Goal: Task Accomplishment & Management: Manage account settings

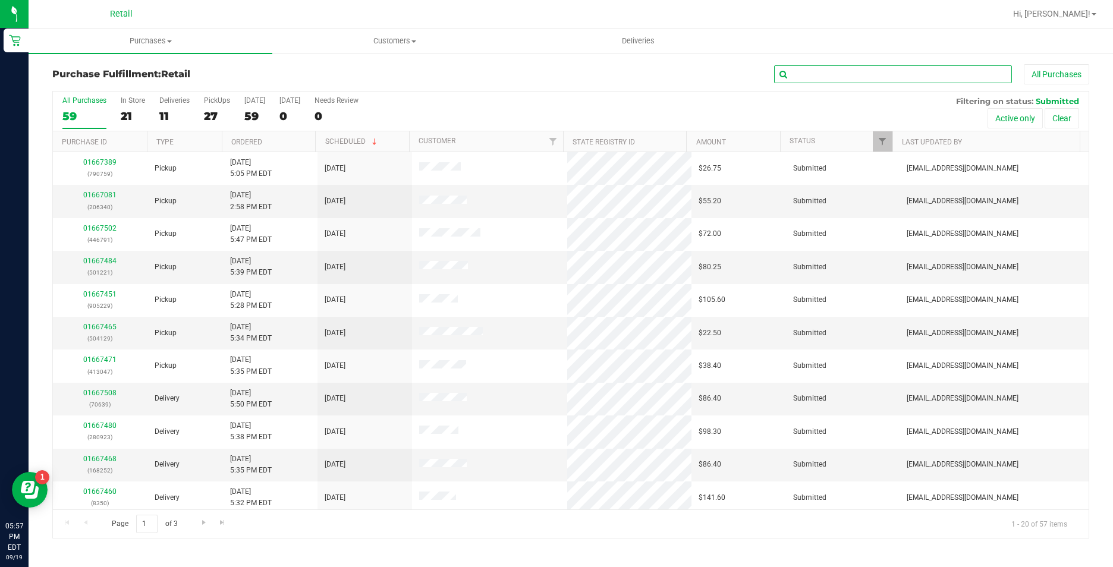
click at [815, 70] on input "text" at bounding box center [893, 74] width 238 height 18
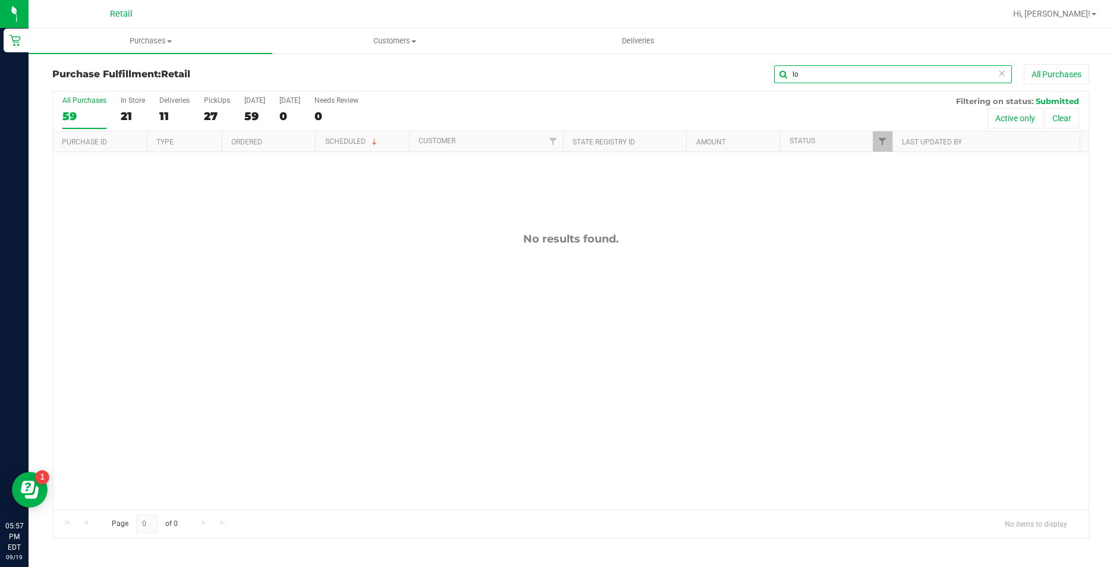
type input "l"
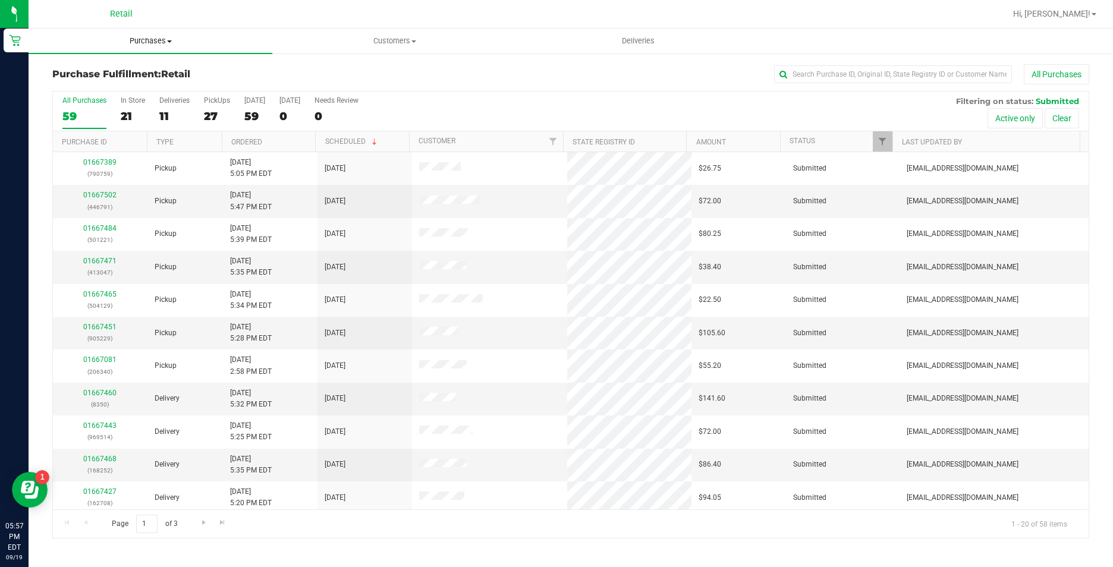
click at [154, 38] on span "Purchases" at bounding box center [151, 41] width 244 height 11
click at [138, 71] on span "Summary of purchases" at bounding box center [90, 72] width 122 height 10
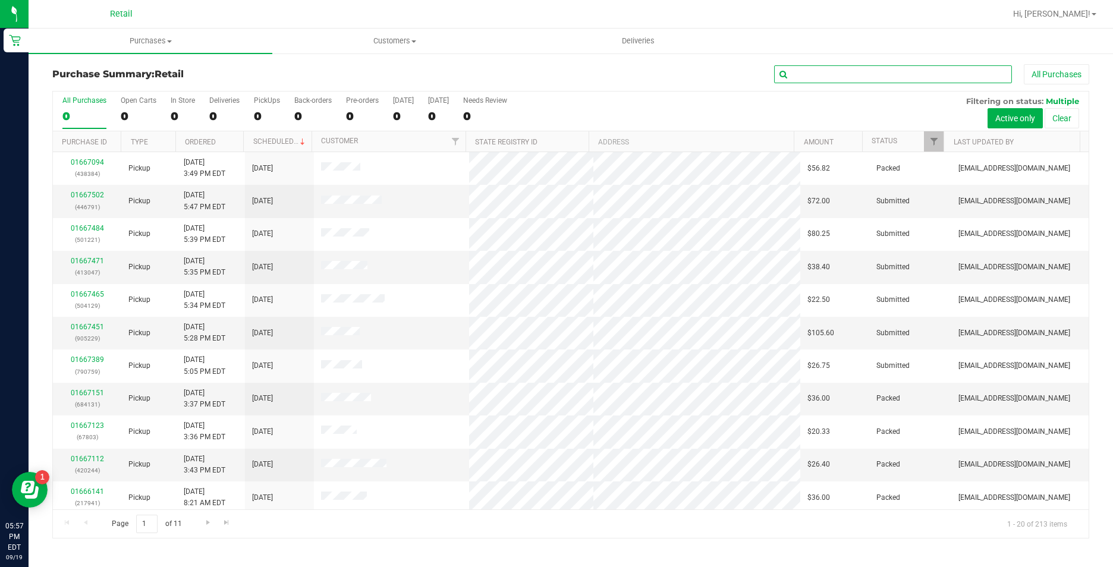
click at [876, 67] on input "text" at bounding box center [893, 74] width 238 height 18
click at [878, 75] on input "text" at bounding box center [893, 74] width 238 height 18
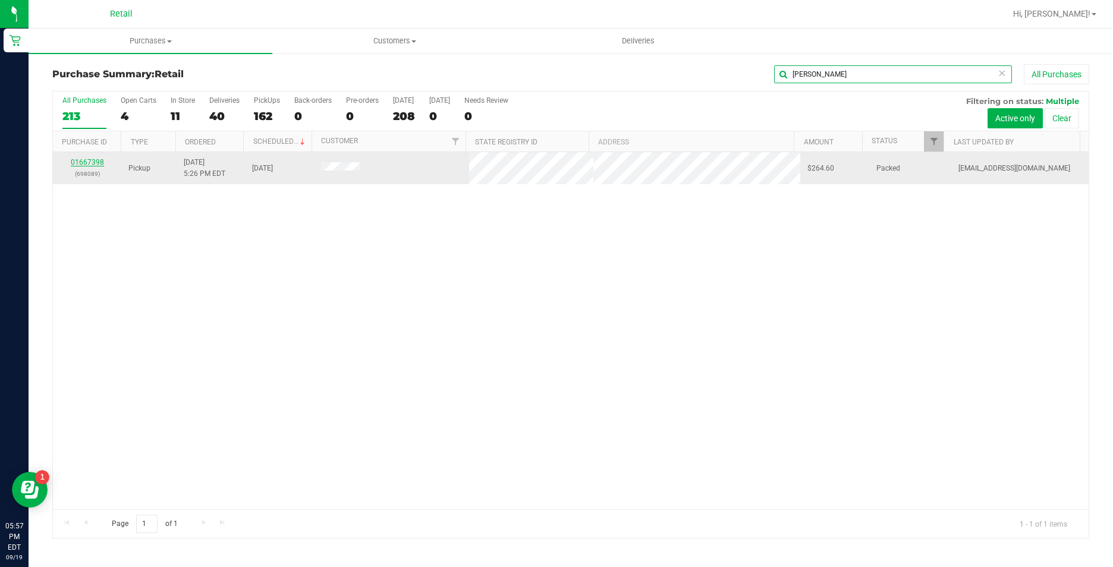
type input "lopez"
click at [95, 160] on link "01667398" at bounding box center [87, 162] width 33 height 8
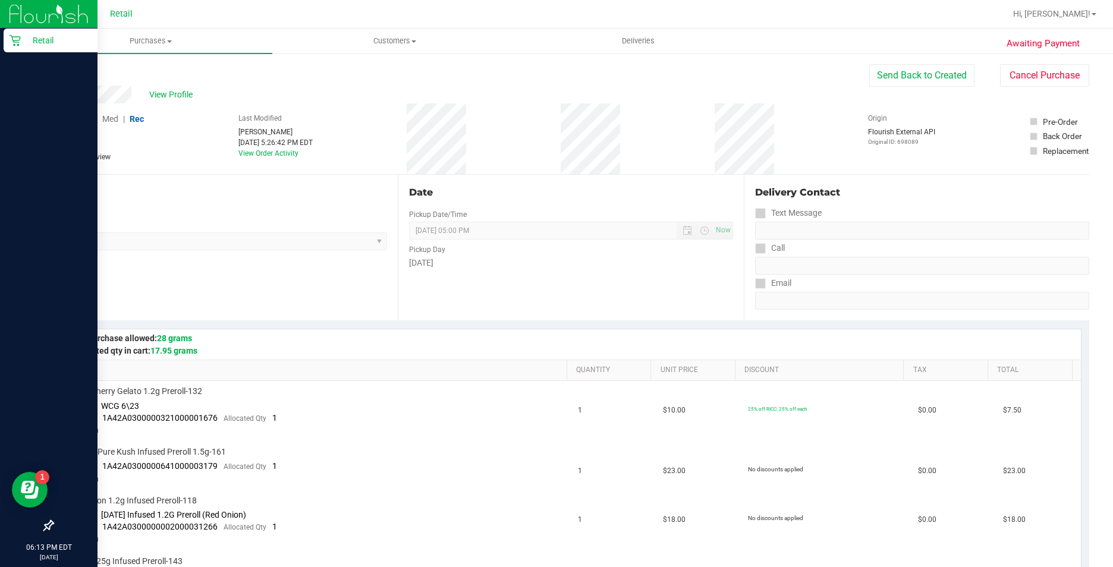
click at [16, 43] on icon at bounding box center [15, 40] width 12 height 12
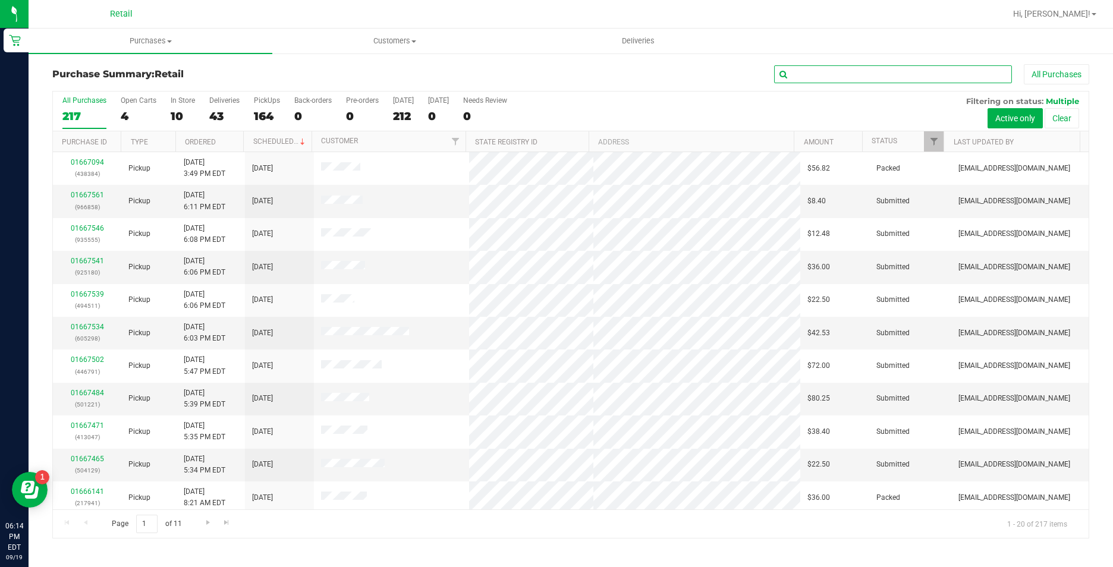
click at [847, 72] on input "text" at bounding box center [893, 74] width 238 height 18
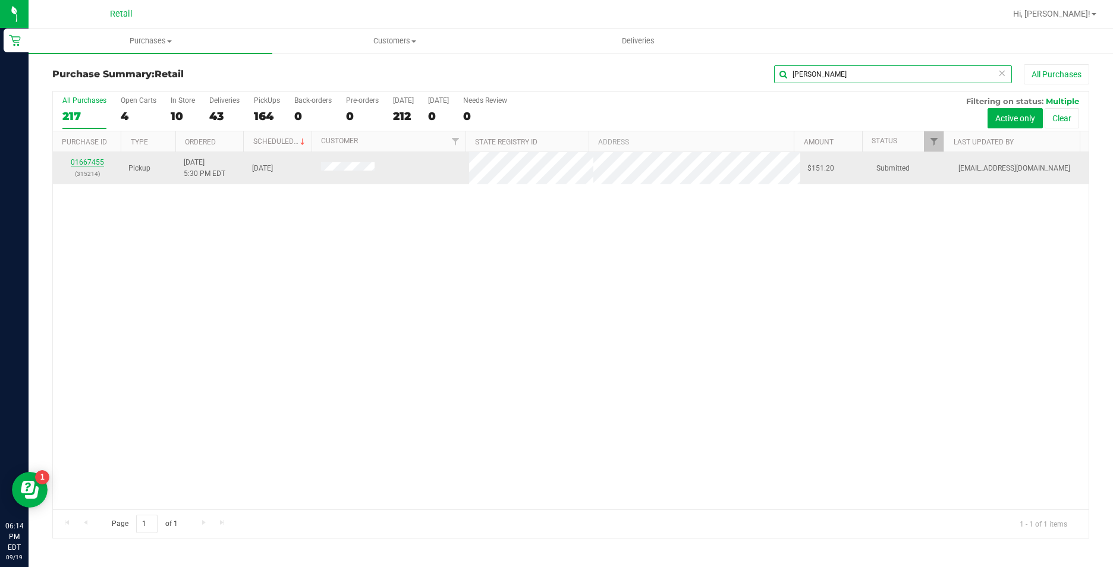
type input "dayra"
click at [100, 162] on link "01667455" at bounding box center [87, 162] width 33 height 8
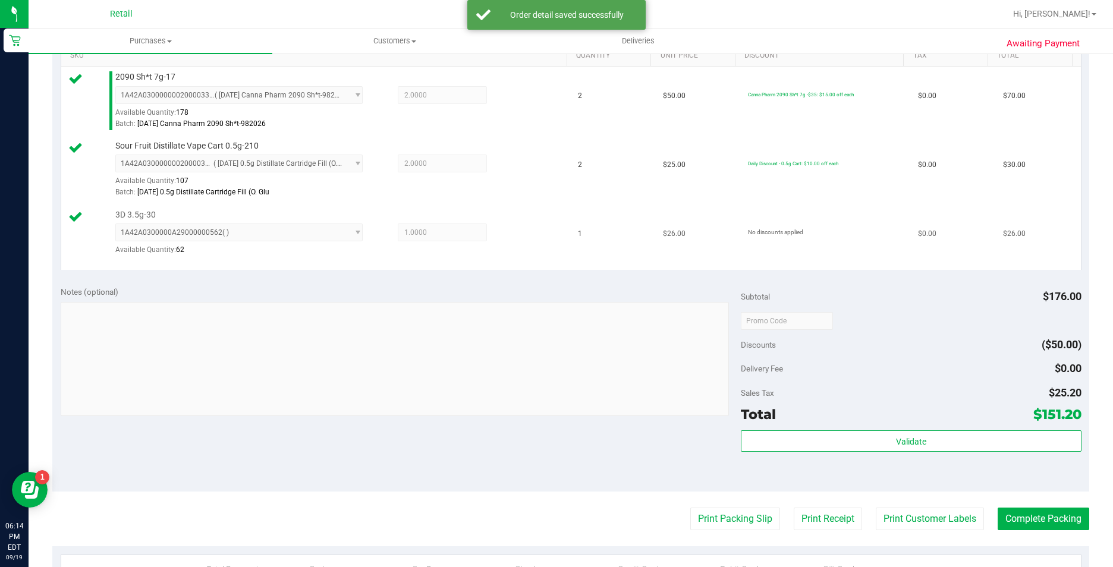
scroll to position [476, 0]
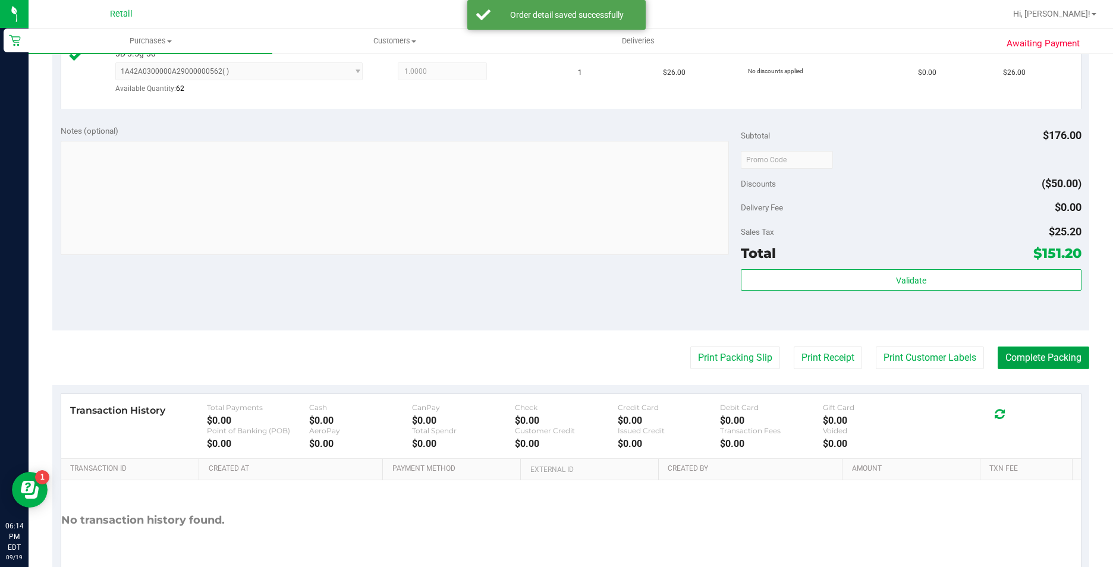
click at [1002, 359] on button "Complete Packing" at bounding box center [1044, 358] width 92 height 23
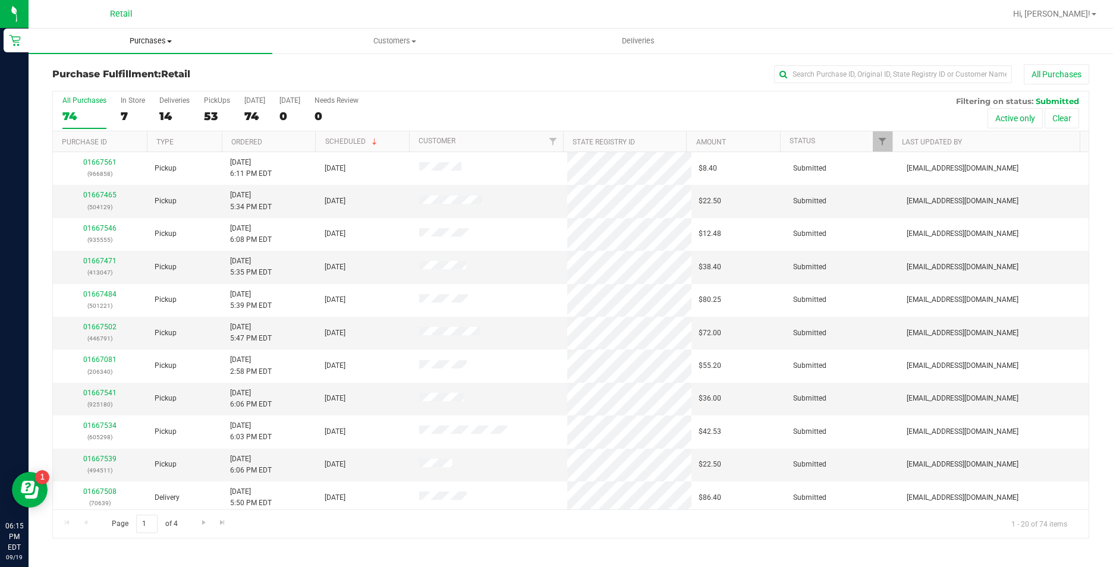
click at [162, 43] on span "Purchases" at bounding box center [151, 41] width 244 height 11
click at [162, 70] on li "Summary of purchases" at bounding box center [151, 72] width 244 height 14
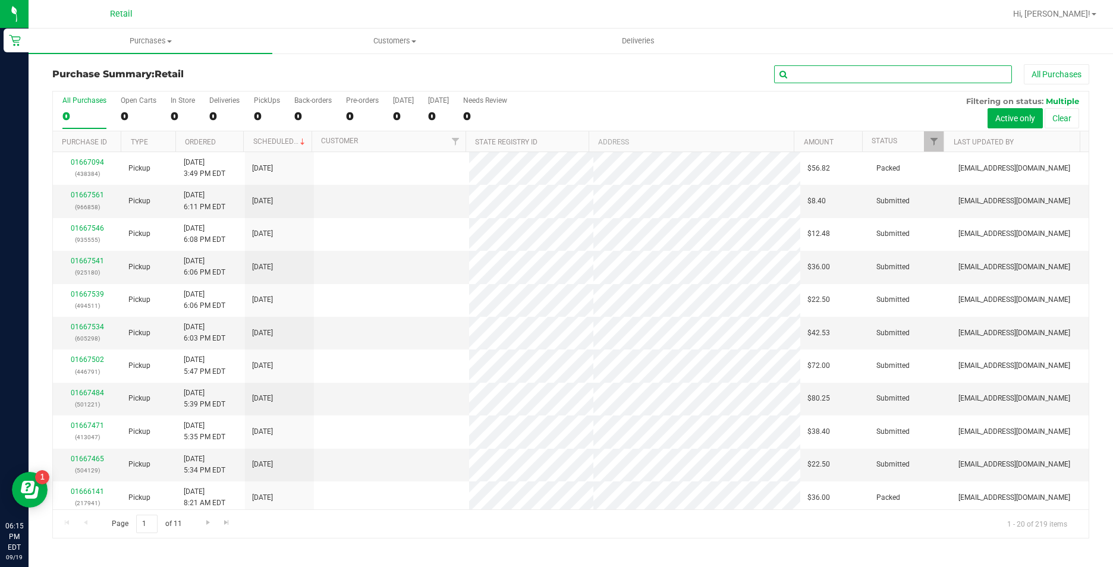
click at [883, 71] on input "text" at bounding box center [893, 74] width 238 height 18
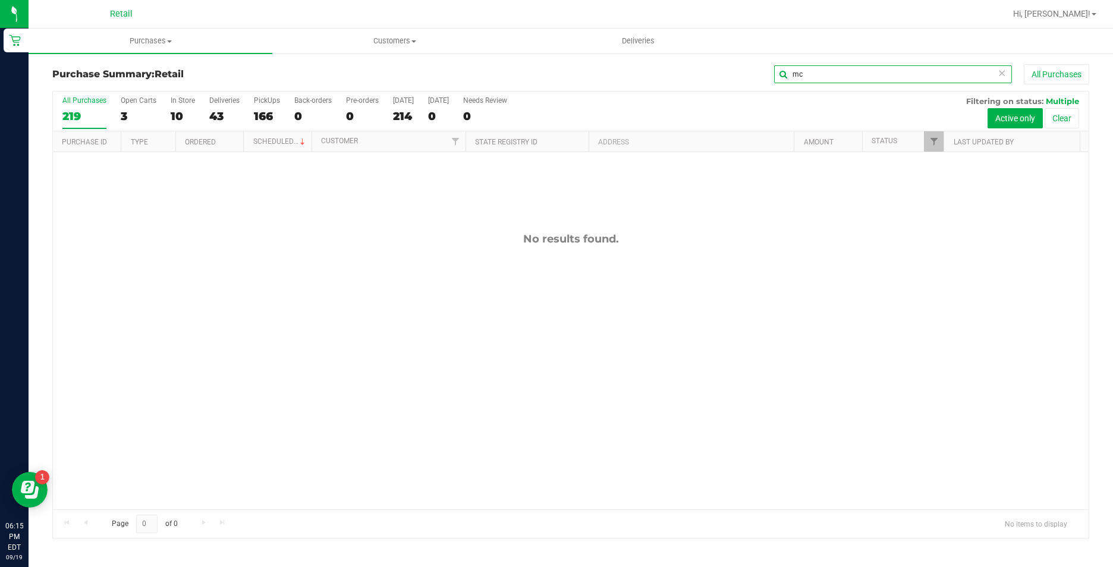
type input "m"
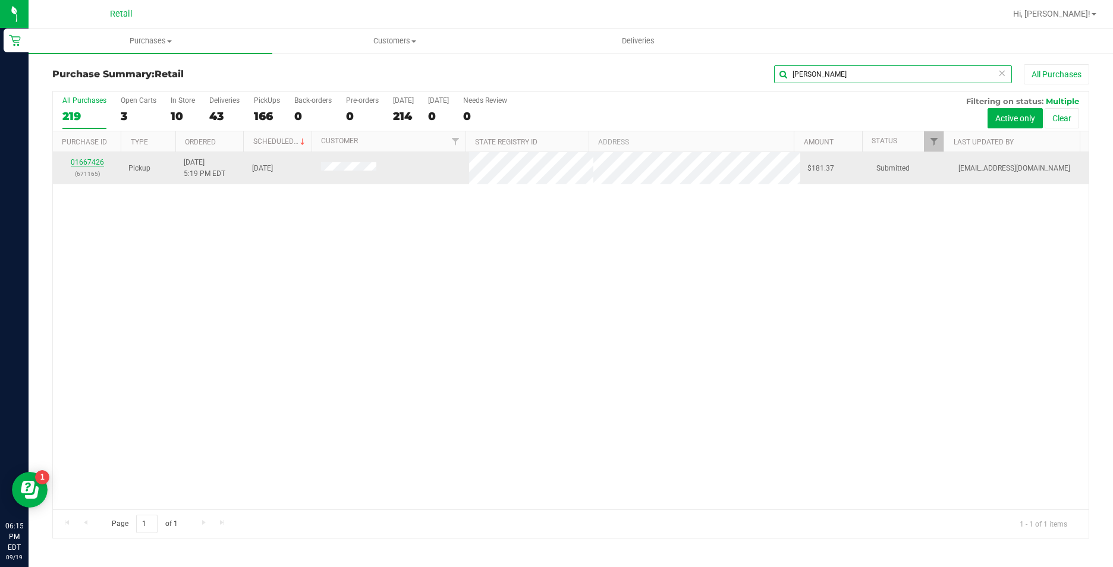
type input "krystal"
click at [81, 161] on link "01667426" at bounding box center [87, 162] width 33 height 8
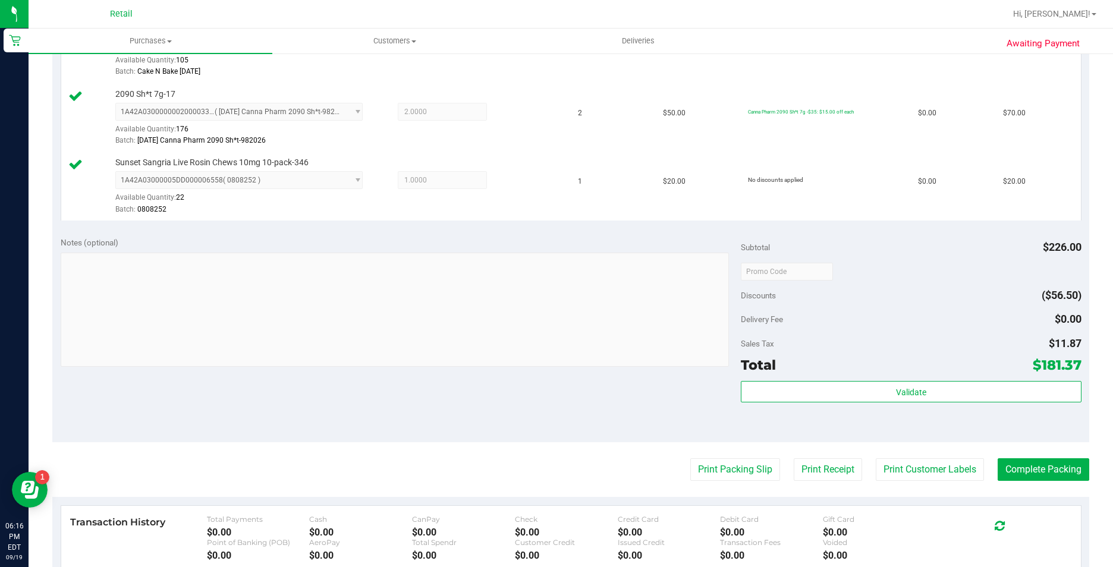
scroll to position [476, 0]
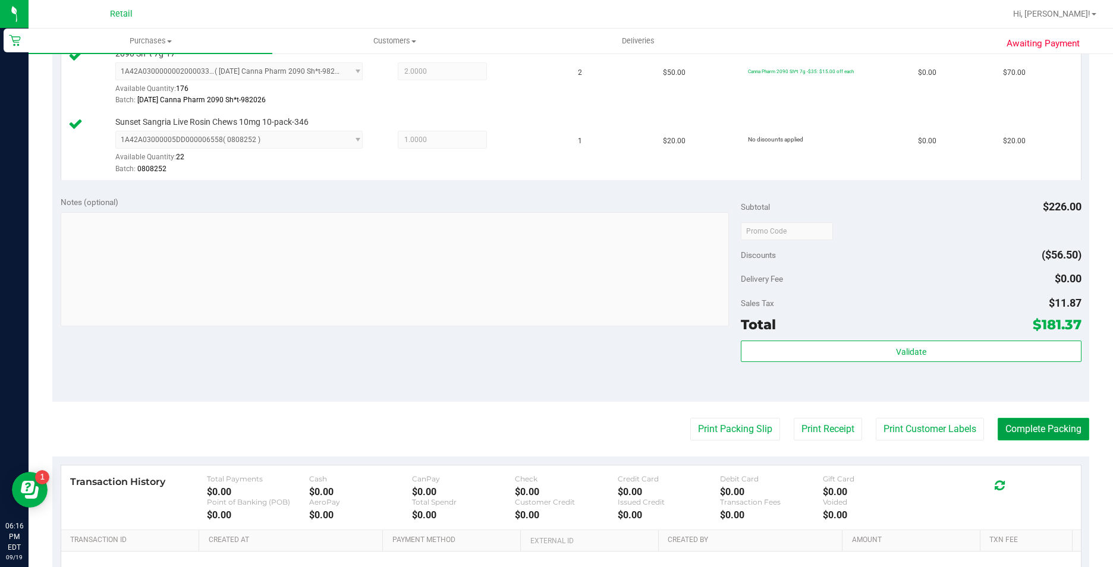
click at [1027, 428] on button "Complete Packing" at bounding box center [1044, 429] width 92 height 23
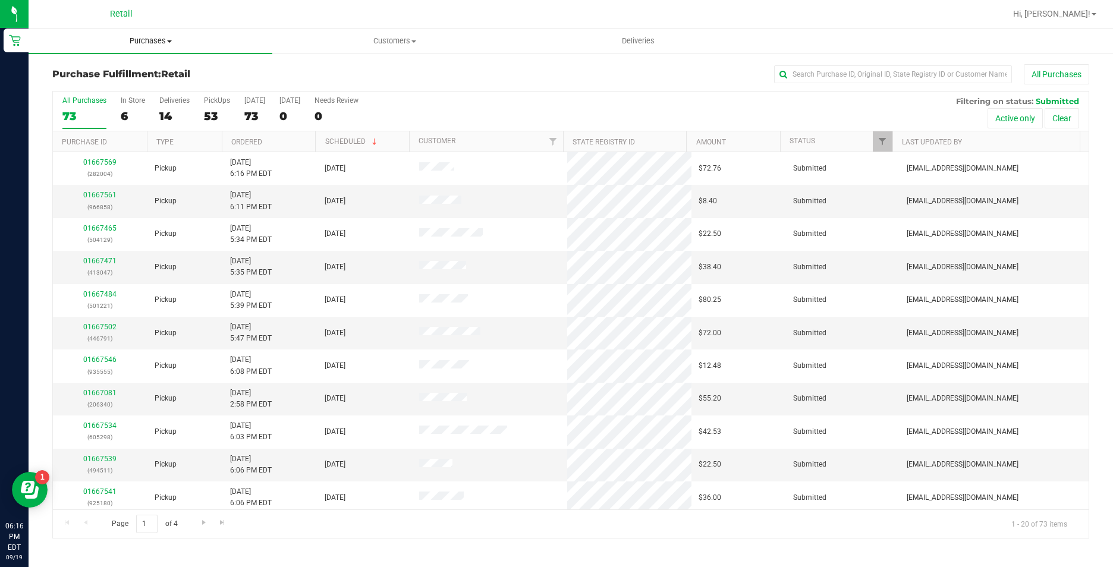
click at [141, 49] on uib-tab-heading "Purchases Summary of purchases Fulfillment All purchases" at bounding box center [151, 41] width 244 height 25
click at [143, 67] on span "Summary of purchases" at bounding box center [90, 72] width 122 height 10
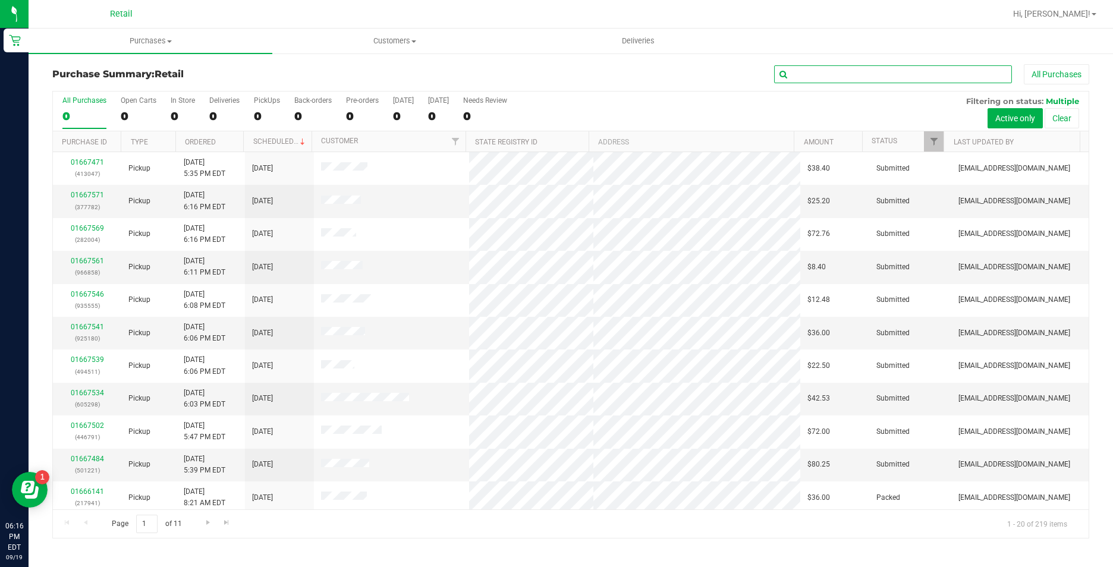
click at [819, 74] on input "text" at bounding box center [893, 74] width 238 height 18
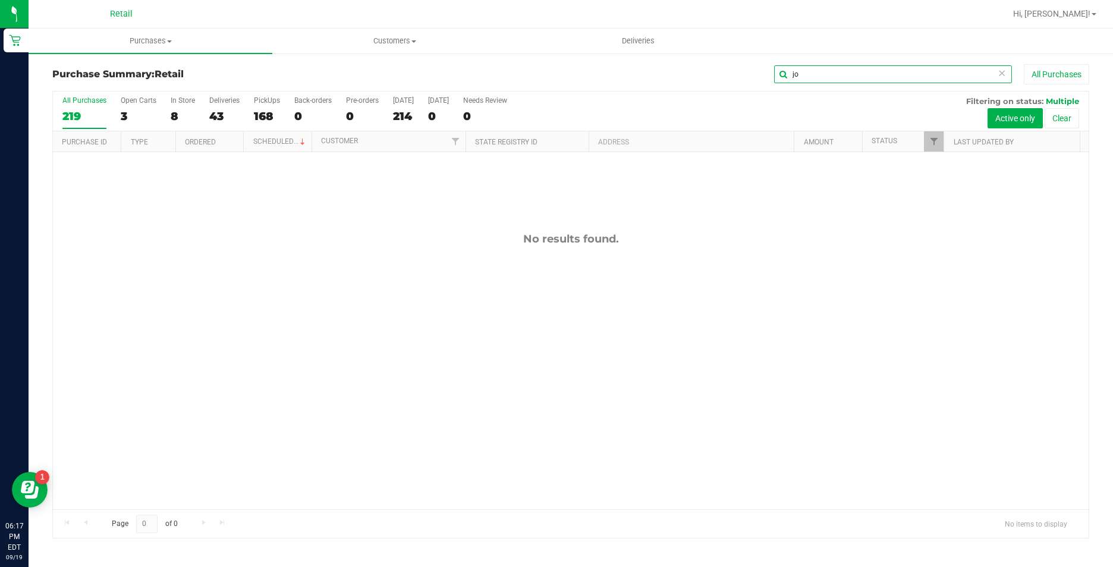
type input "j"
type input "elijah"
drag, startPoint x: 812, startPoint y: 75, endPoint x: 744, endPoint y: 99, distance: 71.8
click at [744, 99] on div "Purchase Summary: Retail elijah All Purchases All Purchases 219 Open Carts 4 In…" at bounding box center [570, 301] width 1037 height 474
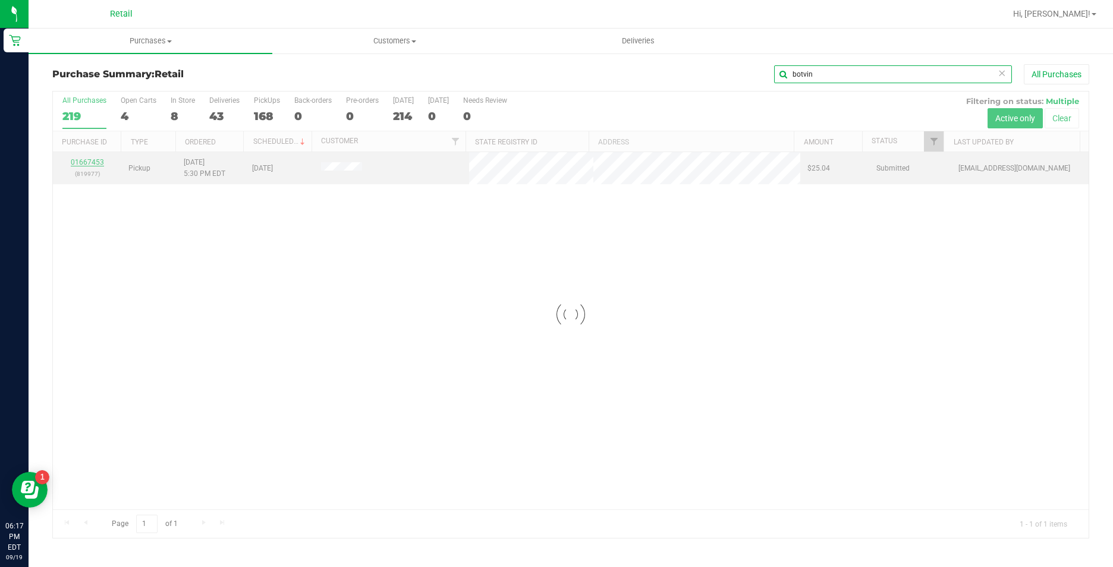
type input "botvin"
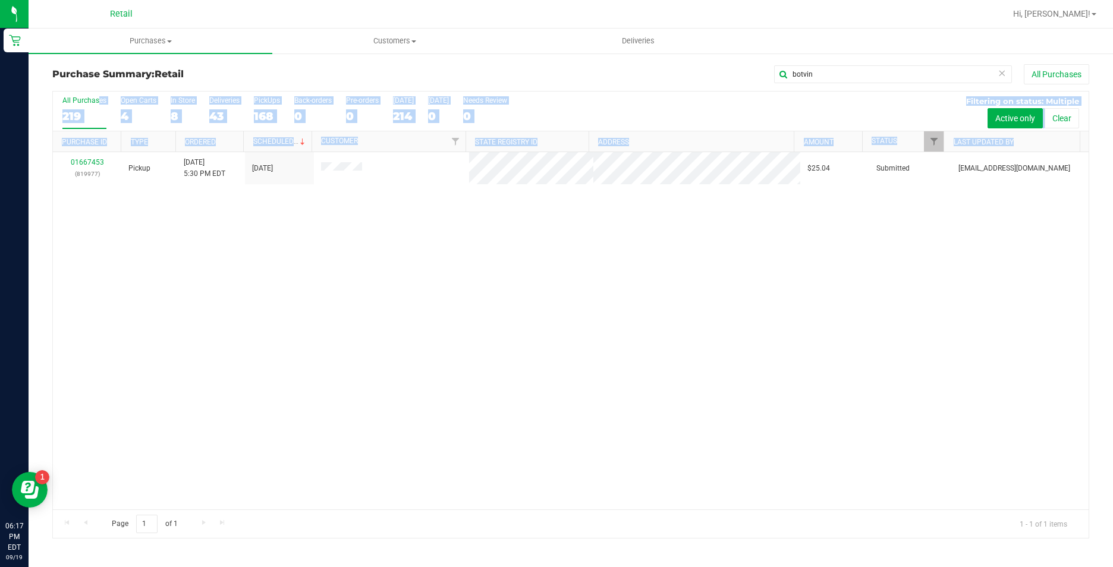
drag, startPoint x: 87, startPoint y: 159, endPoint x: 105, endPoint y: 197, distance: 42.0
click at [105, 197] on div "01667453 (819977) Pickup 9/19/2025 5:30 PM EDT 9/19/2025 $25.04 Submitted aiqec…" at bounding box center [571, 330] width 1036 height 357
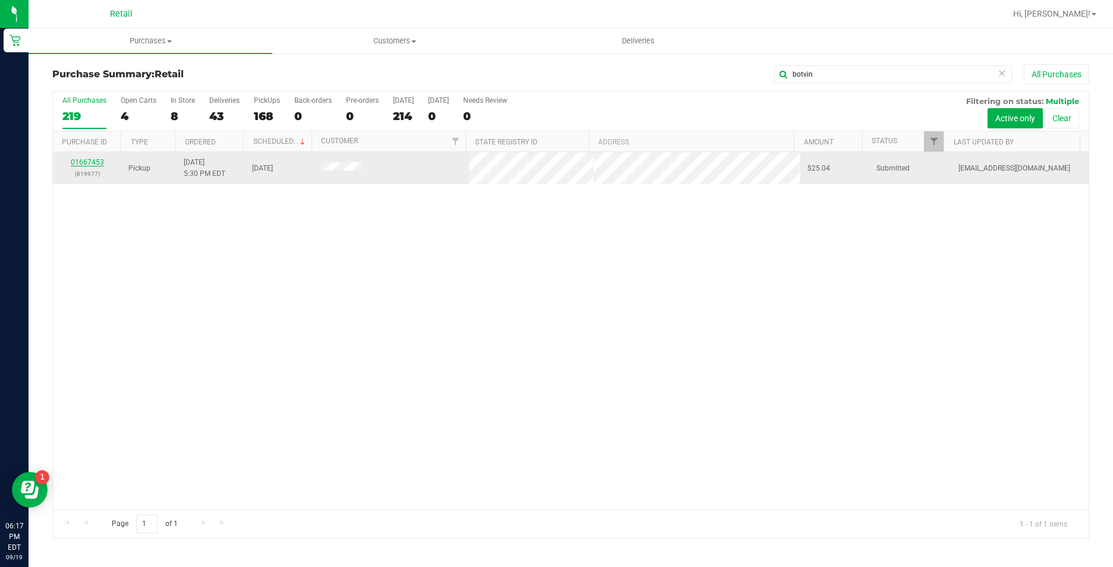
click at [94, 165] on link "01667453" at bounding box center [87, 162] width 33 height 8
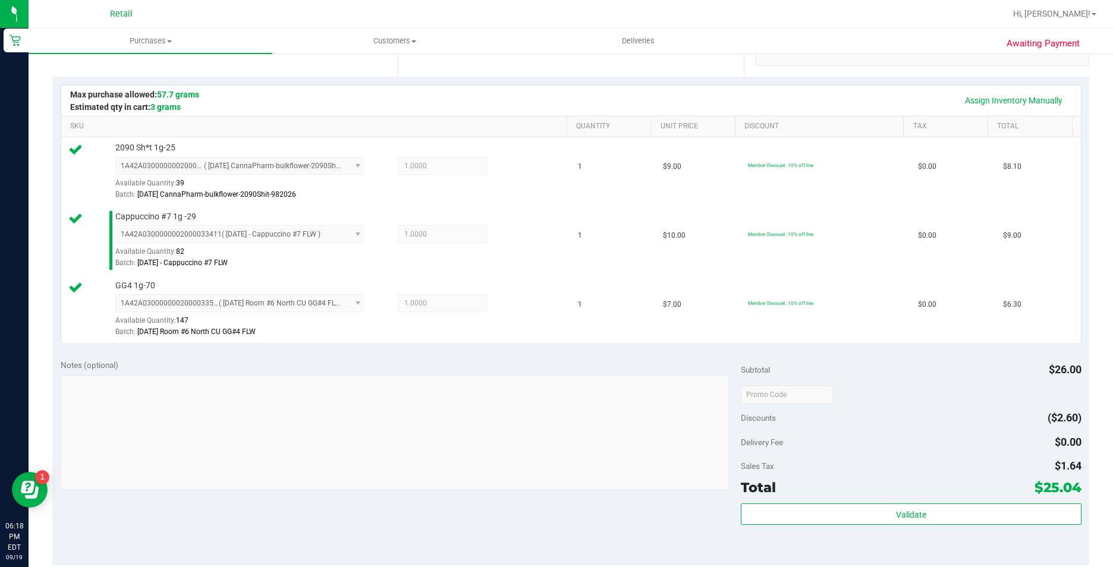
scroll to position [297, 0]
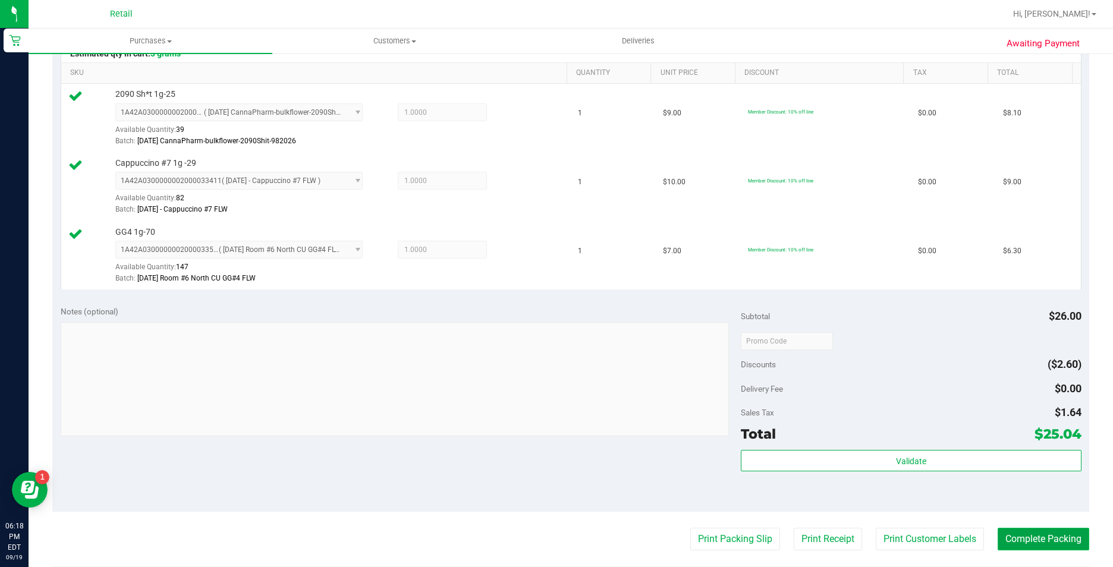
click at [1010, 533] on button "Complete Packing" at bounding box center [1044, 539] width 92 height 23
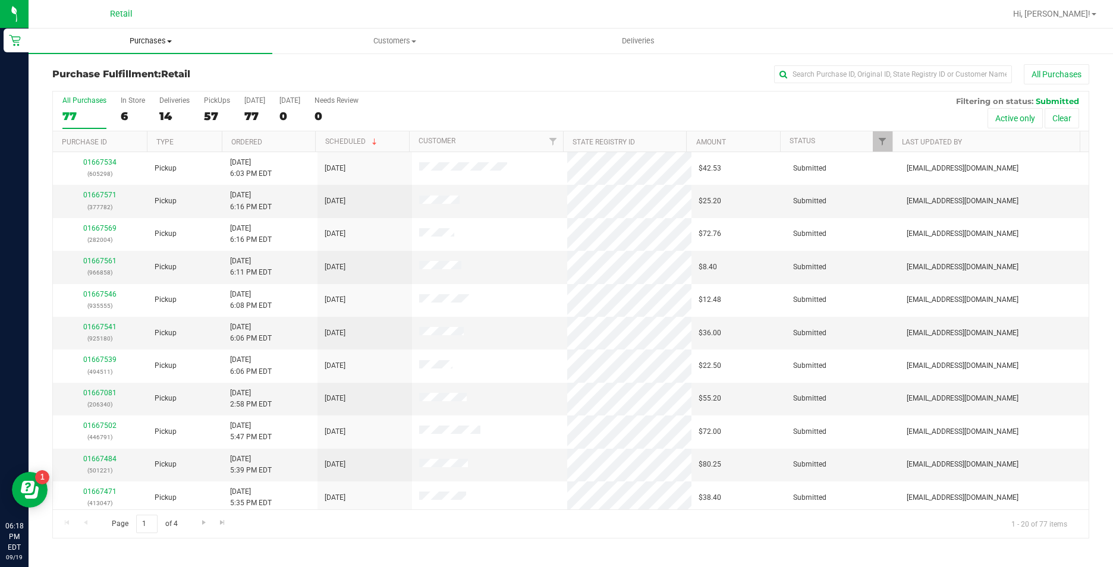
click at [133, 48] on uib-tab-heading "Purchases Summary of purchases Fulfillment All purchases" at bounding box center [151, 41] width 244 height 25
click at [138, 76] on span "Summary of purchases" at bounding box center [90, 72] width 122 height 10
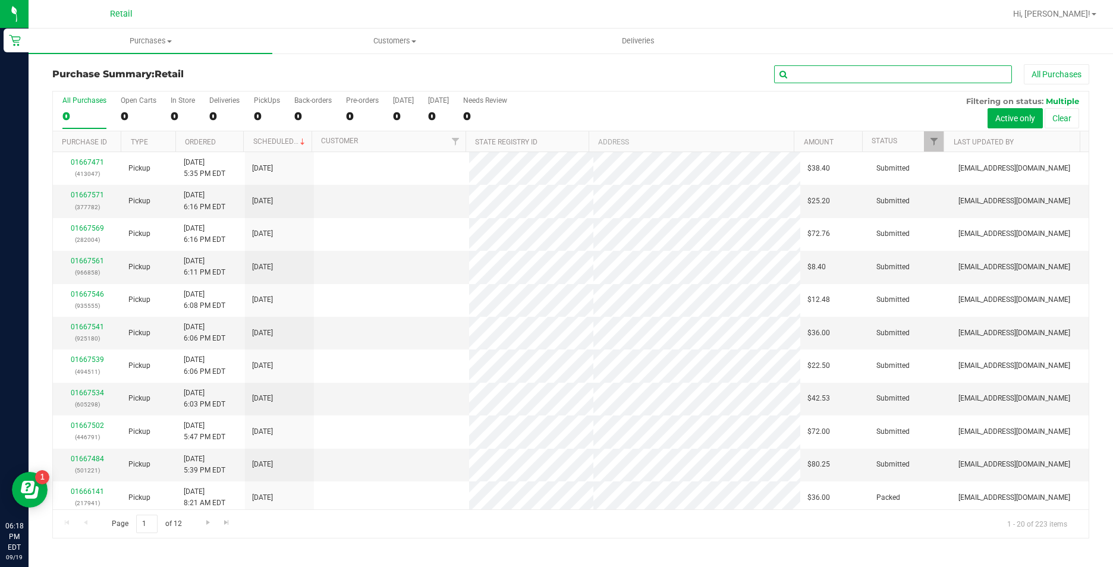
click at [860, 80] on input "text" at bounding box center [893, 74] width 238 height 18
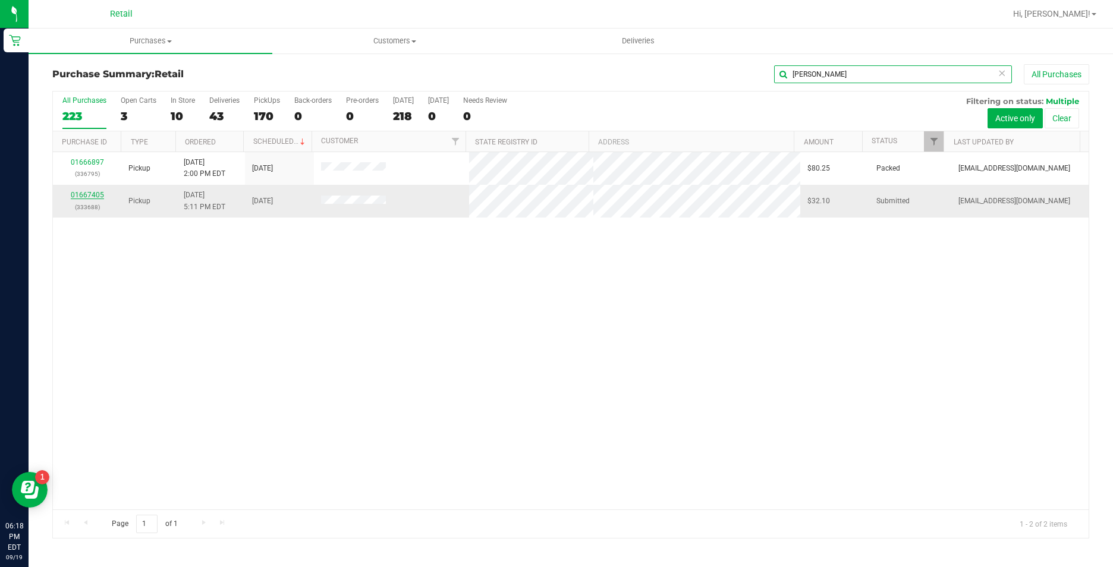
type input "parkinson"
click at [78, 197] on link "01667405" at bounding box center [87, 195] width 33 height 8
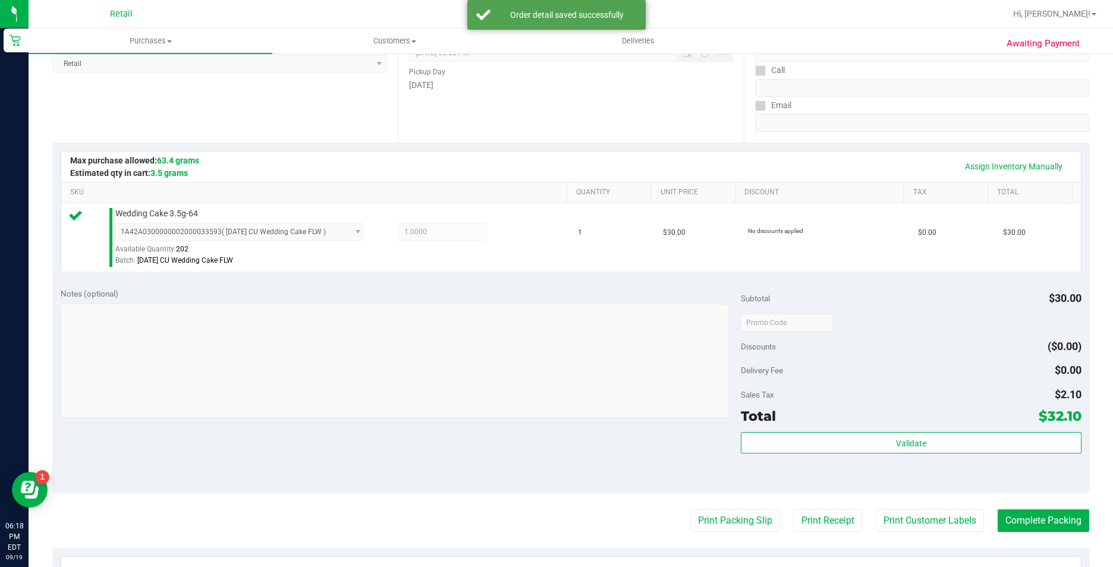
scroll to position [178, 0]
click at [1019, 518] on button "Complete Packing" at bounding box center [1044, 520] width 92 height 23
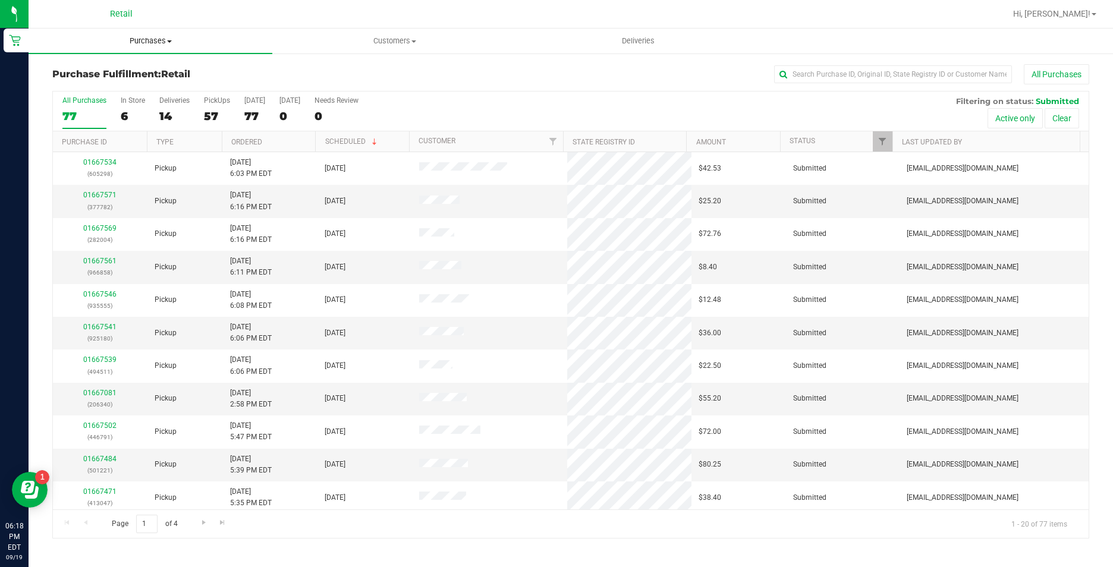
click at [171, 42] on span at bounding box center [169, 41] width 5 height 2
click at [165, 68] on li "Summary of purchases" at bounding box center [151, 72] width 244 height 14
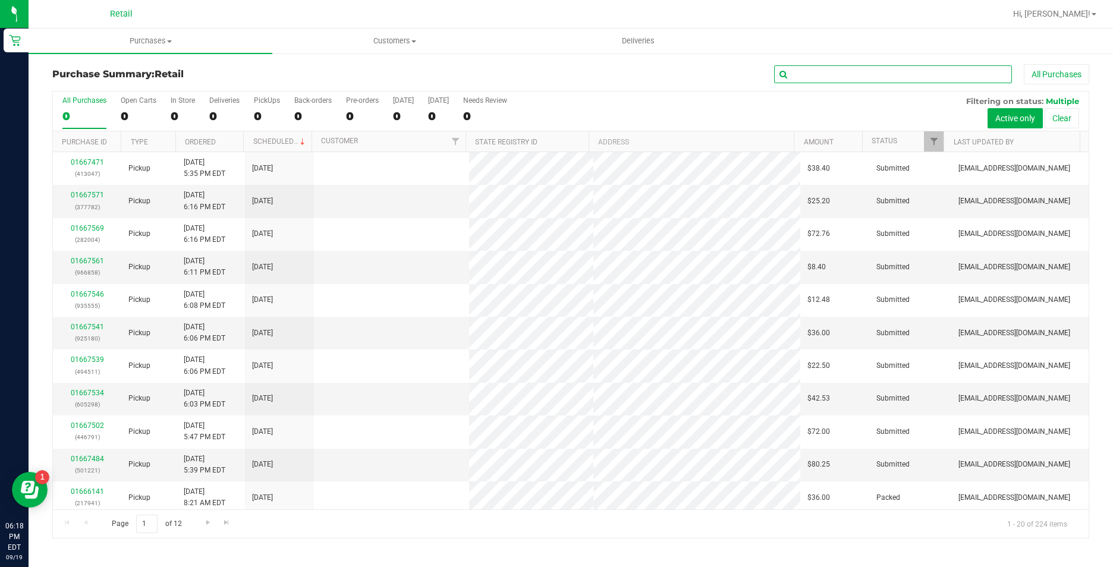
click at [809, 78] on input "text" at bounding box center [893, 74] width 238 height 18
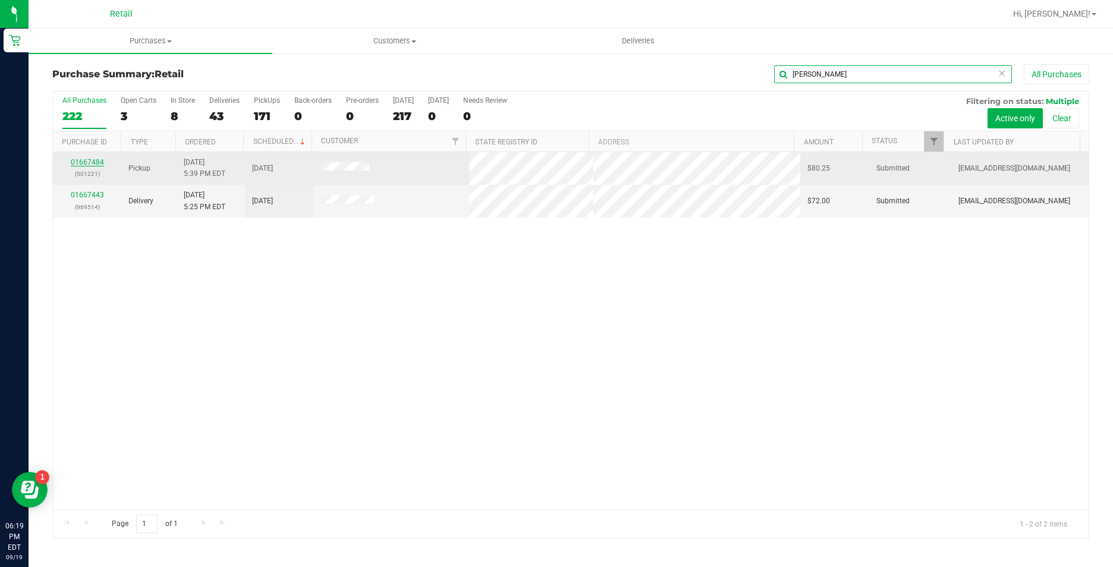
type input "fletcher"
click at [97, 162] on link "01667484" at bounding box center [87, 162] width 33 height 8
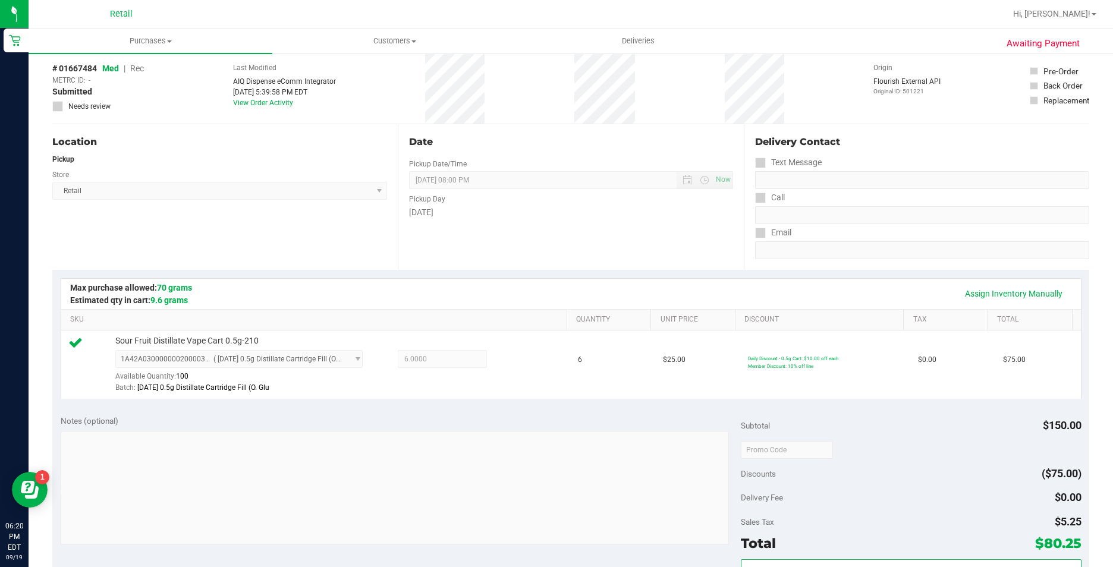
scroll to position [178, 0]
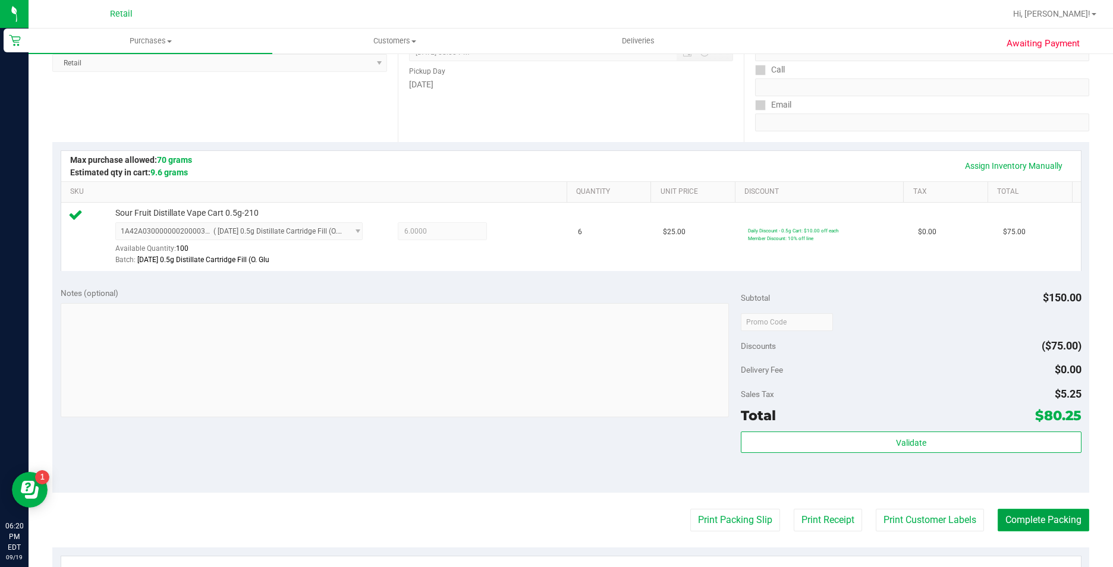
click at [1014, 518] on button "Complete Packing" at bounding box center [1044, 520] width 92 height 23
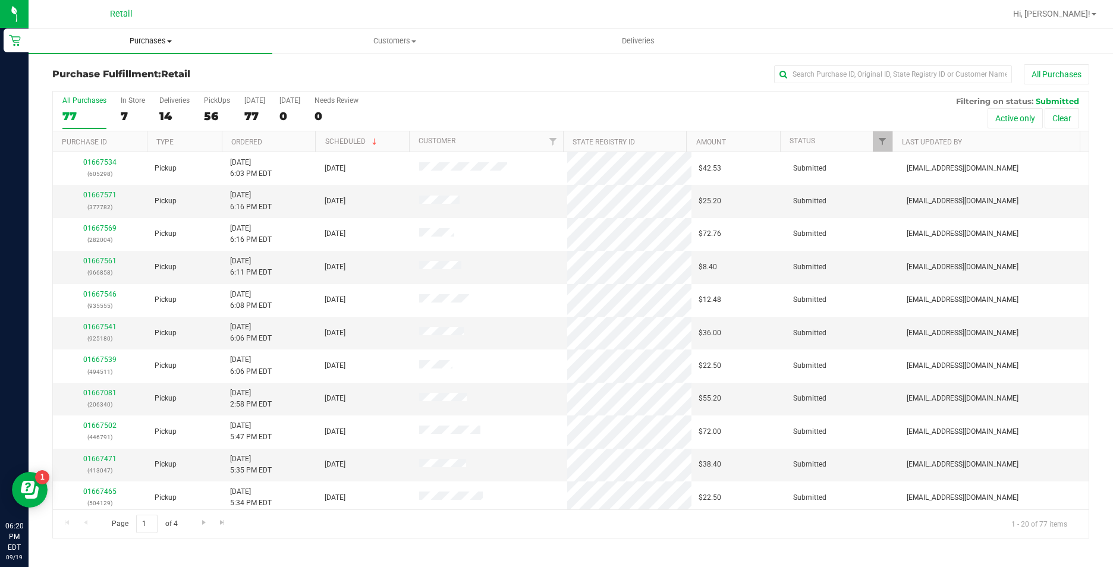
click at [166, 34] on uib-tab-heading "Purchases Summary of purchases Fulfillment All purchases" at bounding box center [151, 41] width 244 height 25
click at [172, 76] on li "Summary of purchases" at bounding box center [151, 72] width 244 height 14
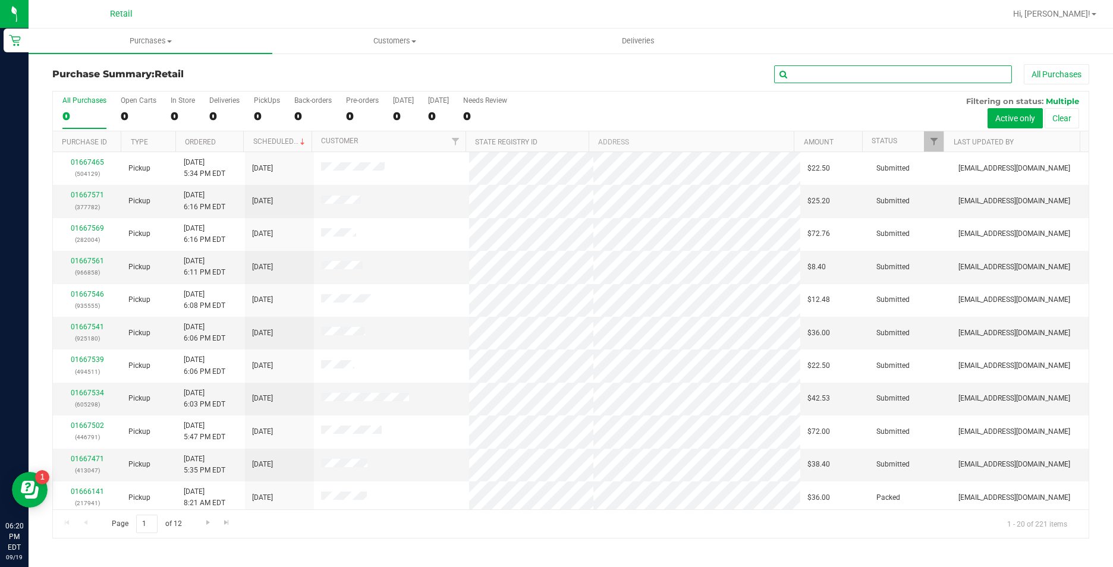
click at [832, 81] on input "text" at bounding box center [893, 74] width 238 height 18
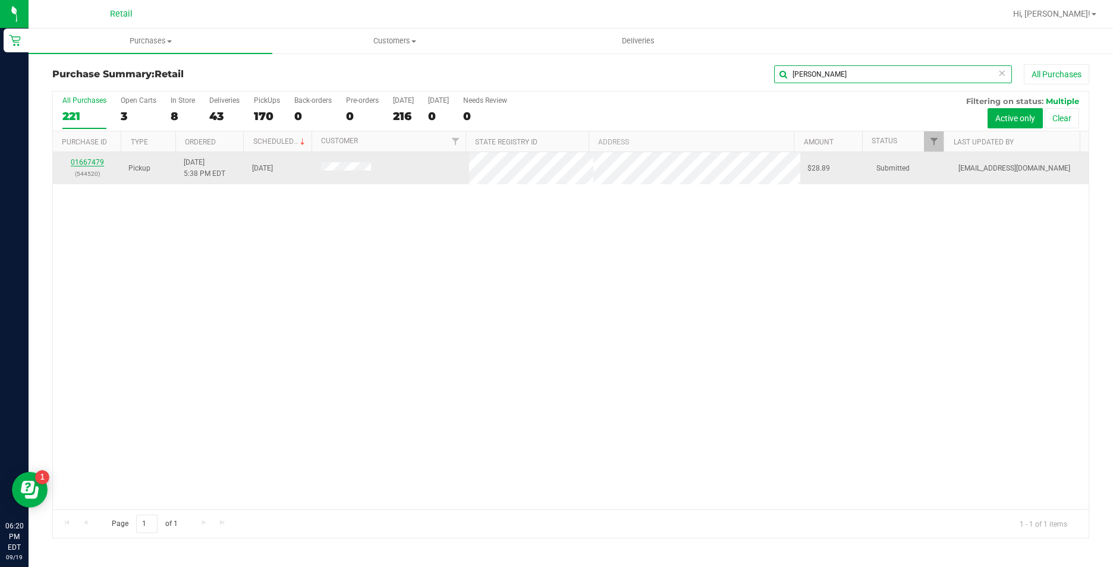
type input "peralta"
click at [85, 162] on link "01667479" at bounding box center [87, 162] width 33 height 8
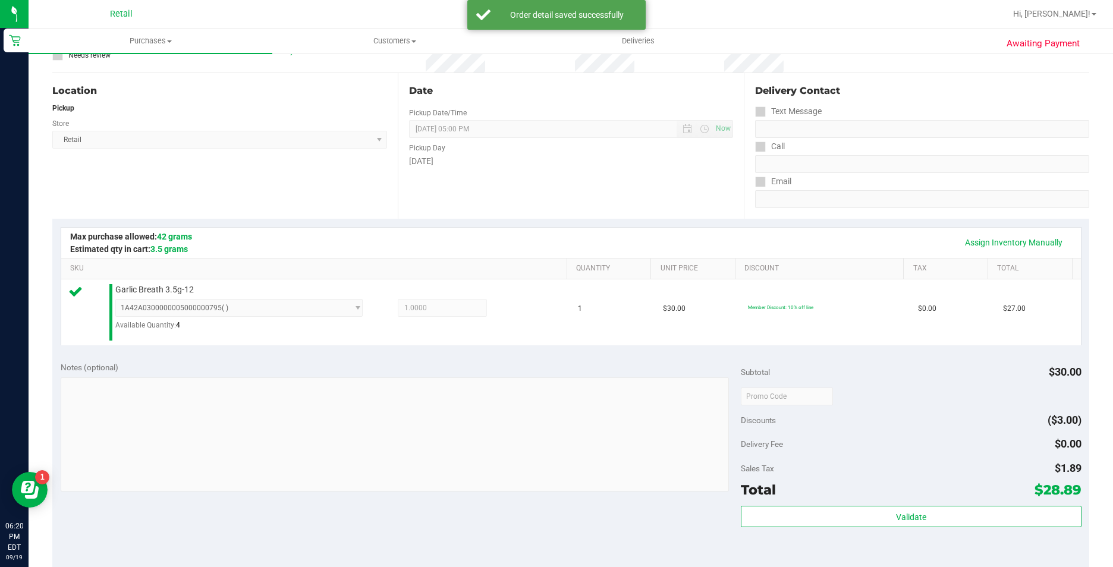
scroll to position [238, 0]
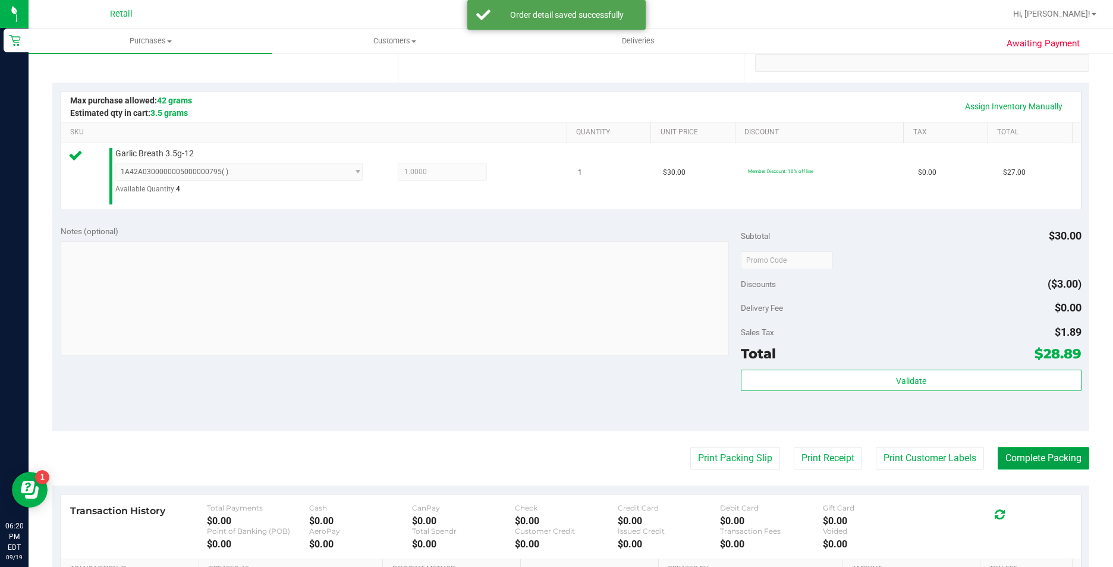
click at [1063, 453] on button "Complete Packing" at bounding box center [1044, 458] width 92 height 23
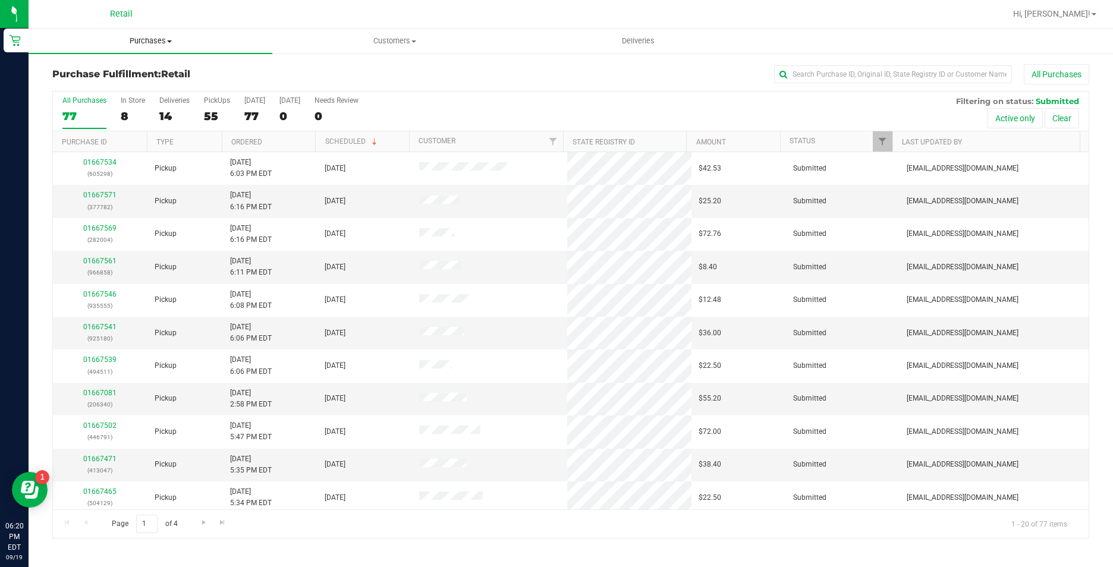
click at [146, 35] on uib-tab-heading "Purchases Summary of purchases Fulfillment All purchases" at bounding box center [151, 41] width 244 height 25
click at [148, 69] on span "Summary of purchases" at bounding box center [90, 72] width 122 height 10
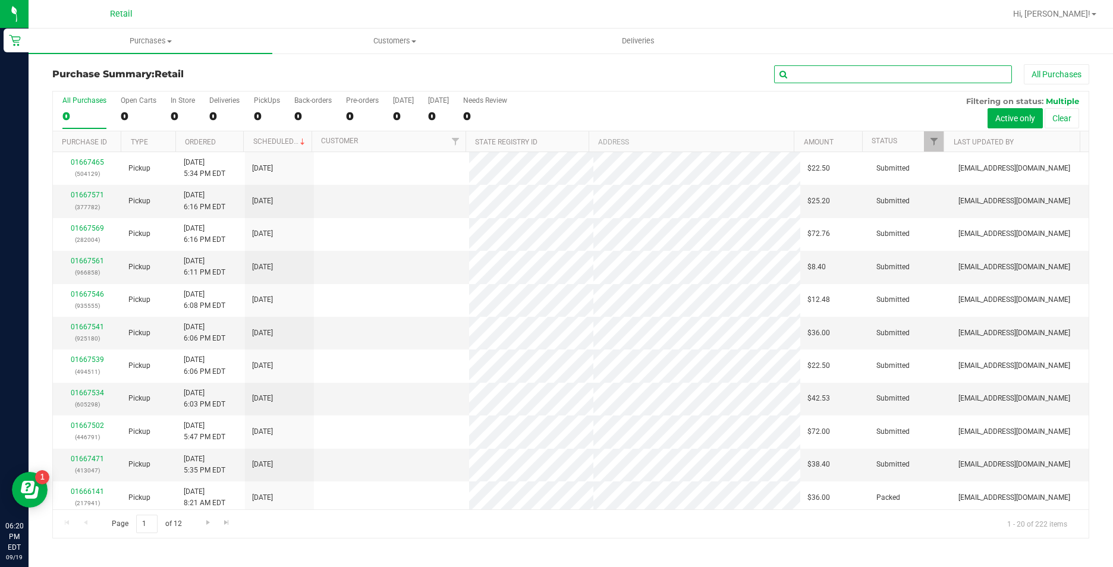
click at [870, 74] on input "text" at bounding box center [893, 74] width 238 height 18
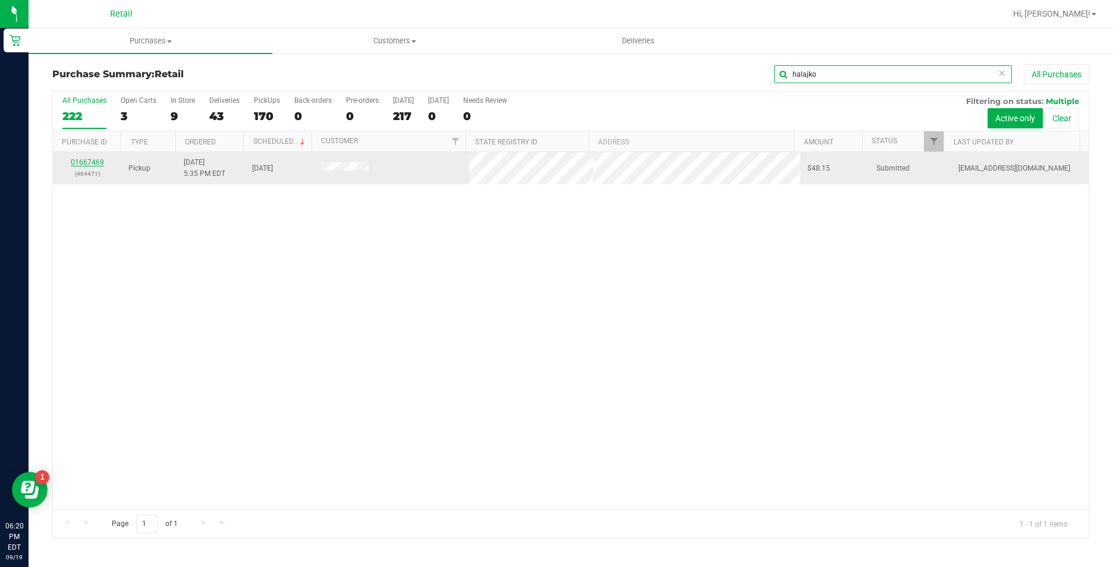
type input "halajko"
click at [81, 163] on link "01667469" at bounding box center [87, 162] width 33 height 8
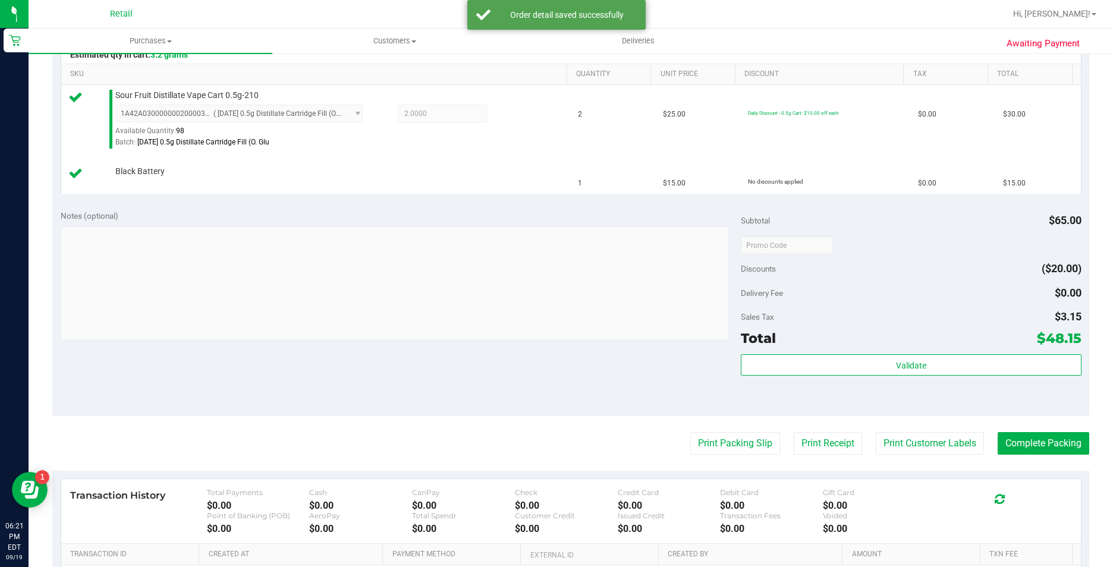
scroll to position [297, 0]
click at [1020, 436] on button "Complete Packing" at bounding box center [1044, 442] width 92 height 23
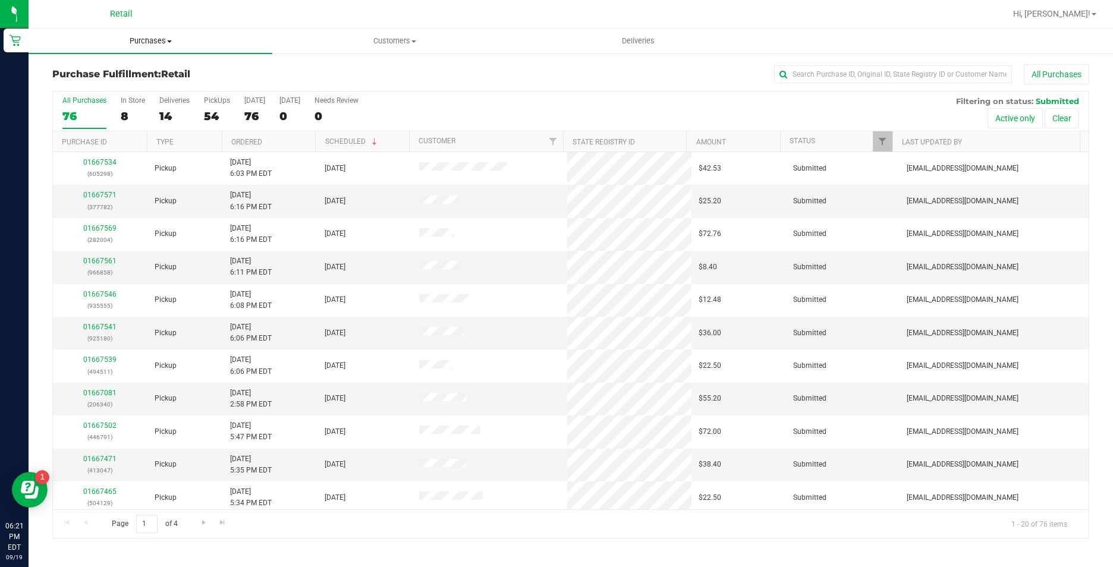
click at [163, 40] on span "Purchases" at bounding box center [151, 41] width 244 height 11
click at [155, 68] on li "Summary of purchases" at bounding box center [151, 72] width 244 height 14
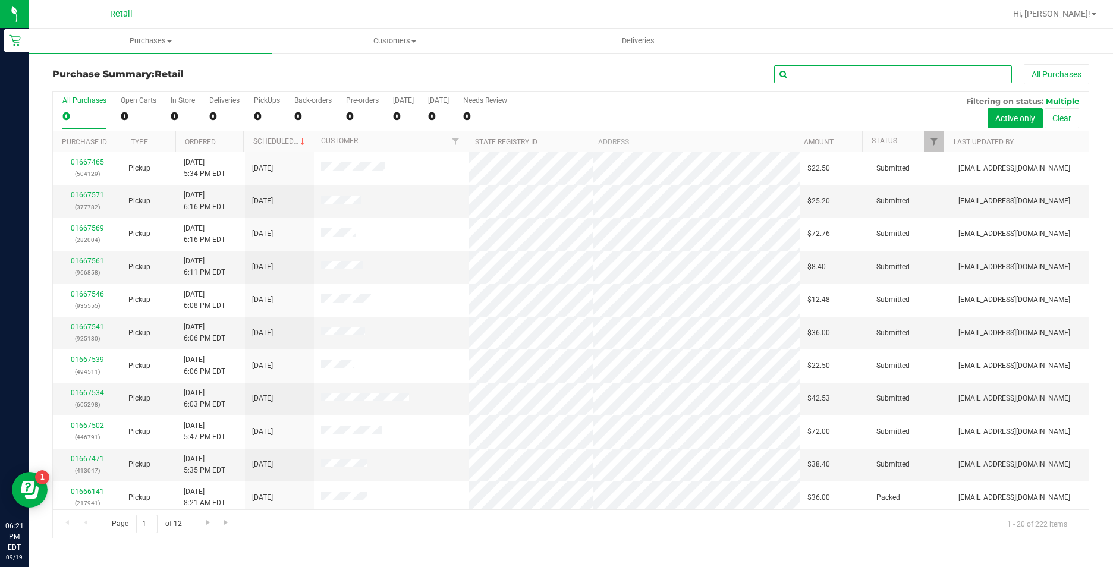
click at [861, 78] on input "text" at bounding box center [893, 74] width 238 height 18
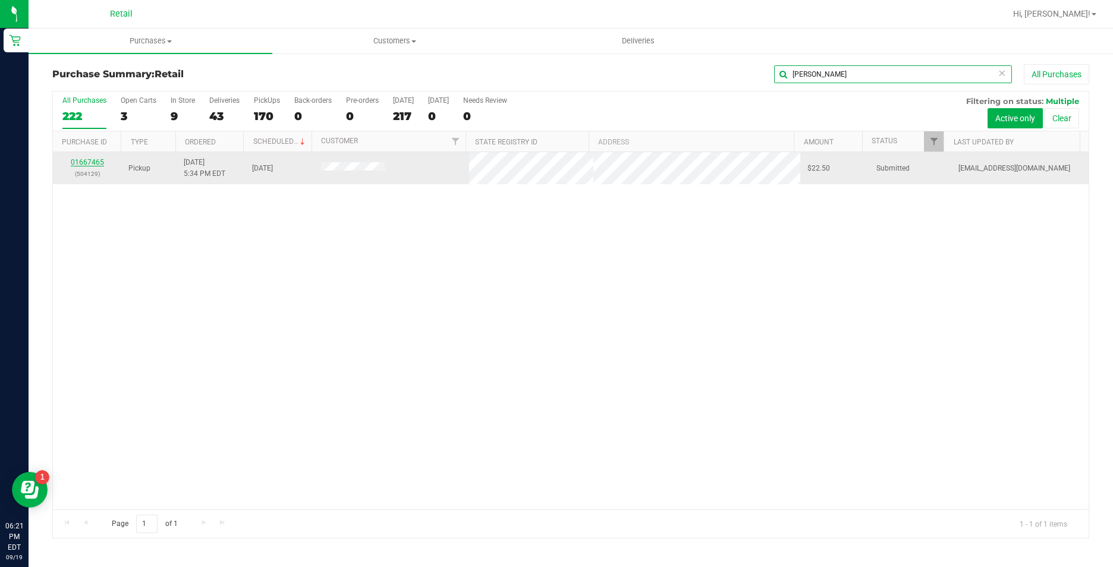
type input "melendez"
click at [83, 159] on link "01667465" at bounding box center [87, 162] width 33 height 8
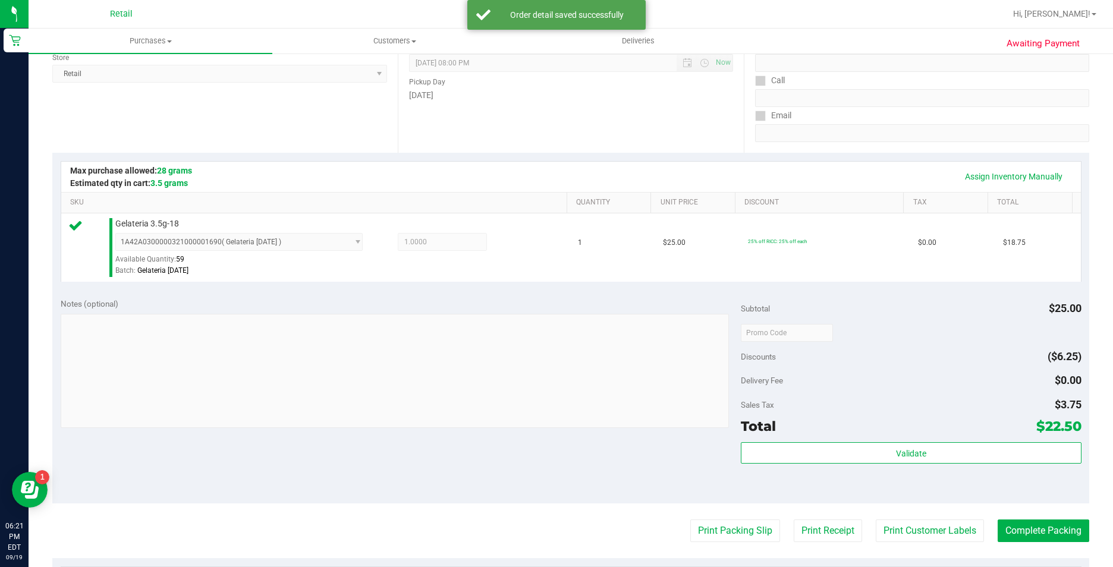
scroll to position [178, 0]
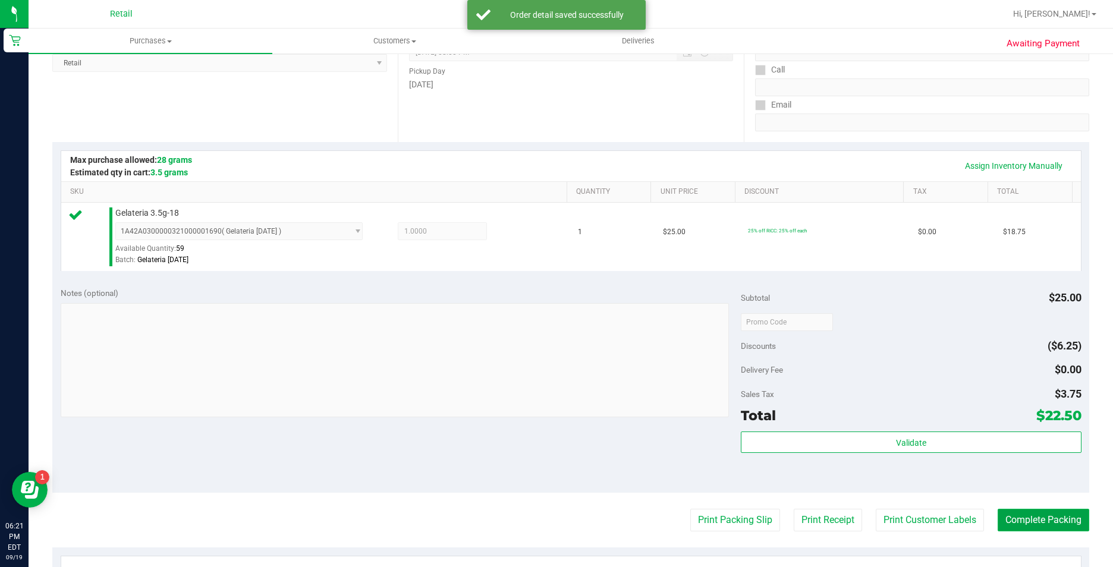
click at [1011, 525] on button "Complete Packing" at bounding box center [1044, 520] width 92 height 23
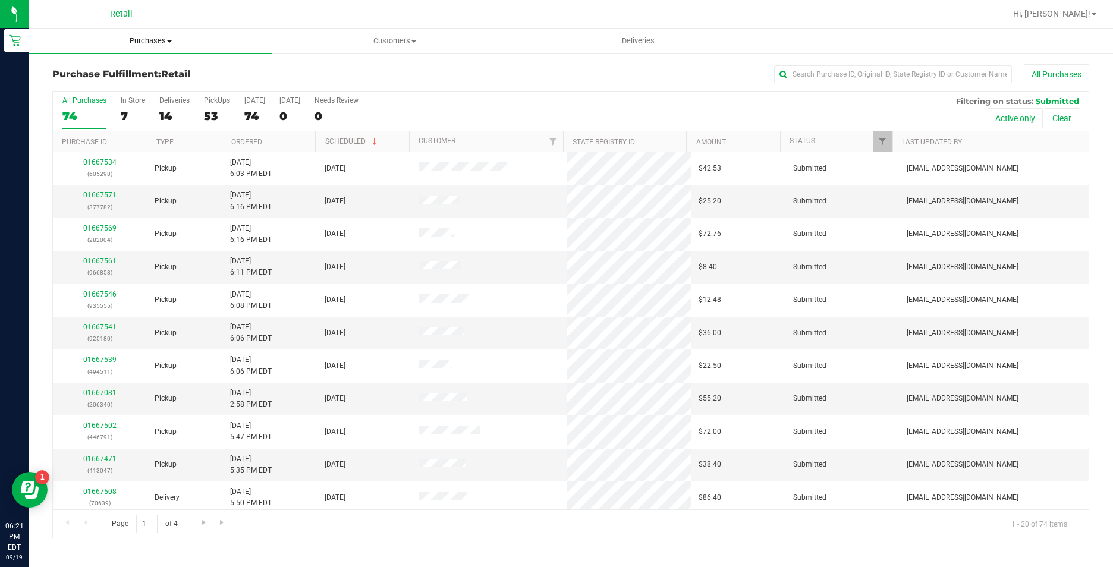
click at [161, 45] on span "Purchases" at bounding box center [151, 41] width 244 height 11
click at [164, 73] on li "Summary of purchases" at bounding box center [151, 72] width 244 height 14
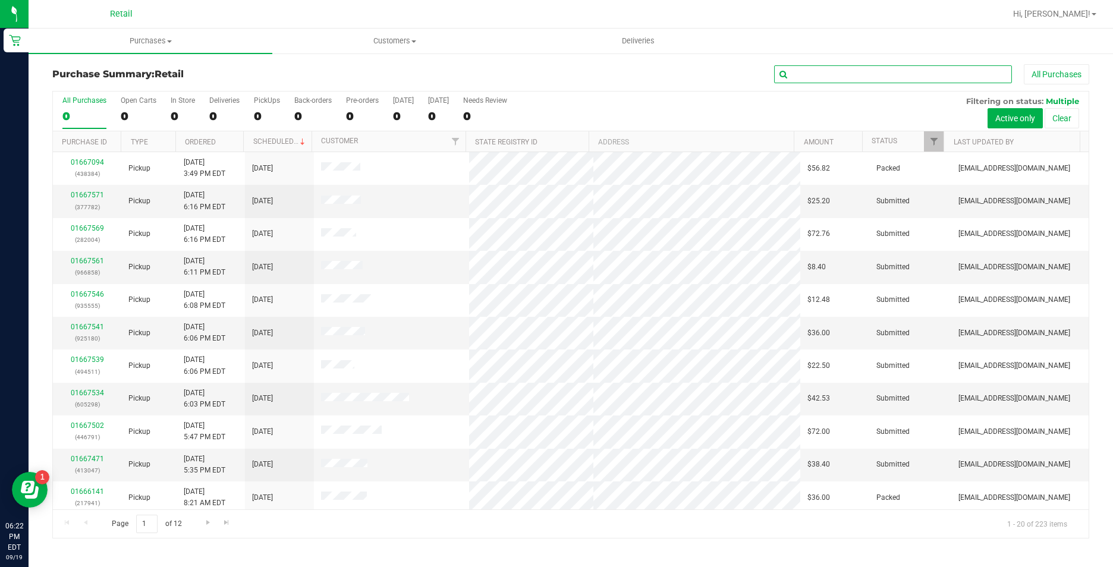
click at [902, 76] on input "text" at bounding box center [893, 74] width 238 height 18
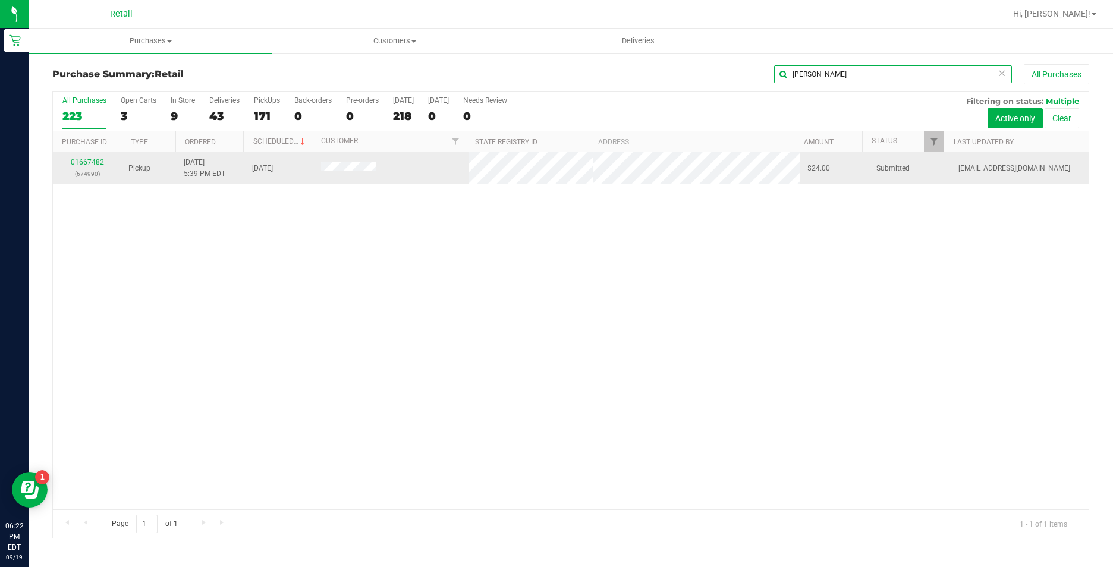
type input "[PERSON_NAME]"
click at [92, 164] on link "01667482" at bounding box center [87, 162] width 33 height 8
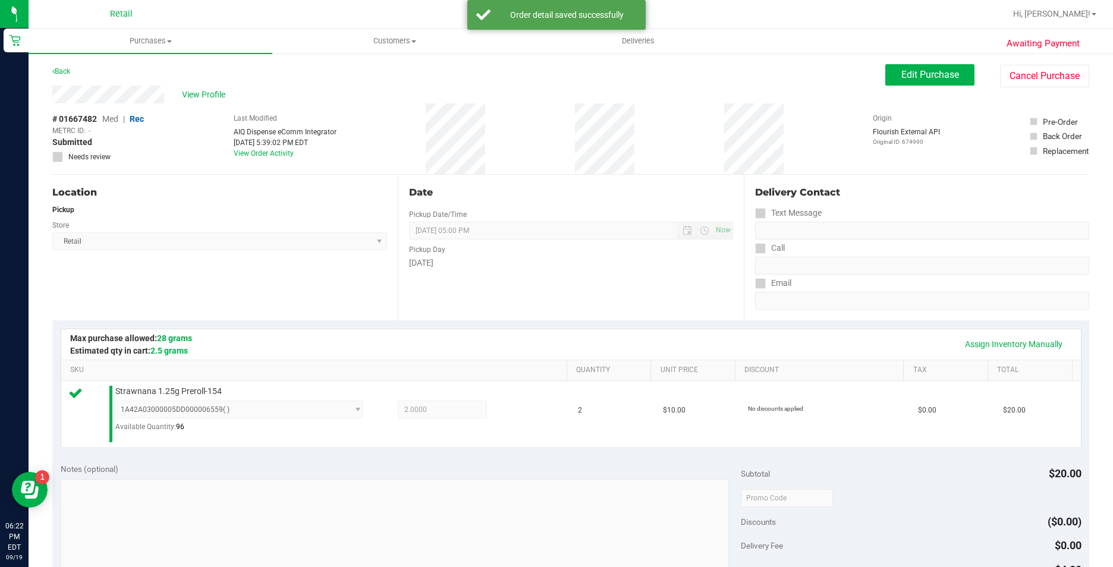
scroll to position [403, 0]
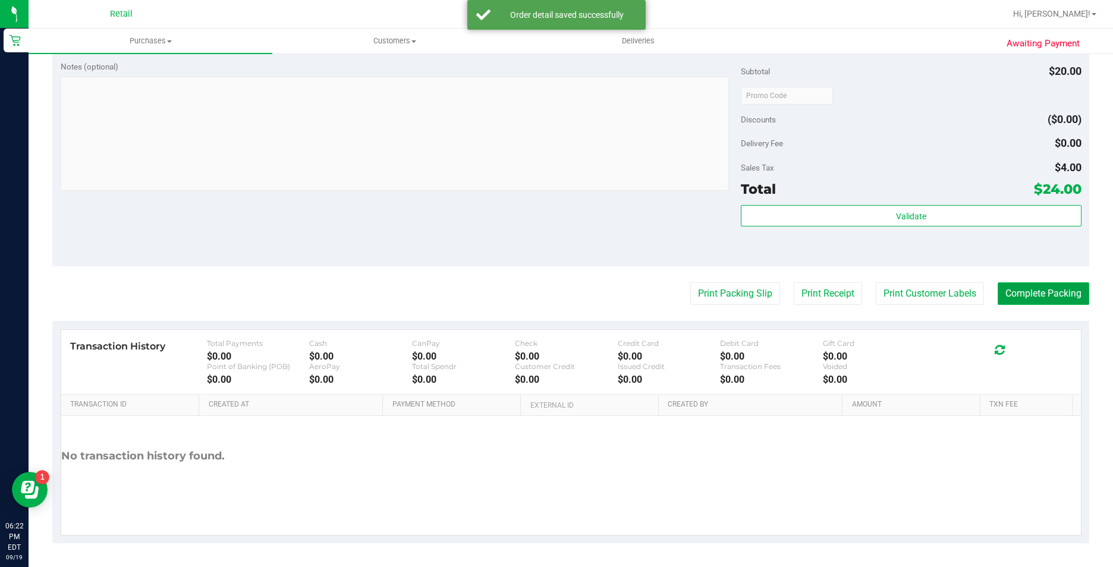
click at [1012, 300] on button "Complete Packing" at bounding box center [1044, 293] width 92 height 23
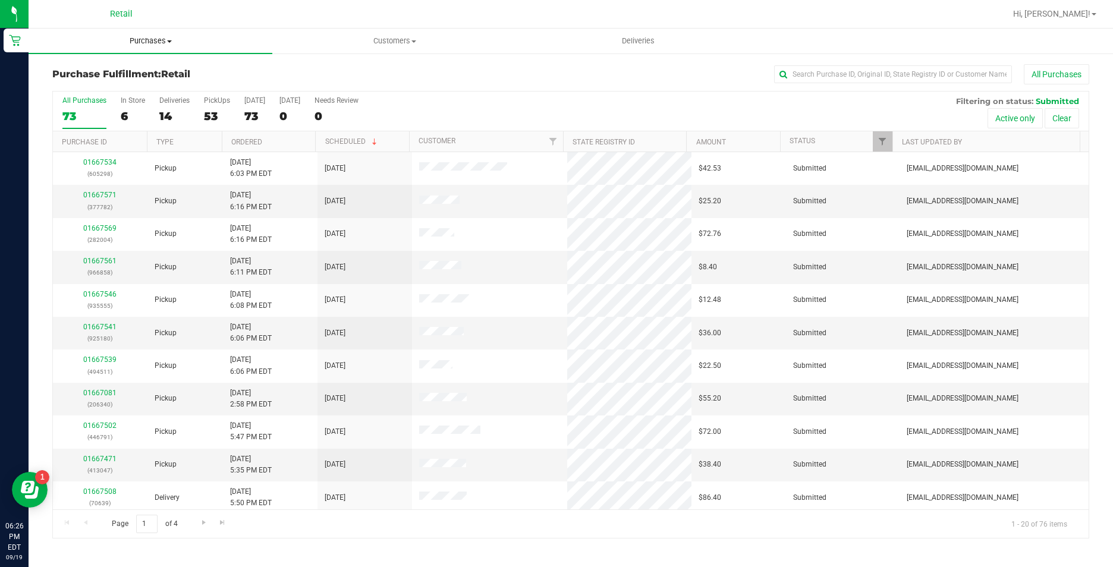
click at [161, 42] on span "Purchases" at bounding box center [151, 41] width 244 height 11
click at [159, 65] on li "Summary of purchases" at bounding box center [151, 72] width 244 height 14
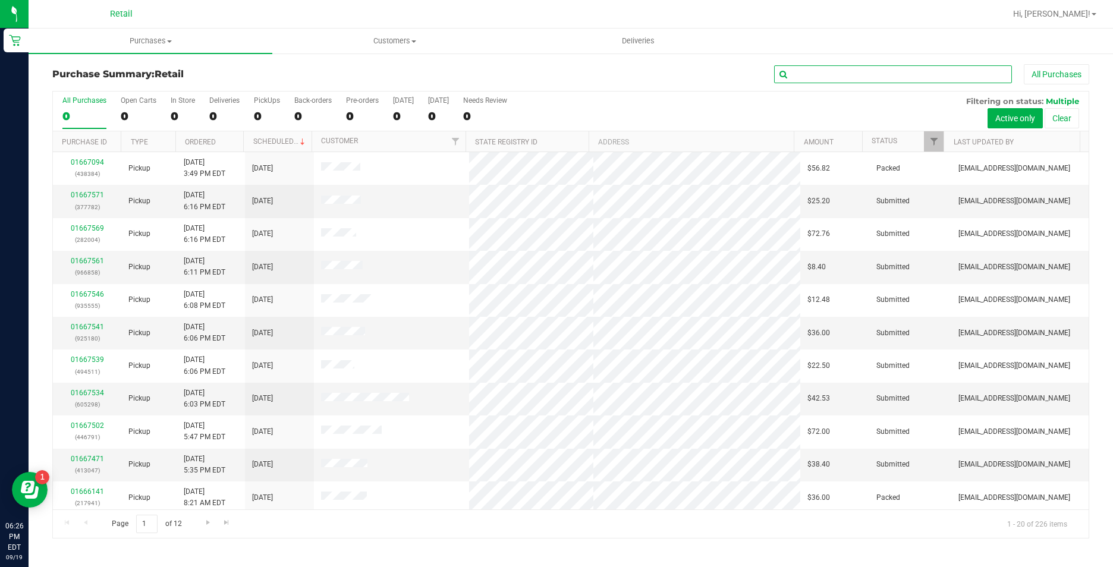
click at [865, 76] on input "text" at bounding box center [893, 74] width 238 height 18
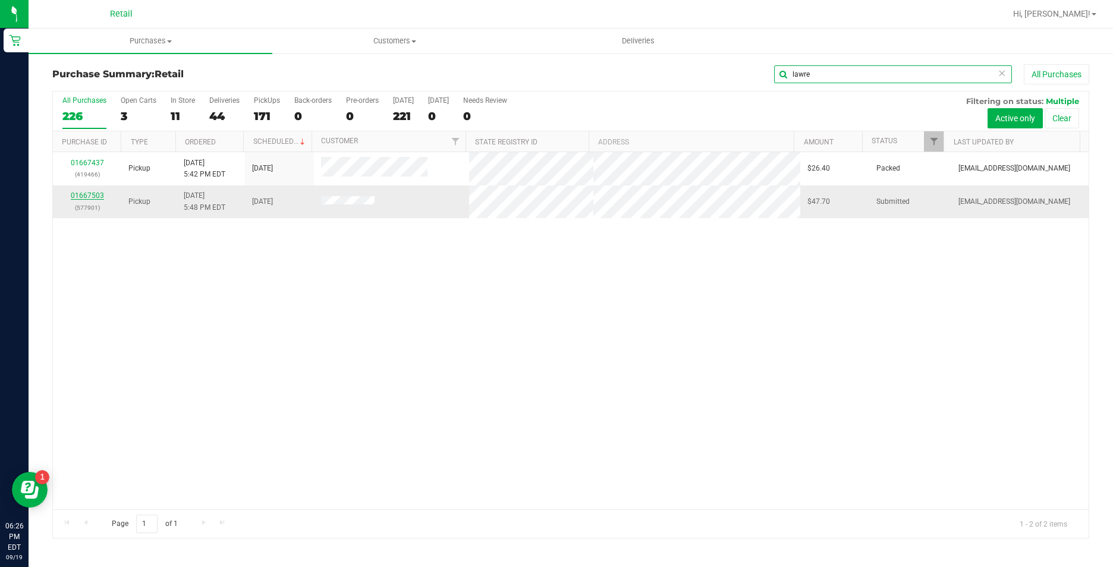
type input "lawre"
click at [93, 194] on link "01667503" at bounding box center [87, 195] width 33 height 8
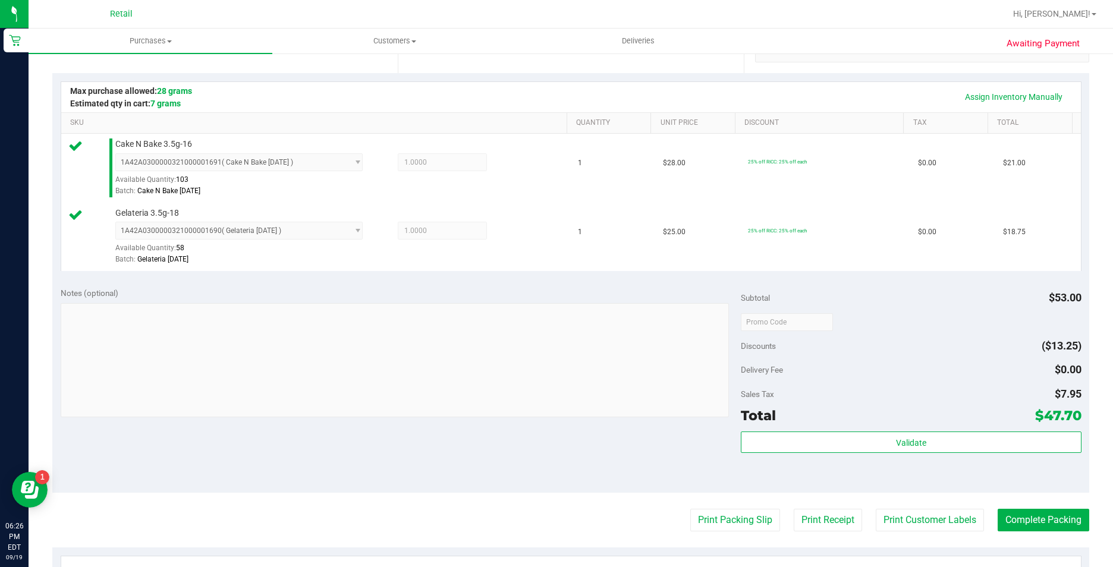
scroll to position [357, 0]
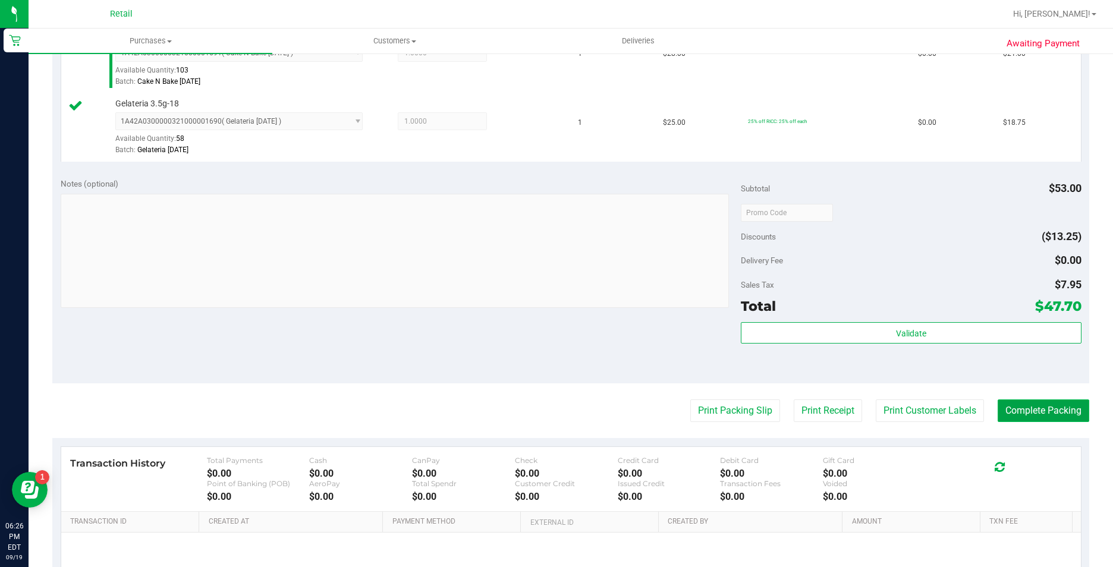
click at [1005, 404] on button "Complete Packing" at bounding box center [1044, 411] width 92 height 23
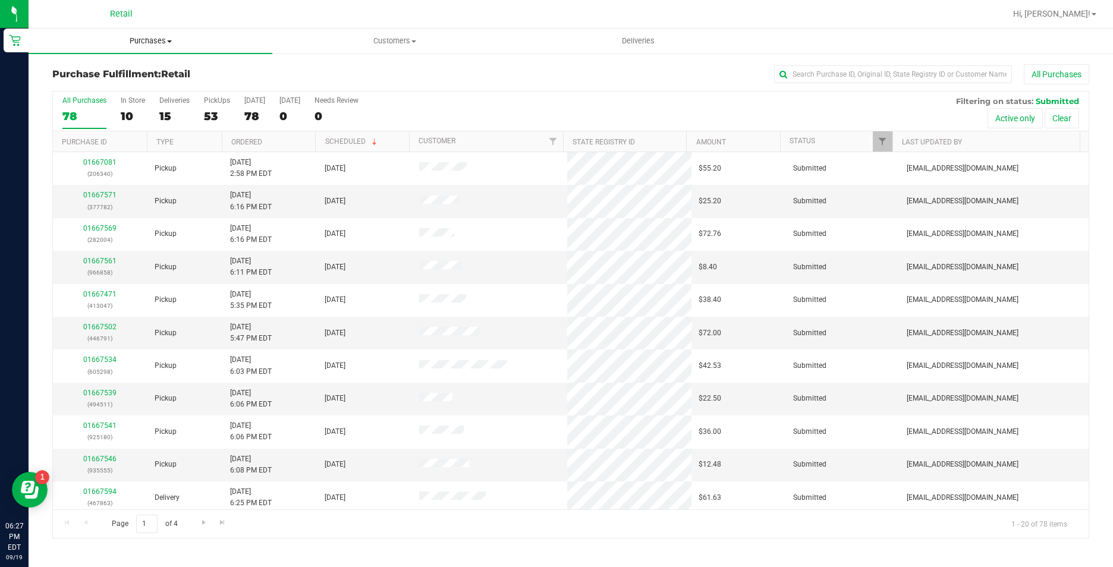
click at [147, 46] on uib-tab-heading "Purchases Summary of purchases Fulfillment All purchases" at bounding box center [151, 41] width 244 height 25
click at [150, 76] on li "Summary of purchases" at bounding box center [151, 72] width 244 height 14
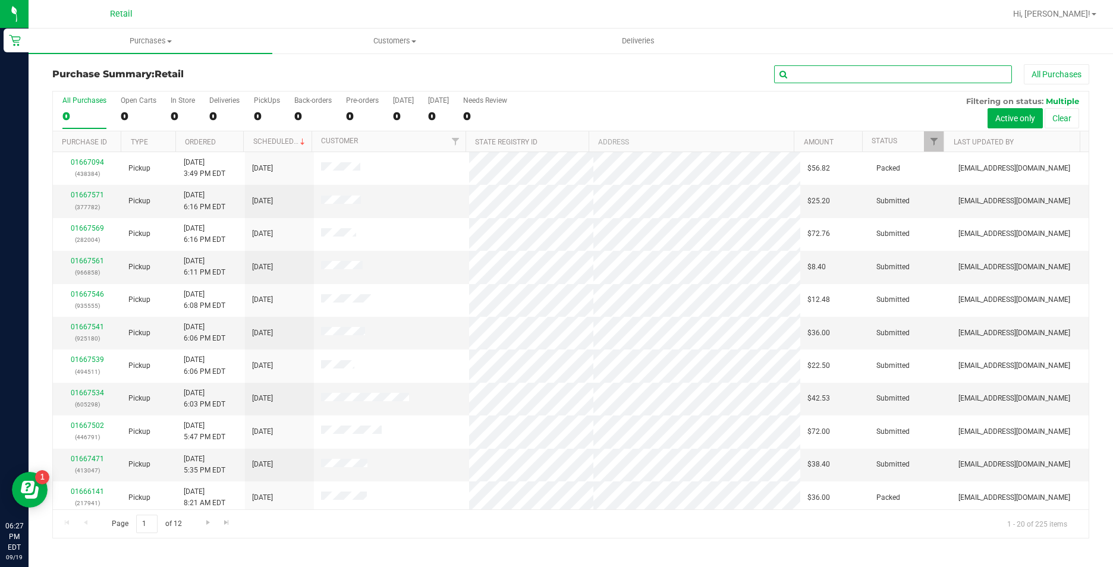
drag, startPoint x: 810, startPoint y: 80, endPoint x: 797, endPoint y: 81, distance: 13.1
click at [810, 80] on input "text" at bounding box center [893, 74] width 238 height 18
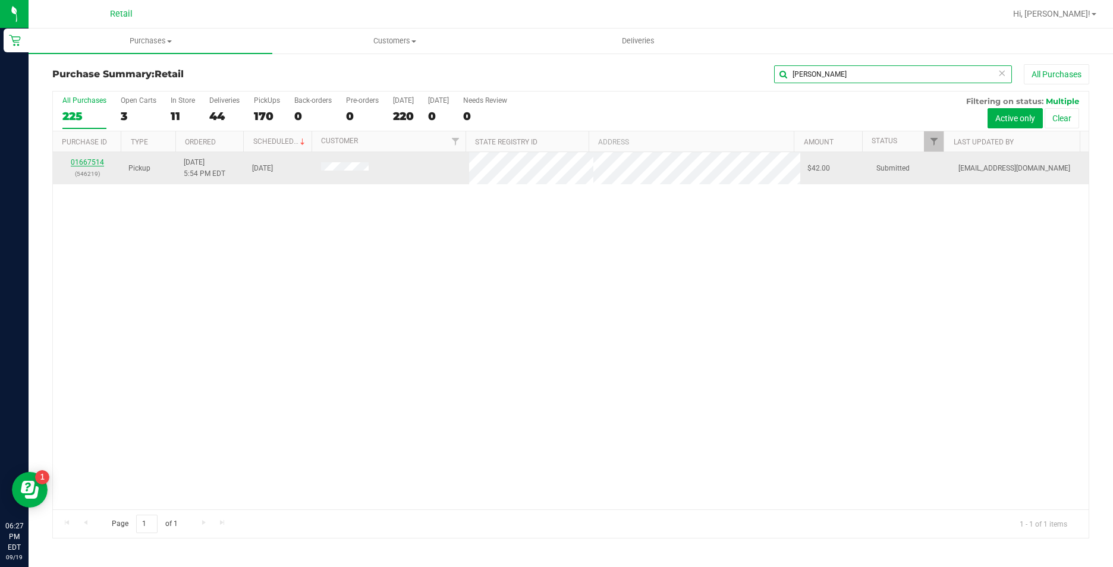
type input "mccarthy"
click at [86, 161] on link "01667514" at bounding box center [87, 162] width 33 height 8
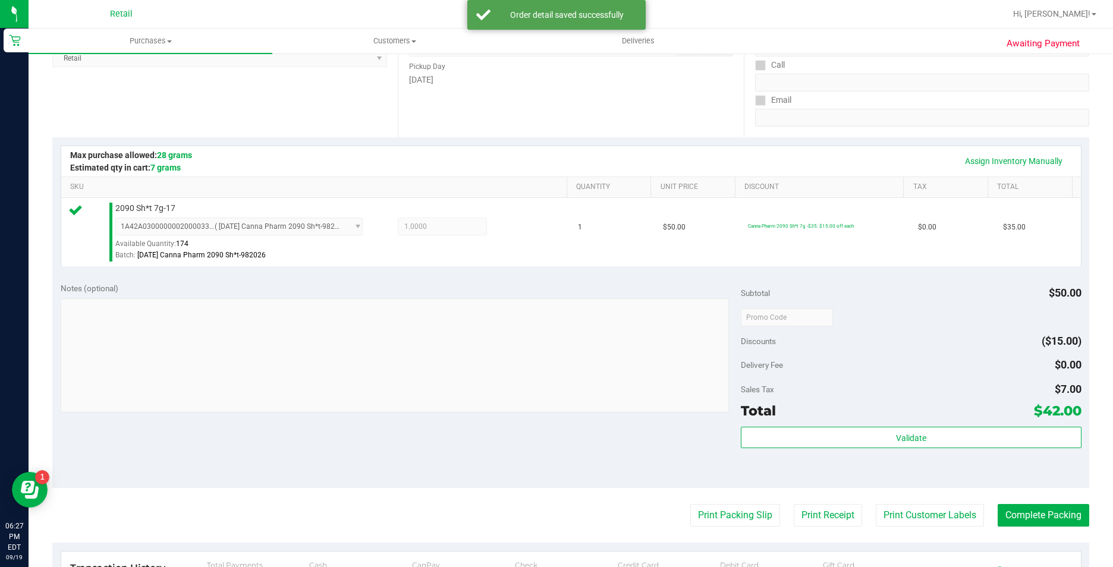
scroll to position [297, 0]
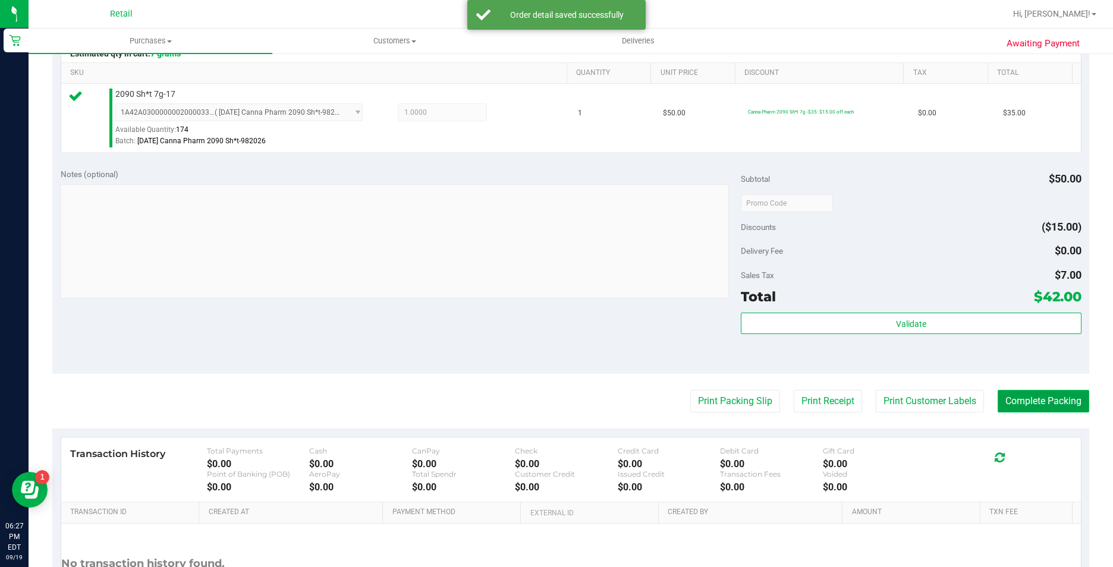
click at [1042, 401] on button "Complete Packing" at bounding box center [1044, 401] width 92 height 23
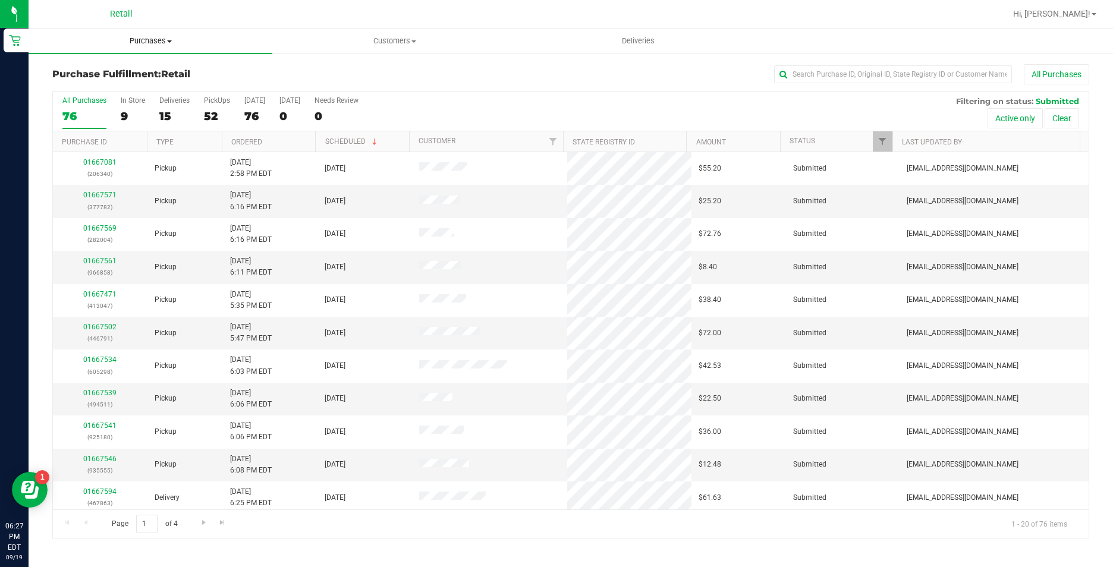
click at [174, 36] on span "Purchases" at bounding box center [151, 41] width 244 height 11
click at [159, 67] on li "Summary of purchases" at bounding box center [151, 72] width 244 height 14
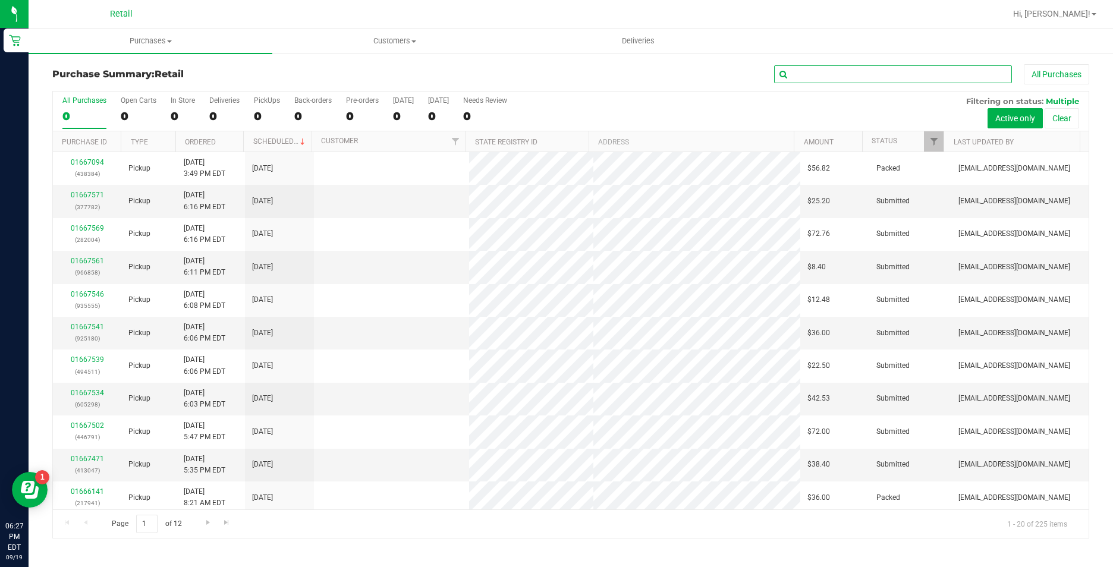
click at [880, 72] on input "text" at bounding box center [893, 74] width 238 height 18
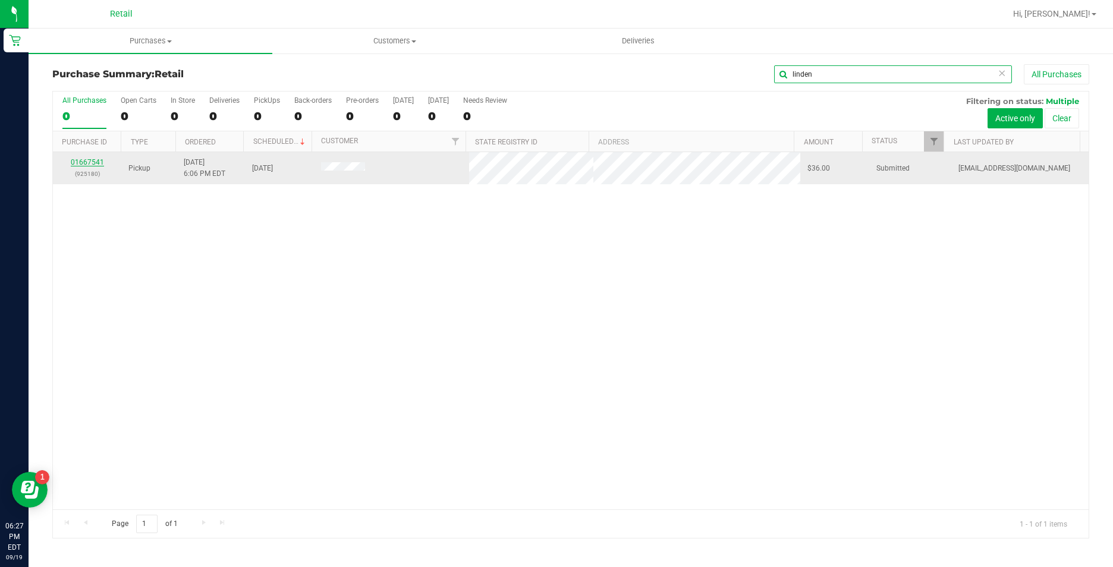
type input "linden"
click at [93, 164] on link "01667541" at bounding box center [87, 162] width 33 height 8
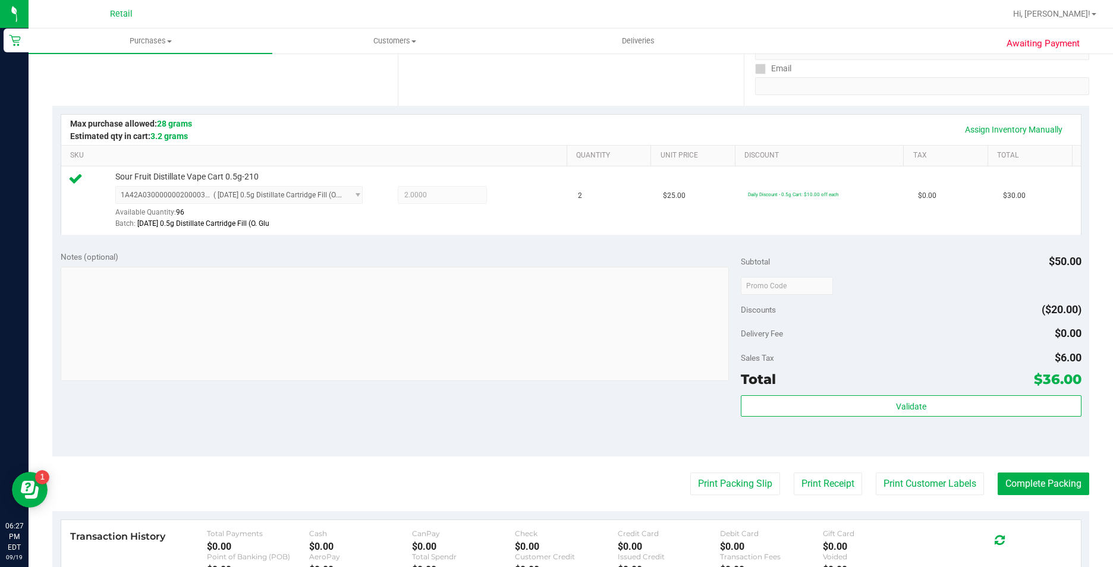
scroll to position [297, 0]
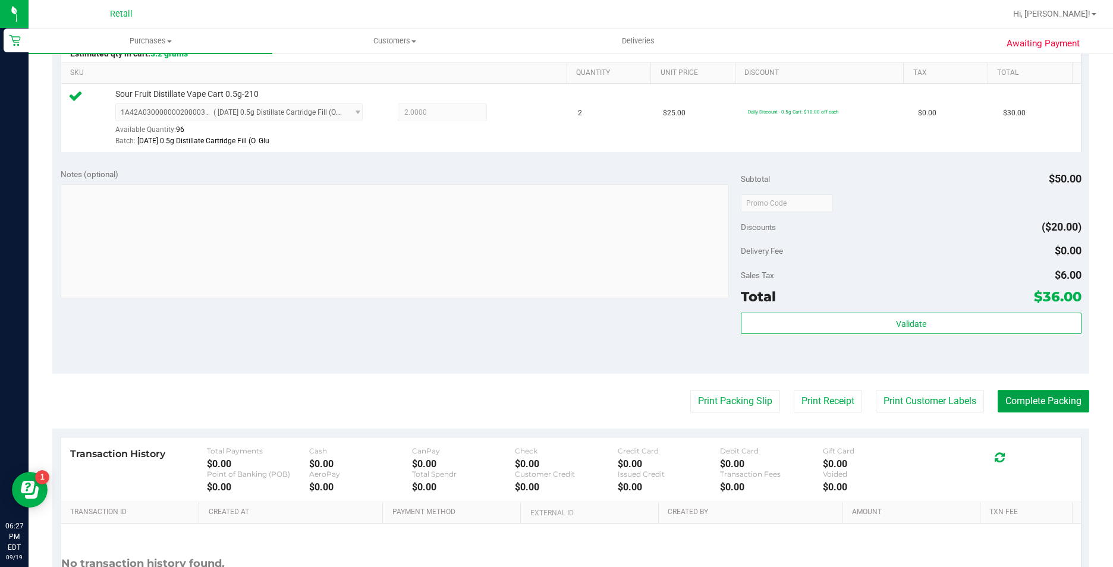
click at [1018, 406] on button "Complete Packing" at bounding box center [1044, 401] width 92 height 23
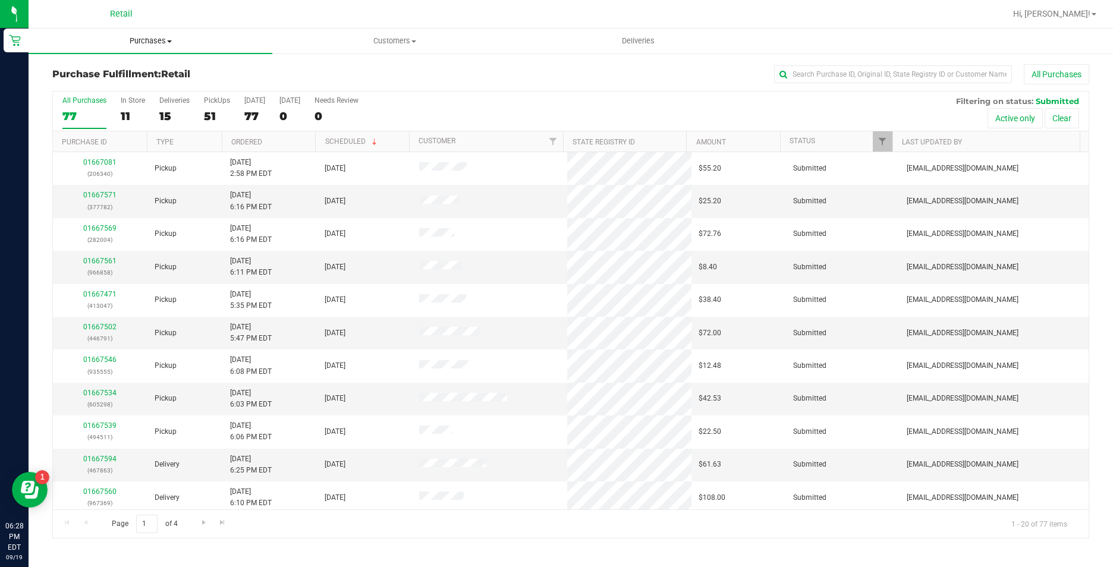
click at [166, 40] on span "Purchases" at bounding box center [151, 41] width 244 height 11
click at [168, 67] on li "Summary of purchases" at bounding box center [151, 72] width 244 height 14
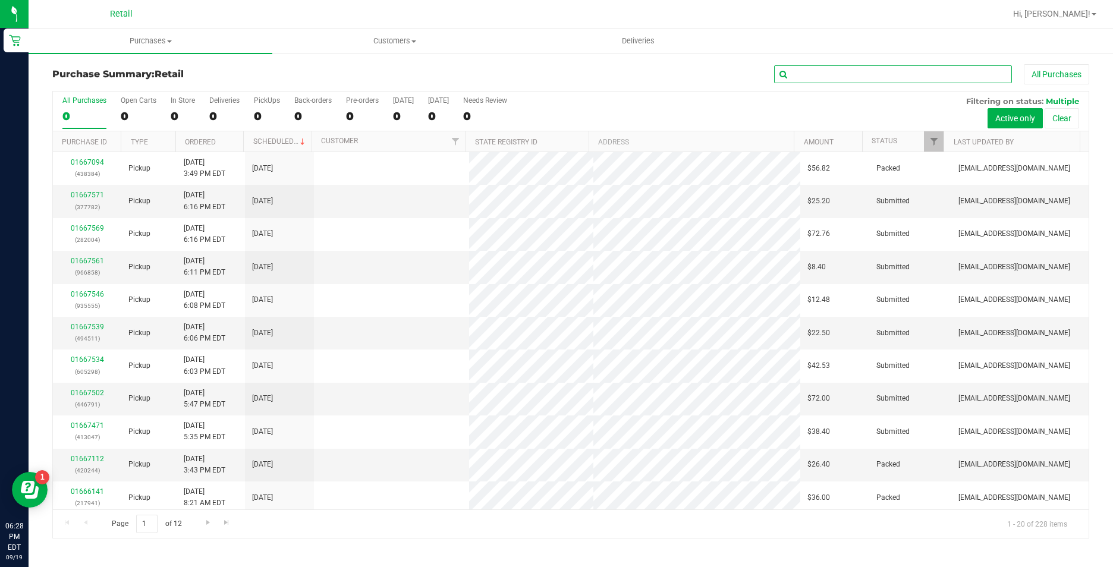
click at [882, 74] on input "text" at bounding box center [893, 74] width 238 height 18
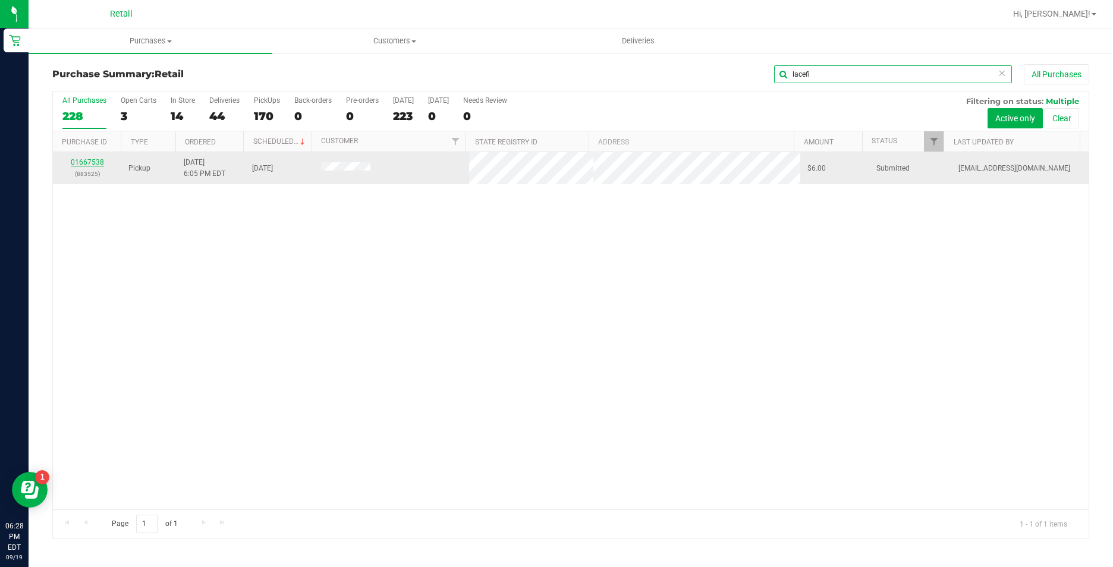
type input "lacefi"
click at [80, 162] on link "01667538" at bounding box center [87, 162] width 33 height 8
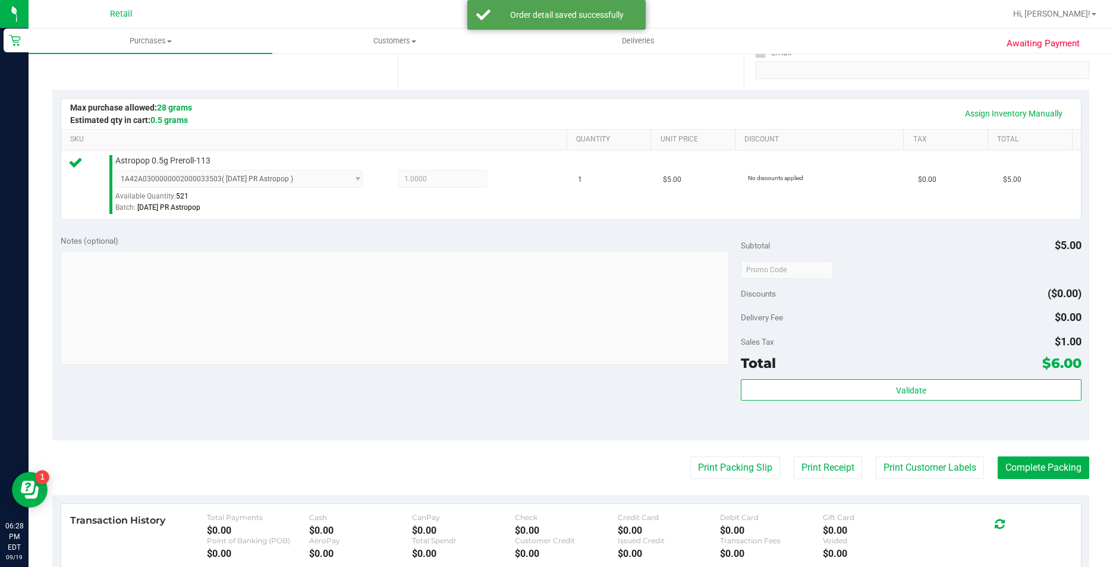
scroll to position [238, 0]
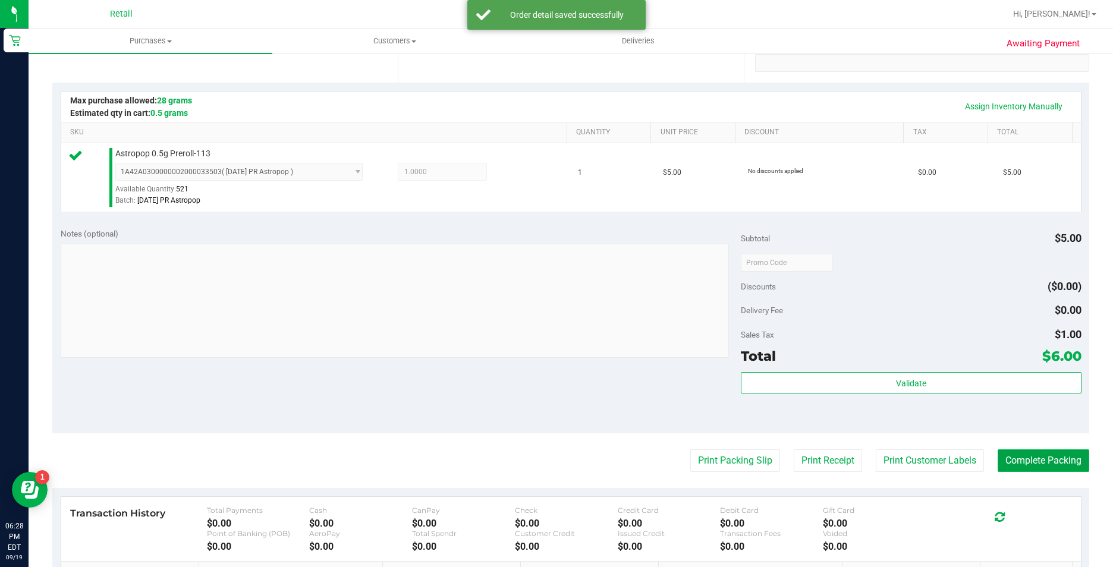
click at [1018, 472] on button "Complete Packing" at bounding box center [1044, 461] width 92 height 23
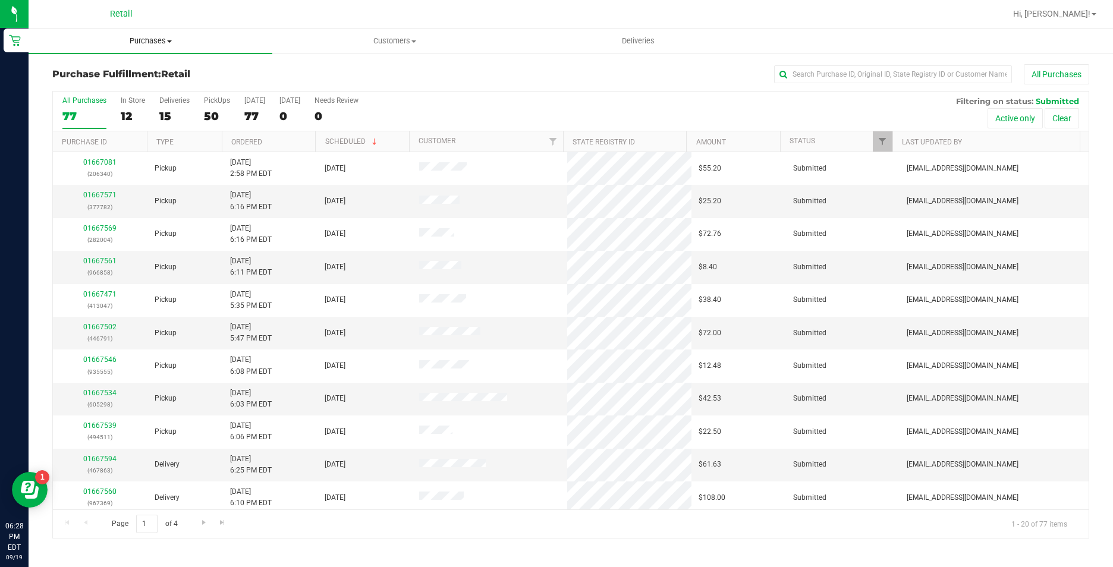
drag, startPoint x: 126, startPoint y: 37, endPoint x: 137, endPoint y: 44, distance: 12.9
click at [127, 37] on span "Purchases" at bounding box center [151, 41] width 244 height 11
click at [153, 77] on li "Summary of purchases" at bounding box center [151, 72] width 244 height 14
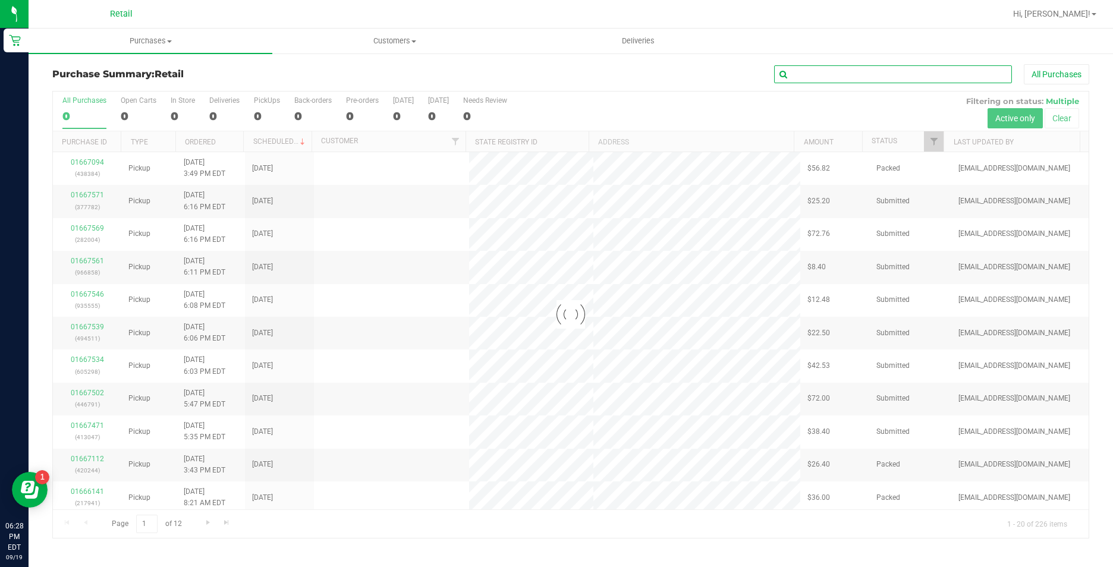
click at [890, 75] on input "text" at bounding box center [893, 74] width 238 height 18
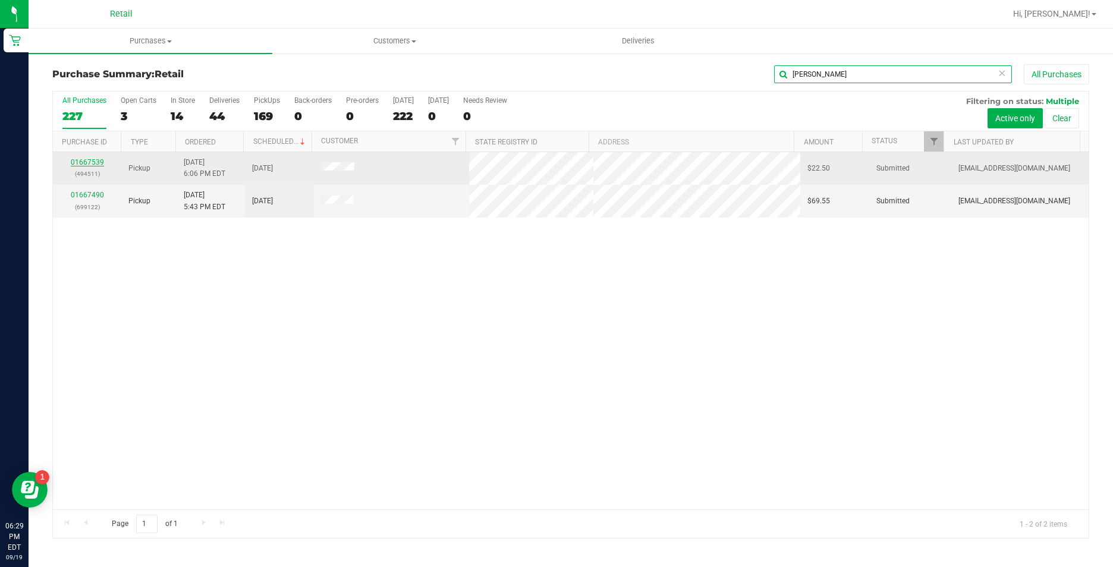
type input "silva"
click at [84, 162] on link "01667539" at bounding box center [87, 162] width 33 height 8
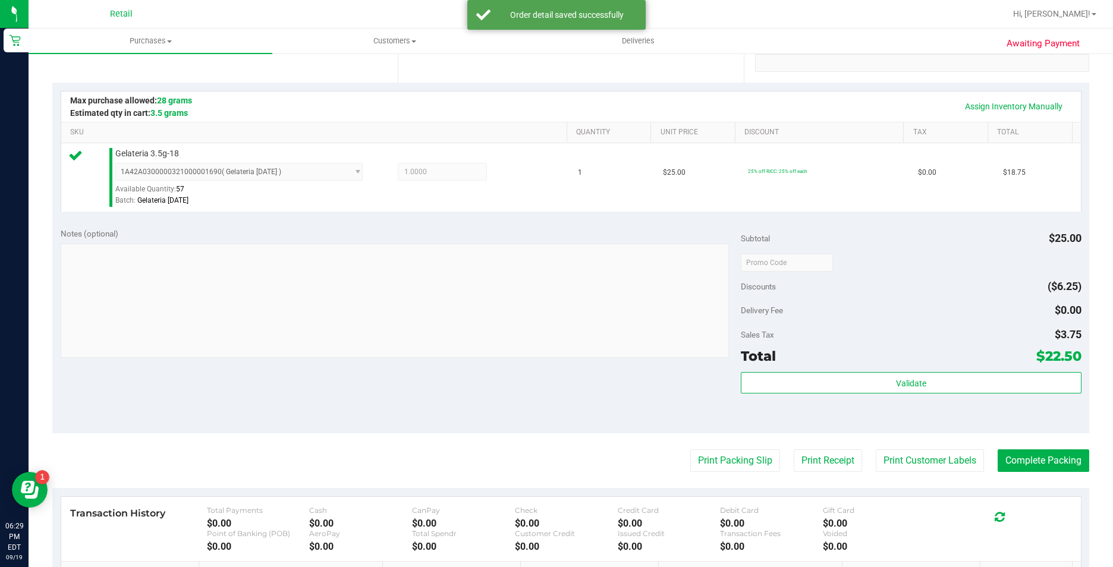
scroll to position [297, 0]
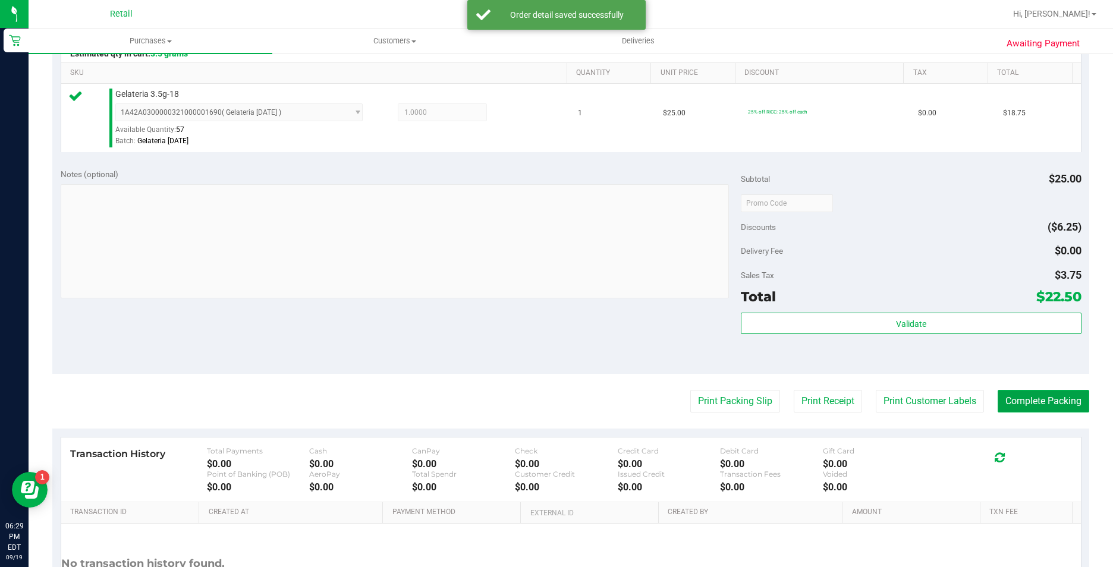
click at [1027, 409] on button "Complete Packing" at bounding box center [1044, 401] width 92 height 23
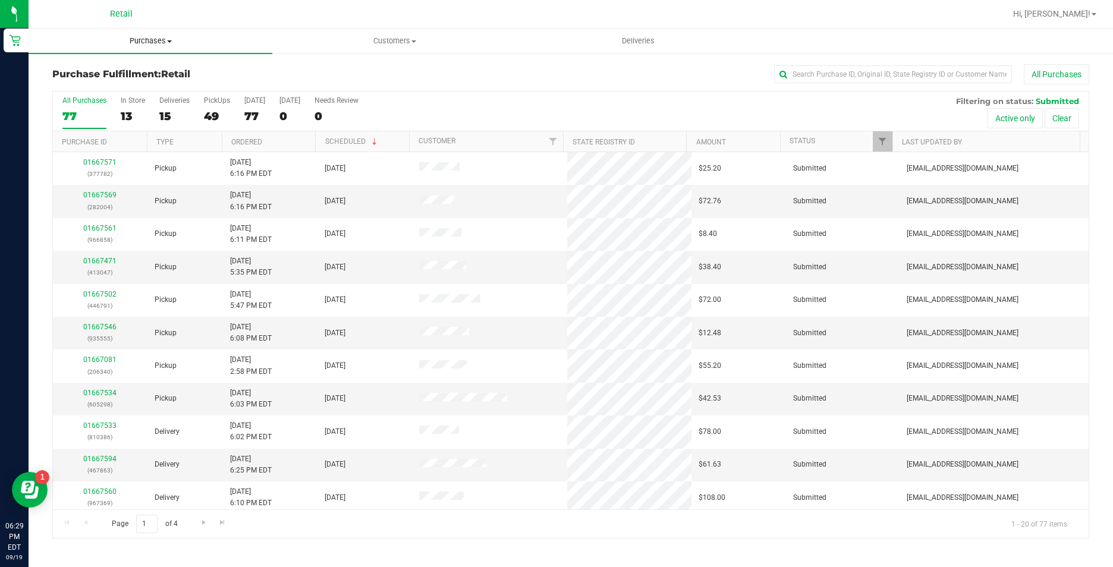
click at [143, 42] on span "Purchases" at bounding box center [151, 41] width 244 height 11
click at [139, 71] on span "Summary of purchases" at bounding box center [90, 72] width 122 height 10
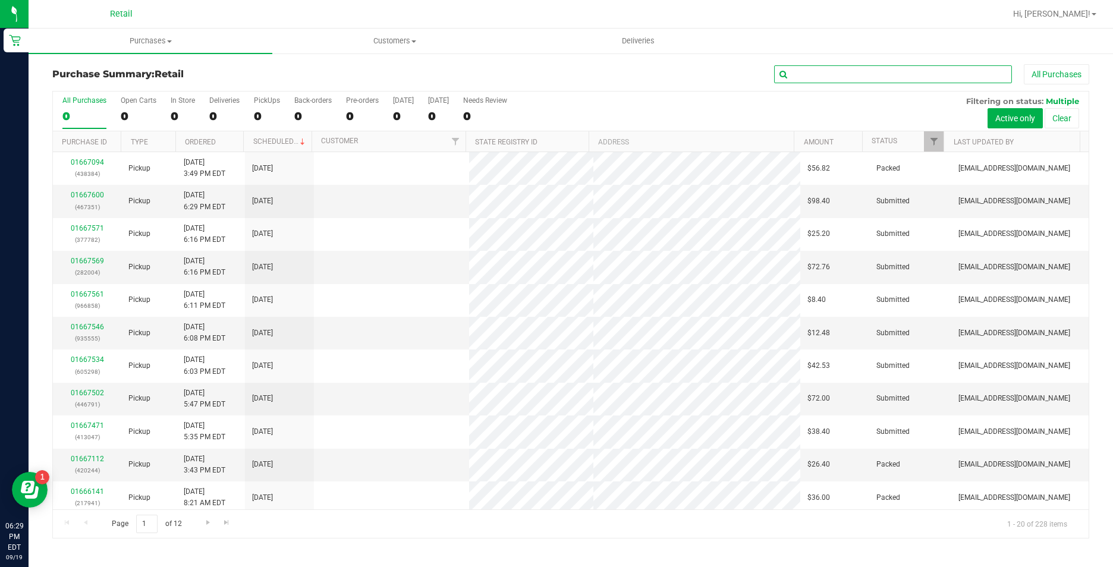
click at [847, 67] on input "text" at bounding box center [893, 74] width 238 height 18
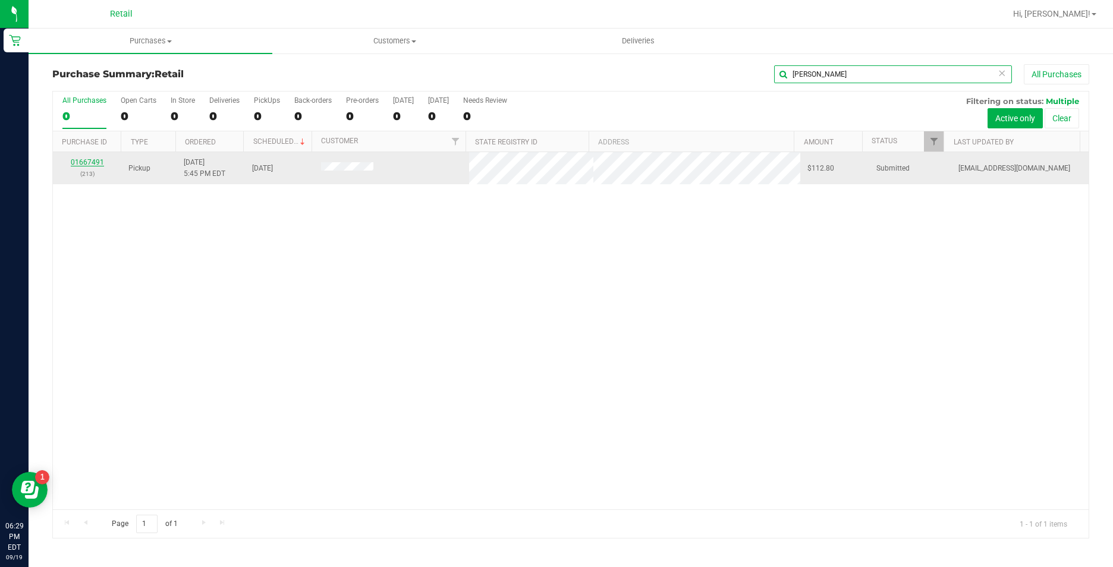
type input "[PERSON_NAME]"
click at [96, 162] on link "01667491" at bounding box center [87, 162] width 33 height 8
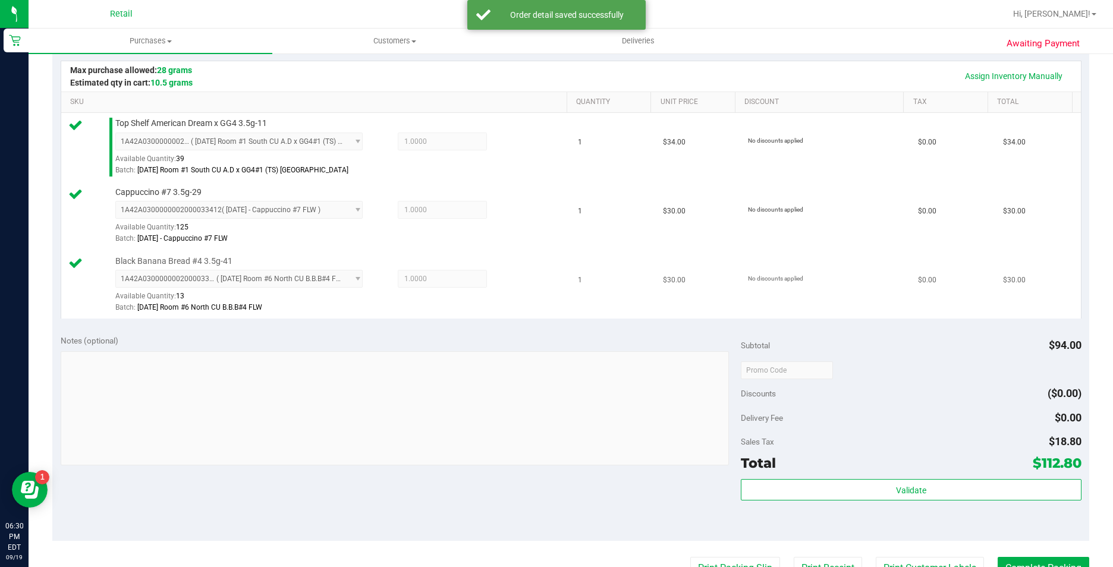
scroll to position [297, 0]
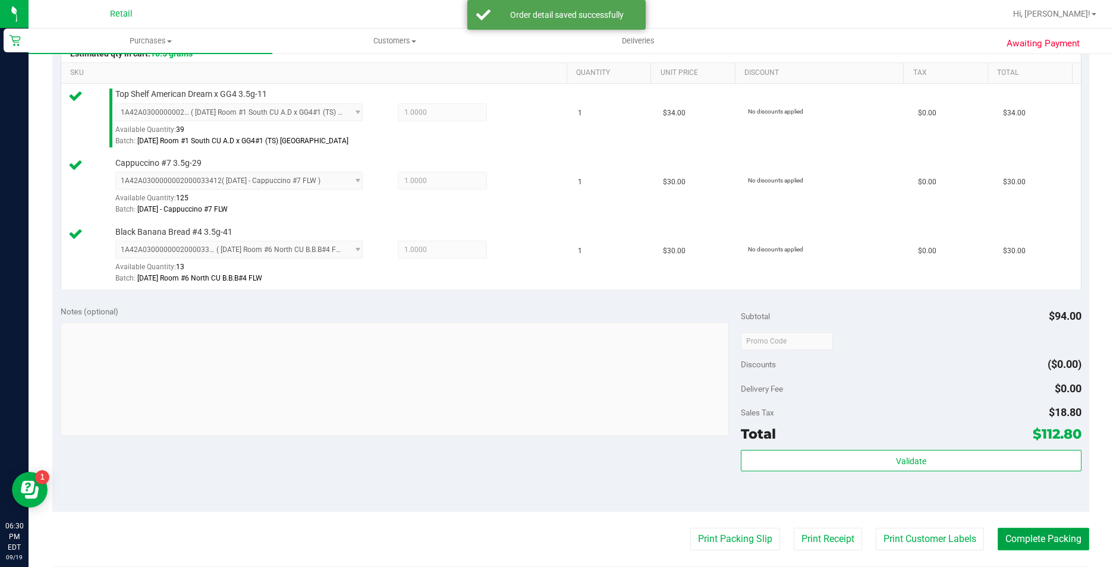
click at [1001, 536] on button "Complete Packing" at bounding box center [1044, 539] width 92 height 23
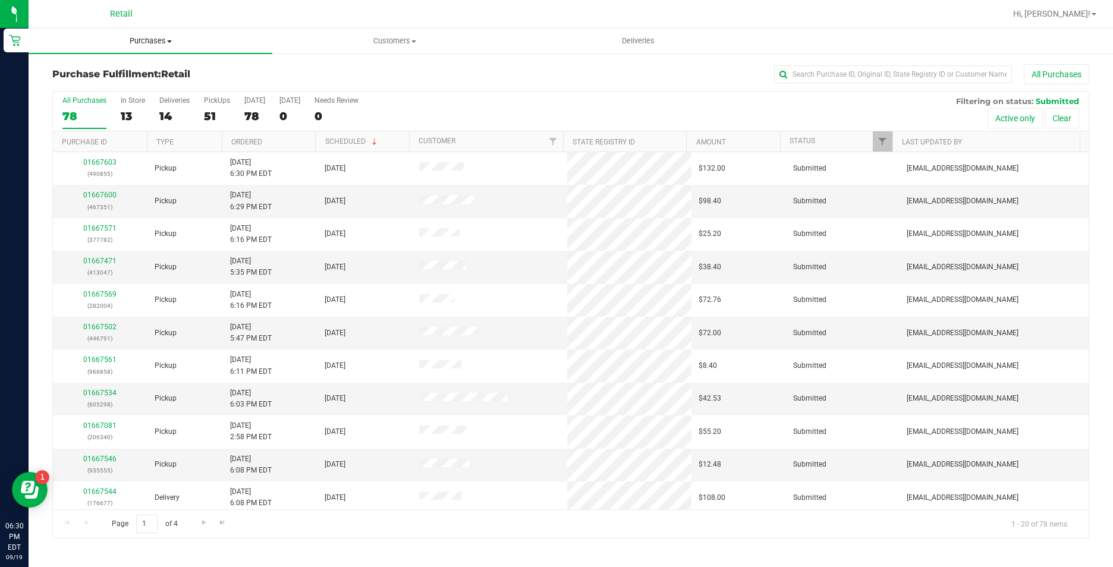
click at [164, 43] on span "Purchases" at bounding box center [151, 41] width 244 height 11
click at [161, 68] on li "Summary of purchases" at bounding box center [151, 72] width 244 height 14
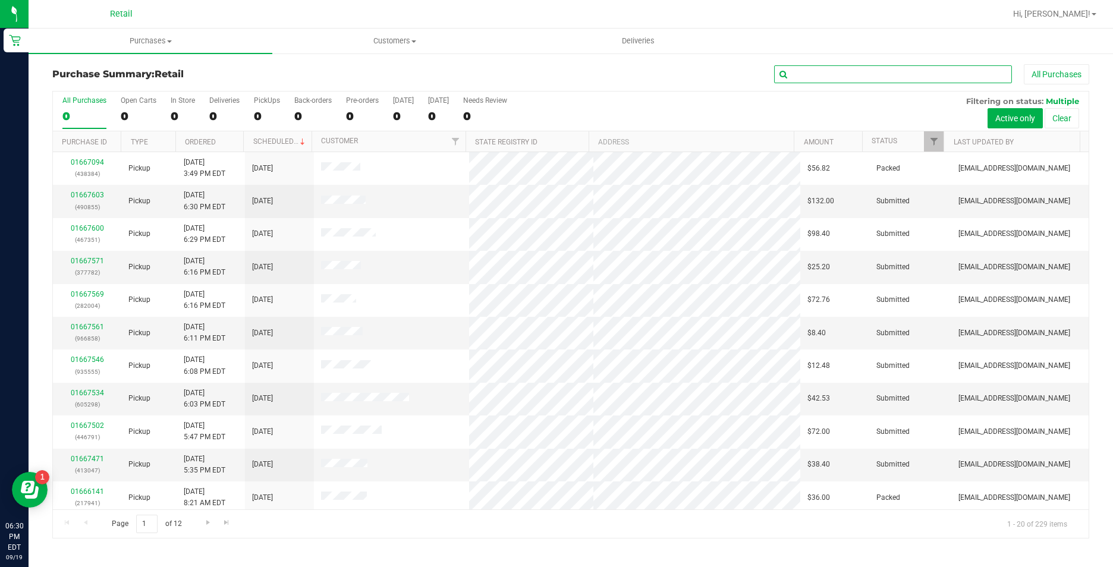
click at [850, 76] on input "text" at bounding box center [893, 74] width 238 height 18
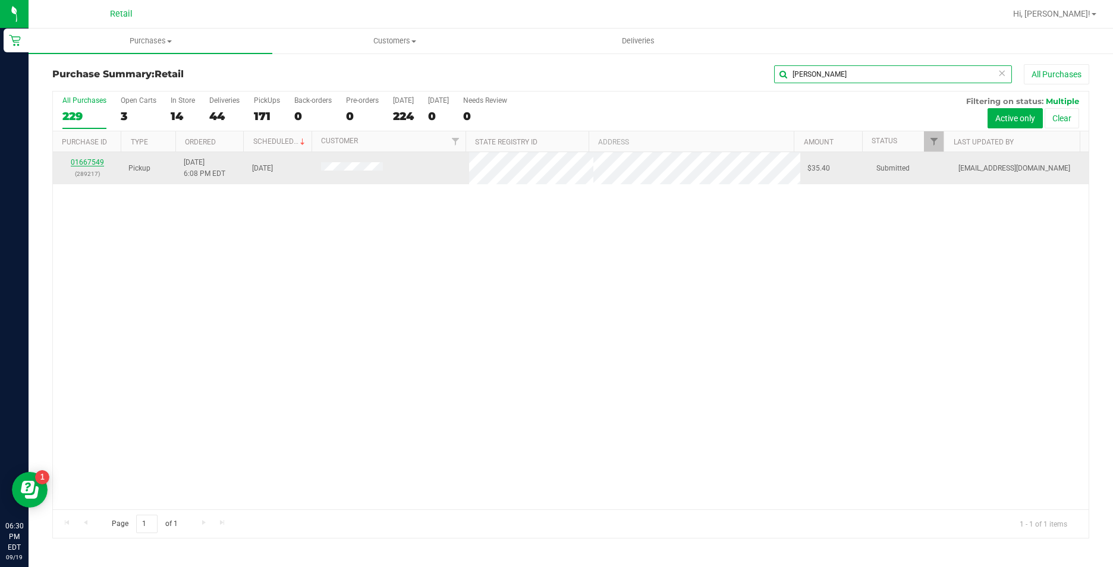
type input "ciccone"
click at [77, 166] on link "01667549" at bounding box center [87, 162] width 33 height 8
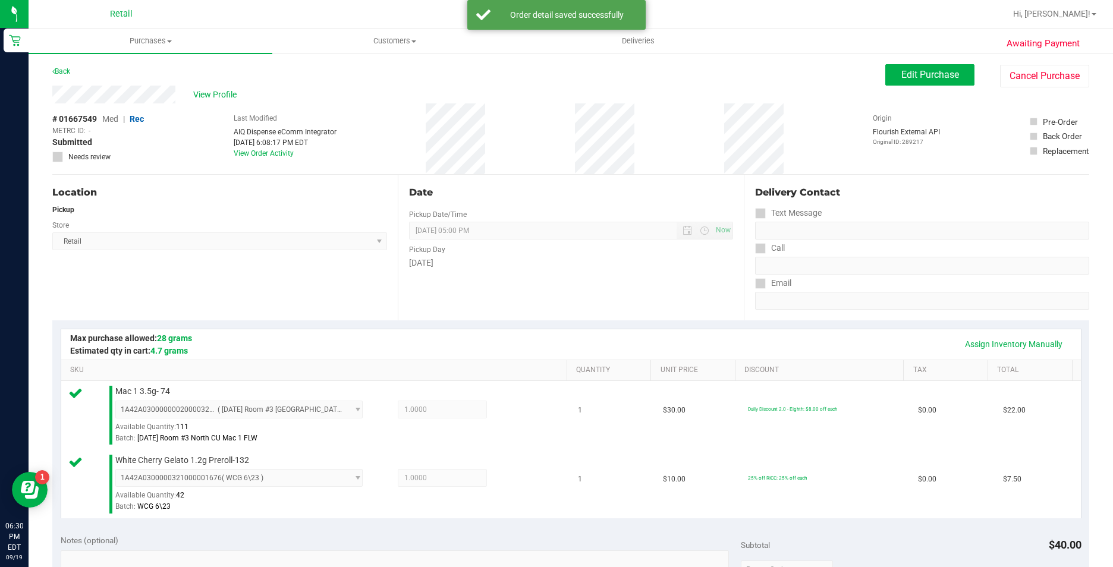
scroll to position [238, 0]
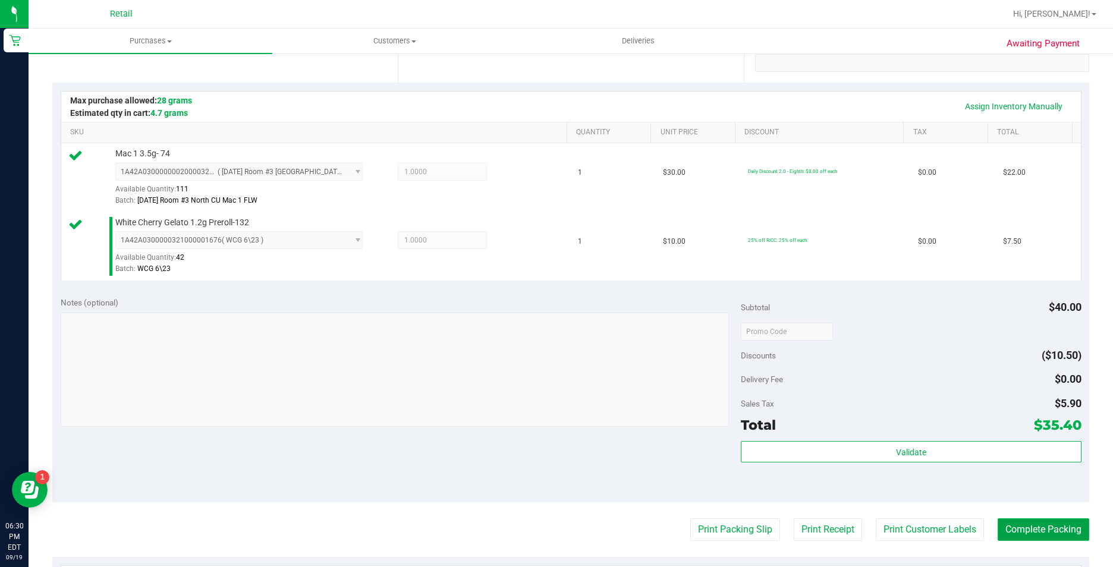
click at [1042, 528] on button "Complete Packing" at bounding box center [1044, 529] width 92 height 23
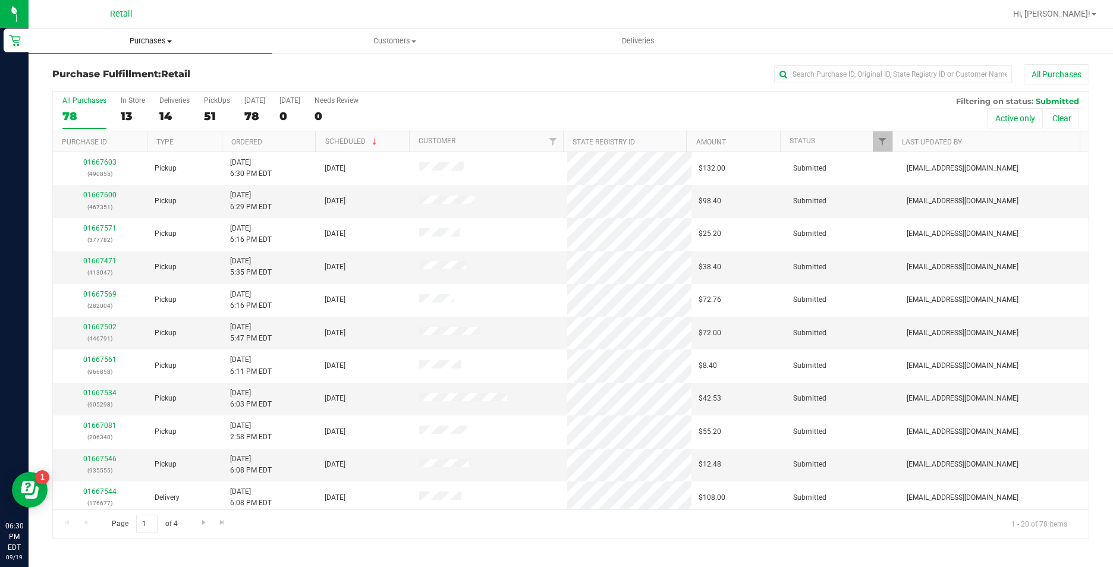
click at [137, 43] on span "Purchases" at bounding box center [151, 41] width 244 height 11
click at [155, 77] on li "Summary of purchases" at bounding box center [151, 72] width 244 height 14
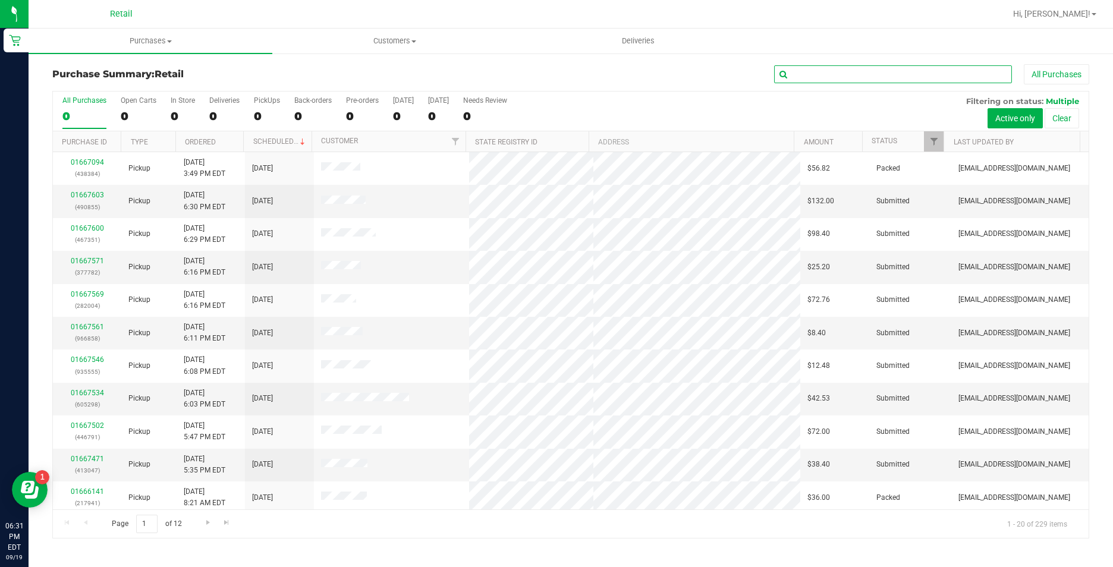
click at [914, 71] on input "text" at bounding box center [893, 74] width 238 height 18
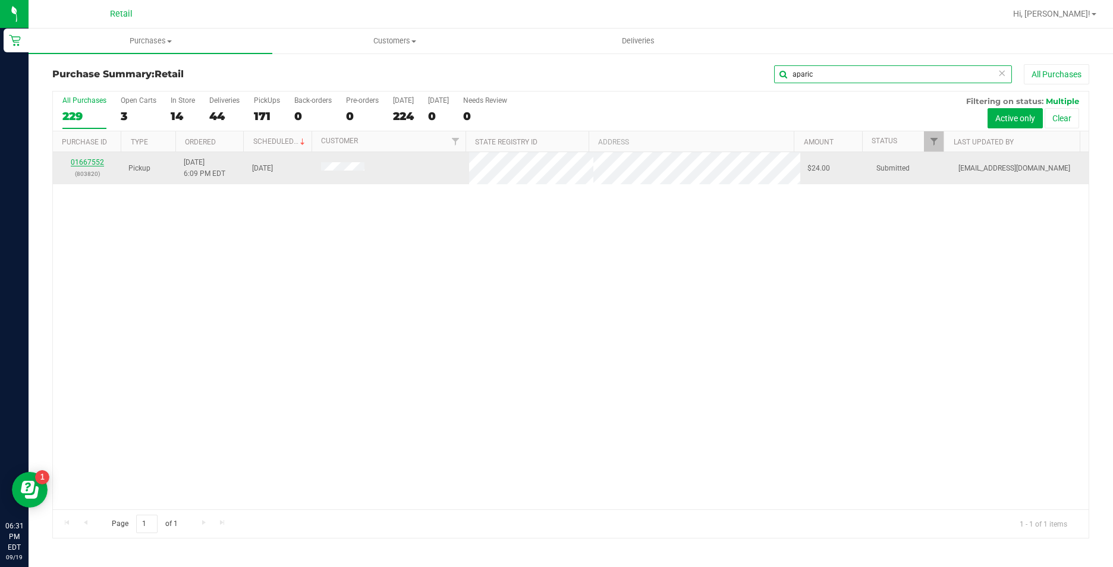
type input "aparic"
click at [92, 162] on link "01667552" at bounding box center [87, 162] width 33 height 8
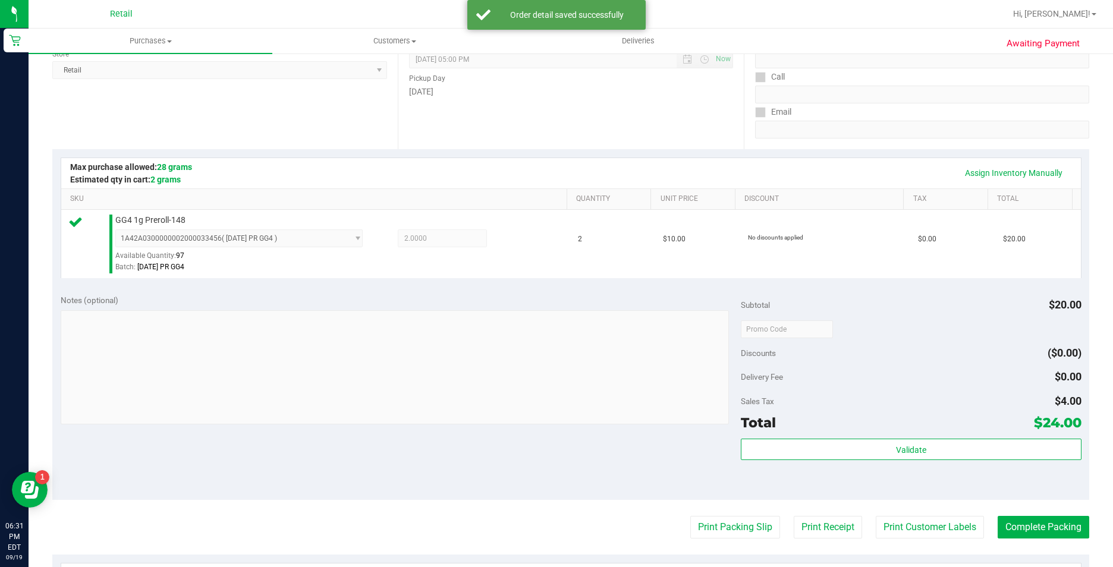
scroll to position [238, 0]
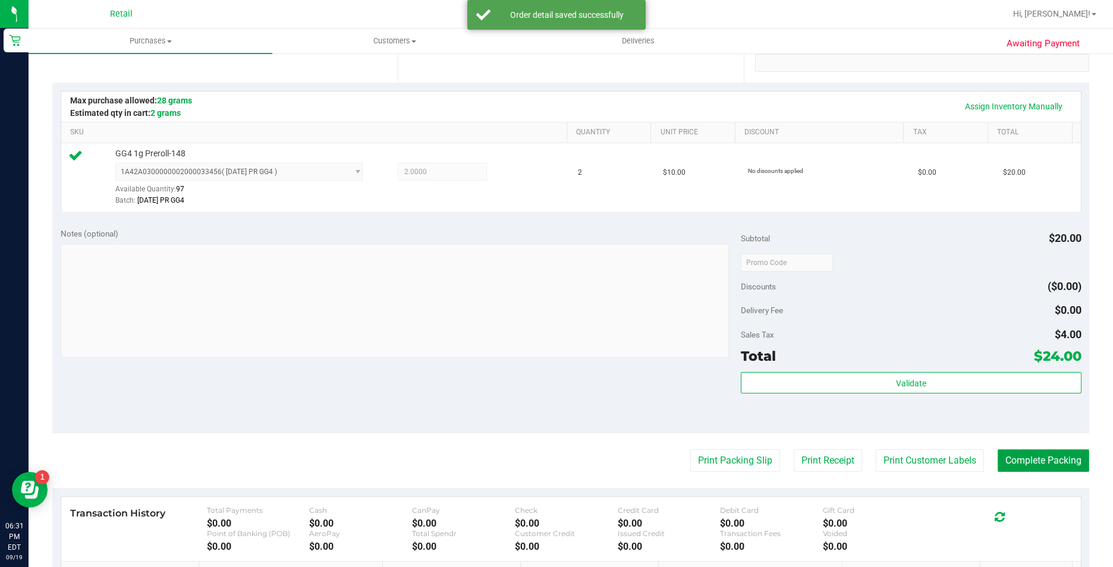
click at [1003, 459] on button "Complete Packing" at bounding box center [1044, 461] width 92 height 23
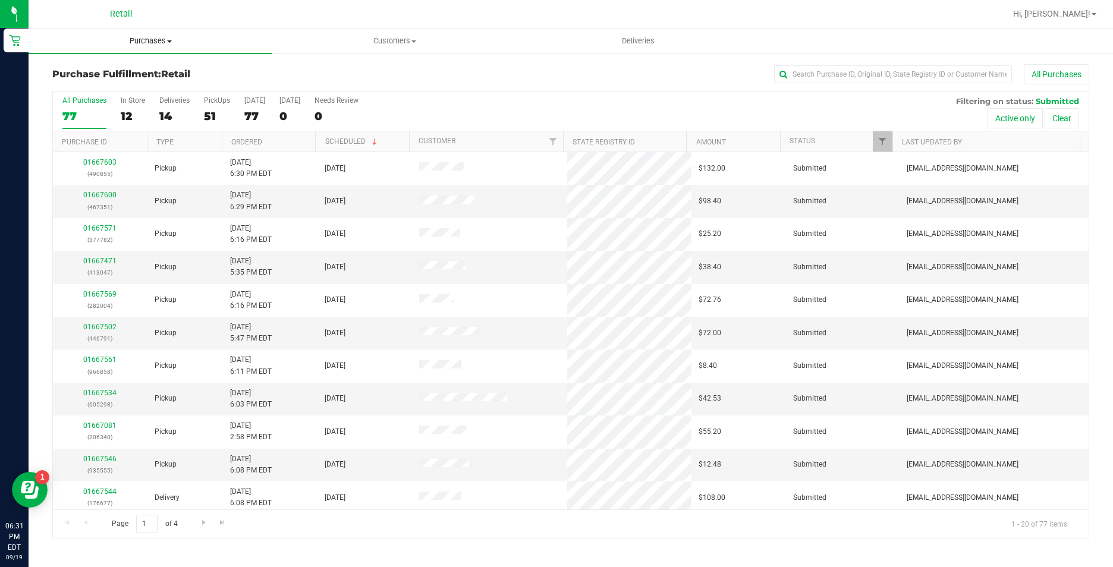
click at [150, 42] on span "Purchases" at bounding box center [151, 41] width 244 height 11
click at [151, 68] on li "Summary of purchases" at bounding box center [151, 72] width 244 height 14
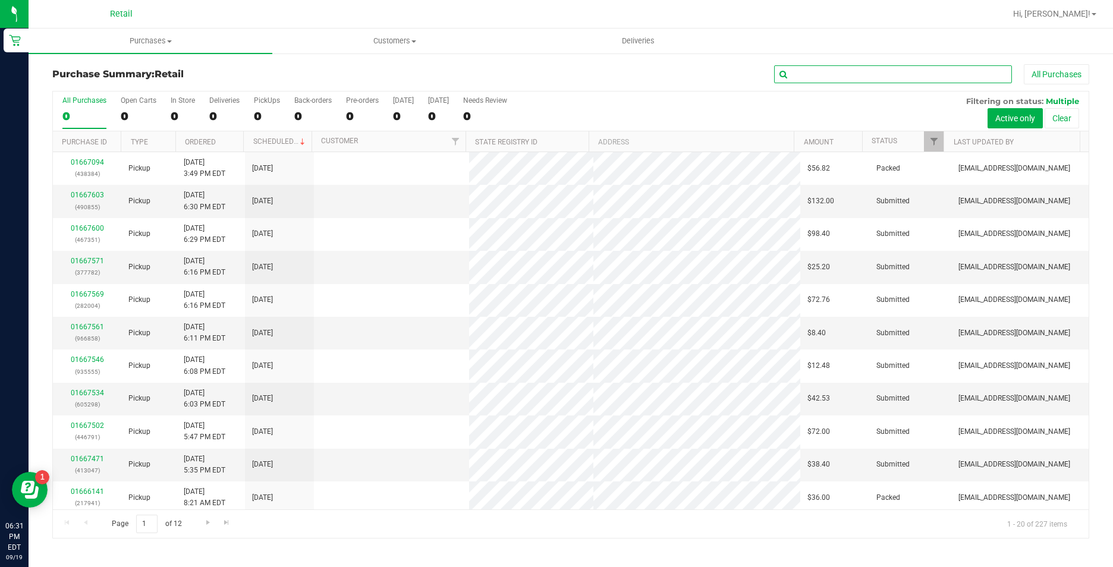
click at [859, 71] on input "text" at bounding box center [893, 74] width 238 height 18
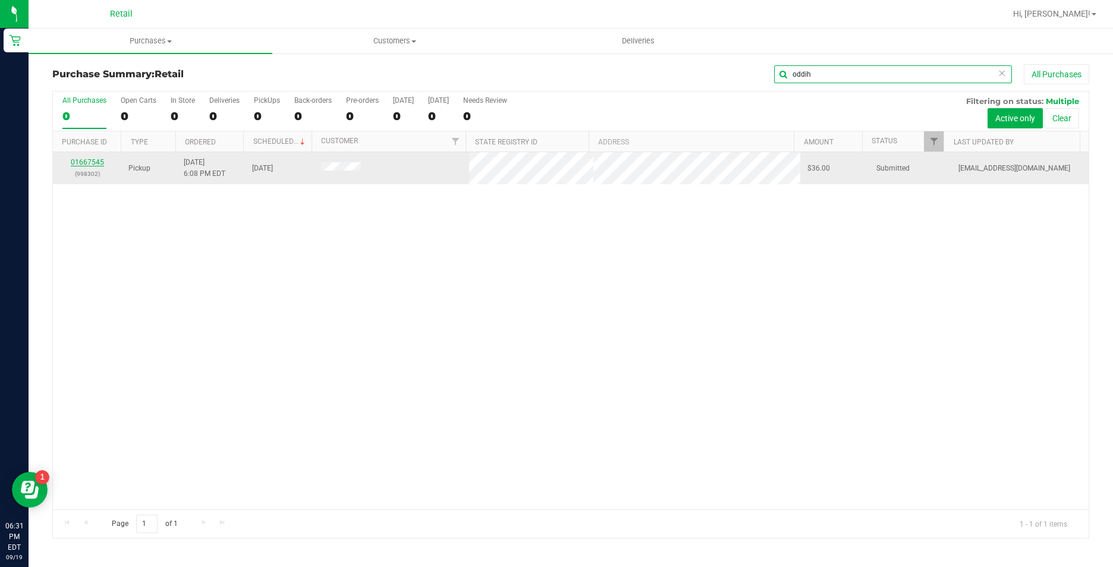
type input "oddih"
click at [87, 161] on link "01667545" at bounding box center [87, 162] width 33 height 8
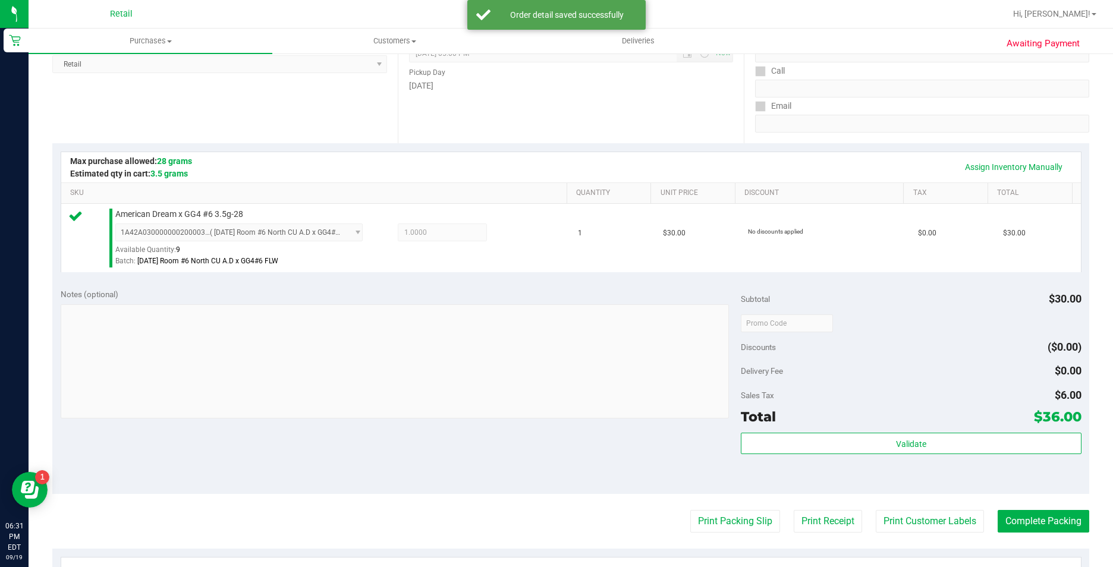
scroll to position [238, 0]
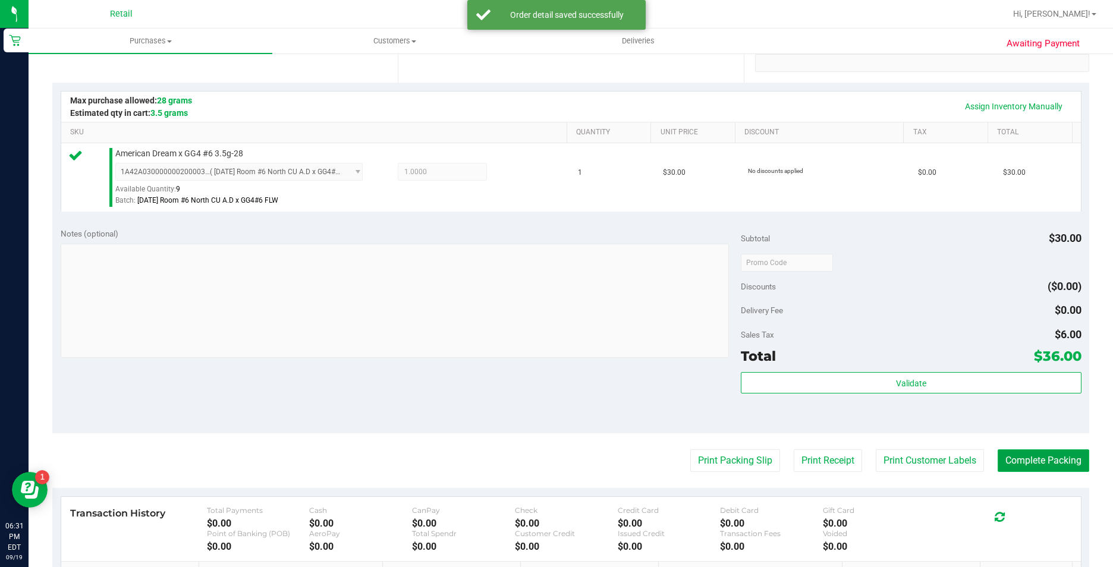
click at [1056, 470] on button "Complete Packing" at bounding box center [1044, 461] width 92 height 23
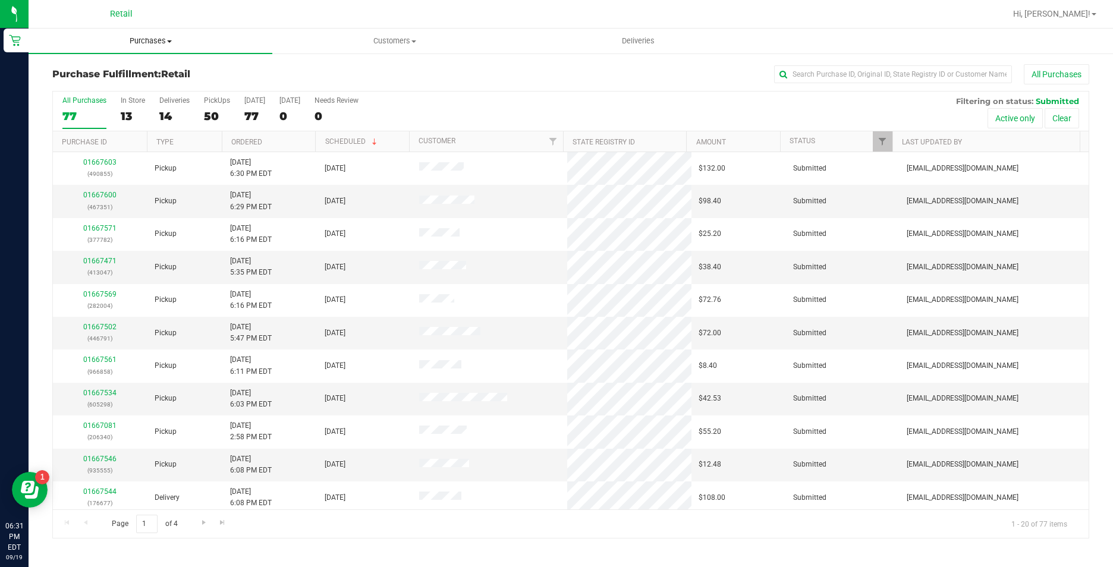
click at [150, 48] on uib-tab-heading "Purchases Summary of purchases Fulfillment All purchases" at bounding box center [151, 41] width 244 height 25
click at [150, 67] on li "Summary of purchases" at bounding box center [151, 72] width 244 height 14
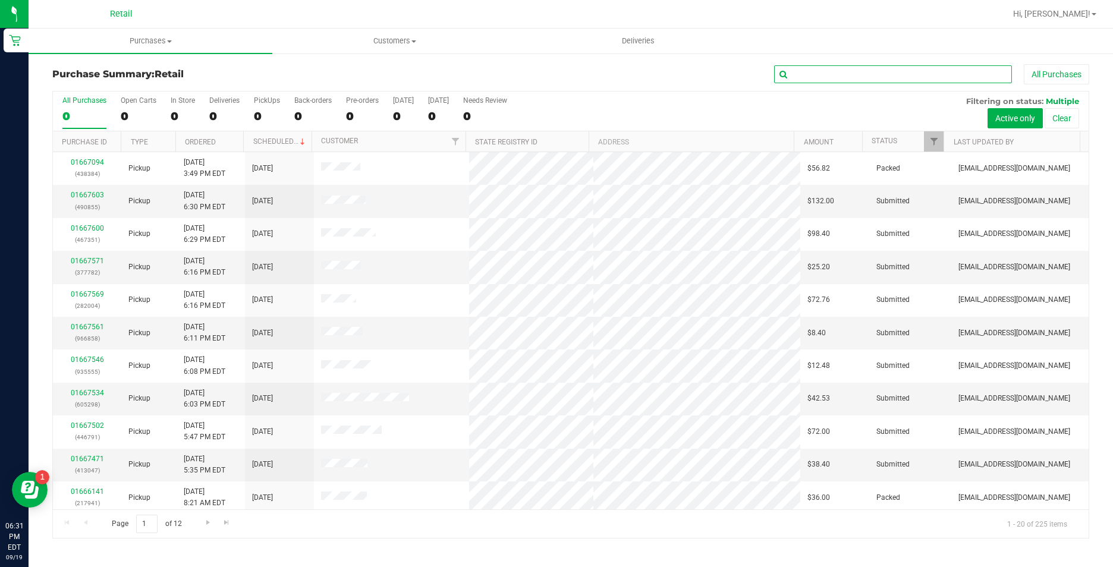
click at [871, 76] on input "text" at bounding box center [893, 74] width 238 height 18
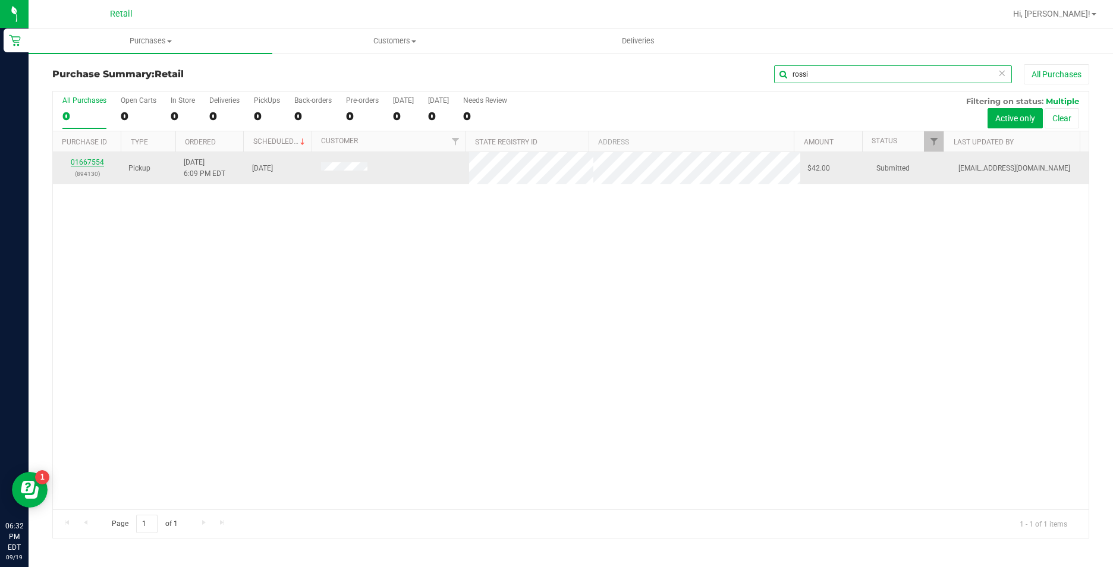
type input "rossi"
click at [93, 164] on link "01667554" at bounding box center [87, 162] width 33 height 8
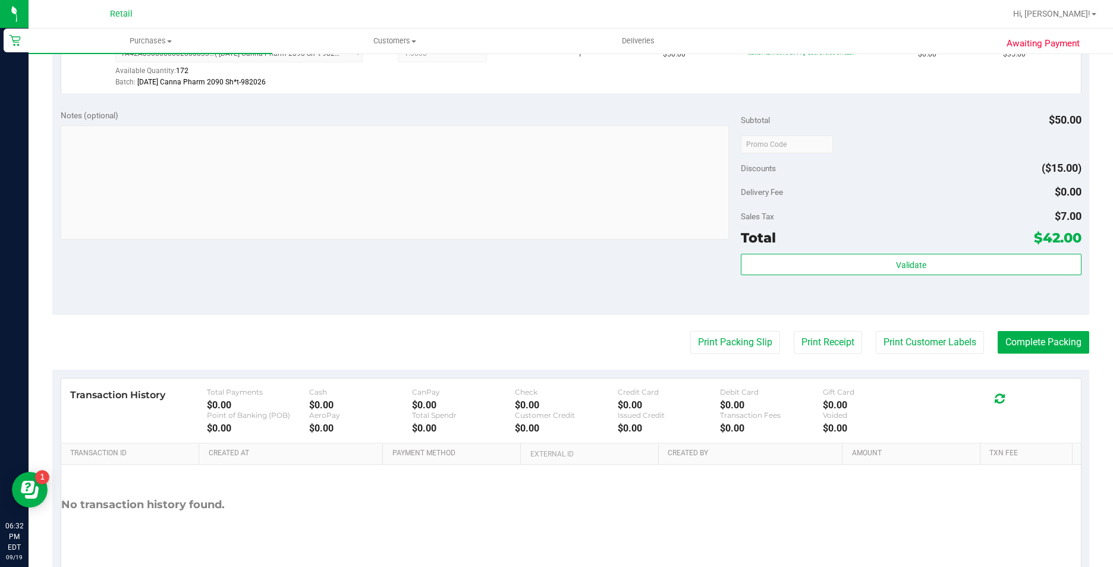
scroll to position [357, 0]
click at [1067, 346] on button "Complete Packing" at bounding box center [1044, 342] width 92 height 23
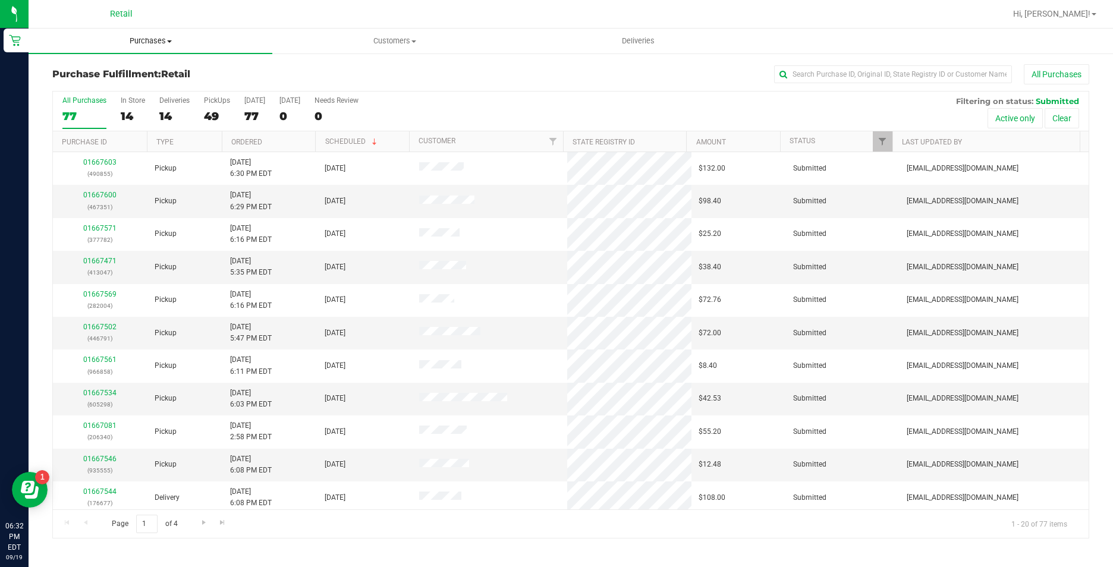
click at [143, 34] on uib-tab-heading "Purchases Summary of purchases Fulfillment All purchases" at bounding box center [151, 41] width 244 height 25
click at [153, 71] on li "Summary of purchases" at bounding box center [151, 72] width 244 height 14
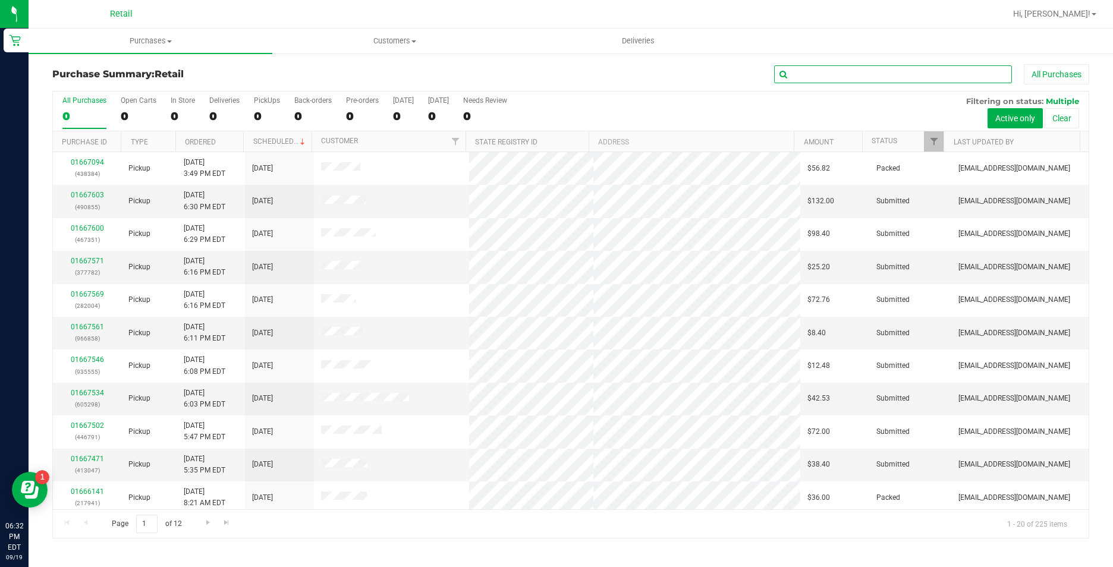
click at [835, 73] on input "text" at bounding box center [893, 74] width 238 height 18
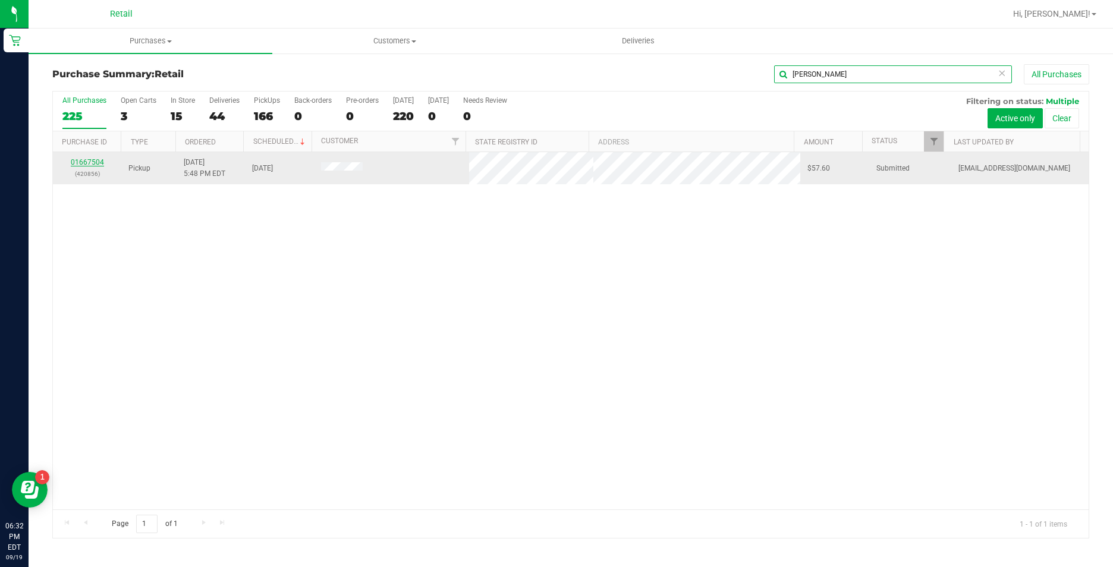
type input "gomez"
click at [95, 166] on link "01667504" at bounding box center [87, 162] width 33 height 8
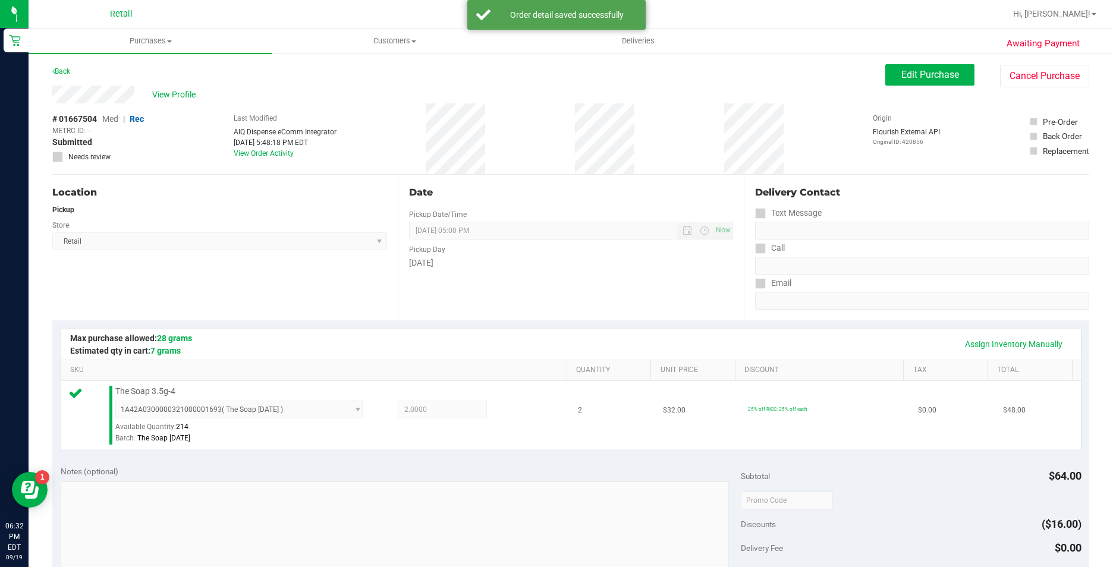
scroll to position [178, 0]
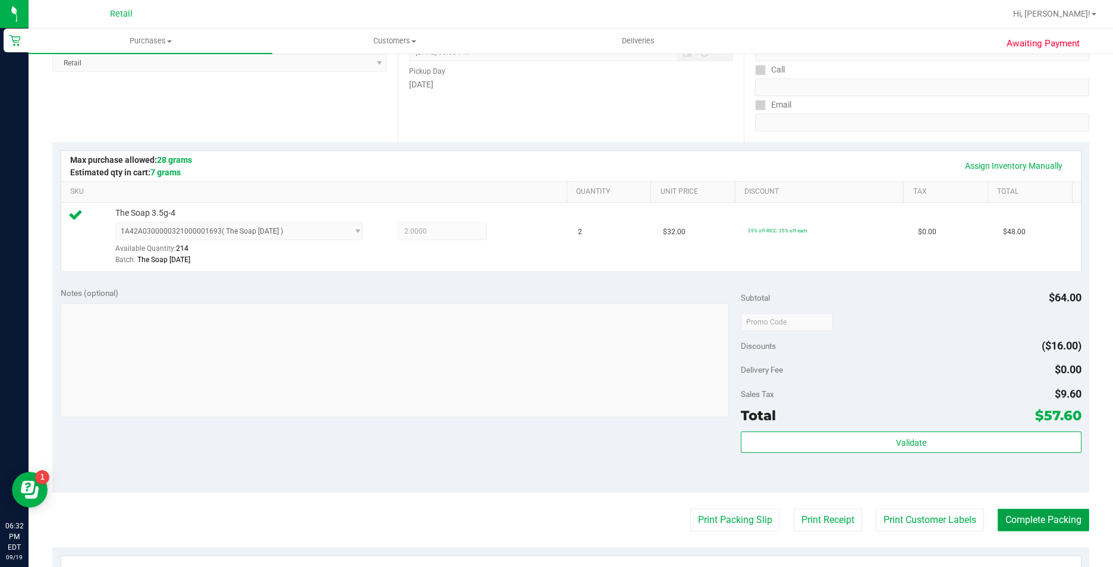
click at [1035, 523] on button "Complete Packing" at bounding box center [1044, 520] width 92 height 23
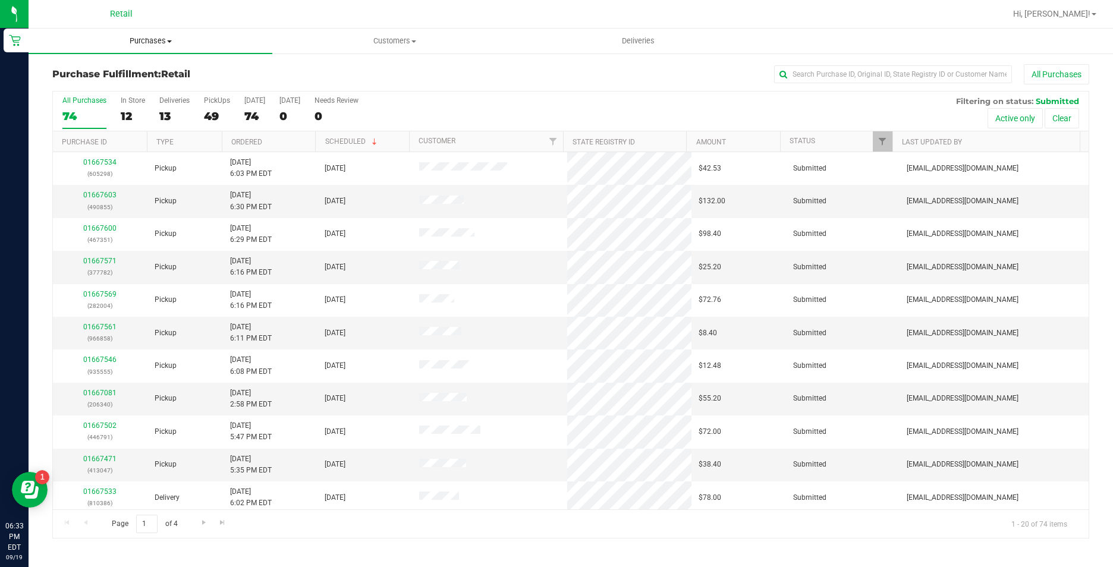
click at [169, 43] on span "Purchases" at bounding box center [151, 41] width 244 height 11
click at [163, 75] on li "Summary of purchases" at bounding box center [151, 72] width 244 height 14
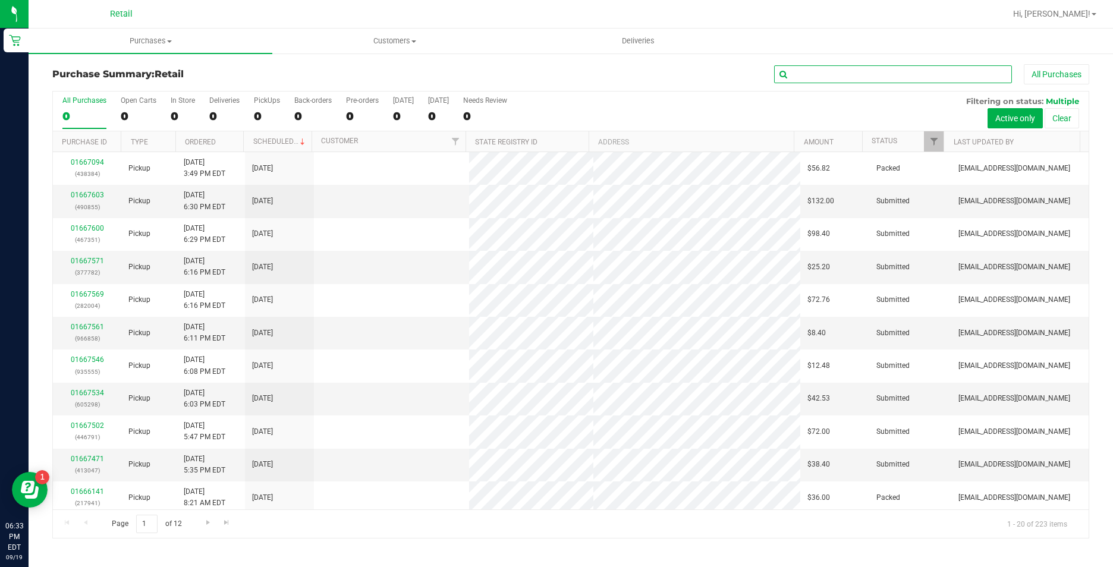
click at [816, 71] on input "text" at bounding box center [893, 74] width 238 height 18
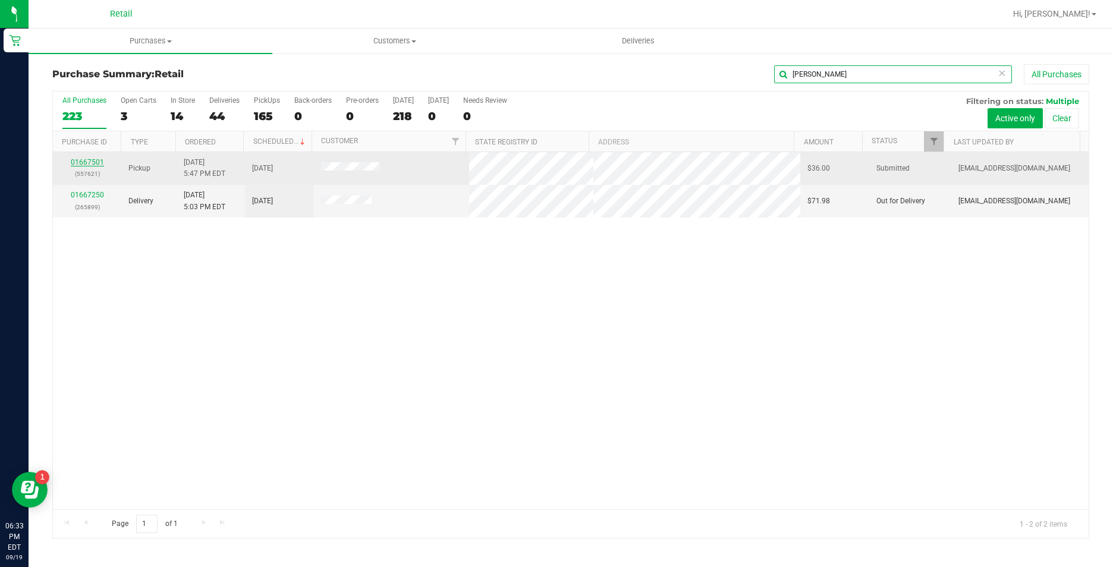
type input "gonzalez"
click at [90, 162] on link "01667501" at bounding box center [87, 162] width 33 height 8
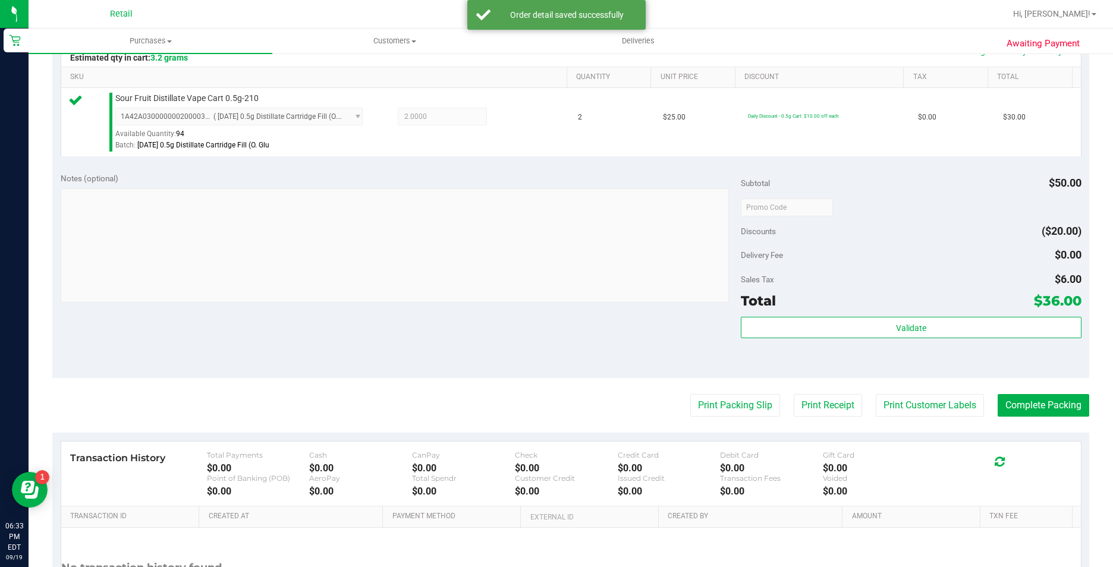
scroll to position [297, 0]
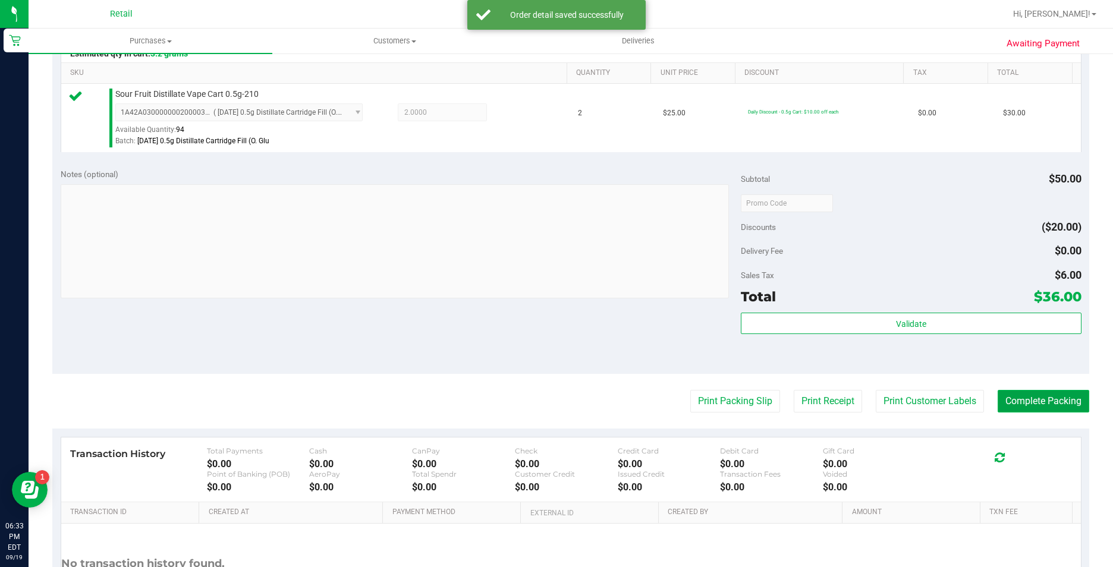
click at [1013, 408] on button "Complete Packing" at bounding box center [1044, 401] width 92 height 23
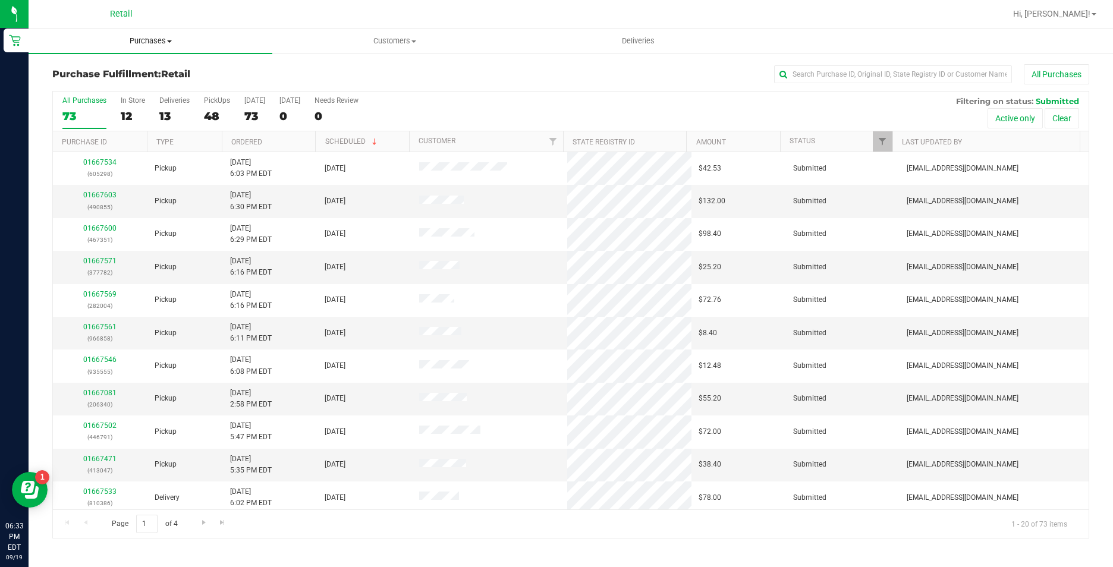
click at [167, 40] on span at bounding box center [169, 41] width 5 height 2
click at [164, 68] on li "Summary of purchases" at bounding box center [151, 72] width 244 height 14
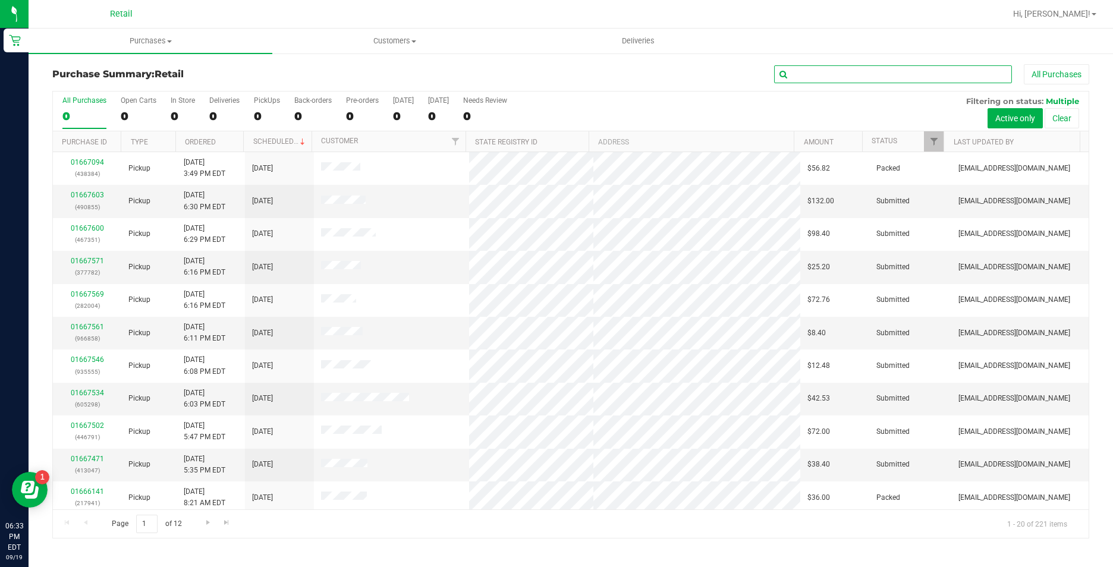
click at [874, 73] on input "text" at bounding box center [893, 74] width 238 height 18
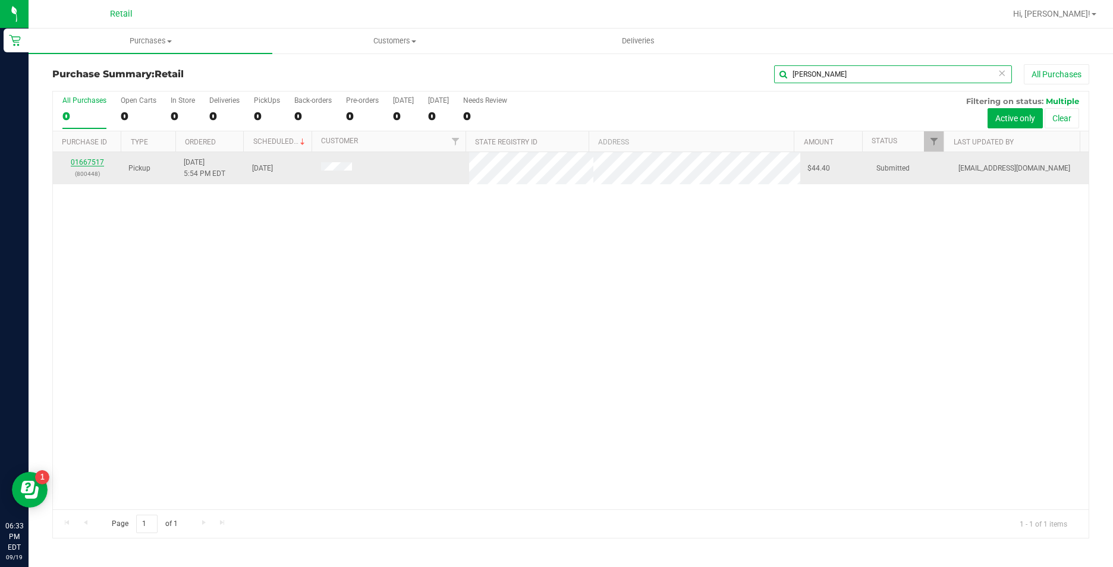
type input "muniz"
click at [95, 164] on link "01667517" at bounding box center [87, 162] width 33 height 8
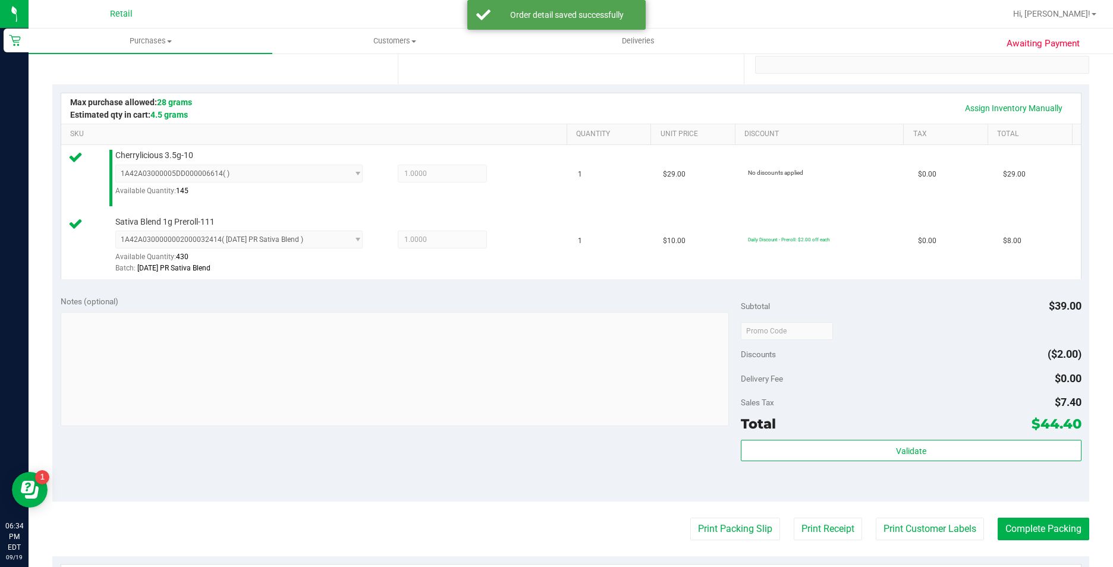
scroll to position [238, 0]
click at [1013, 519] on button "Complete Packing" at bounding box center [1044, 527] width 92 height 23
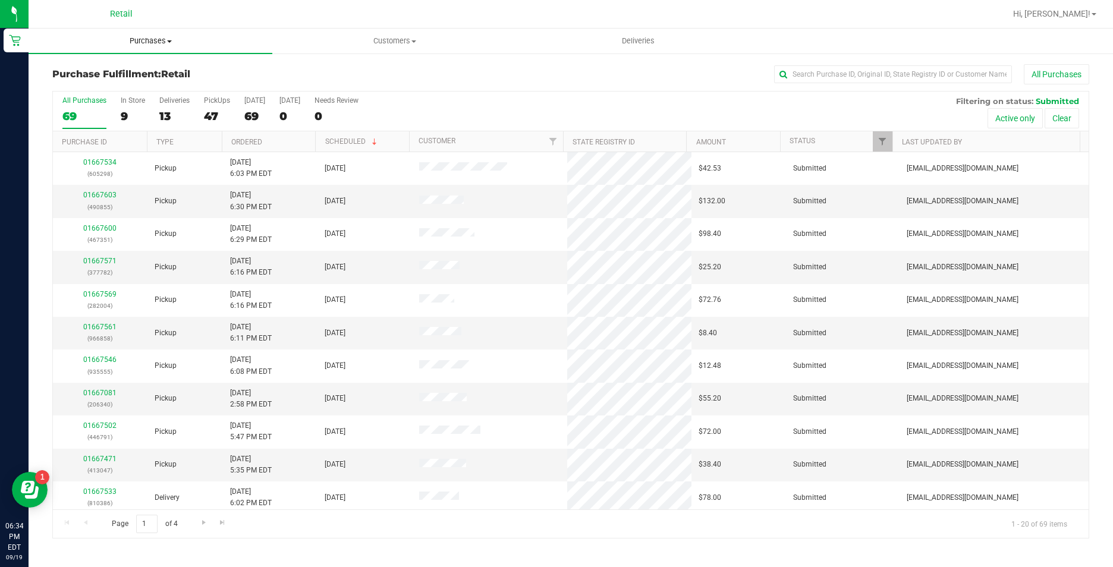
click at [162, 46] on uib-tab-heading "Purchases Summary of purchases Fulfillment All purchases" at bounding box center [151, 41] width 244 height 25
click at [157, 68] on li "Summary of purchases" at bounding box center [151, 72] width 244 height 14
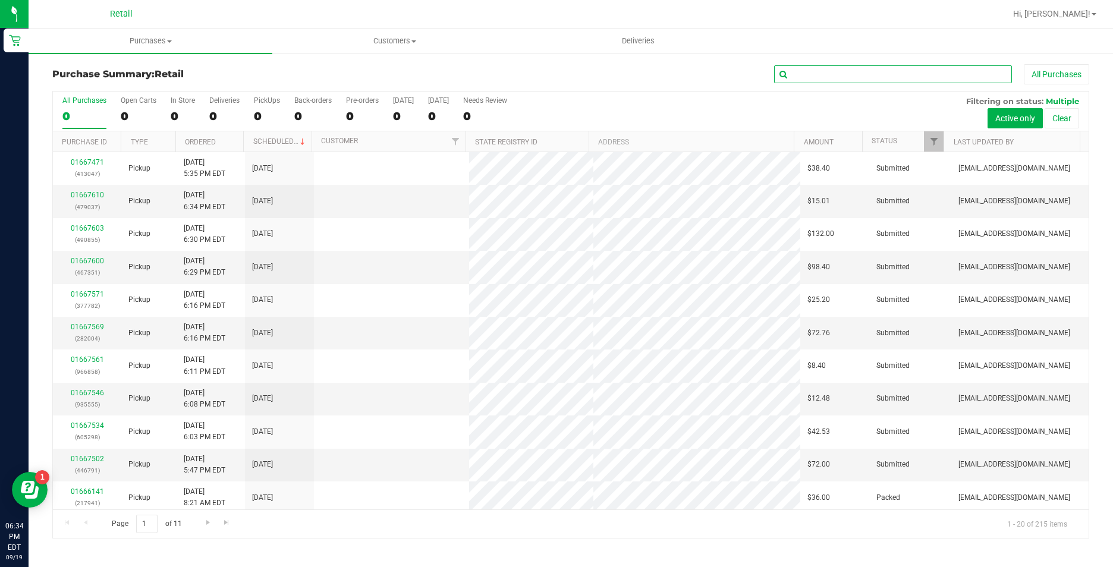
click at [806, 75] on input "text" at bounding box center [893, 74] width 238 height 18
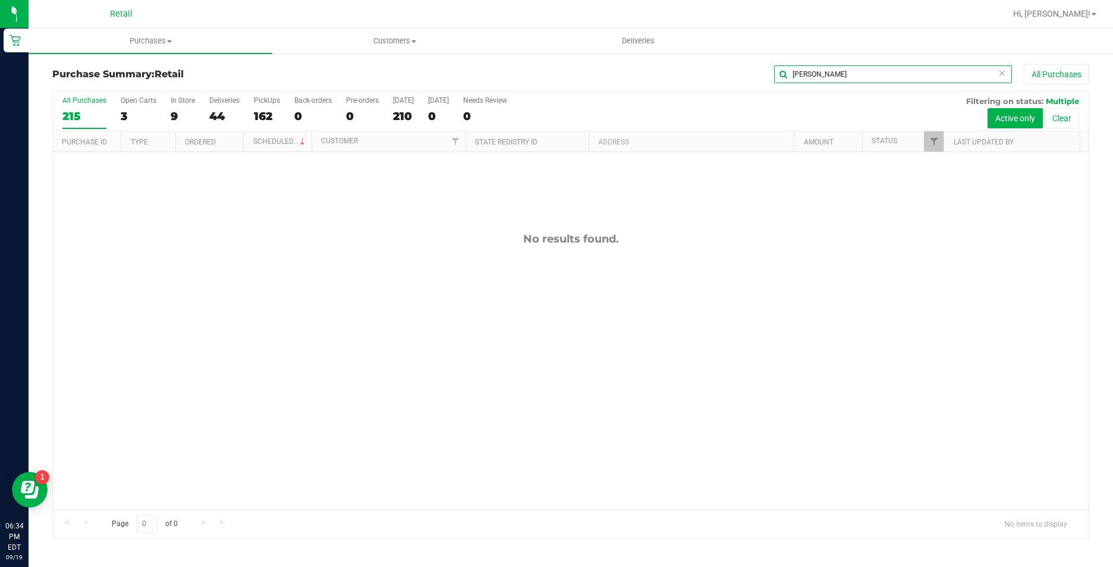
type input "metts"
drag, startPoint x: 825, startPoint y: 61, endPoint x: 783, endPoint y: 72, distance: 43.6
click at [783, 72] on div "Purchase Summary: Retail metts All Purchases All Purchases 215 Open Carts 3 In …" at bounding box center [571, 301] width 1085 height 498
click at [749, 74] on div "metts All Purchases" at bounding box center [744, 74] width 692 height 20
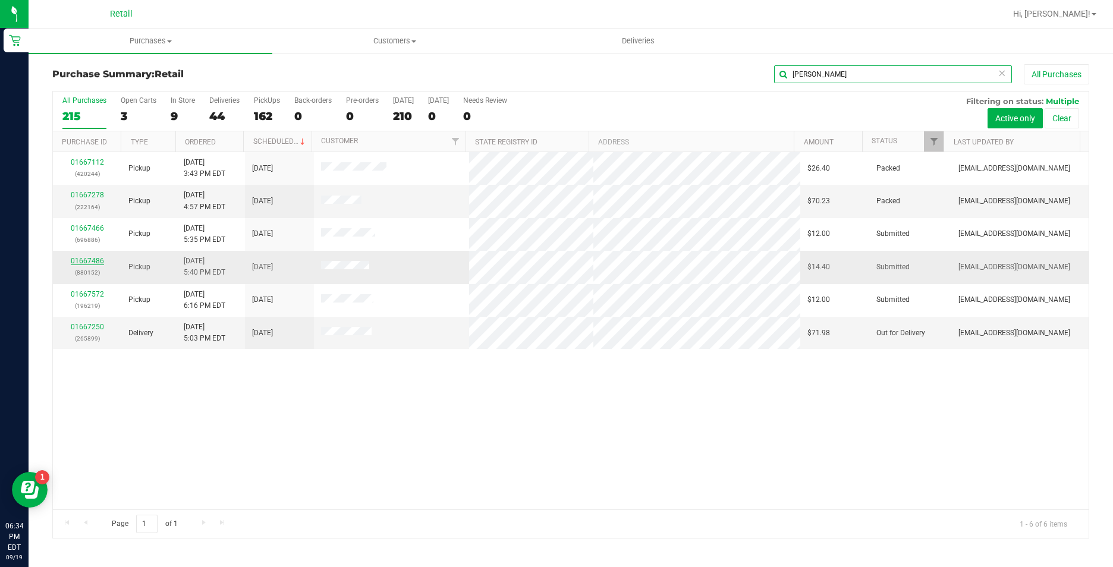
type input "ana"
click at [81, 259] on link "01667486" at bounding box center [87, 261] width 33 height 8
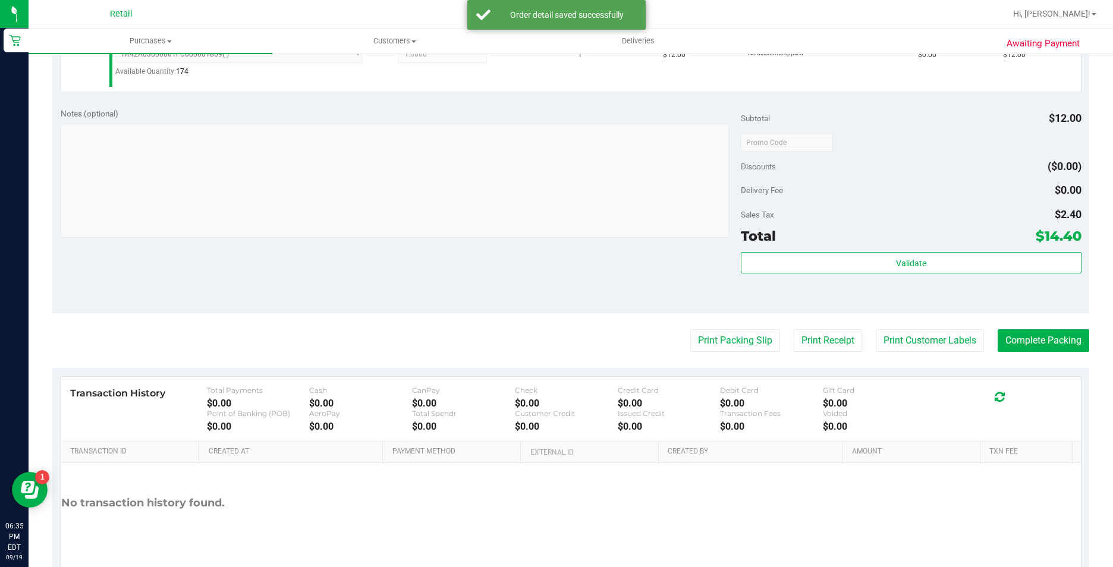
scroll to position [357, 0]
click at [1013, 340] on button "Complete Packing" at bounding box center [1044, 339] width 92 height 23
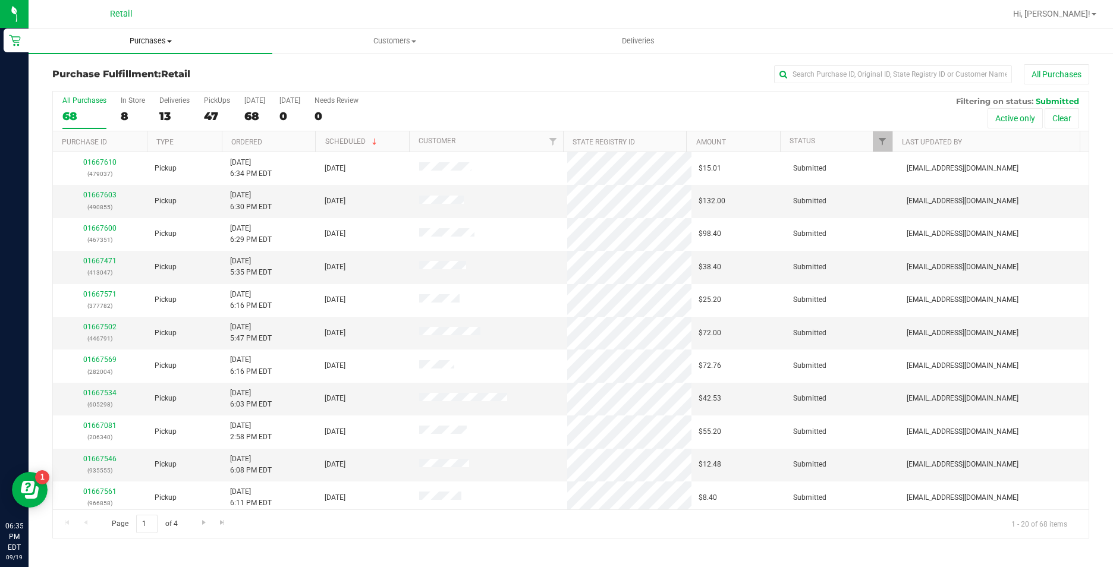
click at [168, 42] on span at bounding box center [169, 41] width 5 height 2
click at [149, 73] on li "Summary of purchases" at bounding box center [151, 72] width 244 height 14
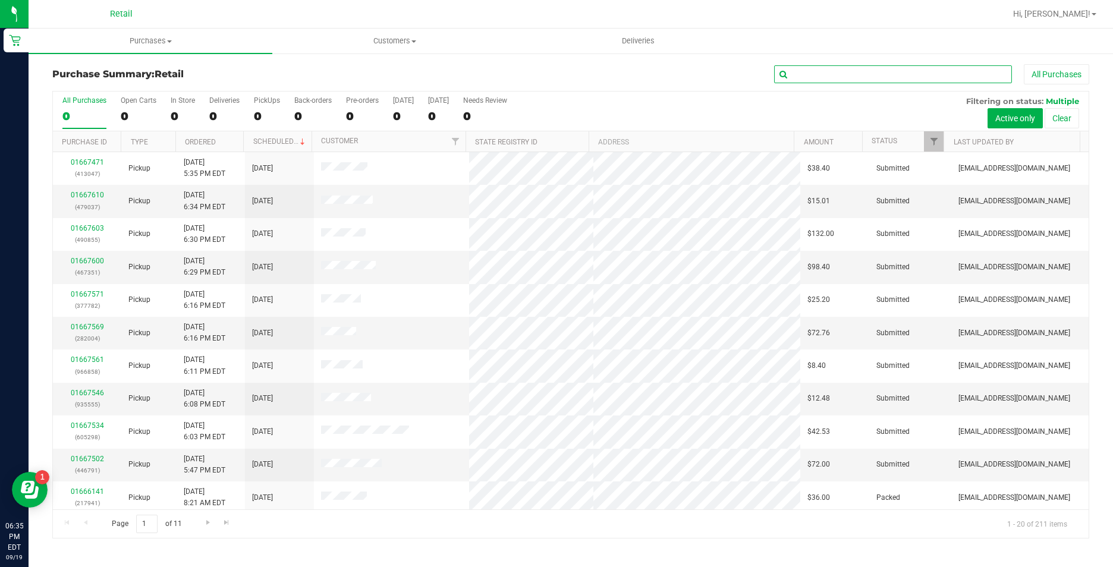
click at [813, 69] on input "text" at bounding box center [893, 74] width 238 height 18
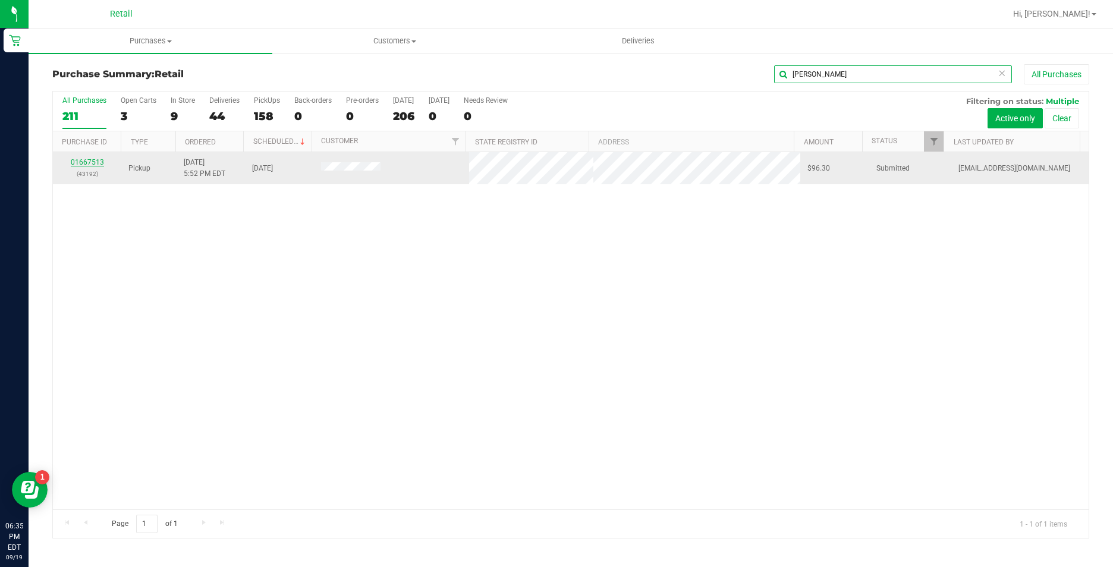
type input "martinelli"
click at [88, 164] on link "01667513" at bounding box center [87, 162] width 33 height 8
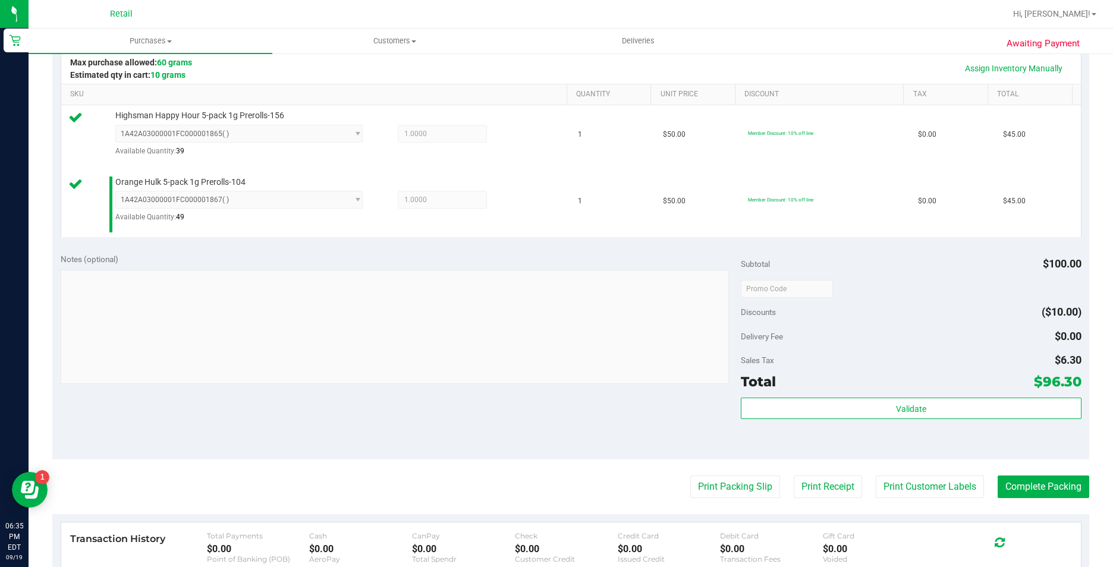
scroll to position [297, 0]
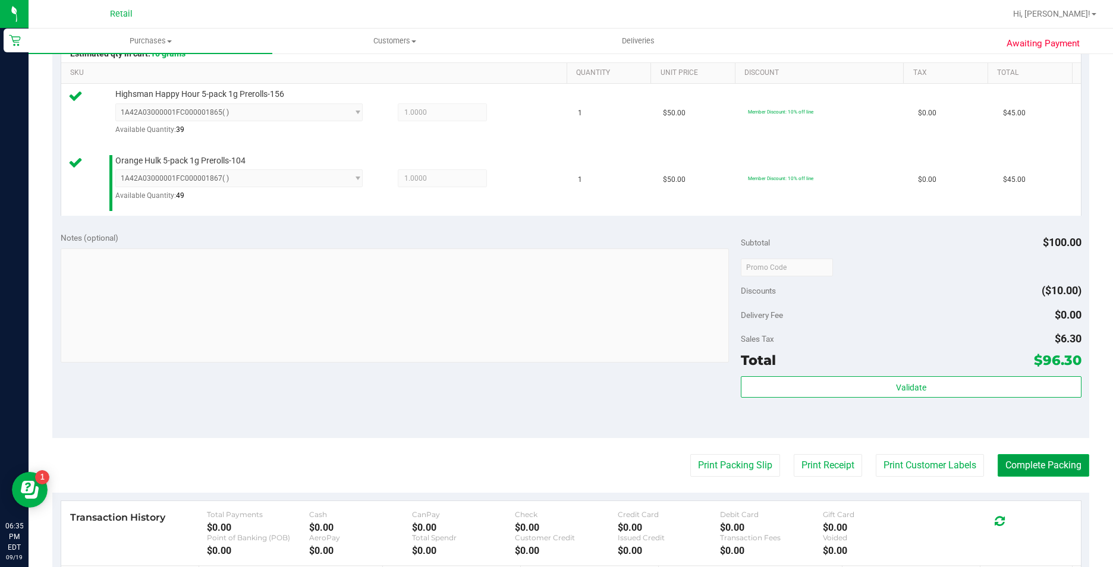
click at [1022, 461] on button "Complete Packing" at bounding box center [1044, 465] width 92 height 23
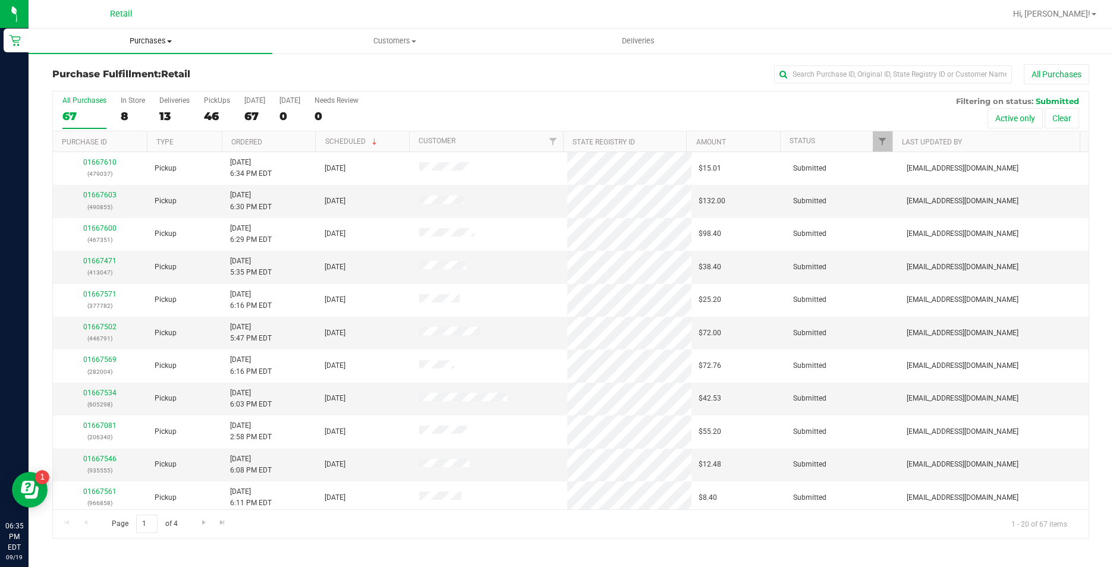
click at [141, 37] on span "Purchases" at bounding box center [151, 41] width 244 height 11
click at [159, 68] on li "Summary of purchases" at bounding box center [151, 72] width 244 height 14
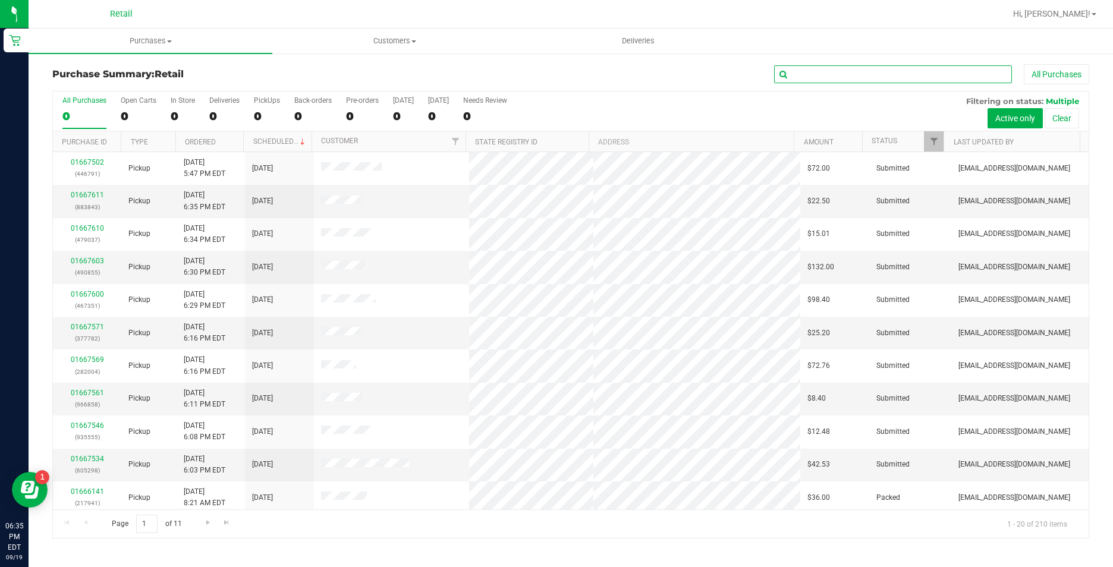
click at [869, 81] on input "text" at bounding box center [893, 74] width 238 height 18
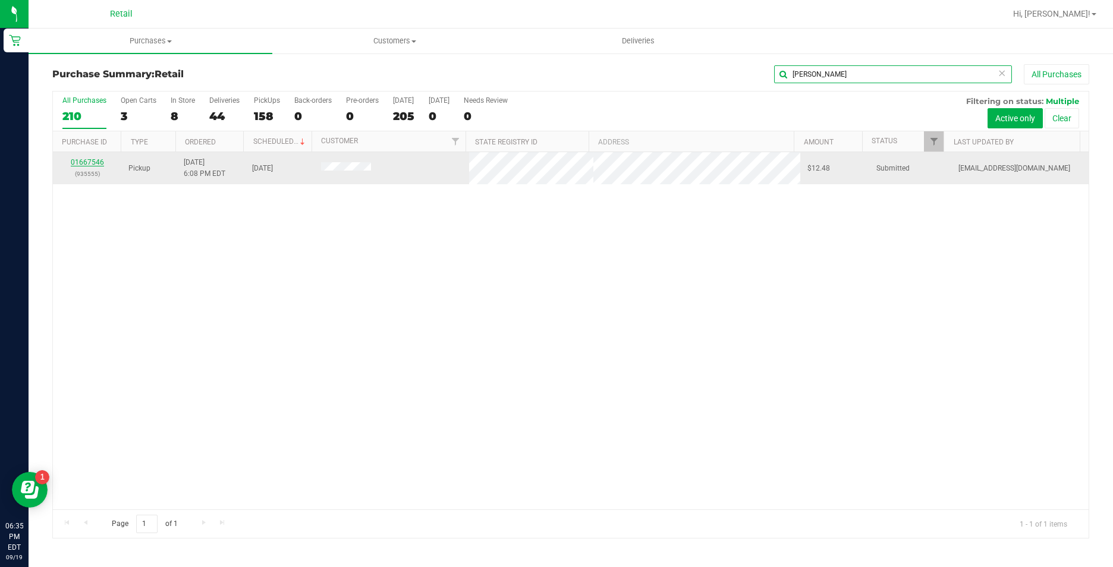
type input "castillo"
click at [88, 164] on link "01667546" at bounding box center [87, 162] width 33 height 8
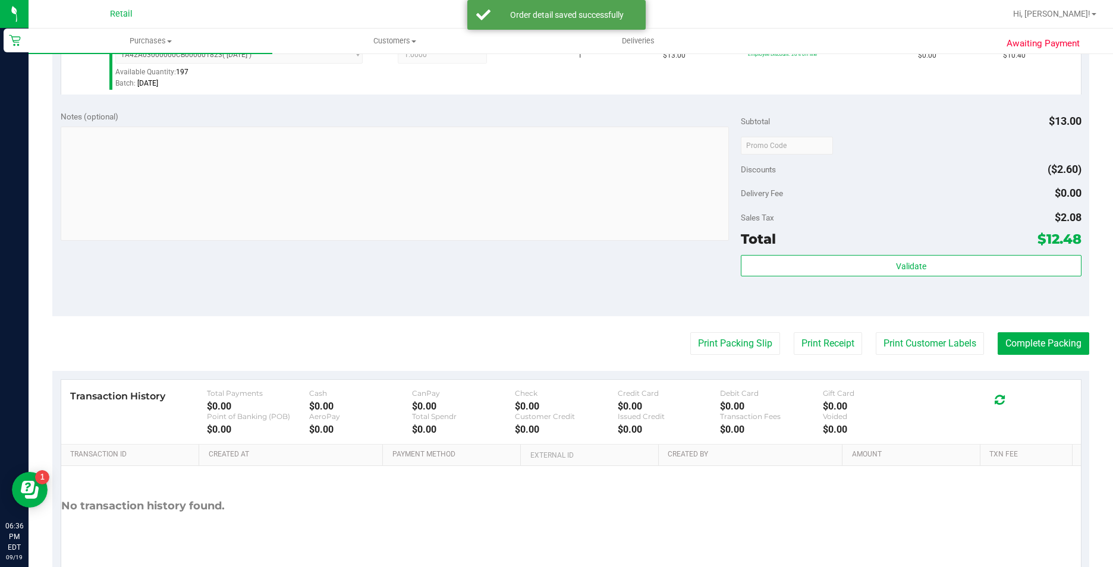
scroll to position [357, 0]
click at [1016, 340] on button "Complete Packing" at bounding box center [1044, 342] width 92 height 23
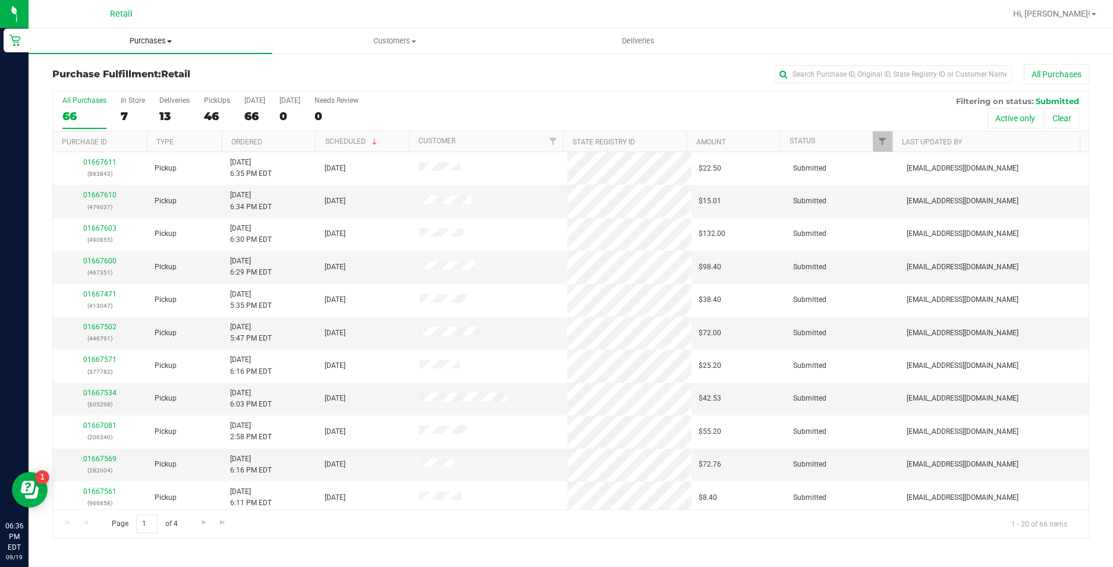
click at [161, 38] on span "Purchases" at bounding box center [151, 41] width 244 height 11
click at [158, 74] on li "Summary of purchases" at bounding box center [151, 72] width 244 height 14
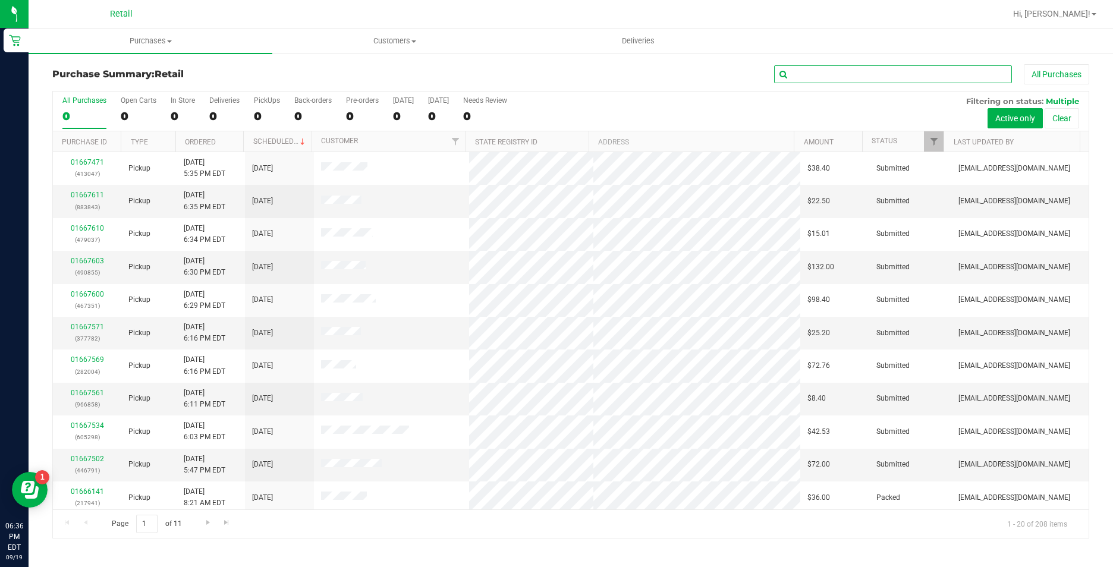
click at [876, 73] on input "text" at bounding box center [893, 74] width 238 height 18
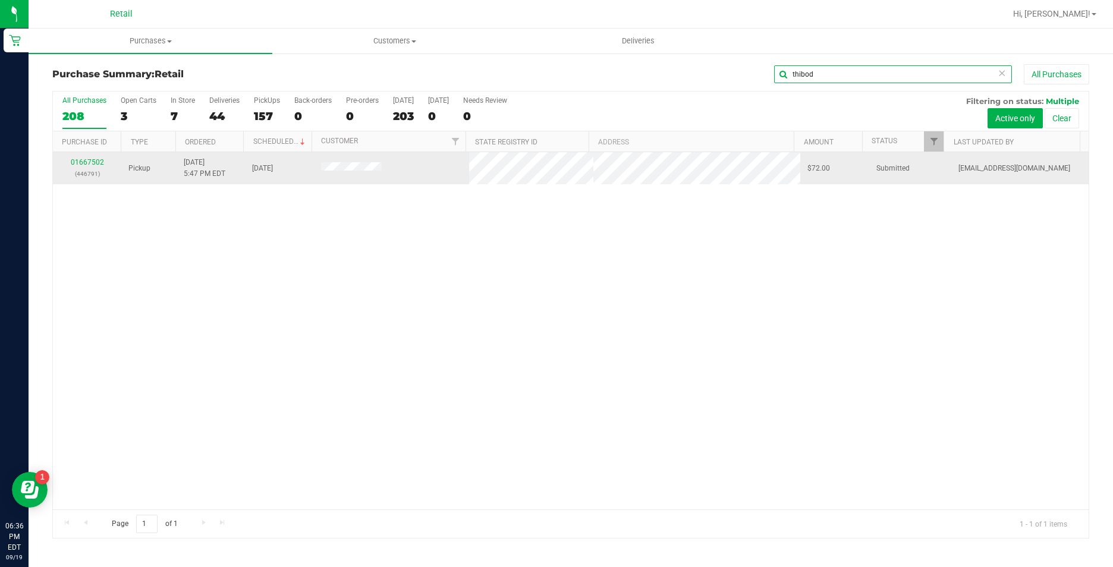
type input "thibod"
click at [98, 166] on div "01667502 (446791)" at bounding box center [87, 168] width 54 height 23
click at [98, 165] on link "01667502" at bounding box center [87, 162] width 33 height 8
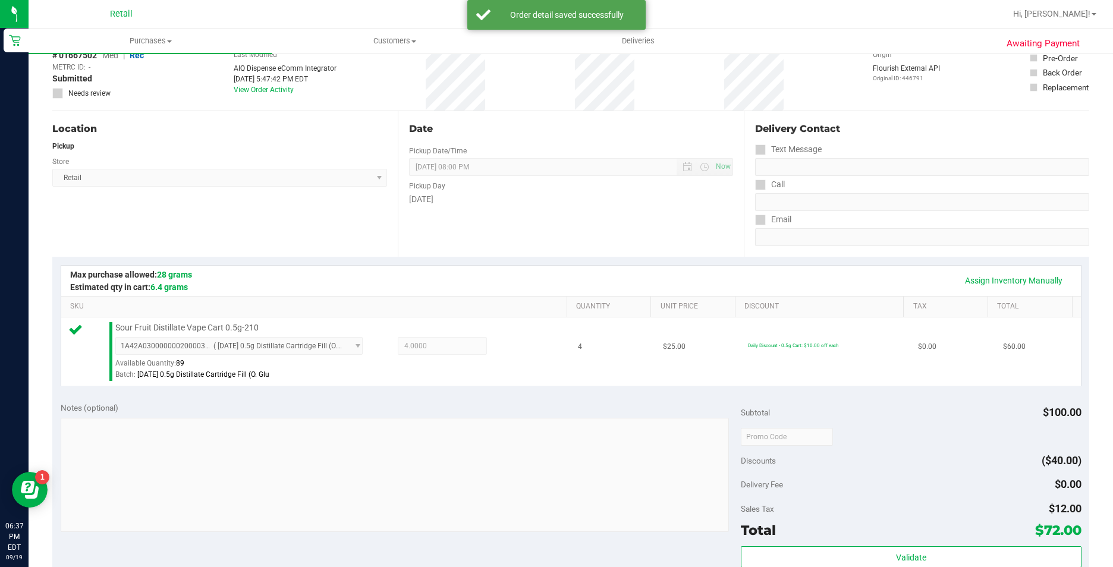
scroll to position [238, 0]
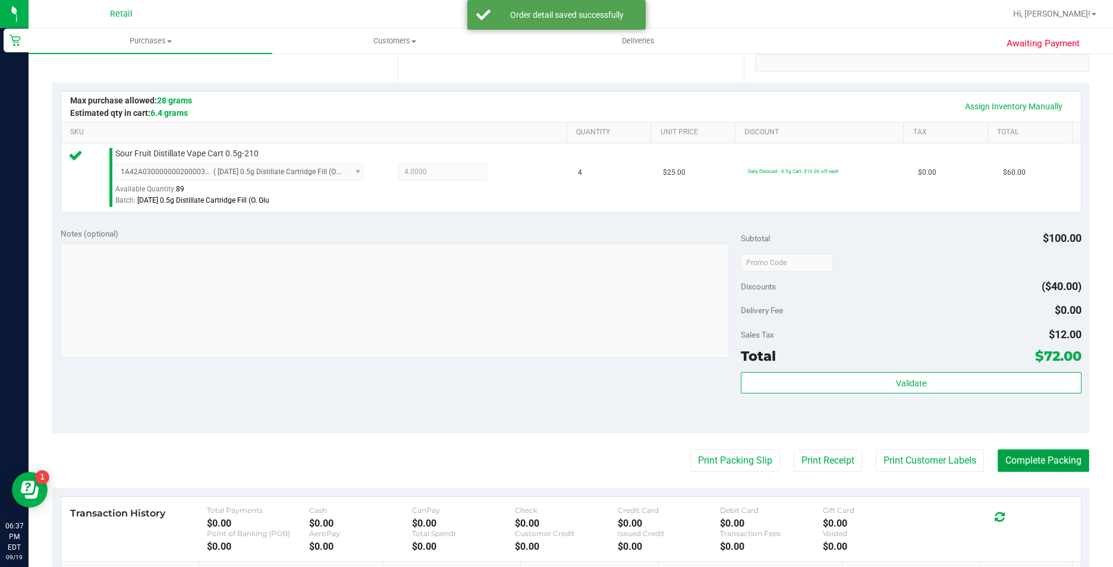
click at [1035, 464] on button "Complete Packing" at bounding box center [1044, 461] width 92 height 23
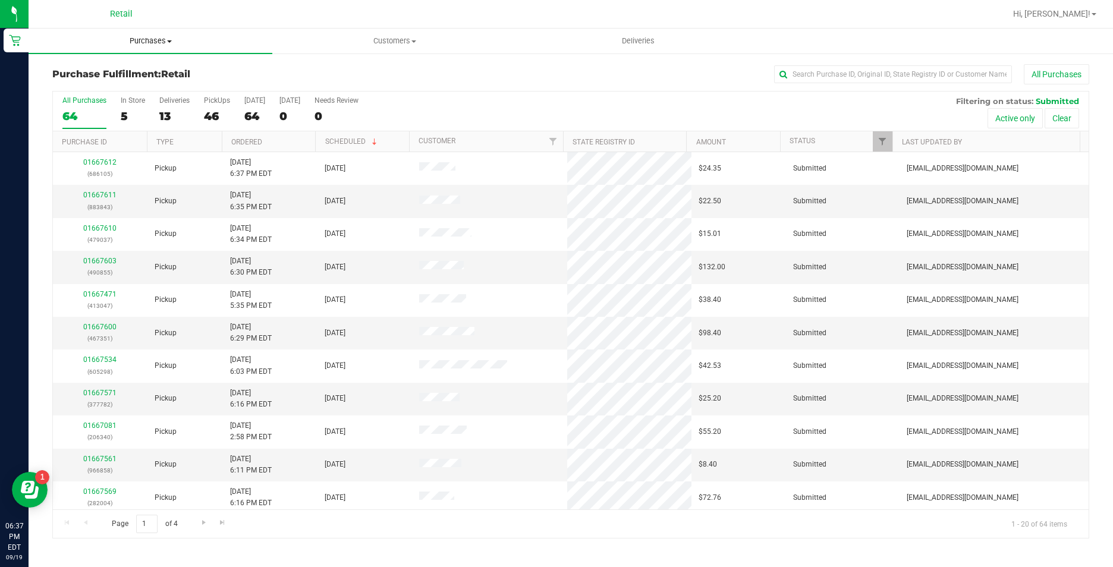
click at [165, 47] on uib-tab-heading "Purchases Summary of purchases Fulfillment All purchases" at bounding box center [151, 41] width 244 height 25
click at [150, 74] on li "Summary of purchases" at bounding box center [151, 72] width 244 height 14
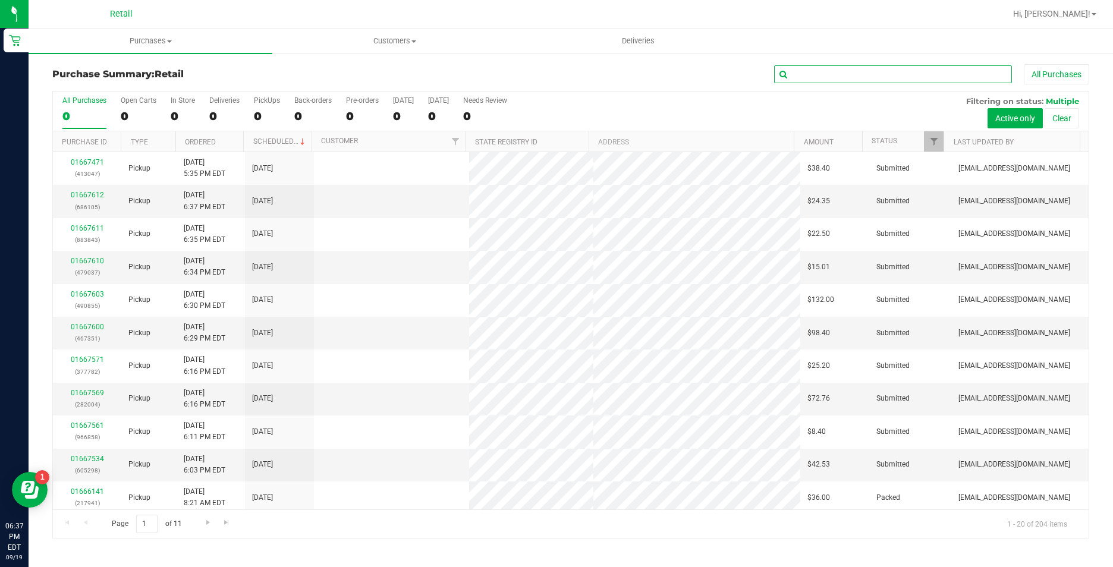
click at [804, 73] on input "text" at bounding box center [893, 74] width 238 height 18
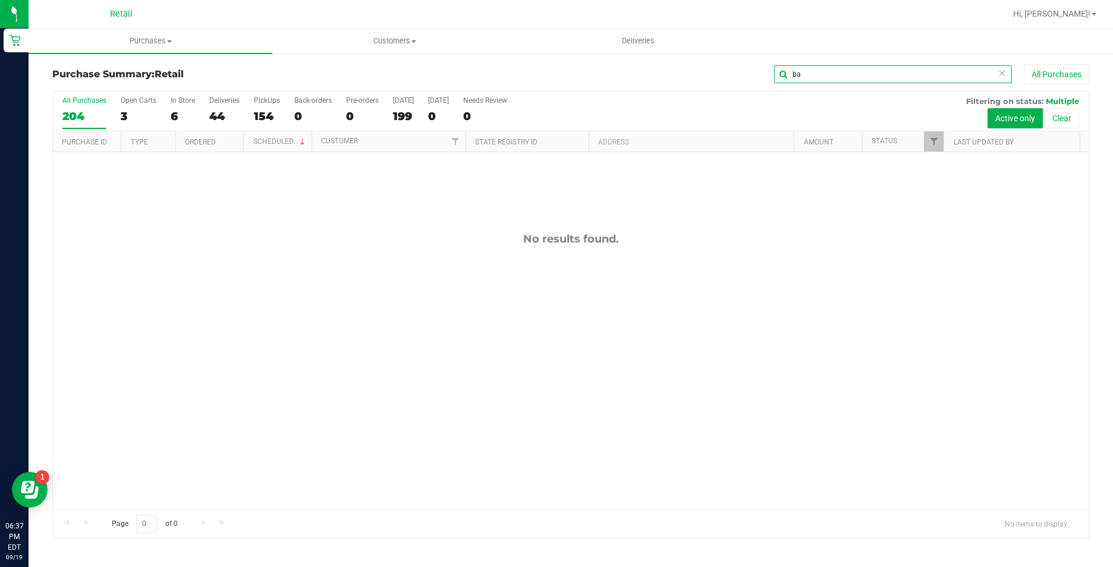
type input "b"
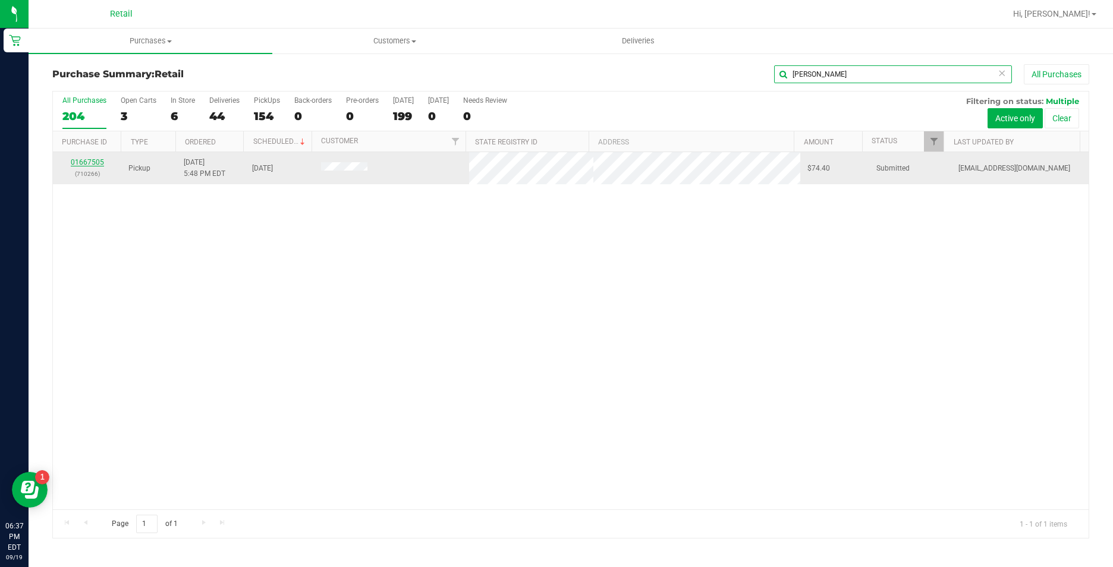
type input "linwood"
click at [97, 158] on link "01667505" at bounding box center [87, 162] width 33 height 8
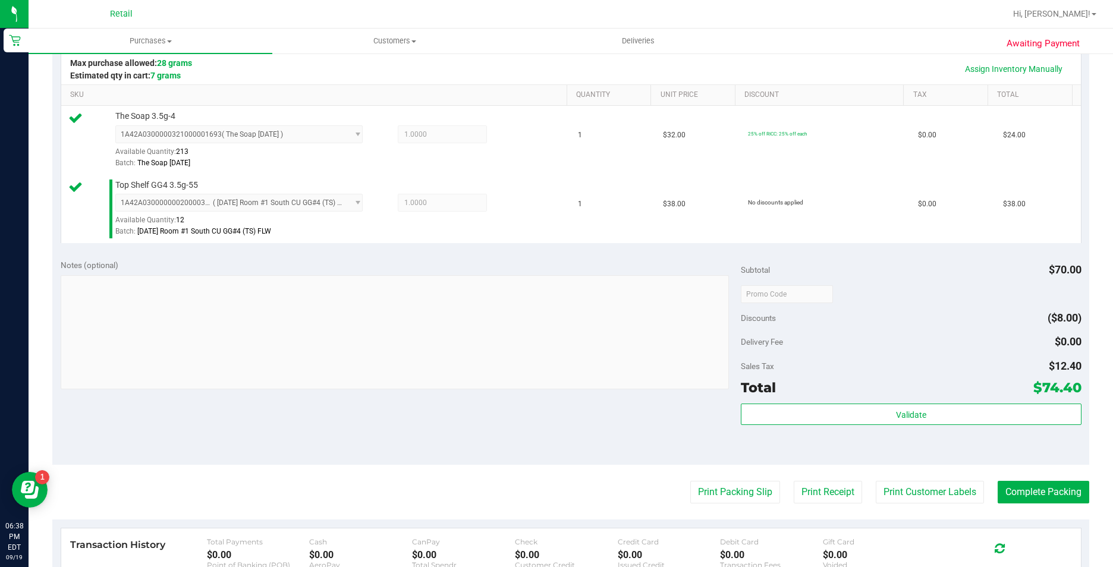
scroll to position [297, 0]
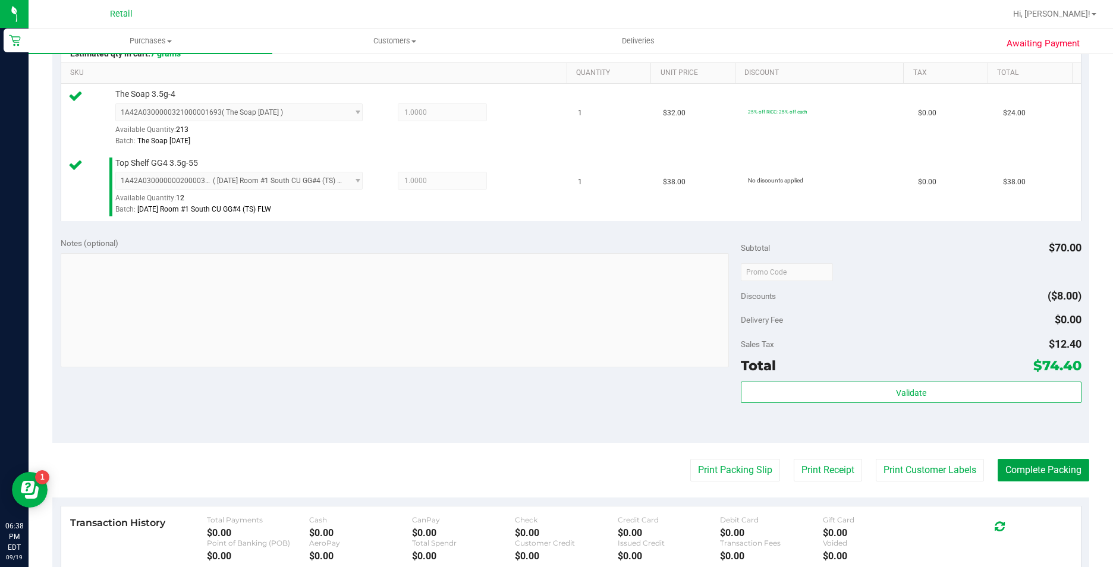
click at [1045, 467] on button "Complete Packing" at bounding box center [1044, 470] width 92 height 23
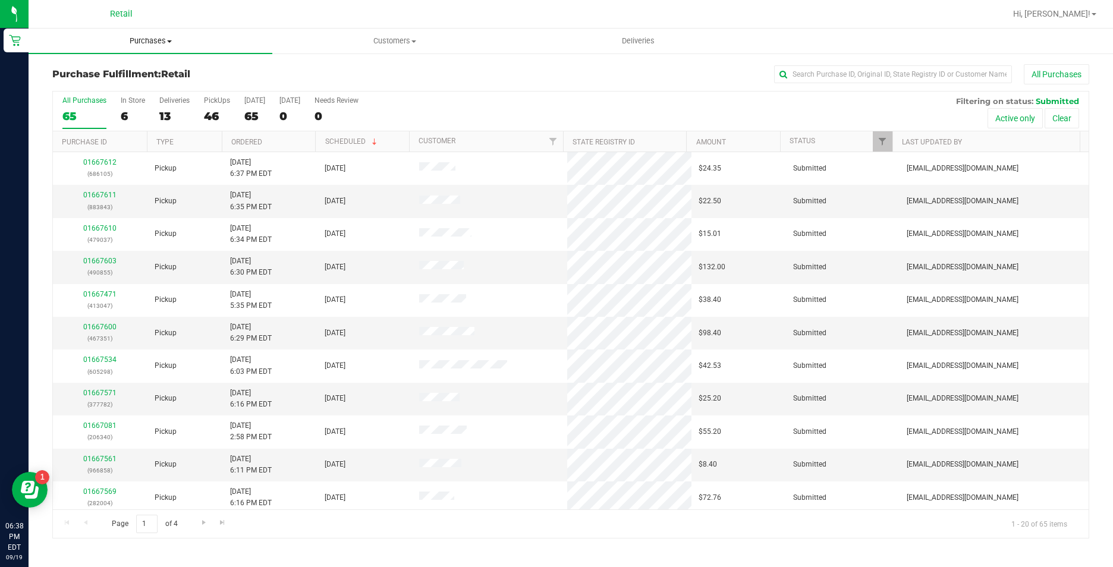
click at [173, 36] on span "Purchases" at bounding box center [151, 41] width 244 height 11
click at [170, 67] on li "Summary of purchases" at bounding box center [151, 72] width 244 height 14
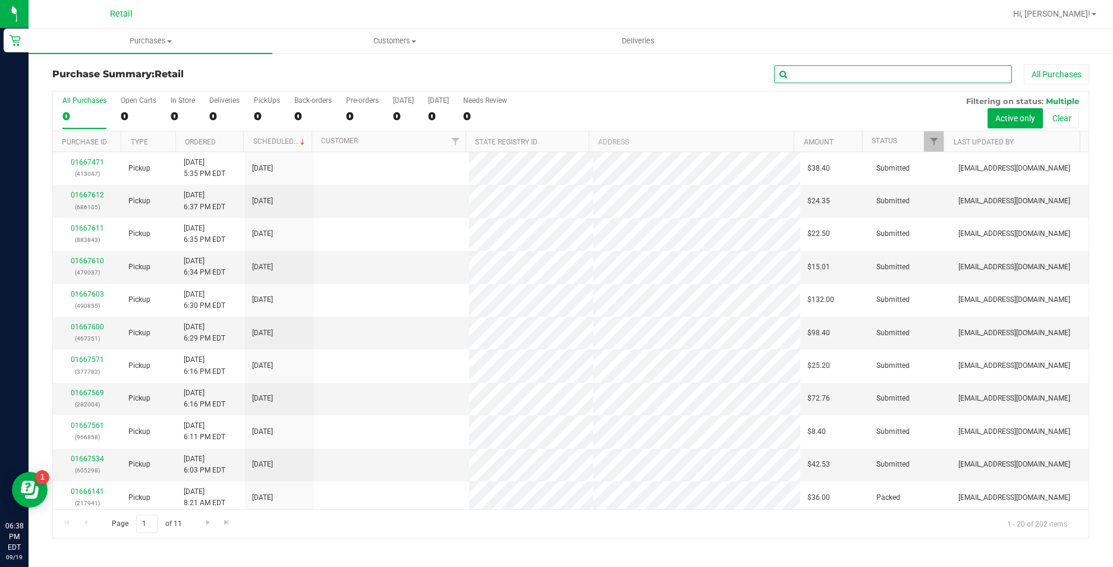
click at [901, 68] on input "text" at bounding box center [893, 74] width 238 height 18
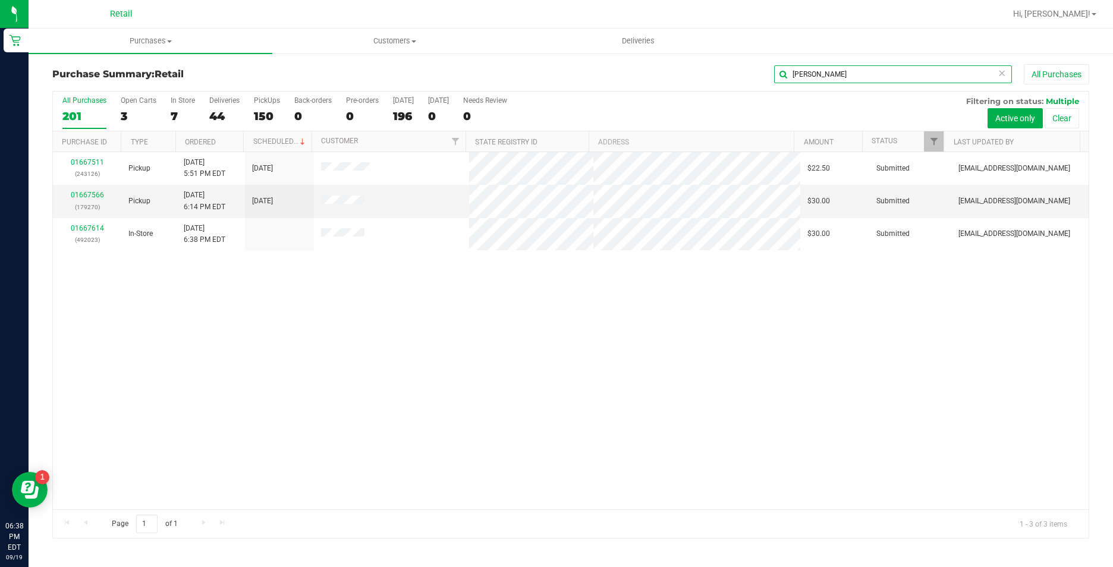
type input "martinez"
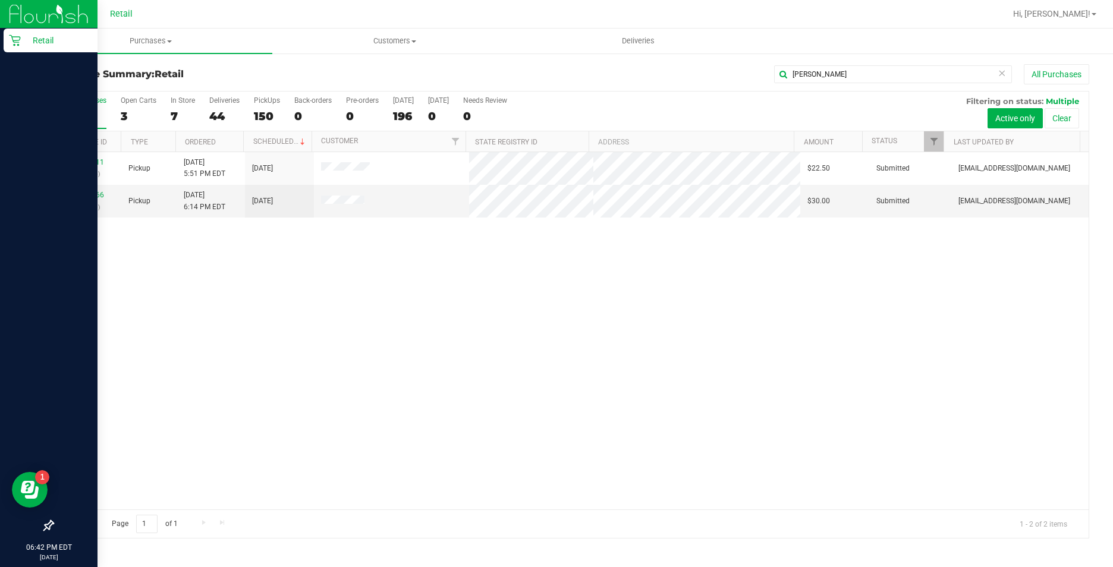
click at [18, 42] on icon at bounding box center [14, 40] width 11 height 11
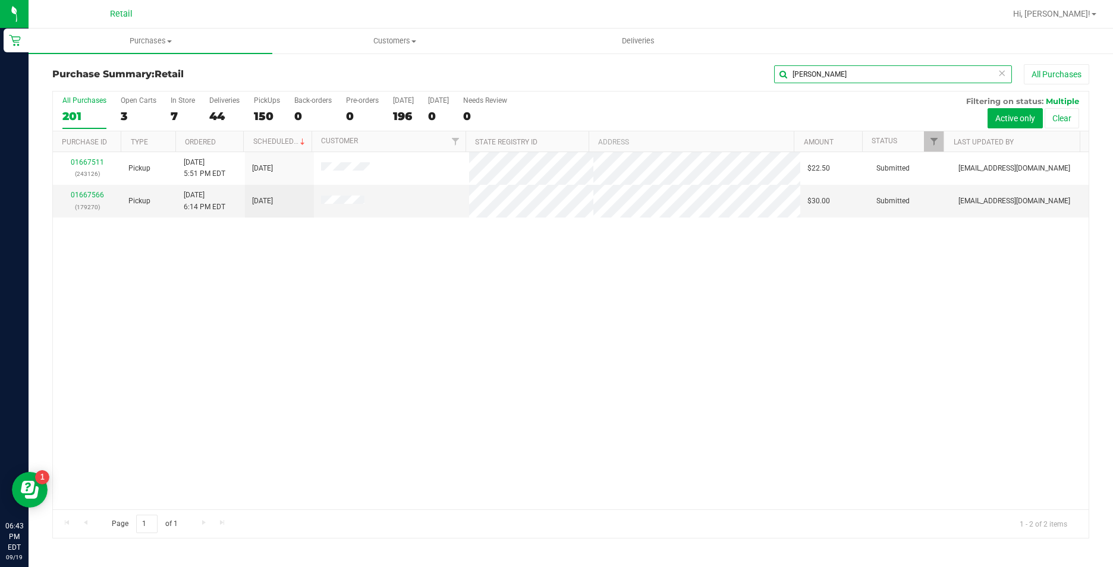
drag, startPoint x: 772, startPoint y: 76, endPoint x: 733, endPoint y: 77, distance: 39.3
click at [735, 76] on div "martinez All Purchases" at bounding box center [744, 74] width 692 height 20
type input "rie"
click at [76, 192] on link "01667521" at bounding box center [87, 195] width 33 height 8
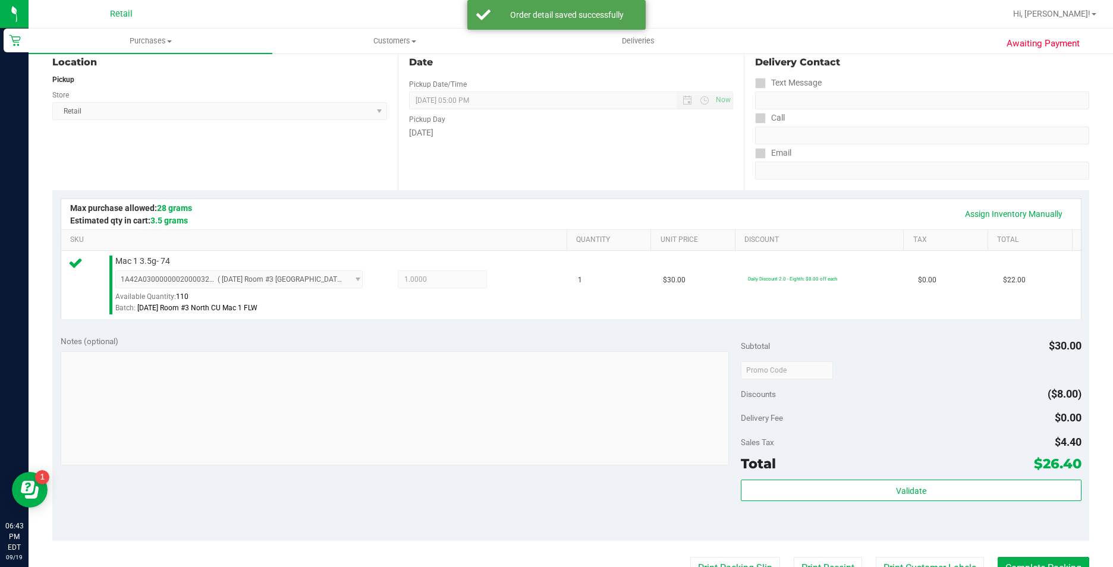
scroll to position [178, 0]
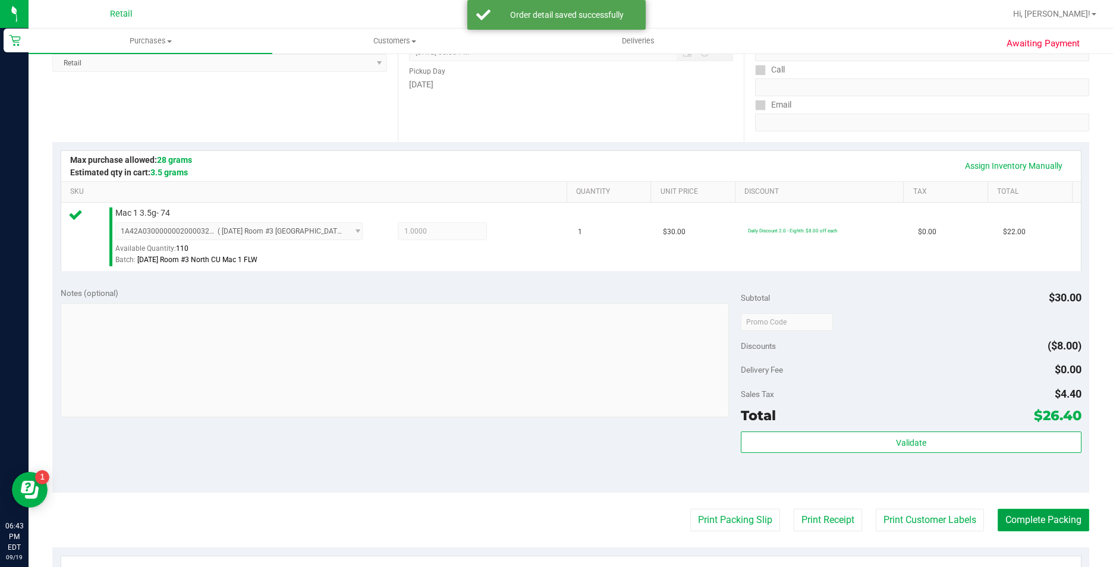
click at [1020, 517] on button "Complete Packing" at bounding box center [1044, 520] width 92 height 23
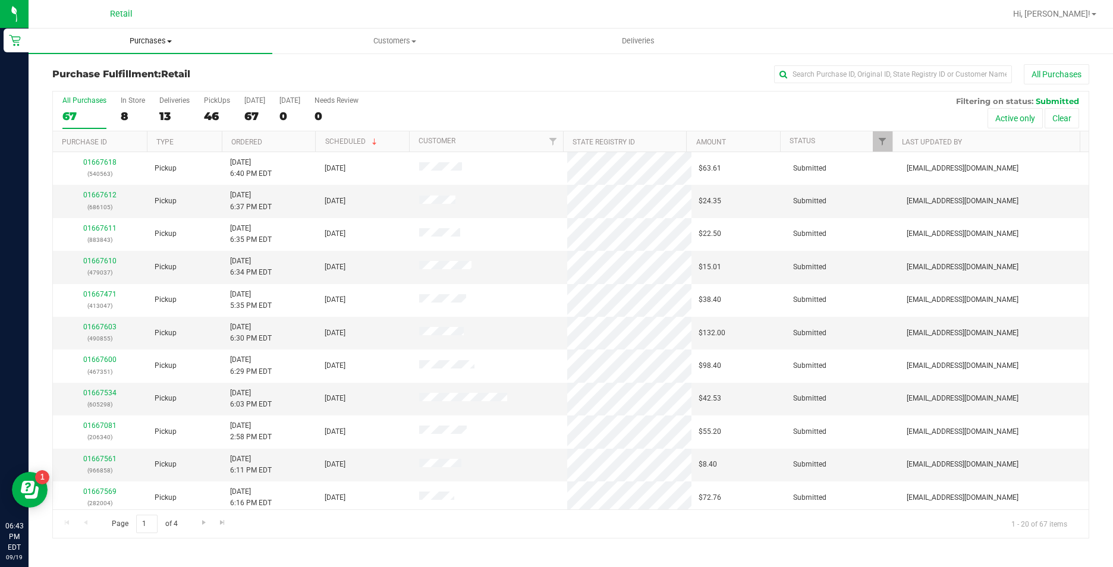
click at [155, 52] on uib-tab-heading "Purchases Summary of purchases Fulfillment All purchases" at bounding box center [151, 41] width 244 height 25
click at [164, 76] on li "Summary of purchases" at bounding box center [151, 72] width 244 height 14
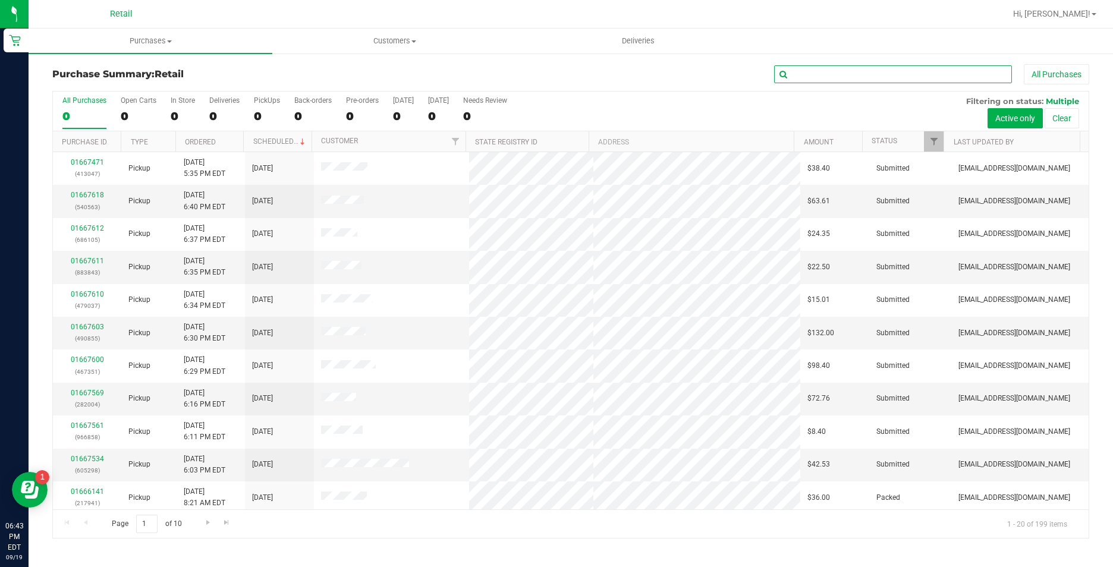
click at [878, 76] on input "text" at bounding box center [893, 74] width 238 height 18
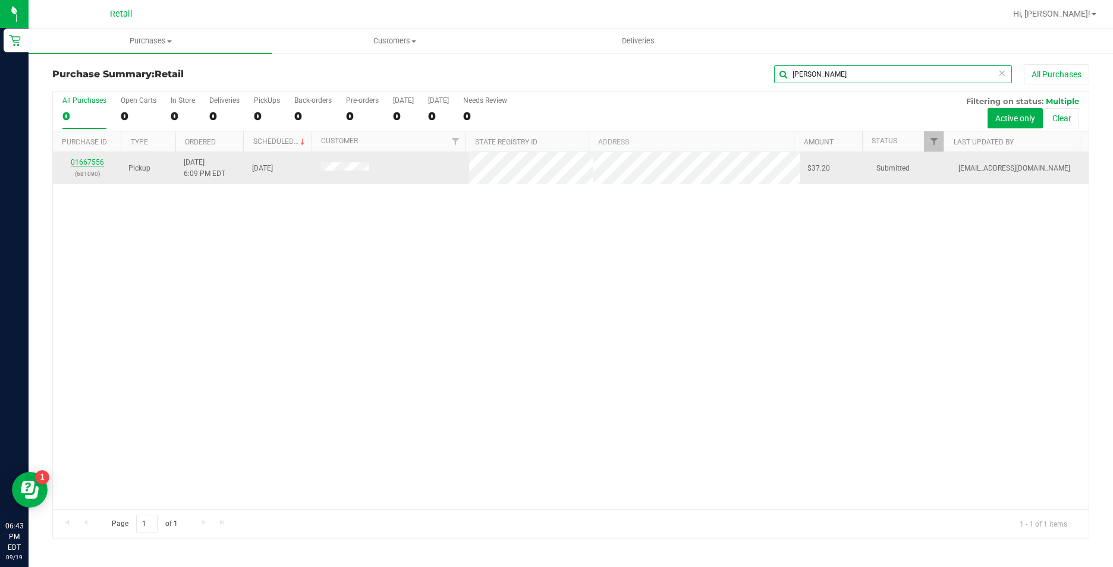
type input "benne"
click at [93, 162] on link "01667556" at bounding box center [87, 162] width 33 height 8
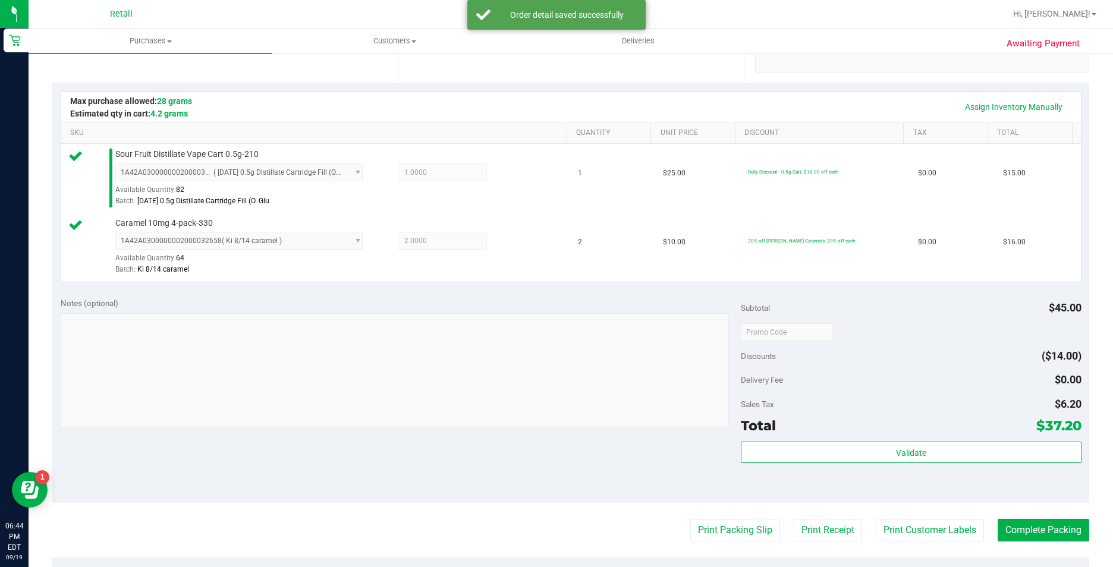
scroll to position [238, 0]
click at [1049, 522] on button "Complete Packing" at bounding box center [1044, 529] width 92 height 23
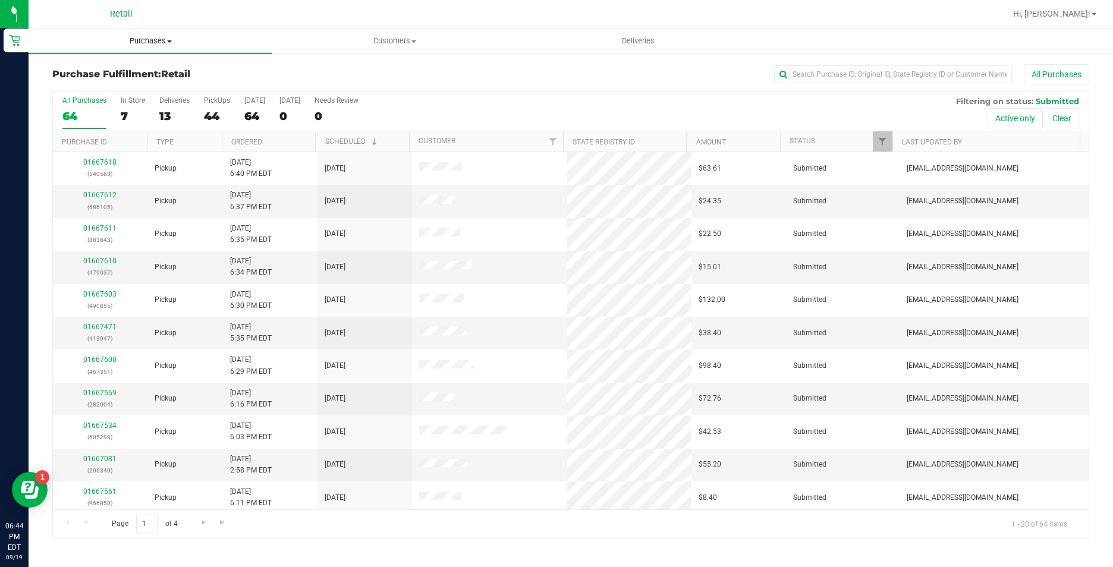
click at [159, 45] on span "Purchases" at bounding box center [151, 41] width 244 height 11
click at [159, 70] on li "Summary of purchases" at bounding box center [151, 72] width 244 height 14
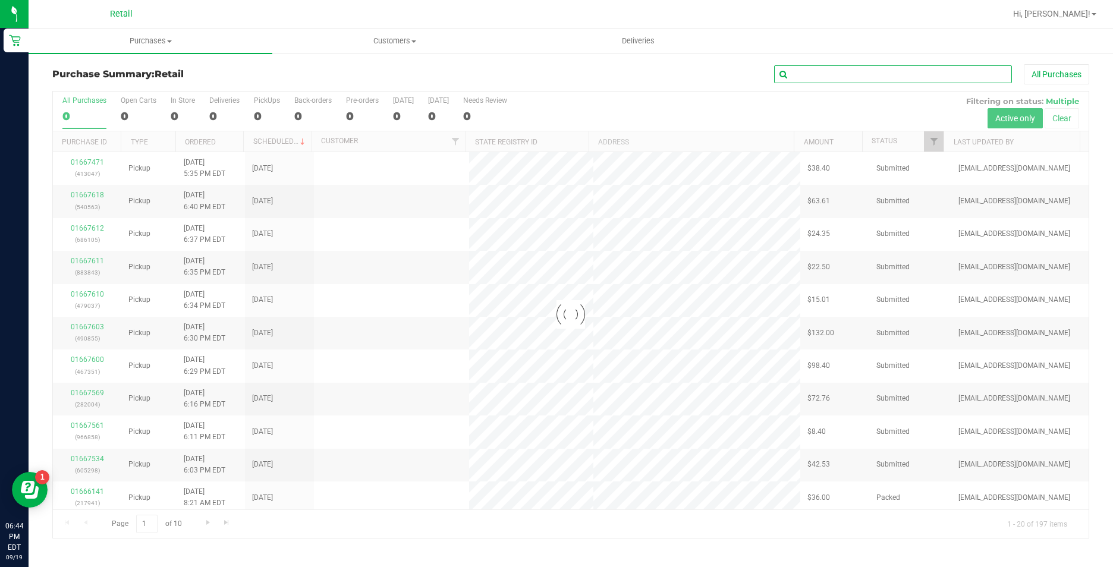
click at [850, 73] on input "text" at bounding box center [893, 74] width 238 height 18
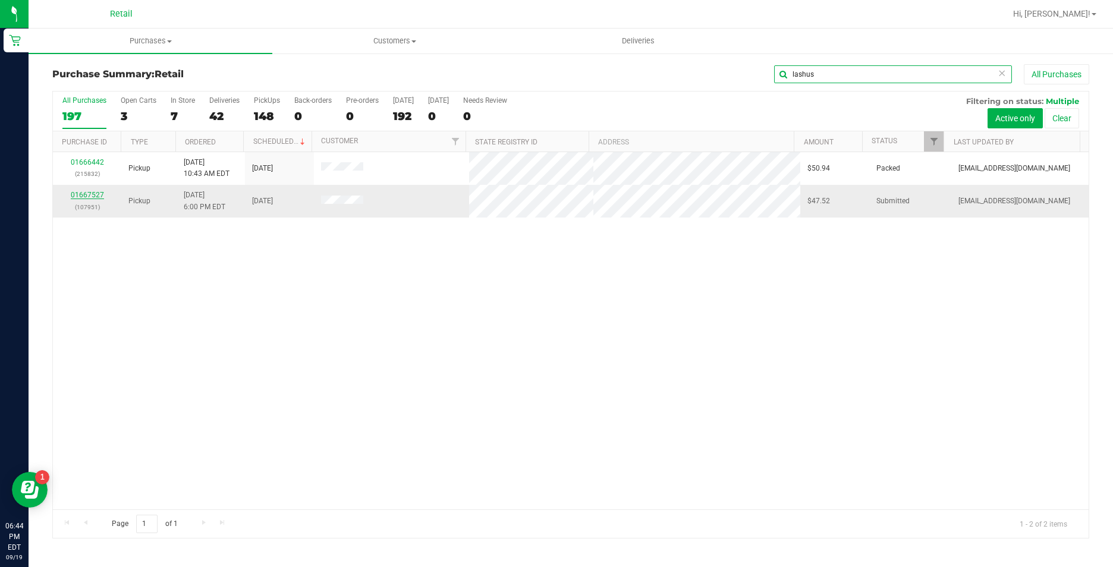
type input "lashus"
click at [81, 195] on link "01667527" at bounding box center [87, 195] width 33 height 8
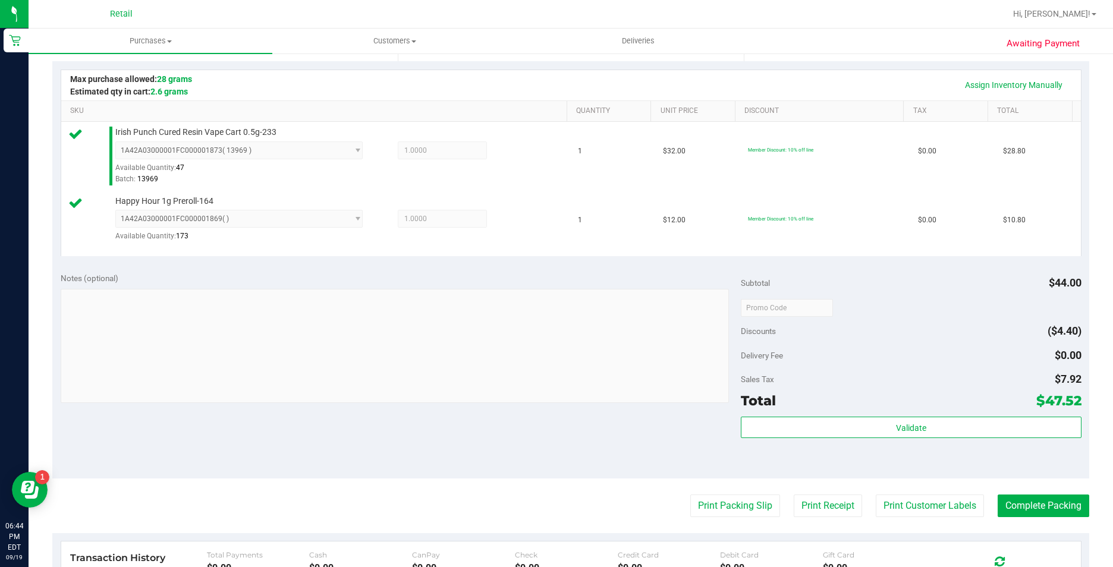
scroll to position [297, 0]
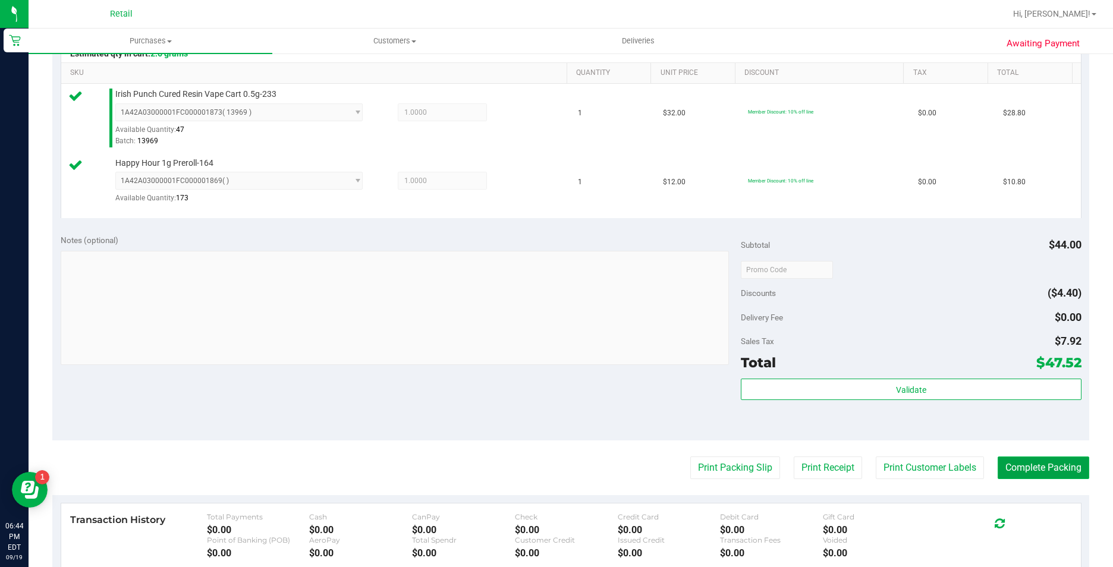
click at [1029, 461] on button "Complete Packing" at bounding box center [1044, 468] width 92 height 23
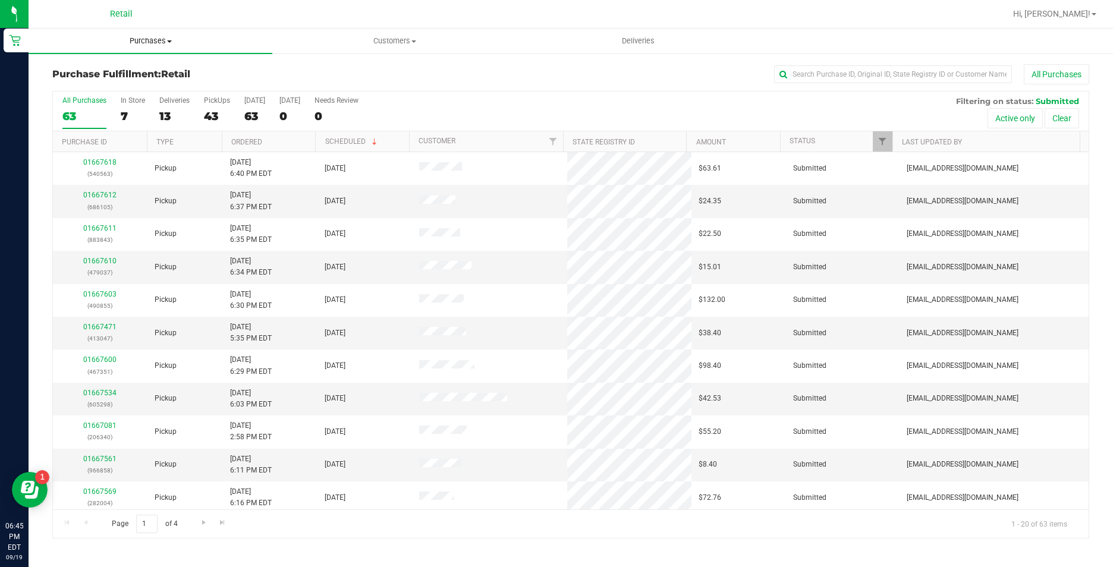
click at [155, 40] on span "Purchases" at bounding box center [151, 41] width 244 height 11
click at [164, 68] on li "Summary of purchases" at bounding box center [151, 72] width 244 height 14
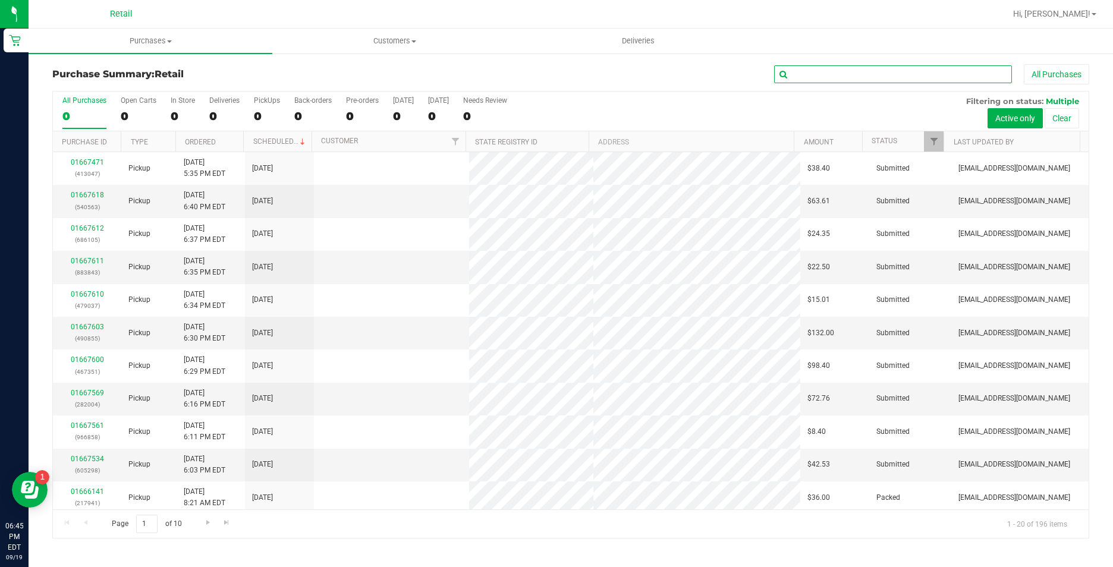
click at [816, 78] on input "text" at bounding box center [893, 74] width 238 height 18
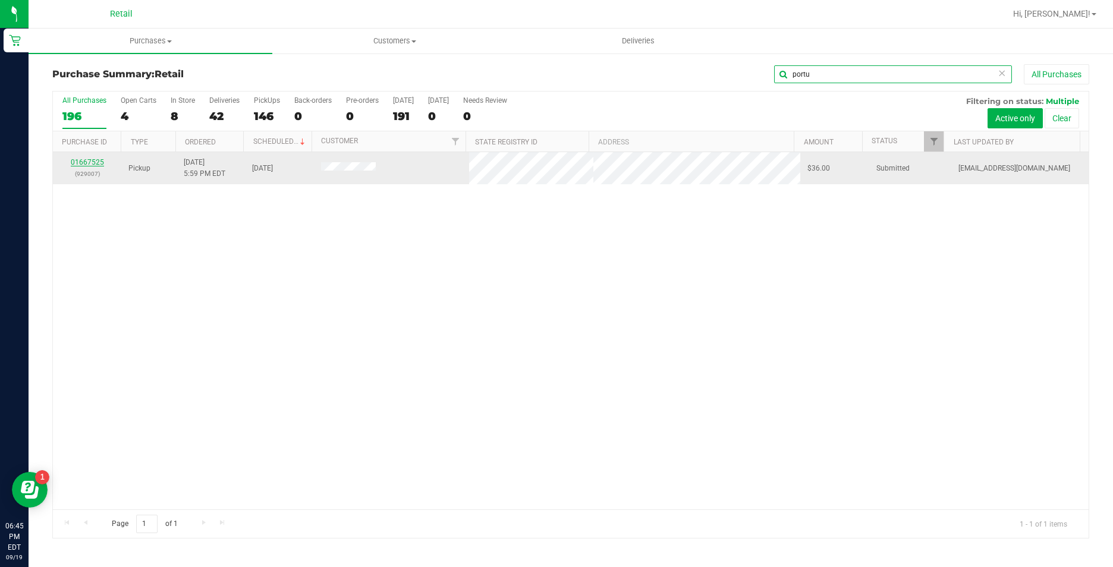
type input "portu"
click at [90, 166] on link "01667525" at bounding box center [87, 162] width 33 height 8
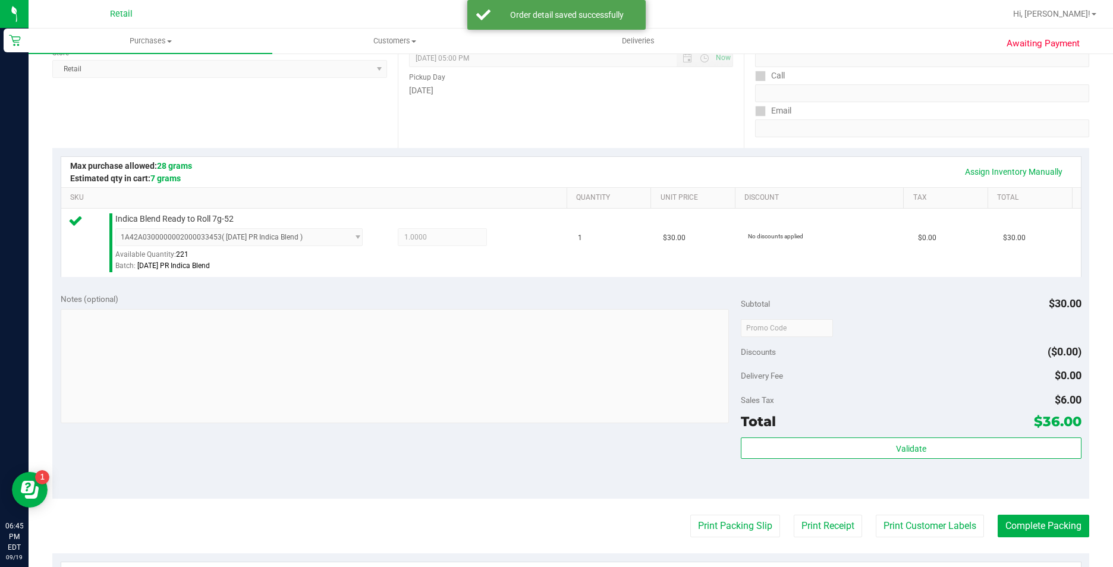
scroll to position [178, 0]
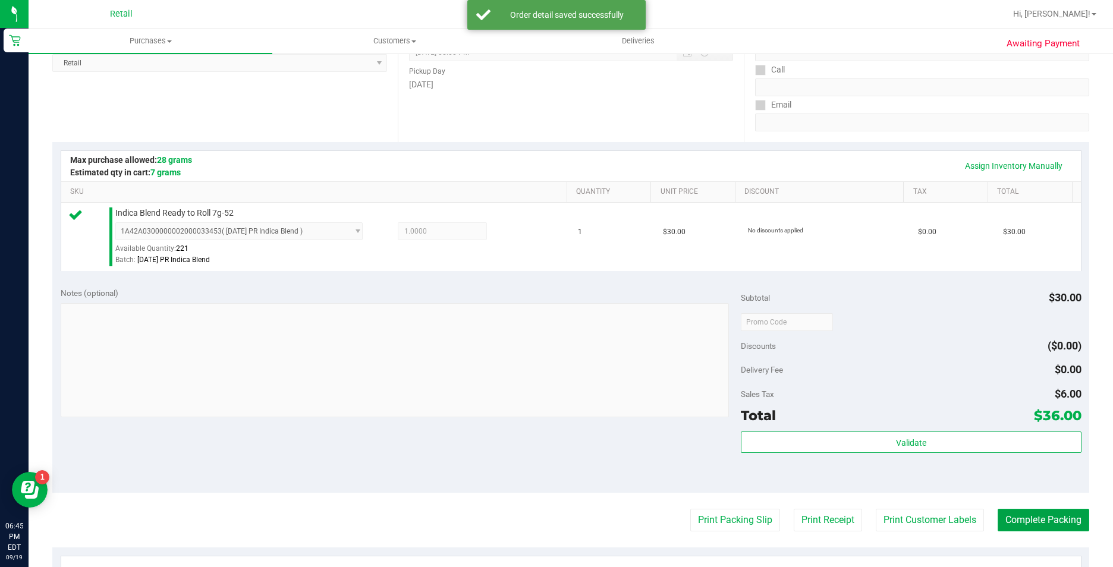
click at [1027, 523] on button "Complete Packing" at bounding box center [1044, 520] width 92 height 23
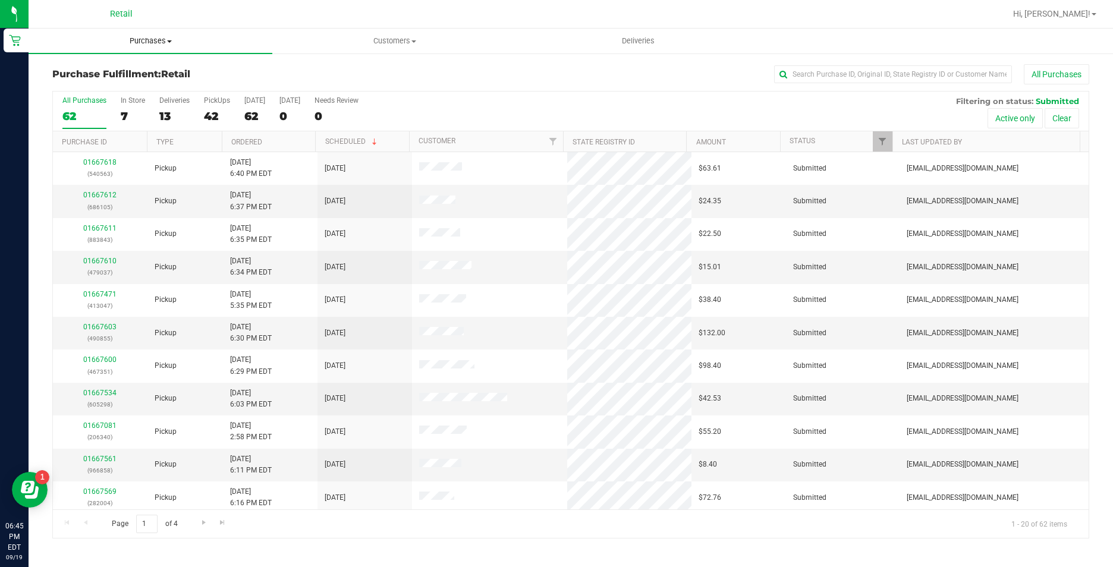
click at [177, 39] on span "Purchases" at bounding box center [151, 41] width 244 height 11
click at [172, 65] on li "Summary of purchases" at bounding box center [151, 72] width 244 height 14
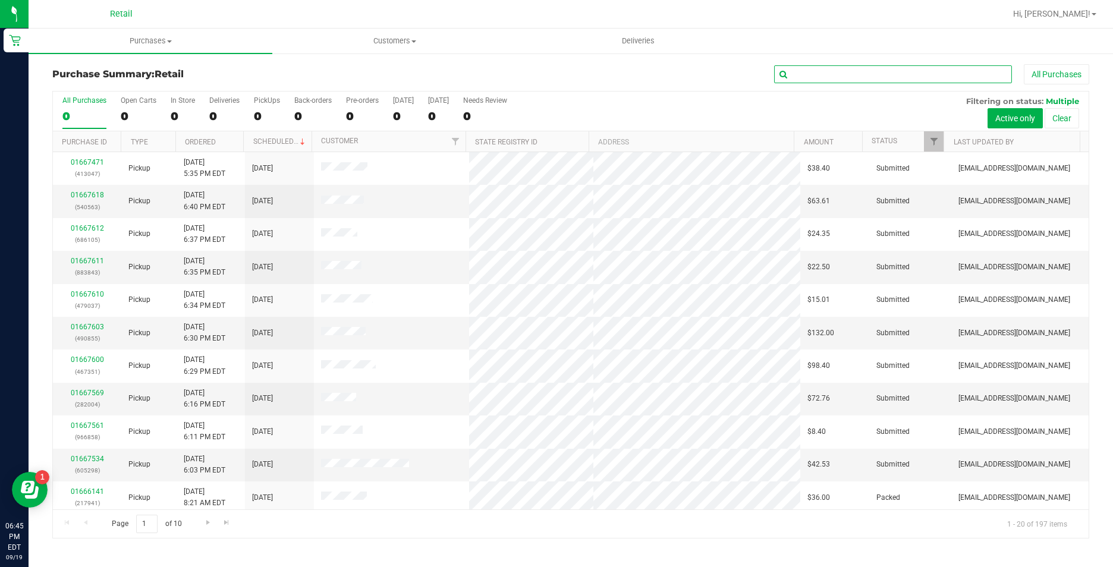
click at [895, 74] on input "text" at bounding box center [893, 74] width 238 height 18
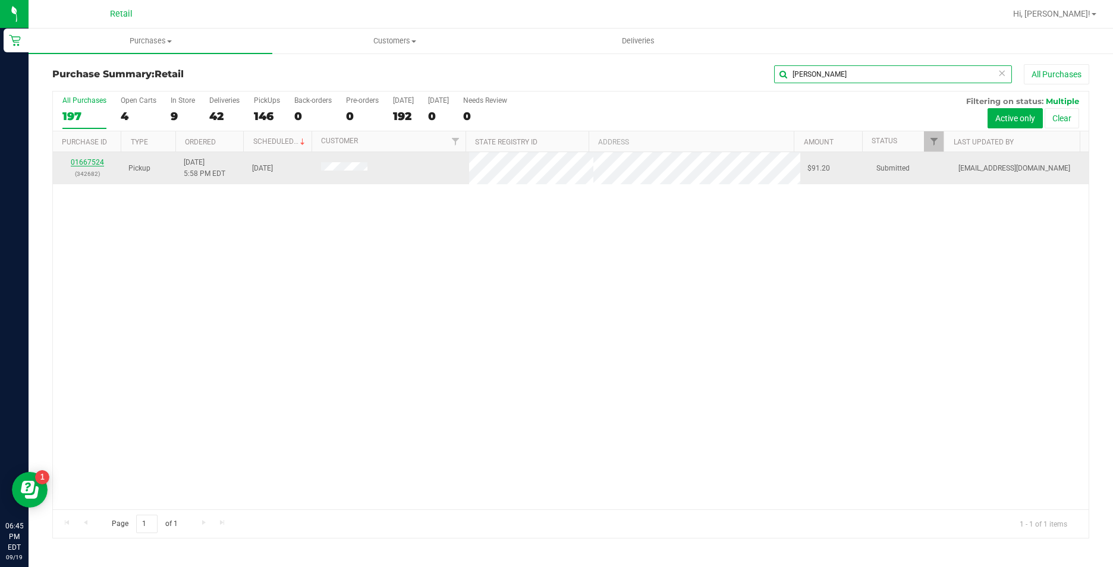
type input "conley"
click at [77, 161] on link "01667524" at bounding box center [87, 162] width 33 height 8
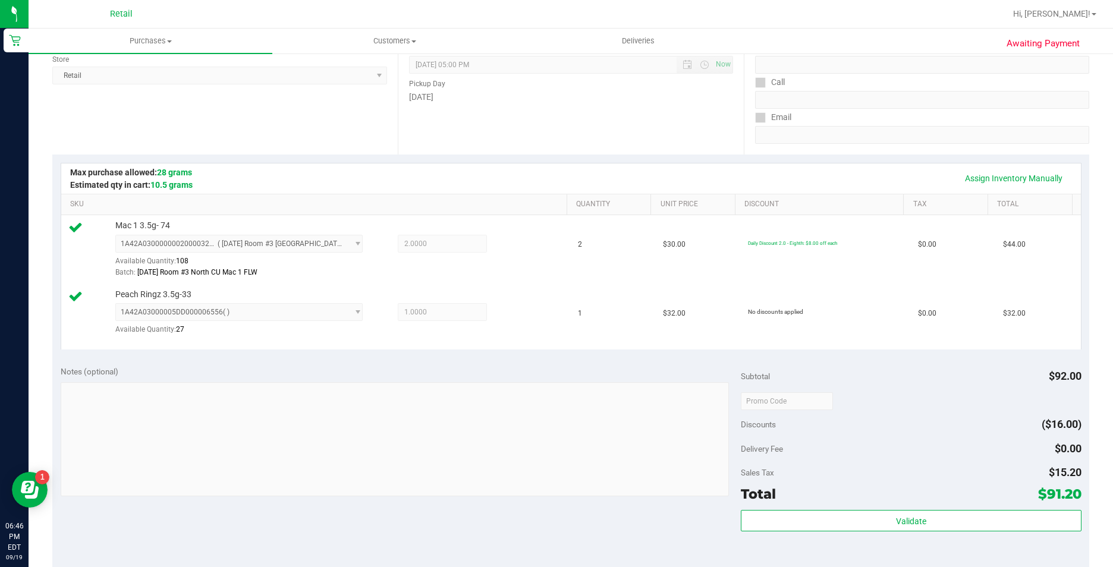
scroll to position [238, 0]
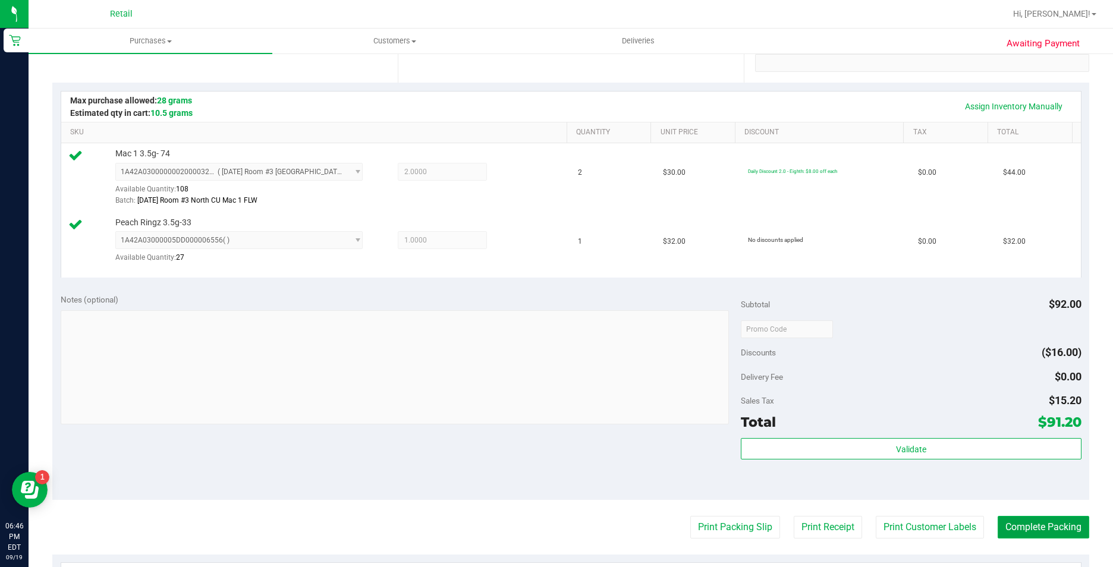
click at [1022, 531] on button "Complete Packing" at bounding box center [1044, 527] width 92 height 23
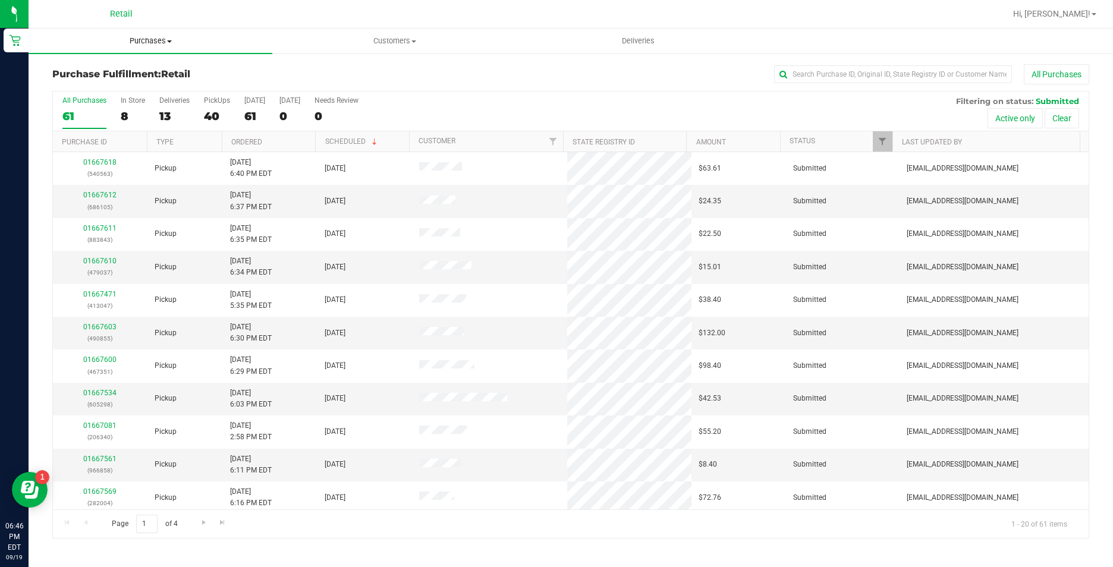
click at [155, 35] on uib-tab-heading "Purchases Summary of purchases Fulfillment All purchases" at bounding box center [151, 41] width 244 height 25
click at [168, 68] on li "Summary of purchases" at bounding box center [151, 72] width 244 height 14
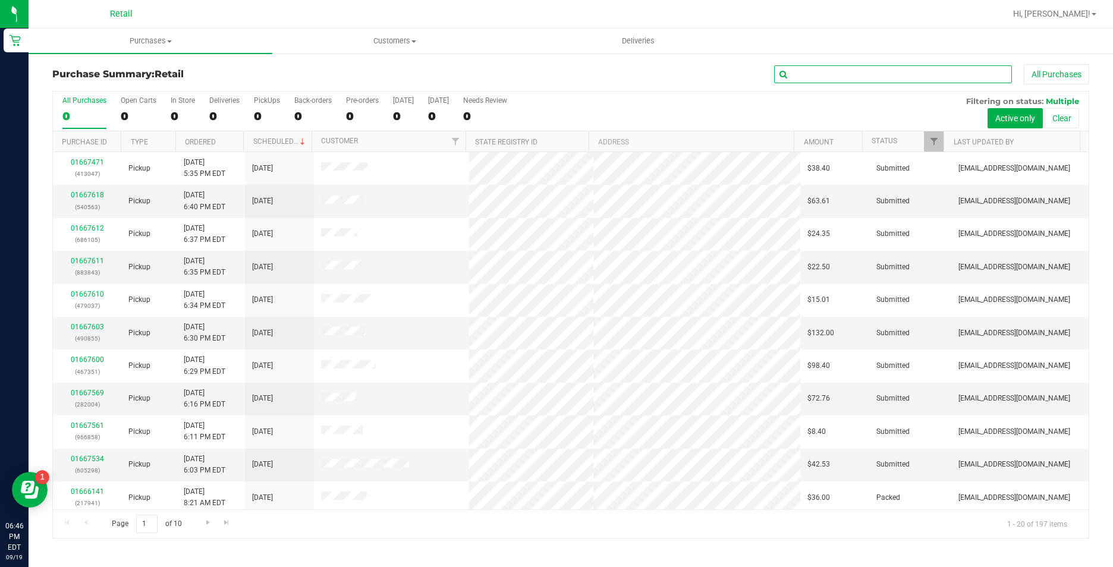
click at [866, 74] on input "text" at bounding box center [893, 74] width 238 height 18
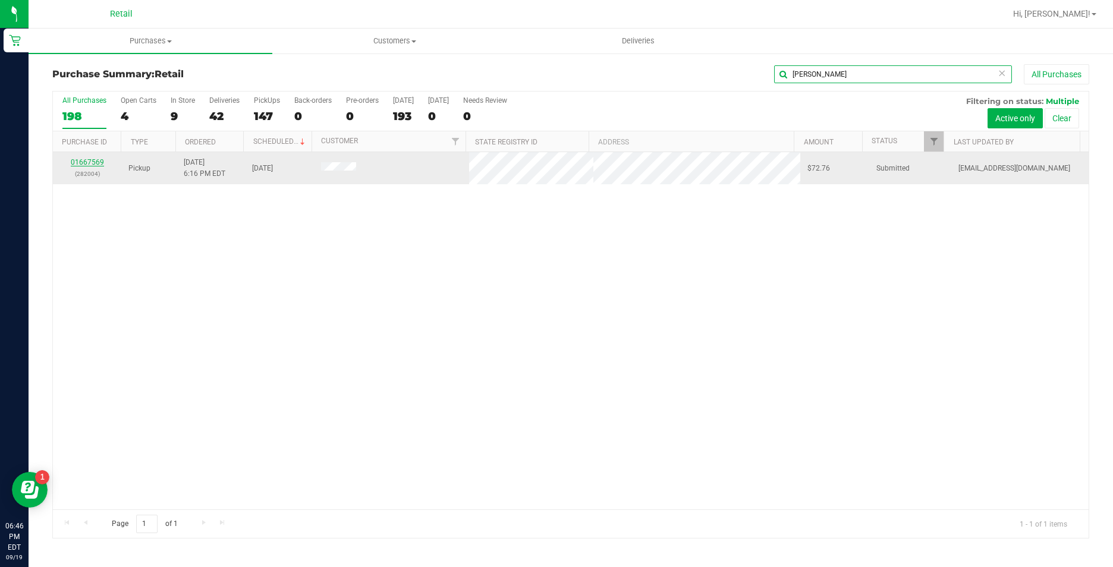
type input "garcia"
click at [90, 161] on link "01667569" at bounding box center [87, 162] width 33 height 8
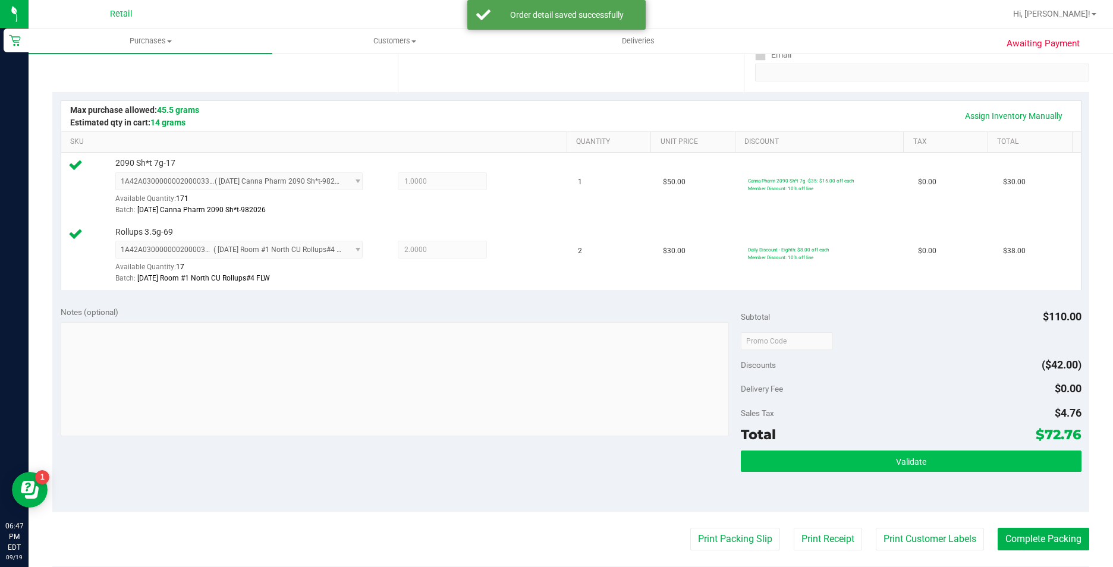
scroll to position [297, 0]
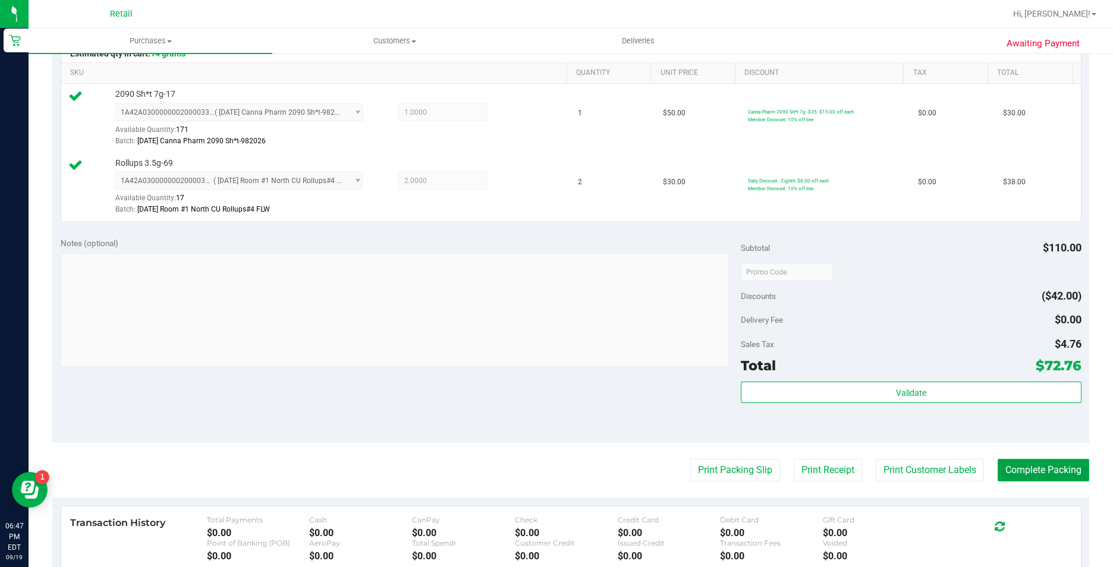
click at [1049, 465] on button "Complete Packing" at bounding box center [1044, 470] width 92 height 23
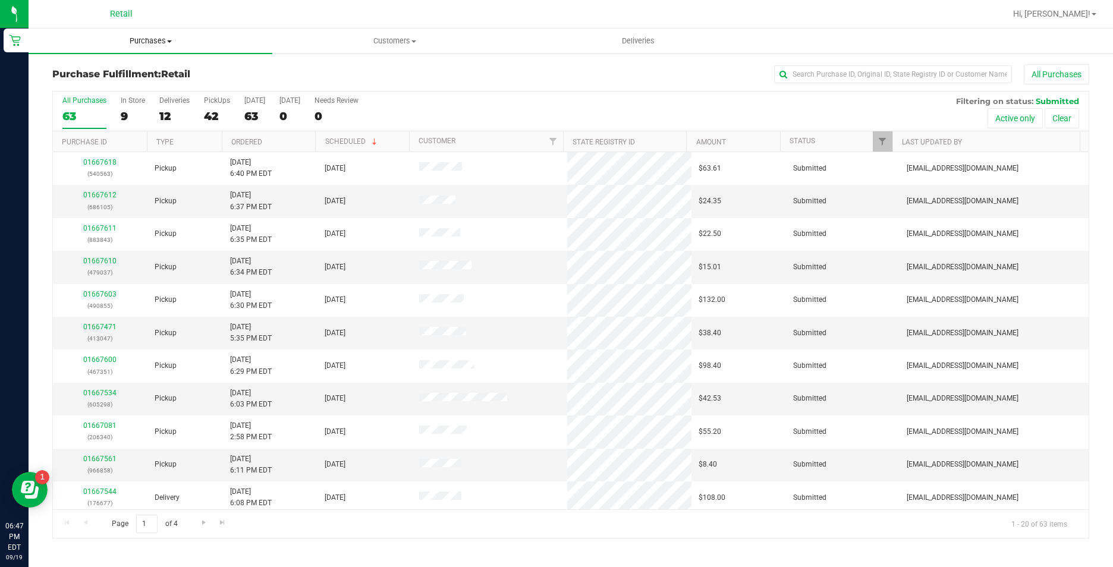
click at [144, 45] on span "Purchases" at bounding box center [151, 41] width 244 height 11
click at [153, 71] on li "Summary of purchases" at bounding box center [151, 72] width 244 height 14
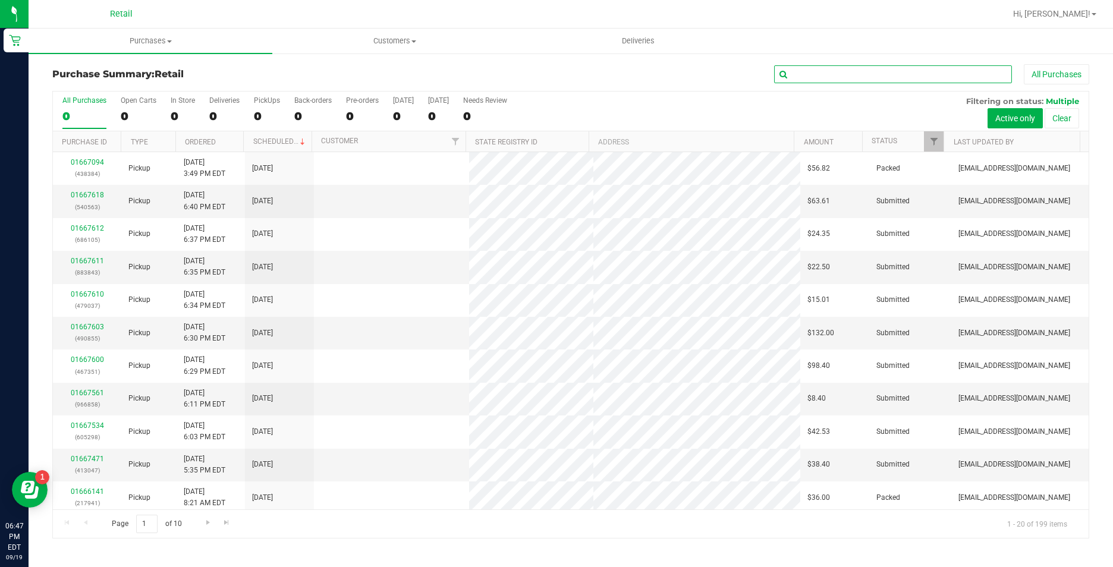
click at [879, 68] on input "text" at bounding box center [893, 74] width 238 height 18
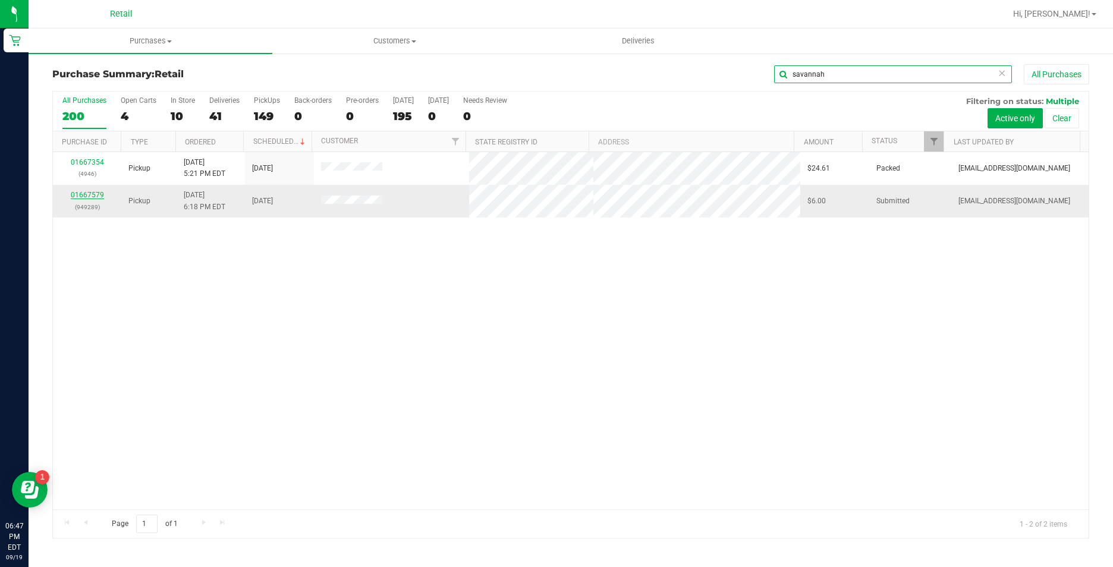
type input "savannah"
click at [93, 198] on link "01667579" at bounding box center [87, 195] width 33 height 8
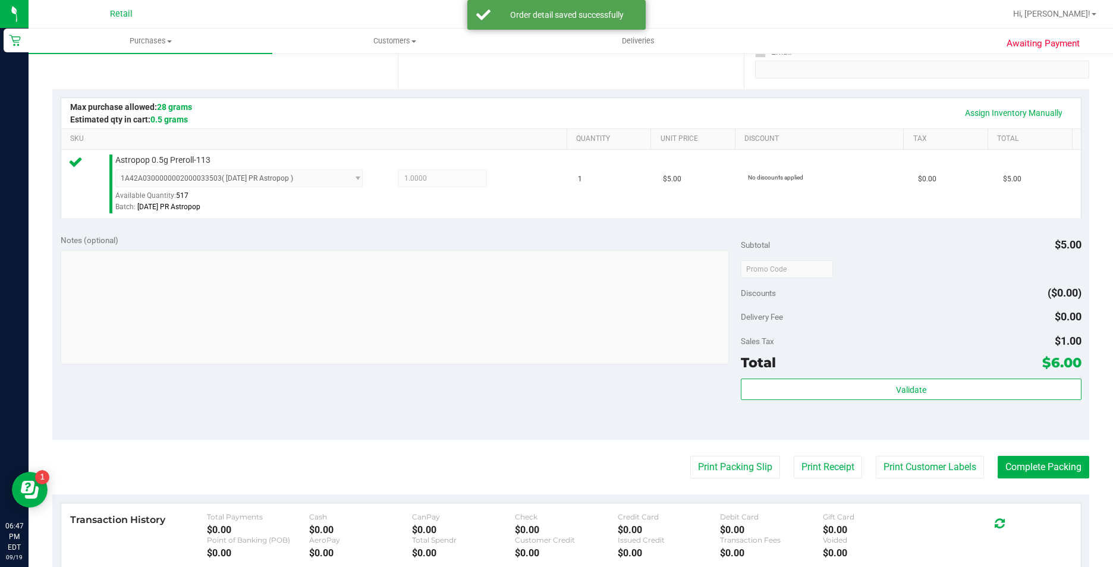
scroll to position [238, 0]
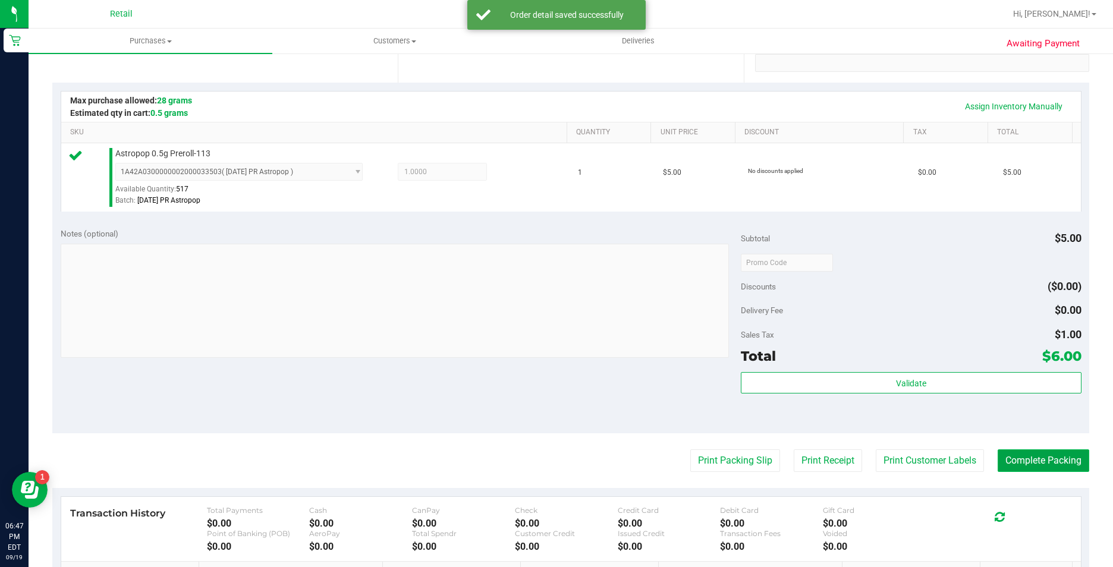
click at [1041, 464] on button "Complete Packing" at bounding box center [1044, 461] width 92 height 23
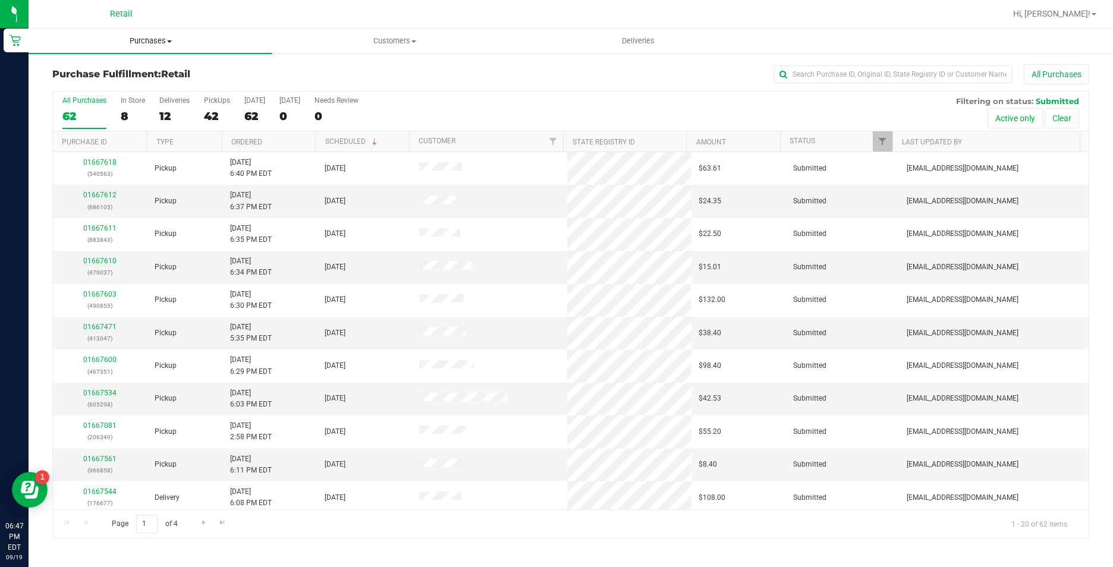
click at [162, 40] on span "Purchases" at bounding box center [151, 41] width 244 height 11
click at [181, 67] on li "Summary of purchases" at bounding box center [151, 72] width 244 height 14
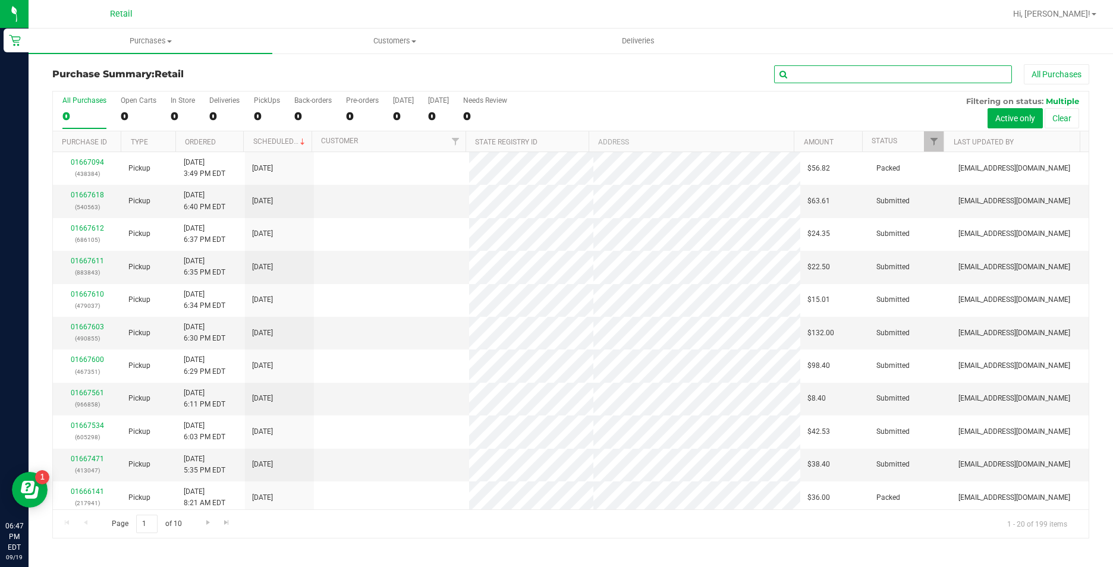
click at [863, 67] on input "text" at bounding box center [893, 74] width 238 height 18
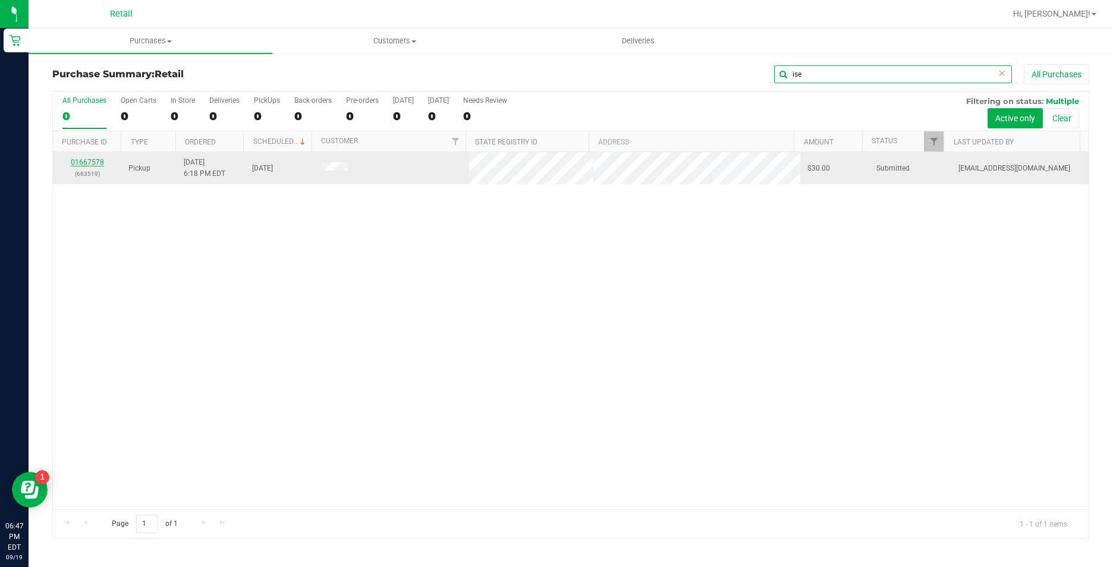
type input "ise"
click at [74, 165] on link "01667578" at bounding box center [87, 162] width 33 height 8
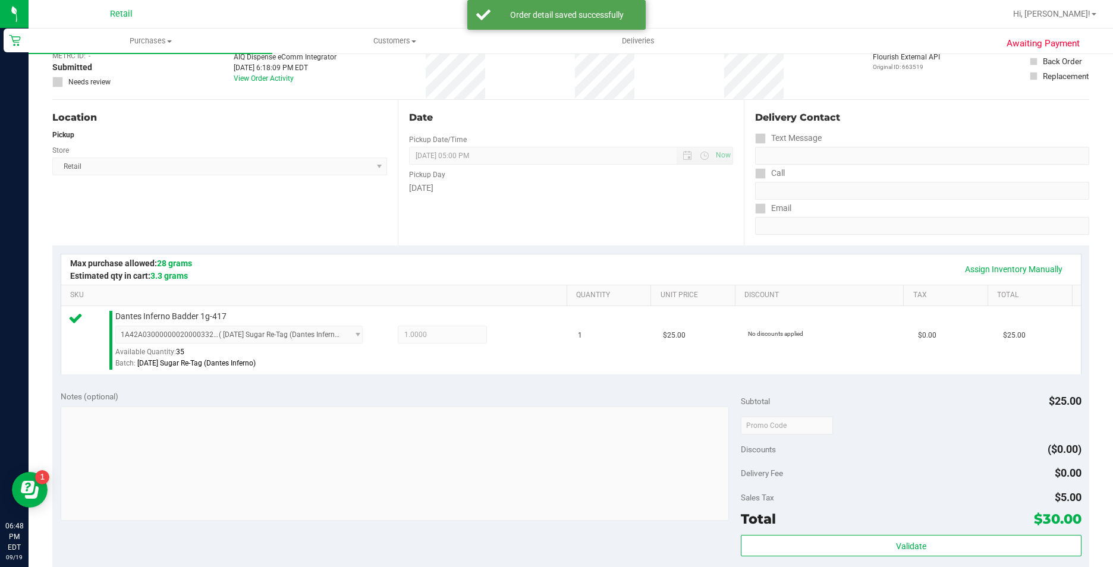
scroll to position [238, 0]
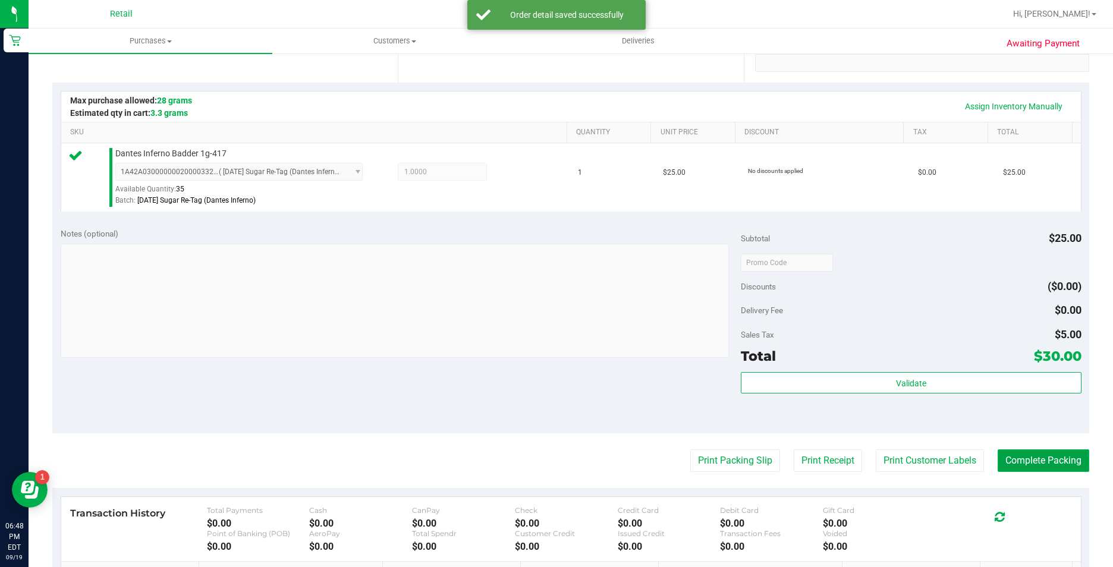
click at [1014, 458] on button "Complete Packing" at bounding box center [1044, 461] width 92 height 23
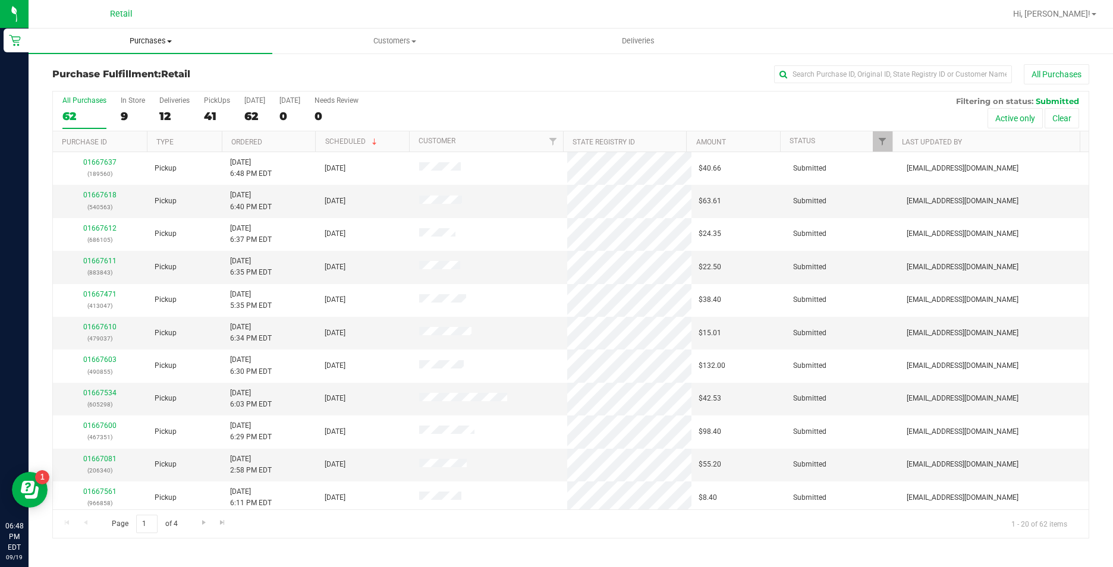
click at [146, 41] on span "Purchases" at bounding box center [151, 41] width 244 height 11
click at [155, 67] on li "Summary of purchases" at bounding box center [151, 72] width 244 height 14
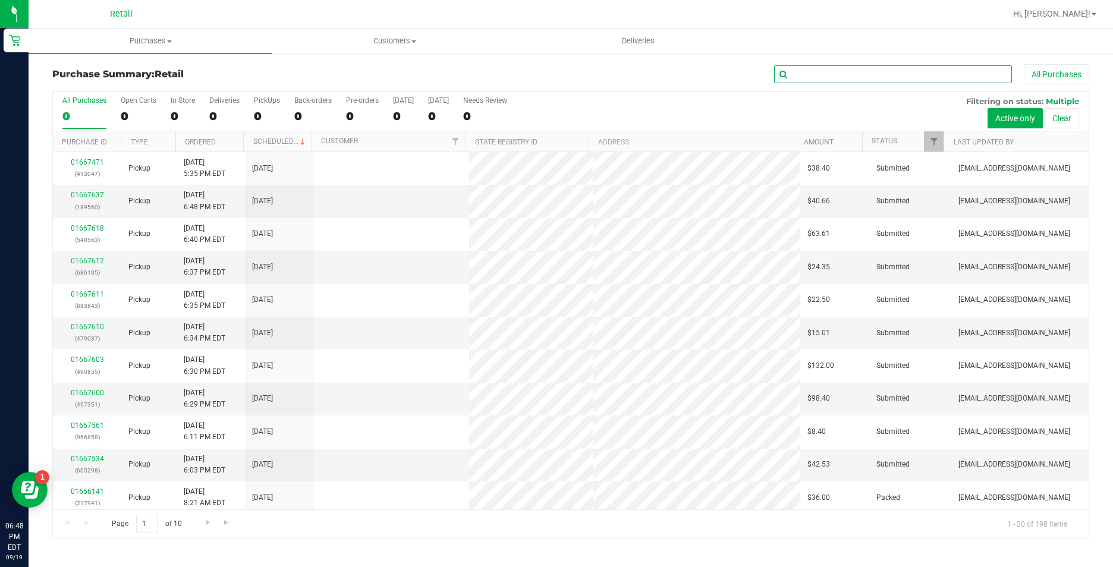
click at [904, 76] on input "text" at bounding box center [893, 74] width 238 height 18
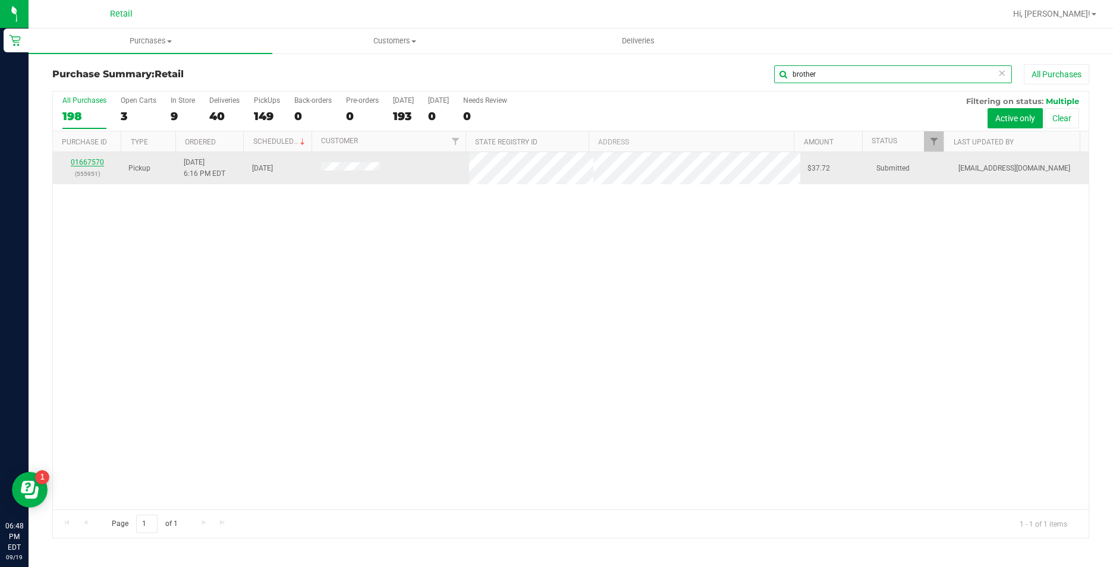
type input "brother"
click at [88, 164] on link "01667570" at bounding box center [87, 162] width 33 height 8
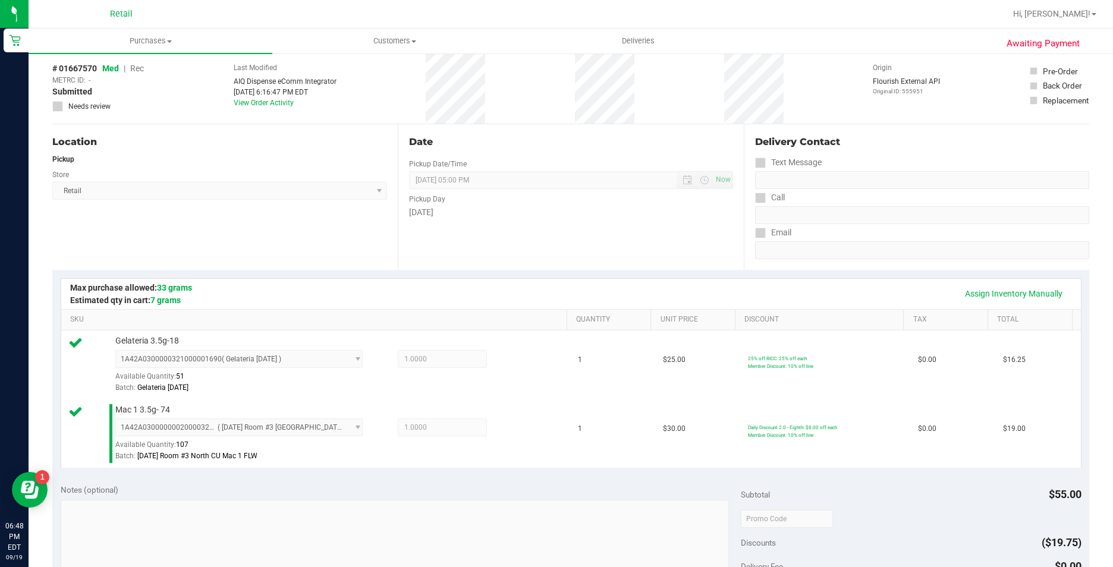
scroll to position [357, 0]
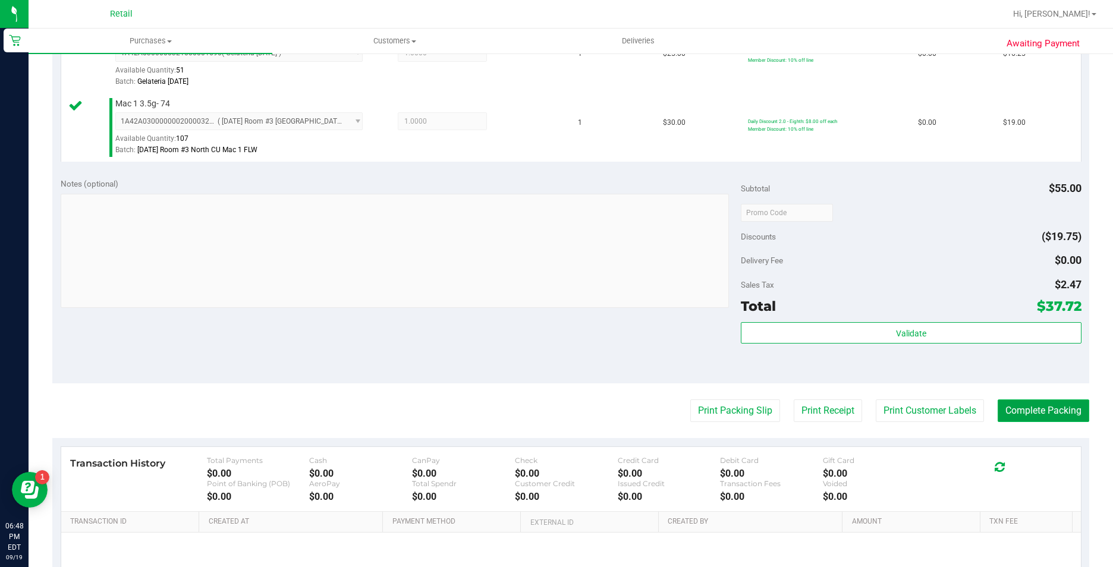
click at [1041, 408] on button "Complete Packing" at bounding box center [1044, 411] width 92 height 23
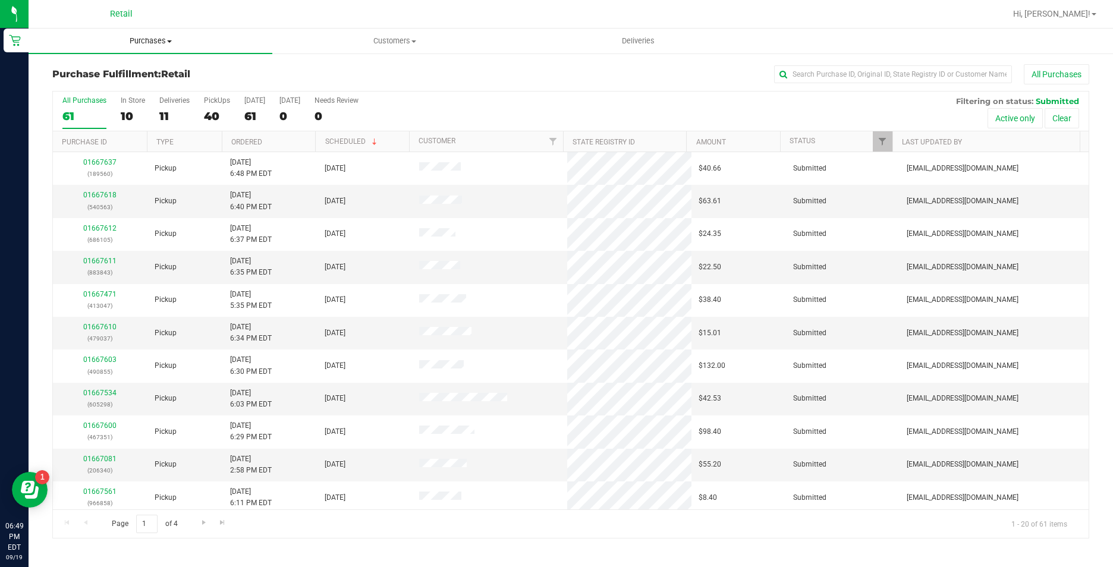
click at [168, 35] on uib-tab-heading "Purchases Summary of purchases Fulfillment All purchases" at bounding box center [151, 41] width 244 height 25
click at [165, 68] on li "Summary of purchases" at bounding box center [151, 72] width 244 height 14
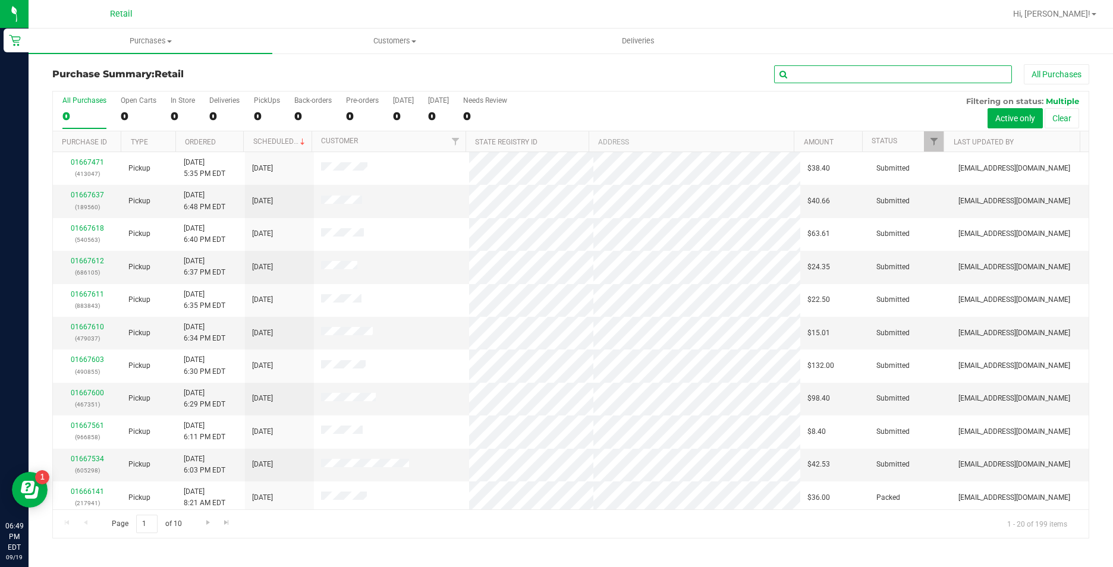
click at [818, 79] on input "text" at bounding box center [893, 74] width 238 height 18
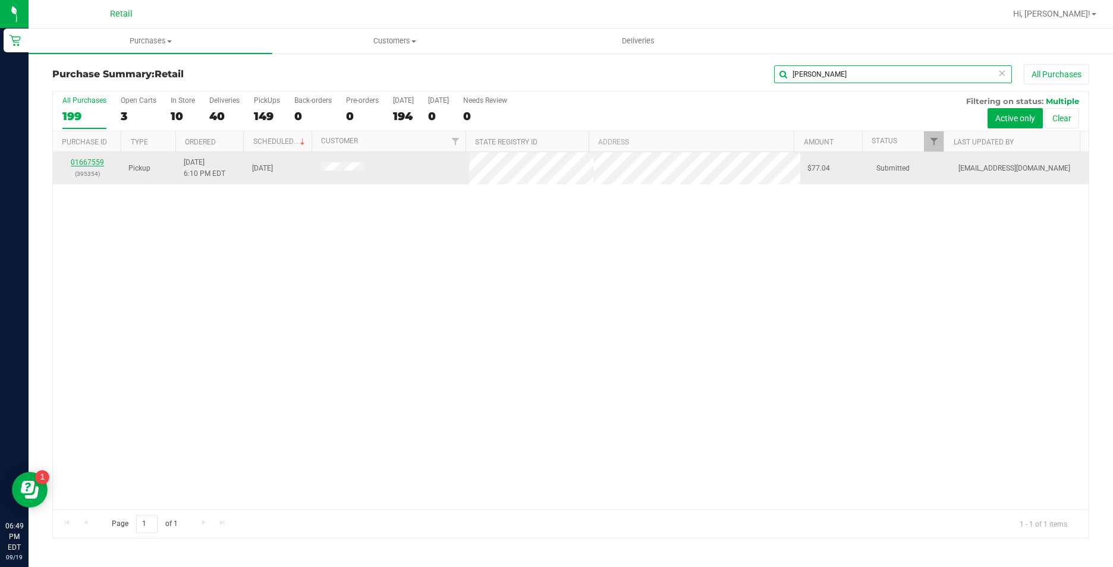
type input "foster"
click at [74, 162] on link "01667559" at bounding box center [87, 162] width 33 height 8
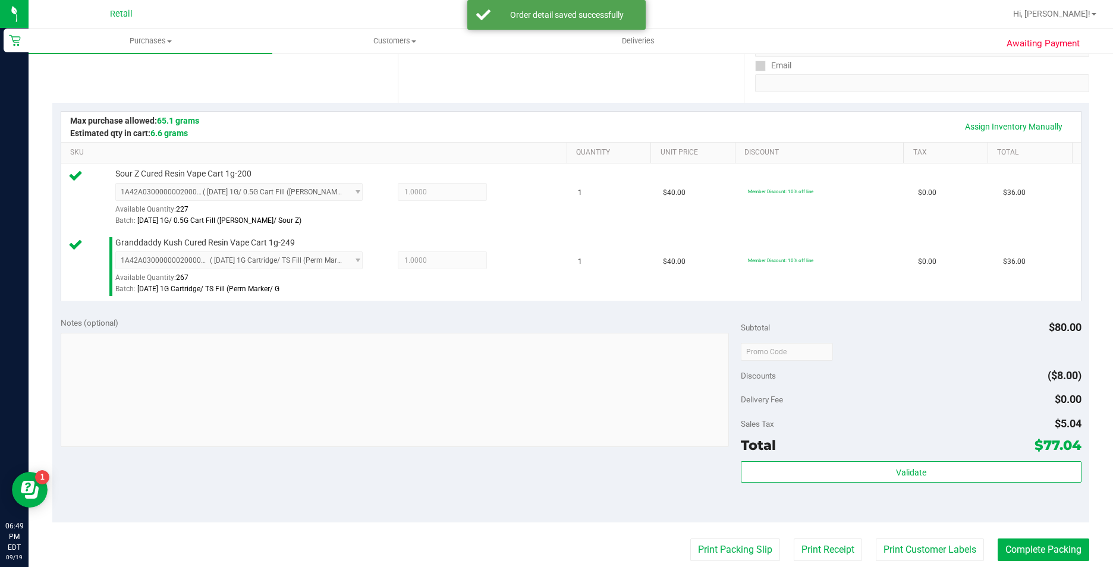
scroll to position [238, 0]
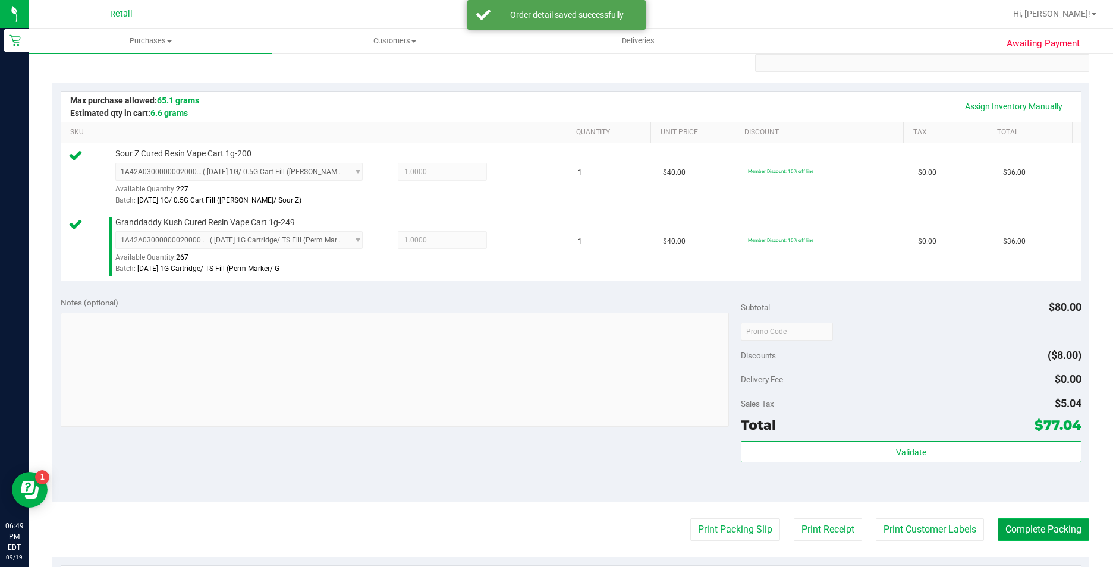
click at [1049, 527] on button "Complete Packing" at bounding box center [1044, 529] width 92 height 23
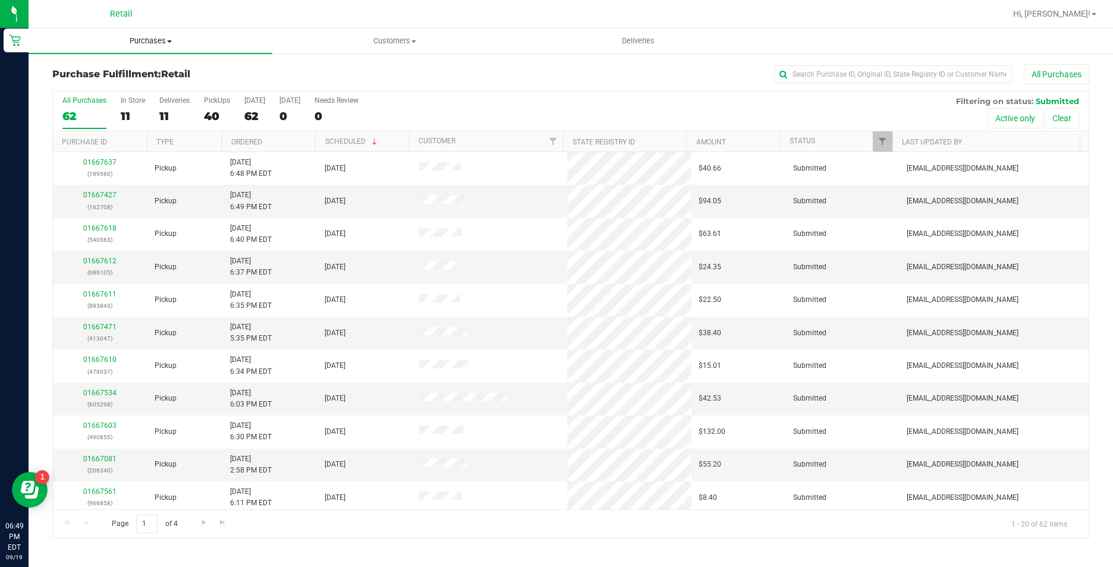
click at [141, 36] on span "Purchases" at bounding box center [151, 41] width 244 height 11
click at [162, 67] on li "Summary of purchases" at bounding box center [151, 72] width 244 height 14
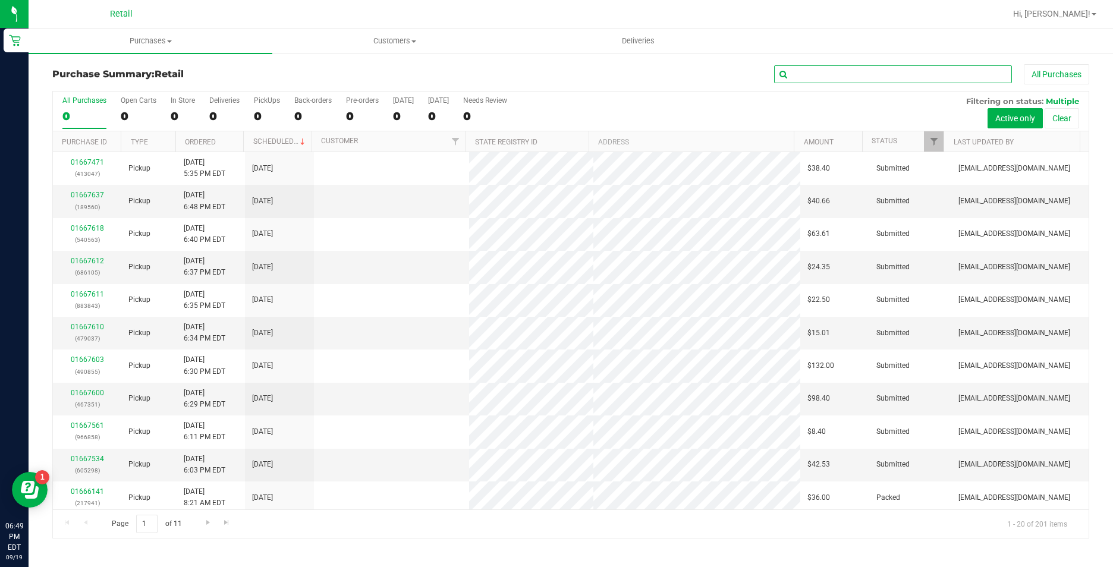
click at [884, 75] on input "text" at bounding box center [893, 74] width 238 height 18
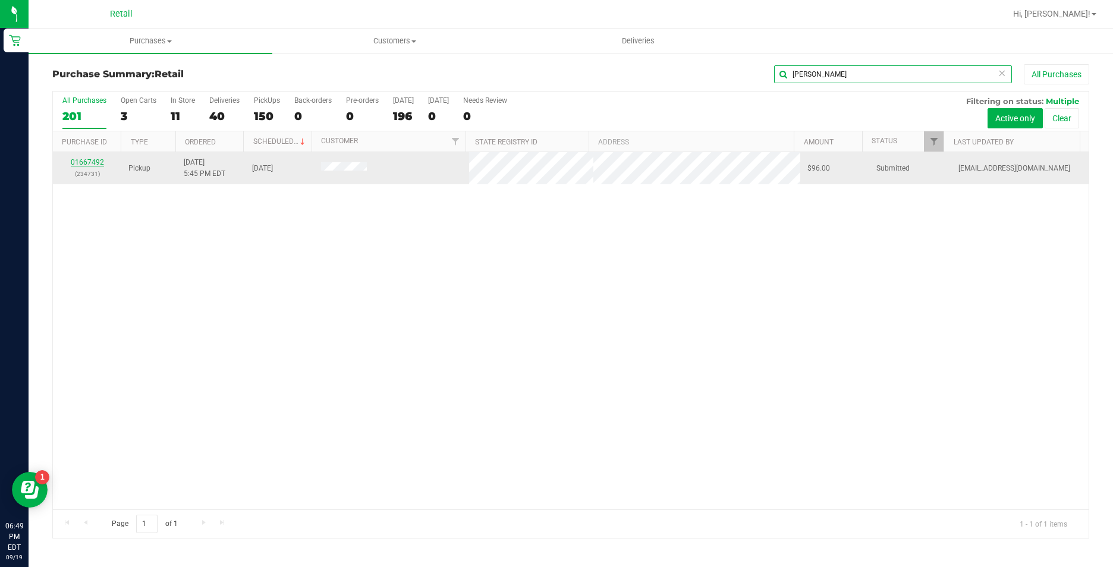
type input "dench"
click at [78, 165] on link "01667492" at bounding box center [87, 162] width 33 height 8
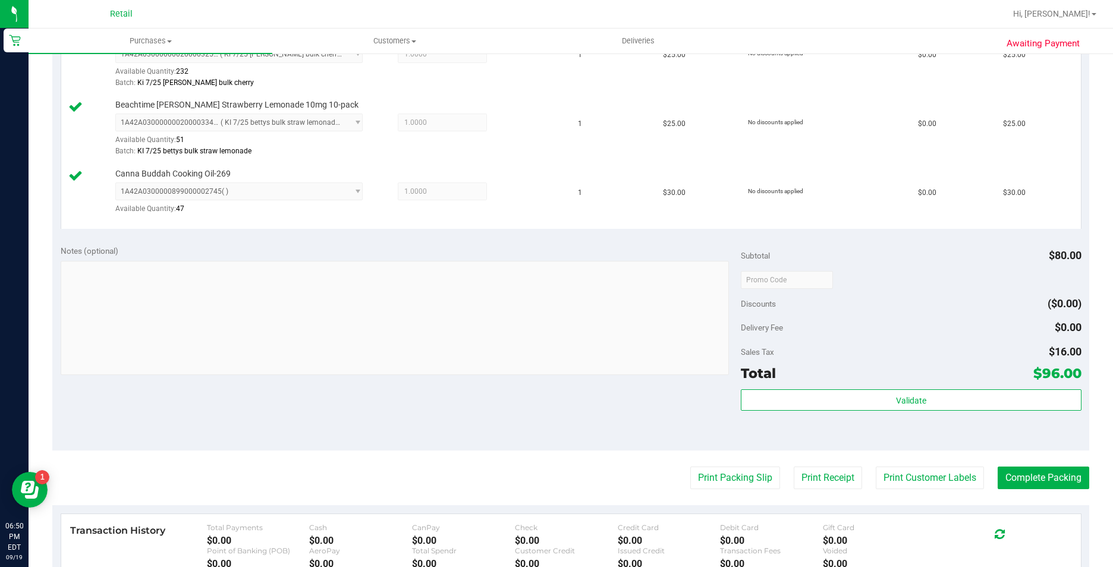
scroll to position [357, 0]
click at [1054, 473] on button "Complete Packing" at bounding box center [1044, 477] width 92 height 23
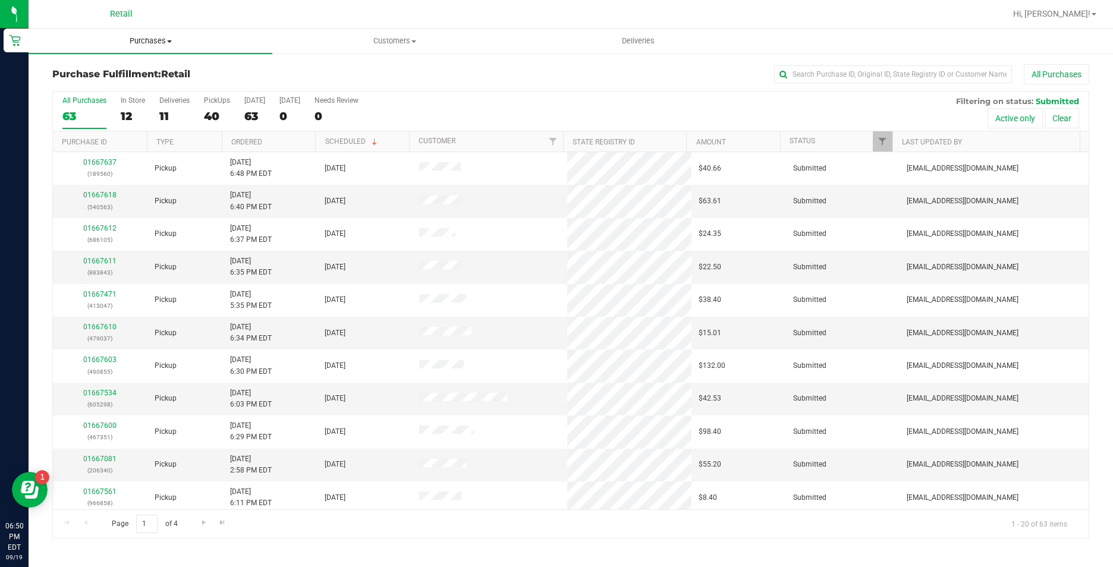
click at [153, 40] on span "Purchases" at bounding box center [151, 41] width 244 height 11
click at [147, 74] on span "Summary of purchases" at bounding box center [90, 72] width 122 height 10
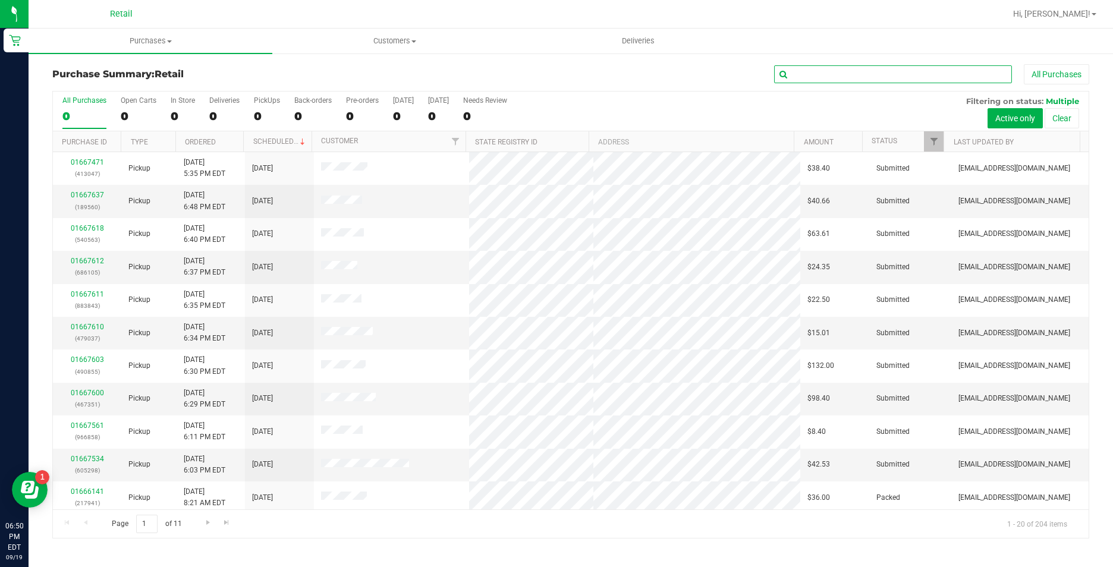
click at [818, 73] on input "text" at bounding box center [893, 74] width 238 height 18
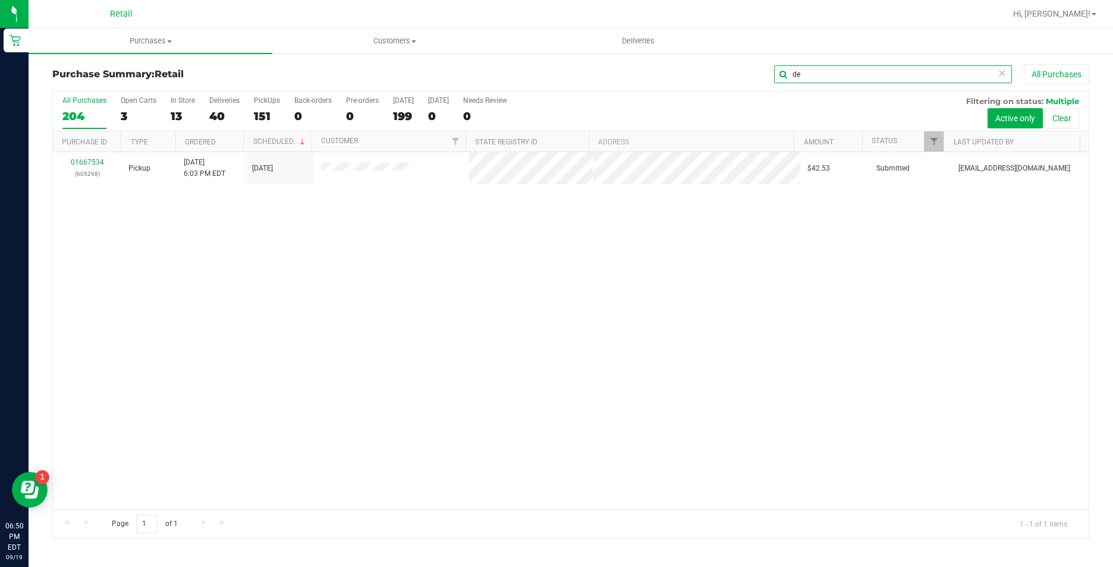
type input "d"
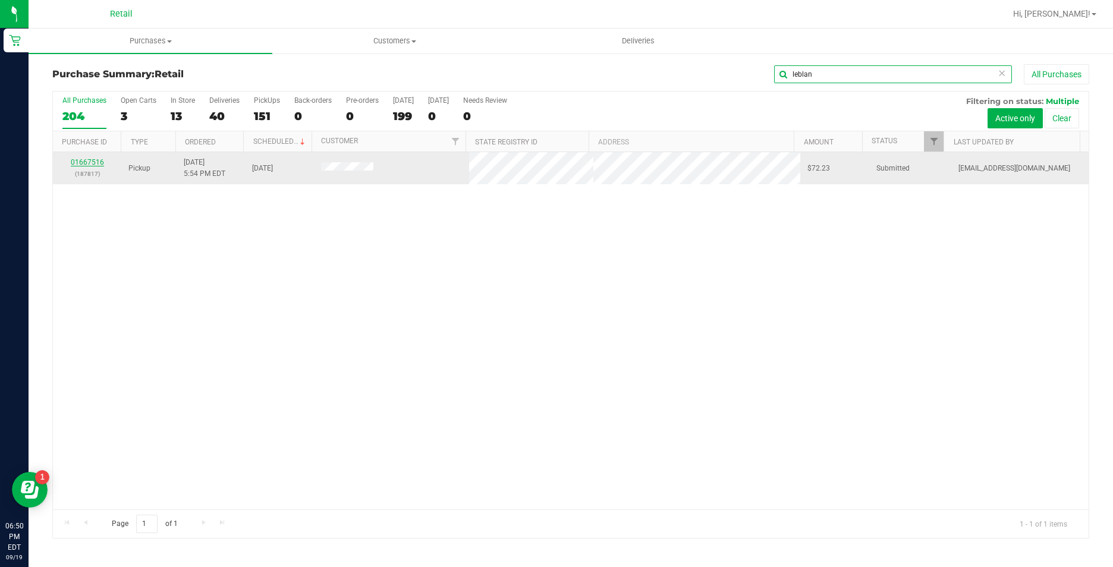
type input "leblan"
click at [93, 165] on link "01667516" at bounding box center [87, 162] width 33 height 8
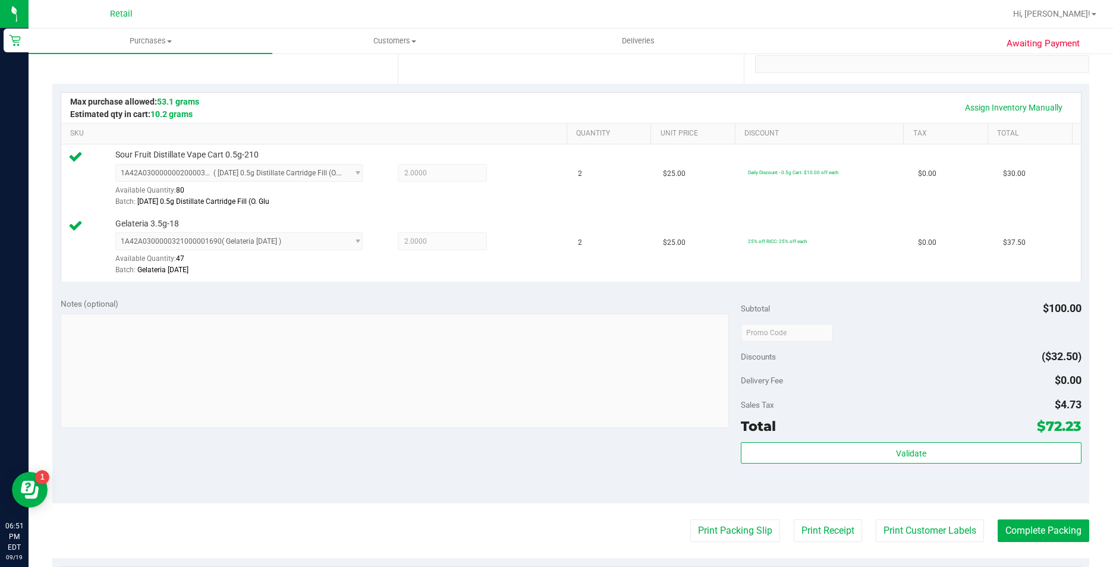
scroll to position [238, 0]
click at [1022, 532] on button "Complete Packing" at bounding box center [1044, 529] width 92 height 23
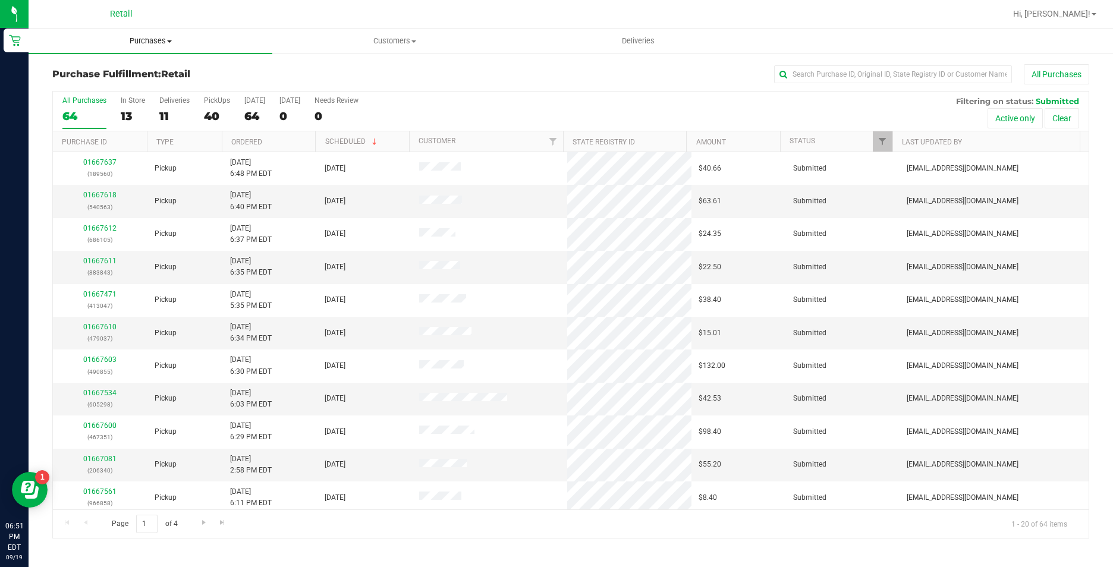
click at [143, 42] on span "Purchases" at bounding box center [151, 41] width 244 height 11
click at [164, 68] on li "Summary of purchases" at bounding box center [151, 72] width 244 height 14
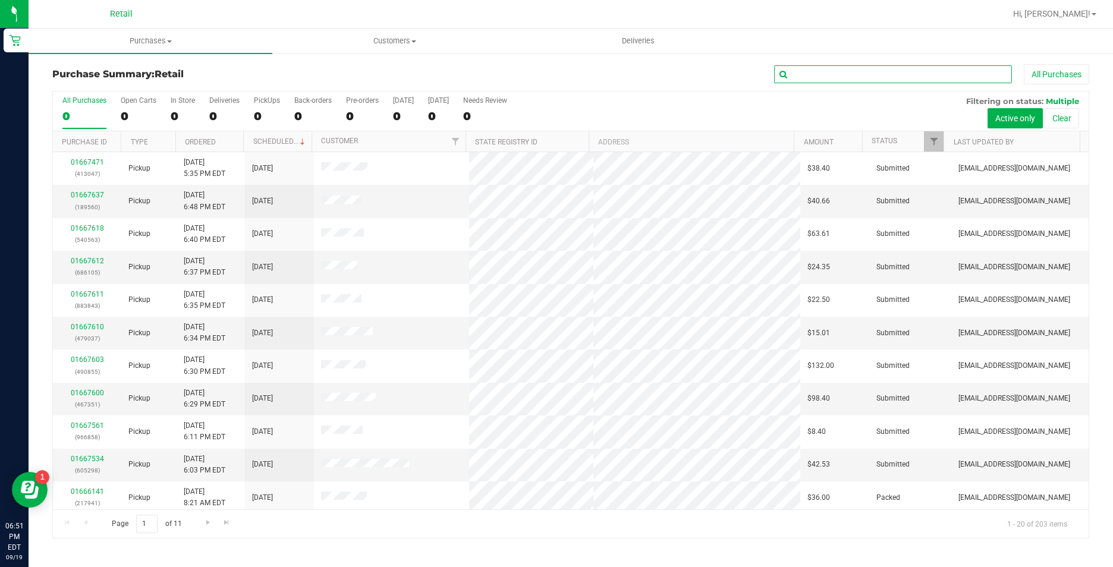
click at [897, 66] on input "text" at bounding box center [893, 74] width 238 height 18
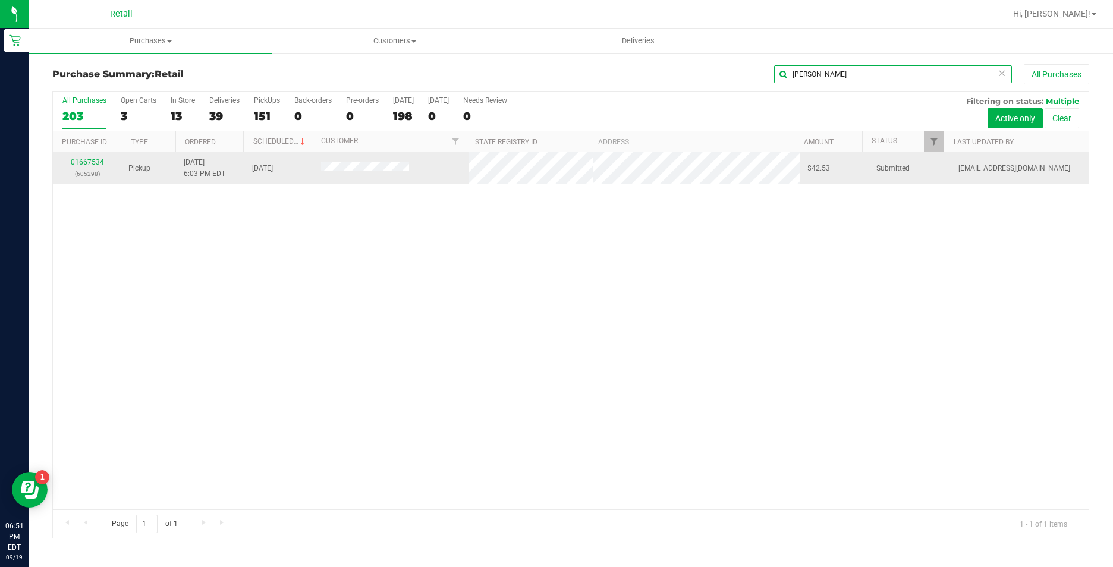
type input "depina"
click at [77, 161] on link "01667534" at bounding box center [87, 162] width 33 height 8
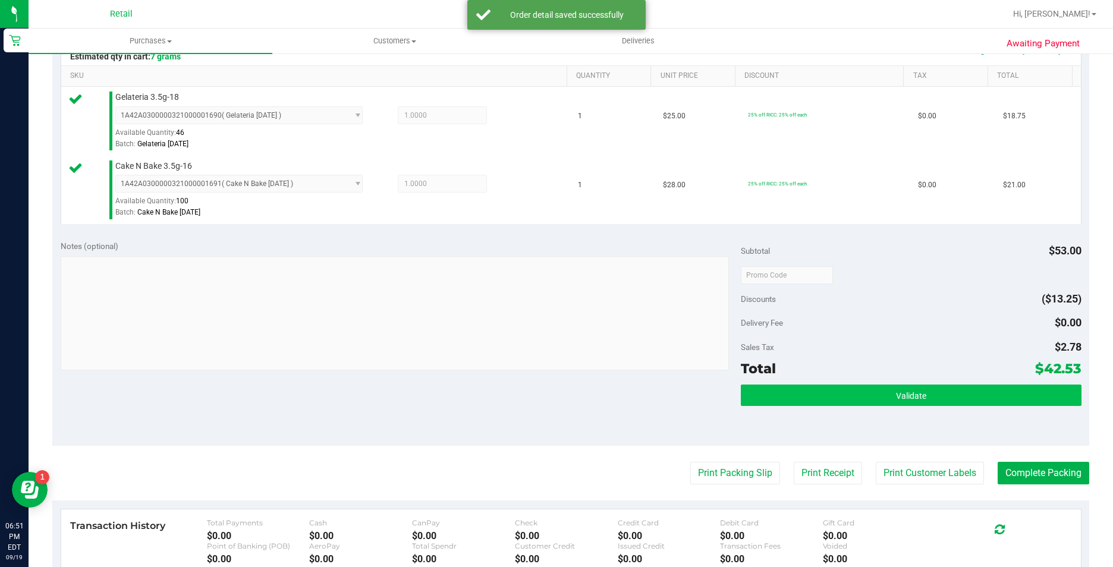
scroll to position [297, 0]
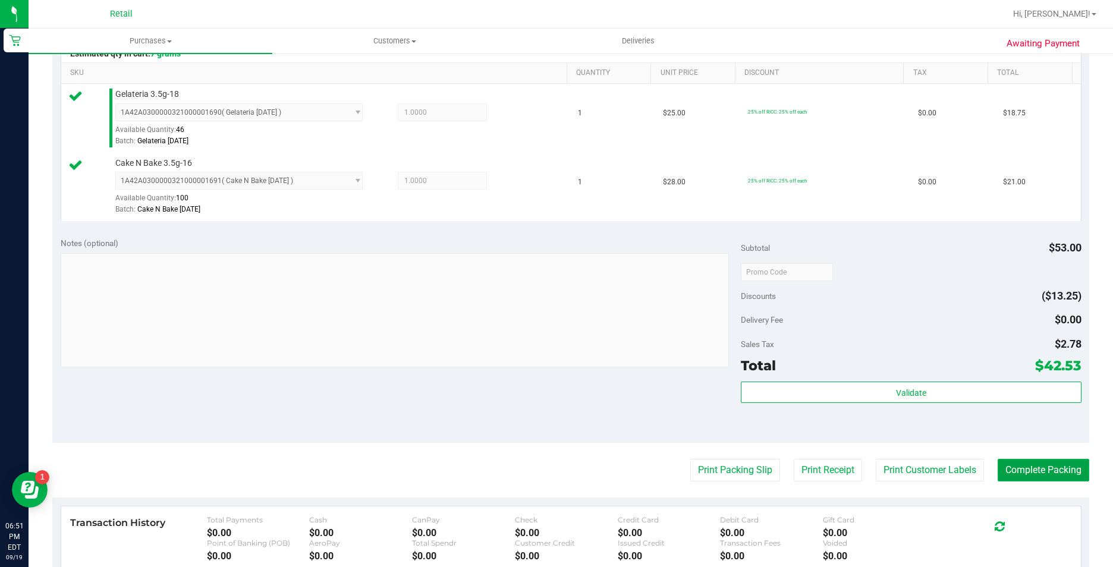
click at [1004, 470] on button "Complete Packing" at bounding box center [1044, 470] width 92 height 23
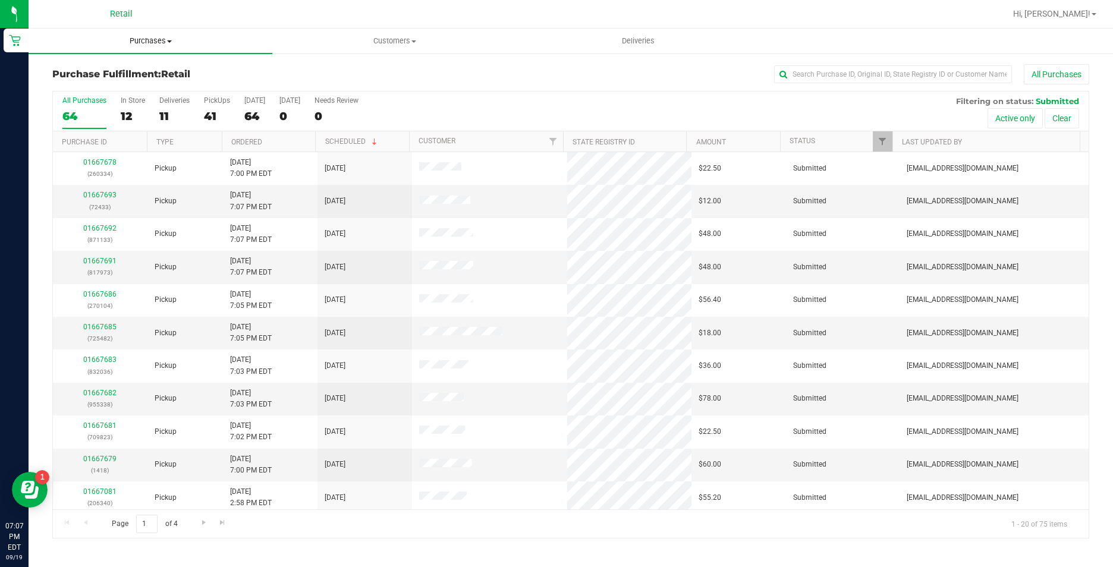
click at [146, 34] on uib-tab-heading "Purchases Summary of purchases Fulfillment All purchases" at bounding box center [151, 41] width 244 height 25
click at [146, 74] on span "Summary of purchases" at bounding box center [90, 72] width 122 height 10
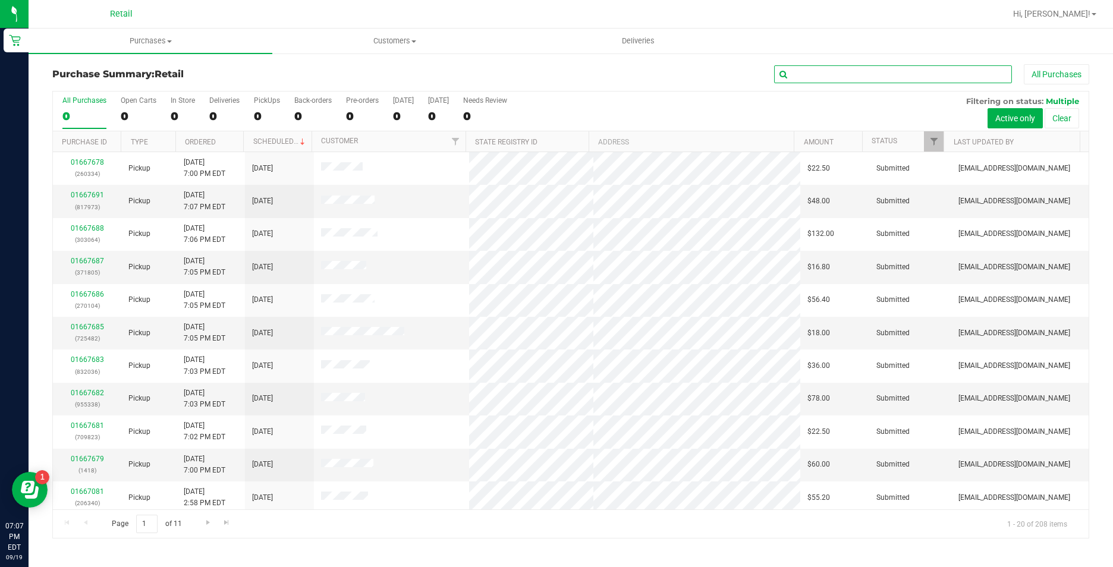
click at [841, 73] on input "text" at bounding box center [893, 74] width 238 height 18
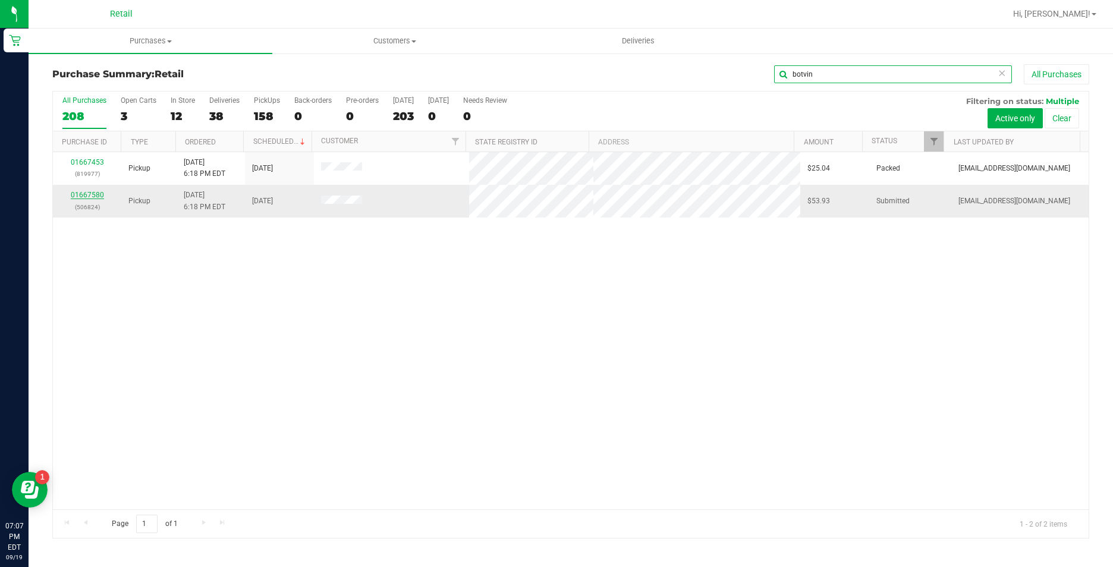
type input "botvin"
click at [83, 197] on link "01667580" at bounding box center [87, 195] width 33 height 8
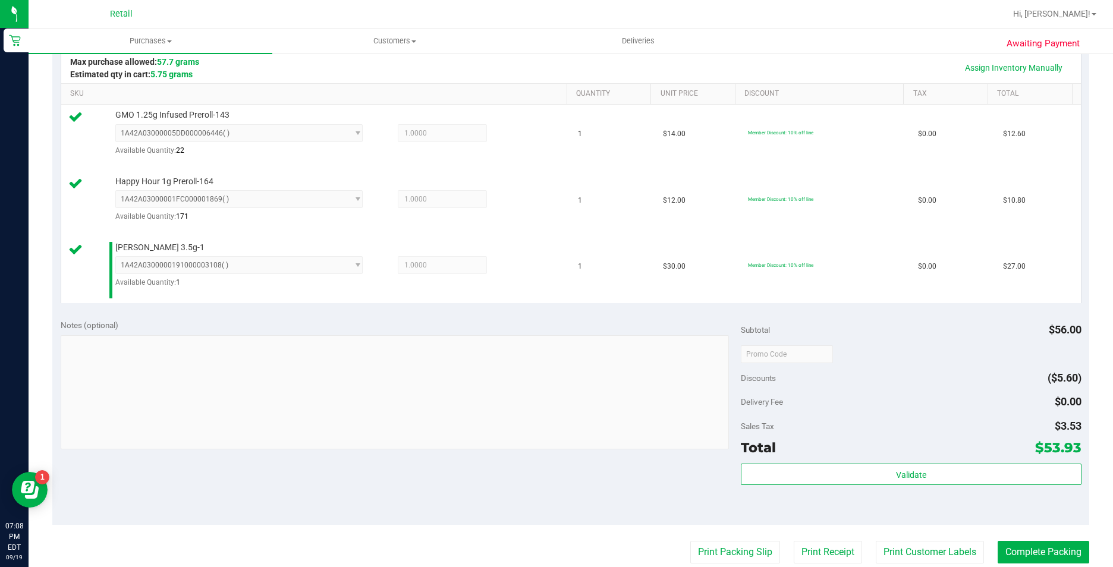
scroll to position [297, 0]
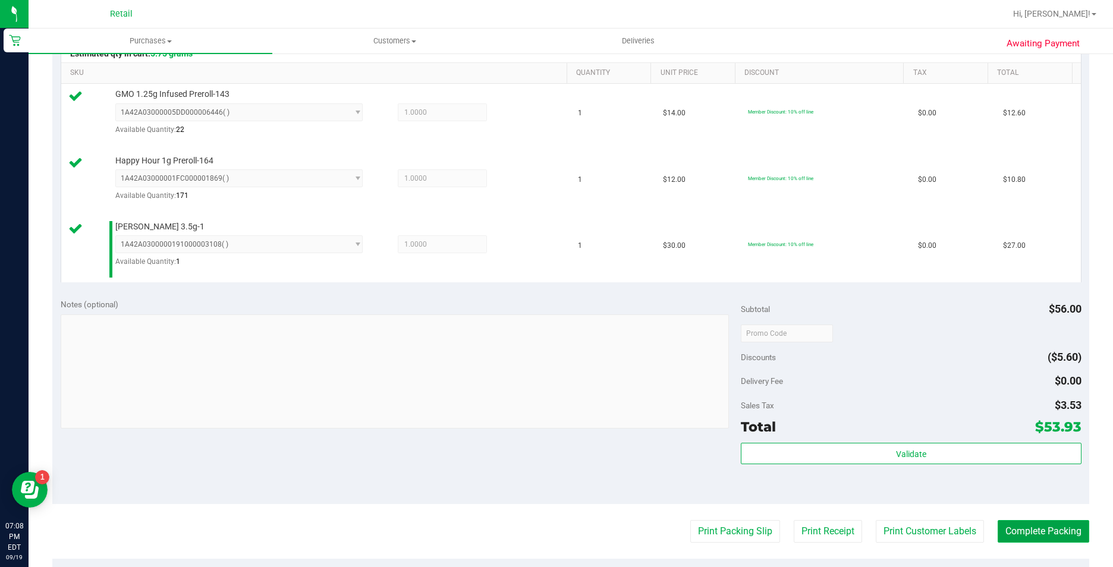
click at [1000, 529] on button "Complete Packing" at bounding box center [1044, 531] width 92 height 23
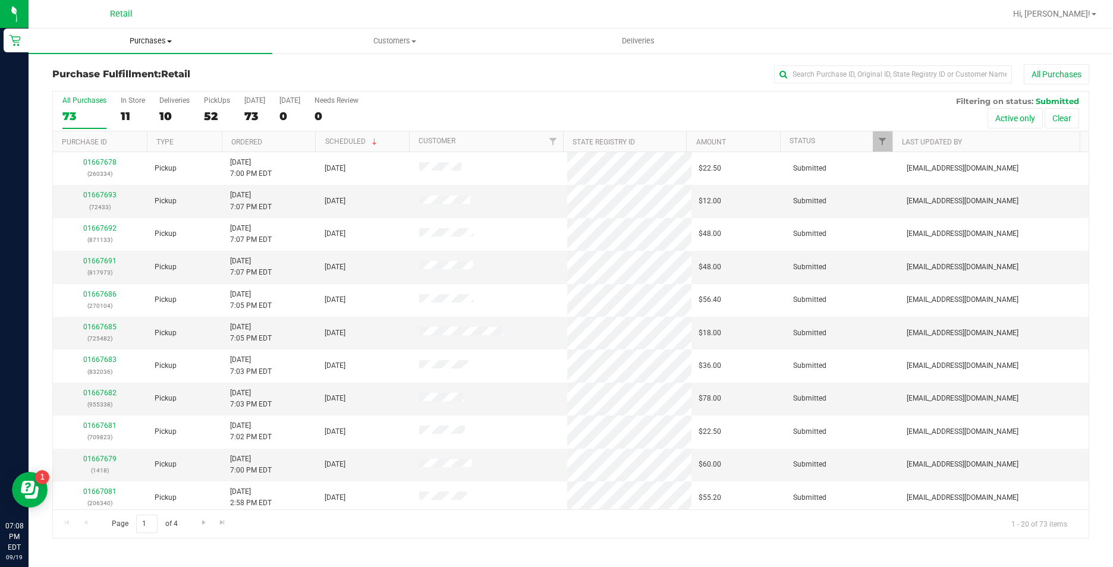
click at [153, 43] on span "Purchases" at bounding box center [151, 41] width 244 height 11
click at [158, 71] on li "Summary of purchases" at bounding box center [151, 72] width 244 height 14
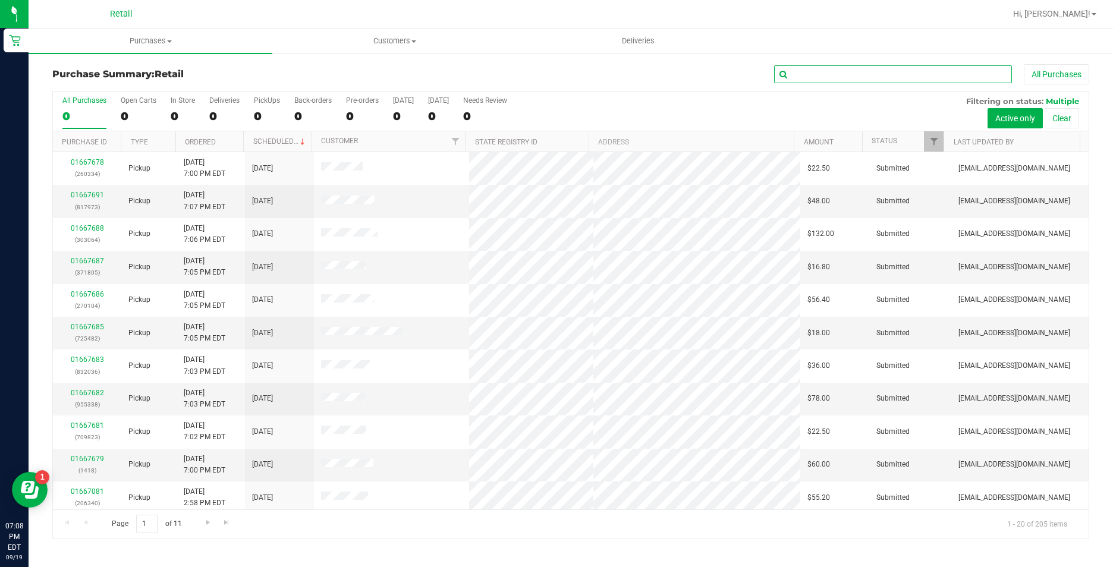
click at [871, 70] on input "text" at bounding box center [893, 74] width 238 height 18
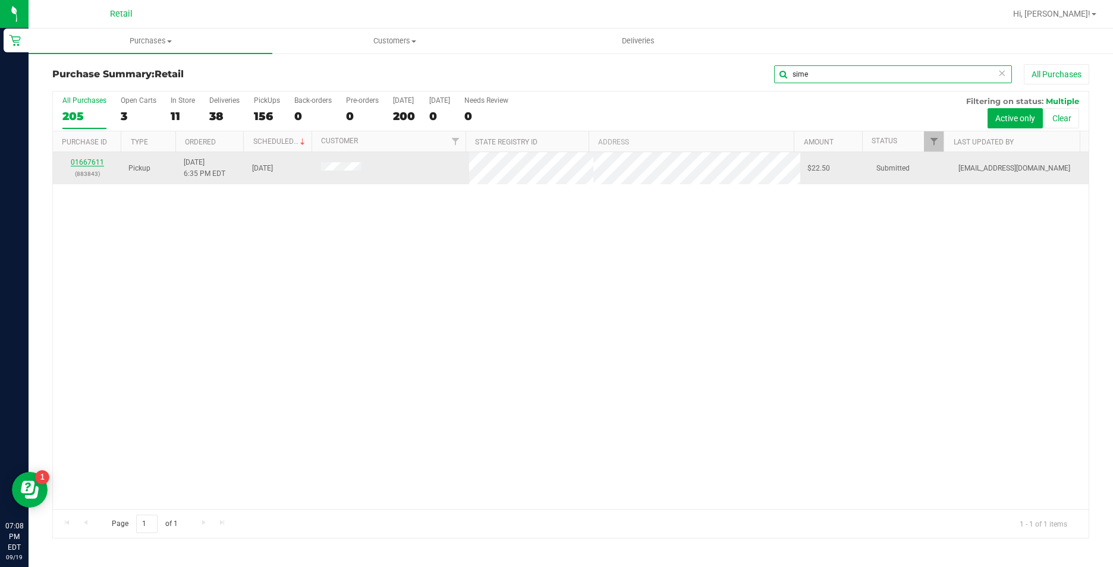
type input "sime"
click at [100, 163] on link "01667611" at bounding box center [87, 162] width 33 height 8
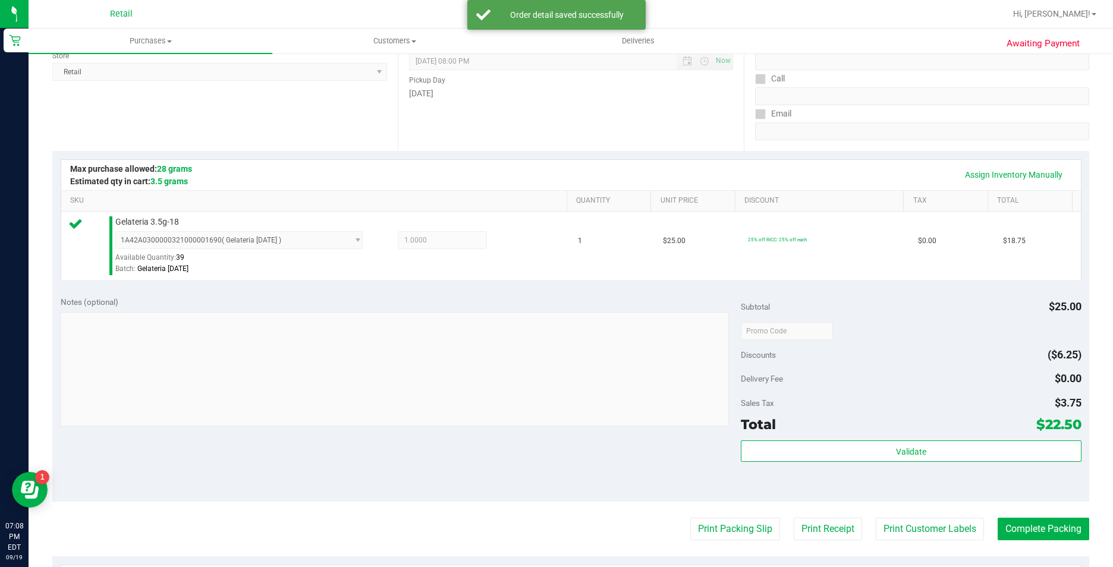
scroll to position [238, 0]
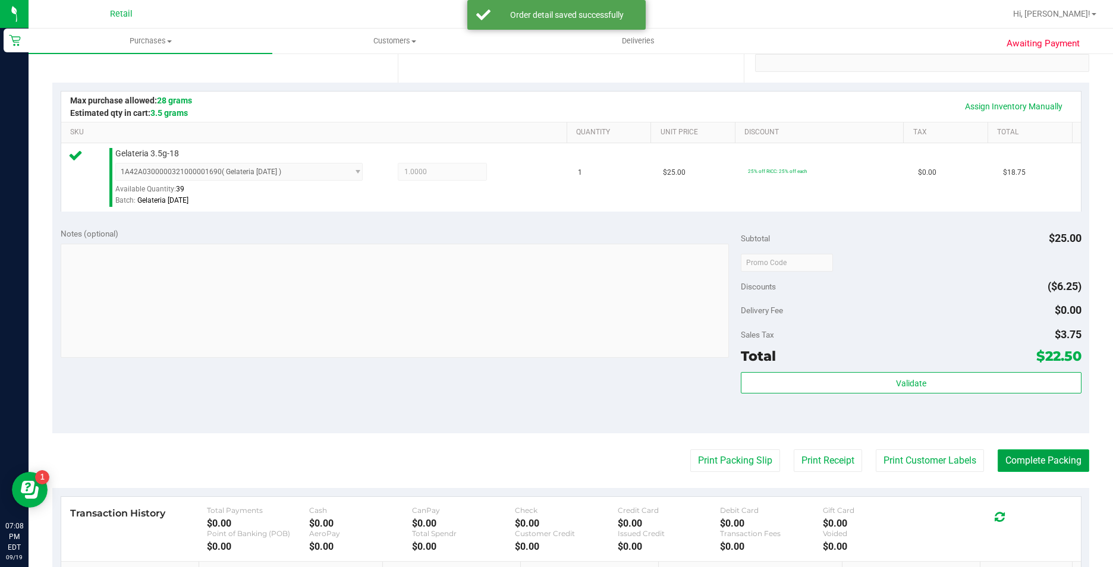
click at [1011, 453] on button "Complete Packing" at bounding box center [1044, 461] width 92 height 23
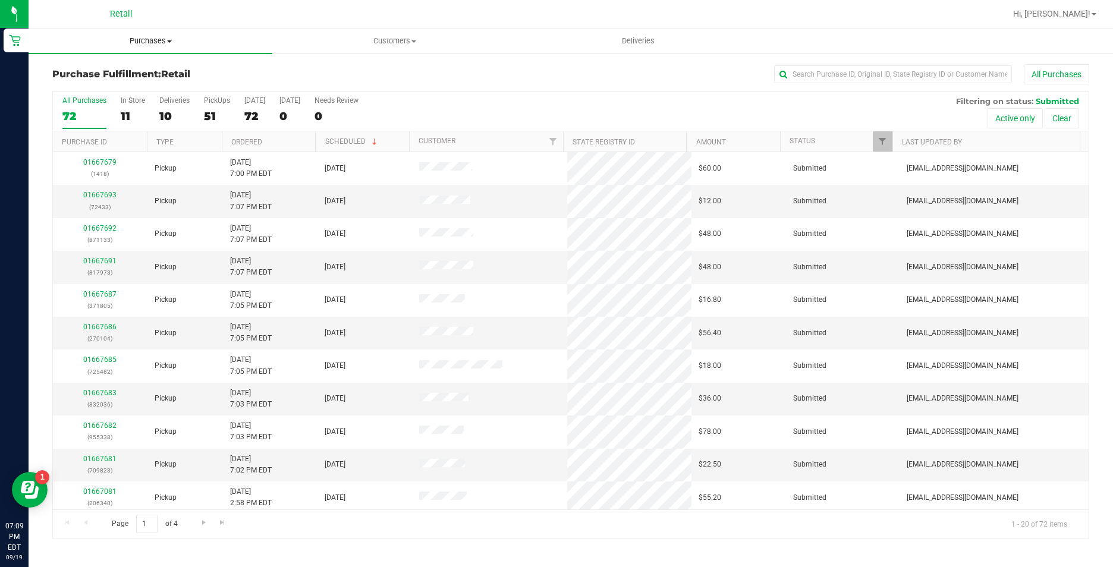
click at [137, 43] on span "Purchases" at bounding box center [151, 41] width 244 height 11
click at [151, 73] on li "Summary of purchases" at bounding box center [151, 72] width 244 height 14
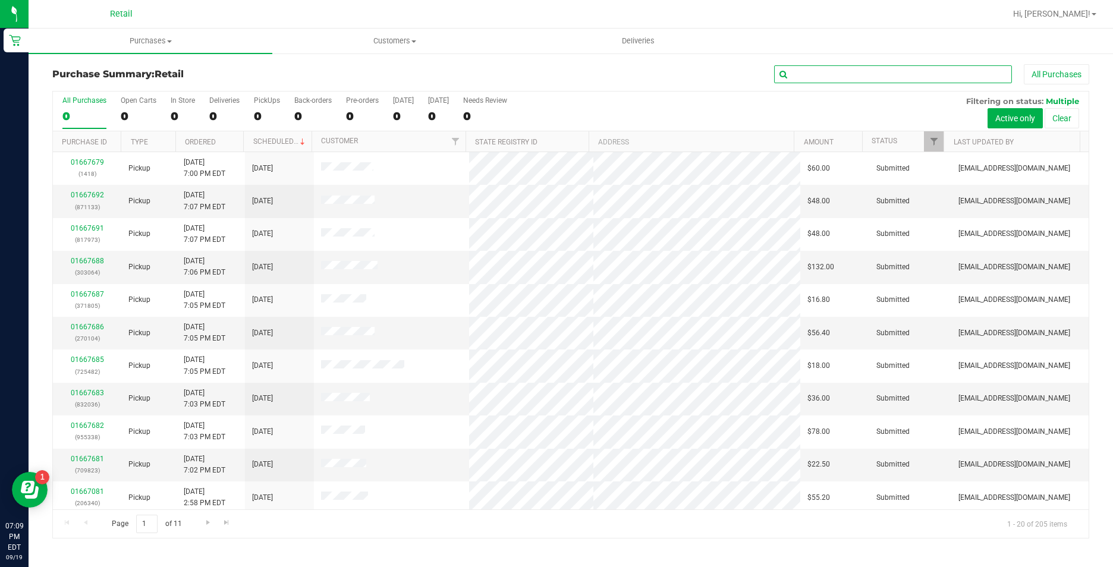
click at [874, 73] on input "text" at bounding box center [893, 74] width 238 height 18
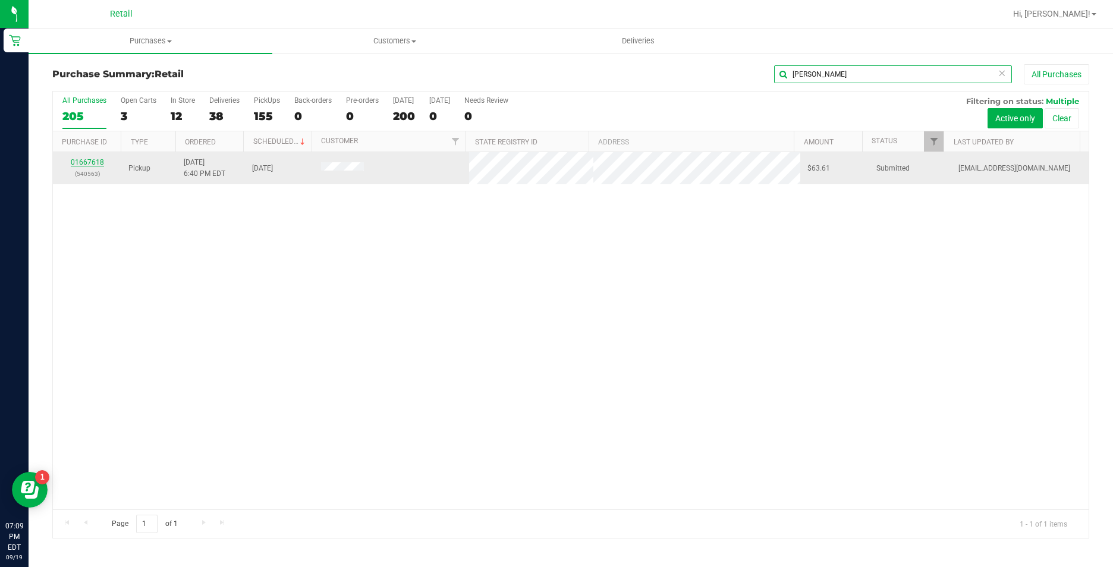
type input "greene"
click at [81, 165] on link "01667618" at bounding box center [87, 162] width 33 height 8
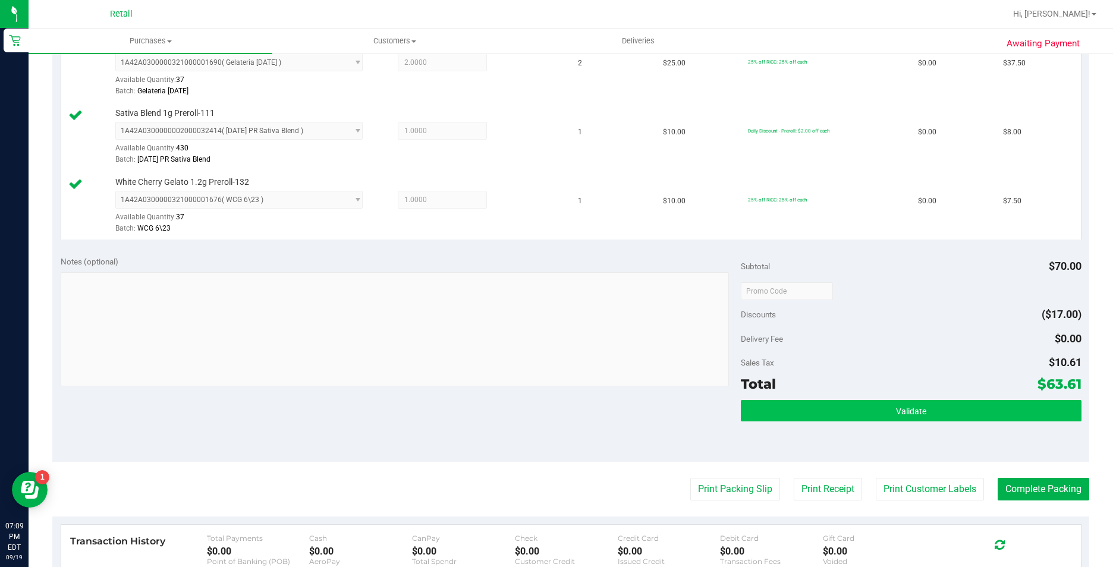
scroll to position [416, 0]
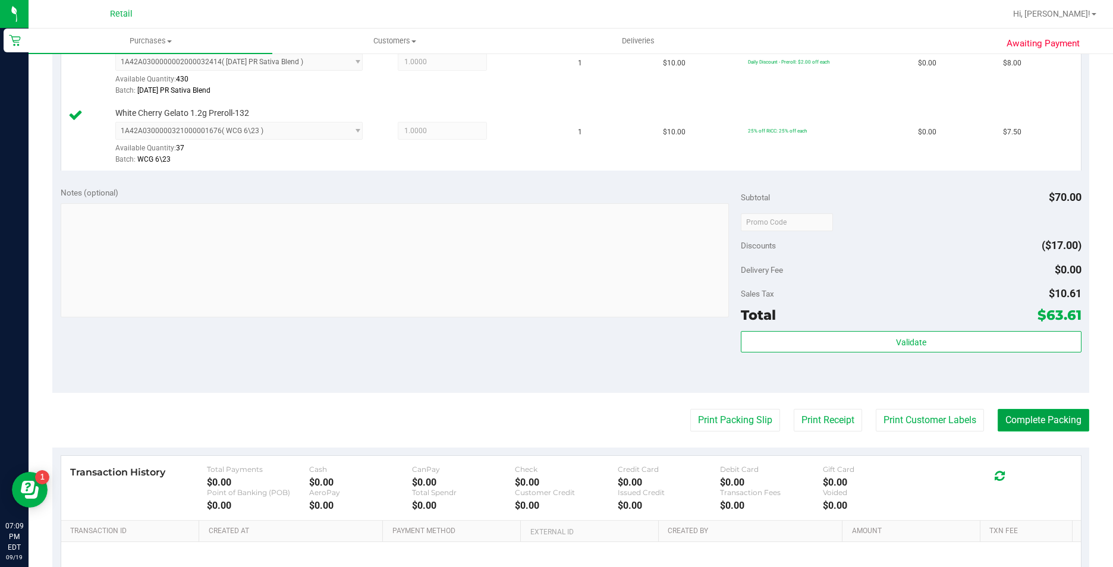
click at [1054, 422] on button "Complete Packing" at bounding box center [1044, 420] width 92 height 23
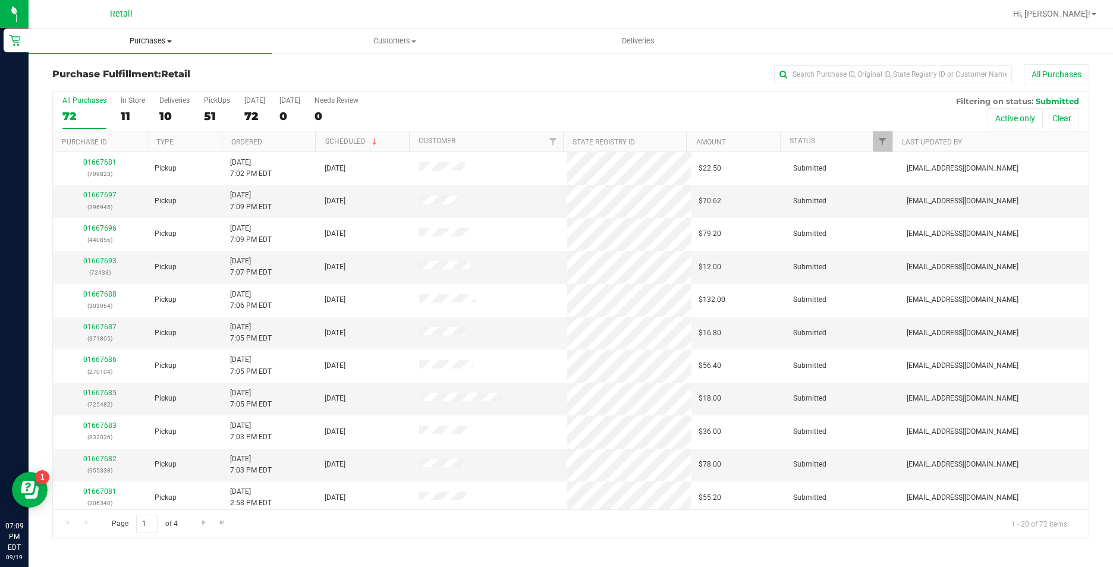
click at [142, 40] on span "Purchases" at bounding box center [151, 41] width 244 height 11
click at [148, 73] on span "Summary of purchases" at bounding box center [90, 72] width 122 height 10
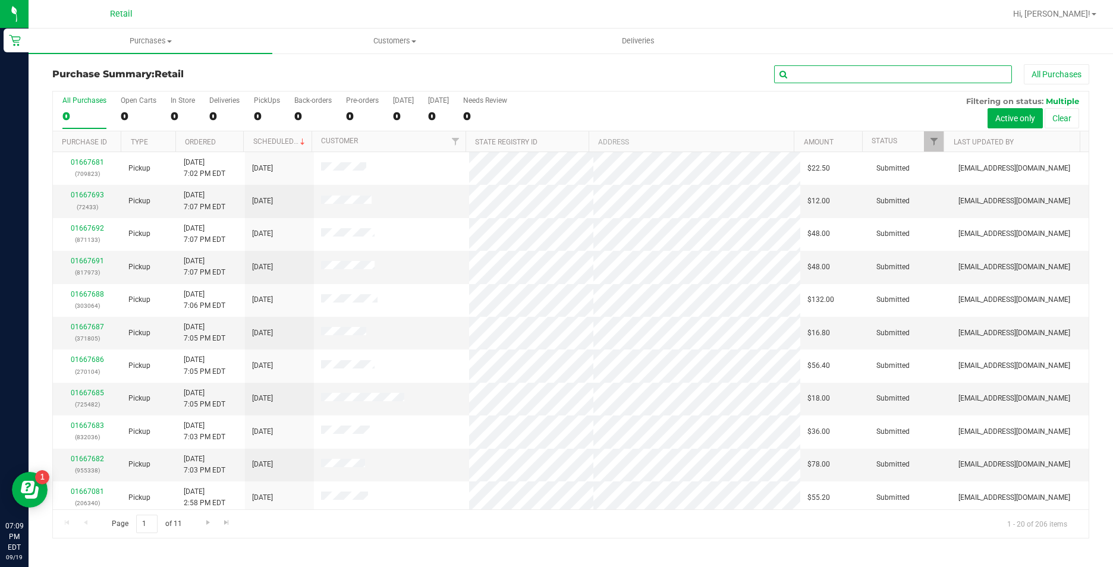
click at [806, 74] on input "text" at bounding box center [893, 74] width 238 height 18
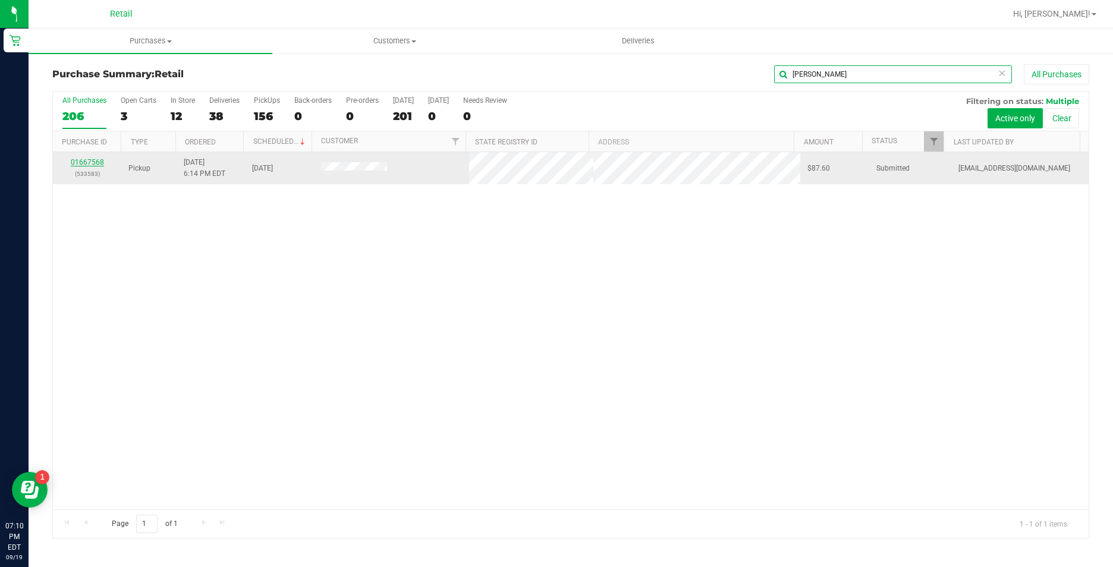
type input "tetreau"
click at [84, 165] on link "01667568" at bounding box center [87, 162] width 33 height 8
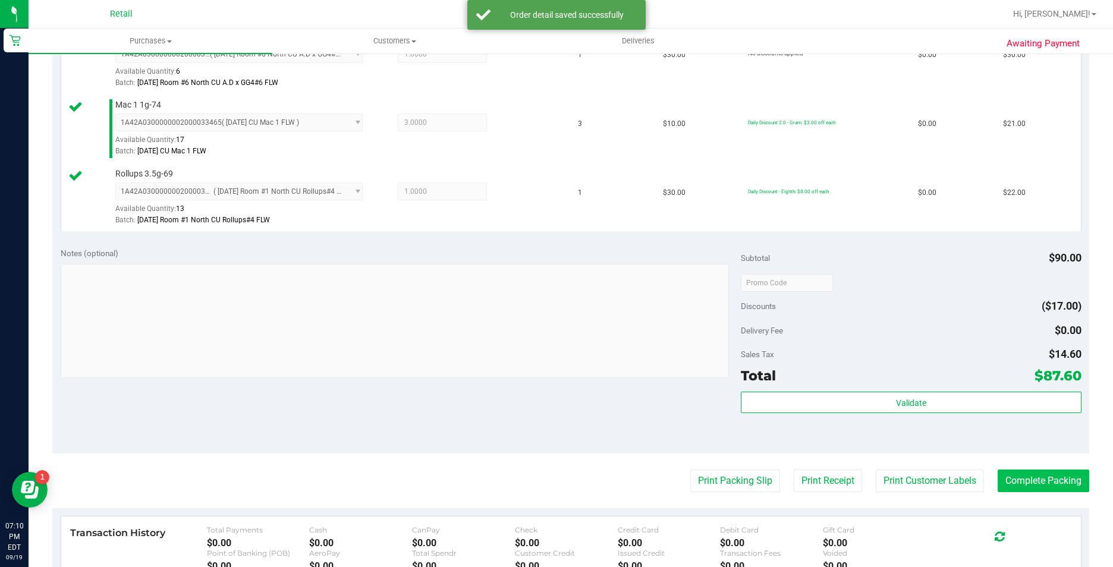
scroll to position [357, 0]
click at [1060, 481] on button "Complete Packing" at bounding box center [1044, 480] width 92 height 23
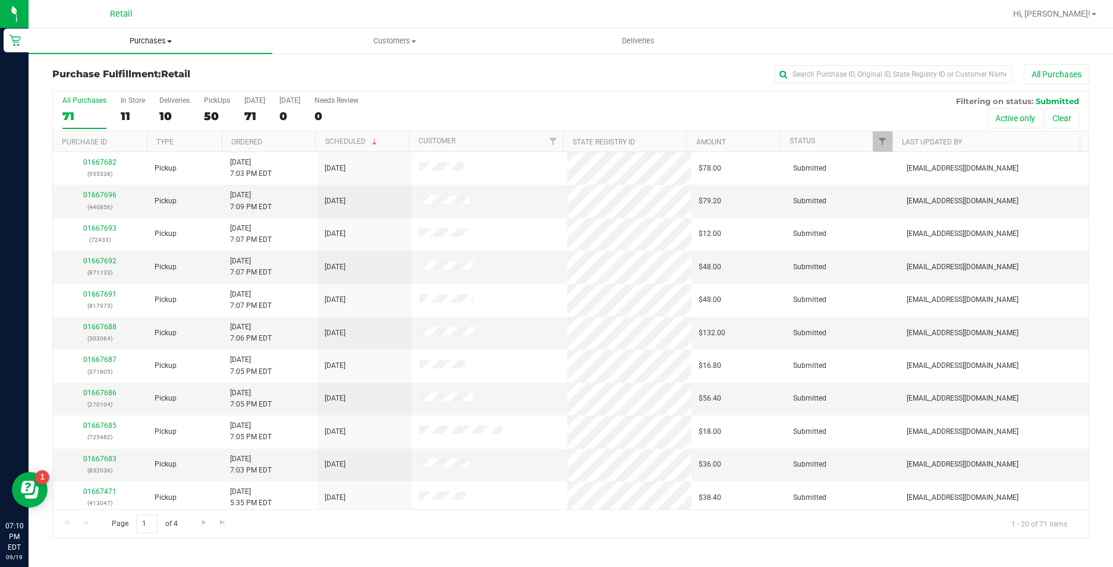
click at [161, 41] on span "Purchases" at bounding box center [151, 41] width 244 height 11
click at [165, 71] on li "Summary of purchases" at bounding box center [151, 72] width 244 height 14
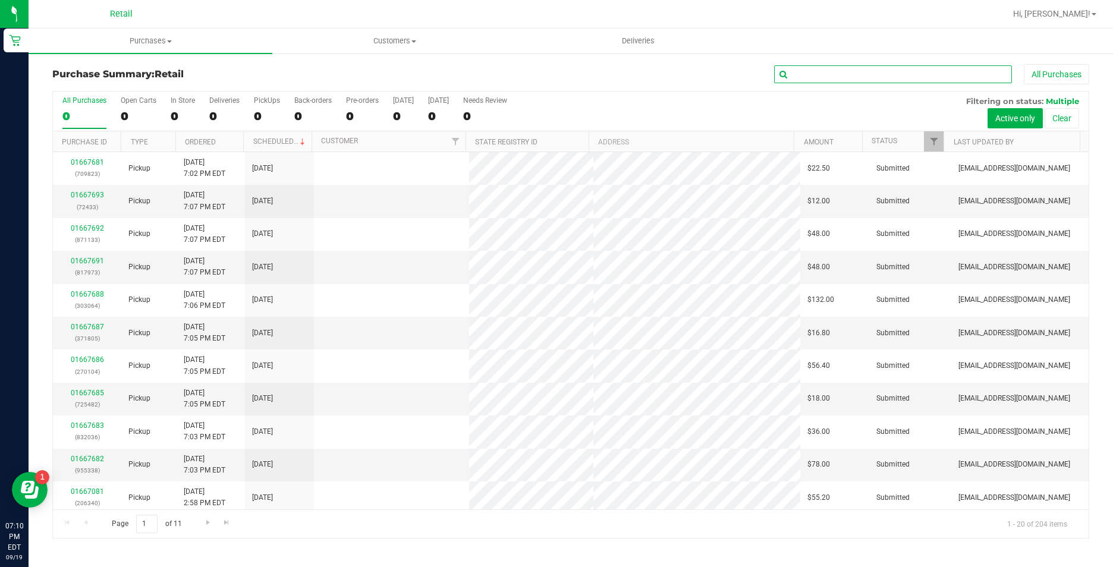
click at [862, 70] on input "text" at bounding box center [893, 74] width 238 height 18
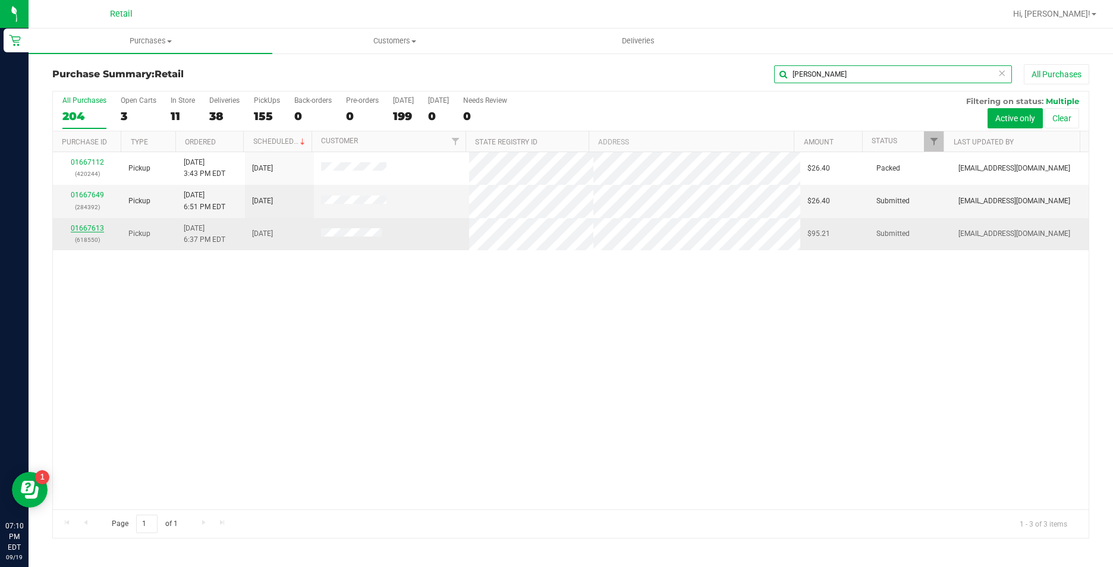
type input "johnson"
click at [83, 224] on link "01667613" at bounding box center [87, 228] width 33 height 8
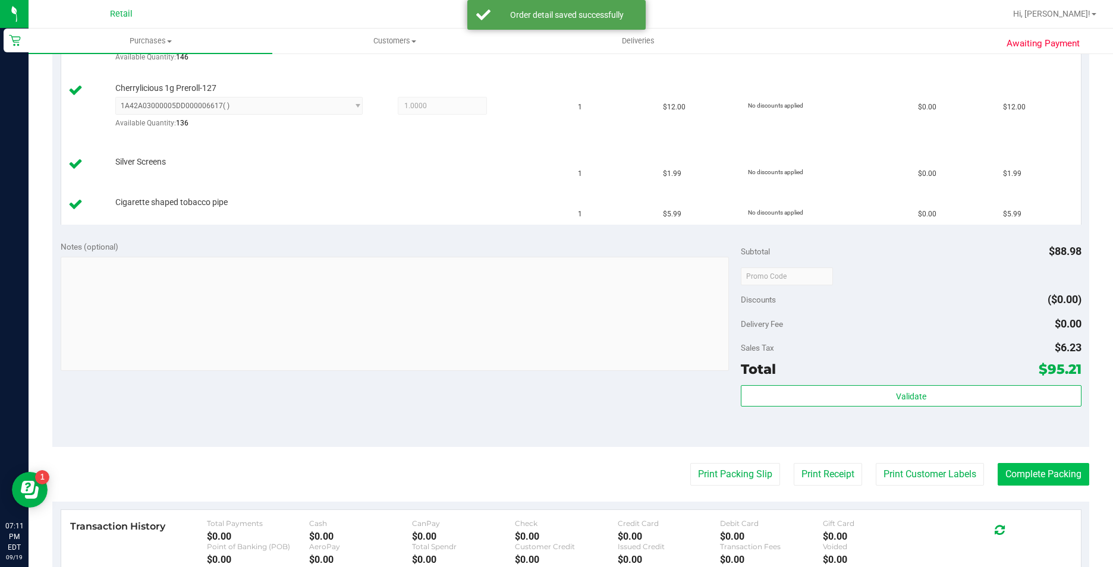
scroll to position [714, 0]
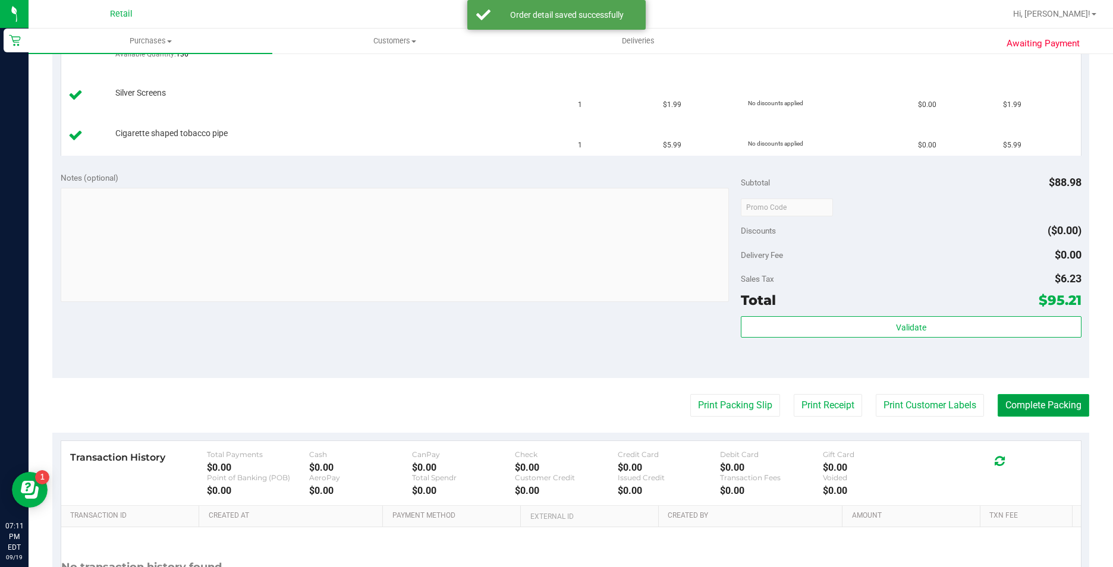
click at [1027, 401] on button "Complete Packing" at bounding box center [1044, 405] width 92 height 23
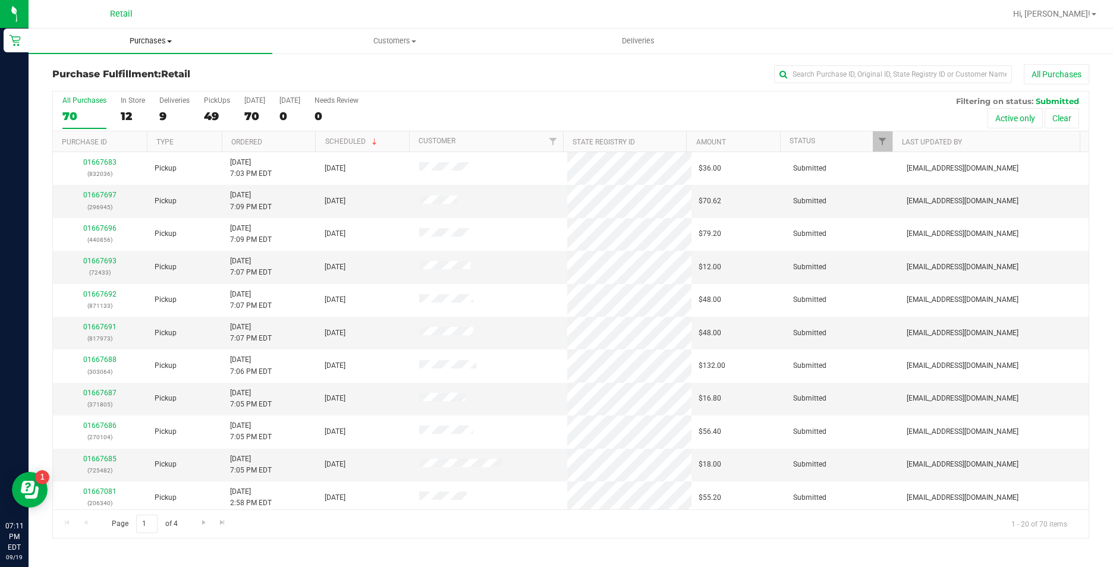
click at [153, 29] on uib-tab-heading "Purchases Summary of purchases Fulfillment All purchases" at bounding box center [151, 41] width 244 height 25
click at [172, 69] on li "Summary of purchases" at bounding box center [151, 72] width 244 height 14
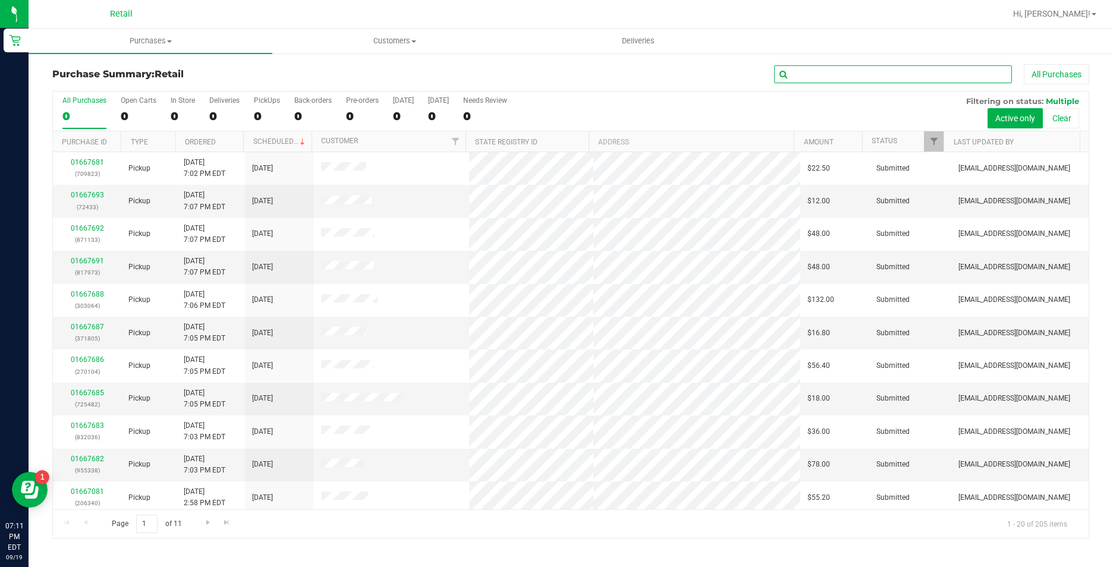
drag, startPoint x: 806, startPoint y: 69, endPoint x: 759, endPoint y: 74, distance: 47.8
click at [806, 69] on input "text" at bounding box center [893, 74] width 238 height 18
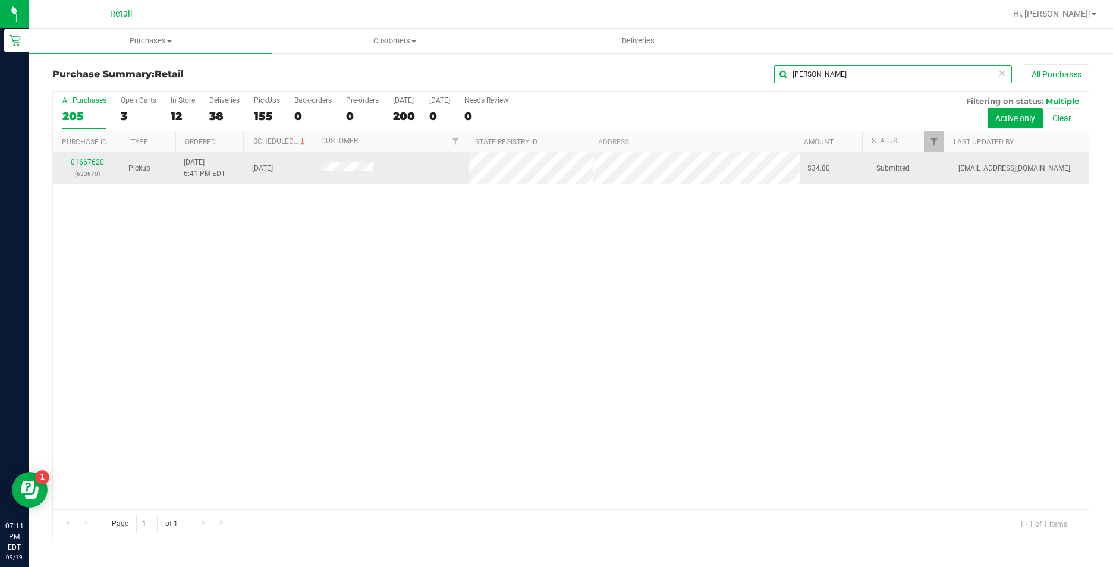
type input "chamblee"
click at [92, 164] on link "01667620" at bounding box center [87, 162] width 33 height 8
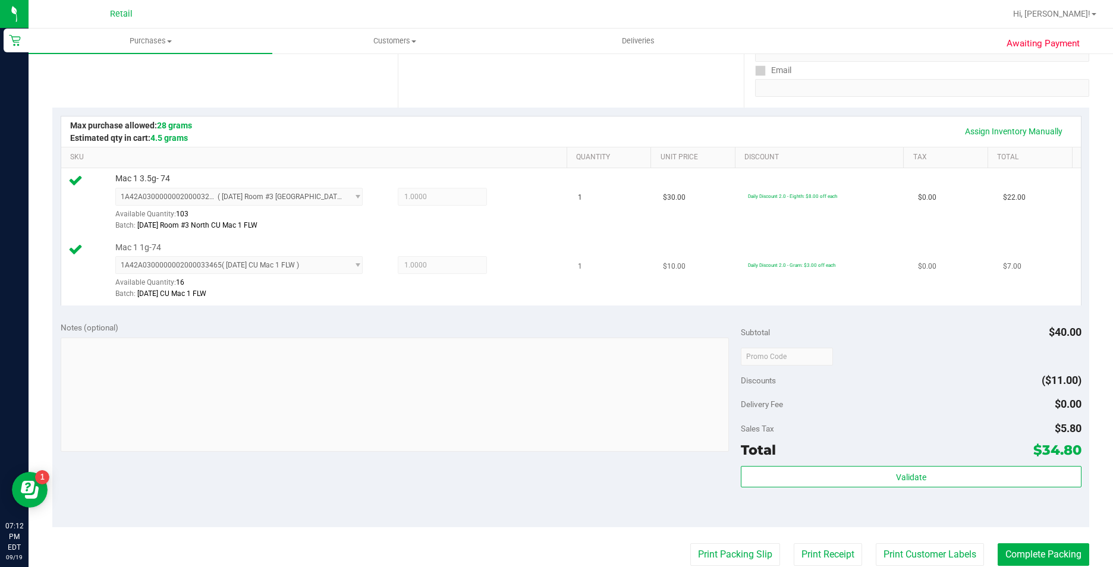
scroll to position [238, 0]
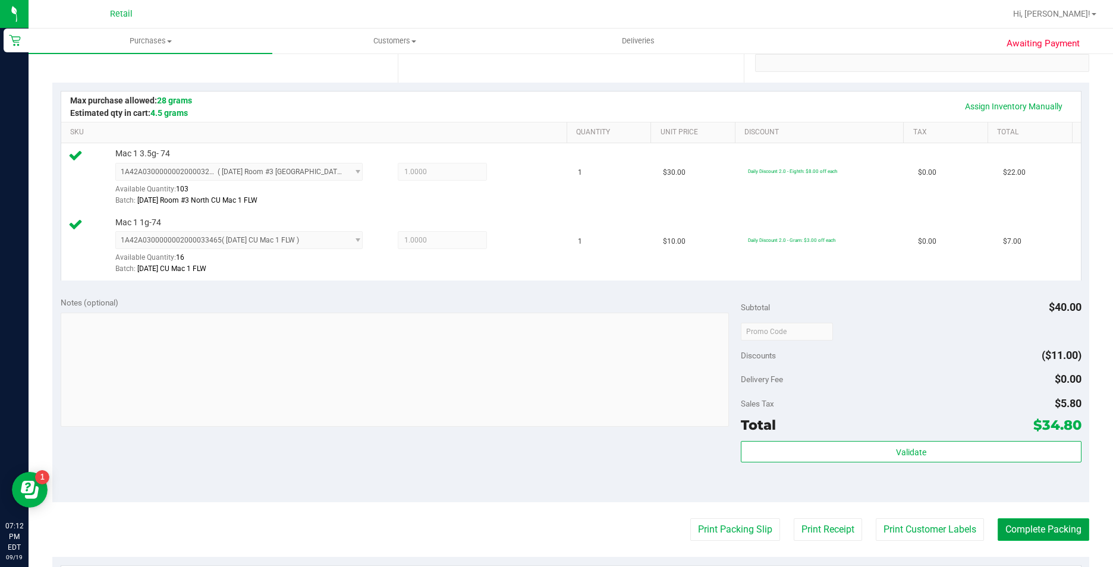
click at [1020, 530] on button "Complete Packing" at bounding box center [1044, 529] width 92 height 23
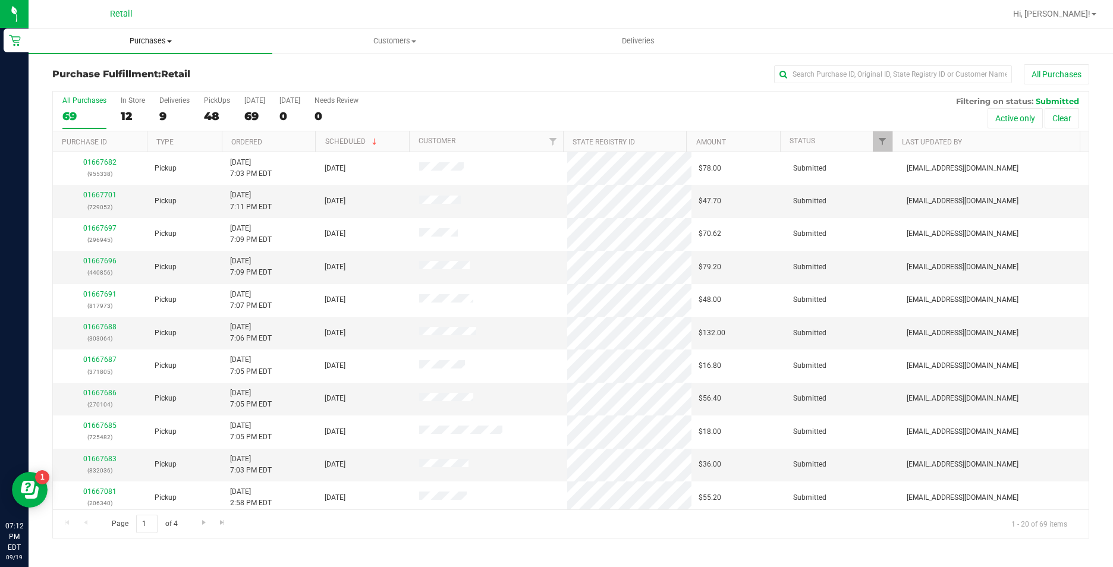
click at [159, 41] on span "Purchases" at bounding box center [151, 41] width 244 height 11
click at [156, 70] on li "Summary of purchases" at bounding box center [151, 72] width 244 height 14
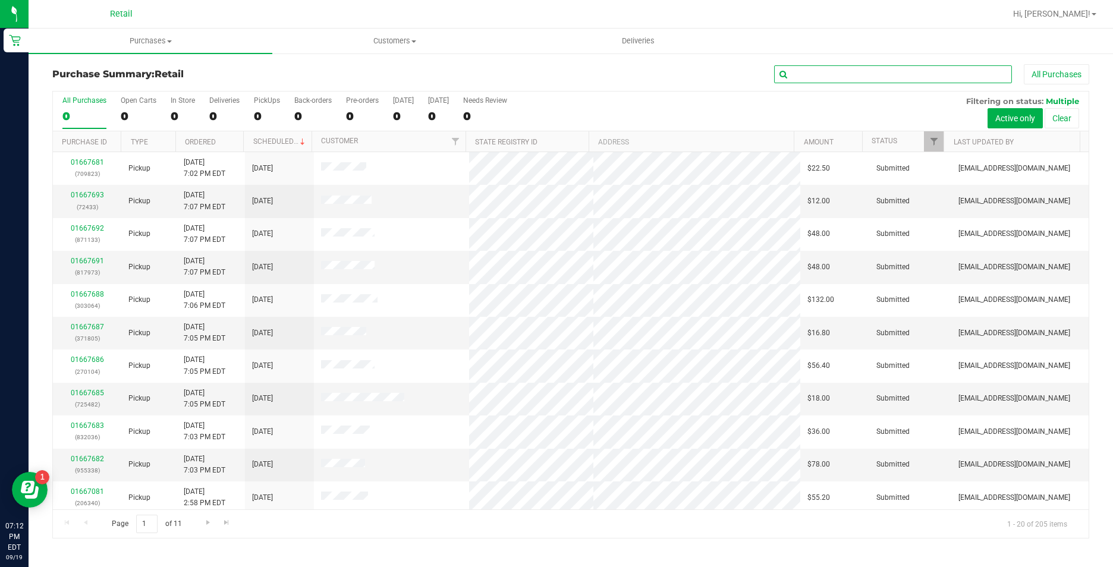
click at [868, 68] on input "text" at bounding box center [893, 74] width 238 height 18
click at [865, 75] on input "text" at bounding box center [893, 74] width 238 height 18
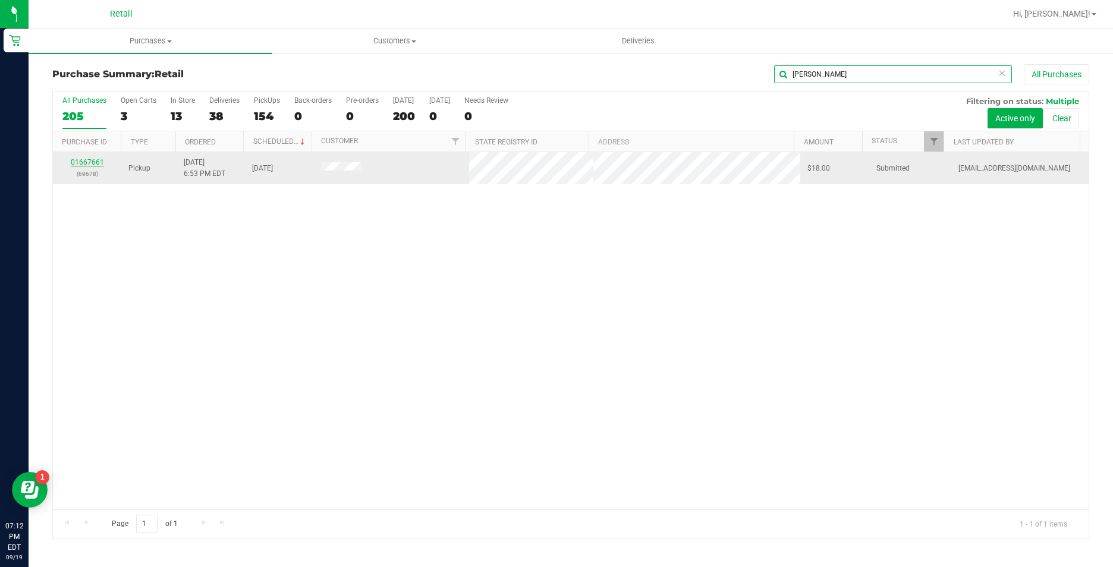
type input "arruda"
click at [95, 163] on link "01667661" at bounding box center [87, 162] width 33 height 8
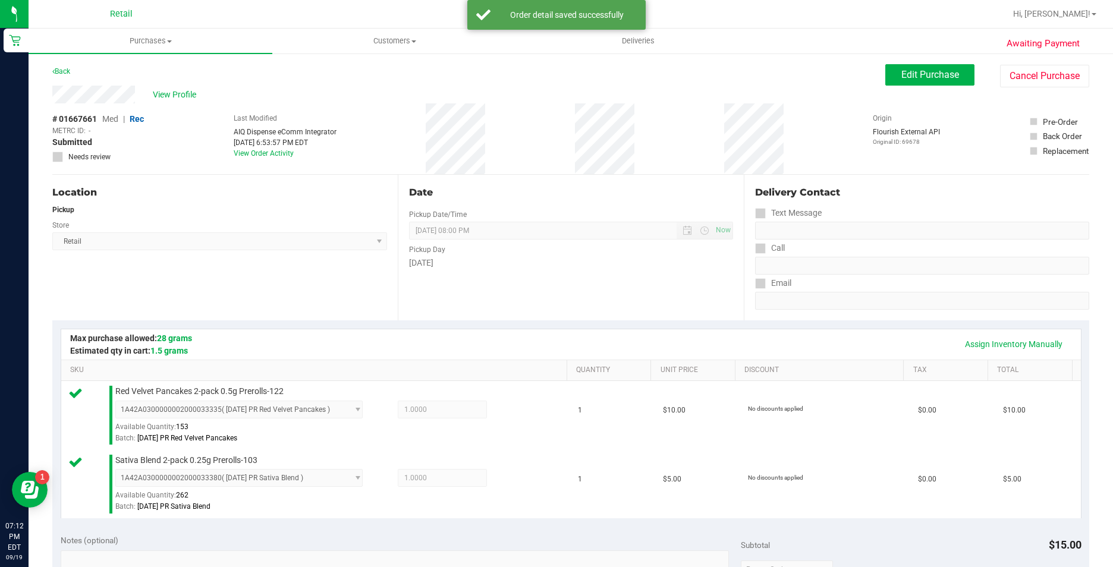
scroll to position [297, 0]
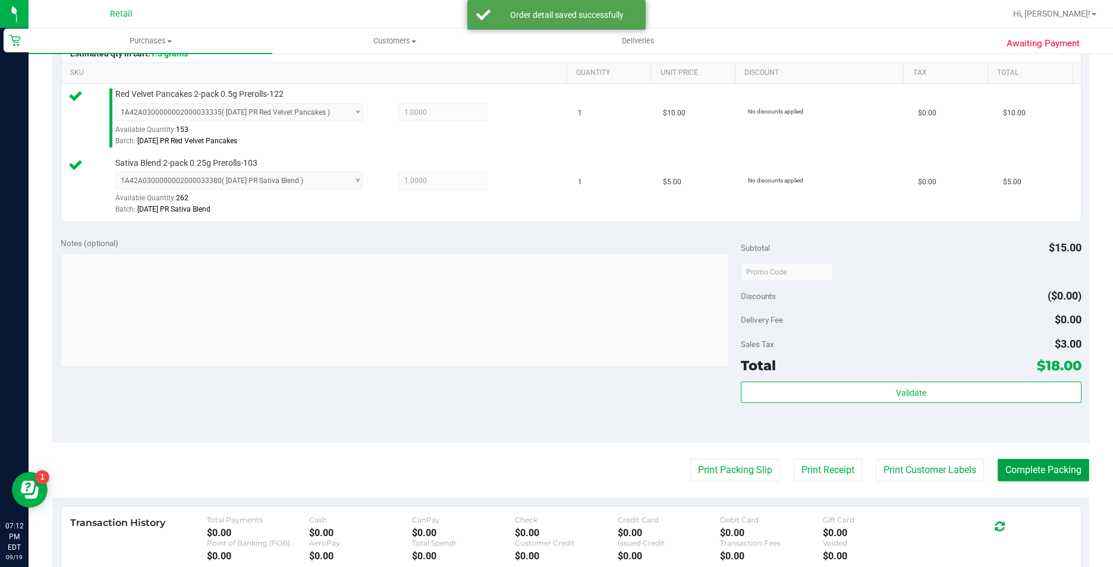
click at [1036, 470] on button "Complete Packing" at bounding box center [1044, 470] width 92 height 23
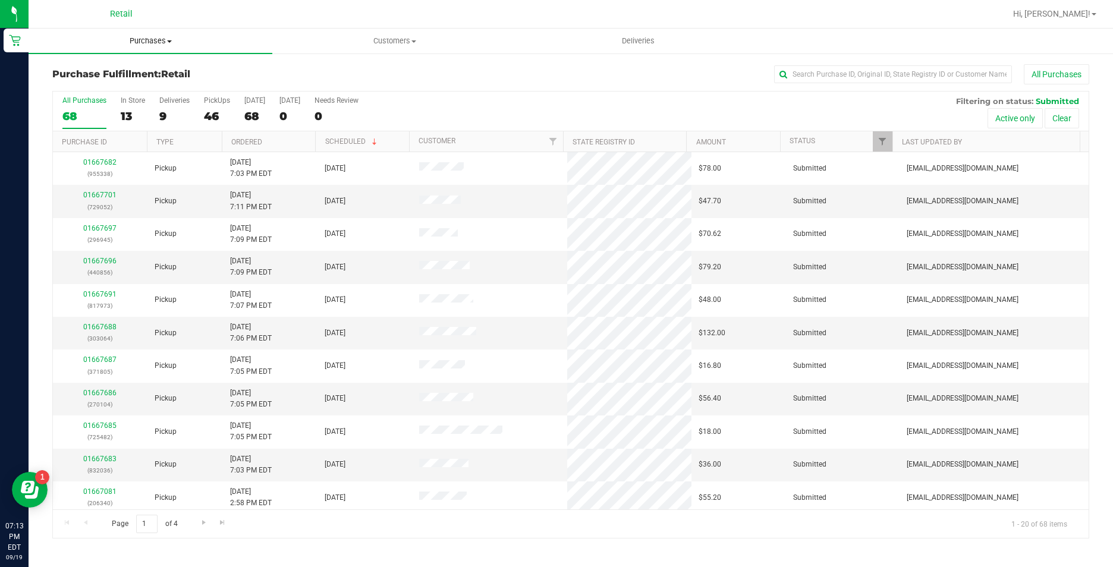
click at [134, 46] on uib-tab-heading "Purchases Summary of purchases Fulfillment All purchases" at bounding box center [151, 41] width 244 height 25
click at [133, 68] on span "Summary of purchases" at bounding box center [90, 72] width 122 height 10
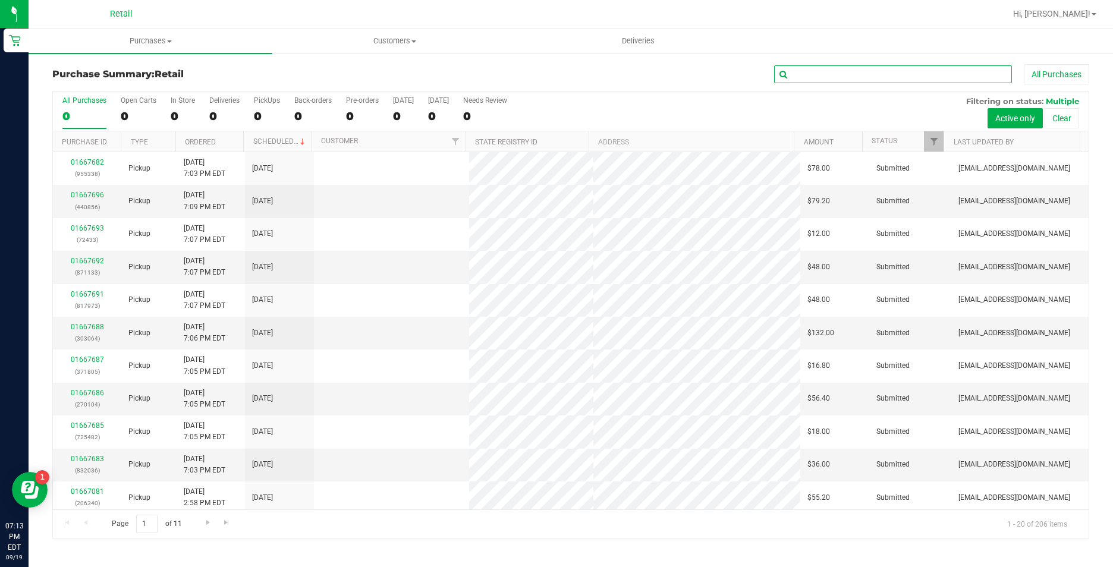
click at [837, 74] on input "text" at bounding box center [893, 74] width 238 height 18
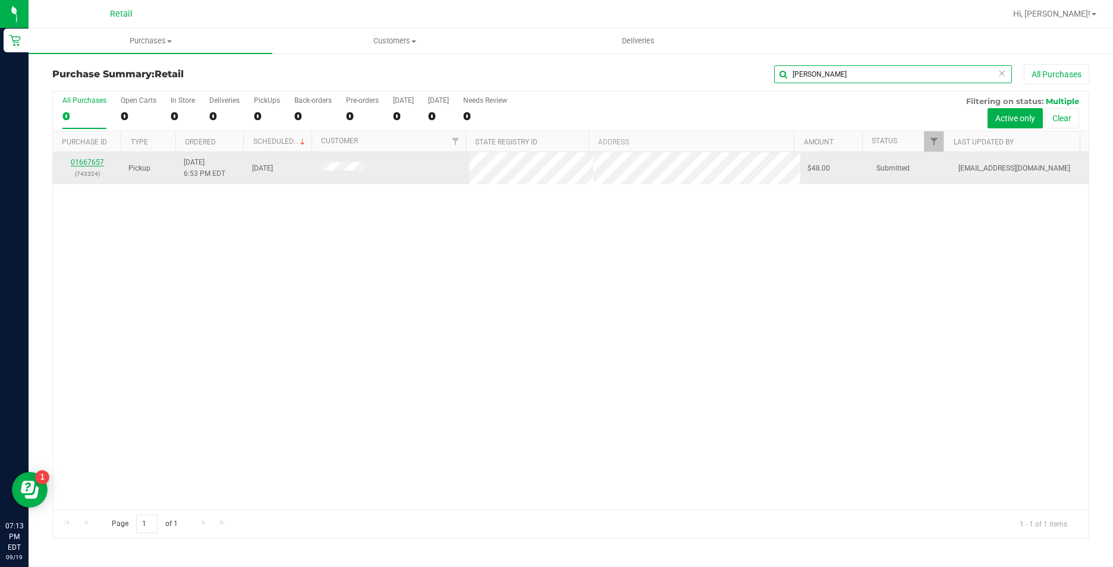
type input "perez"
click at [95, 165] on link "01667657" at bounding box center [87, 162] width 33 height 8
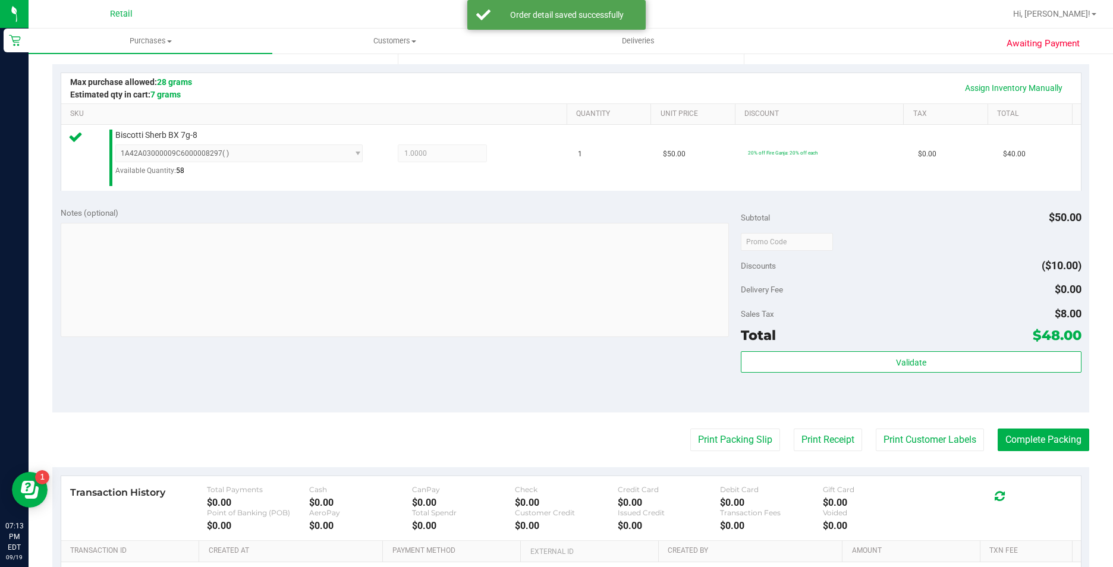
scroll to position [297, 0]
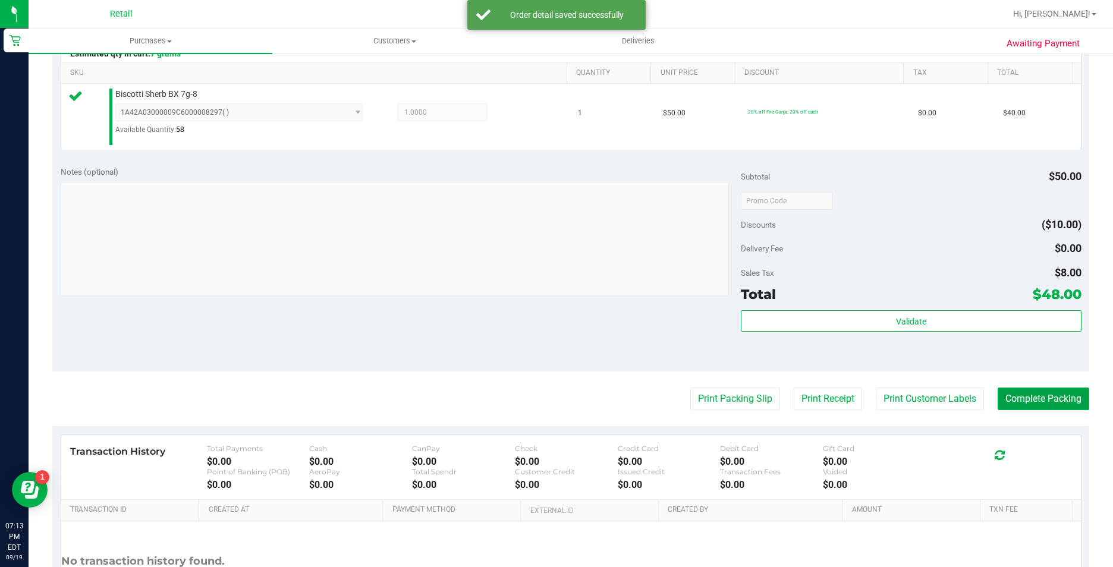
click at [1011, 391] on button "Complete Packing" at bounding box center [1044, 399] width 92 height 23
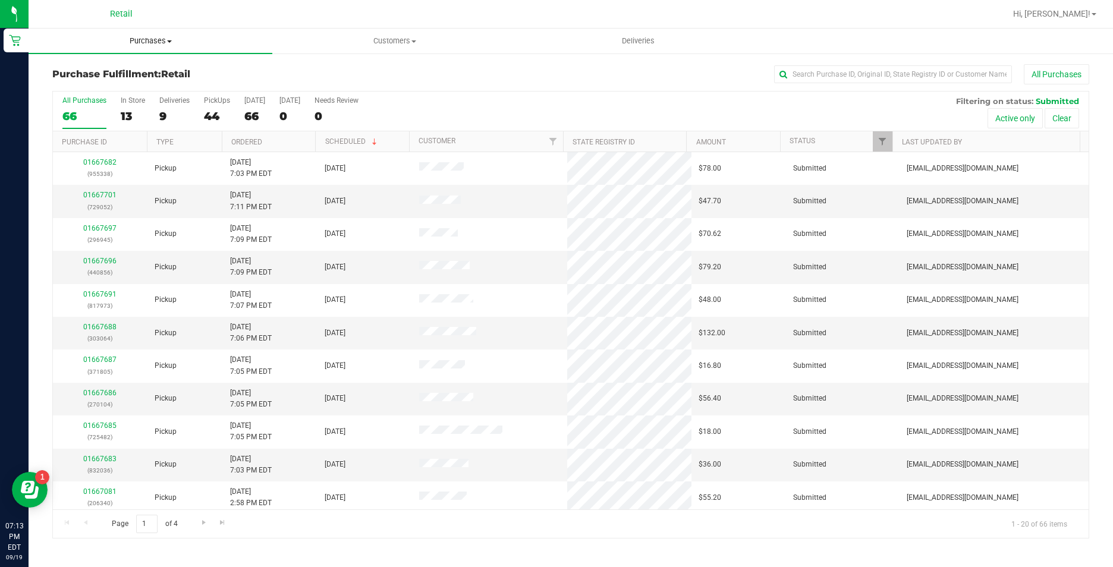
click at [153, 39] on span "Purchases" at bounding box center [151, 41] width 244 height 11
click at [148, 73] on span "Summary of purchases" at bounding box center [90, 72] width 122 height 10
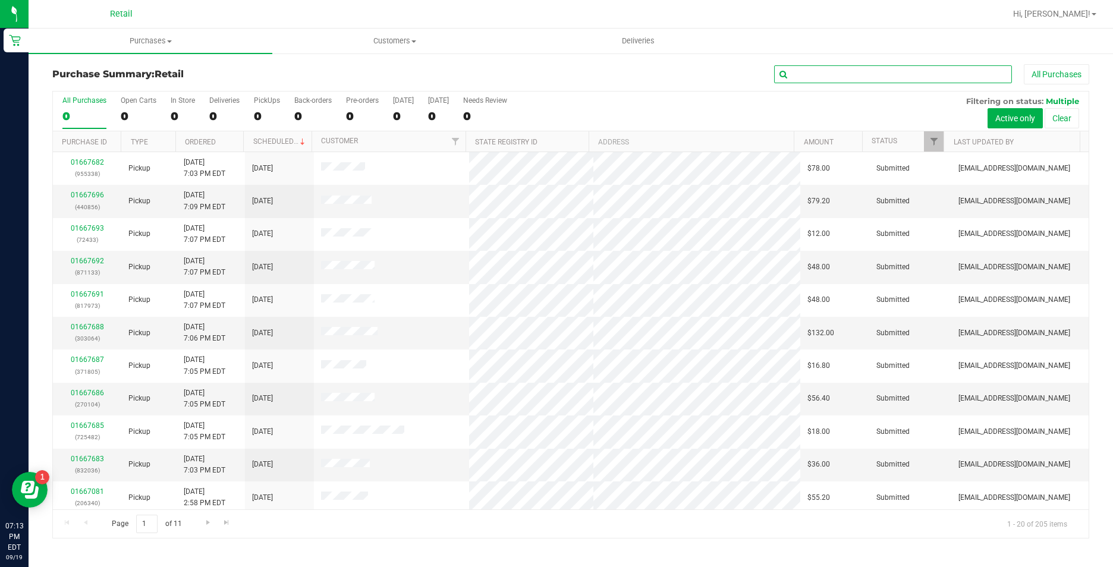
click at [881, 81] on input "text" at bounding box center [893, 74] width 238 height 18
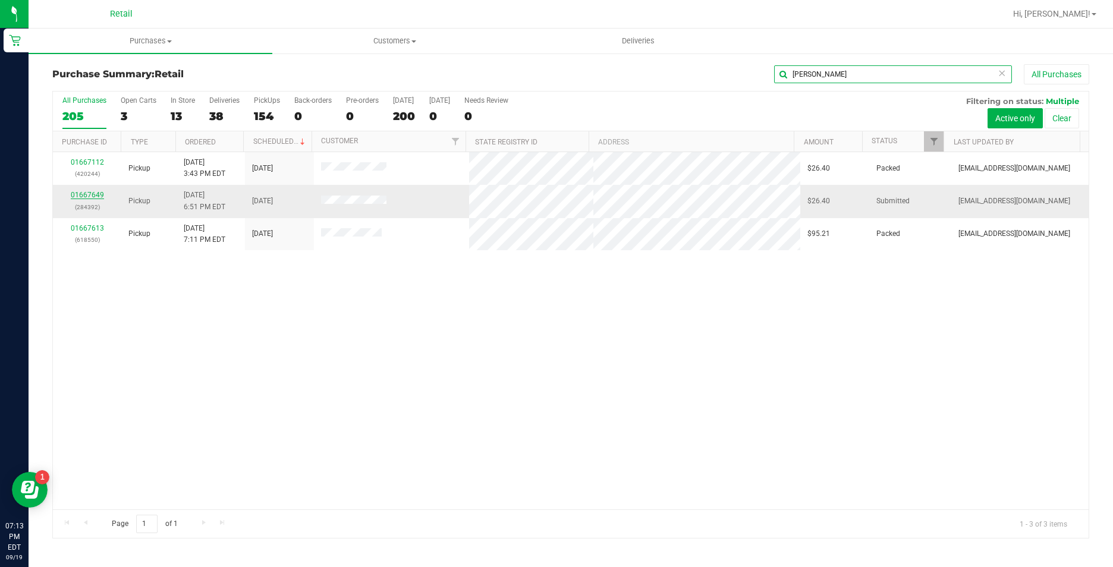
type input "johnson"
click at [77, 196] on link "01667649" at bounding box center [87, 195] width 33 height 8
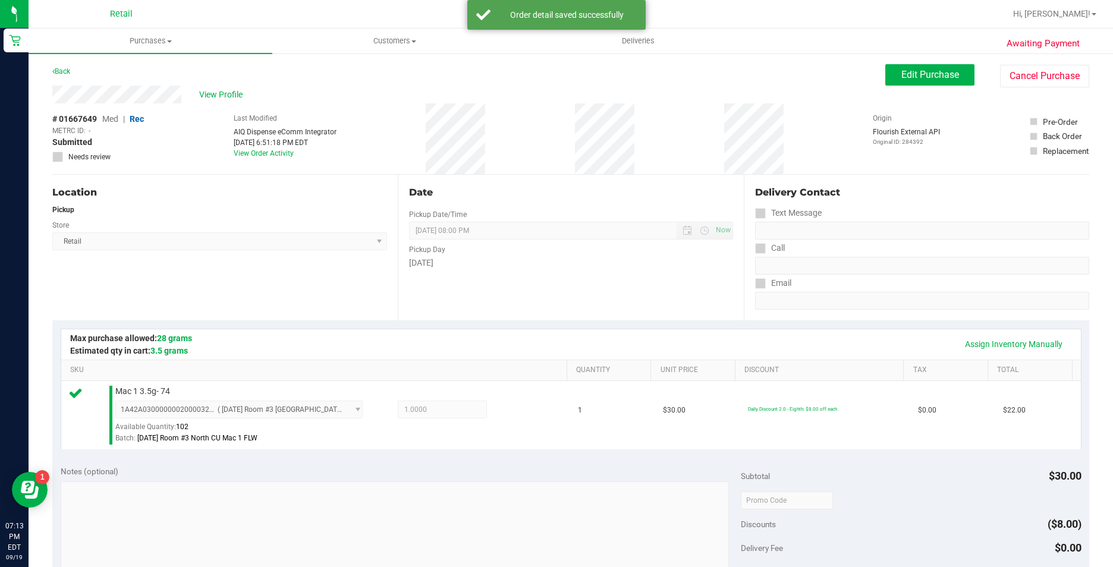
scroll to position [297, 0]
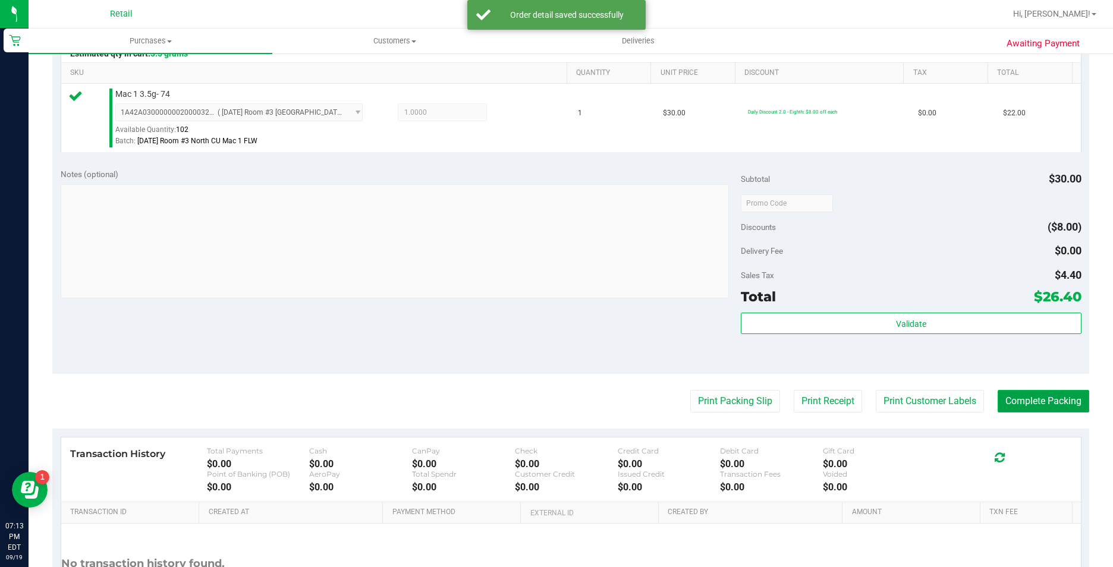
click at [1025, 404] on button "Complete Packing" at bounding box center [1044, 401] width 92 height 23
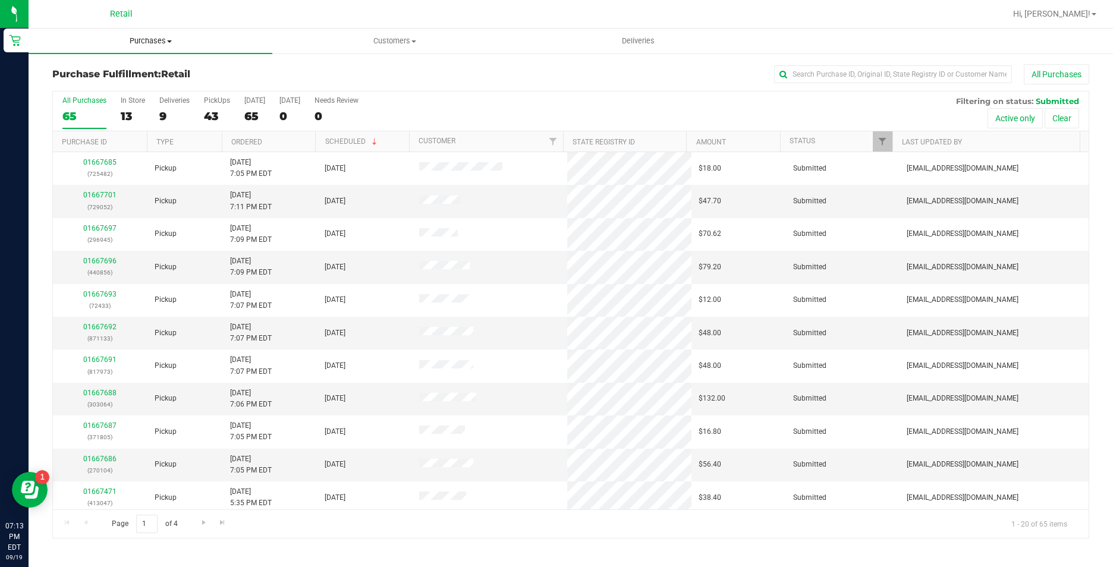
click at [140, 41] on span "Purchases" at bounding box center [151, 41] width 244 height 11
click at [142, 71] on span "Summary of purchases" at bounding box center [90, 72] width 122 height 10
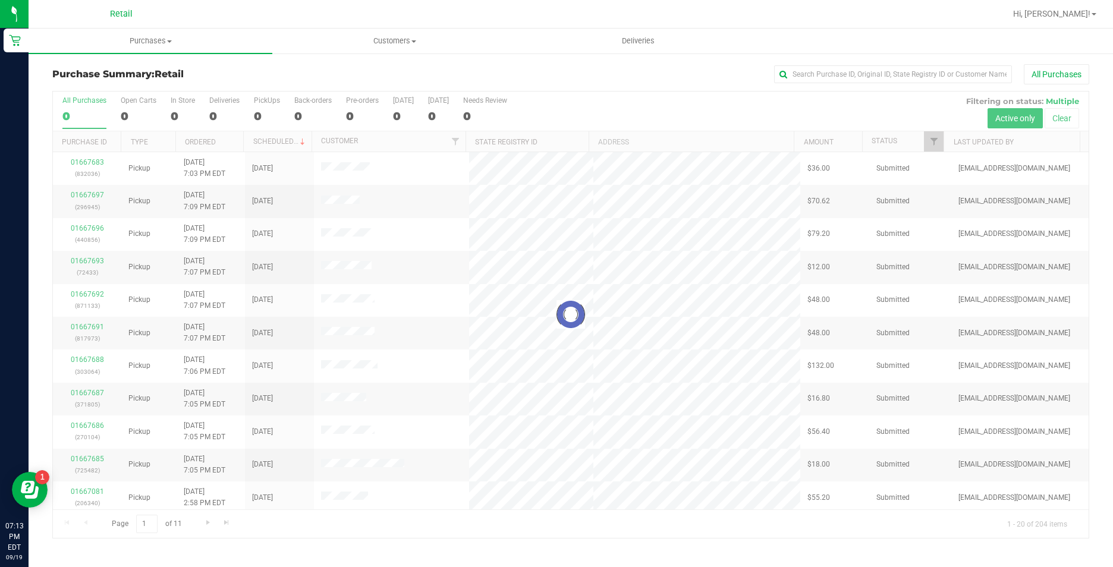
click at [897, 61] on div "Purchase Summary: Retail All Purchases Loading... All Purchases 0 Open Carts 0 …" at bounding box center [571, 301] width 1085 height 498
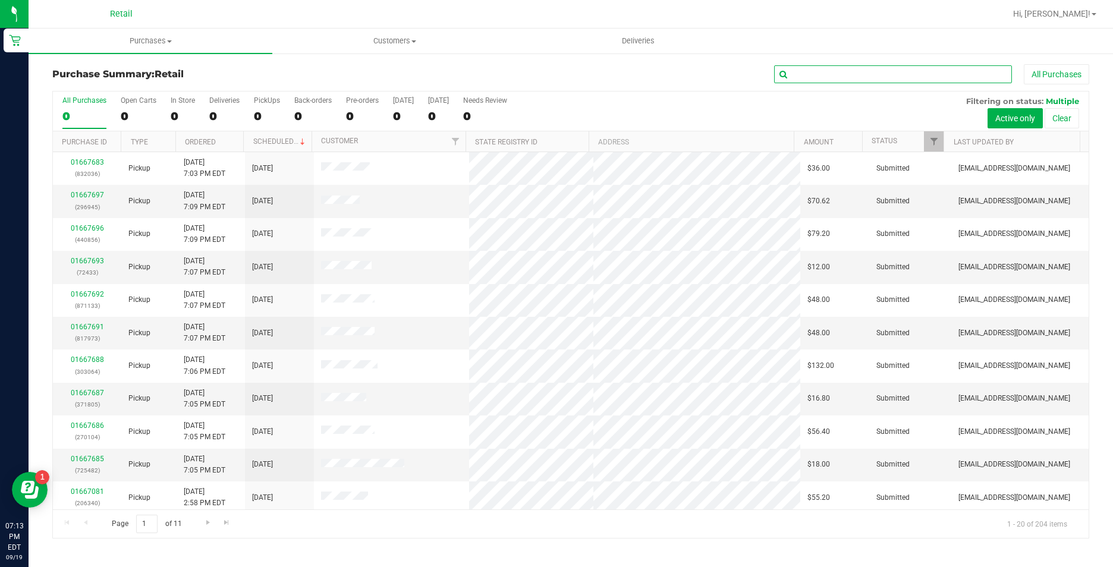
click at [895, 72] on input "text" at bounding box center [893, 74] width 238 height 18
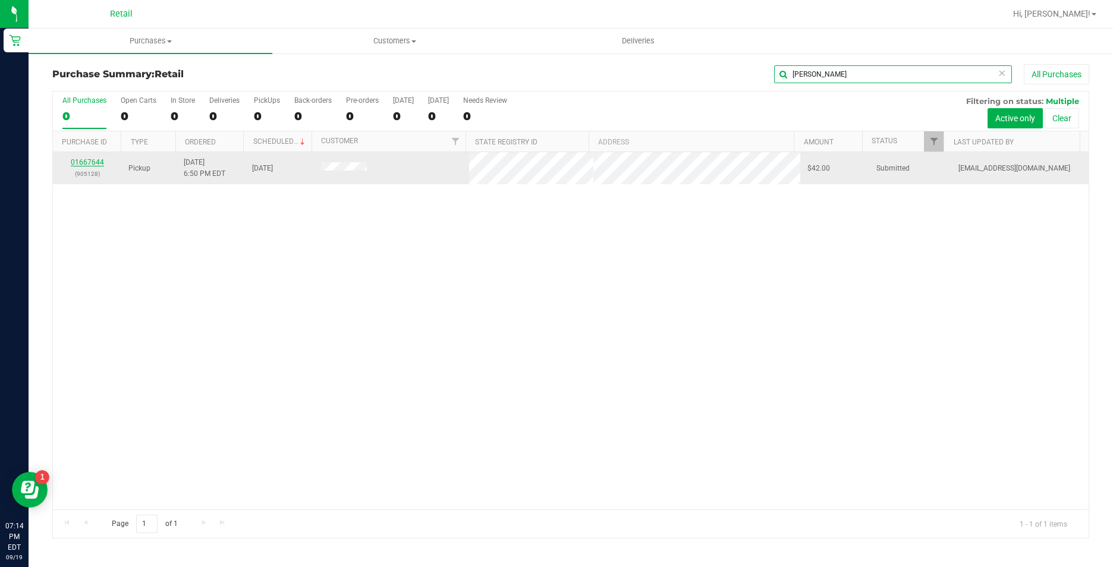
type input "wilson"
click at [95, 165] on link "01667644" at bounding box center [87, 162] width 33 height 8
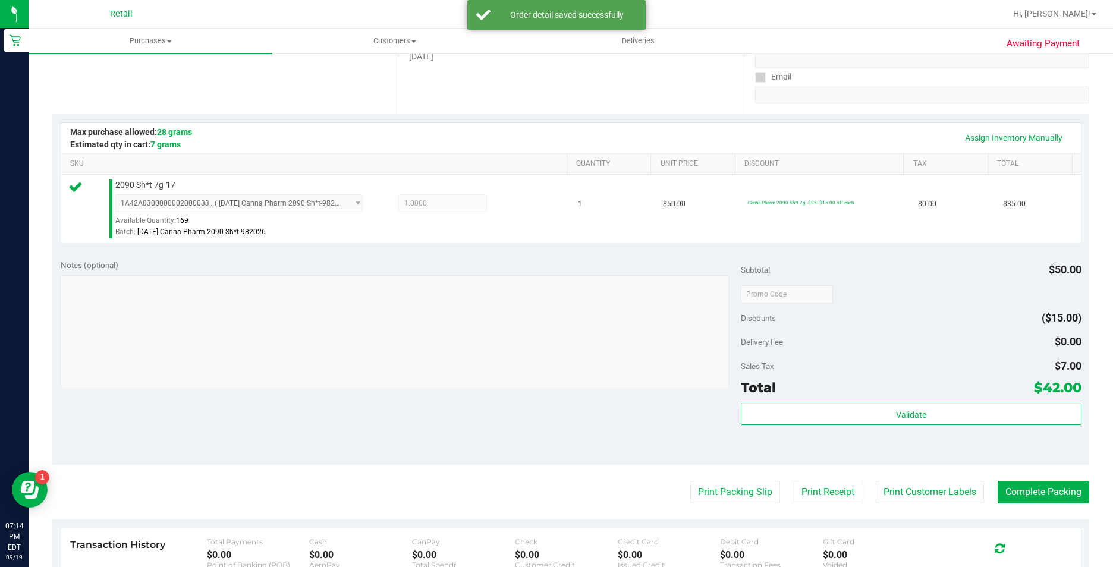
scroll to position [238, 0]
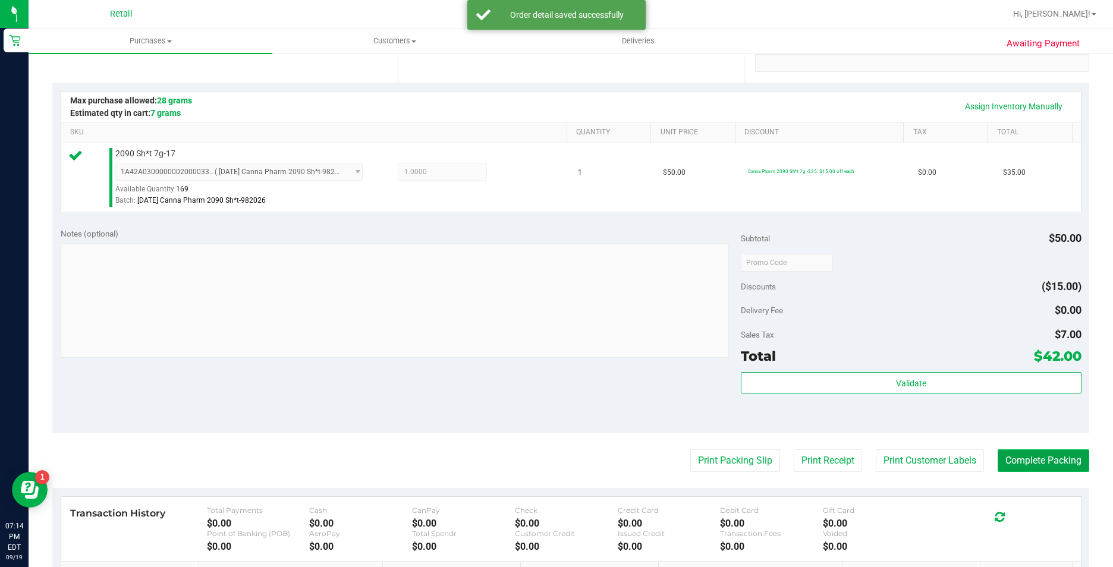
click at [1034, 464] on button "Complete Packing" at bounding box center [1044, 461] width 92 height 23
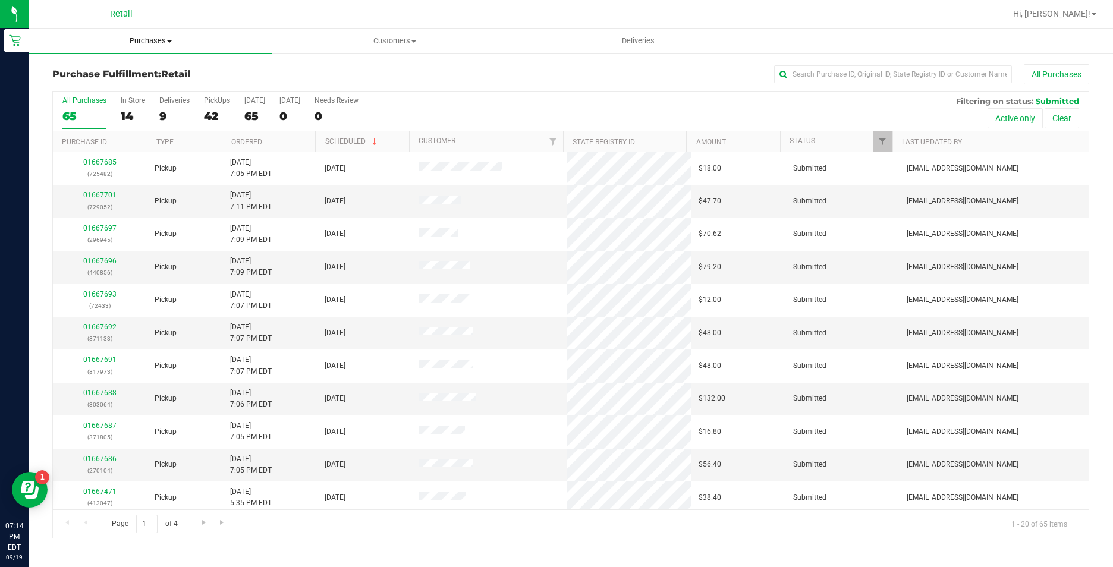
click at [135, 35] on uib-tab-heading "Purchases Summary of purchases Fulfillment All purchases" at bounding box center [151, 41] width 244 height 25
click at [139, 65] on li "Summary of purchases" at bounding box center [151, 72] width 244 height 14
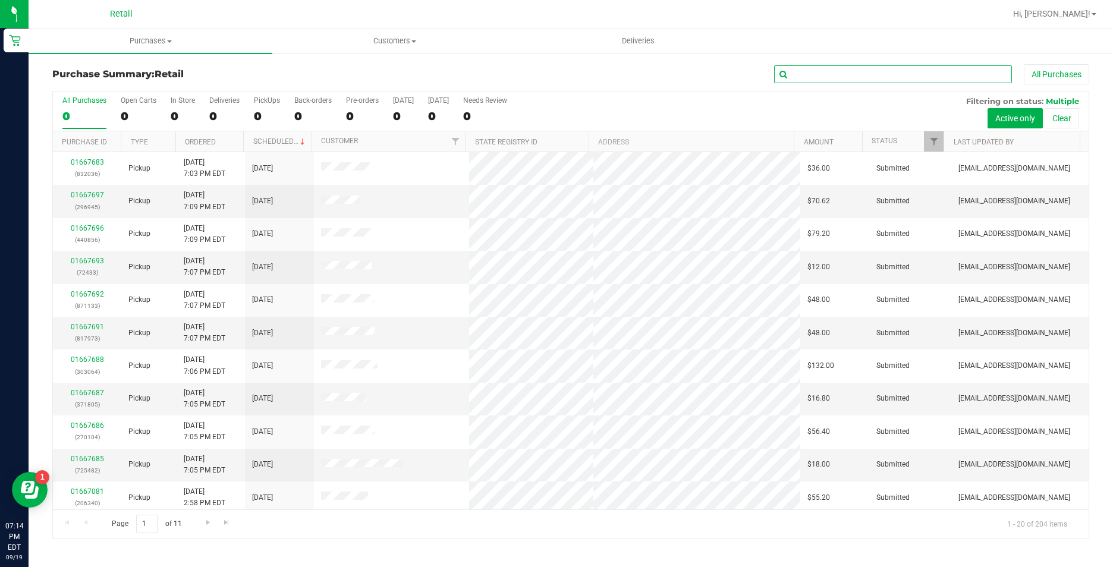
click at [894, 76] on input "text" at bounding box center [893, 74] width 238 height 18
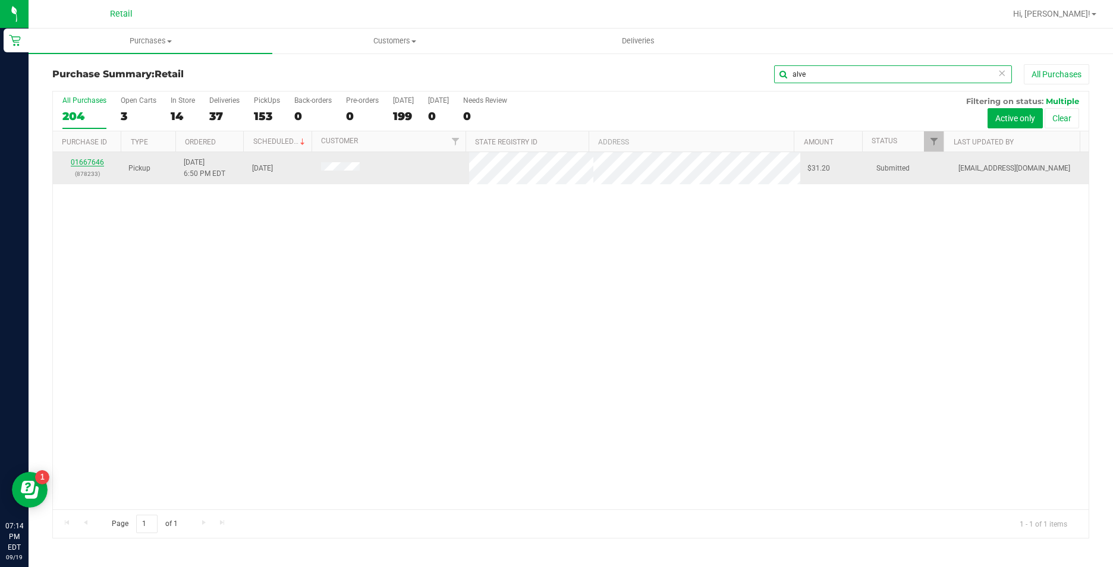
type input "alve"
click at [86, 164] on link "01667646" at bounding box center [87, 162] width 33 height 8
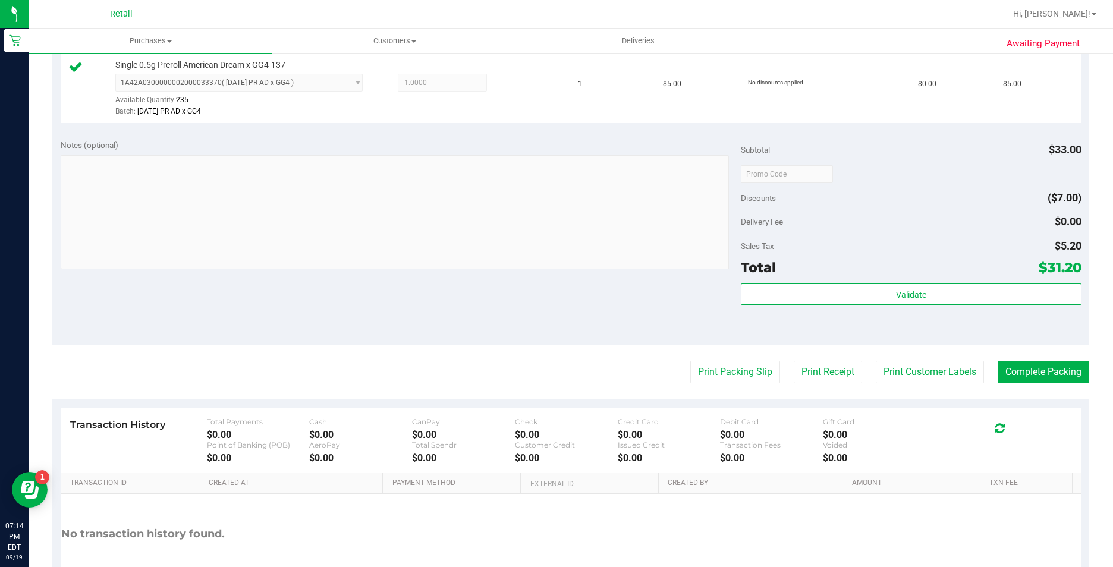
scroll to position [416, 0]
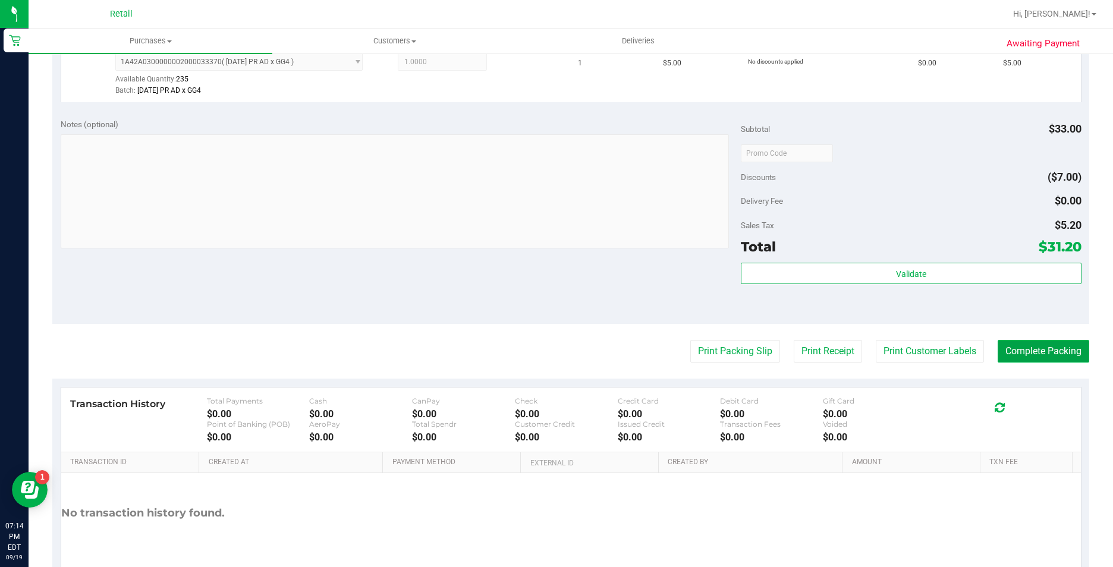
click at [1010, 356] on button "Complete Packing" at bounding box center [1044, 351] width 92 height 23
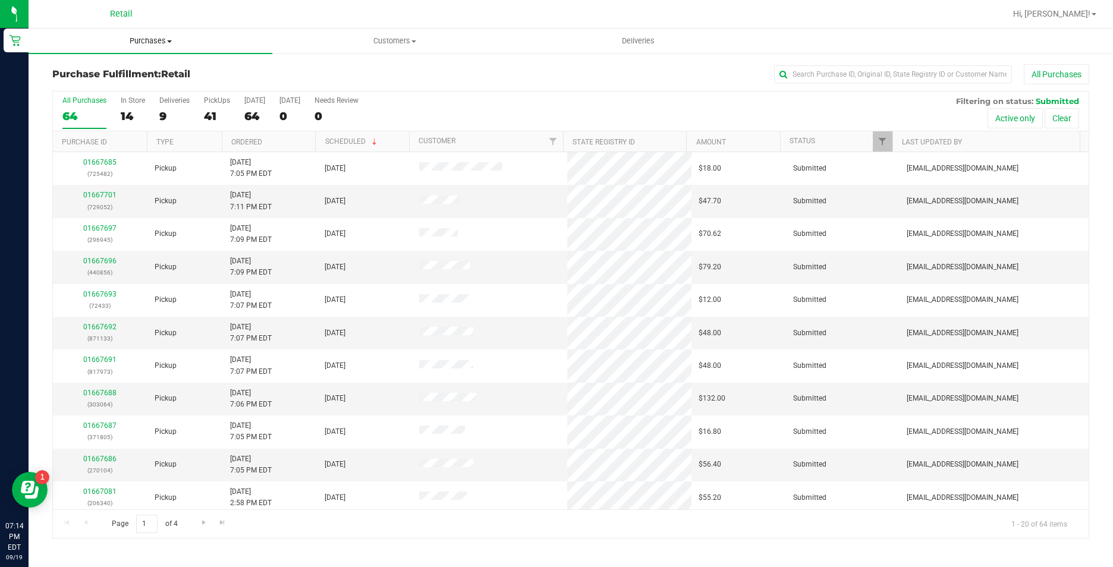
click at [130, 42] on span "Purchases" at bounding box center [151, 41] width 244 height 11
click at [131, 65] on li "Summary of purchases" at bounding box center [151, 72] width 244 height 14
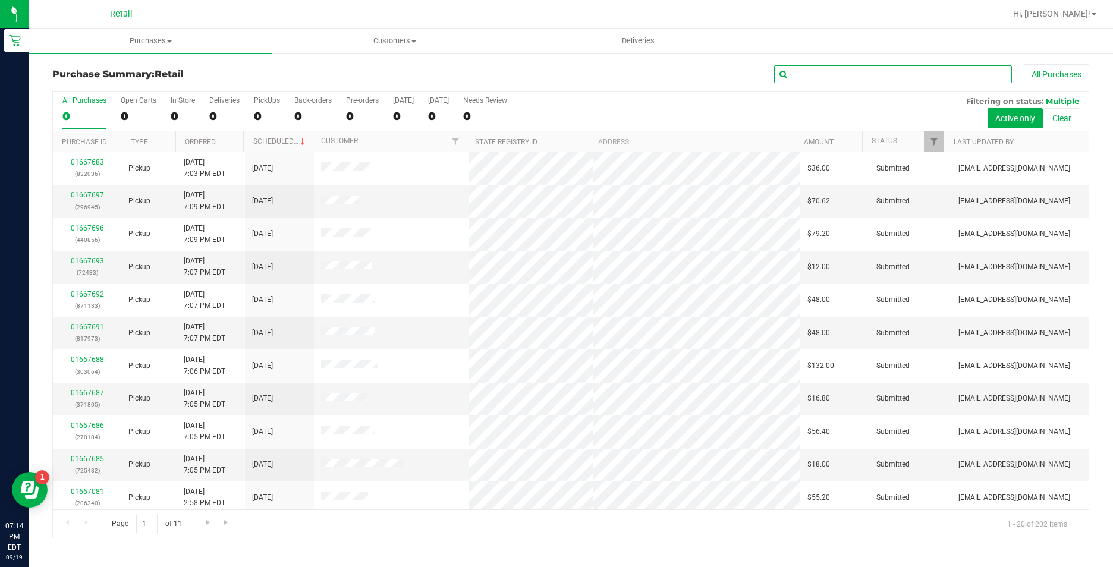
click at [817, 71] on input "text" at bounding box center [893, 74] width 238 height 18
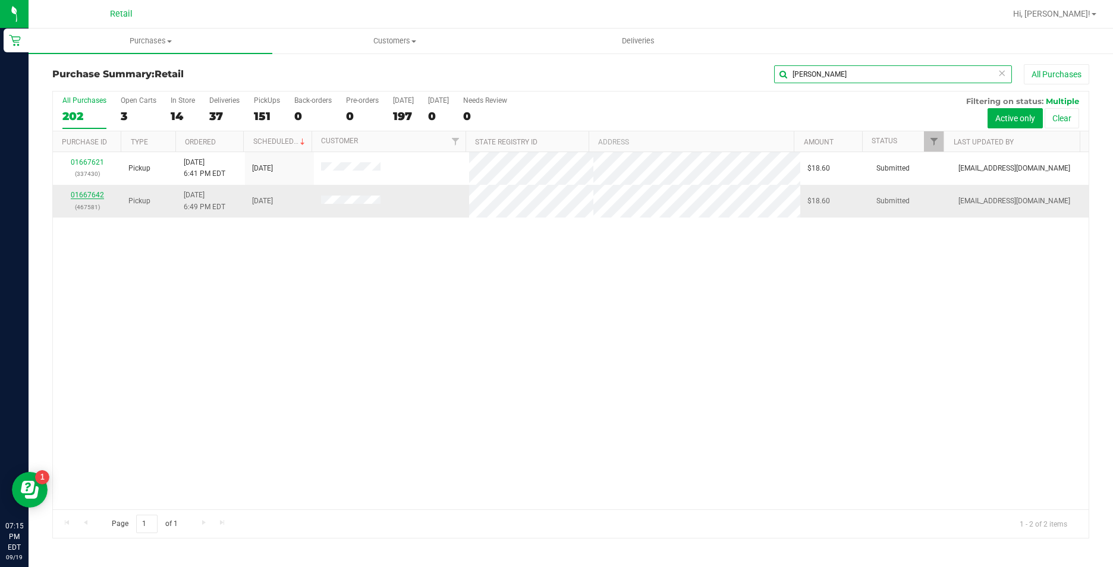
type input "pietrunti"
click at [83, 195] on link "01667642" at bounding box center [87, 195] width 33 height 8
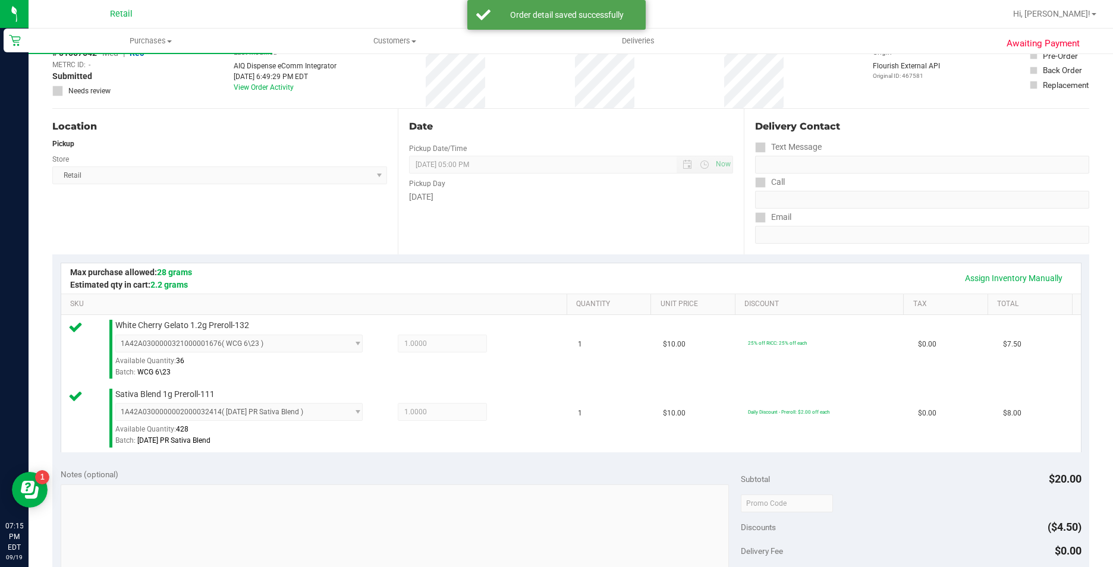
scroll to position [297, 0]
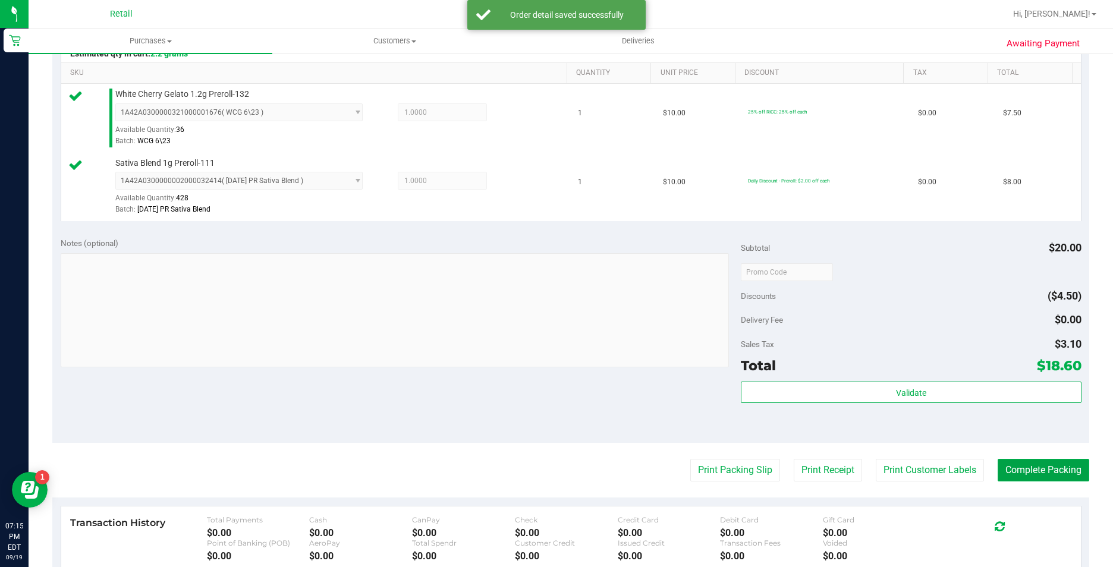
click at [1043, 469] on button "Complete Packing" at bounding box center [1044, 470] width 92 height 23
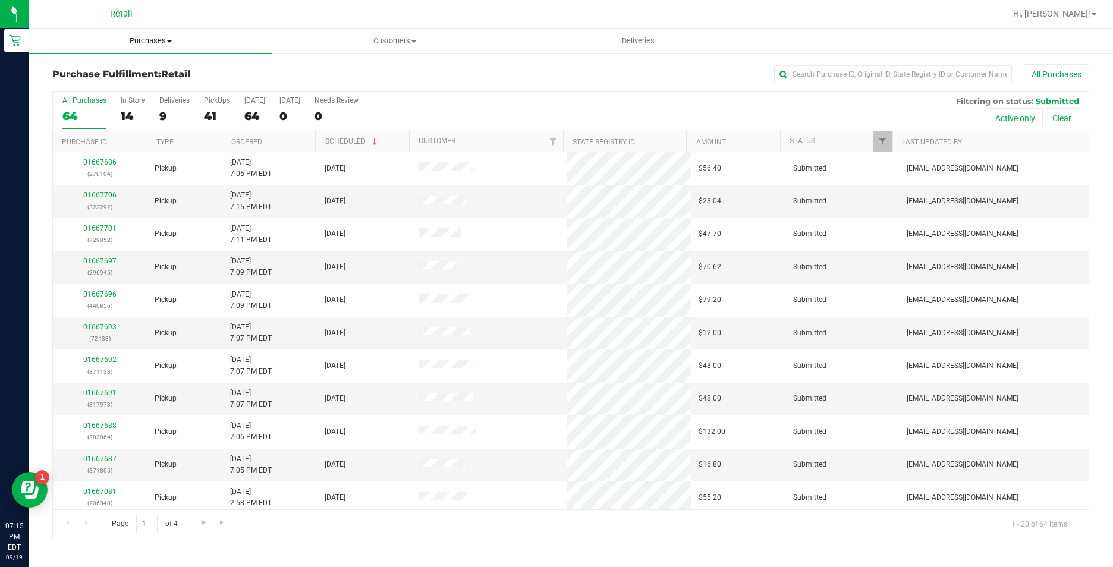
click at [124, 39] on span "Purchases" at bounding box center [151, 41] width 244 height 11
click at [130, 70] on span "Summary of purchases" at bounding box center [90, 72] width 122 height 10
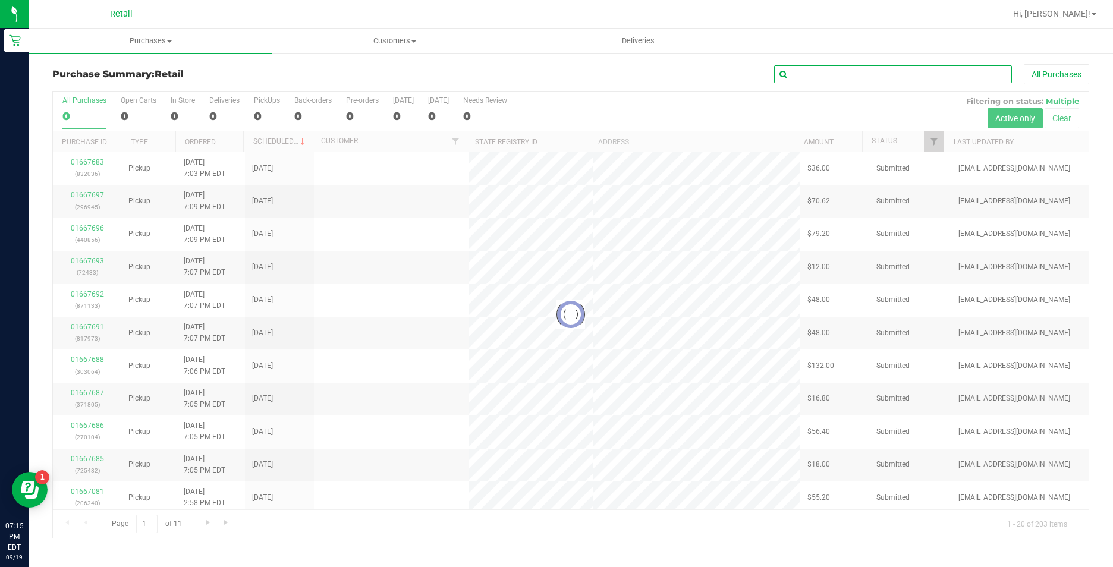
click at [876, 75] on input "text" at bounding box center [893, 74] width 238 height 18
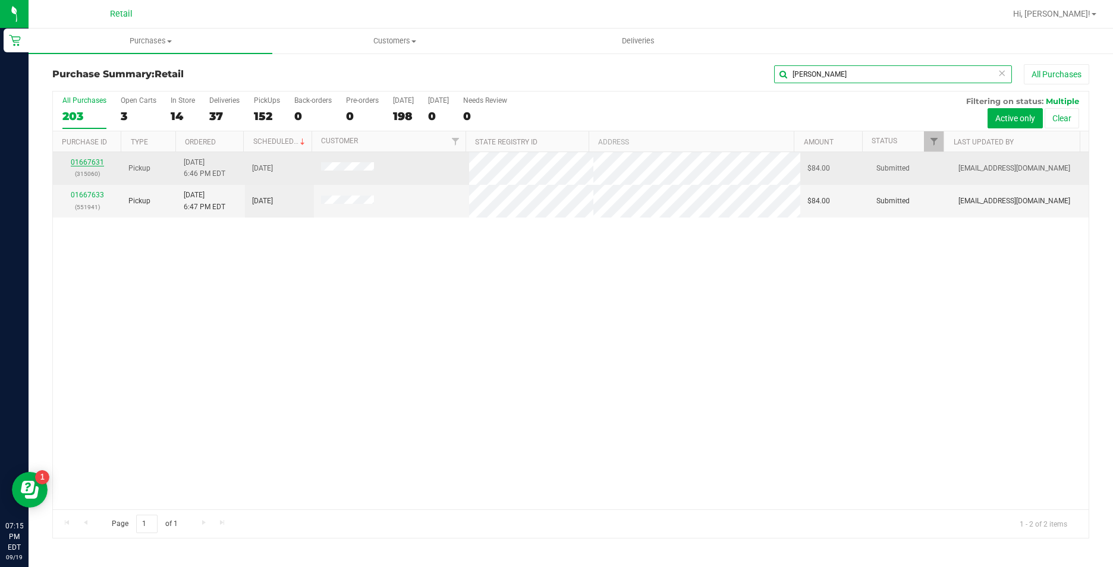
type input "lagasse"
click at [87, 161] on link "01667631" at bounding box center [87, 162] width 33 height 8
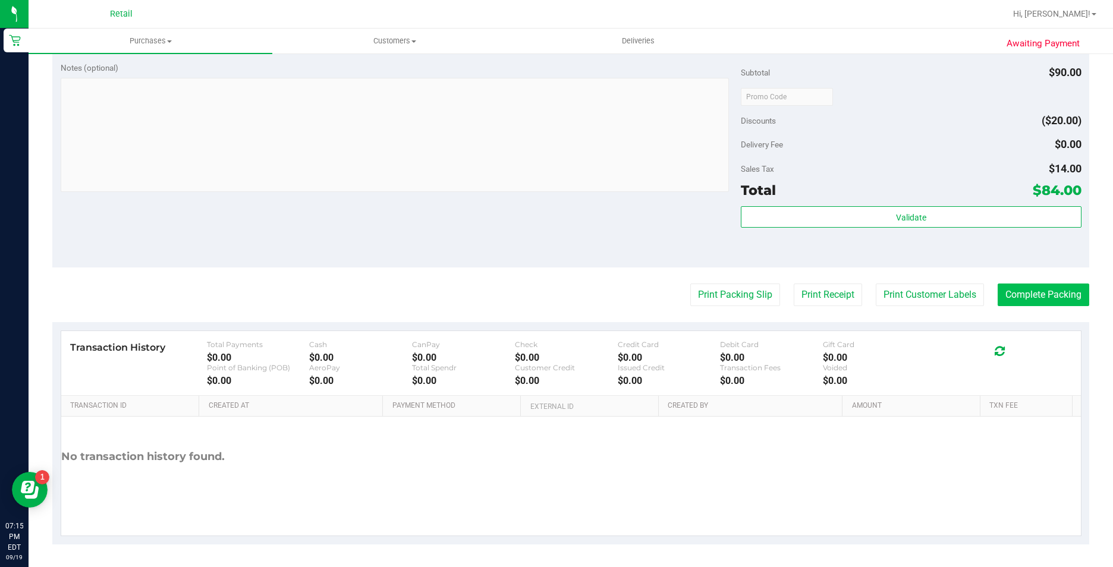
scroll to position [474, 0]
click at [1026, 302] on button "Complete Packing" at bounding box center [1044, 293] width 92 height 23
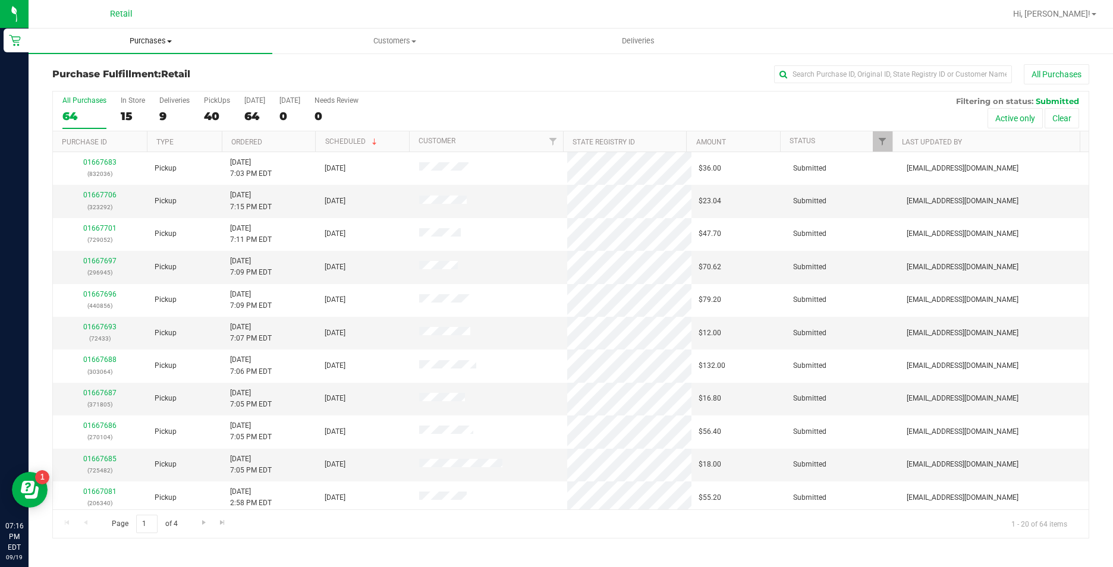
click at [143, 40] on span "Purchases" at bounding box center [151, 41] width 244 height 11
click at [153, 77] on li "Summary of purchases" at bounding box center [151, 72] width 244 height 14
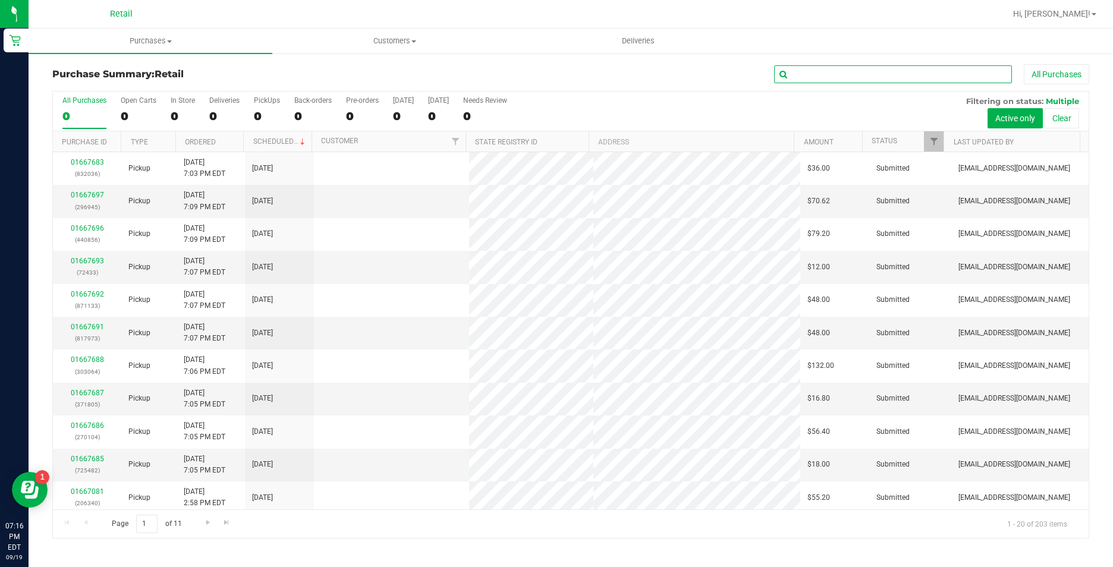
click at [910, 75] on input "text" at bounding box center [893, 74] width 238 height 18
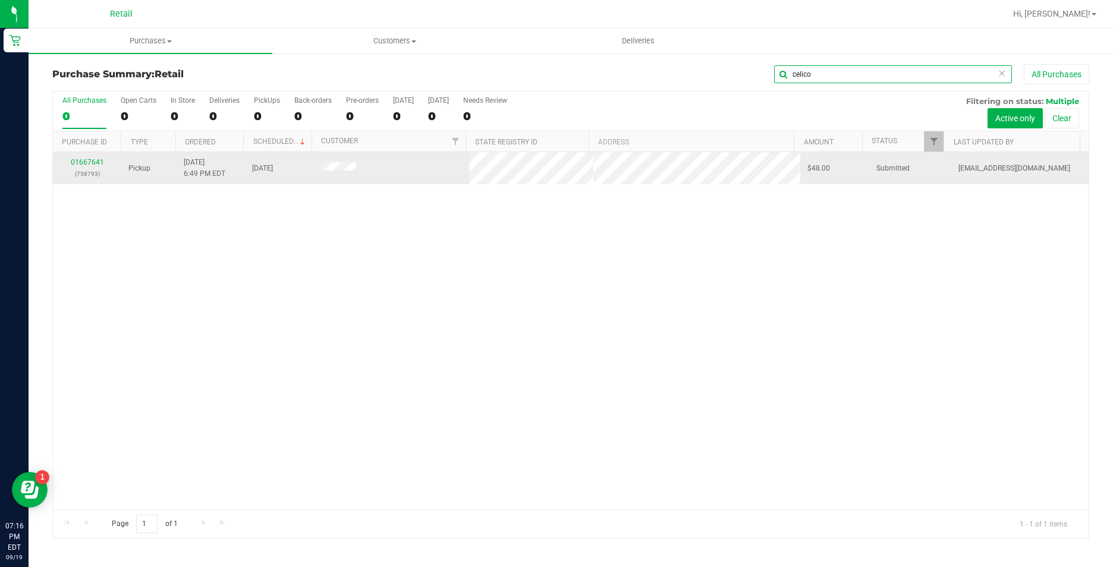
type input "celico"
click at [76, 158] on div "01667641 (758793)" at bounding box center [87, 168] width 54 height 23
click at [89, 161] on link "01667641" at bounding box center [87, 162] width 33 height 8
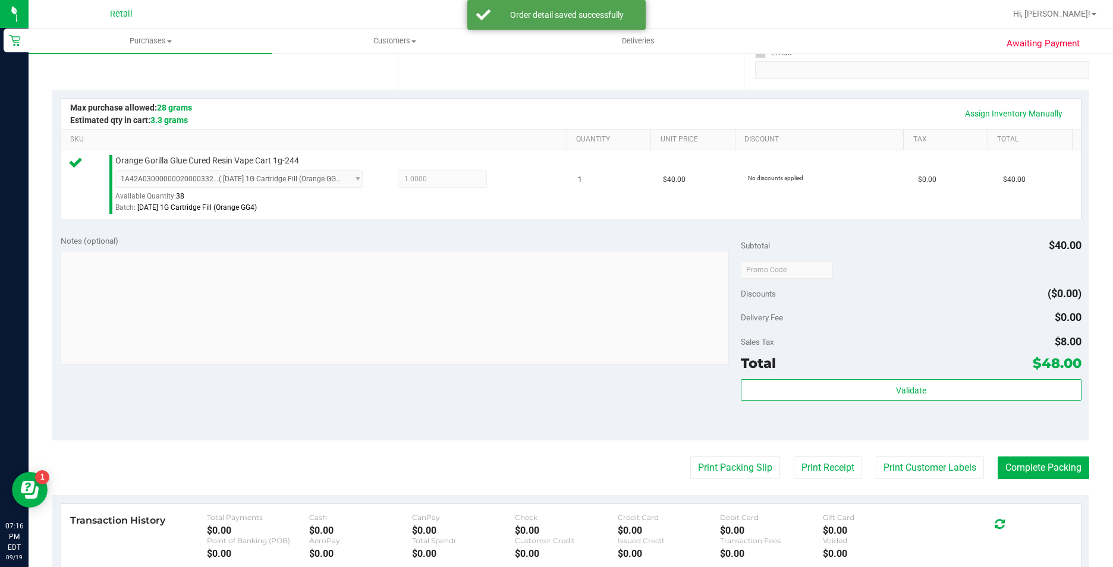
scroll to position [238, 0]
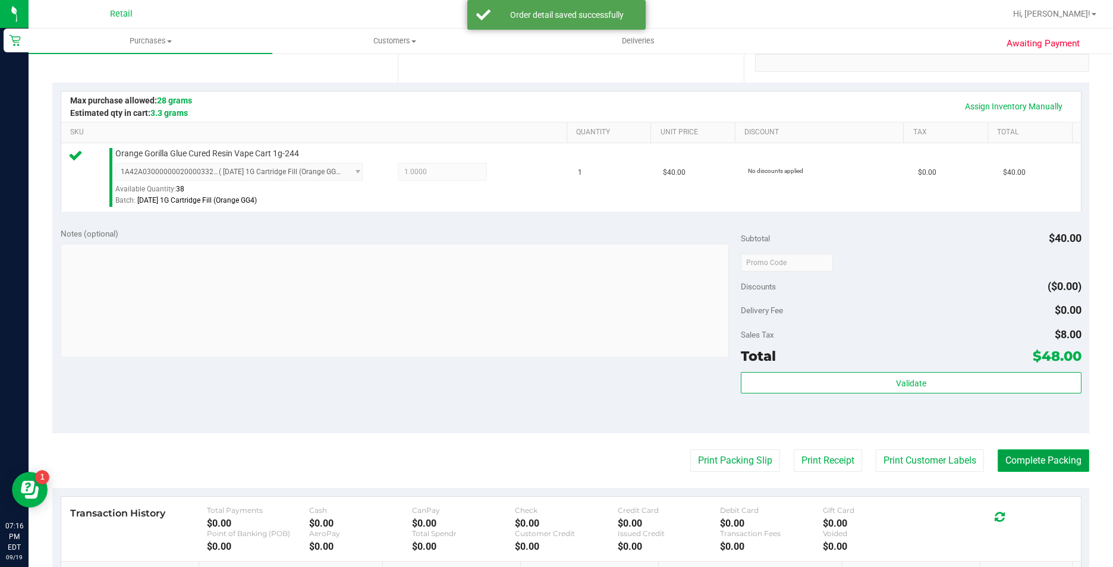
click at [1014, 458] on button "Complete Packing" at bounding box center [1044, 461] width 92 height 23
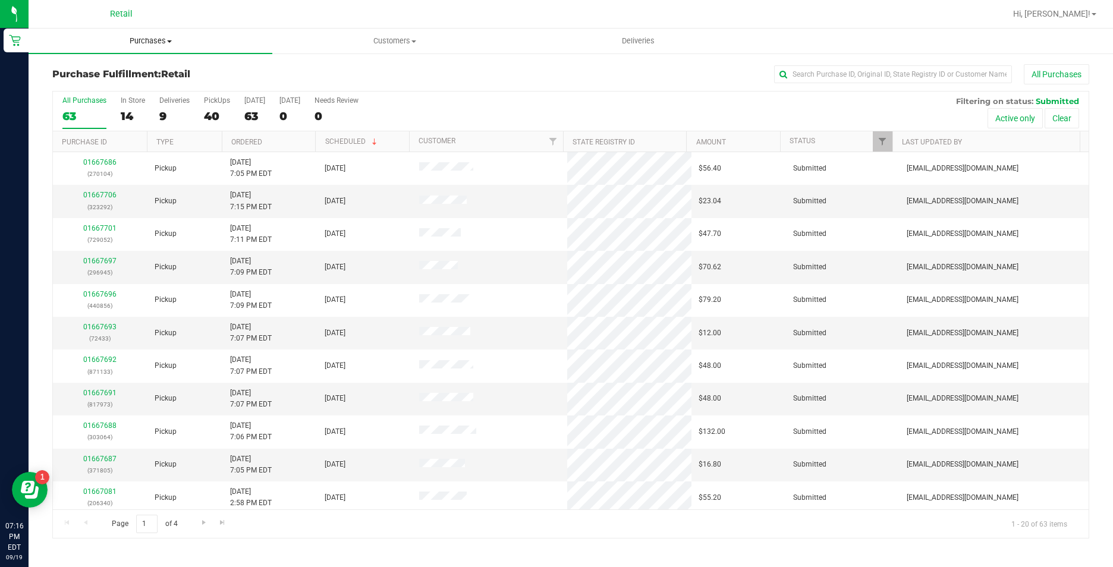
click at [153, 37] on span "Purchases" at bounding box center [151, 41] width 244 height 11
click at [160, 72] on li "Summary of purchases" at bounding box center [151, 72] width 244 height 14
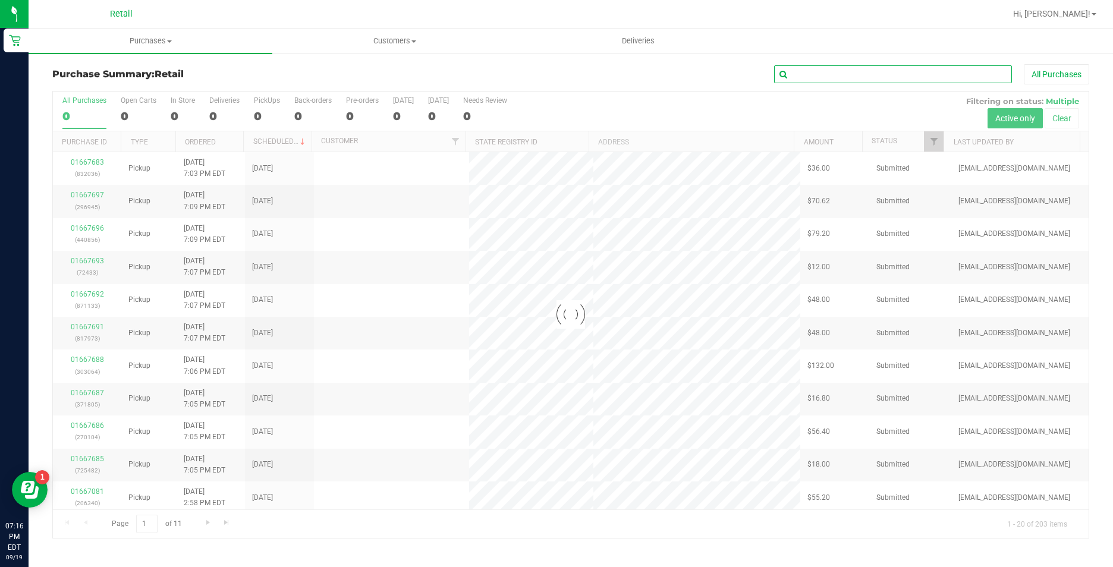
click at [805, 74] on input "text" at bounding box center [893, 74] width 238 height 18
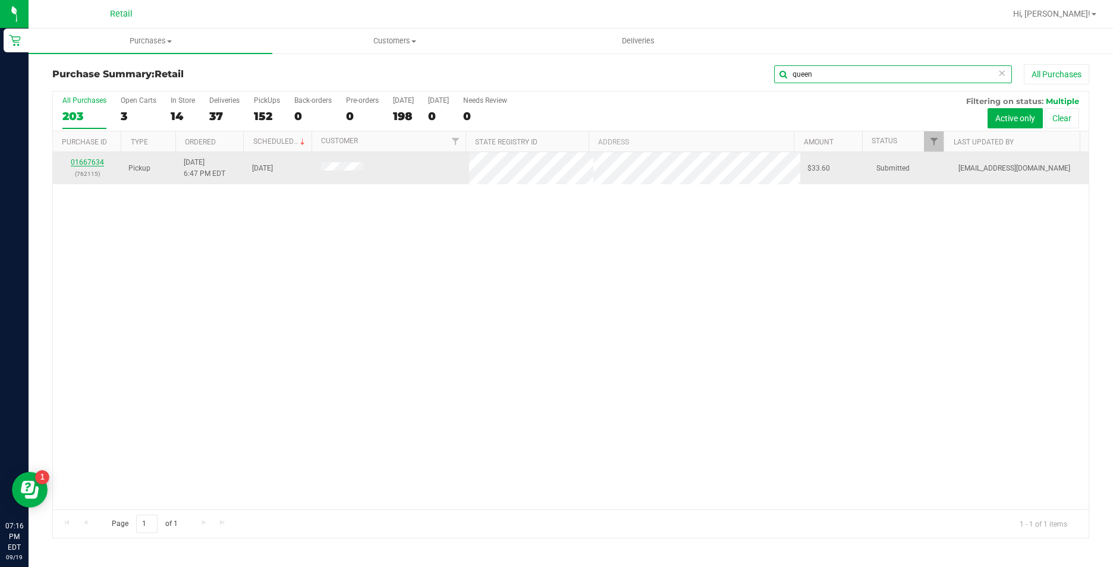
type input "queen"
click at [81, 165] on link "01667634" at bounding box center [87, 162] width 33 height 8
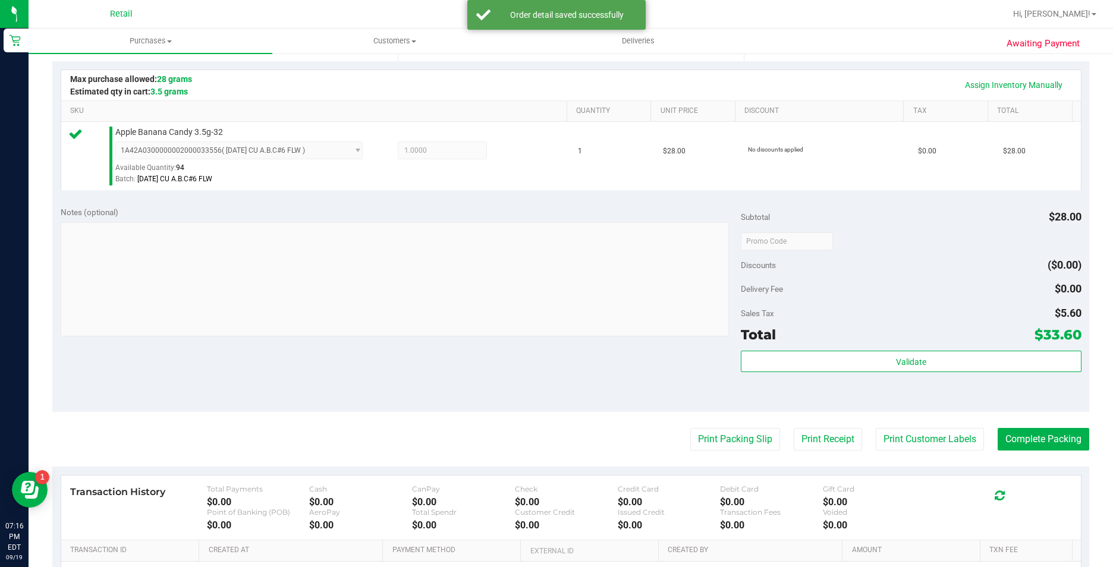
scroll to position [297, 0]
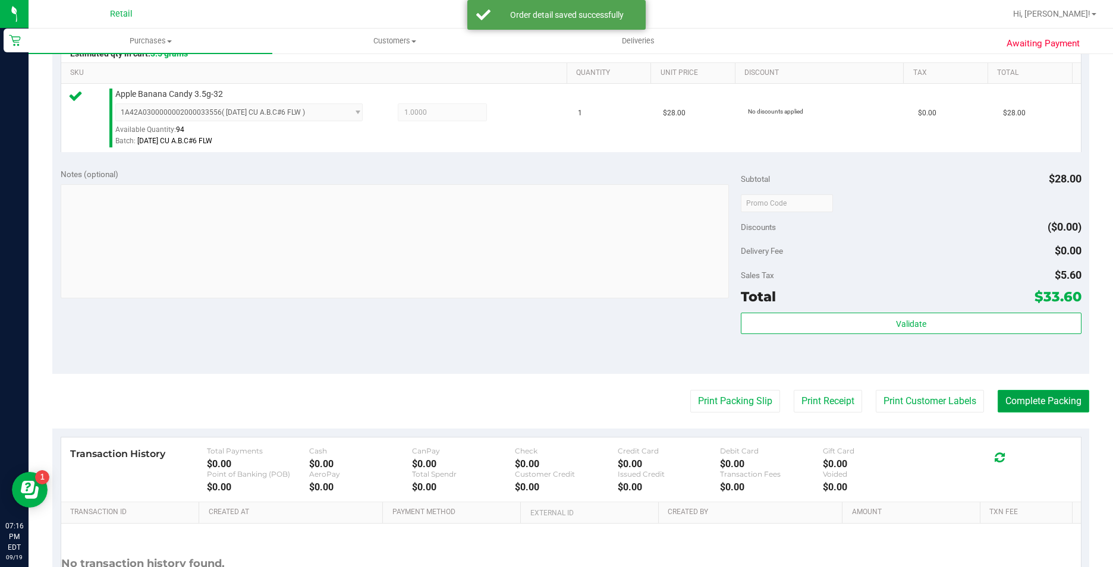
click at [1047, 406] on button "Complete Packing" at bounding box center [1044, 401] width 92 height 23
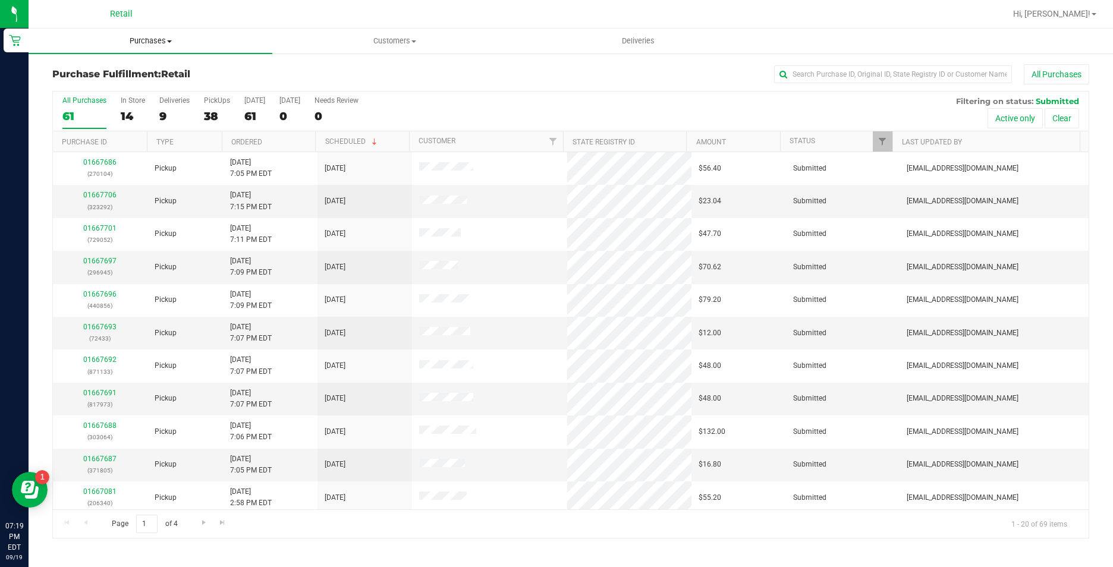
click at [159, 39] on span "Purchases" at bounding box center [151, 41] width 244 height 11
click at [164, 75] on li "Summary of purchases" at bounding box center [151, 72] width 244 height 14
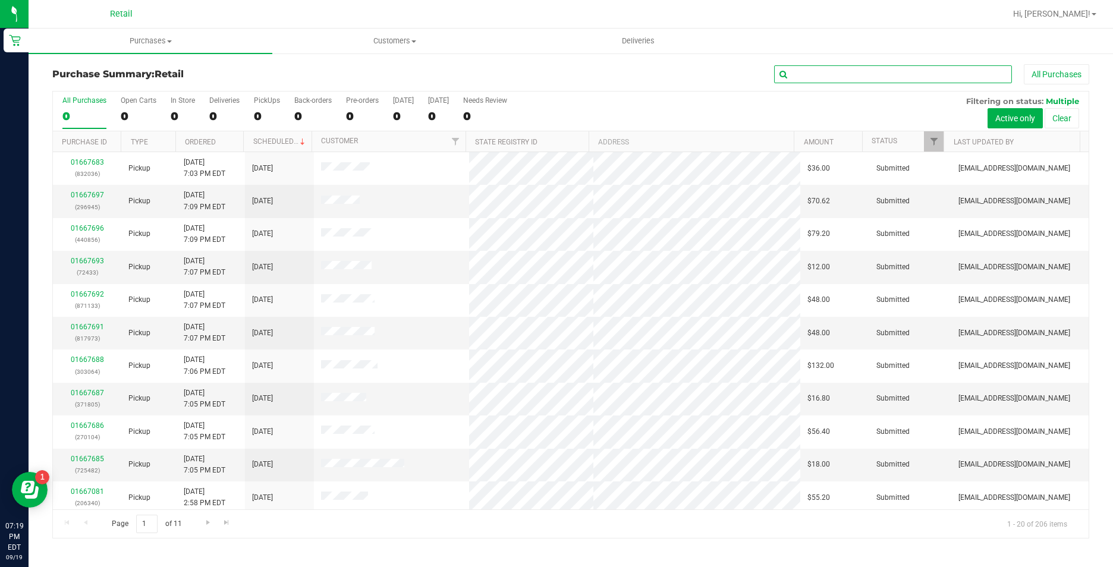
click at [876, 77] on input "text" at bounding box center [893, 74] width 238 height 18
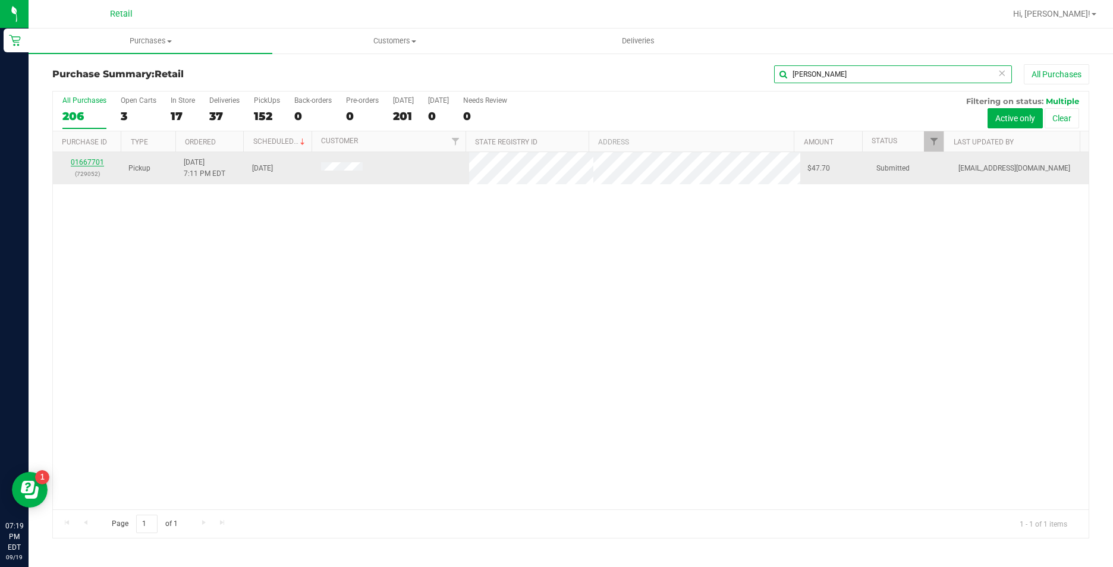
type input "franco"
click at [93, 163] on link "01667701" at bounding box center [87, 162] width 33 height 8
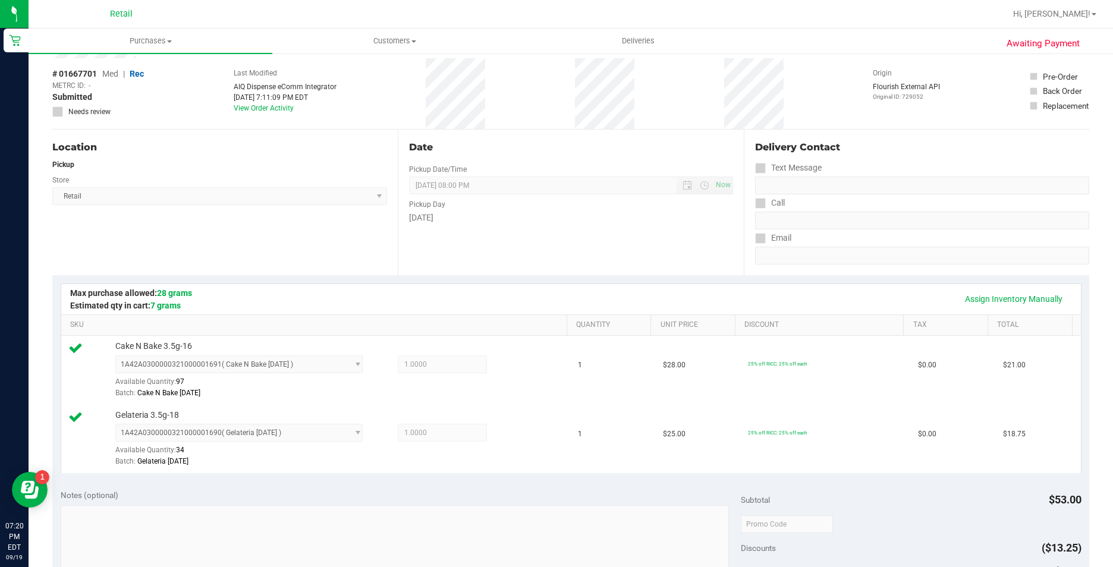
scroll to position [238, 0]
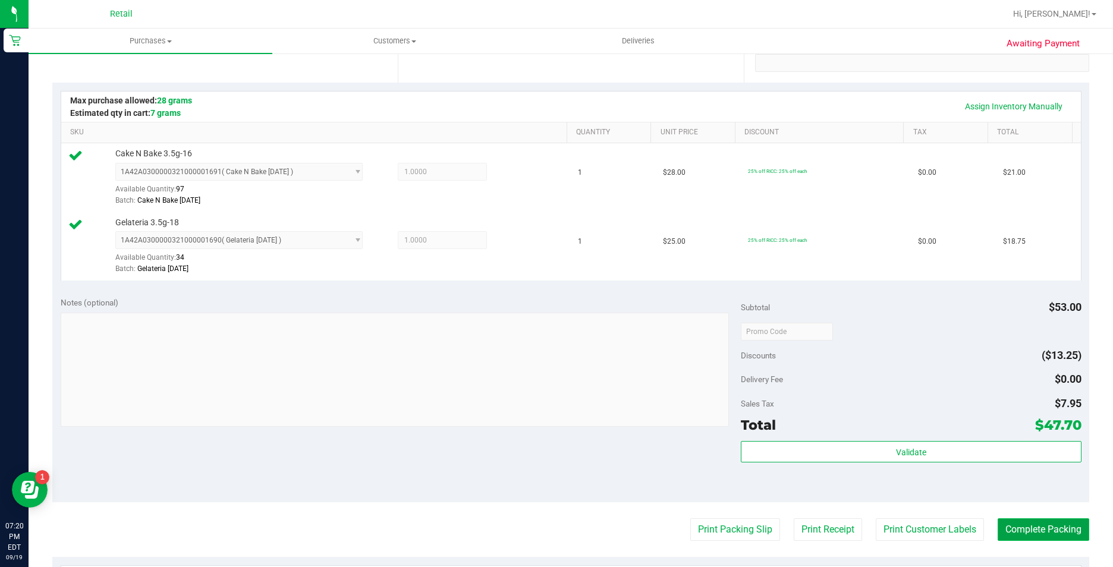
click at [1010, 530] on button "Complete Packing" at bounding box center [1044, 529] width 92 height 23
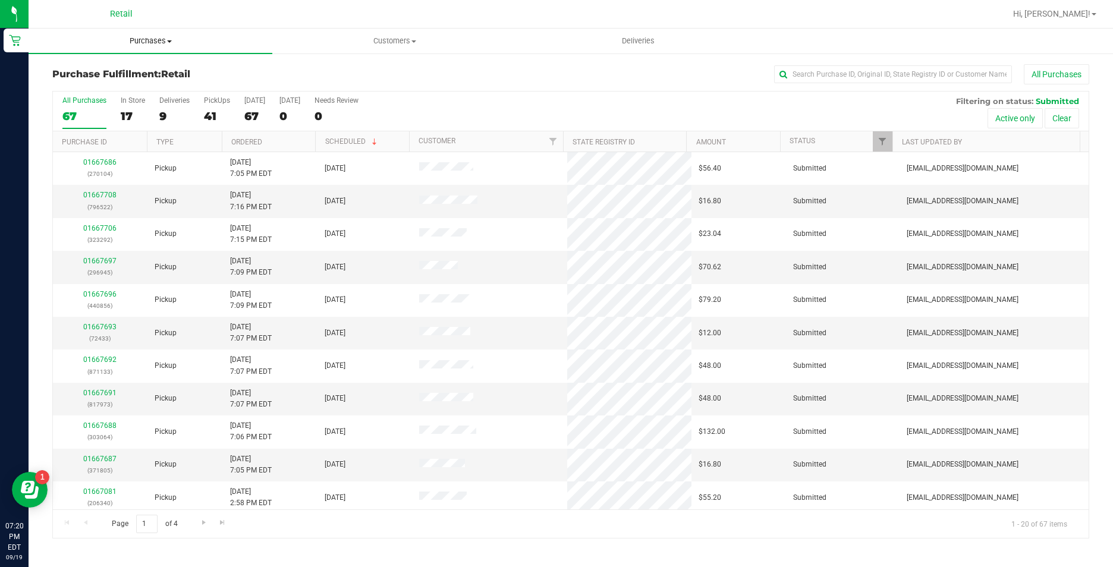
click at [131, 36] on span "Purchases" at bounding box center [151, 41] width 244 height 11
click at [149, 73] on li "Summary of purchases" at bounding box center [151, 72] width 244 height 14
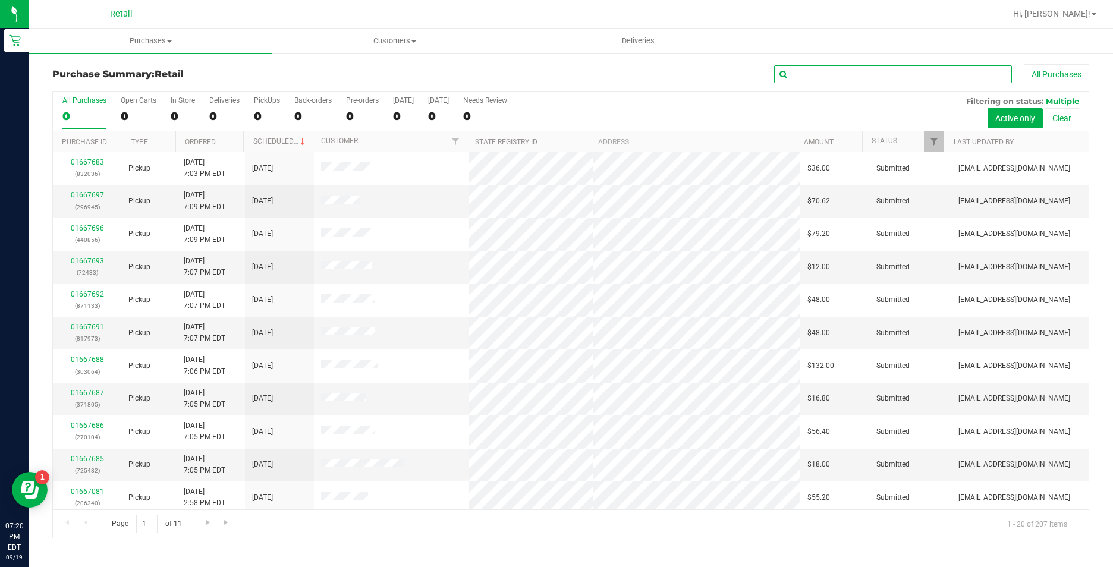
click at [893, 76] on input "text" at bounding box center [893, 74] width 238 height 18
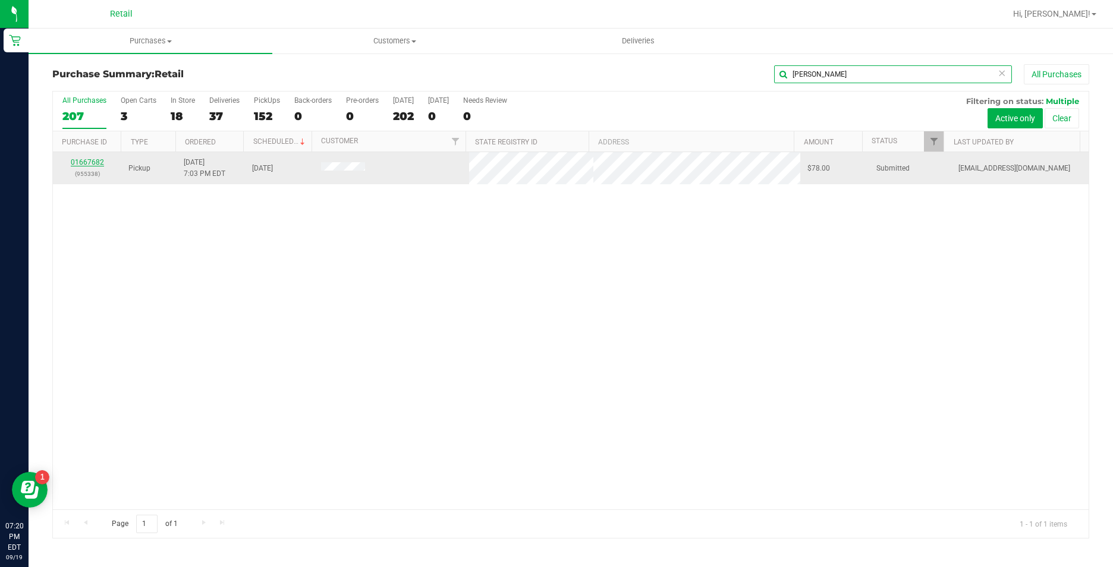
type input "kennedy"
click at [100, 160] on link "01667682" at bounding box center [87, 162] width 33 height 8
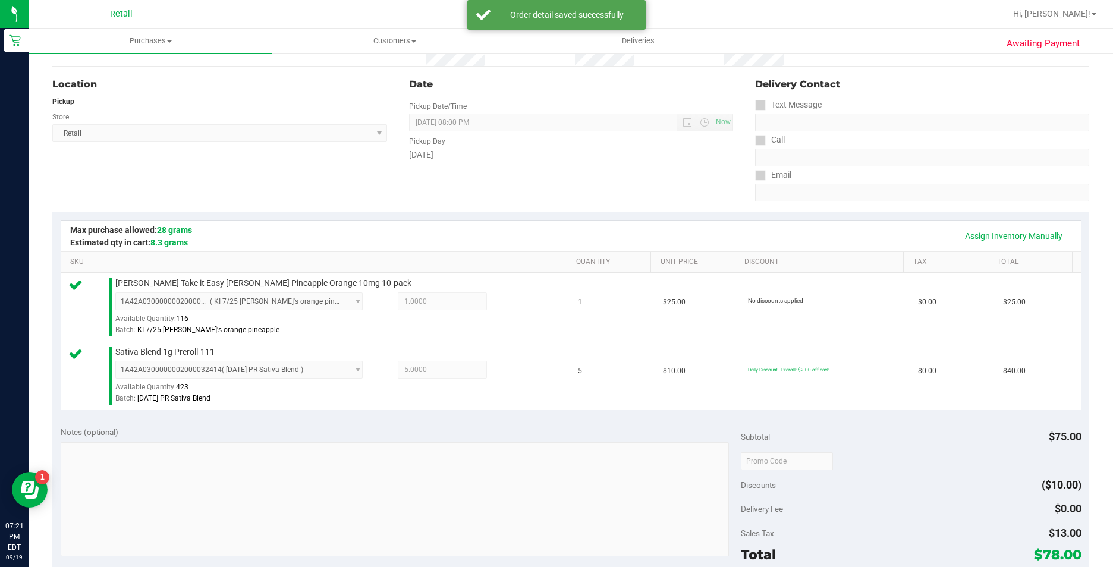
scroll to position [238, 0]
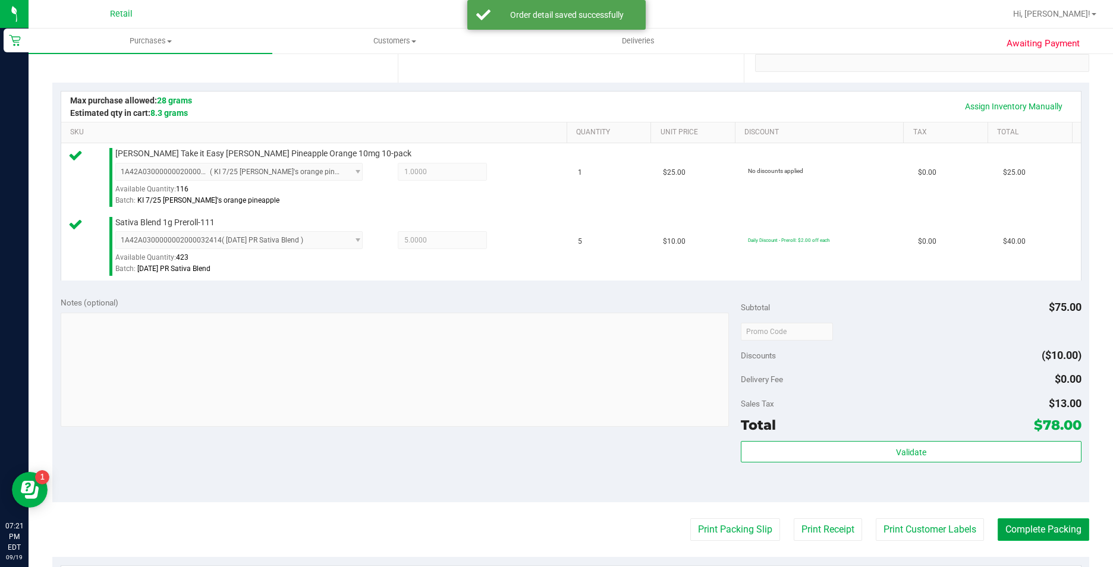
click at [1027, 525] on button "Complete Packing" at bounding box center [1044, 529] width 92 height 23
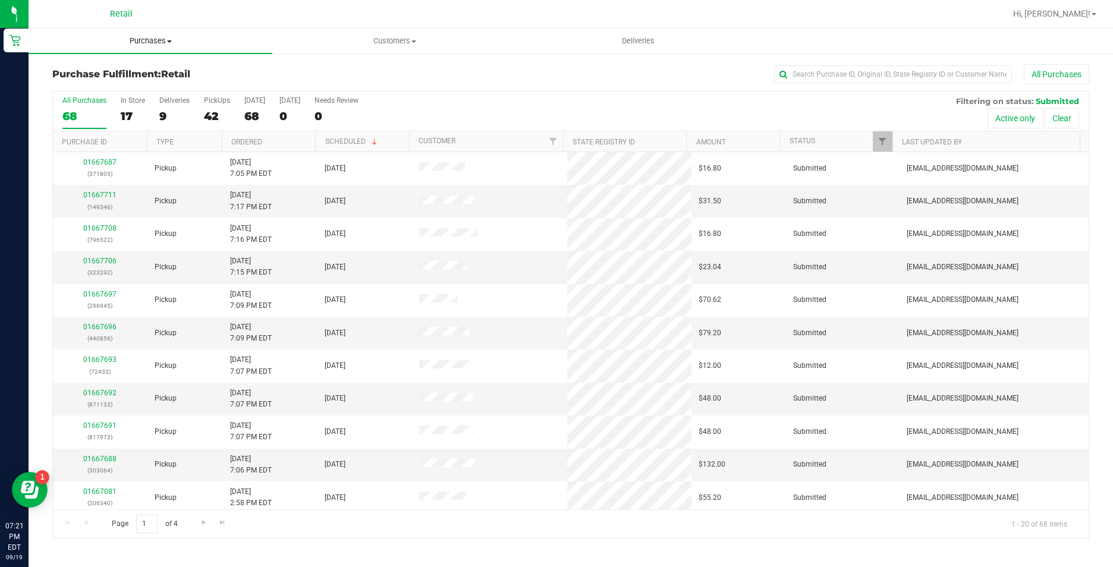
click at [148, 34] on uib-tab-heading "Purchases Summary of purchases Fulfillment All purchases" at bounding box center [151, 41] width 244 height 25
click at [153, 68] on li "Summary of purchases" at bounding box center [151, 72] width 244 height 14
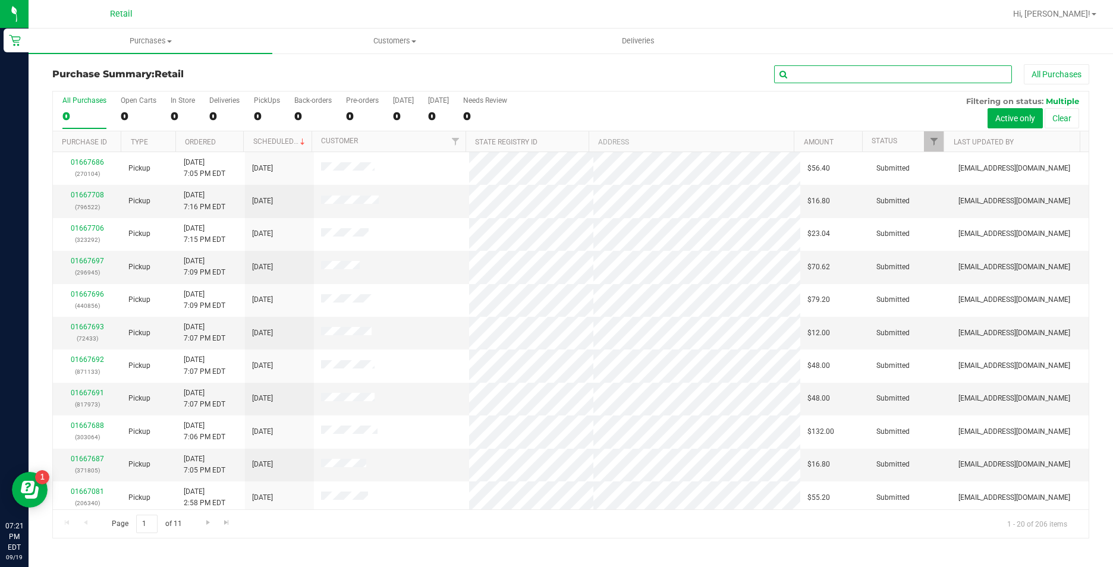
click at [809, 79] on input "text" at bounding box center [893, 74] width 238 height 18
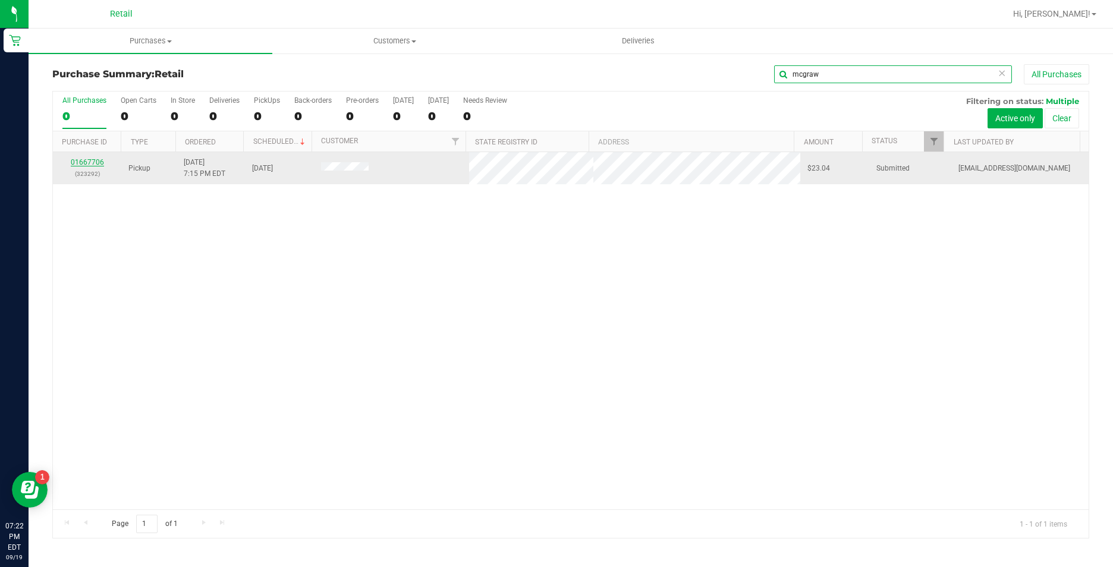
type input "mcgraw"
click at [81, 163] on link "01667706" at bounding box center [87, 162] width 33 height 8
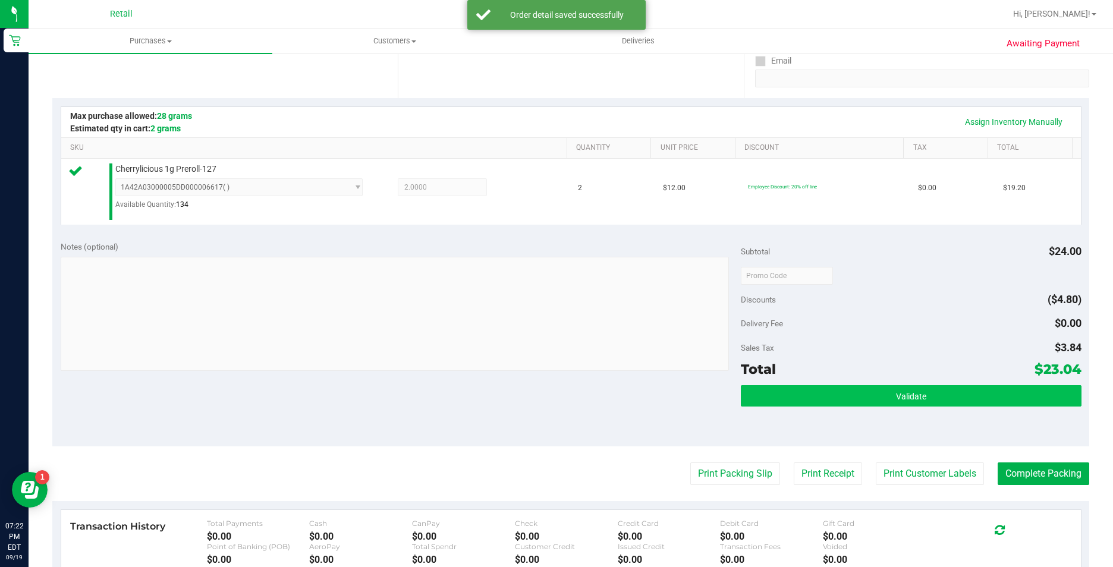
scroll to position [297, 0]
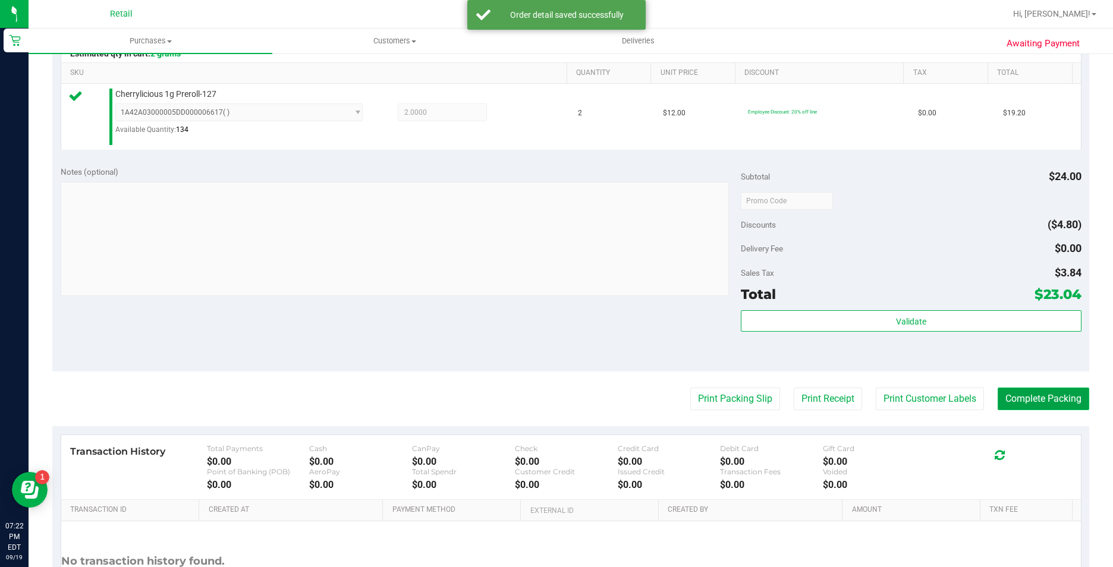
click at [1018, 407] on button "Complete Packing" at bounding box center [1044, 399] width 92 height 23
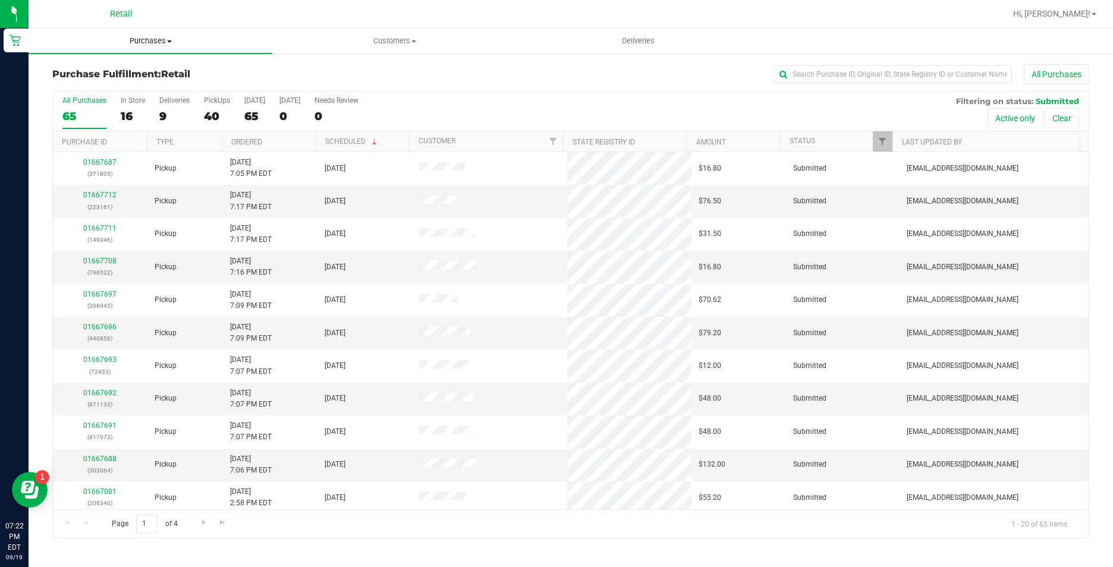
click at [154, 39] on span "Purchases" at bounding box center [151, 41] width 244 height 11
click at [156, 76] on li "Summary of purchases" at bounding box center [151, 72] width 244 height 14
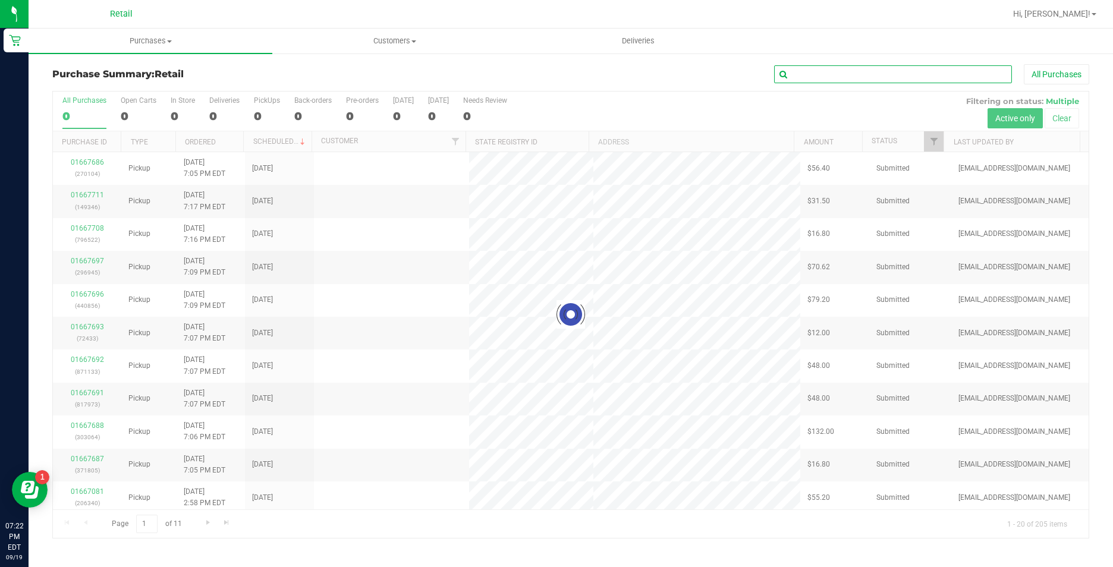
click at [843, 78] on input "text" at bounding box center [893, 74] width 238 height 18
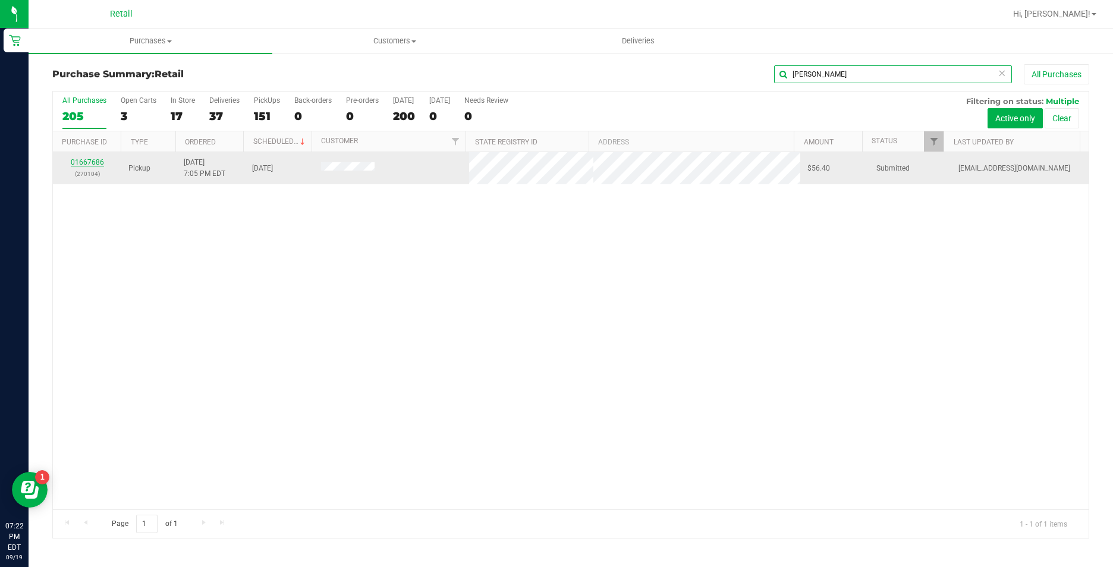
type input "candelar"
click at [80, 166] on link "01667686" at bounding box center [87, 162] width 33 height 8
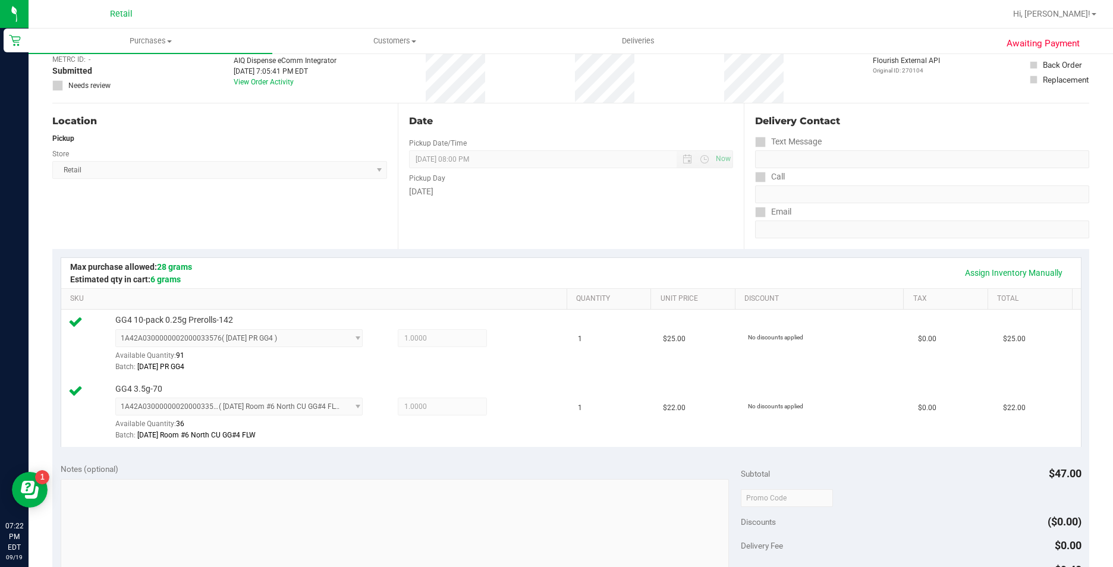
scroll to position [297, 0]
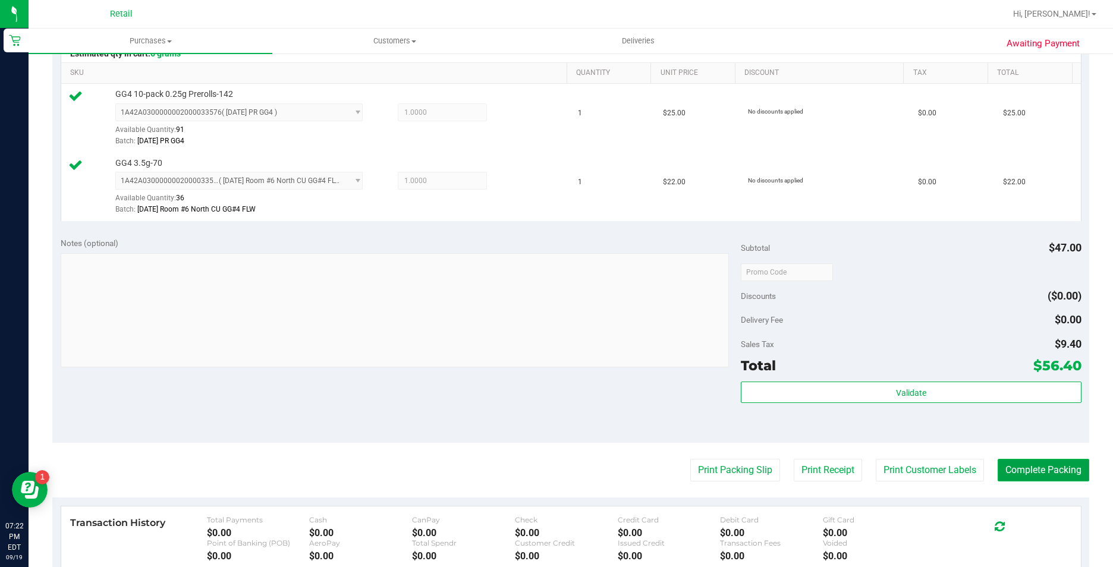
click at [1011, 476] on button "Complete Packing" at bounding box center [1044, 470] width 92 height 23
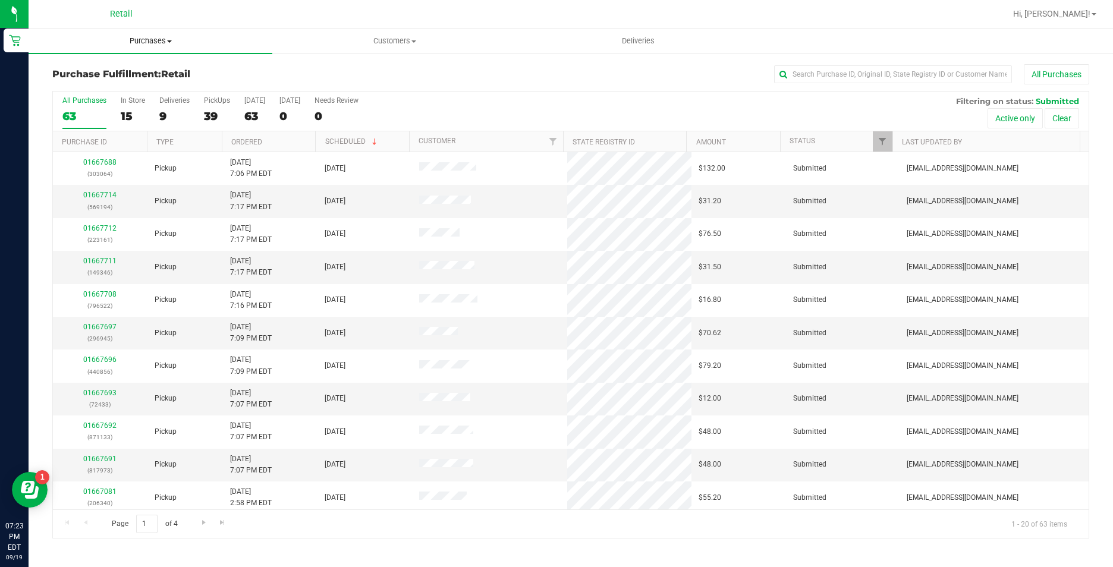
click at [137, 41] on span "Purchases" at bounding box center [151, 41] width 244 height 11
click at [158, 100] on li "All purchases" at bounding box center [151, 100] width 244 height 14
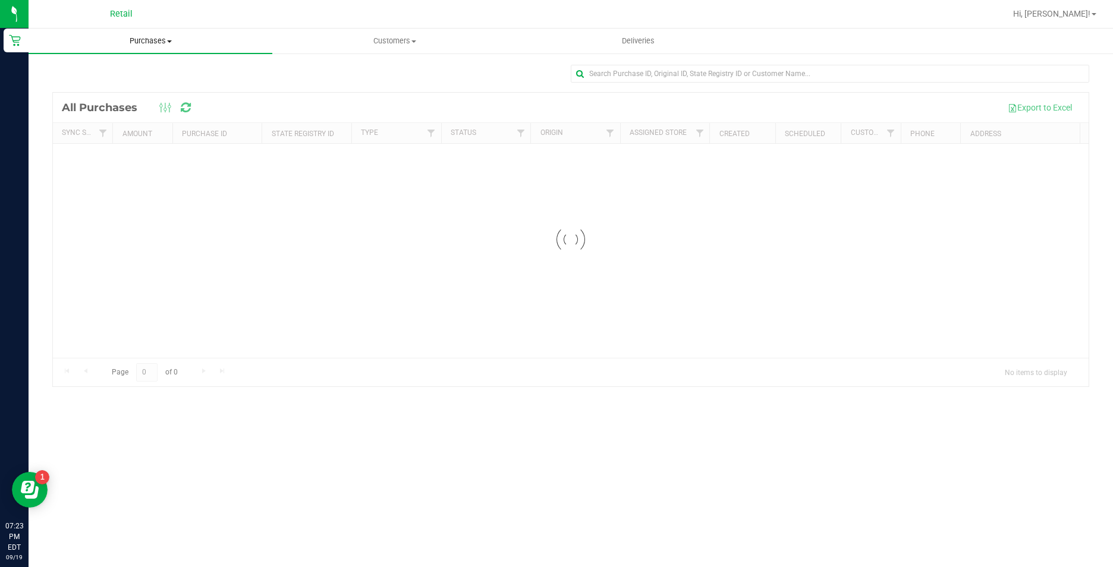
click at [152, 37] on span "Purchases" at bounding box center [151, 41] width 244 height 11
click at [147, 73] on span "Summary of purchases" at bounding box center [90, 72] width 122 height 10
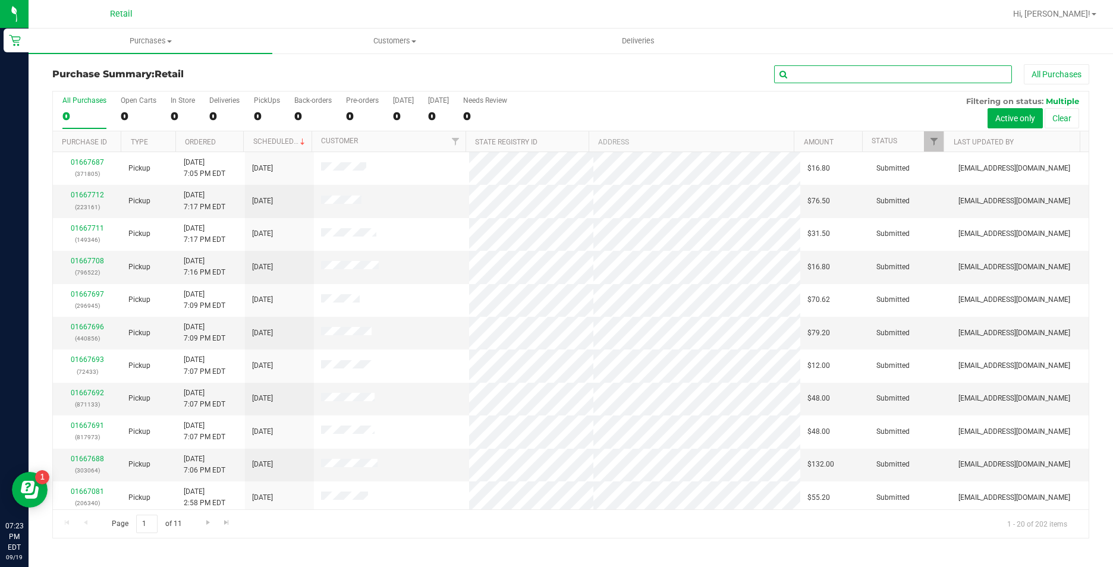
click at [799, 71] on input "text" at bounding box center [893, 74] width 238 height 18
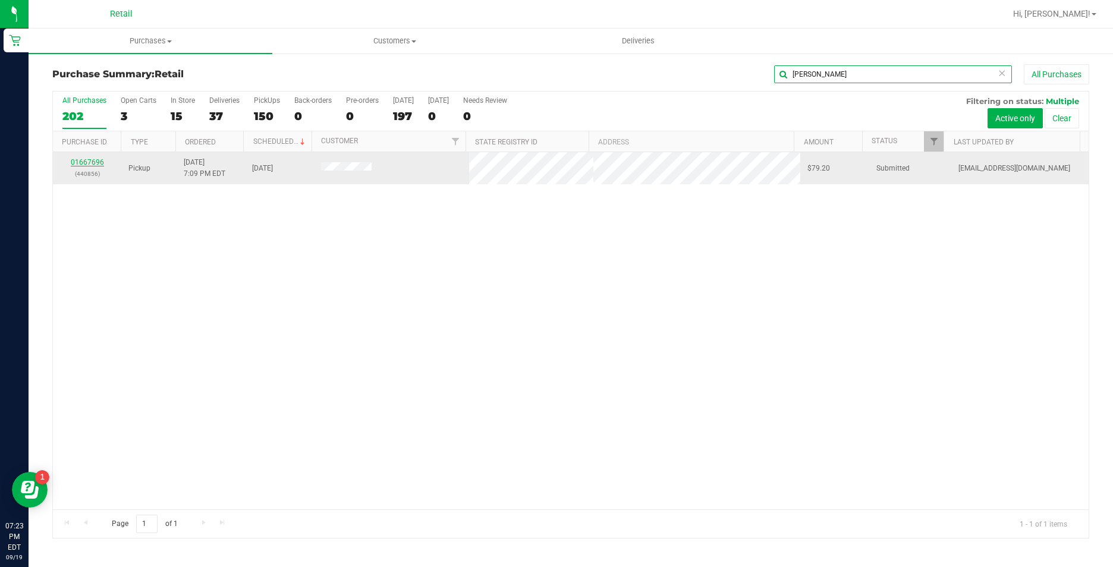
type input "holguin"
click at [89, 163] on link "01667696" at bounding box center [87, 162] width 33 height 8
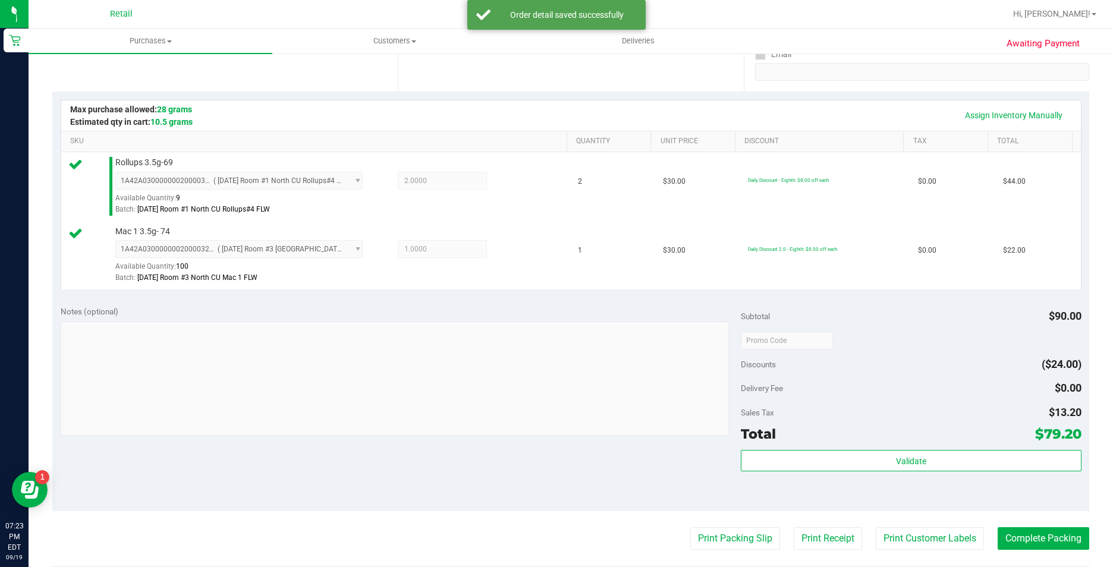
scroll to position [297, 0]
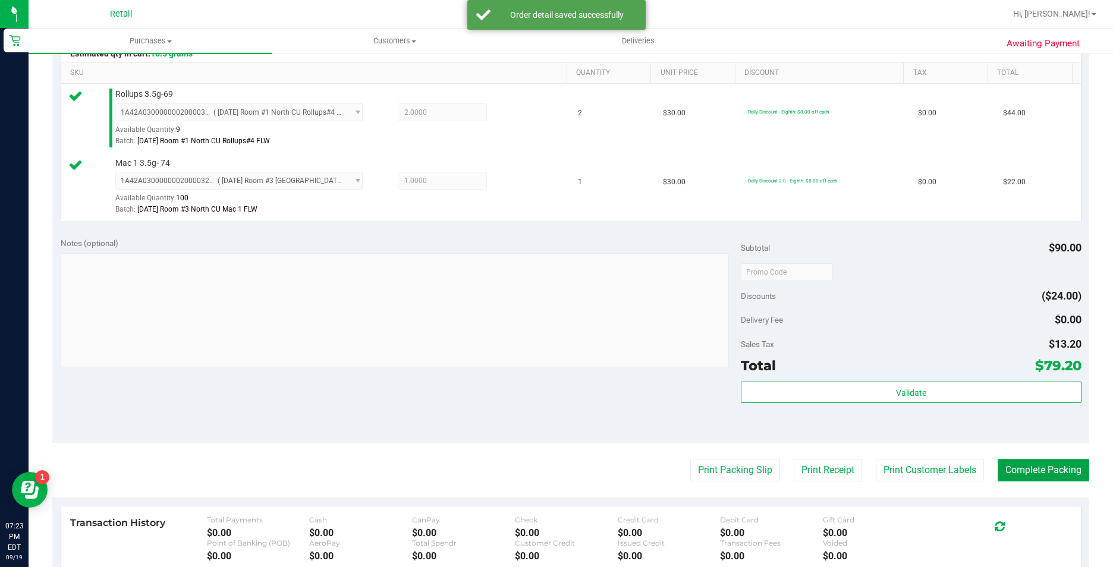
click at [1031, 477] on button "Complete Packing" at bounding box center [1044, 470] width 92 height 23
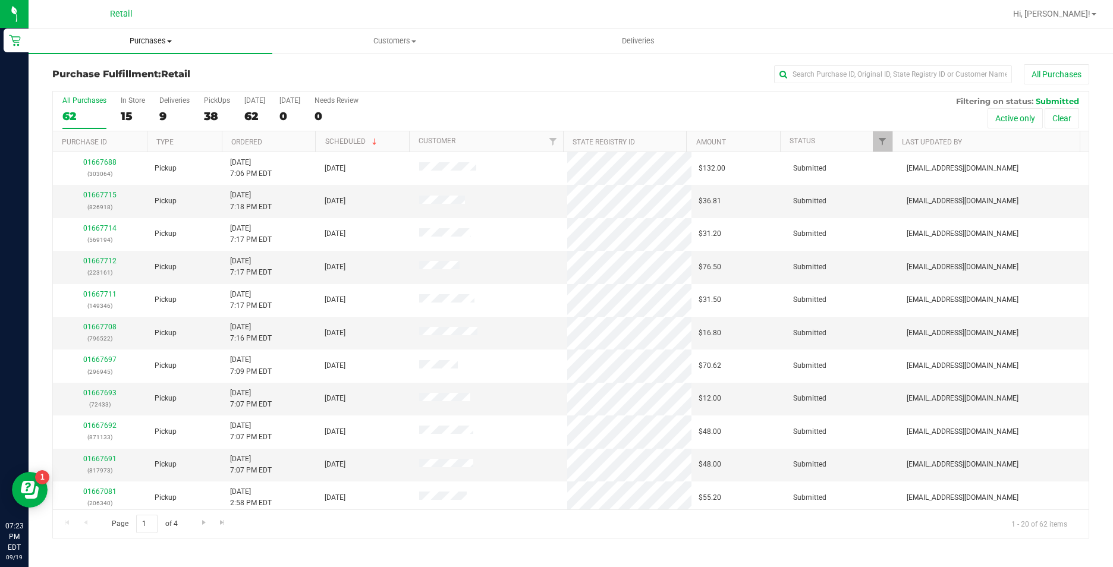
click at [150, 51] on uib-tab-heading "Purchases Summary of purchases Fulfillment All purchases" at bounding box center [151, 41] width 244 height 25
click at [153, 71] on li "Summary of purchases" at bounding box center [151, 72] width 244 height 14
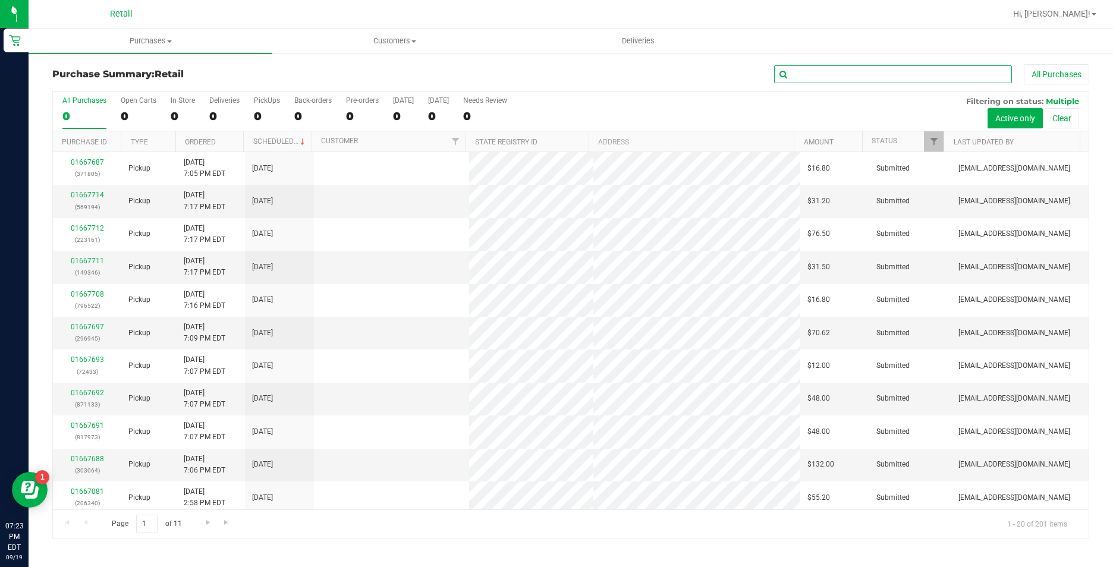
click at [860, 76] on input "text" at bounding box center [893, 74] width 238 height 18
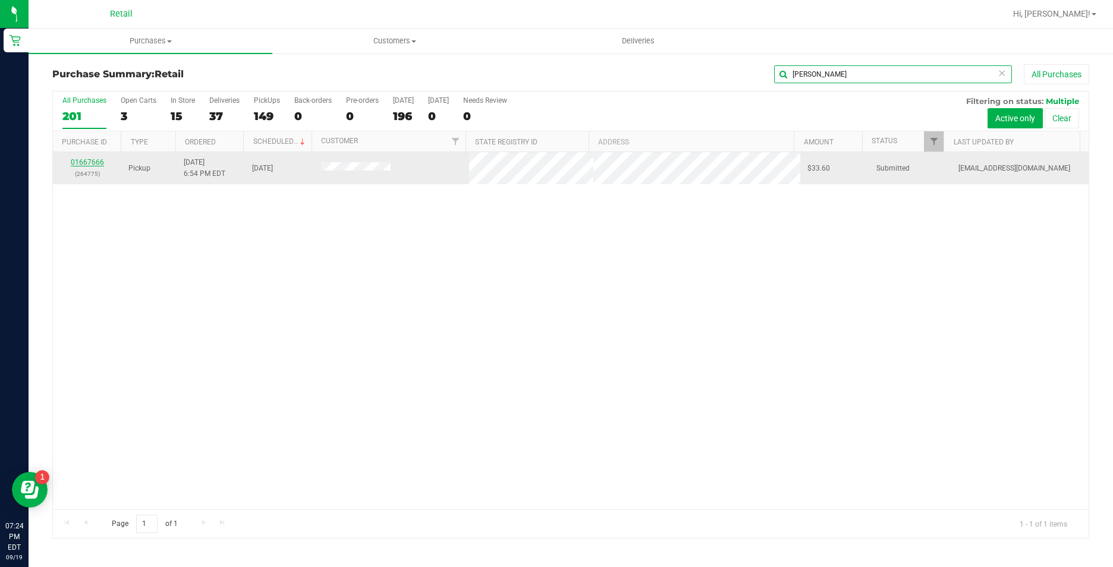
type input "[PERSON_NAME]"
click at [85, 161] on link "01667666" at bounding box center [87, 162] width 33 height 8
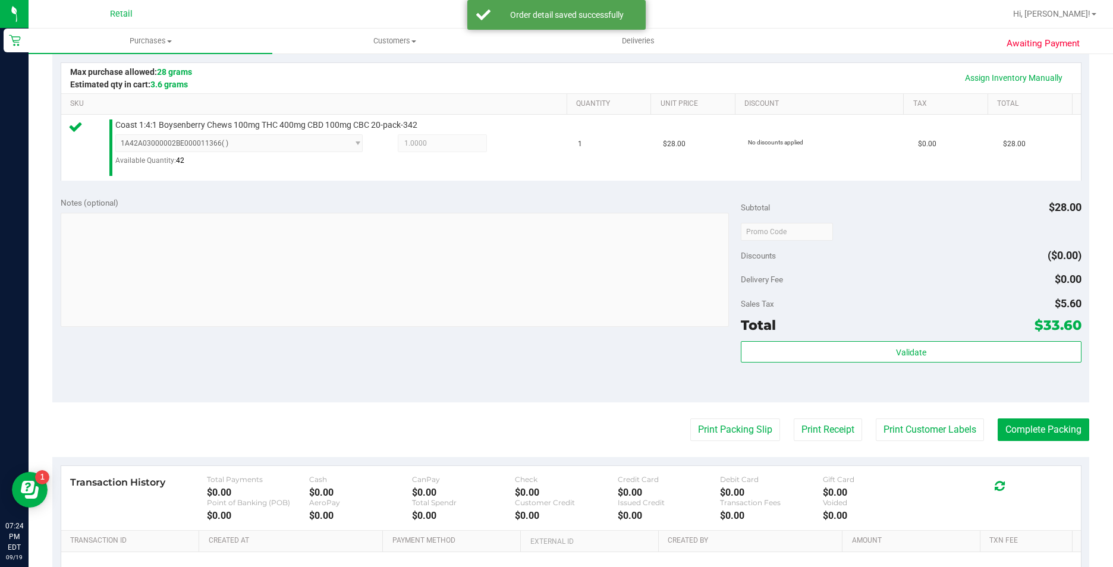
scroll to position [297, 0]
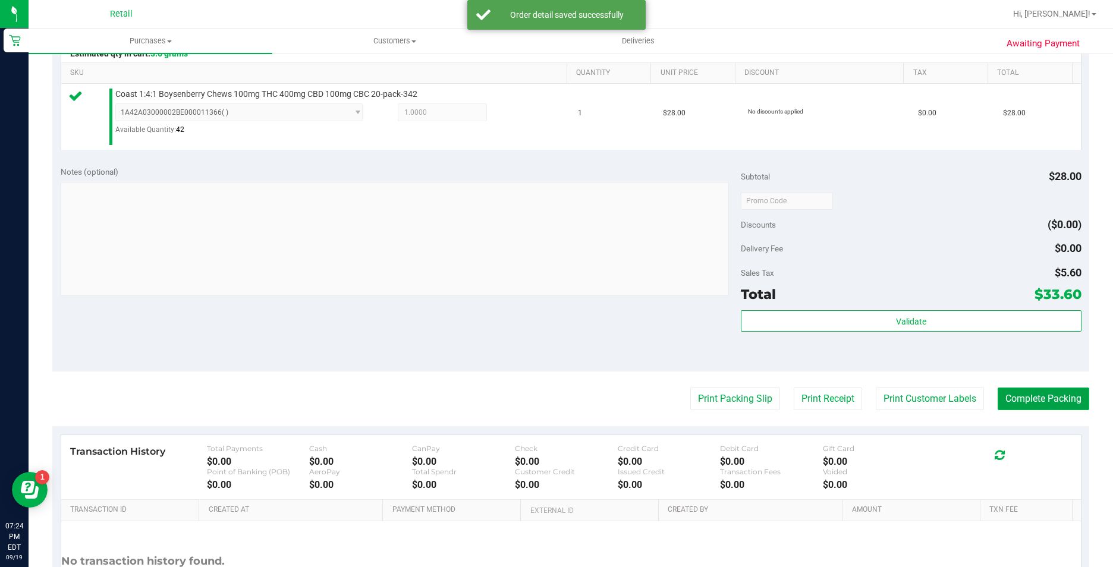
click at [1036, 399] on button "Complete Packing" at bounding box center [1044, 399] width 92 height 23
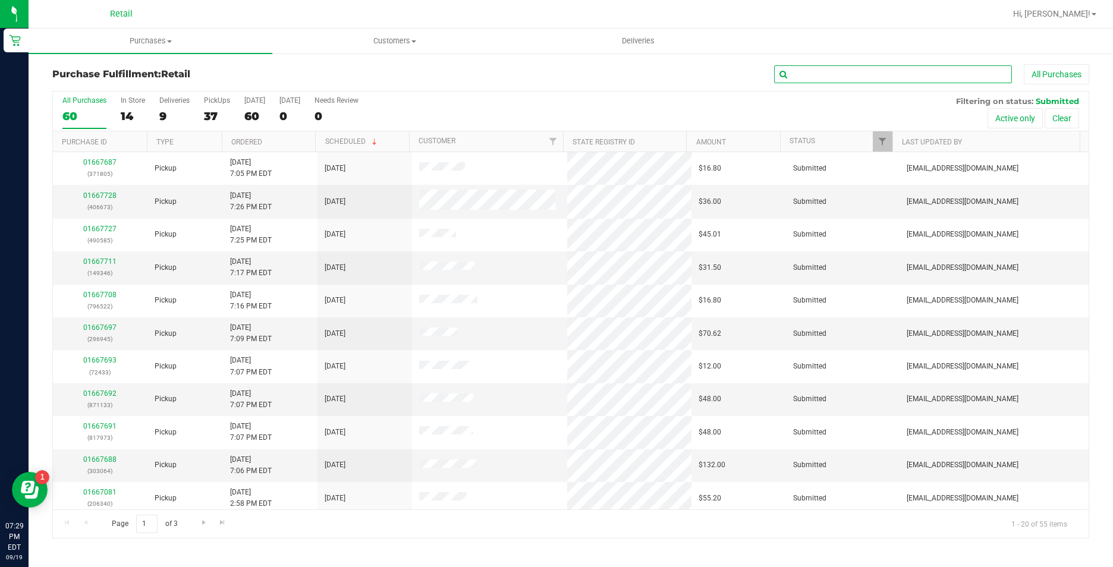
click at [834, 75] on input "text" at bounding box center [893, 74] width 238 height 18
click at [146, 40] on span "Purchases" at bounding box center [151, 41] width 244 height 11
click at [151, 67] on li "Summary of purchases" at bounding box center [151, 72] width 244 height 14
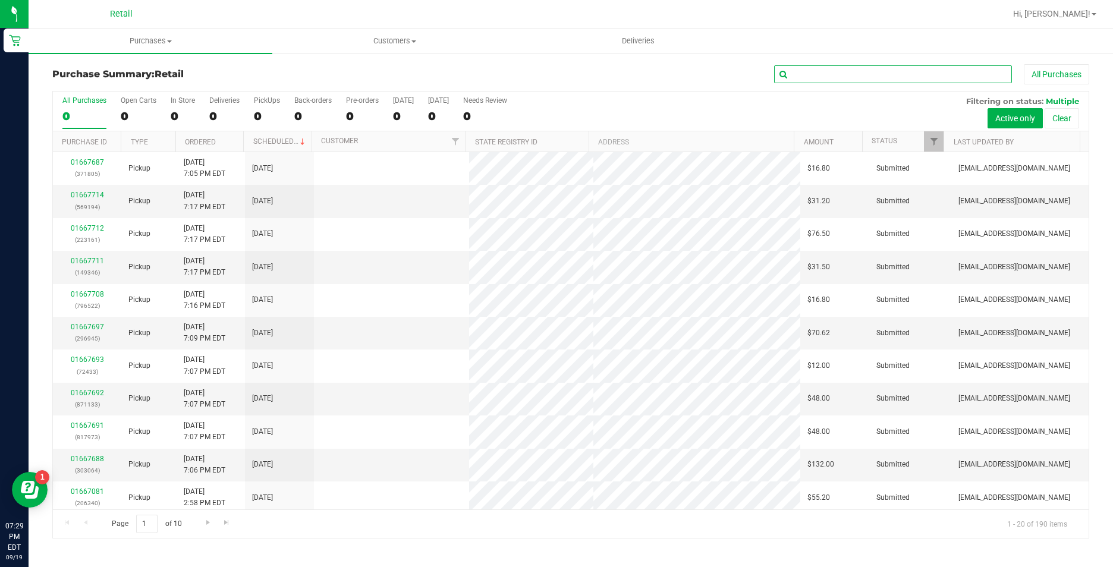
click at [802, 77] on input "text" at bounding box center [893, 74] width 238 height 18
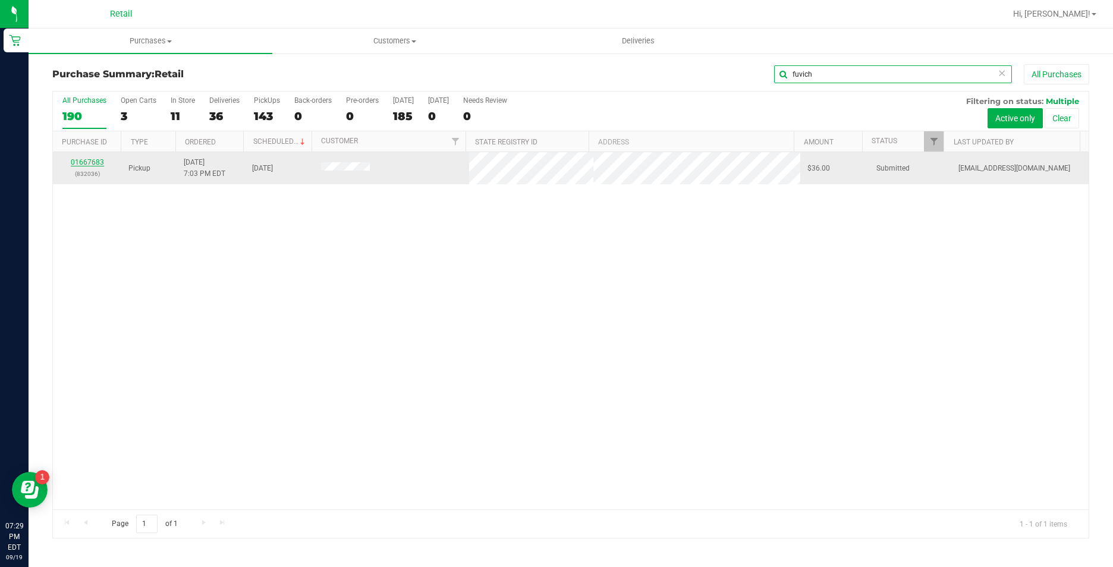
type input "fuvich"
click at [97, 163] on link "01667683" at bounding box center [87, 162] width 33 height 8
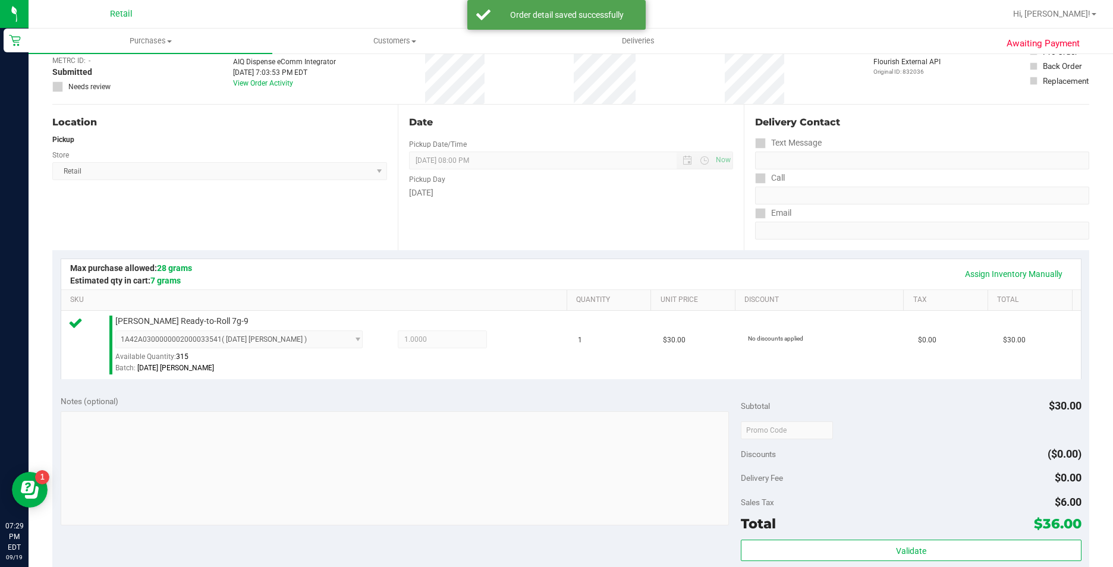
scroll to position [297, 0]
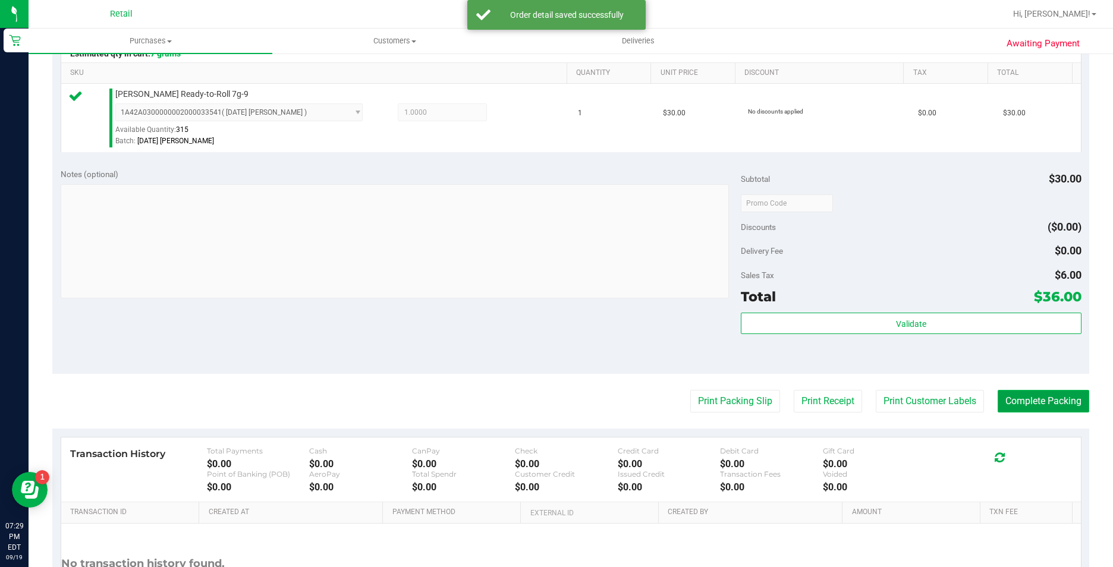
click at [1026, 403] on button "Complete Packing" at bounding box center [1044, 401] width 92 height 23
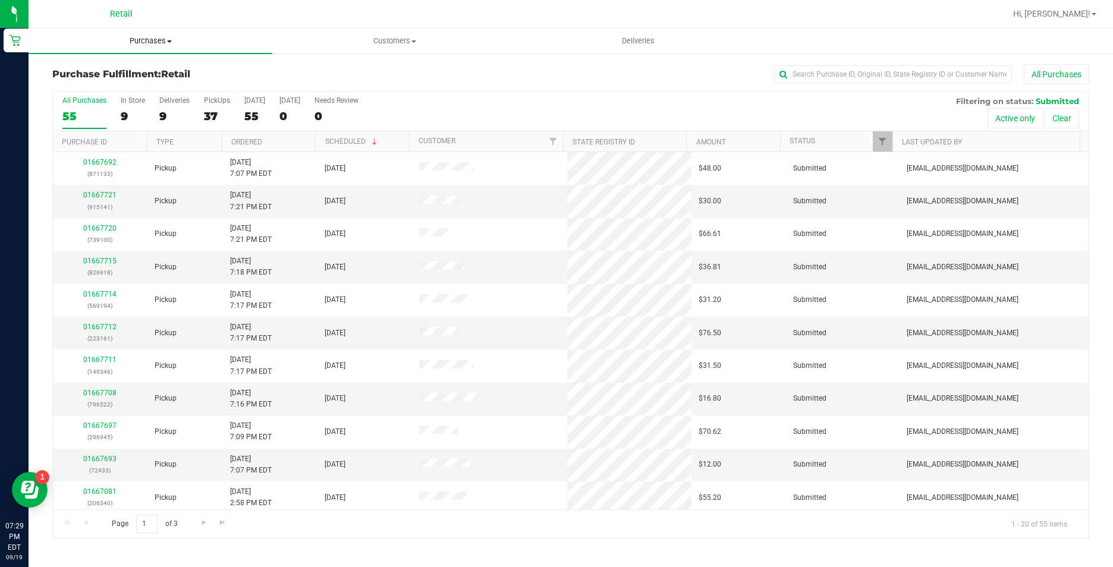
click at [139, 43] on span "Purchases" at bounding box center [151, 41] width 244 height 11
click at [128, 77] on span "Summary of purchases" at bounding box center [90, 72] width 122 height 10
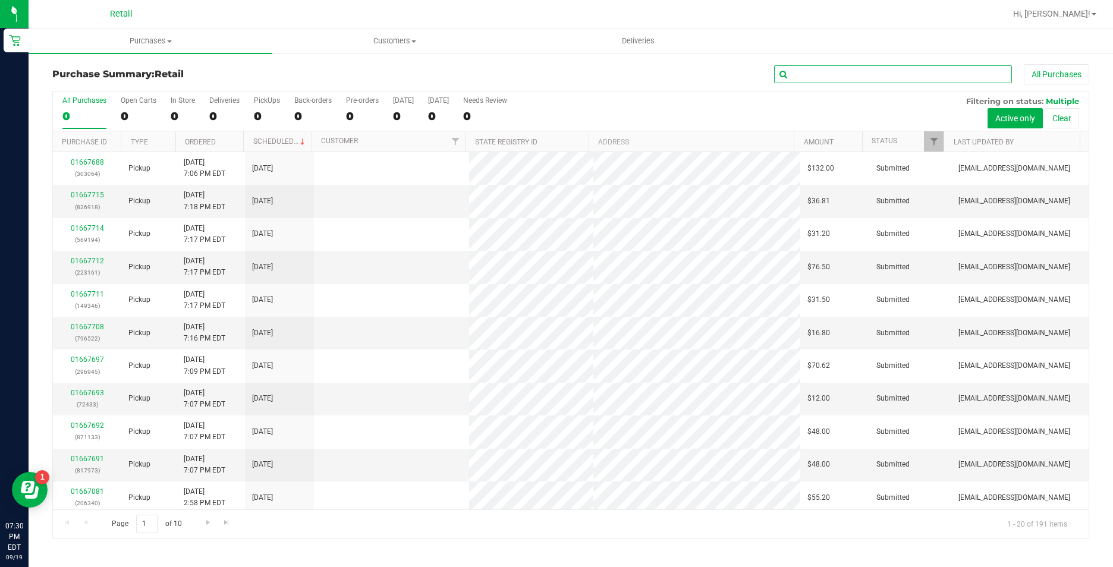
click at [870, 71] on input "text" at bounding box center [893, 74] width 238 height 18
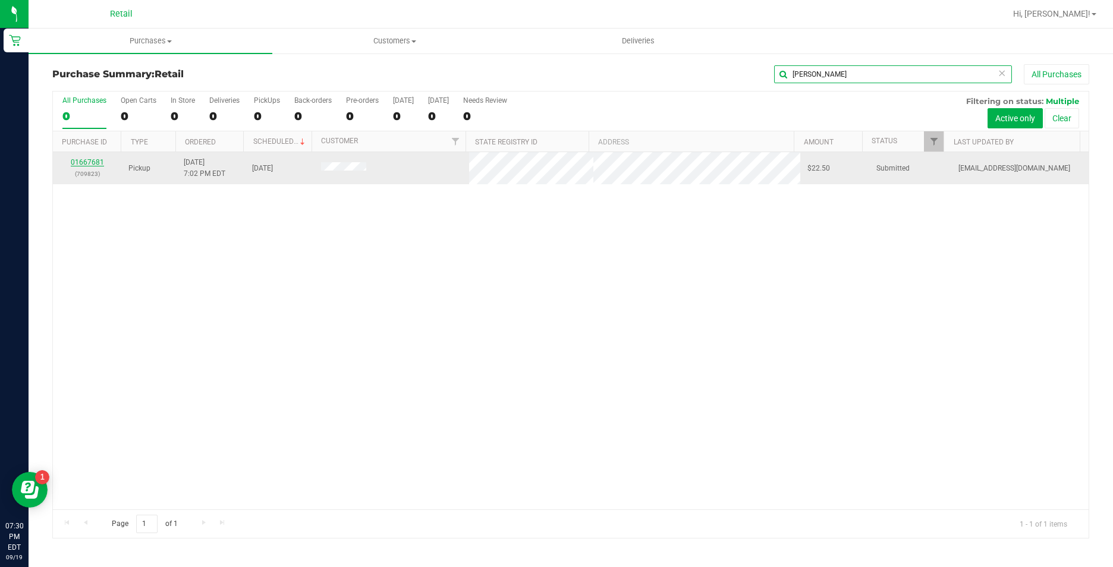
type input "[PERSON_NAME]"
click at [92, 165] on link "01667681" at bounding box center [87, 162] width 33 height 8
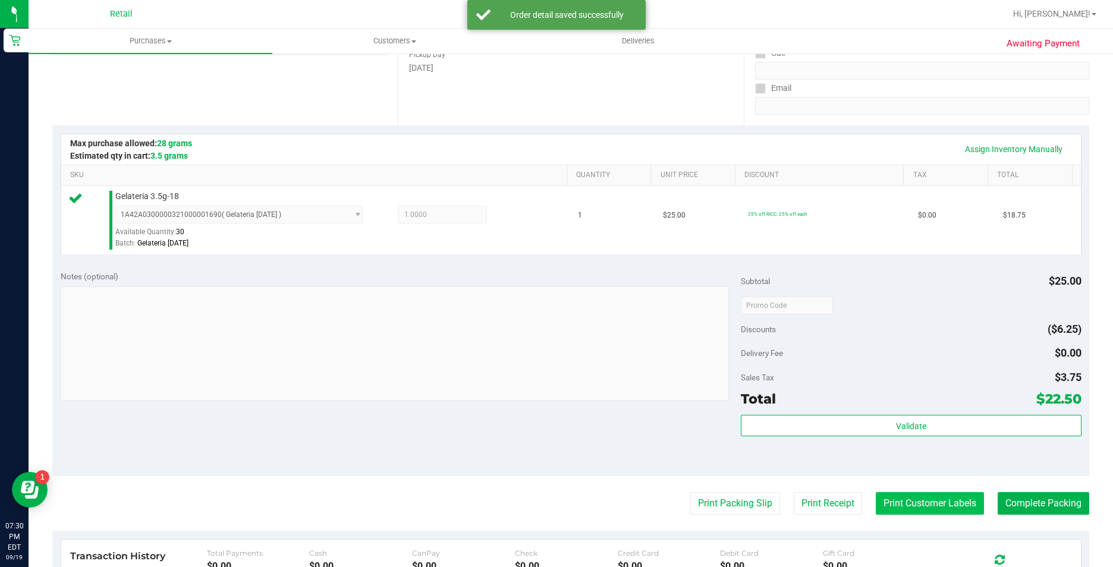
scroll to position [238, 0]
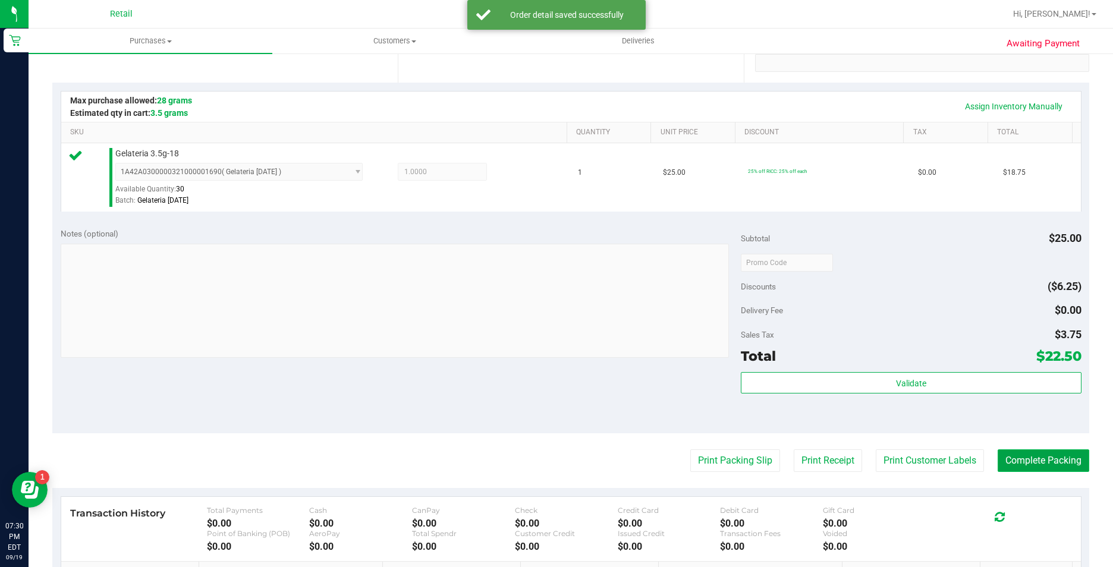
click at [1005, 467] on button "Complete Packing" at bounding box center [1044, 461] width 92 height 23
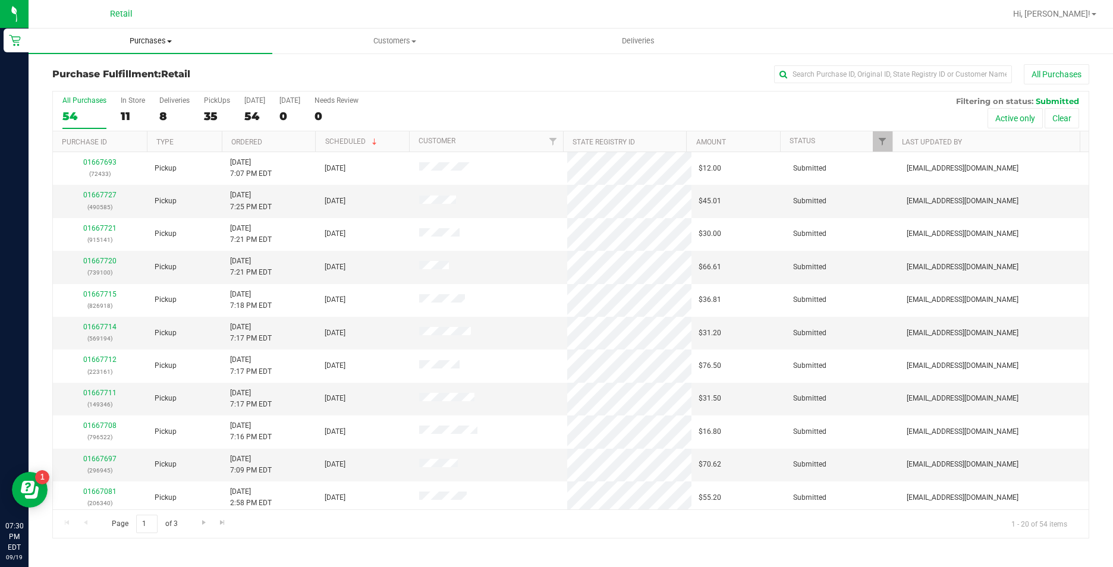
click at [168, 45] on span "Purchases" at bounding box center [151, 41] width 244 height 11
click at [163, 74] on li "Summary of purchases" at bounding box center [151, 72] width 244 height 14
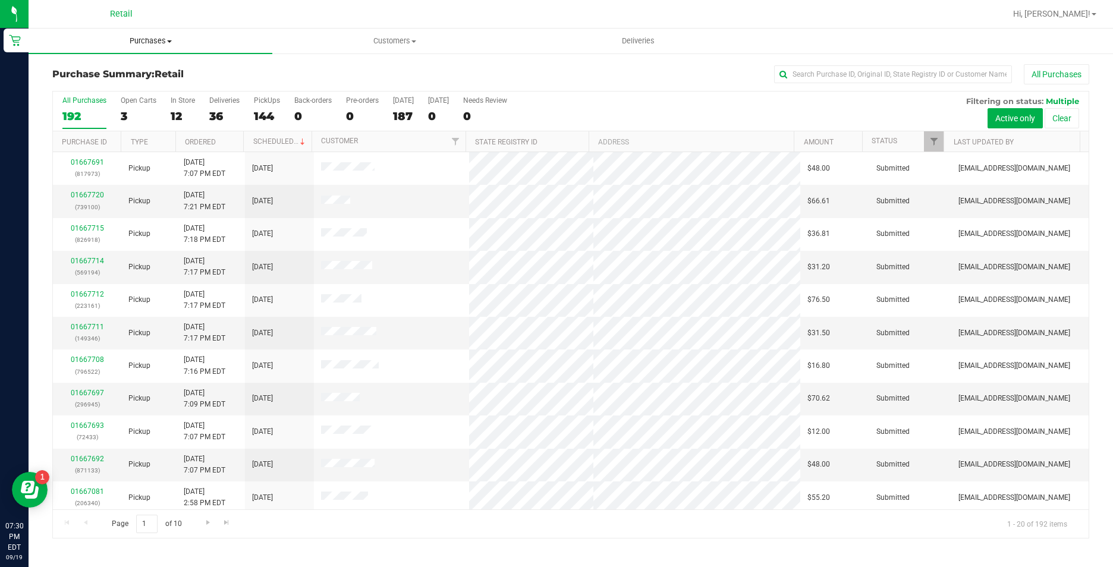
click at [171, 40] on span at bounding box center [169, 41] width 5 height 2
click at [159, 66] on li "Summary of purchases" at bounding box center [151, 72] width 244 height 14
click at [806, 75] on input "text" at bounding box center [893, 74] width 238 height 18
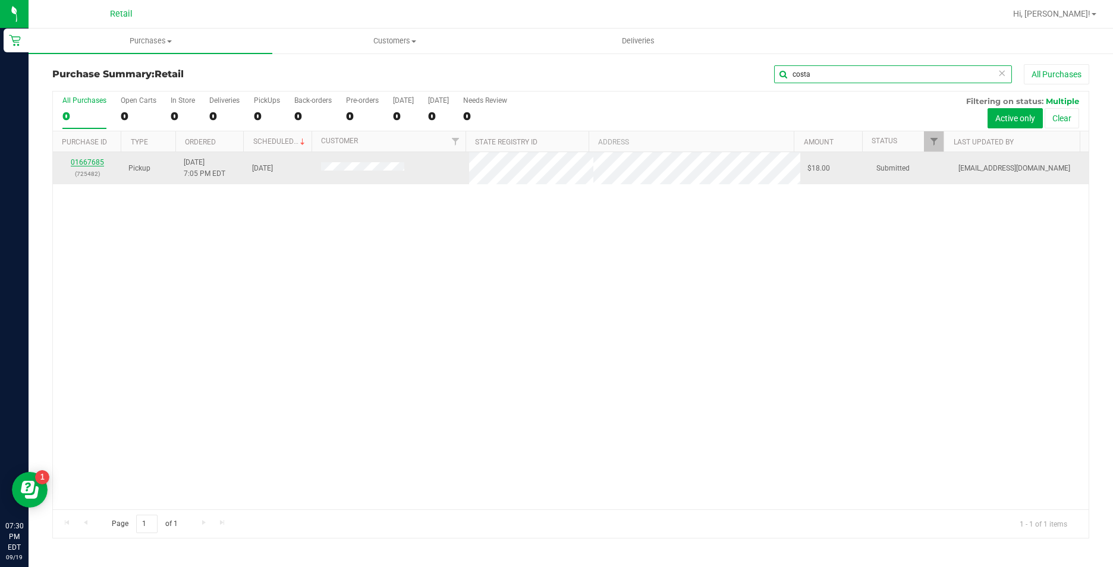
type input "costa"
click at [87, 164] on link "01667685" at bounding box center [87, 162] width 33 height 8
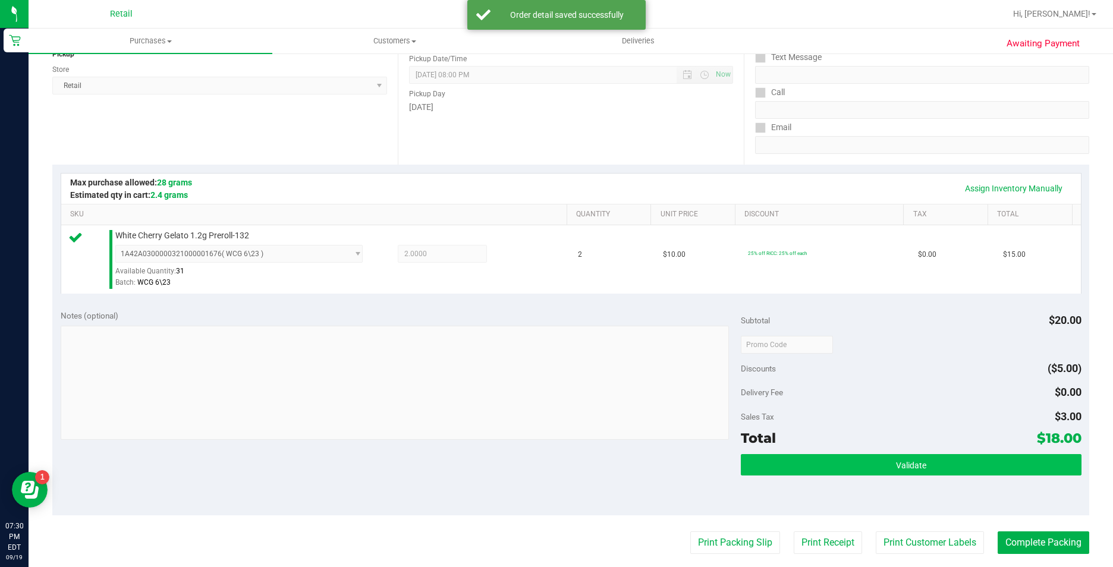
scroll to position [238, 0]
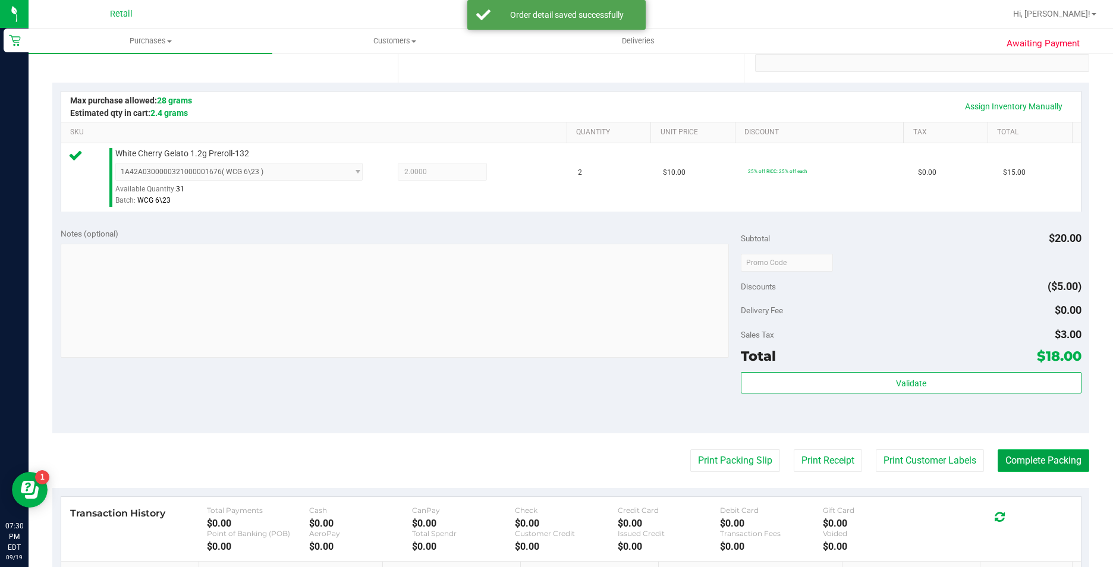
click at [1035, 458] on button "Complete Packing" at bounding box center [1044, 461] width 92 height 23
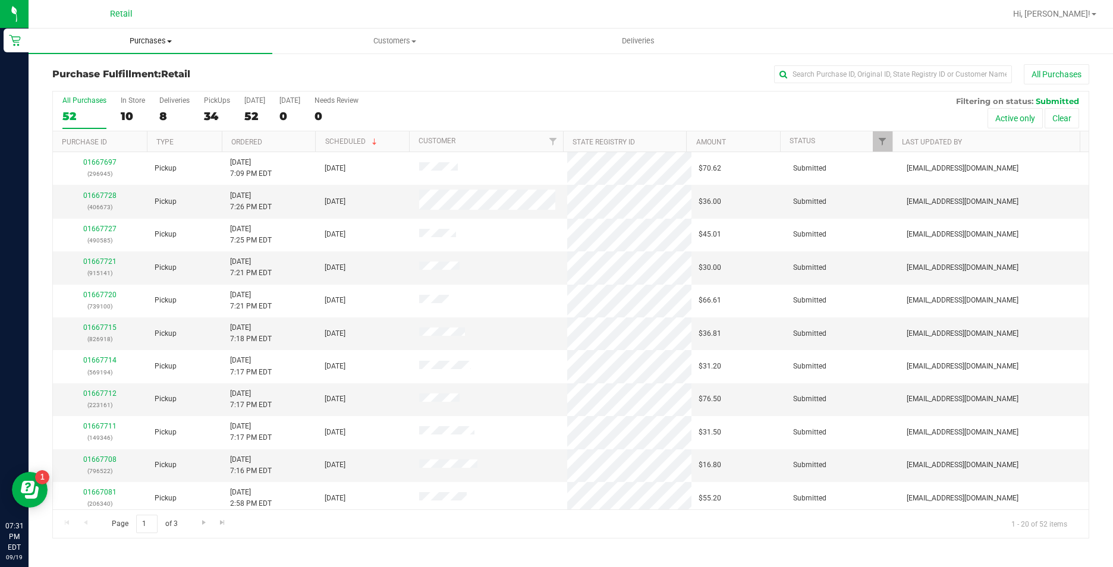
click at [134, 47] on uib-tab-heading "Purchases Summary of purchases Fulfillment All purchases" at bounding box center [151, 41] width 244 height 25
click at [139, 71] on span "Summary of purchases" at bounding box center [90, 72] width 122 height 10
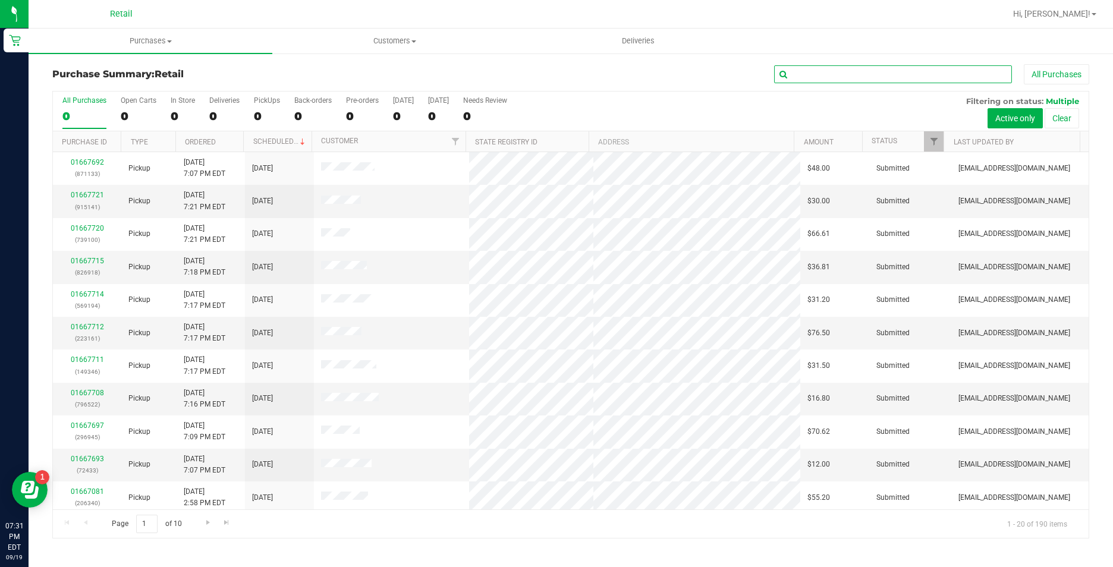
click at [898, 69] on input "text" at bounding box center [893, 74] width 238 height 18
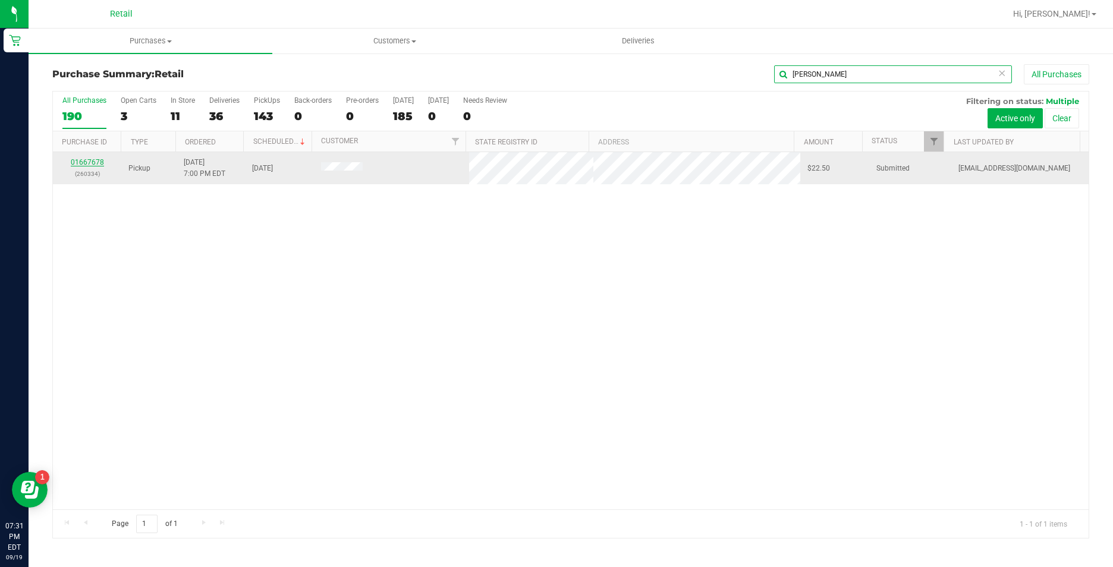
type input "[PERSON_NAME]"
click at [77, 163] on link "01667678" at bounding box center [87, 162] width 33 height 8
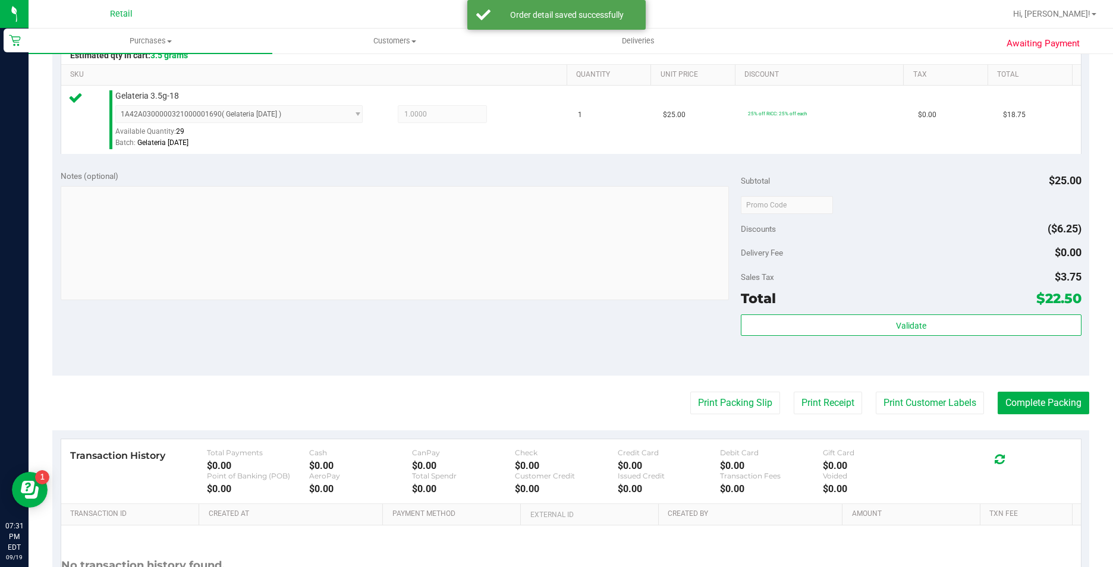
scroll to position [297, 0]
click at [1032, 400] on button "Complete Packing" at bounding box center [1044, 401] width 92 height 23
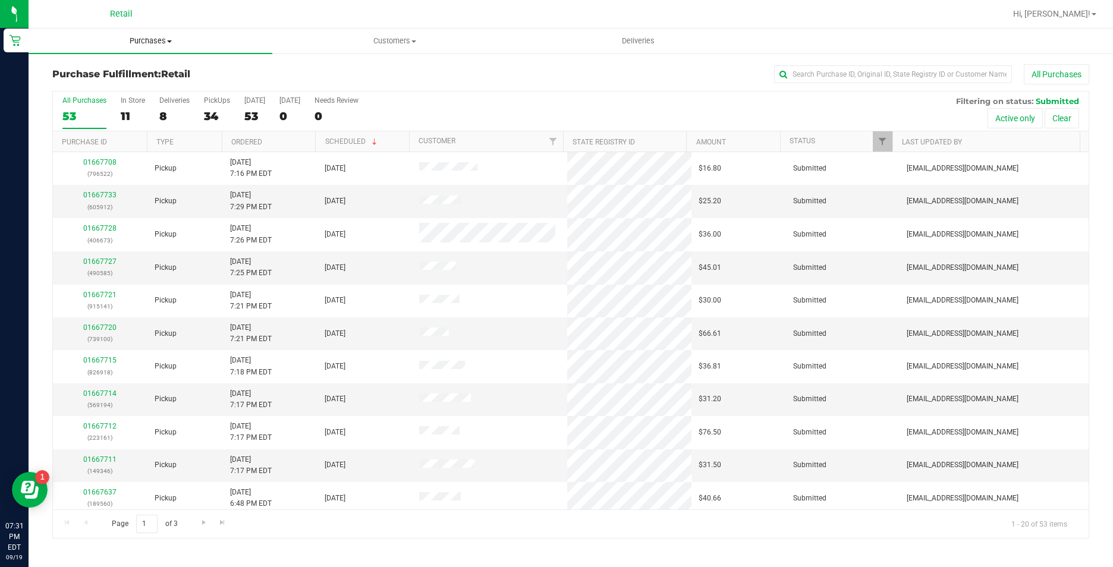
click at [137, 42] on span "Purchases" at bounding box center [151, 41] width 244 height 11
click at [133, 71] on span "Summary of purchases" at bounding box center [90, 72] width 122 height 10
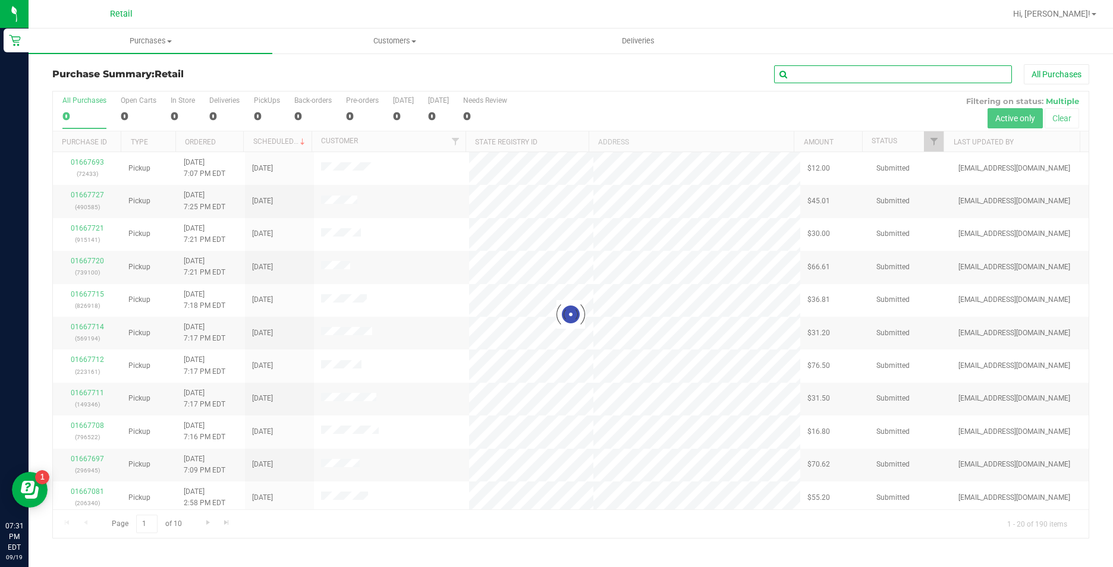
click at [806, 71] on input "text" at bounding box center [893, 74] width 238 height 18
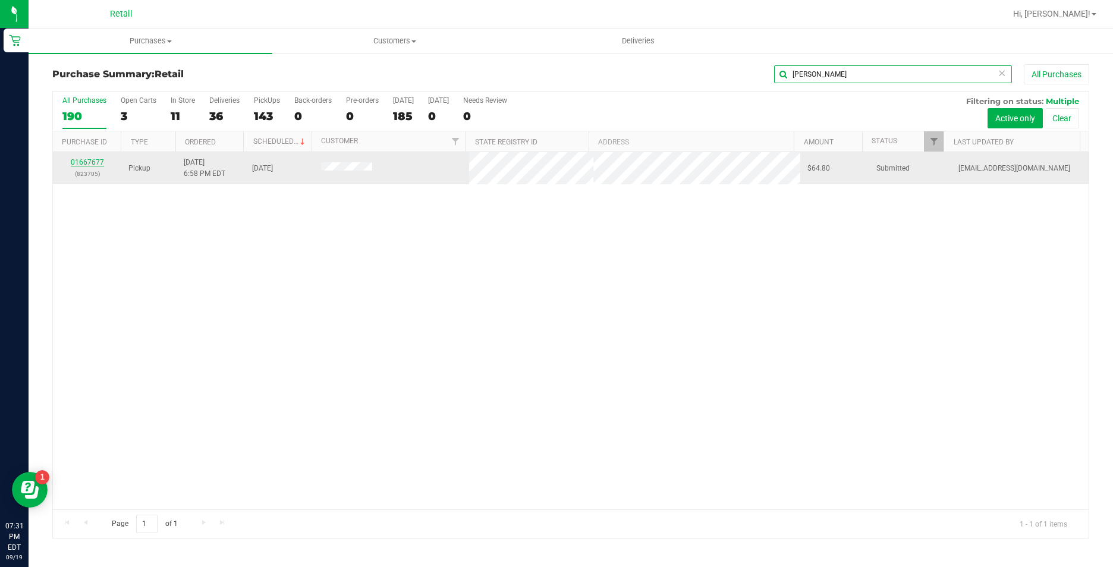
type input "[PERSON_NAME]"
click at [93, 165] on link "01667677" at bounding box center [87, 162] width 33 height 8
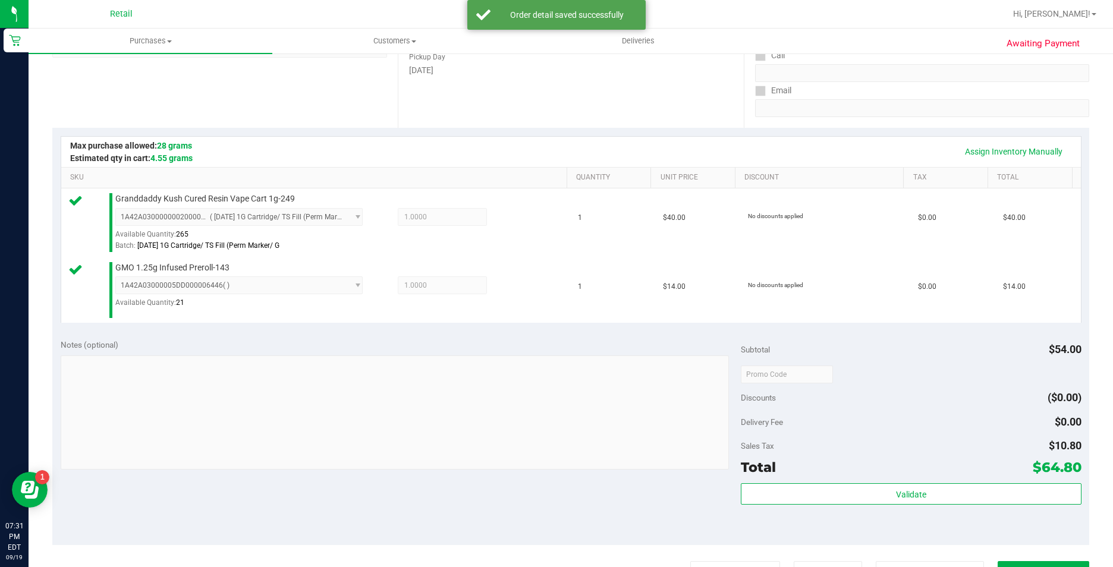
scroll to position [297, 0]
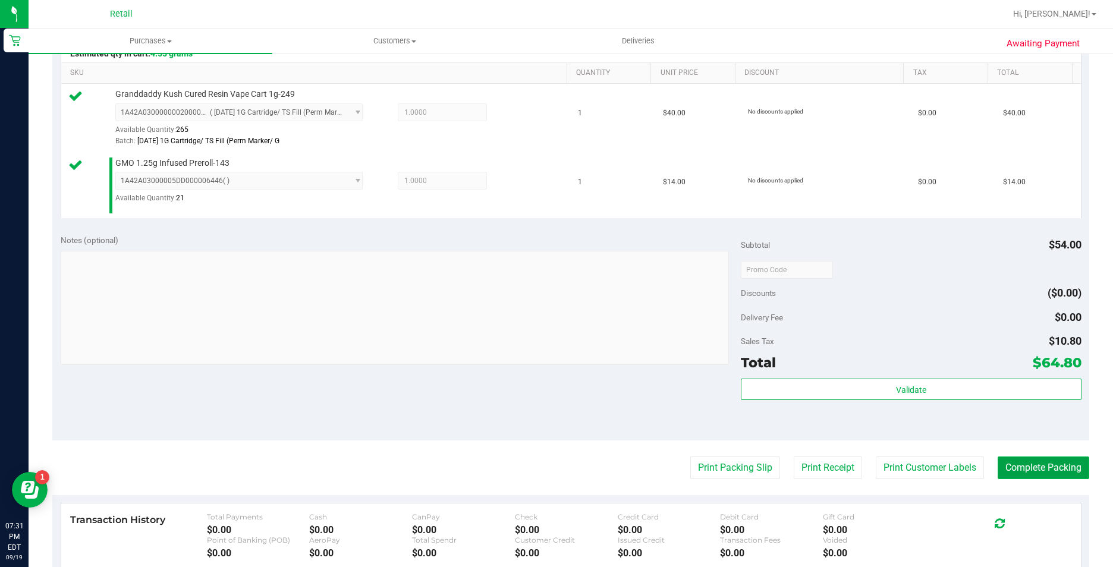
click at [1007, 470] on button "Complete Packing" at bounding box center [1044, 468] width 92 height 23
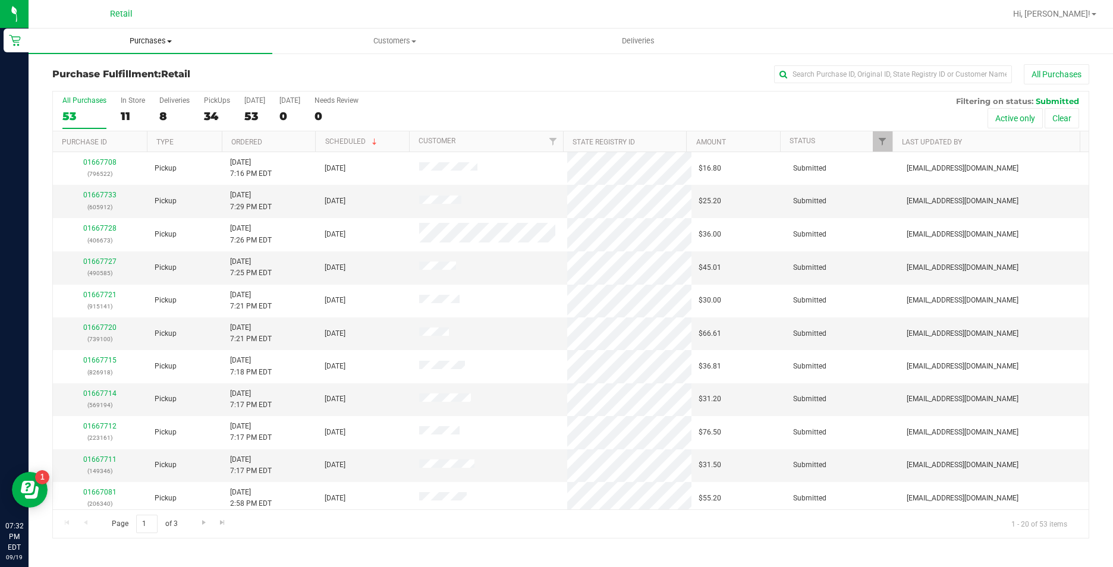
click at [147, 40] on span "Purchases" at bounding box center [151, 41] width 244 height 11
click at [144, 76] on span "Summary of purchases" at bounding box center [90, 72] width 122 height 10
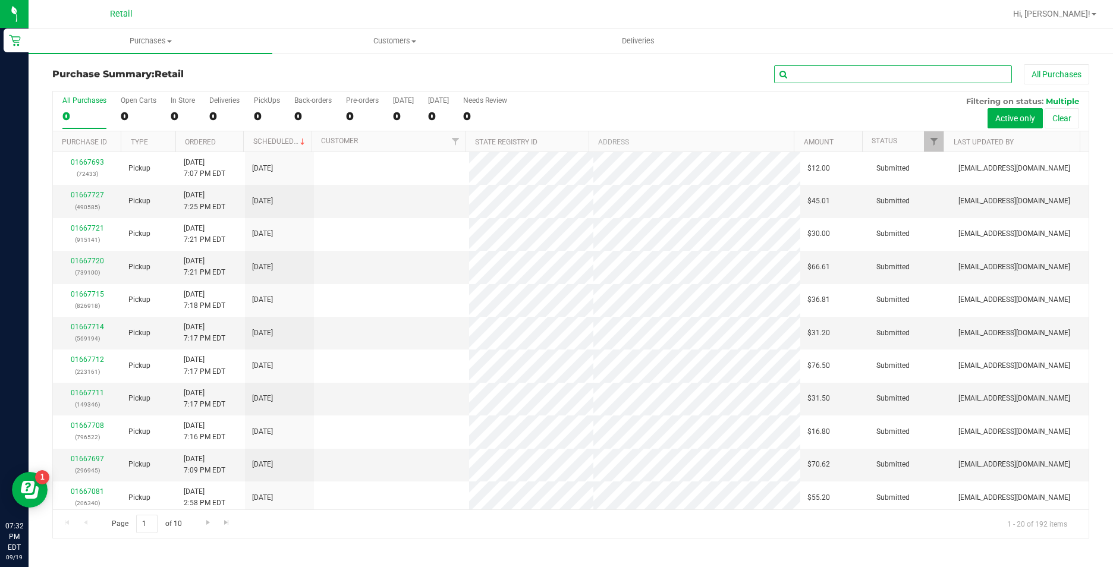
click at [881, 78] on input "text" at bounding box center [893, 74] width 238 height 18
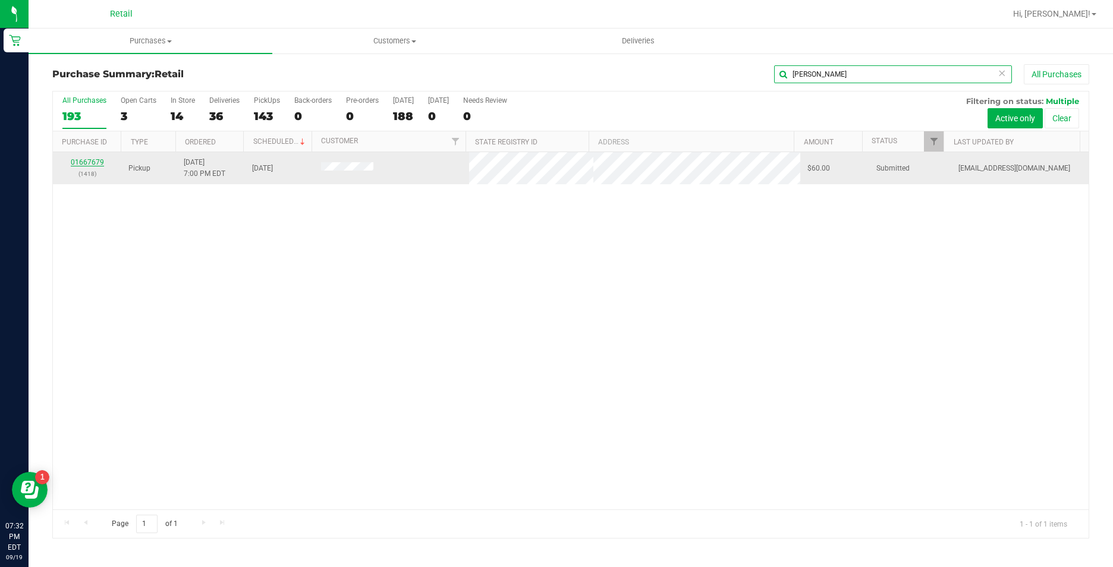
type input "[PERSON_NAME]"
click at [87, 159] on link "01667679" at bounding box center [87, 162] width 33 height 8
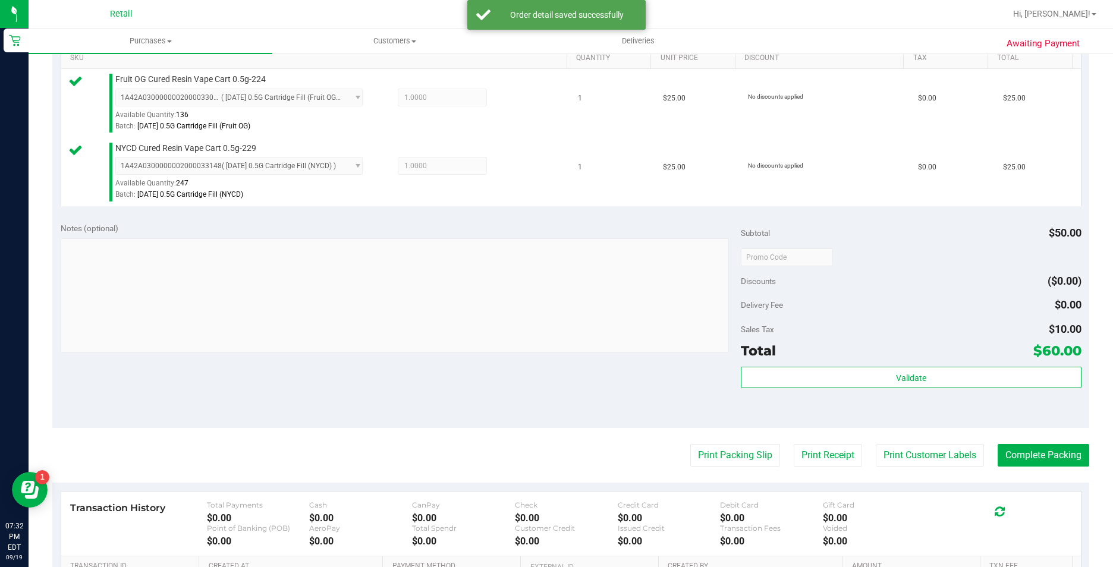
scroll to position [357, 0]
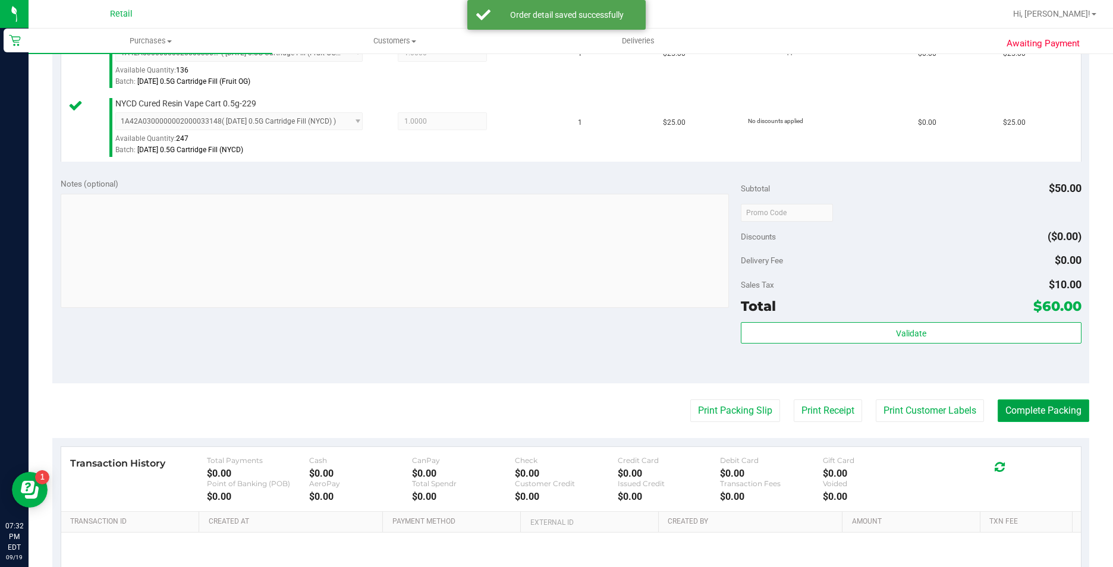
click at [1030, 409] on button "Complete Packing" at bounding box center [1044, 411] width 92 height 23
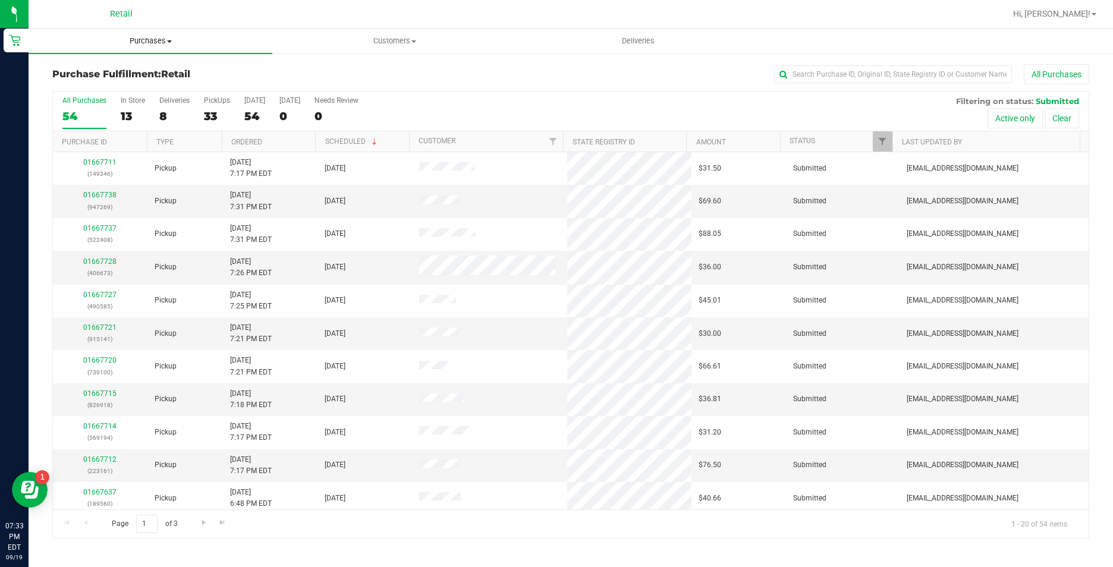
click at [150, 42] on span "Purchases" at bounding box center [151, 41] width 244 height 11
click at [159, 73] on li "Summary of purchases" at bounding box center [151, 72] width 244 height 14
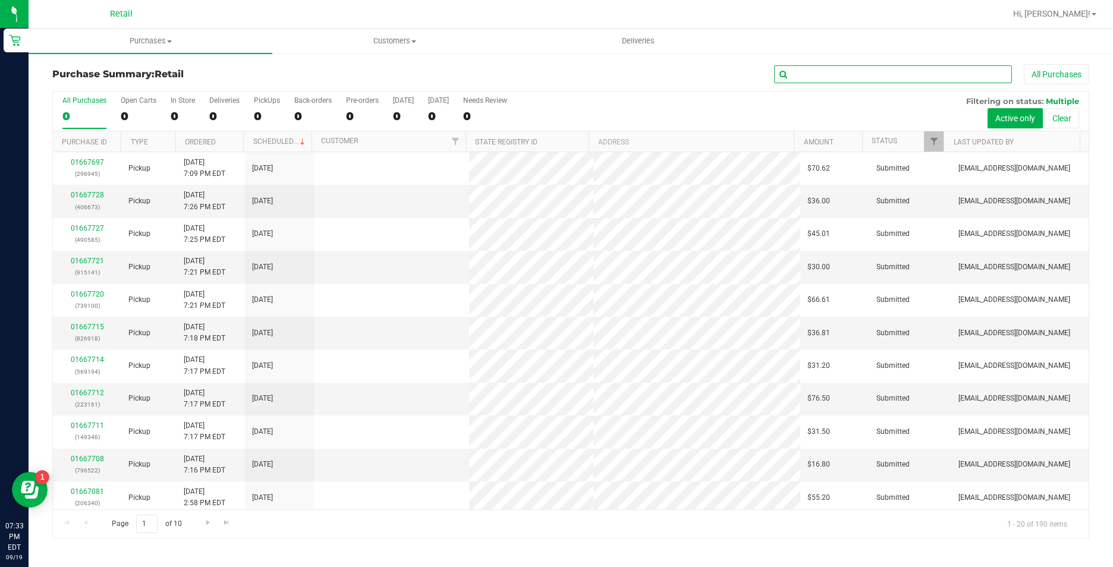
click at [949, 73] on input "text" at bounding box center [893, 74] width 238 height 18
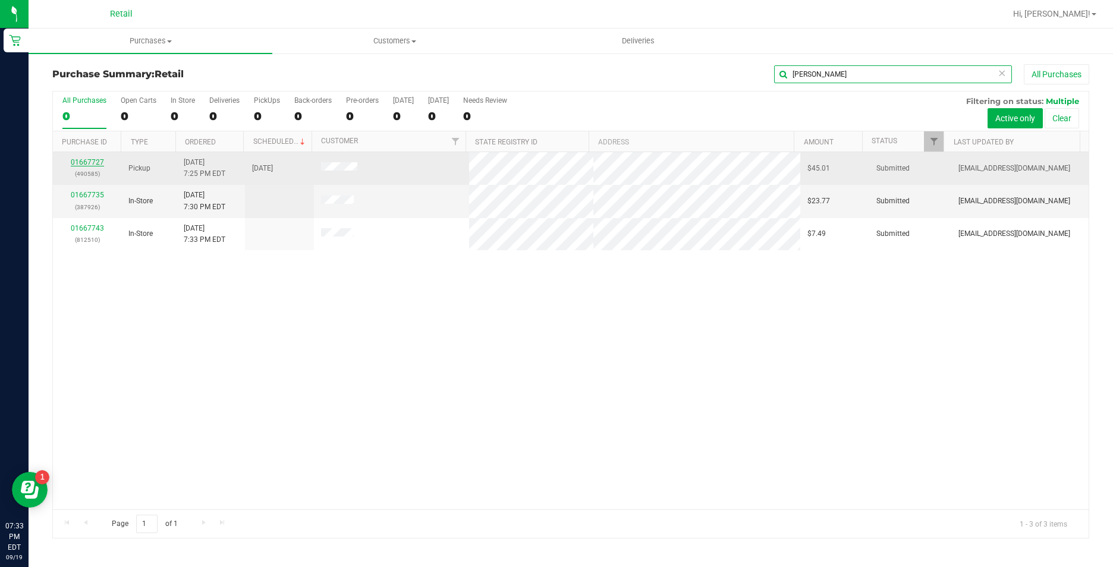
type input "[PERSON_NAME]"
click at [93, 160] on link "01667727" at bounding box center [87, 162] width 33 height 8
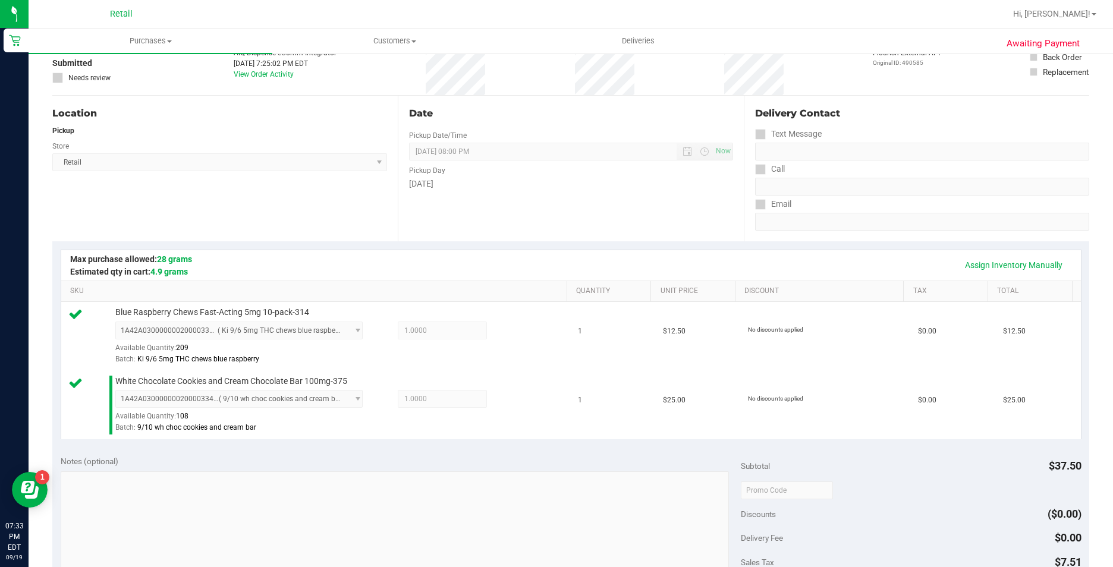
scroll to position [357, 0]
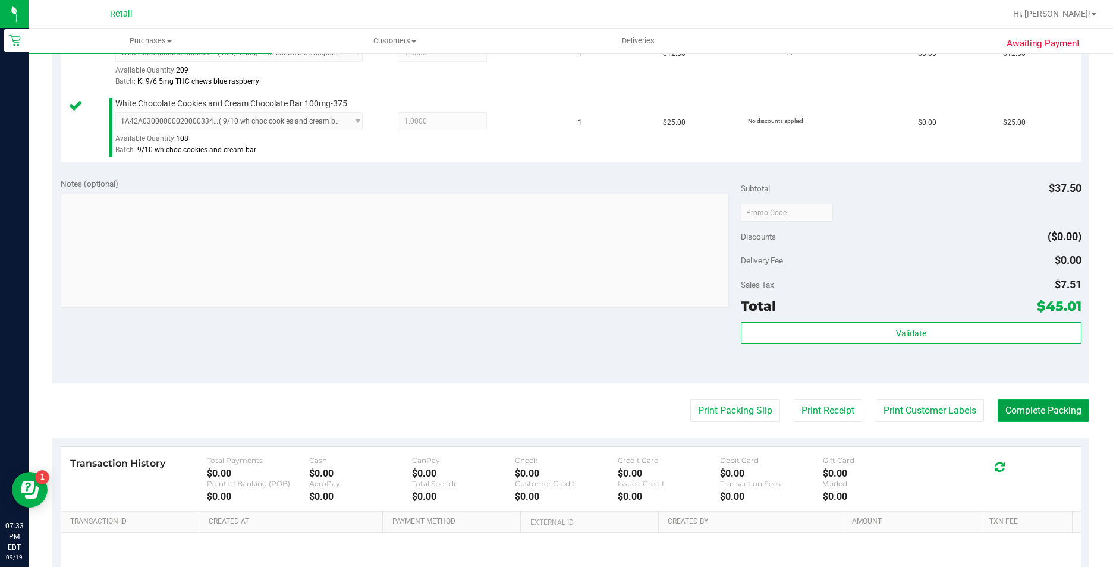
click at [1044, 417] on button "Complete Packing" at bounding box center [1044, 411] width 92 height 23
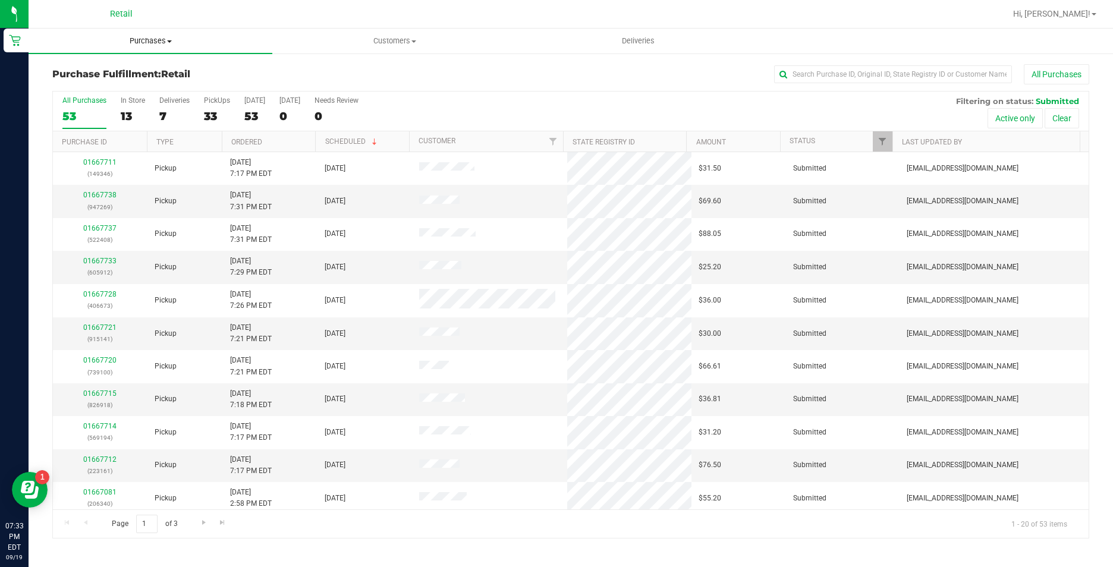
click at [151, 46] on span "Purchases" at bounding box center [151, 41] width 244 height 11
click at [157, 66] on li "Summary of purchases" at bounding box center [151, 72] width 244 height 14
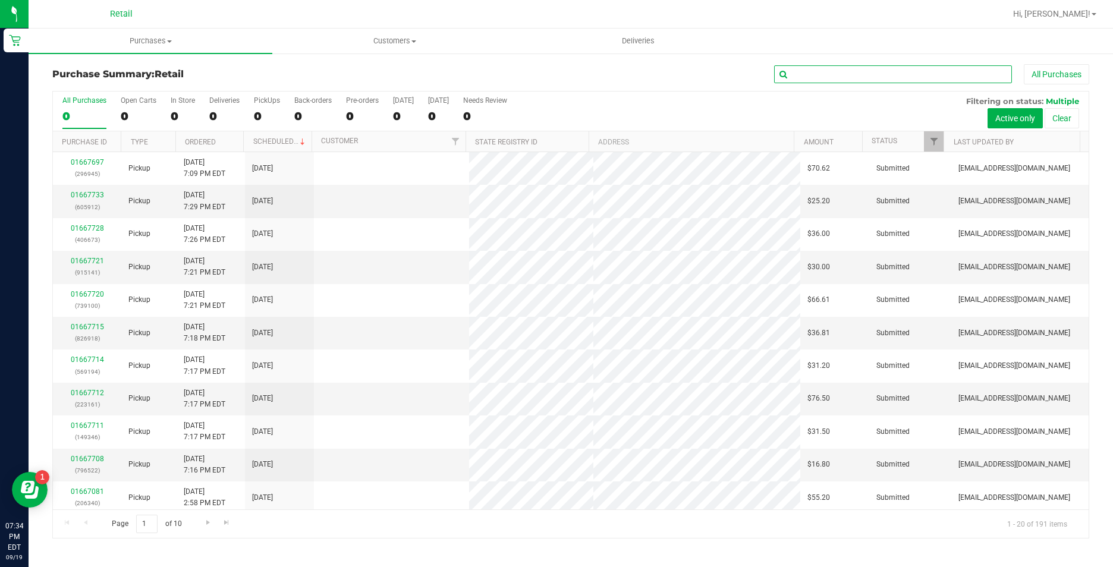
click at [862, 72] on input "text" at bounding box center [893, 74] width 238 height 18
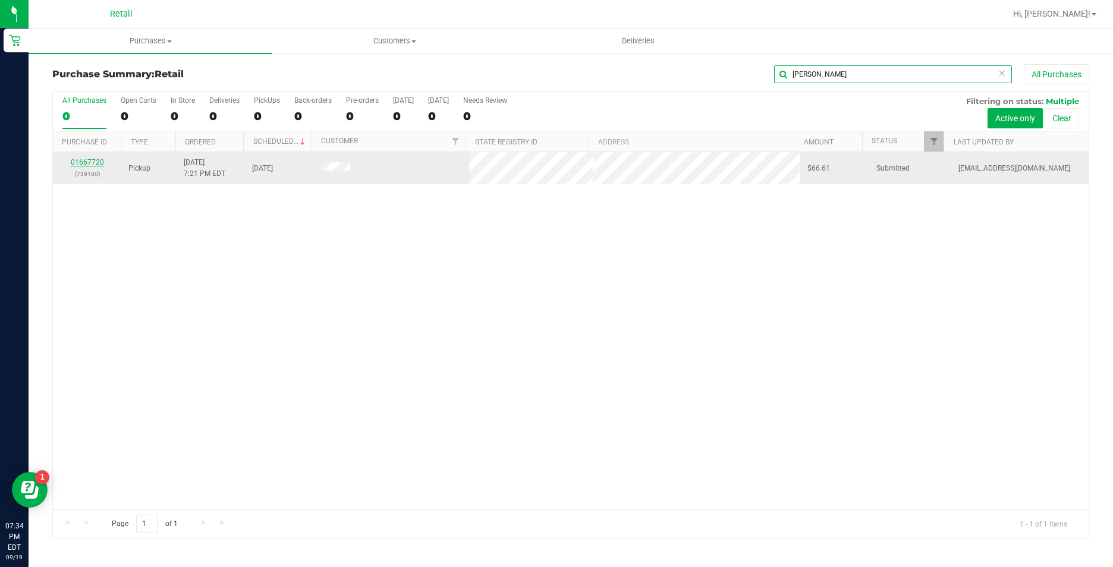
type input "[PERSON_NAME]"
click at [89, 162] on link "01667720" at bounding box center [87, 162] width 33 height 8
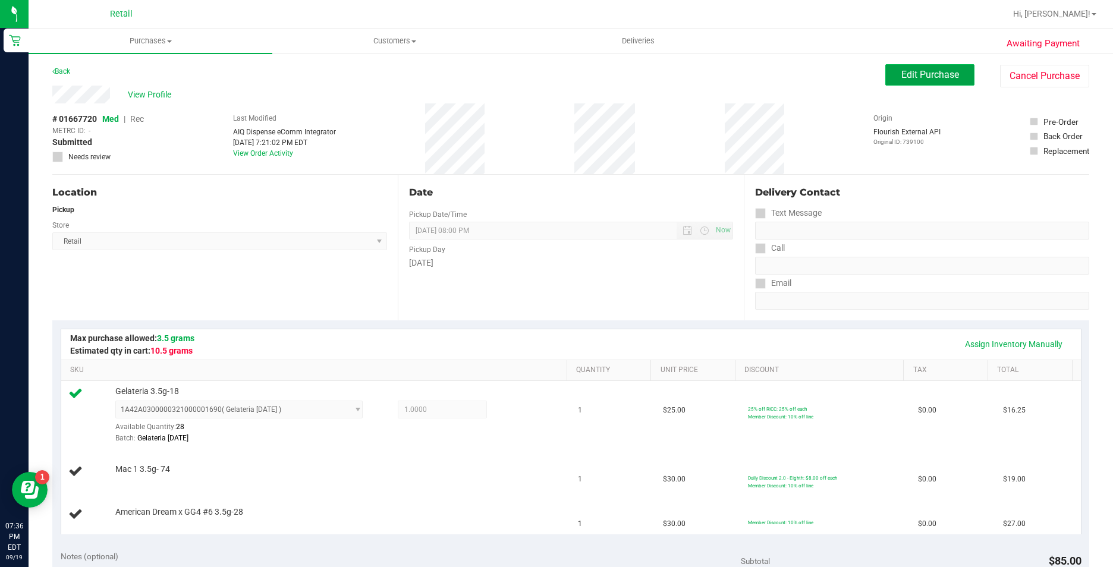
click at [941, 80] on span "Edit Purchase" at bounding box center [930, 74] width 58 height 11
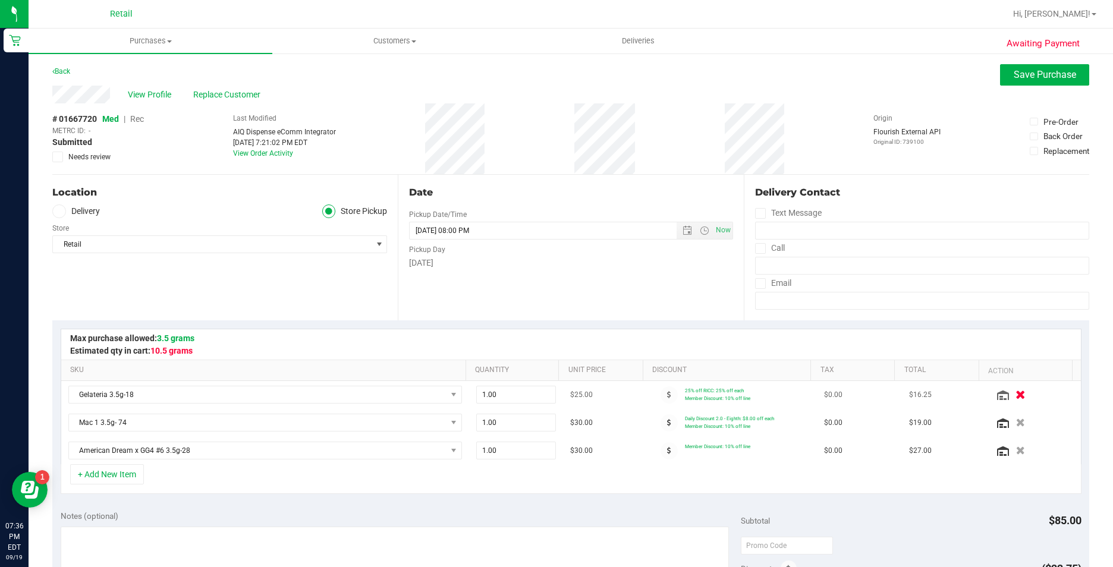
click at [1016, 394] on icon "button" at bounding box center [1021, 395] width 10 height 9
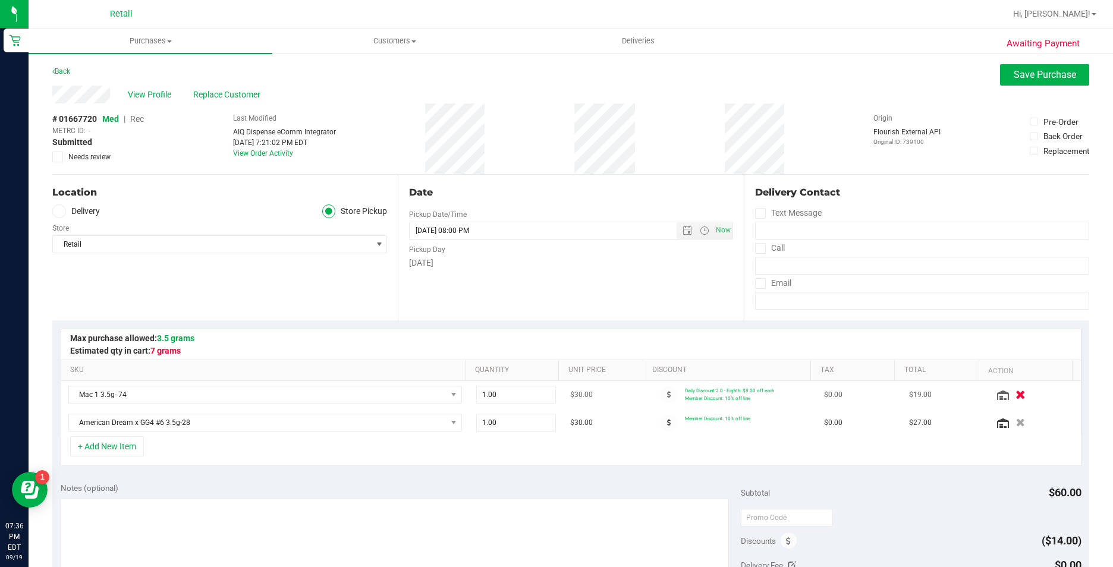
click at [1016, 397] on icon "button" at bounding box center [1021, 395] width 10 height 9
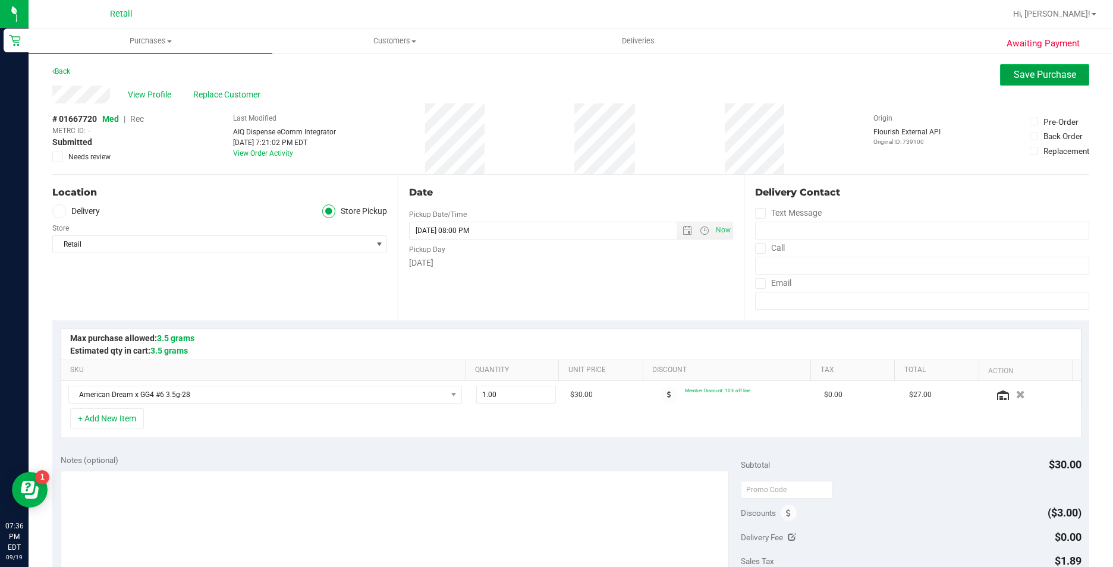
click at [1025, 77] on span "Save Purchase" at bounding box center [1045, 74] width 62 height 11
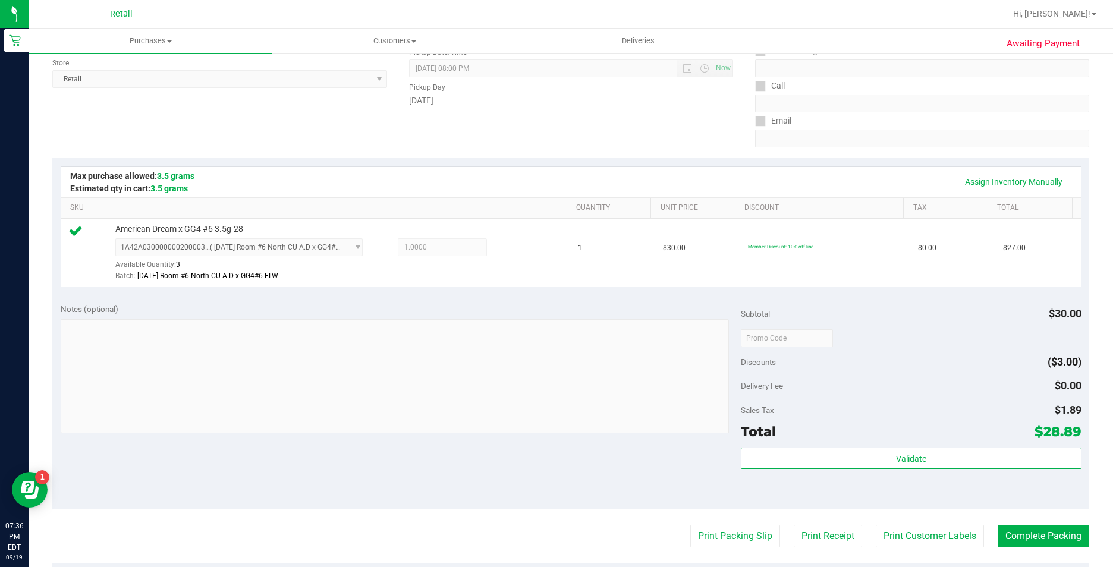
scroll to position [178, 0]
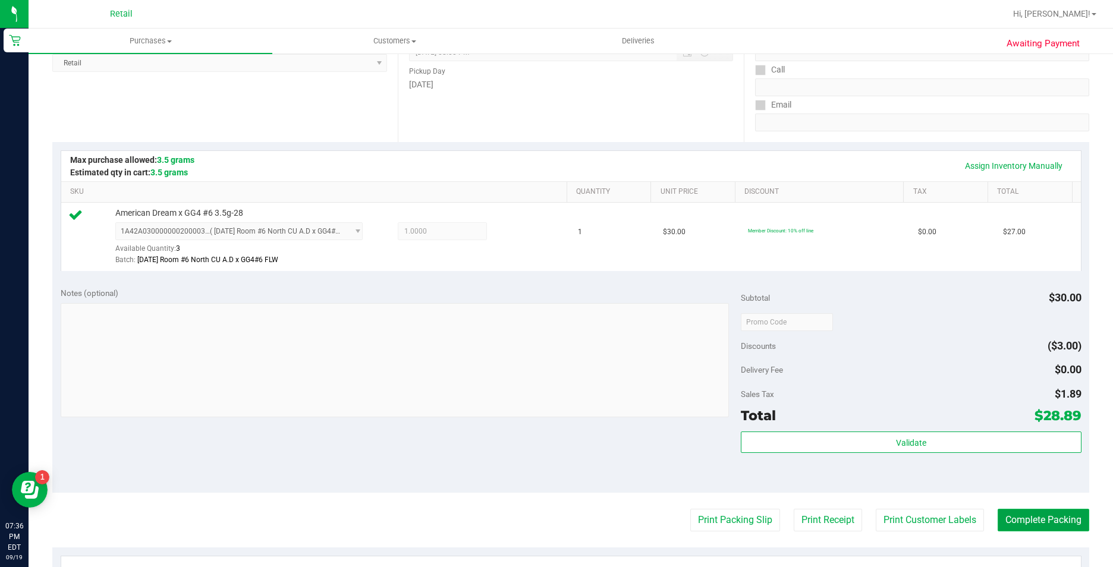
click at [1016, 514] on button "Complete Packing" at bounding box center [1044, 520] width 92 height 23
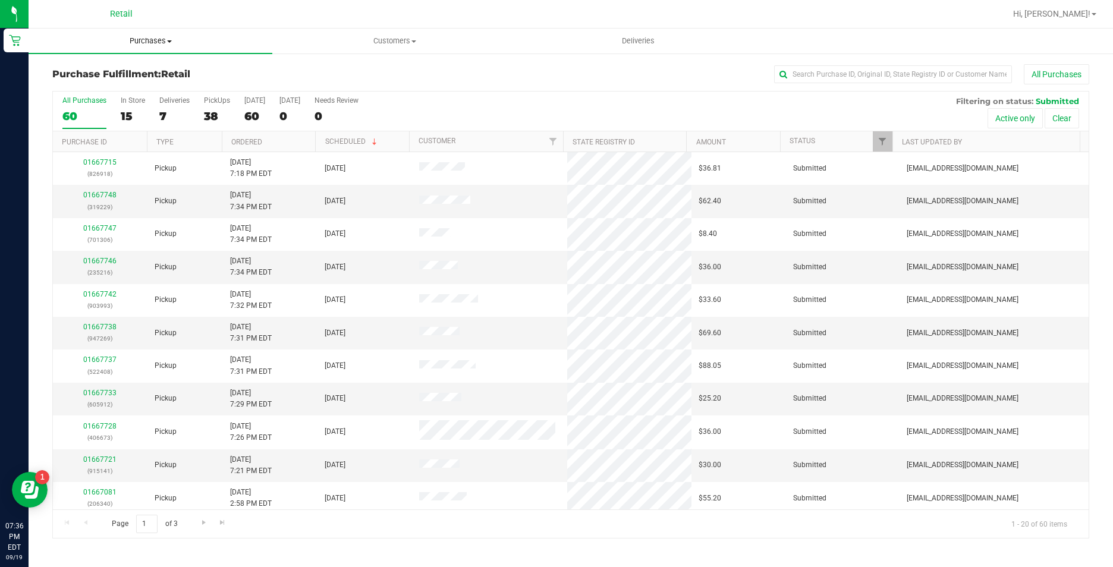
click at [128, 43] on span "Purchases" at bounding box center [151, 41] width 244 height 11
click at [121, 69] on span "Summary of purchases" at bounding box center [90, 72] width 122 height 10
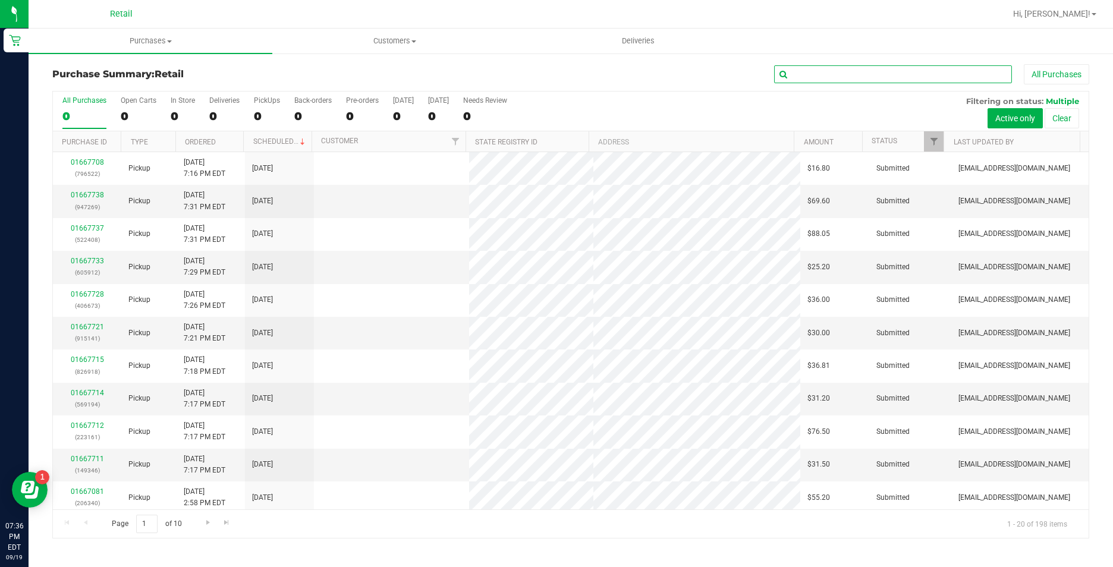
click at [869, 79] on input "text" at bounding box center [893, 74] width 238 height 18
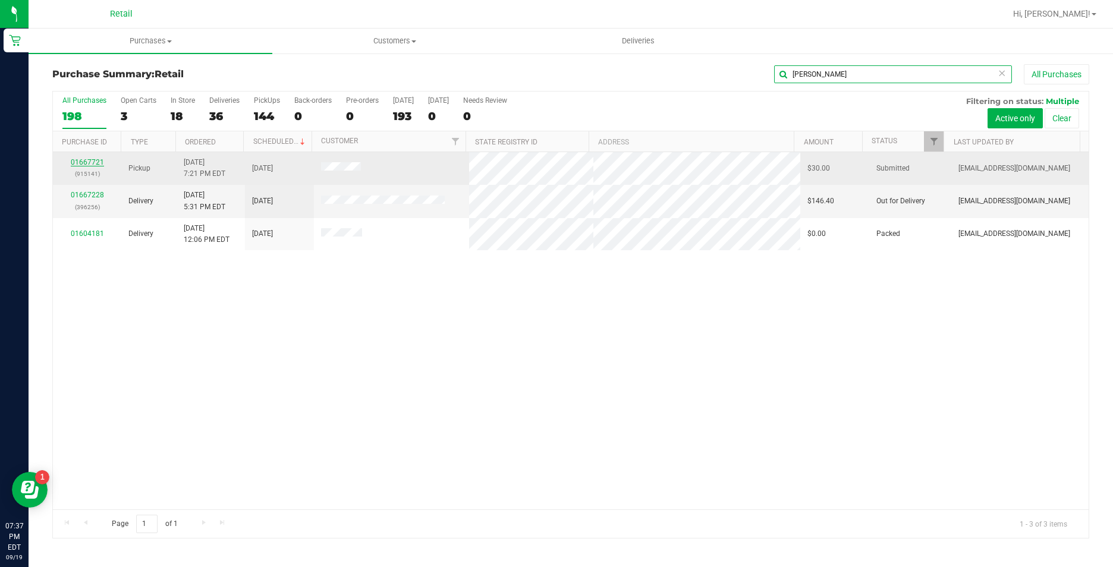
type input "[PERSON_NAME]"
click at [99, 159] on link "01667721" at bounding box center [87, 162] width 33 height 8
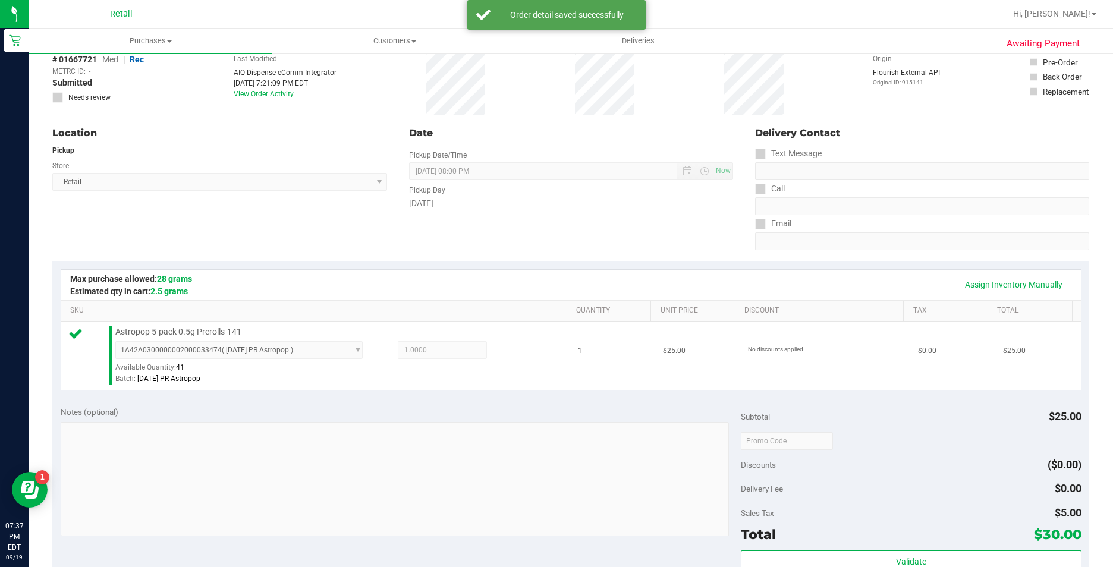
scroll to position [178, 0]
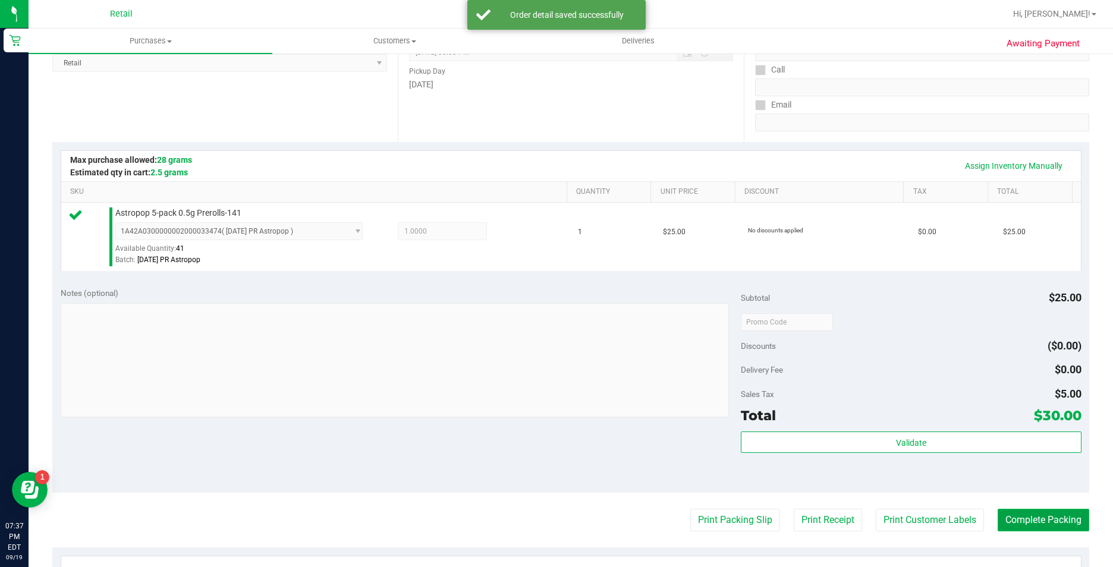
click at [1017, 516] on button "Complete Packing" at bounding box center [1044, 520] width 92 height 23
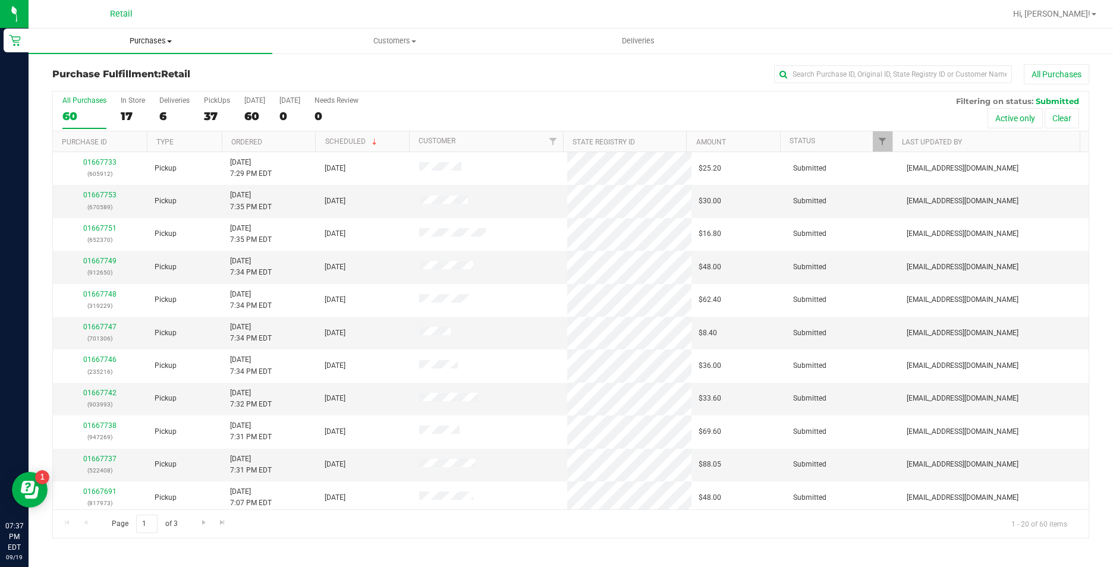
click at [158, 42] on span "Purchases" at bounding box center [151, 41] width 244 height 11
click at [159, 70] on li "Summary of purchases" at bounding box center [151, 72] width 244 height 14
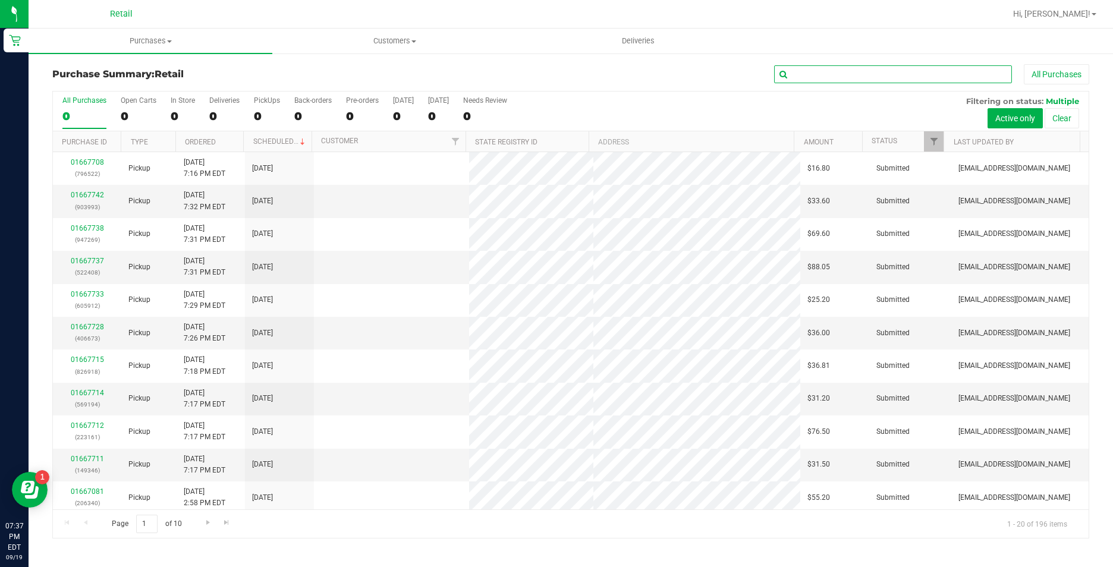
click at [851, 76] on input "text" at bounding box center [893, 74] width 238 height 18
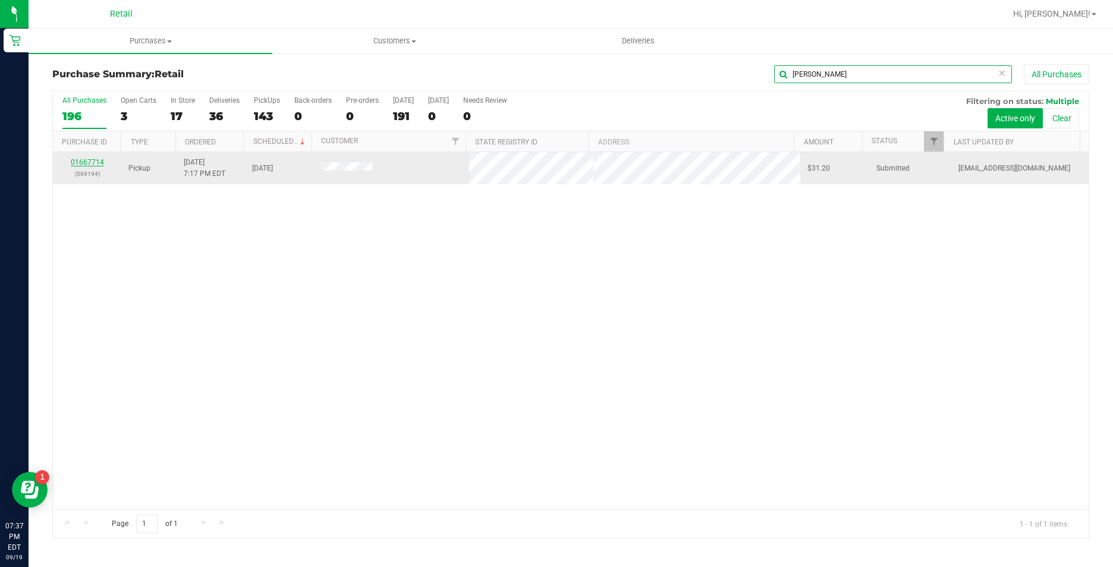
type input "[PERSON_NAME]"
click at [93, 164] on link "01667714" at bounding box center [87, 162] width 33 height 8
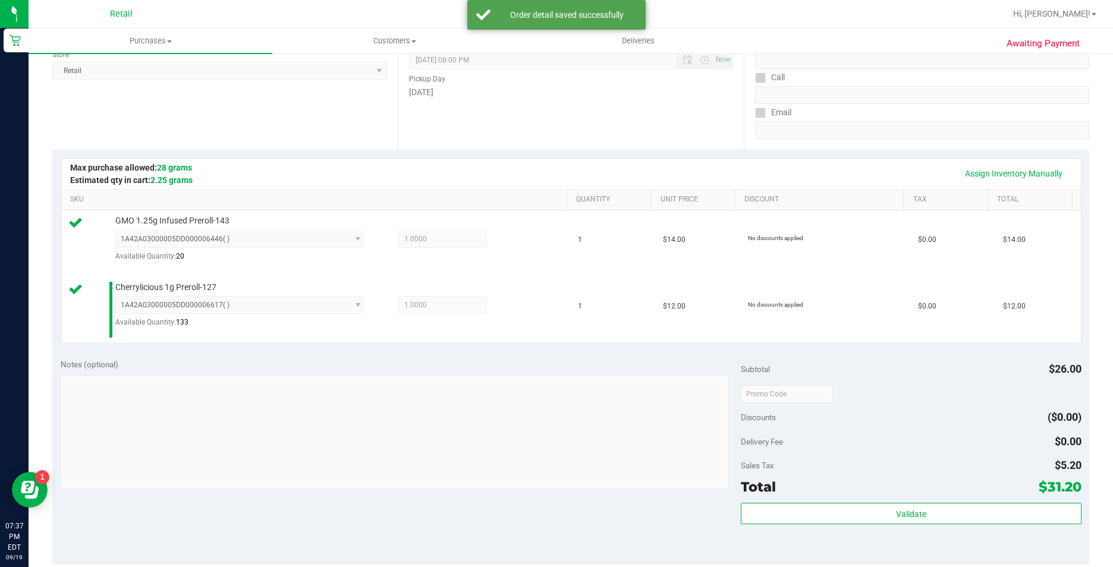
scroll to position [238, 0]
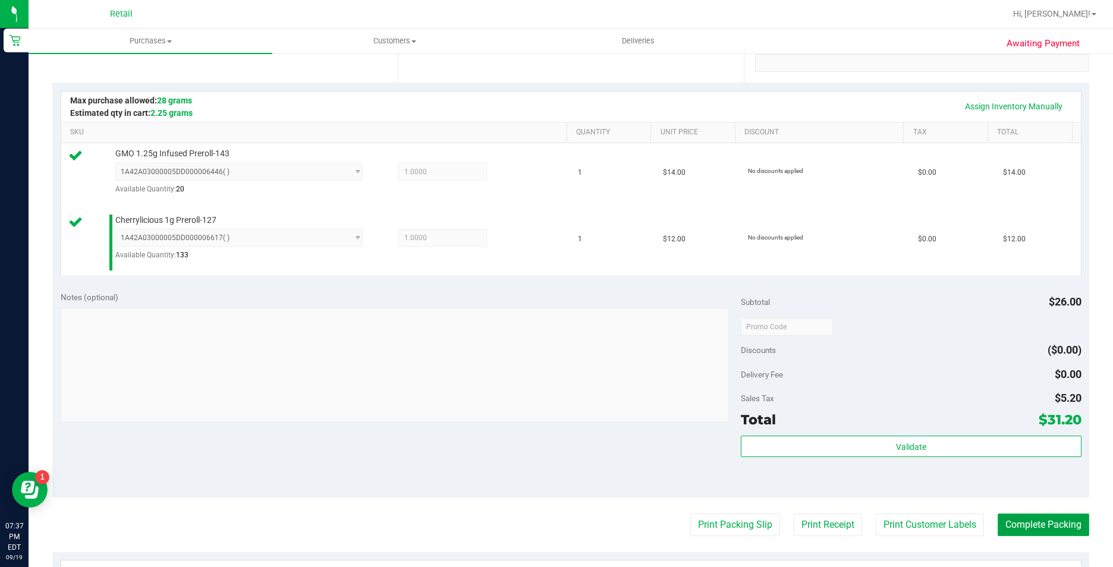
click at [1052, 524] on button "Complete Packing" at bounding box center [1044, 525] width 92 height 23
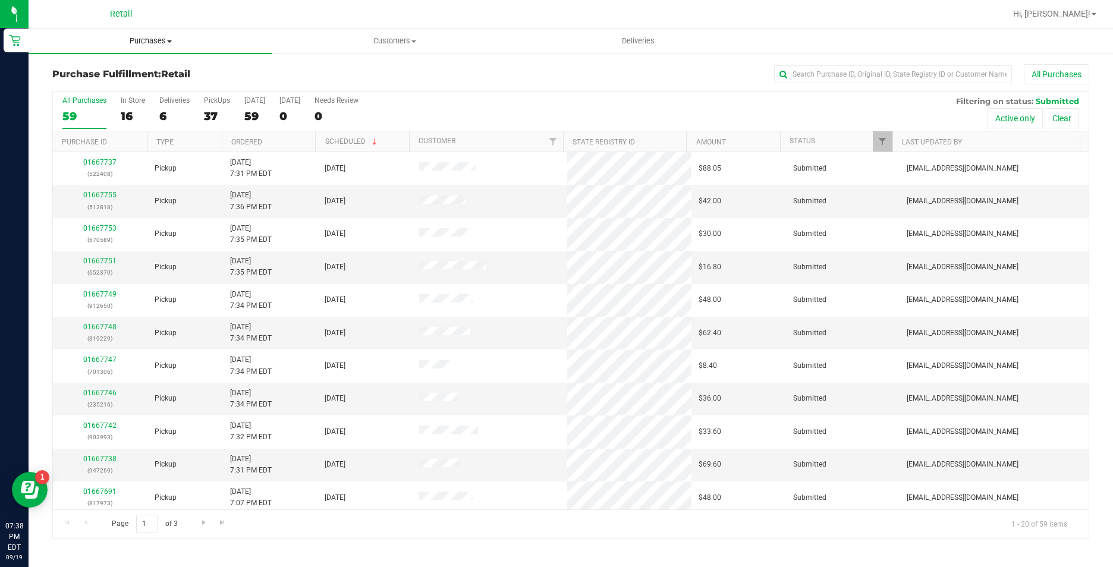
click at [166, 33] on uib-tab-heading "Purchases Summary of purchases Fulfillment All purchases" at bounding box center [151, 41] width 244 height 25
click at [156, 72] on li "Summary of purchases" at bounding box center [151, 72] width 244 height 14
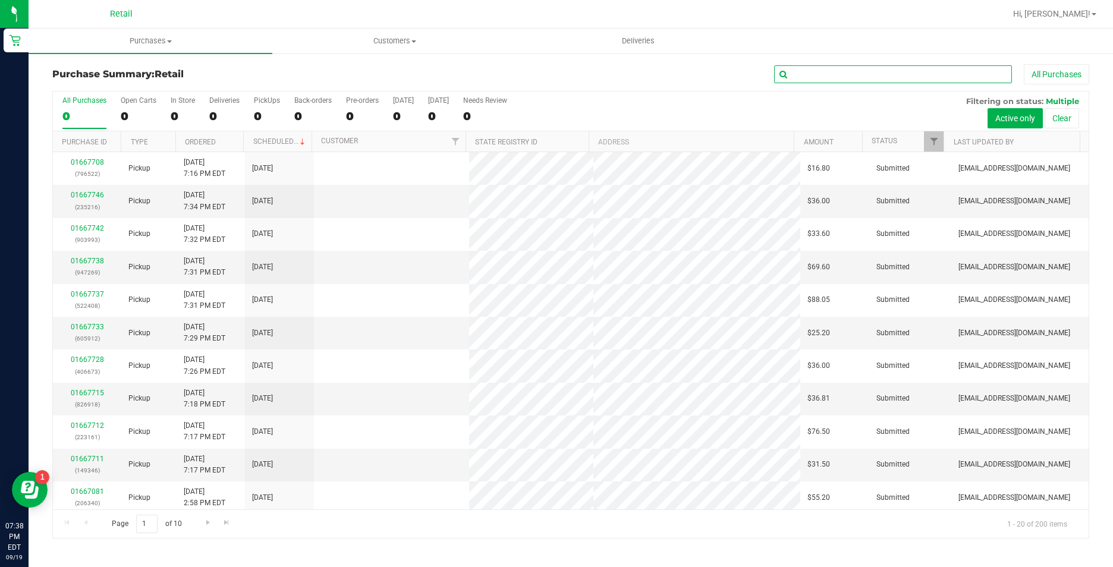
click at [831, 77] on input "text" at bounding box center [893, 74] width 238 height 18
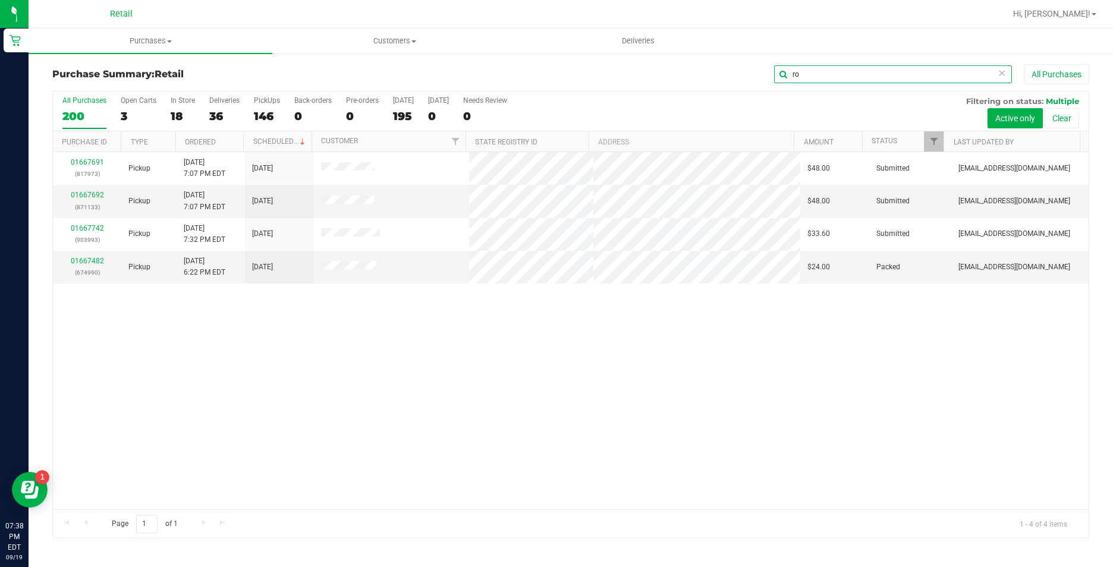
type input "r"
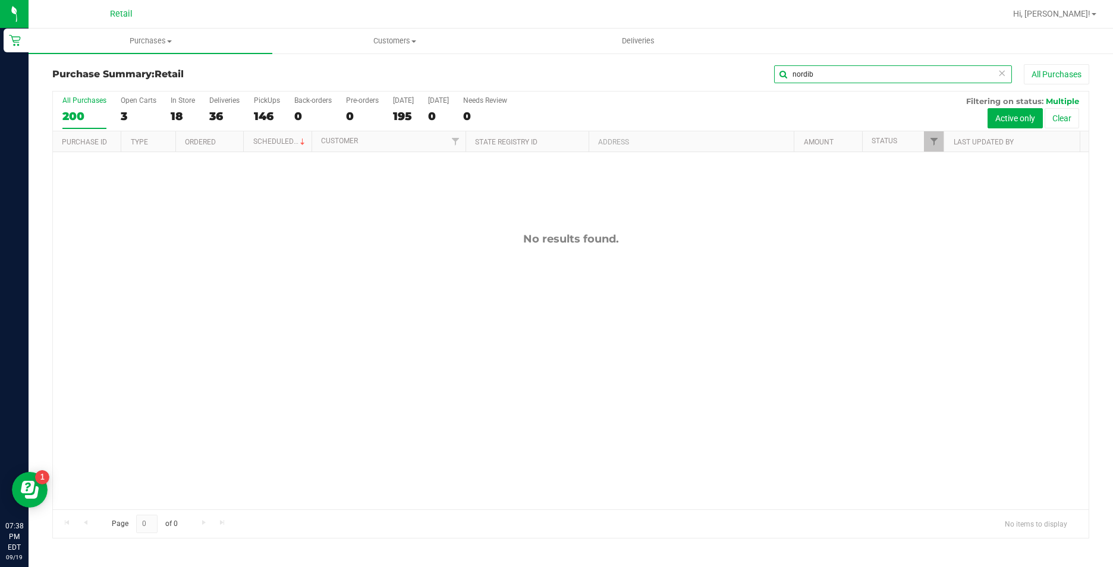
type input "nordib"
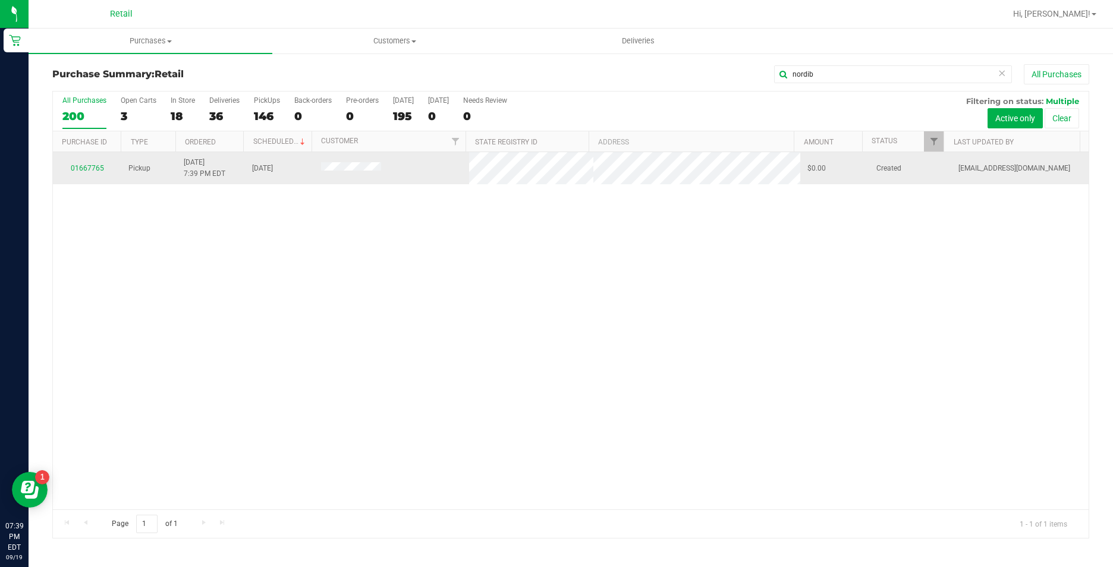
click at [89, 173] on div "01667765" at bounding box center [87, 168] width 54 height 11
click at [90, 170] on link "01667765" at bounding box center [87, 168] width 33 height 8
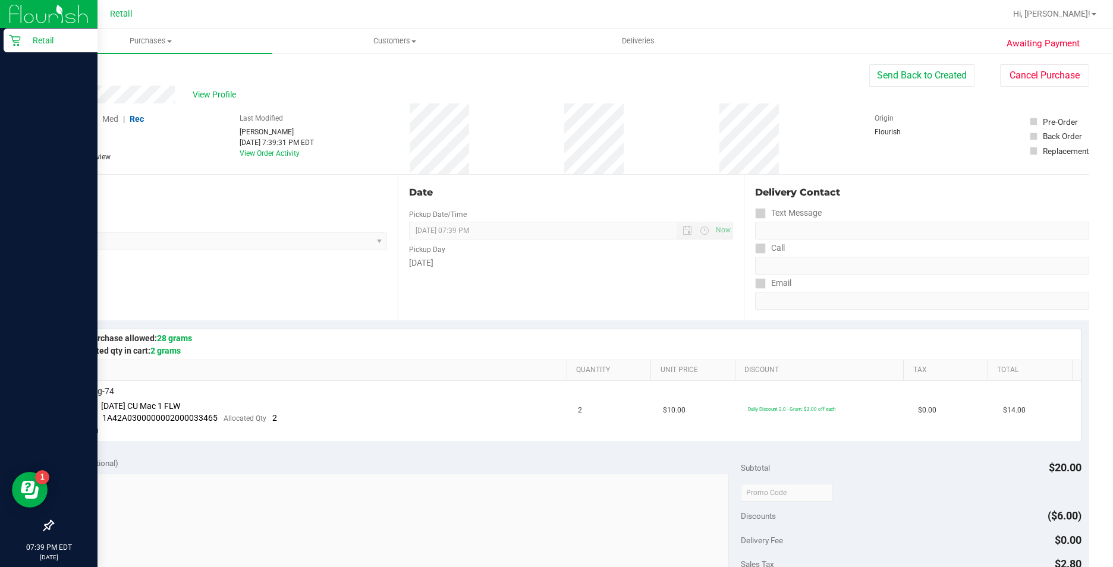
click at [11, 34] on icon at bounding box center [15, 40] width 12 height 12
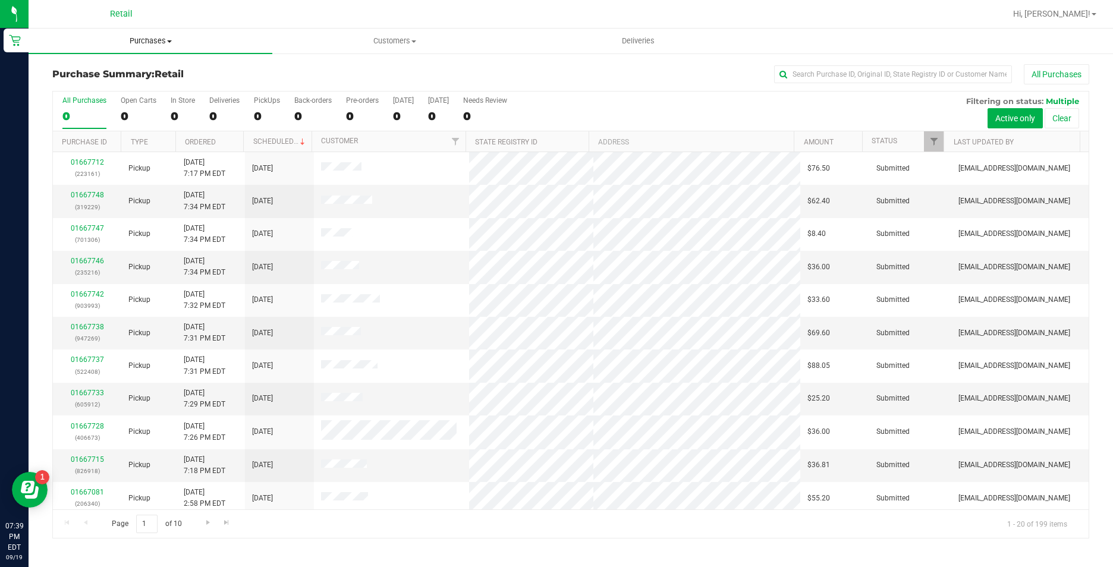
click at [141, 41] on span "Purchases" at bounding box center [151, 41] width 244 height 11
click at [138, 82] on li "Fulfillment" at bounding box center [151, 86] width 244 height 14
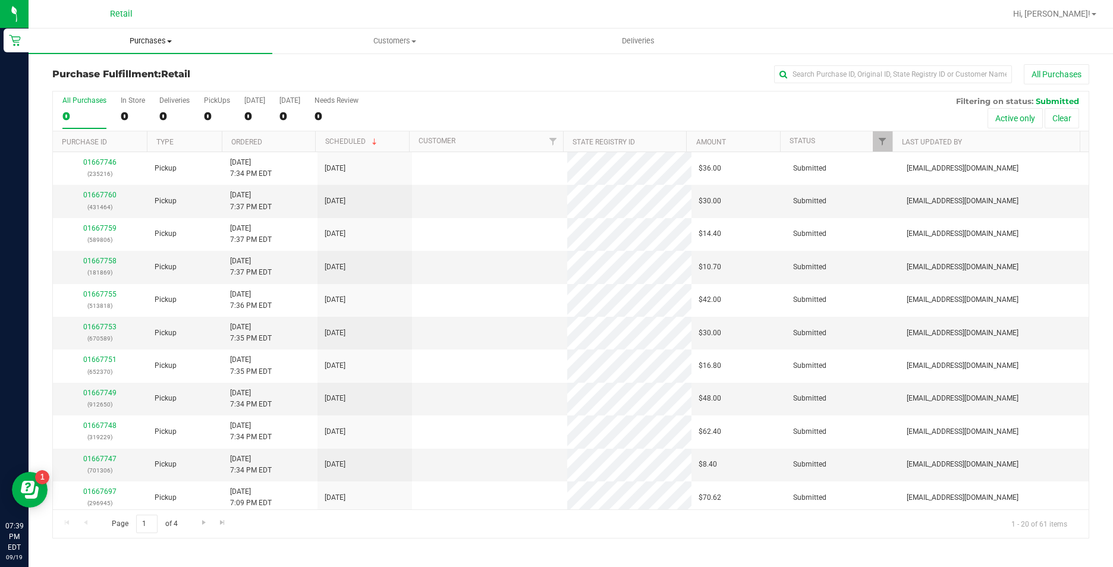
click at [152, 42] on span "Purchases" at bounding box center [151, 41] width 244 height 11
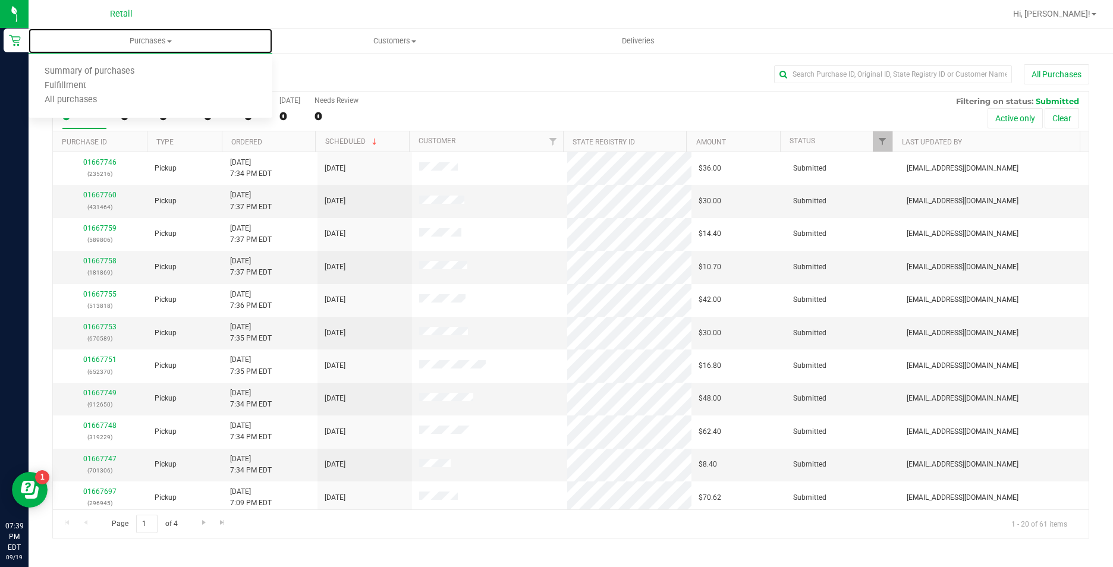
click at [154, 34] on uib-tab-heading "Purchases Summary of purchases Fulfillment All purchases" at bounding box center [151, 41] width 244 height 25
click at [152, 67] on div "Purchase Fulfillment: Retail All Purchases" at bounding box center [570, 77] width 1037 height 26
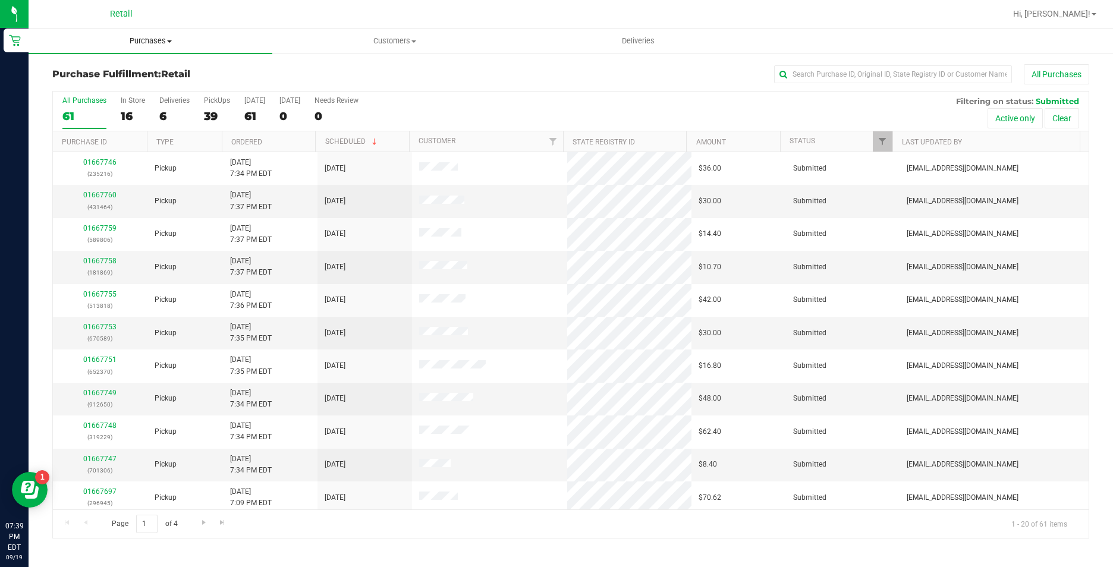
click at [155, 43] on span "Purchases" at bounding box center [151, 41] width 244 height 11
click at [151, 67] on li "Summary of purchases" at bounding box center [151, 72] width 244 height 14
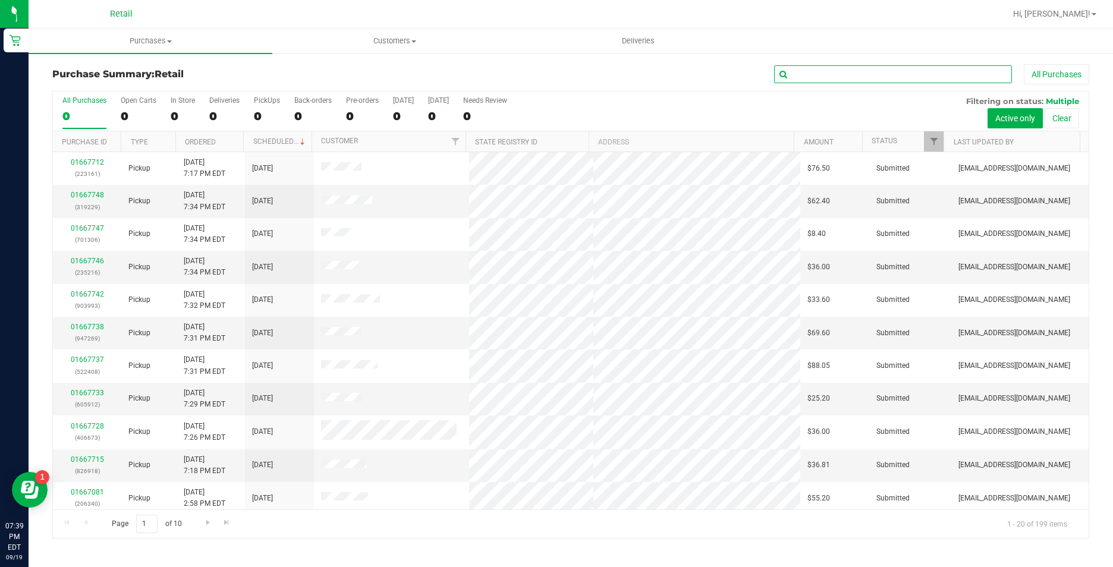
click at [836, 80] on input "text" at bounding box center [893, 74] width 238 height 18
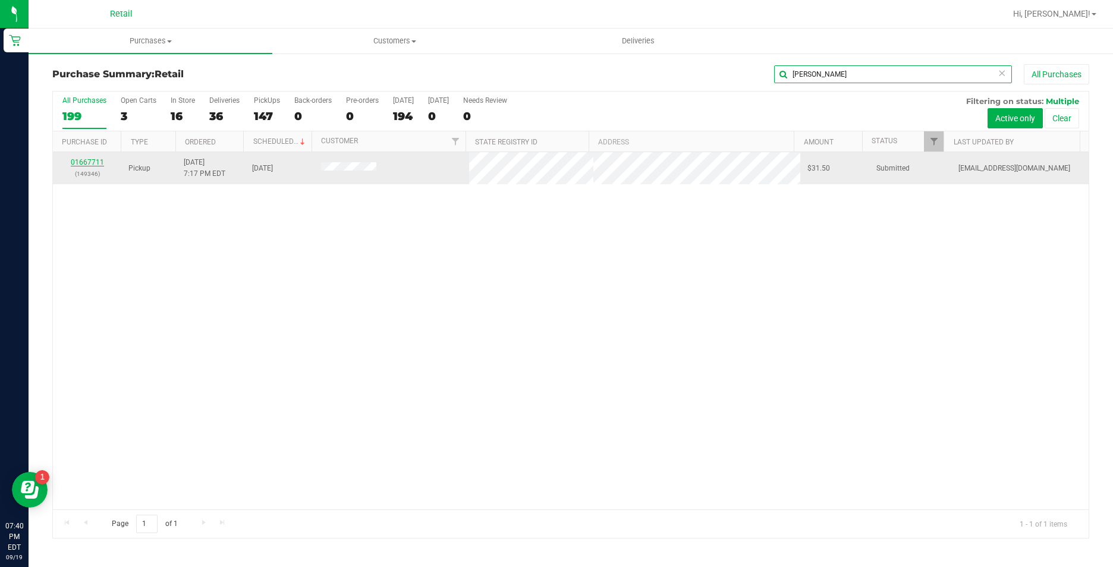
type input "[PERSON_NAME]"
click at [81, 164] on link "01667711" at bounding box center [87, 162] width 33 height 8
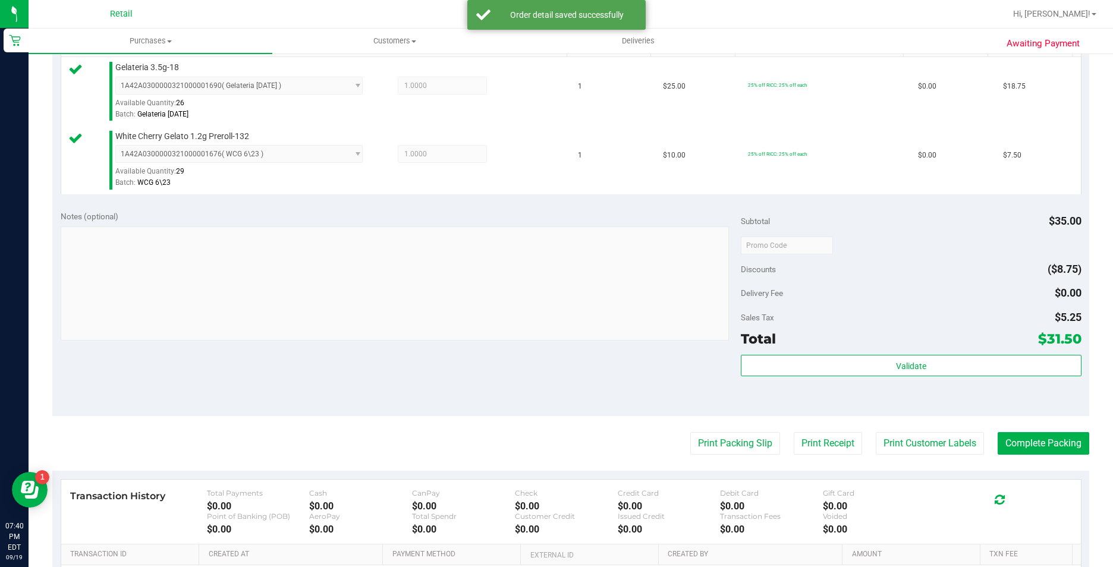
scroll to position [357, 0]
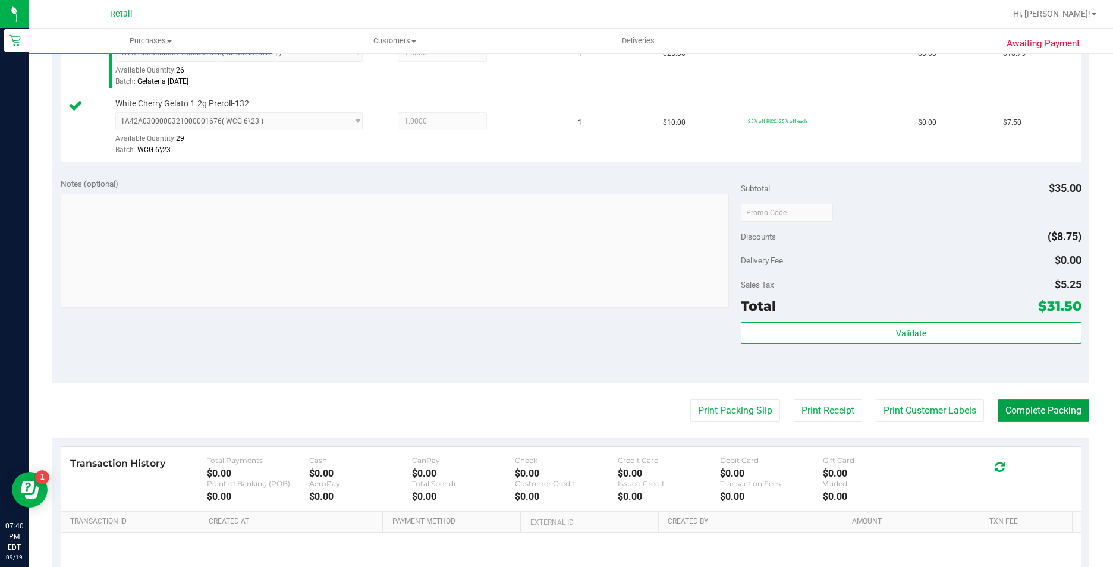
click at [1026, 410] on button "Complete Packing" at bounding box center [1044, 411] width 92 height 23
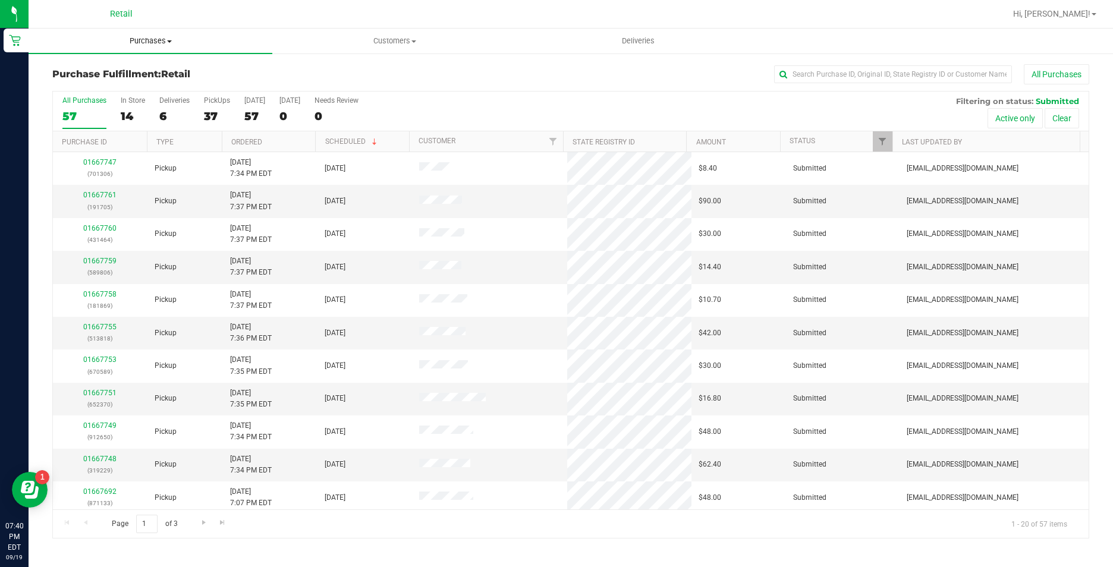
click at [140, 37] on span "Purchases" at bounding box center [151, 41] width 244 height 11
click at [142, 68] on span "Summary of purchases" at bounding box center [90, 72] width 122 height 10
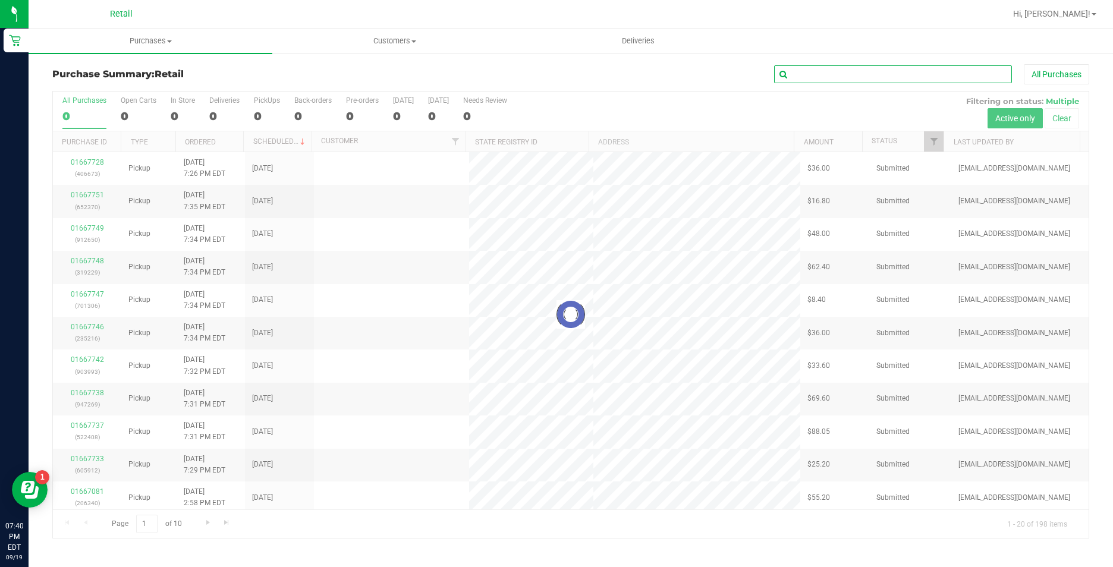
click at [871, 75] on input "text" at bounding box center [893, 74] width 238 height 18
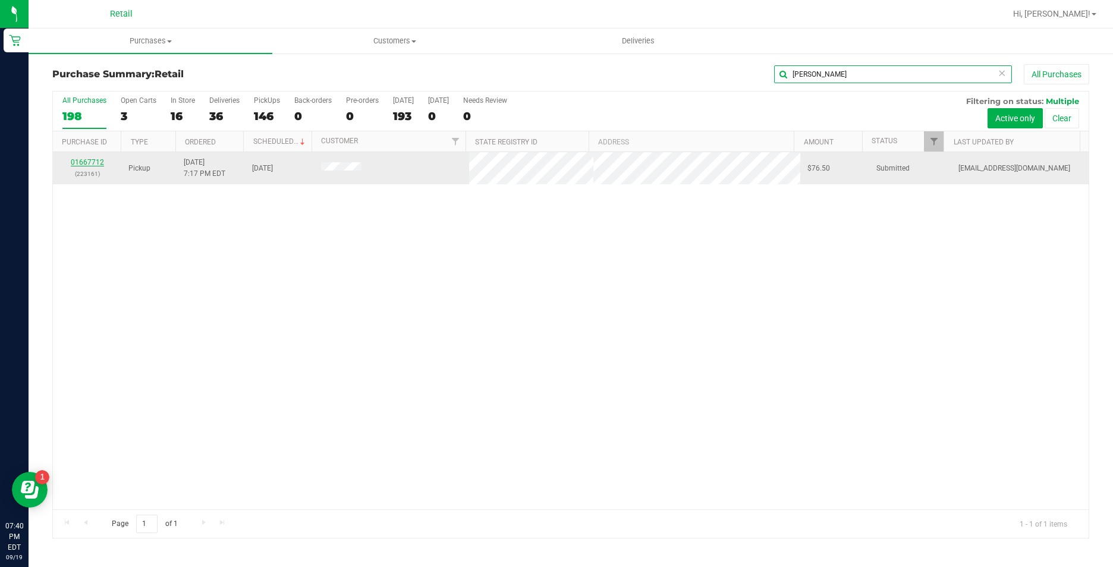
type input "[PERSON_NAME]"
click at [84, 165] on link "01667712" at bounding box center [87, 162] width 33 height 8
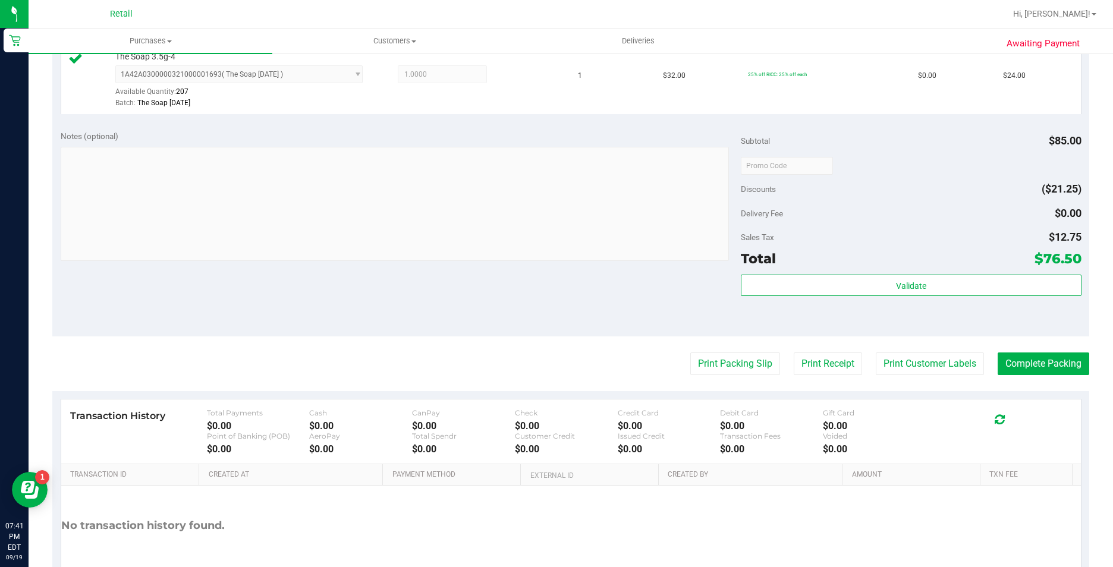
scroll to position [476, 0]
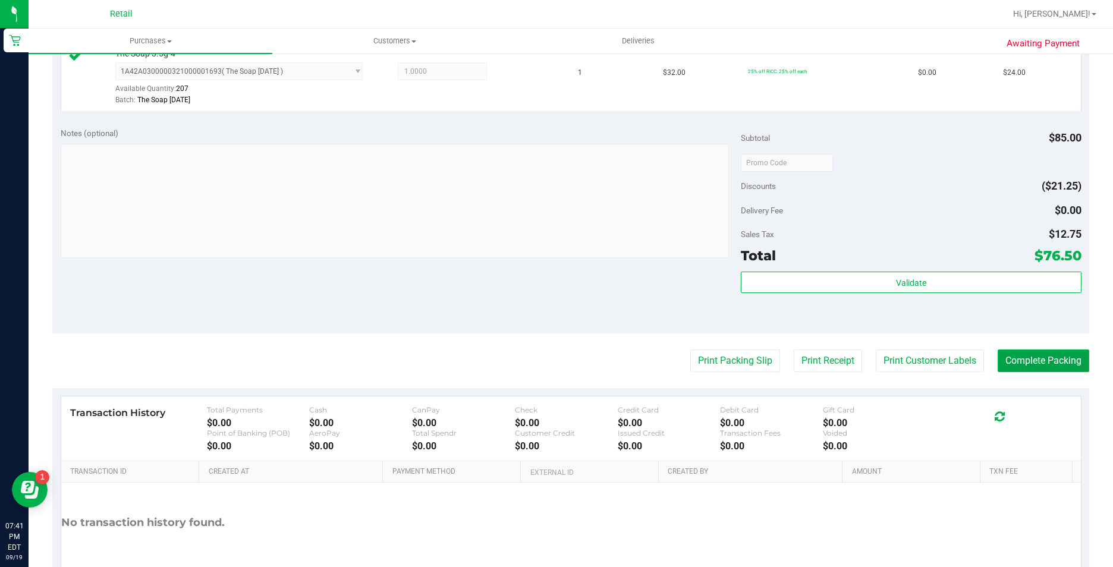
click at [1014, 354] on button "Complete Packing" at bounding box center [1044, 361] width 92 height 23
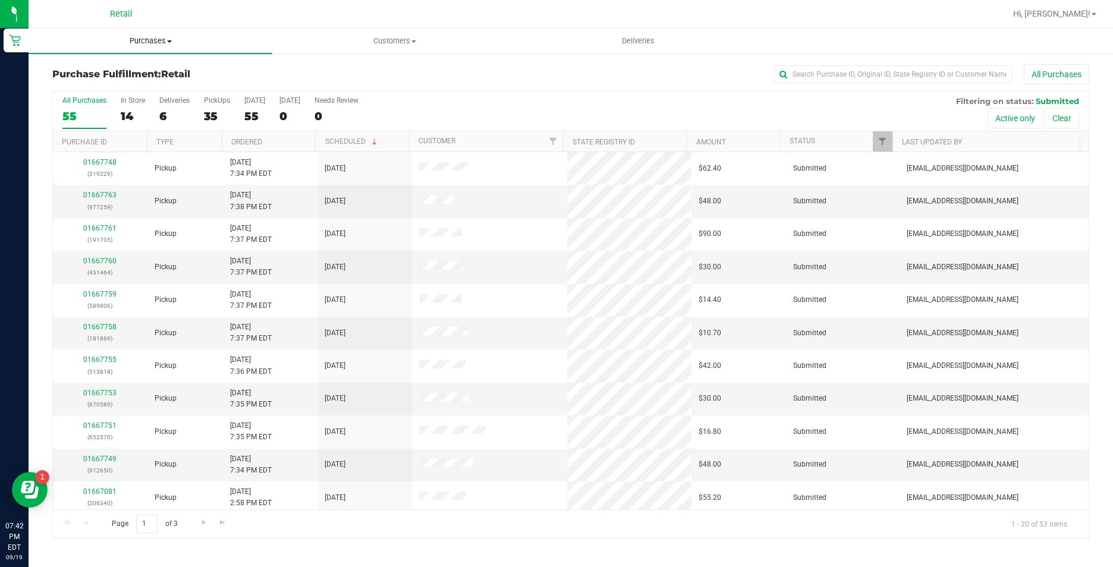
click at [164, 49] on uib-tab-heading "Purchases Summary of purchases Fulfillment All purchases" at bounding box center [151, 41] width 244 height 25
click at [159, 68] on li "Summary of purchases" at bounding box center [151, 72] width 244 height 14
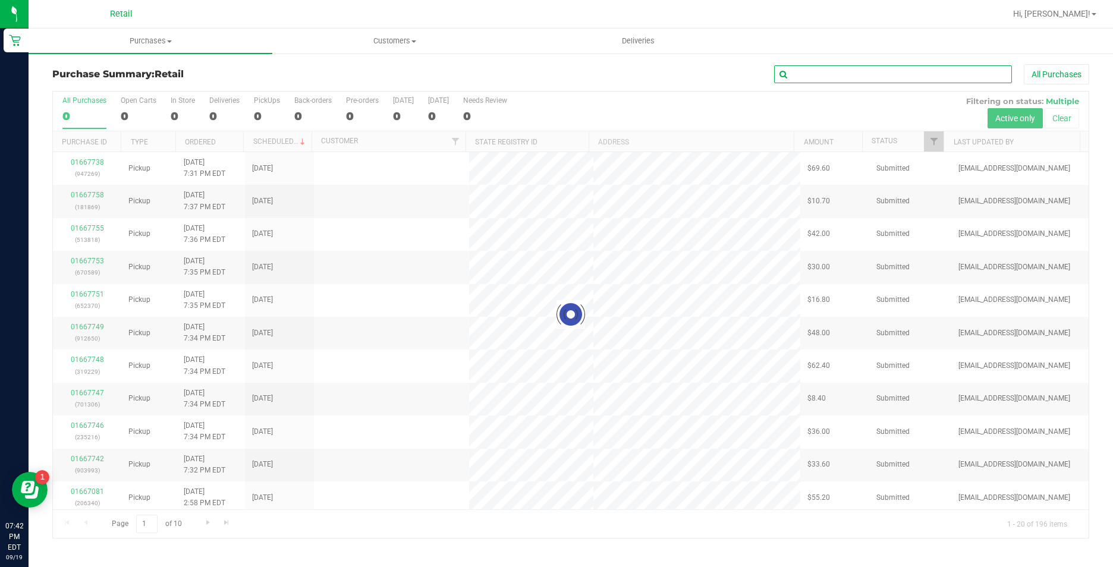
click at [844, 70] on input "text" at bounding box center [893, 74] width 238 height 18
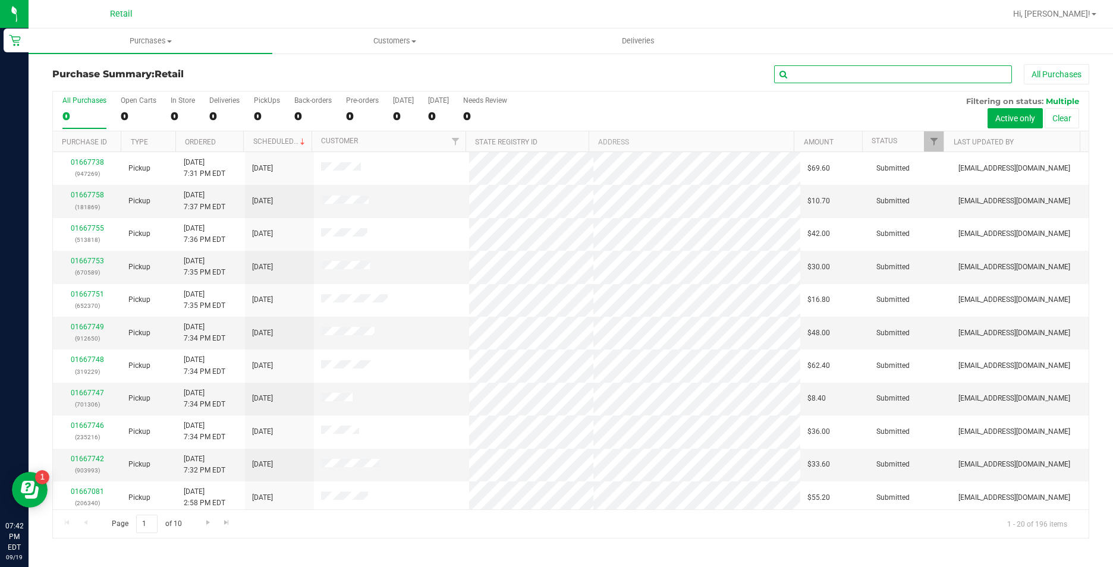
click at [847, 74] on input "text" at bounding box center [893, 74] width 238 height 18
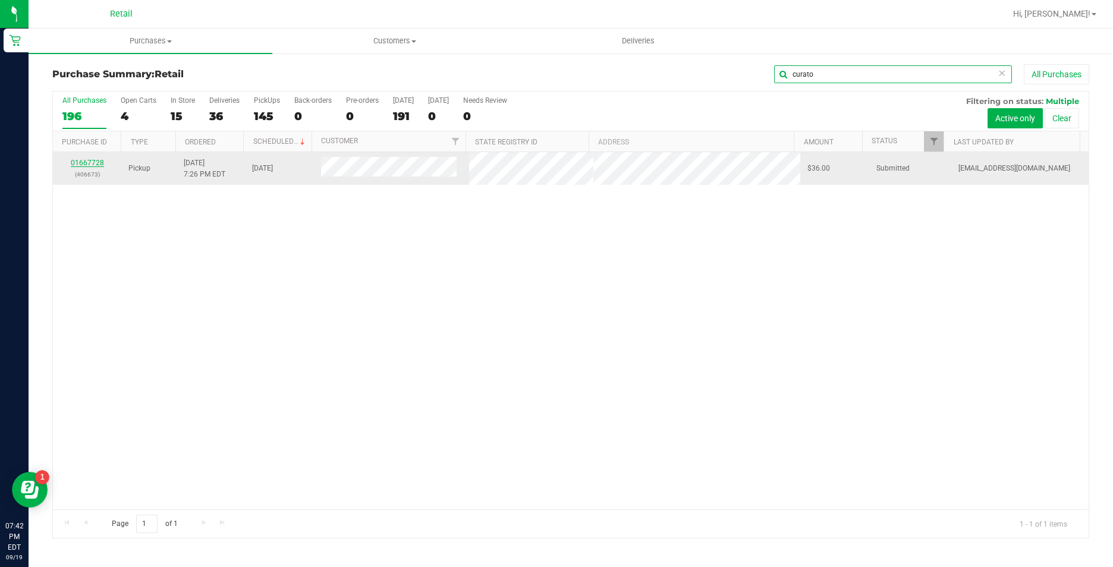
type input "curato"
click at [90, 162] on link "01667728" at bounding box center [87, 163] width 33 height 8
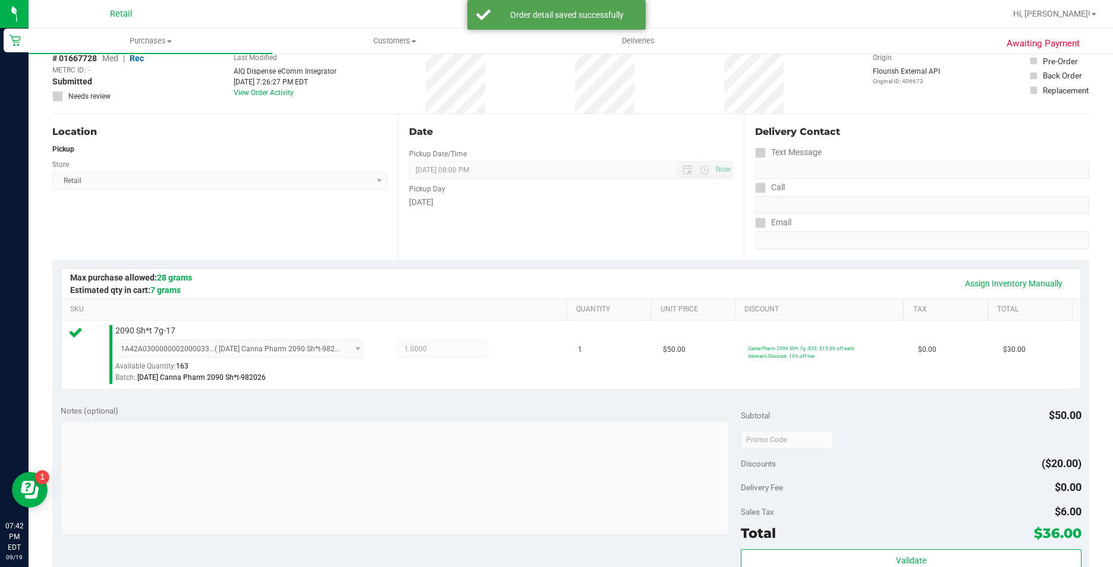
scroll to position [297, 0]
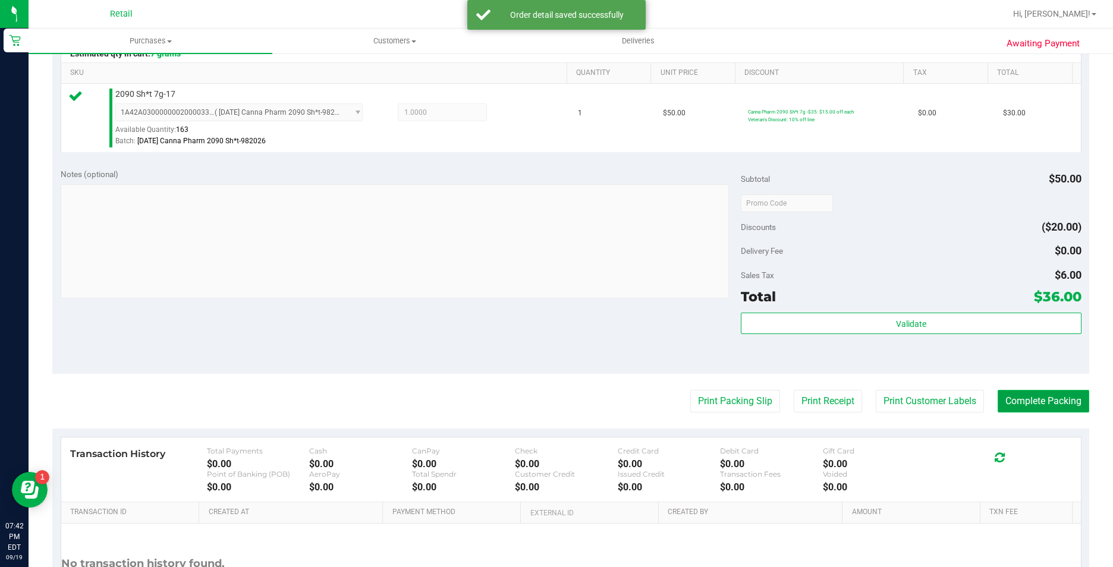
click at [1041, 398] on button "Complete Packing" at bounding box center [1044, 401] width 92 height 23
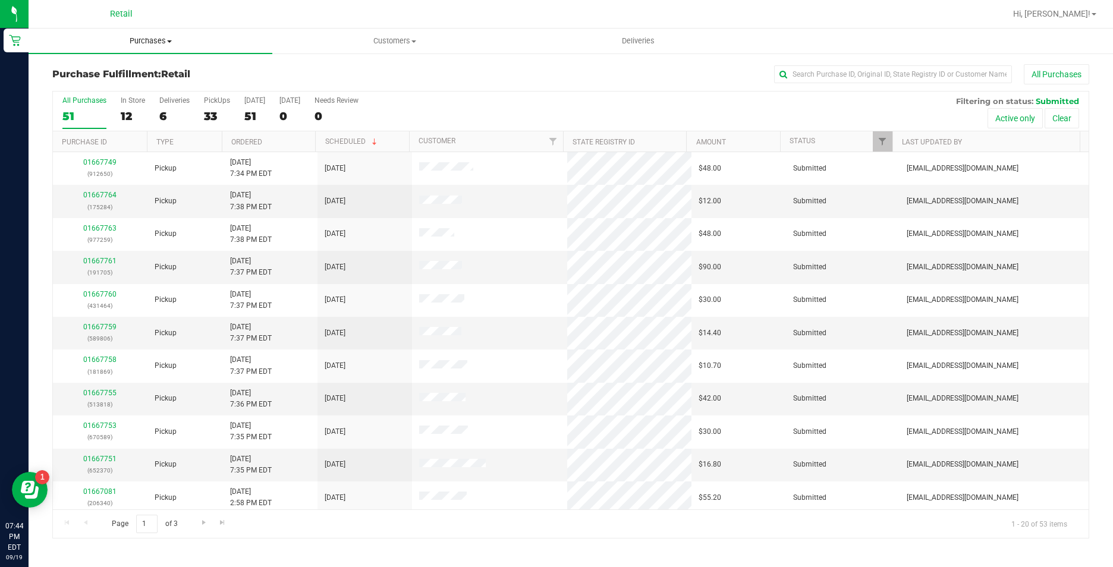
click at [143, 43] on span "Purchases" at bounding box center [151, 41] width 244 height 11
click at [147, 70] on span "Summary of purchases" at bounding box center [90, 72] width 122 height 10
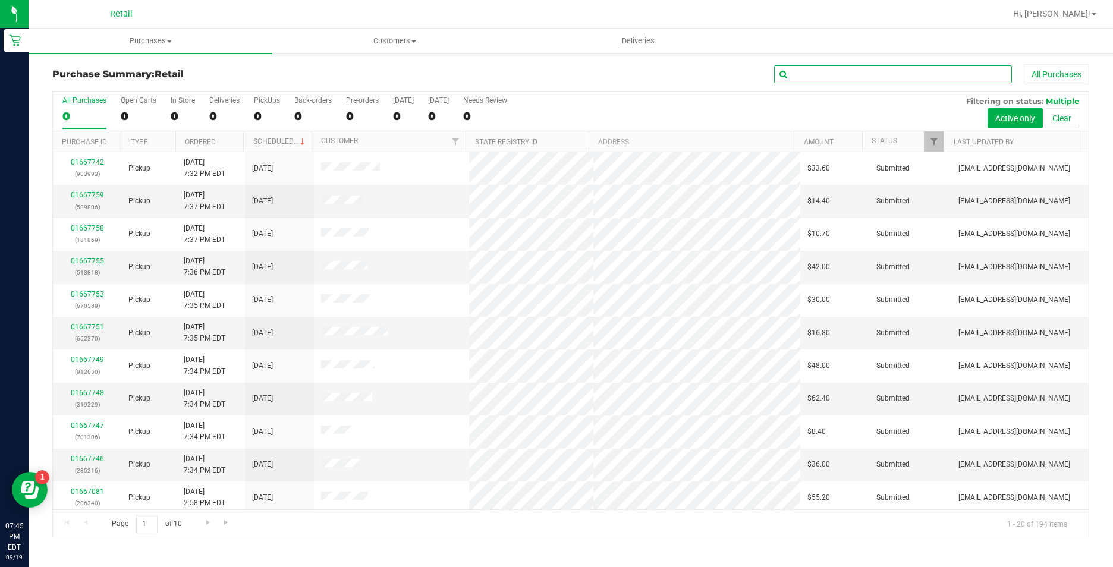
click at [834, 80] on input "text" at bounding box center [893, 74] width 238 height 18
click at [836, 77] on input "text" at bounding box center [893, 74] width 238 height 18
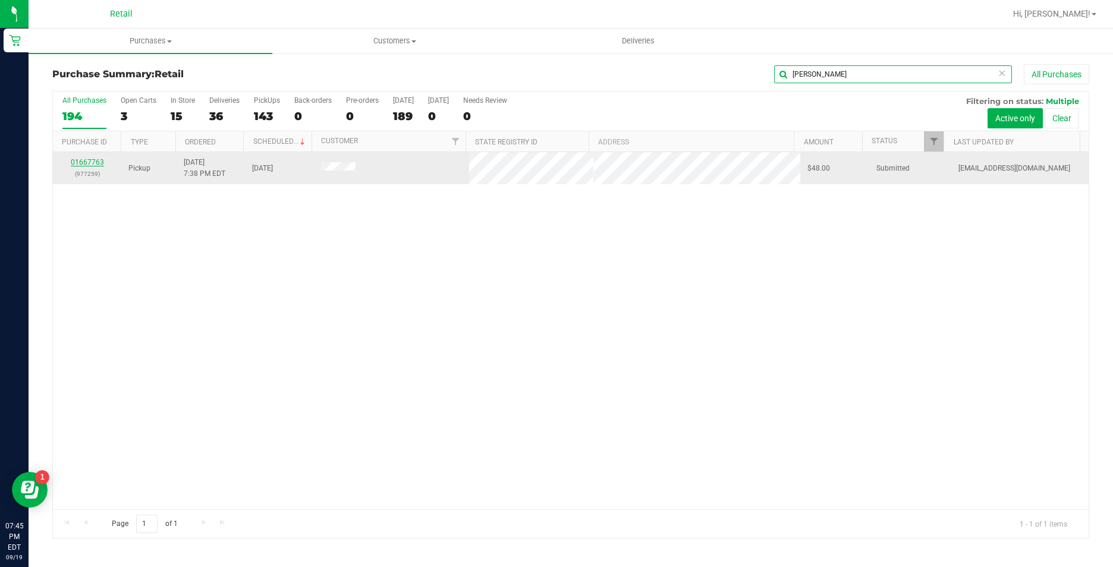
type input "[PERSON_NAME]"
click at [99, 161] on link "01667763" at bounding box center [87, 162] width 33 height 8
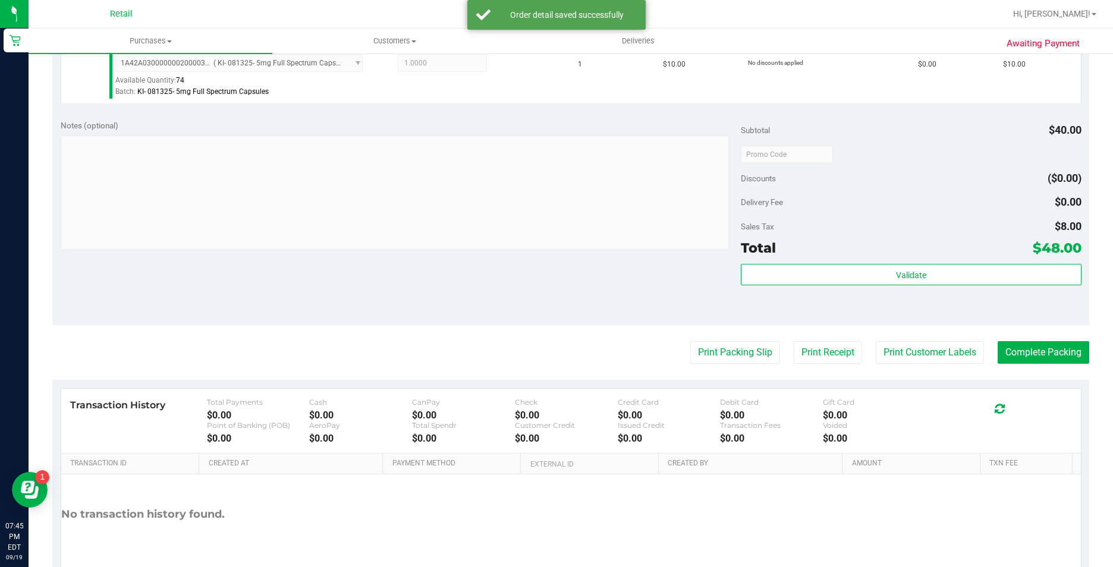
scroll to position [416, 0]
click at [1046, 354] on button "Complete Packing" at bounding box center [1044, 351] width 92 height 23
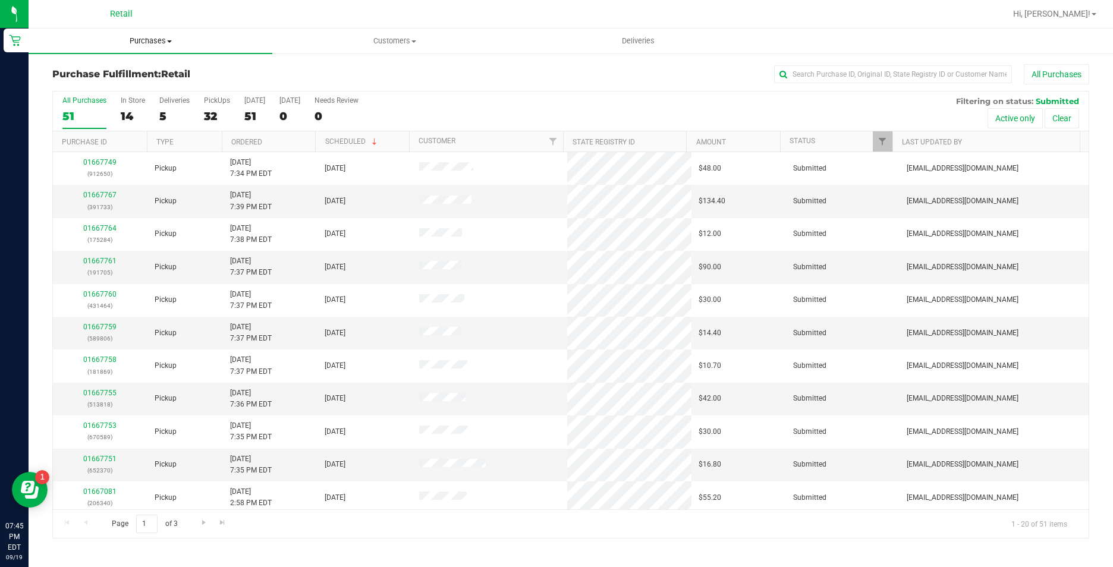
click at [137, 43] on span "Purchases" at bounding box center [151, 41] width 244 height 11
click at [141, 74] on span "Summary of purchases" at bounding box center [90, 72] width 122 height 10
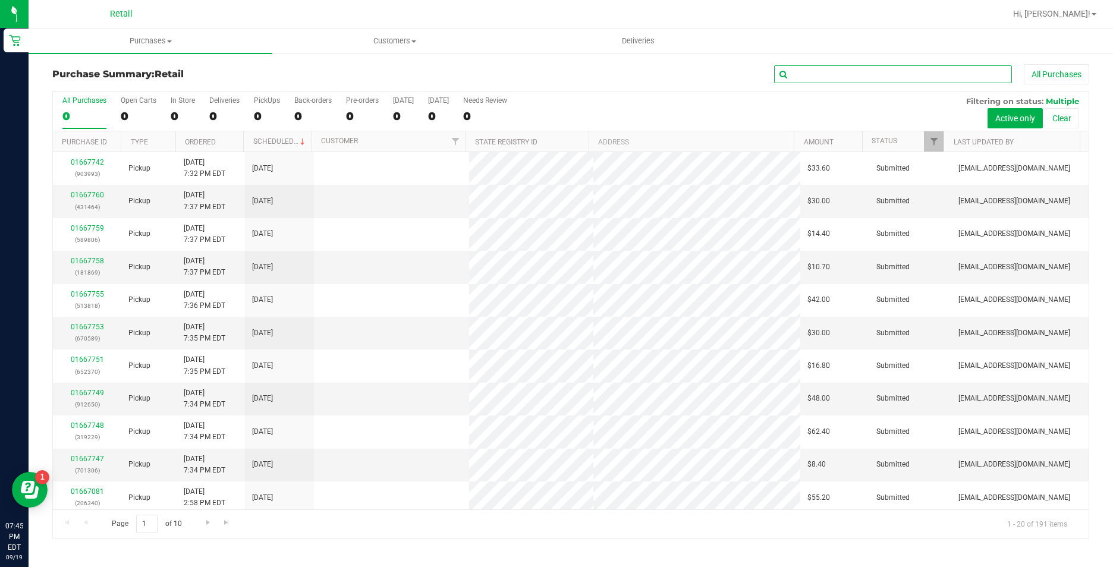
click at [842, 74] on input "text" at bounding box center [893, 74] width 238 height 18
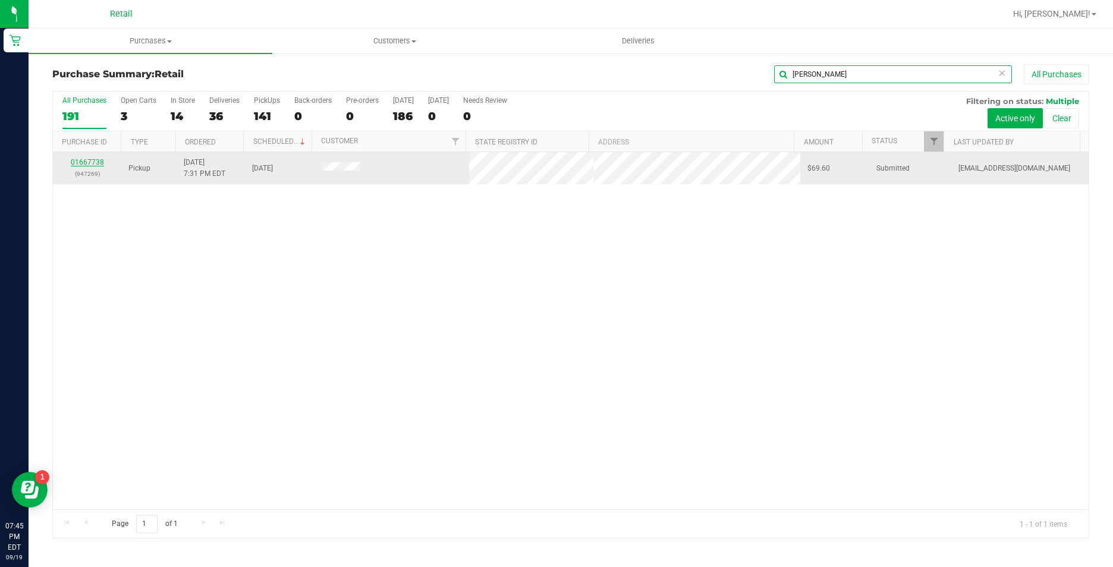
type input "[PERSON_NAME]"
click at [99, 164] on link "01667738" at bounding box center [87, 162] width 33 height 8
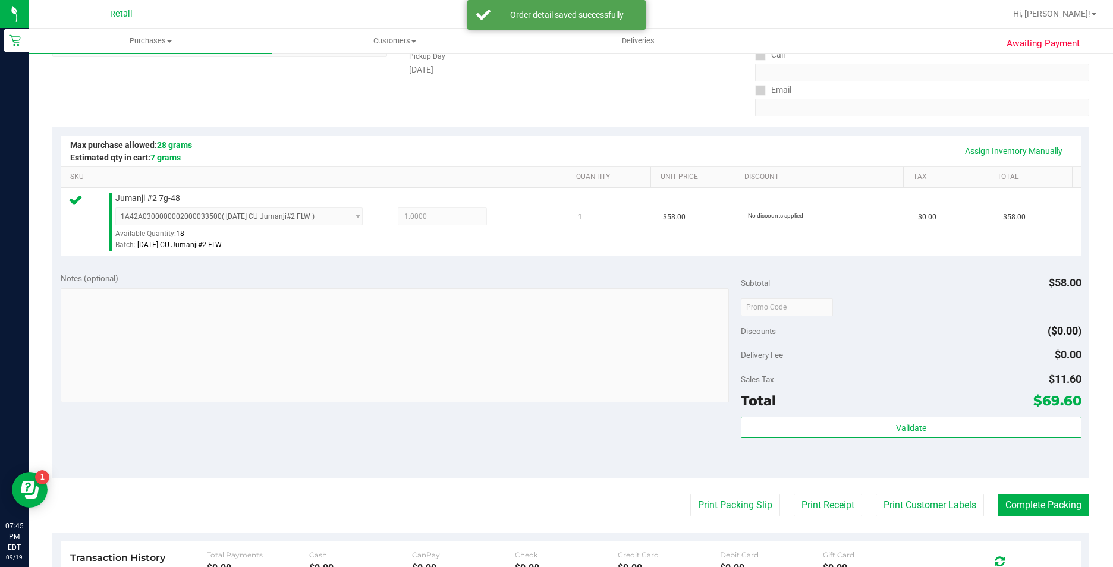
scroll to position [238, 0]
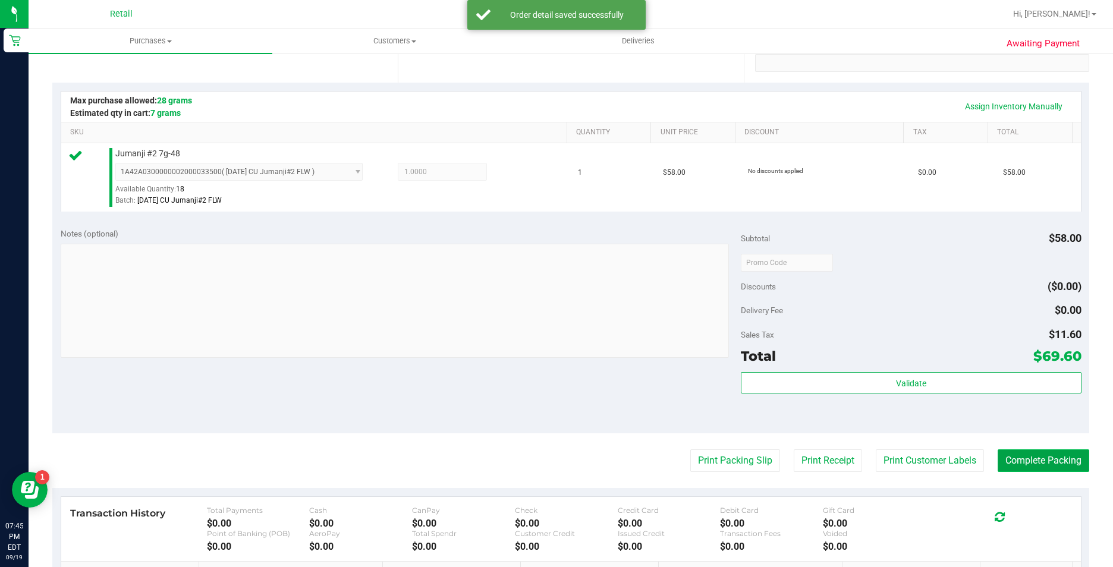
click at [1015, 461] on button "Complete Packing" at bounding box center [1044, 461] width 92 height 23
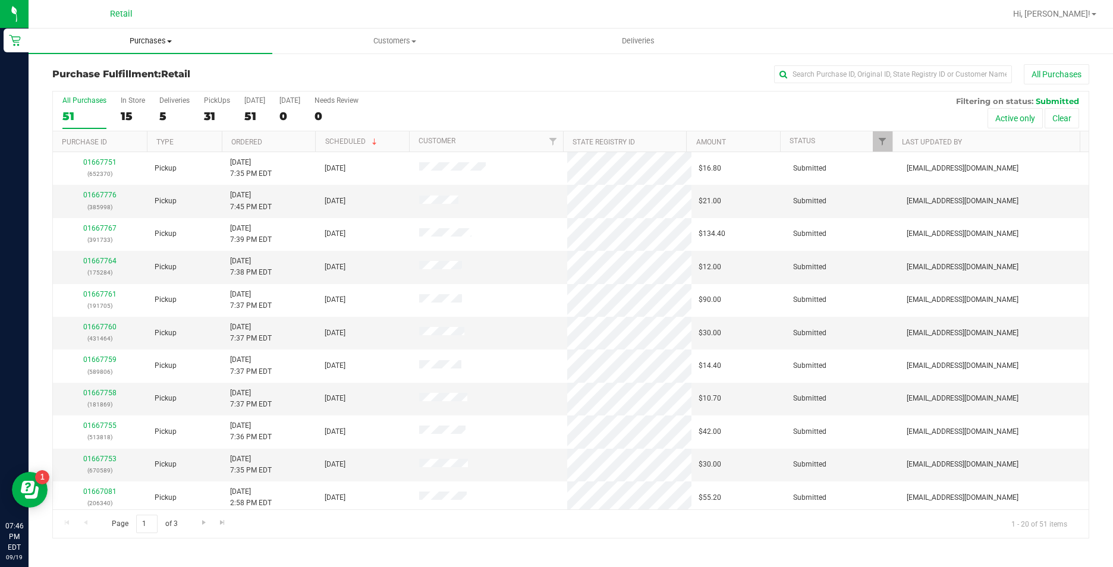
click at [157, 40] on span "Purchases" at bounding box center [151, 41] width 244 height 11
click at [161, 65] on li "Summary of purchases" at bounding box center [151, 72] width 244 height 14
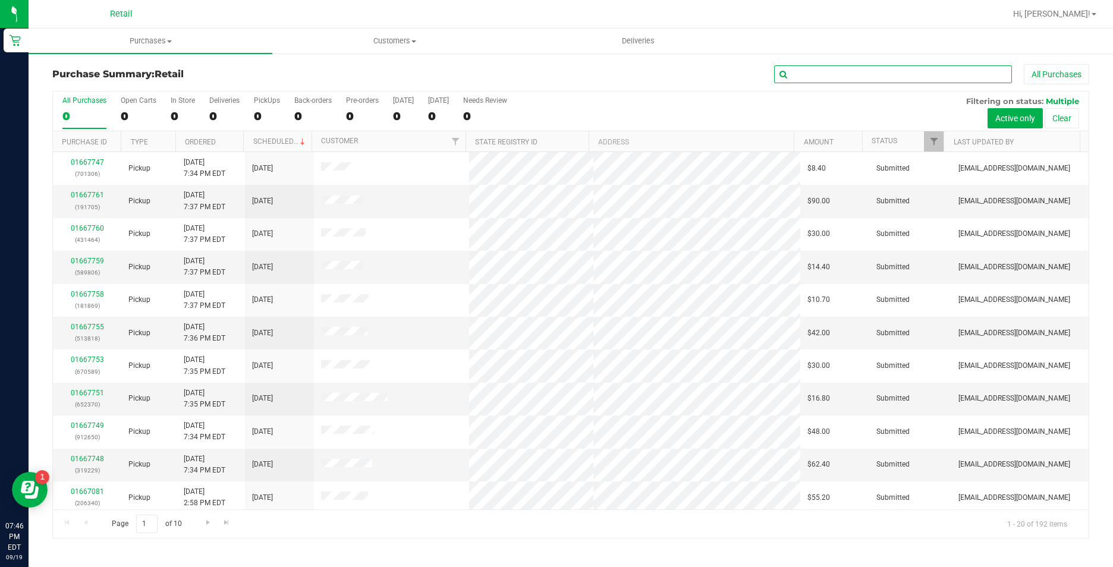
click at [889, 75] on input "text" at bounding box center [893, 74] width 238 height 18
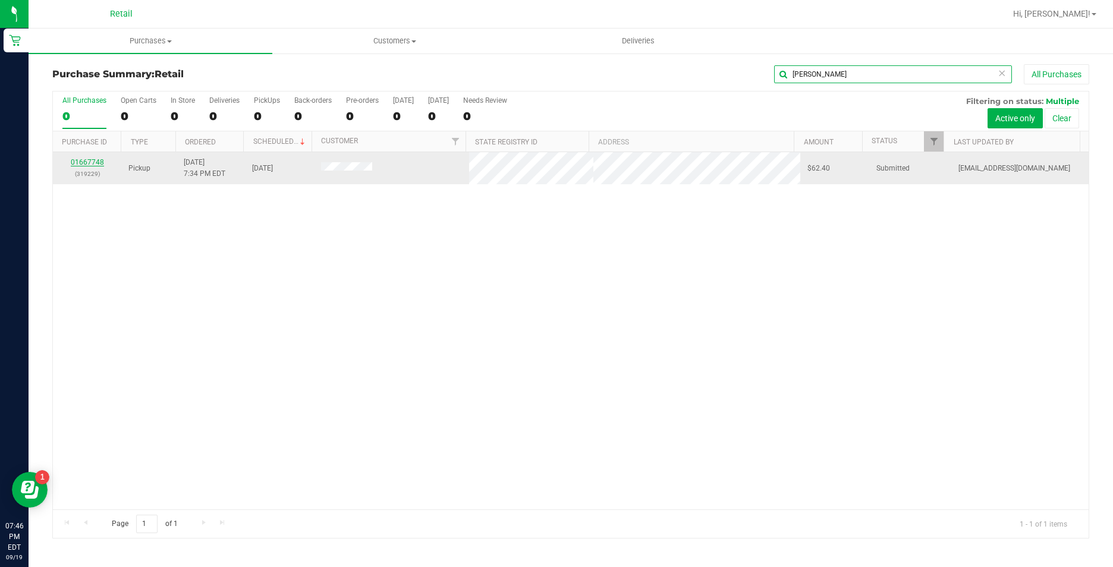
type input "[PERSON_NAME]"
click at [93, 163] on link "01667748" at bounding box center [87, 162] width 33 height 8
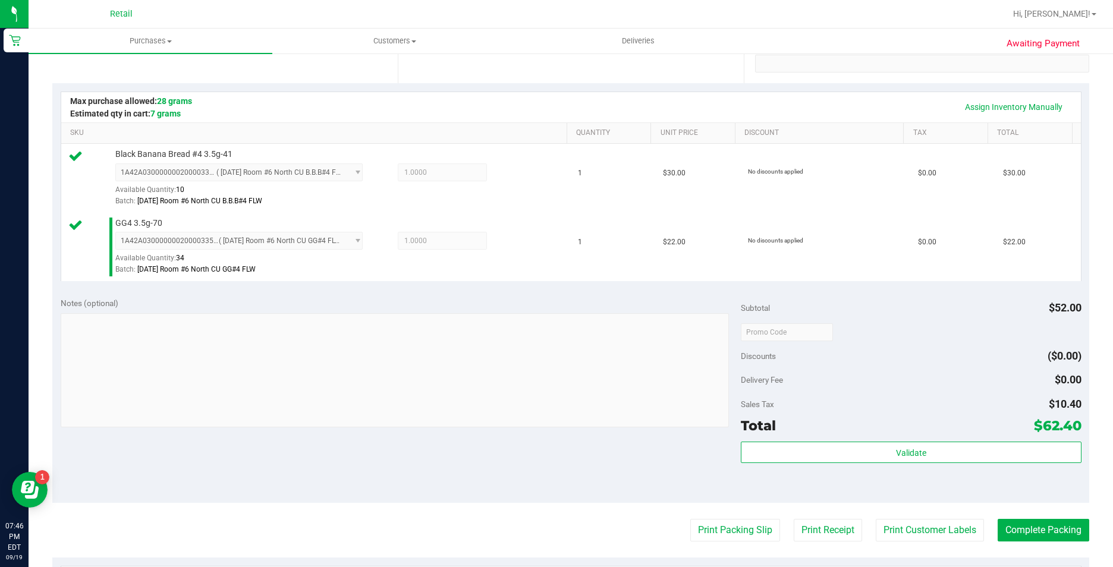
scroll to position [238, 0]
click at [1014, 520] on button "Complete Packing" at bounding box center [1044, 529] width 92 height 23
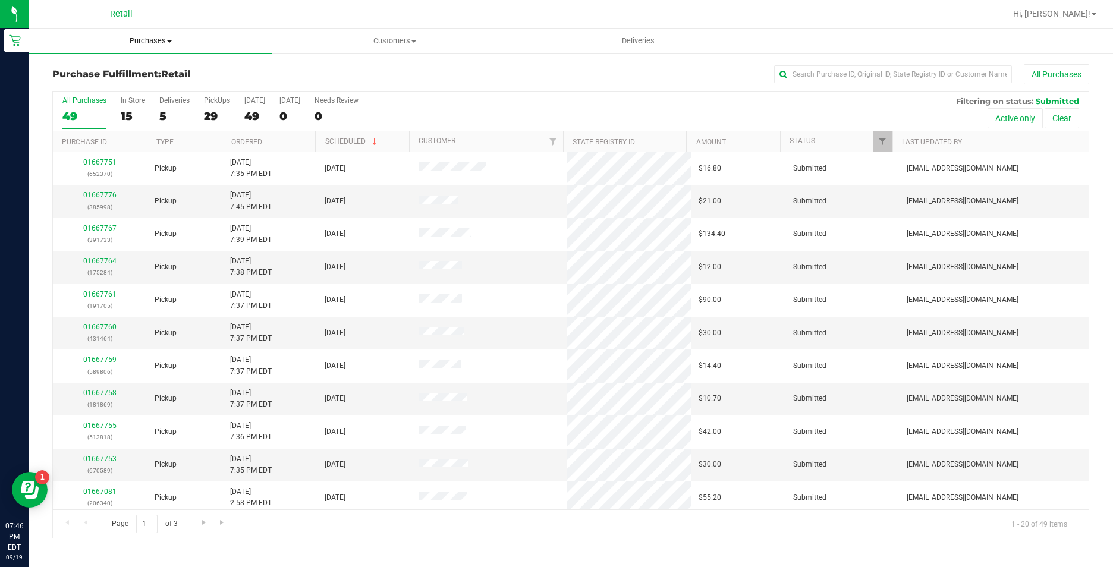
click at [166, 35] on uib-tab-heading "Purchases Summary of purchases Fulfillment All purchases" at bounding box center [151, 41] width 244 height 25
click at [159, 67] on li "Summary of purchases" at bounding box center [151, 72] width 244 height 14
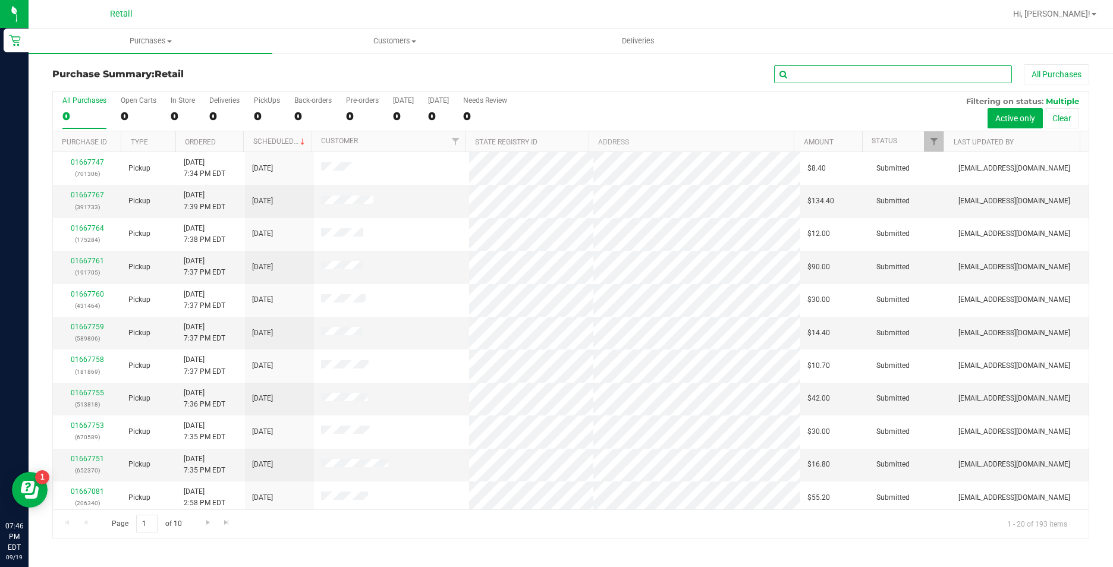
click at [806, 77] on input "text" at bounding box center [893, 74] width 238 height 18
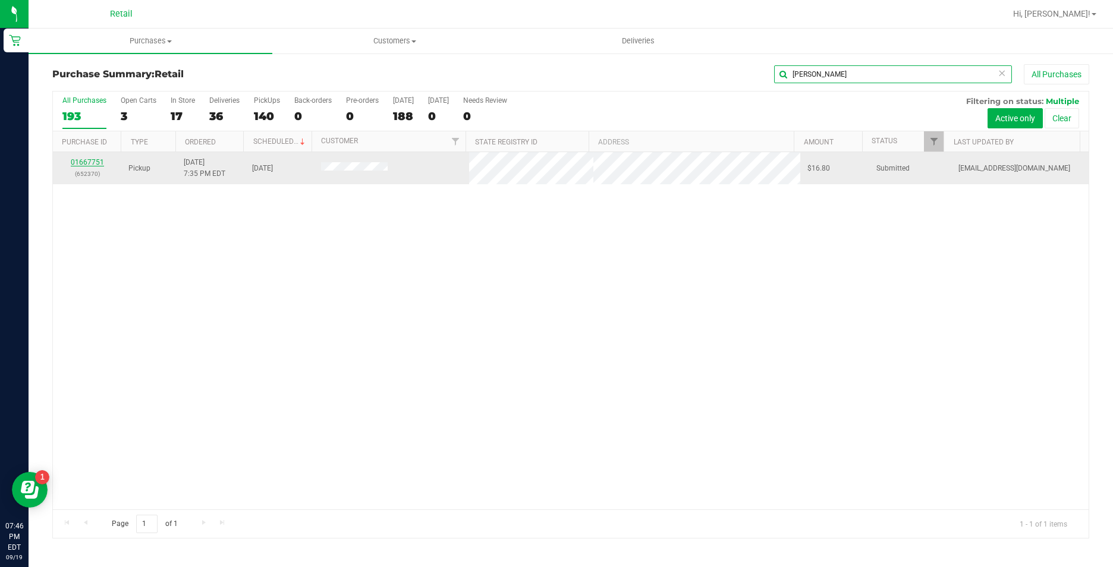
type input "[PERSON_NAME]"
click at [80, 162] on link "01667751" at bounding box center [87, 162] width 33 height 8
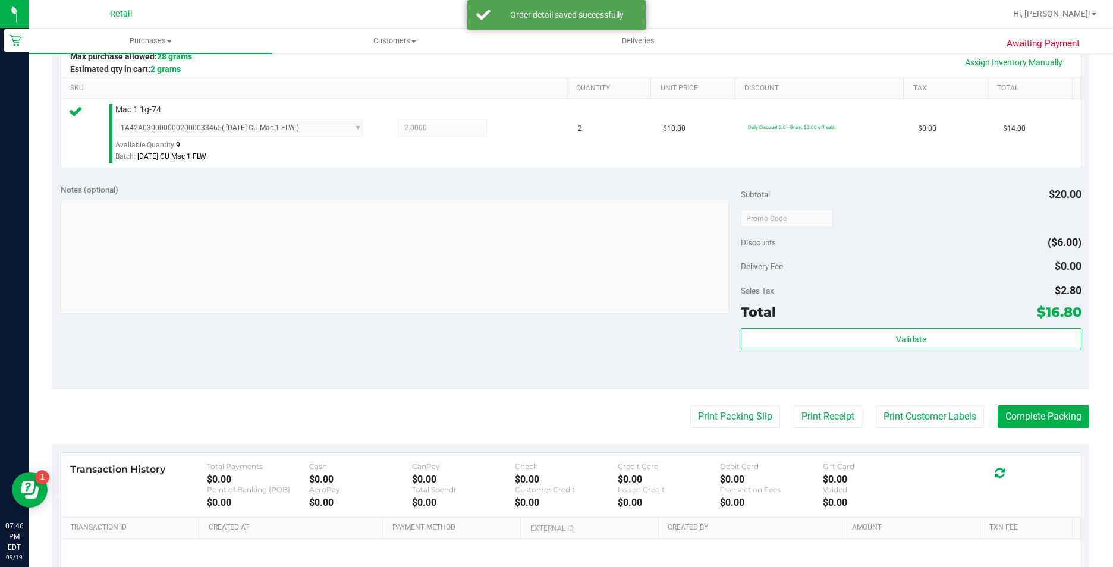
scroll to position [297, 0]
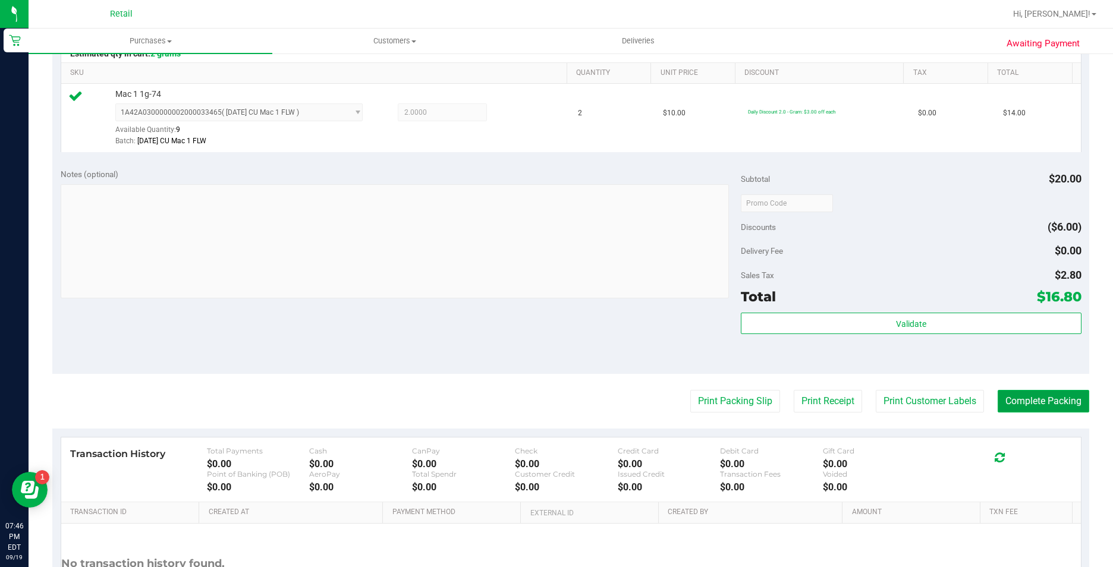
click at [1027, 411] on button "Complete Packing" at bounding box center [1044, 401] width 92 height 23
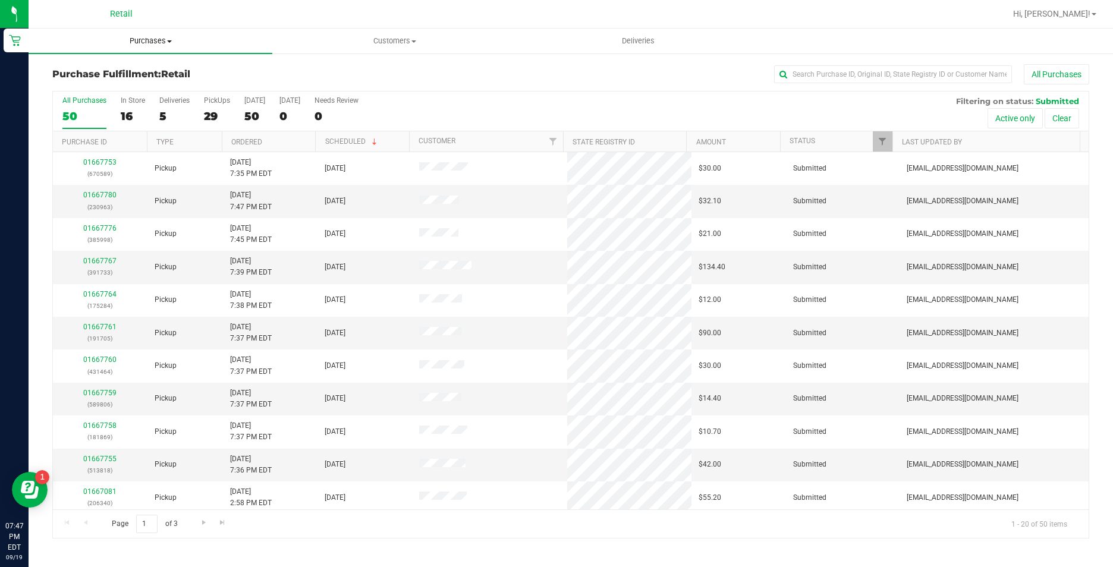
click at [148, 38] on span "Purchases" at bounding box center [151, 41] width 244 height 11
click at [147, 68] on span "Summary of purchases" at bounding box center [90, 72] width 122 height 10
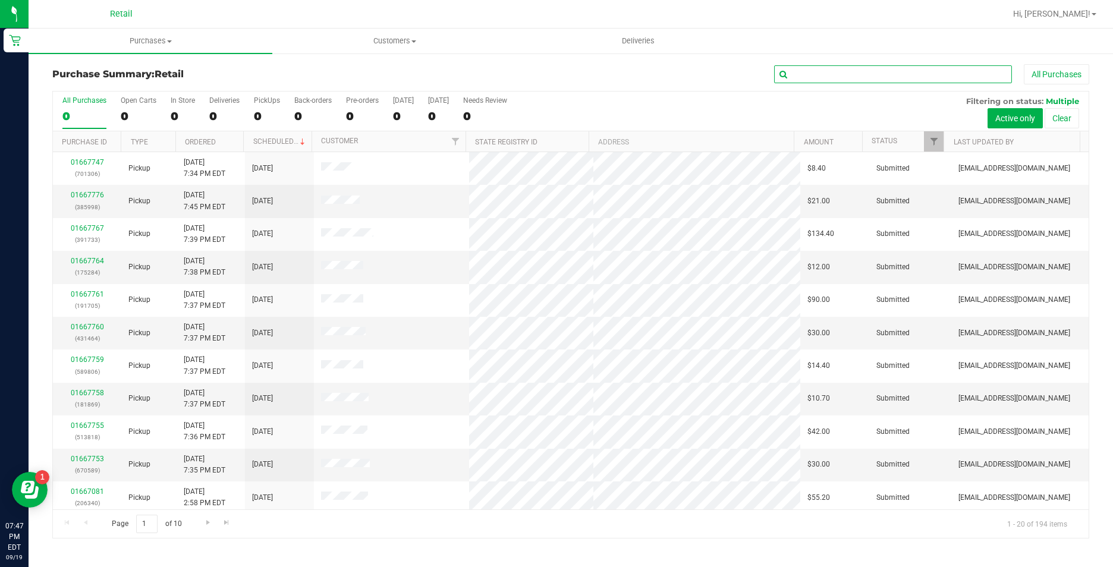
click at [839, 78] on input "text" at bounding box center [893, 74] width 238 height 18
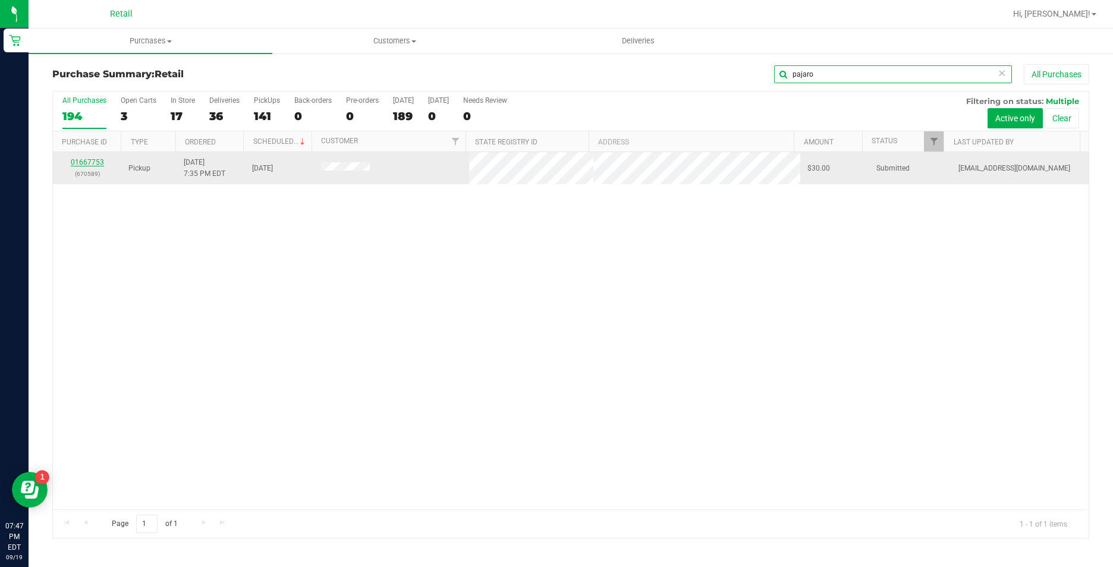
type input "pajaro"
click at [94, 162] on link "01667753" at bounding box center [87, 162] width 33 height 8
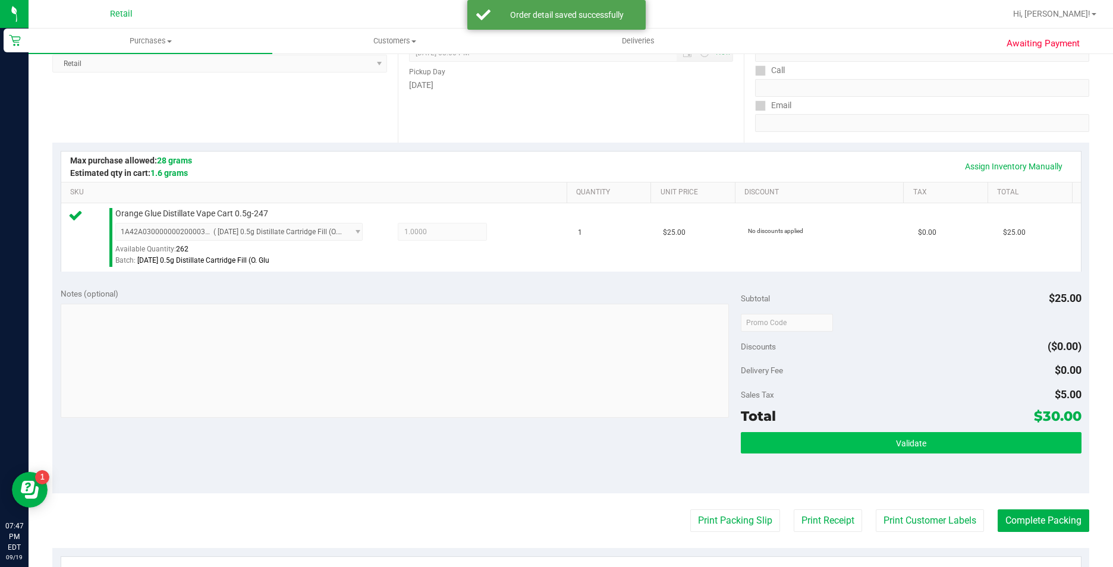
scroll to position [178, 0]
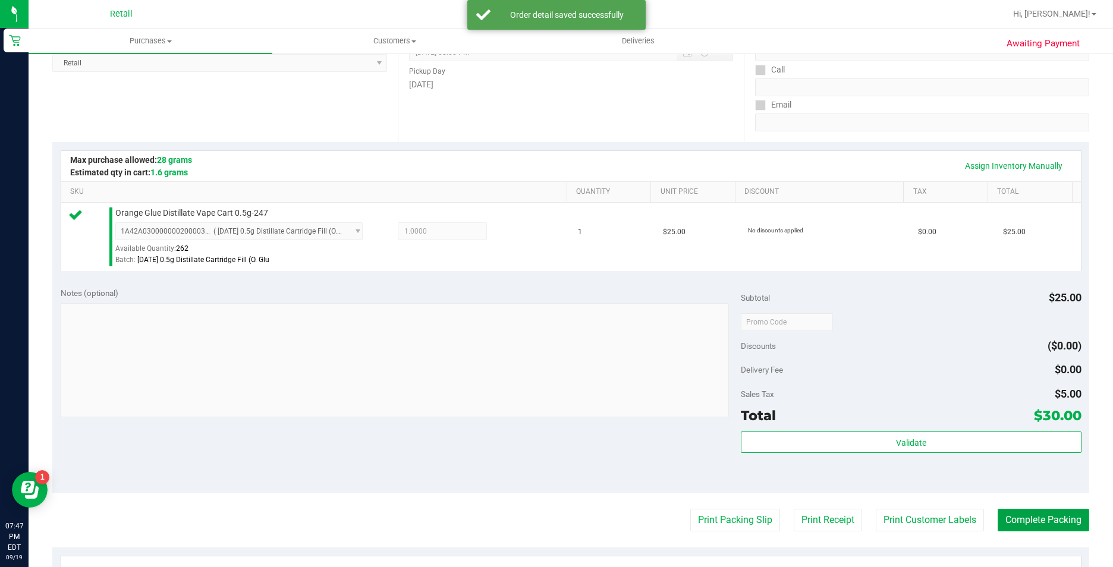
click at [1000, 516] on button "Complete Packing" at bounding box center [1044, 520] width 92 height 23
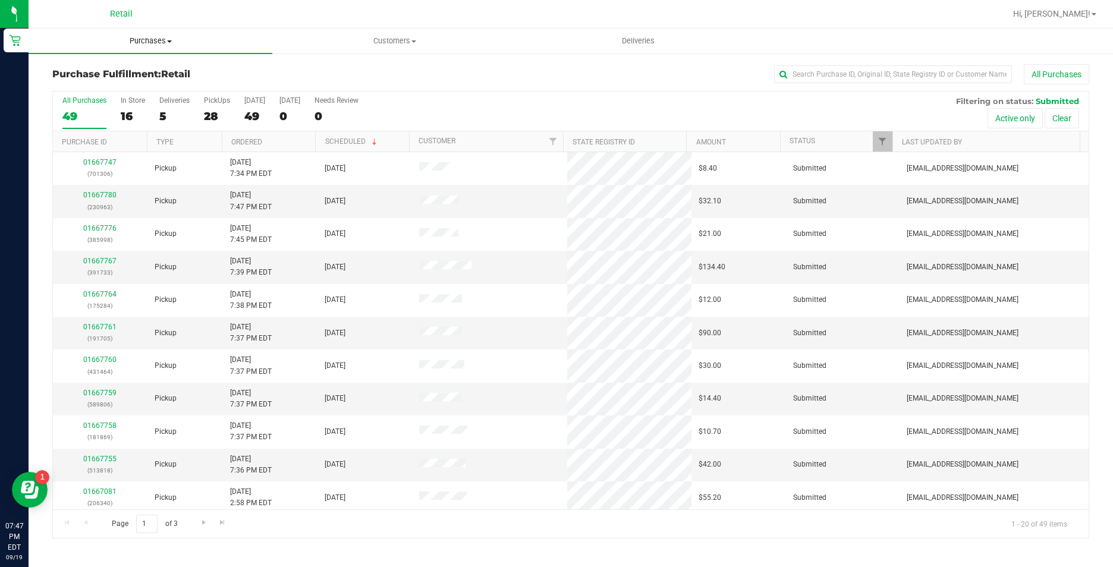
click at [159, 42] on span "Purchases" at bounding box center [151, 41] width 244 height 11
click at [164, 67] on li "Summary of purchases" at bounding box center [151, 72] width 244 height 14
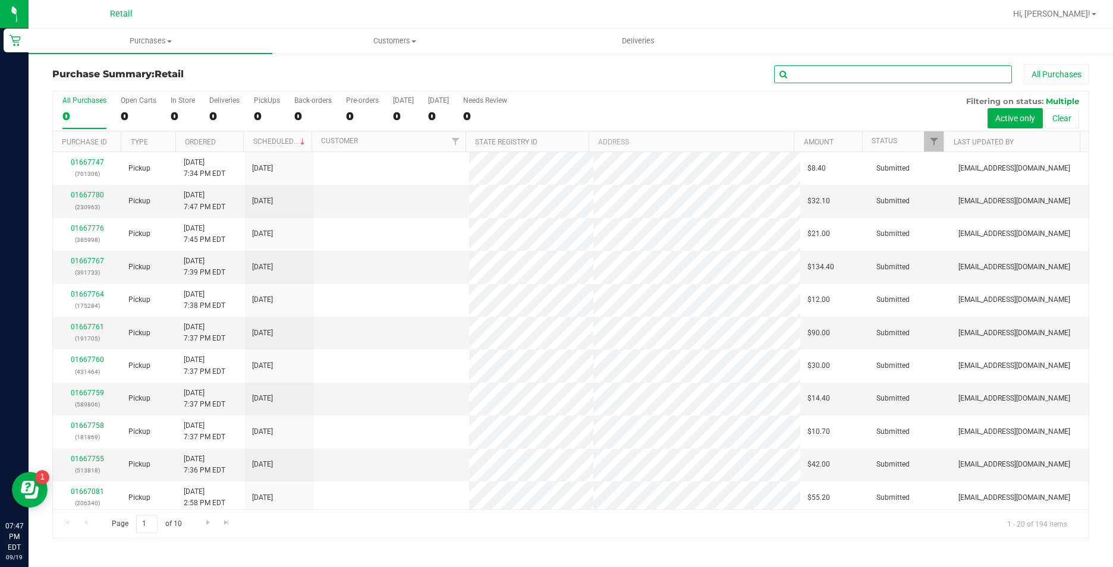
click at [830, 72] on input "text" at bounding box center [893, 74] width 238 height 18
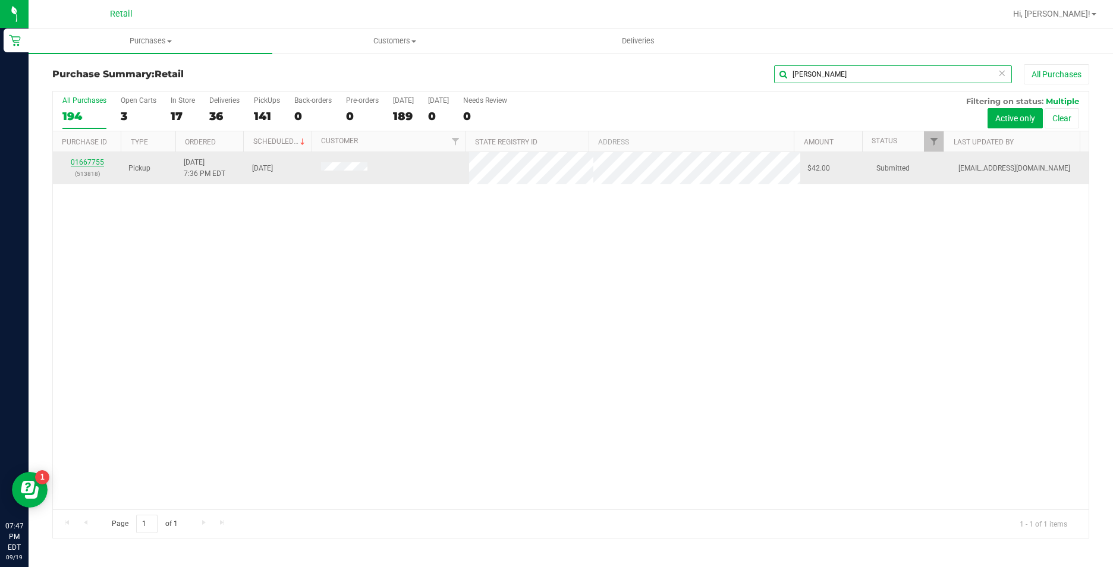
type input "[PERSON_NAME]"
click at [96, 161] on link "01667755" at bounding box center [87, 162] width 33 height 8
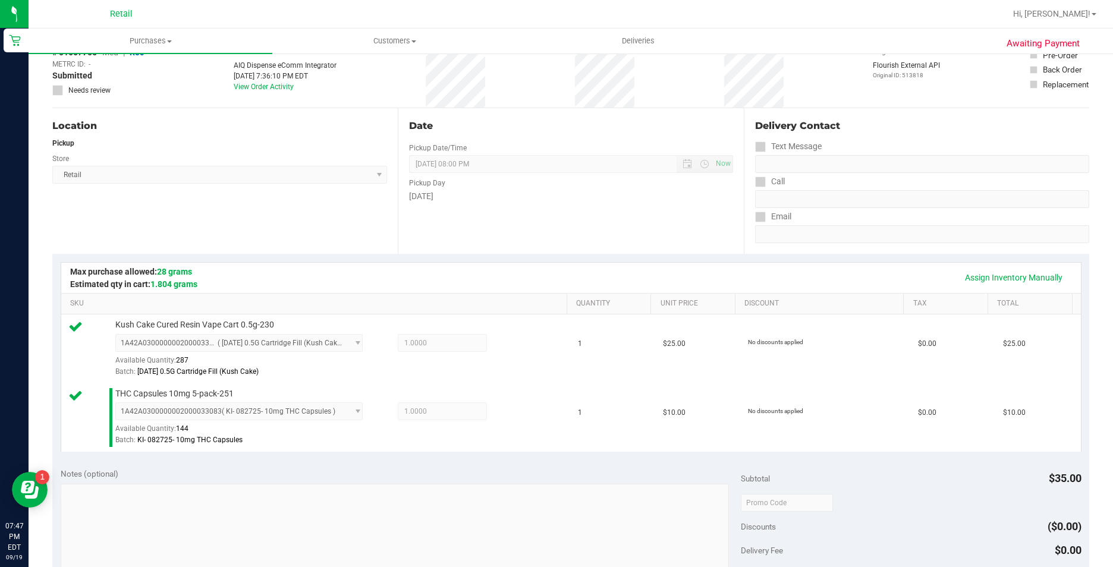
scroll to position [297, 0]
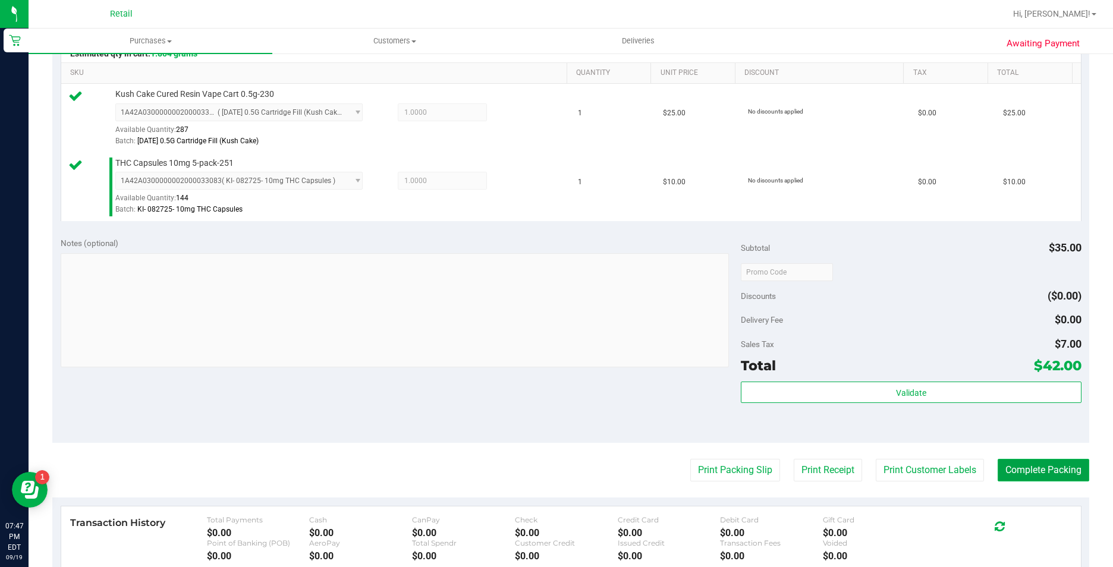
click at [1007, 471] on button "Complete Packing" at bounding box center [1044, 470] width 92 height 23
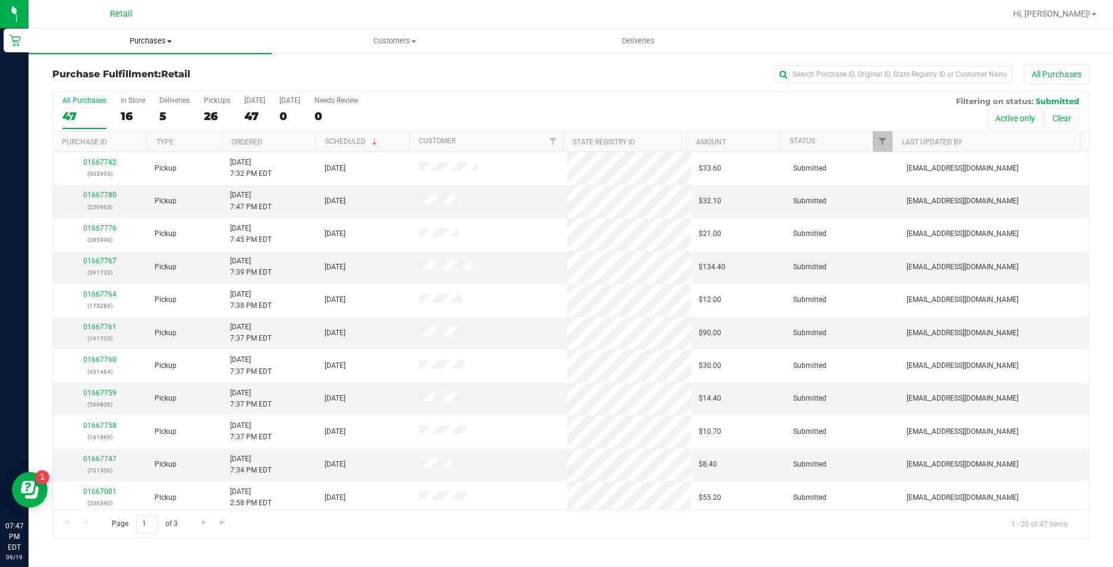
click at [166, 45] on span "Purchases" at bounding box center [151, 41] width 244 height 11
click at [171, 68] on li "Summary of purchases" at bounding box center [151, 72] width 244 height 14
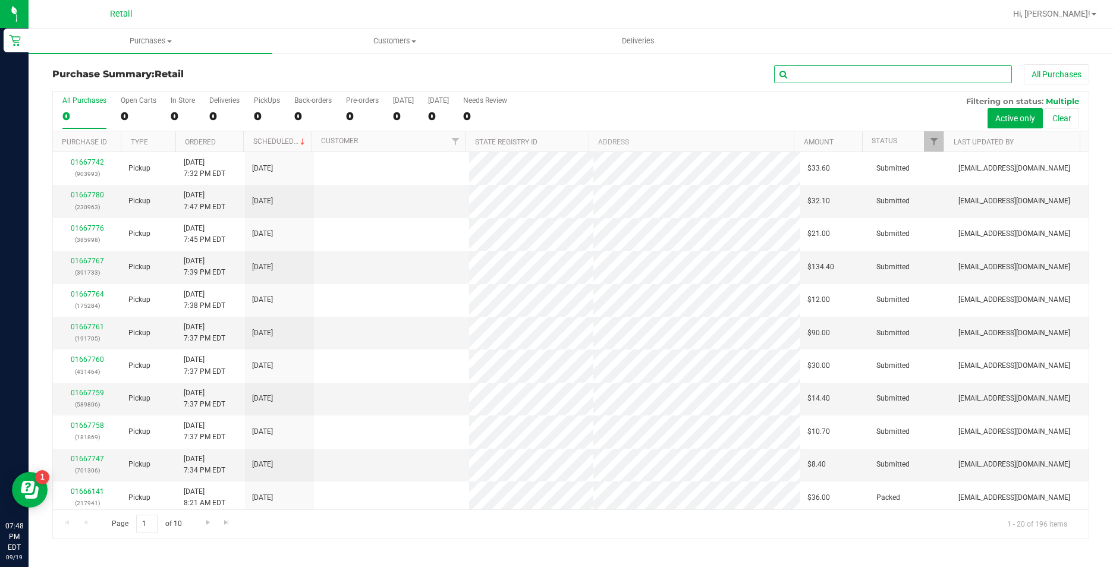
click at [884, 74] on input "text" at bounding box center [893, 74] width 238 height 18
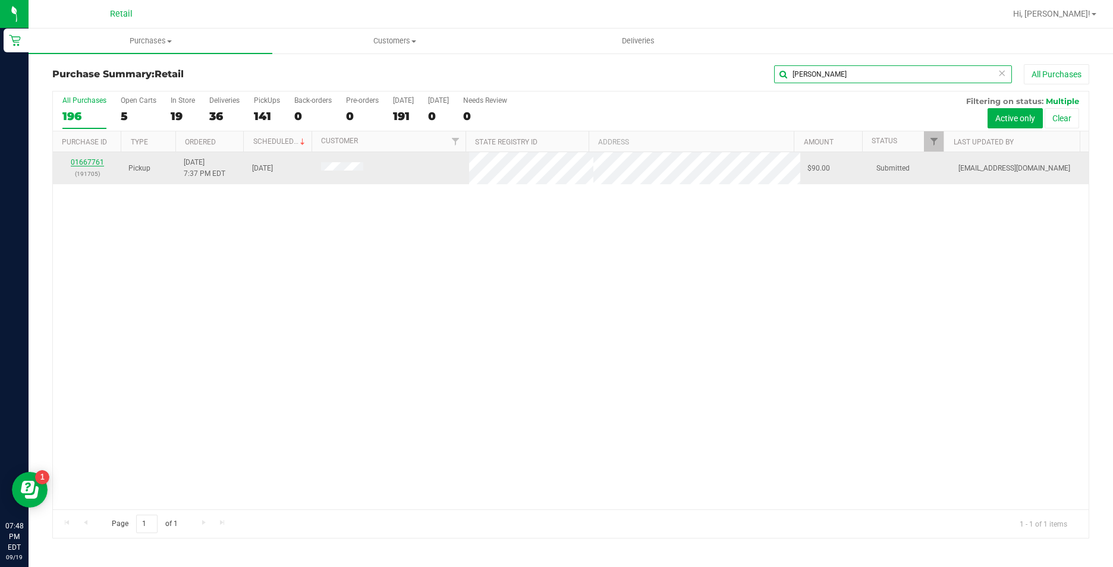
type input "[PERSON_NAME]"
click at [85, 162] on link "01667761" at bounding box center [87, 162] width 33 height 8
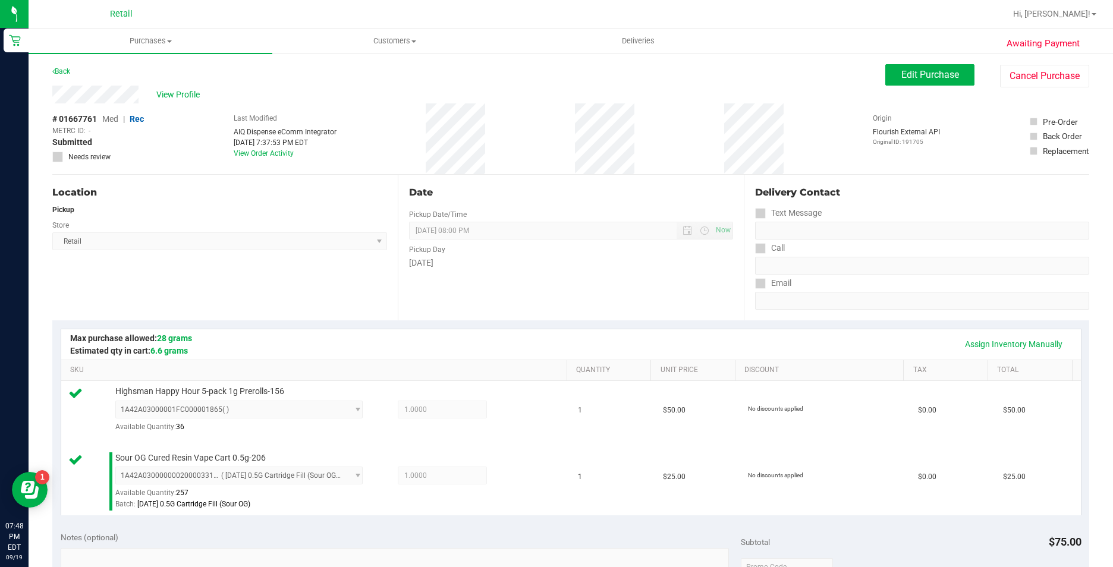
scroll to position [357, 0]
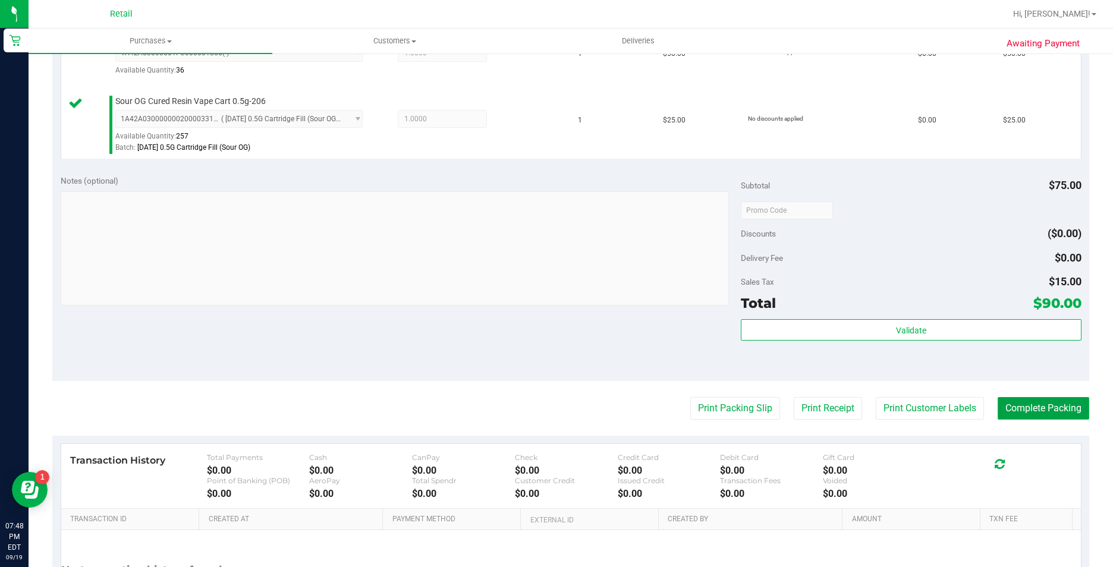
click at [1034, 412] on button "Complete Packing" at bounding box center [1044, 408] width 92 height 23
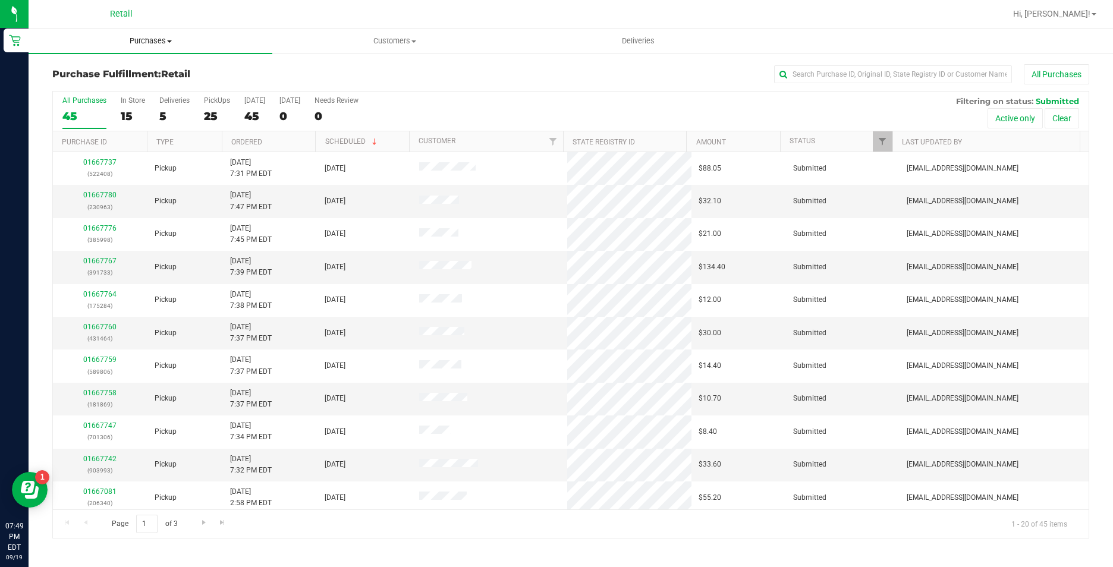
click at [133, 40] on span "Purchases" at bounding box center [151, 41] width 244 height 11
click at [142, 65] on li "Summary of purchases" at bounding box center [151, 72] width 244 height 14
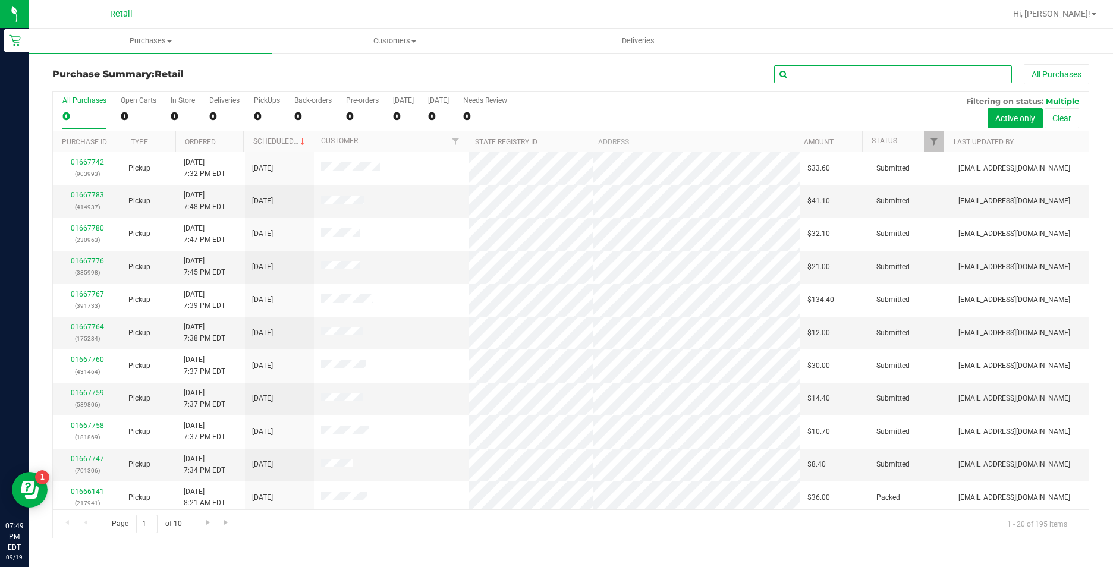
click at [859, 72] on input "text" at bounding box center [893, 74] width 238 height 18
type input "[PERSON_NAME]"
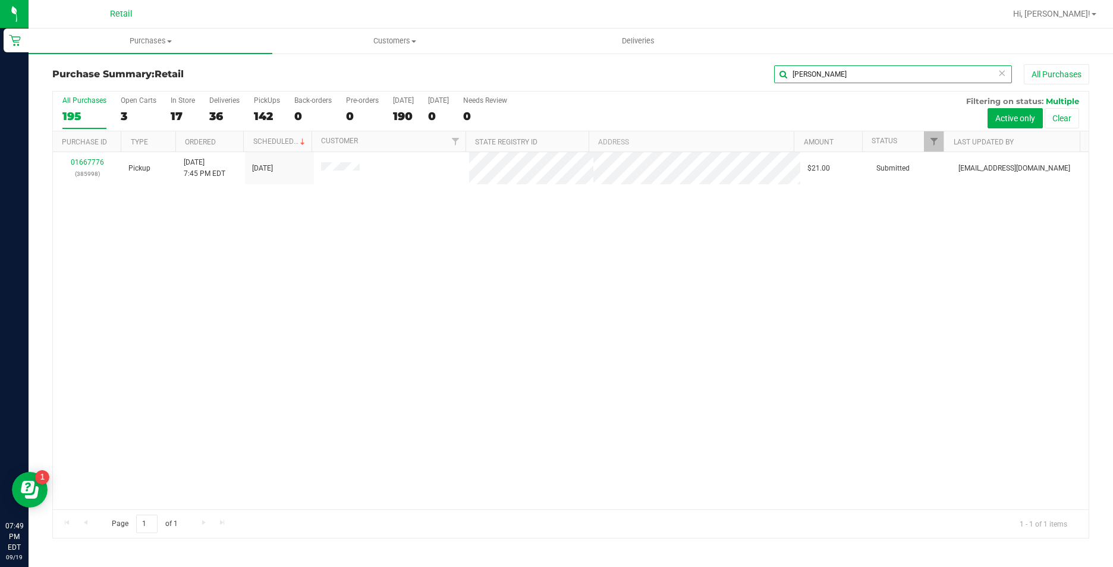
drag, startPoint x: 866, startPoint y: 67, endPoint x: 791, endPoint y: 70, distance: 74.4
click at [791, 70] on input "[PERSON_NAME]" at bounding box center [893, 74] width 238 height 18
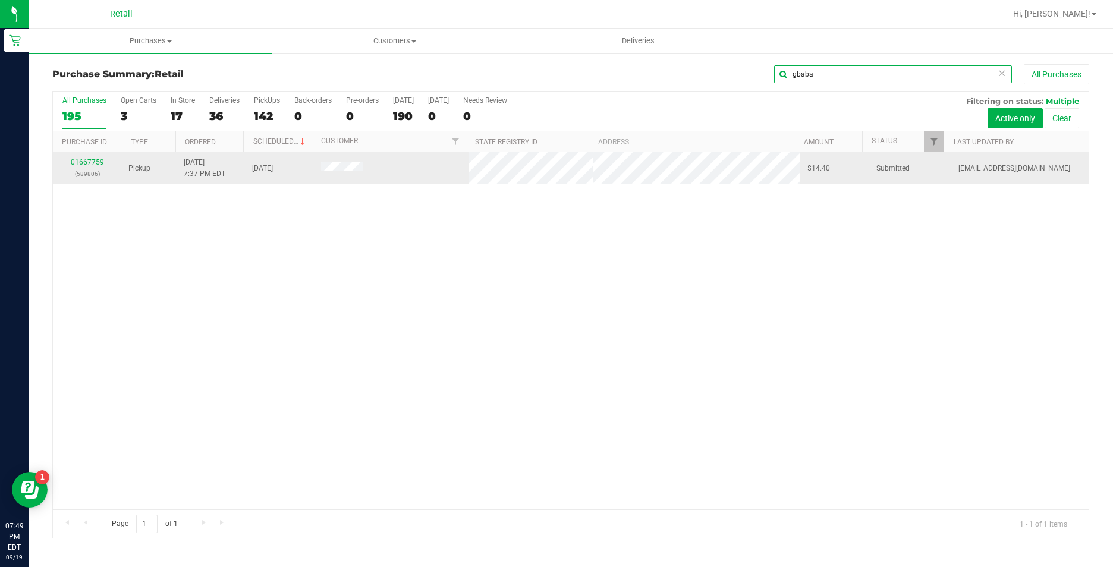
type input "gbaba"
click at [95, 161] on link "01667759" at bounding box center [87, 162] width 33 height 8
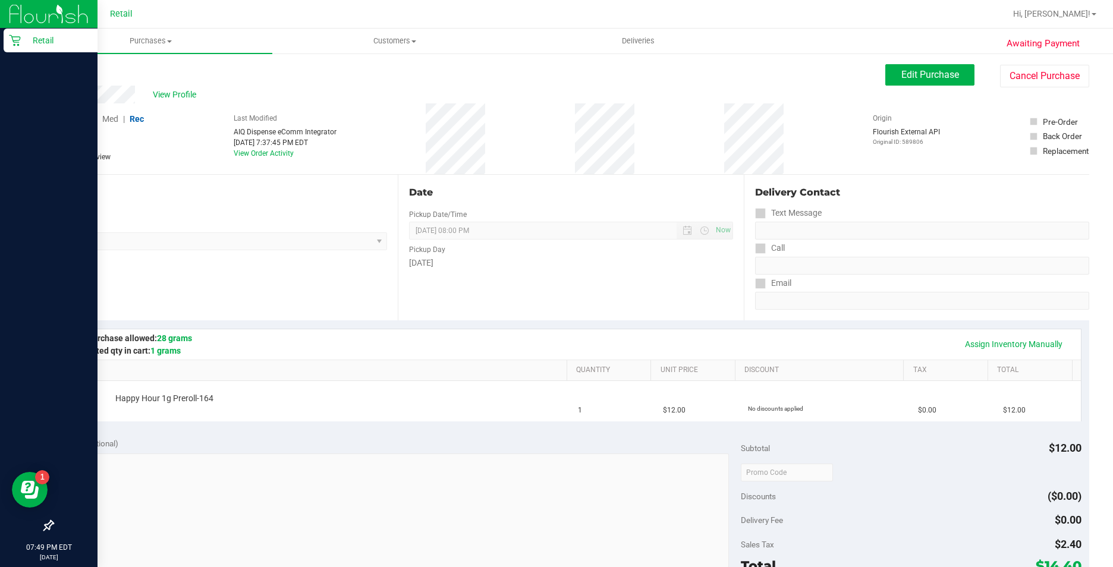
click at [30, 41] on p "Retail" at bounding box center [56, 40] width 71 height 14
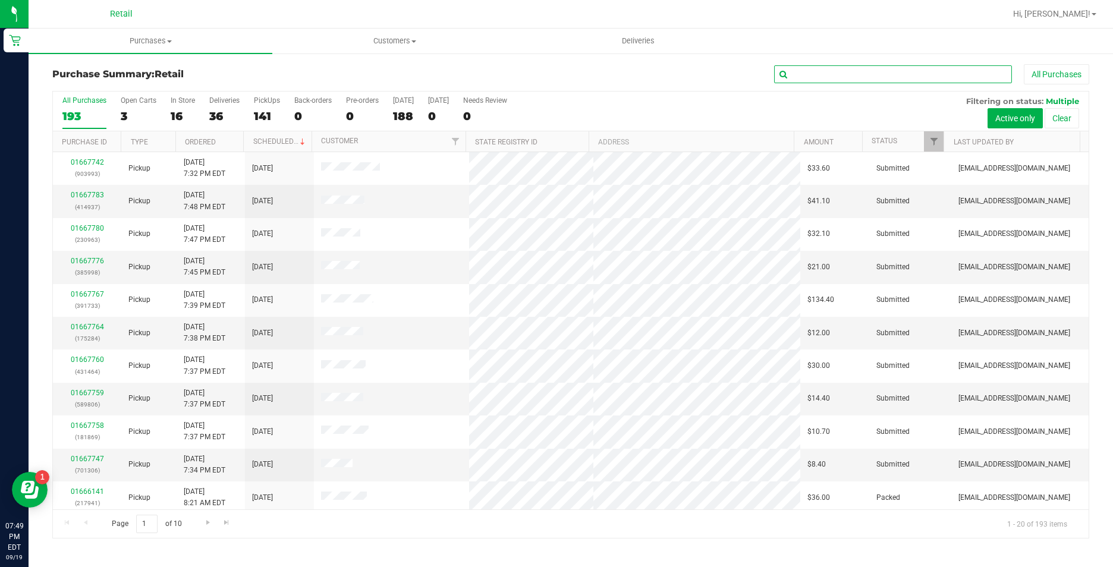
click at [806, 71] on input "text" at bounding box center [893, 74] width 238 height 18
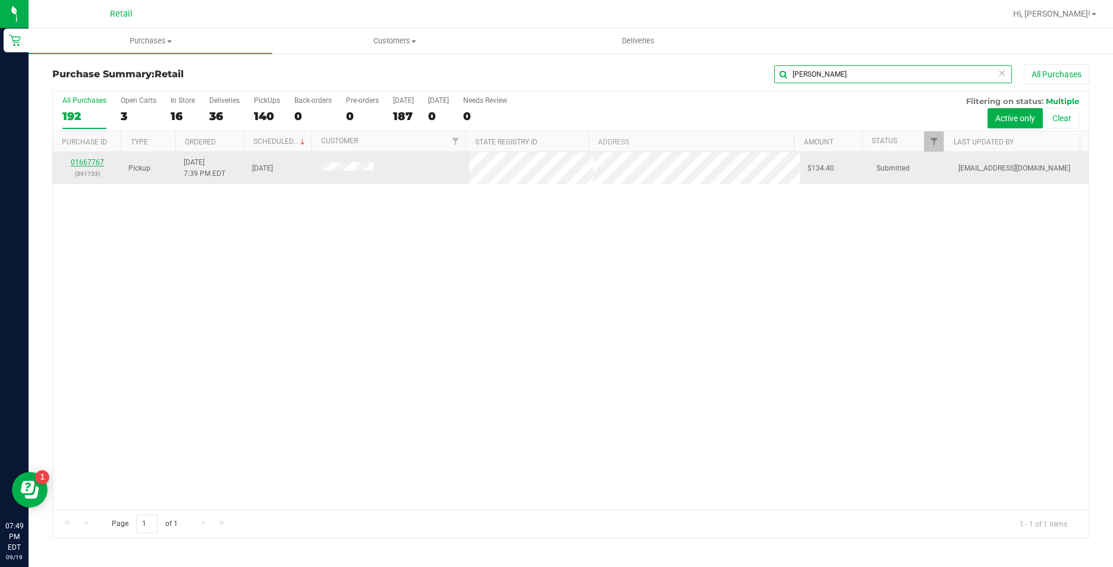
type input "[PERSON_NAME]"
click at [93, 159] on link "01667767" at bounding box center [87, 162] width 33 height 8
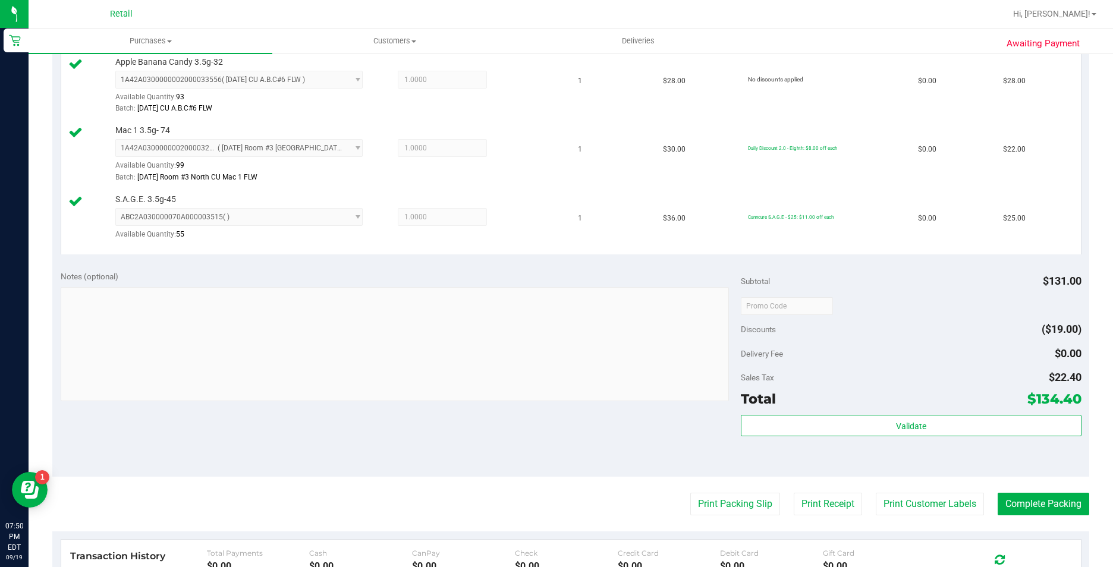
scroll to position [476, 0]
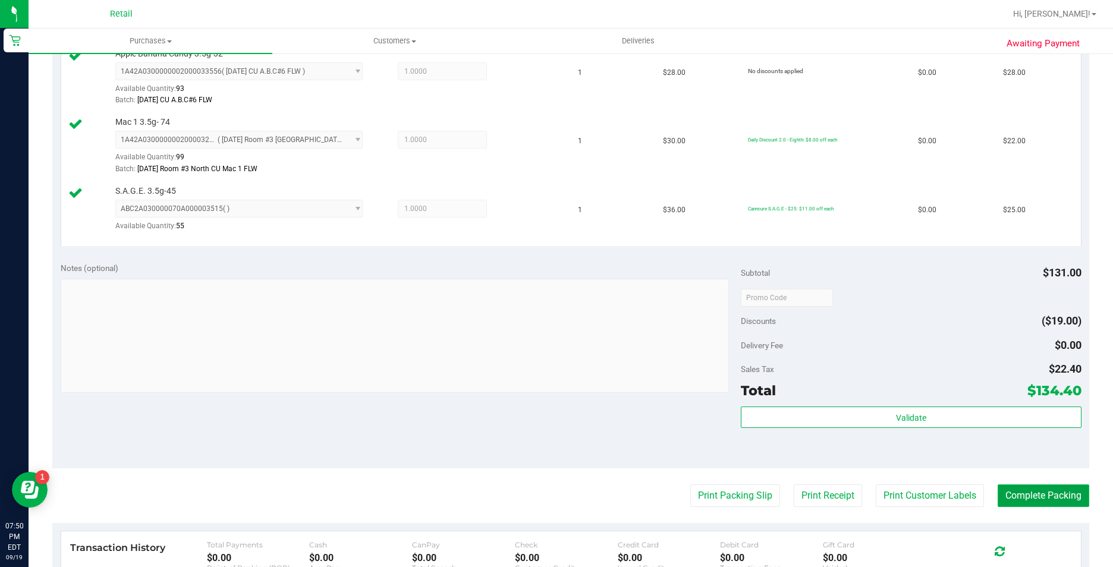
click at [1033, 500] on button "Complete Packing" at bounding box center [1044, 496] width 92 height 23
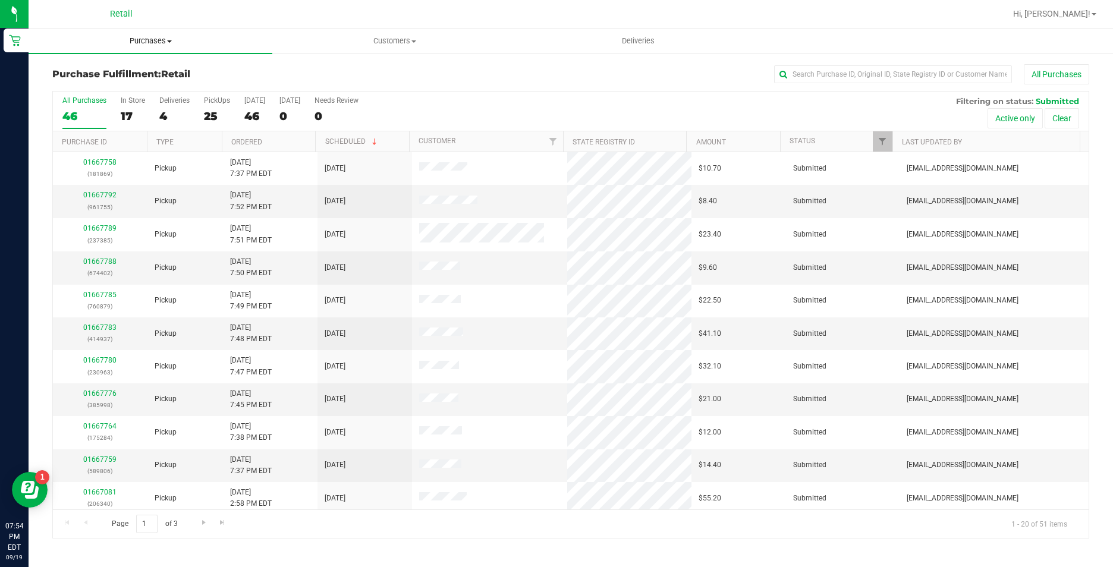
click at [161, 37] on span "Purchases" at bounding box center [151, 41] width 244 height 11
click at [154, 65] on li "Summary of purchases" at bounding box center [151, 72] width 244 height 14
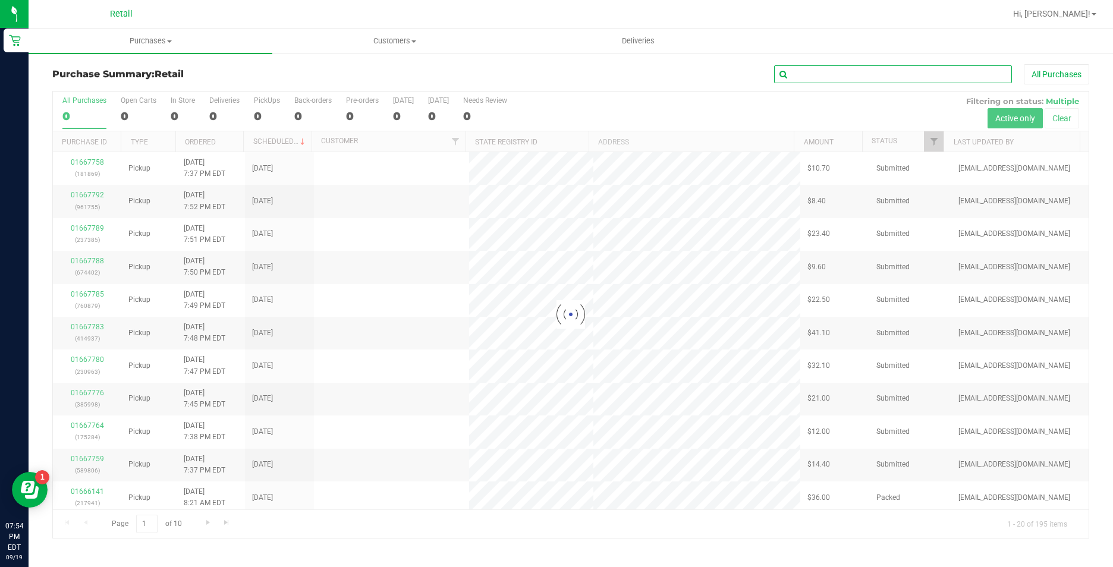
click at [805, 72] on input "text" at bounding box center [893, 74] width 238 height 18
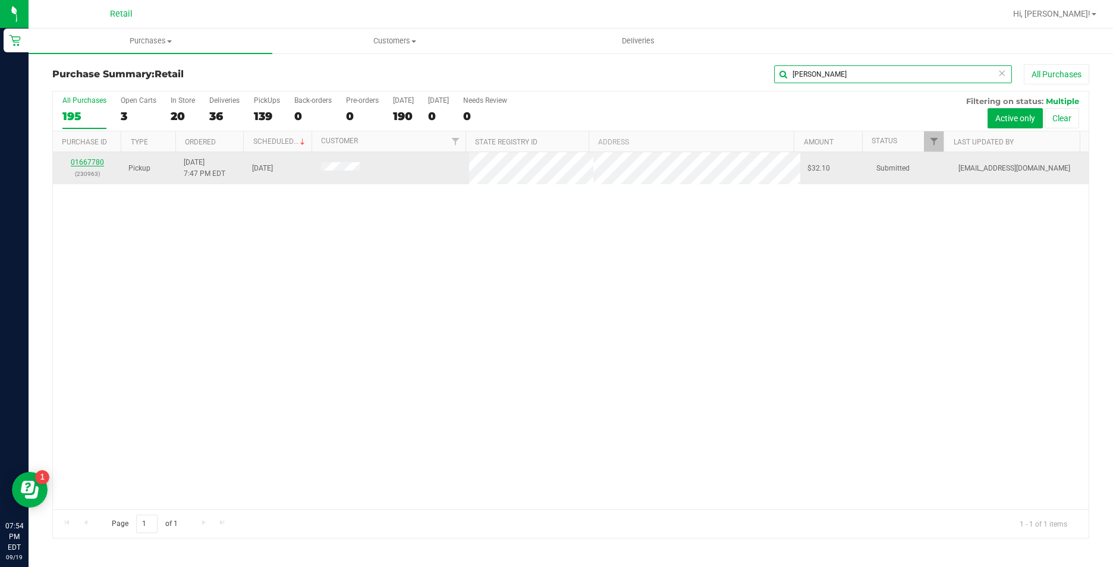
type input "[PERSON_NAME]"
click at [93, 164] on link "01667780" at bounding box center [87, 162] width 33 height 8
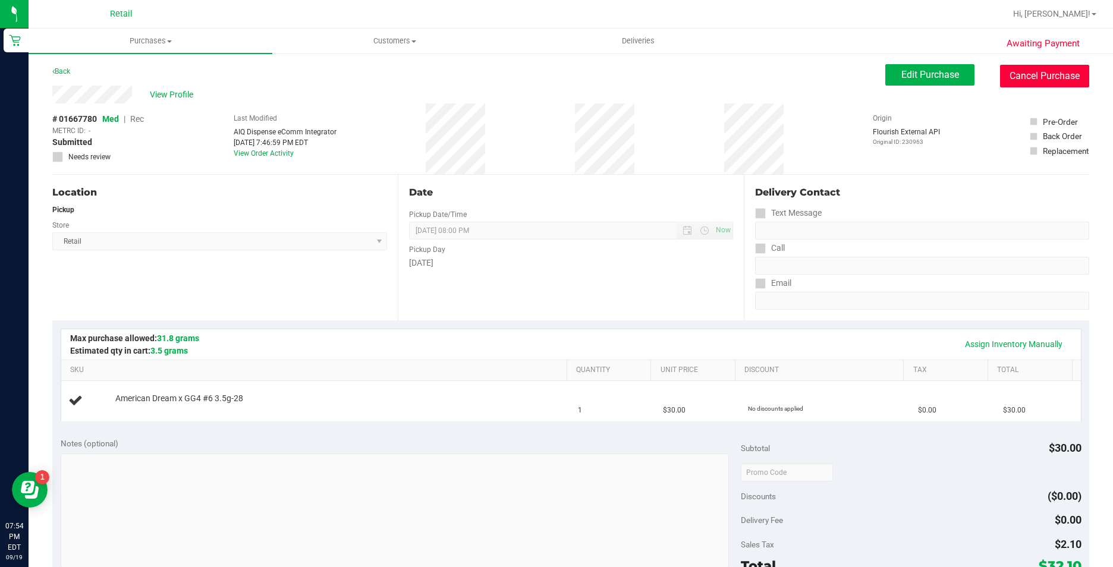
click at [1007, 74] on button "Cancel Purchase" at bounding box center [1044, 76] width 89 height 23
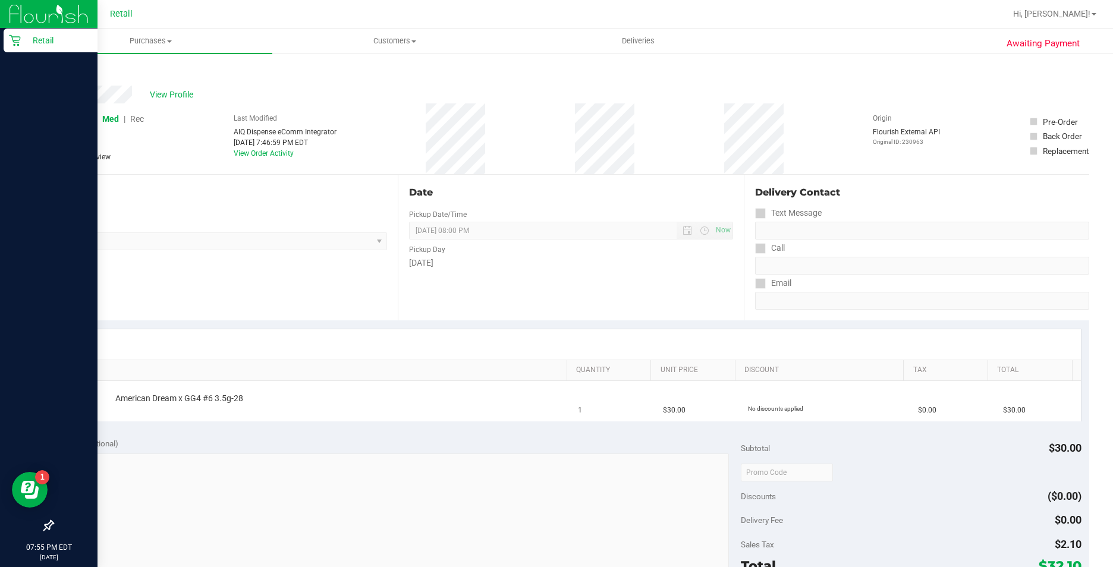
click at [17, 42] on icon at bounding box center [14, 40] width 11 height 11
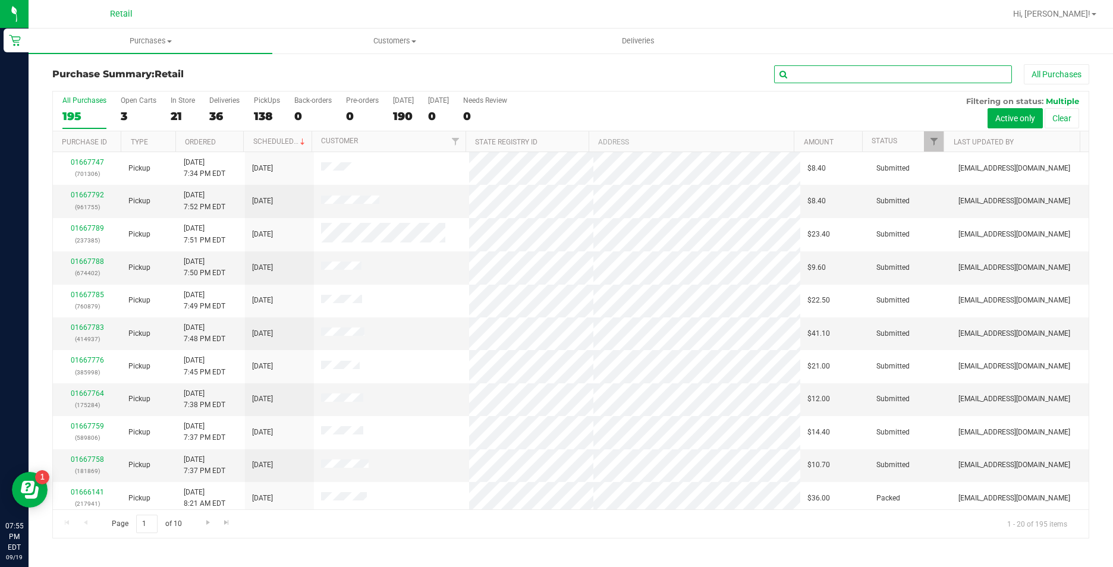
click at [924, 76] on input "text" at bounding box center [893, 74] width 238 height 18
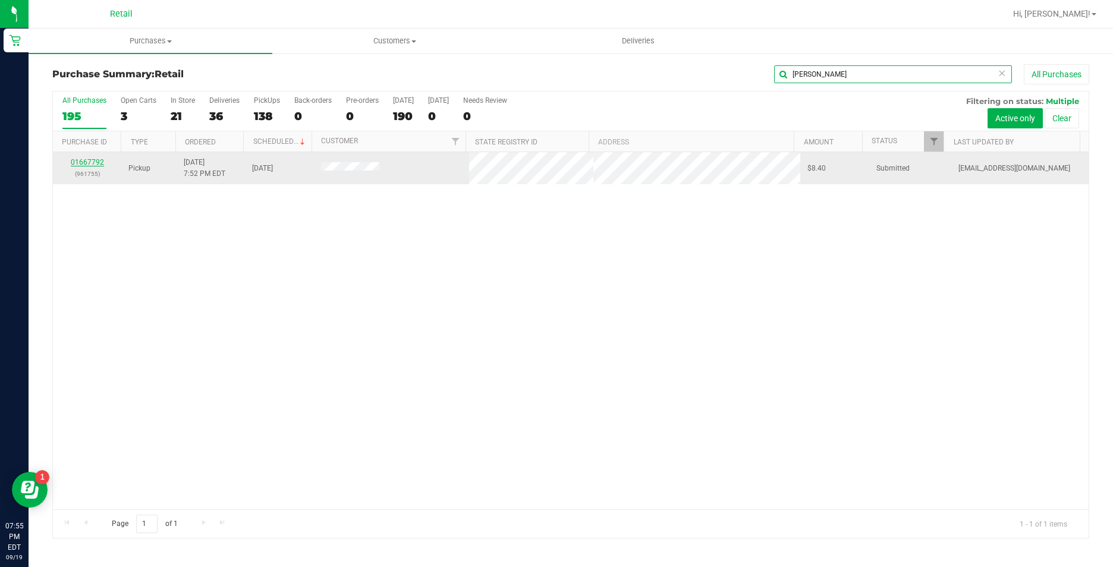
type input "[PERSON_NAME]"
click at [93, 159] on link "01667792" at bounding box center [87, 162] width 33 height 8
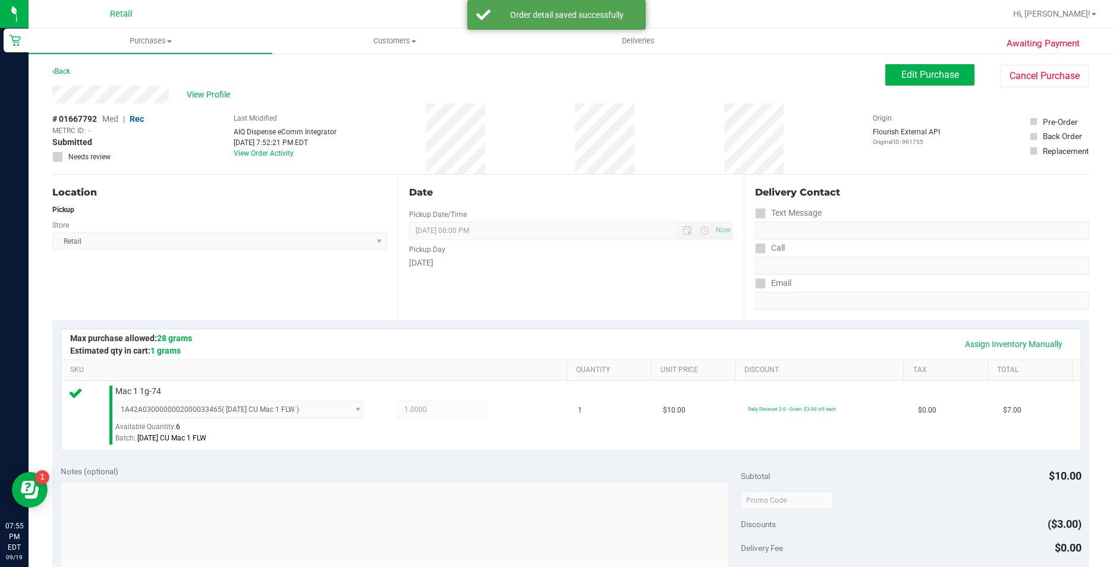
scroll to position [357, 0]
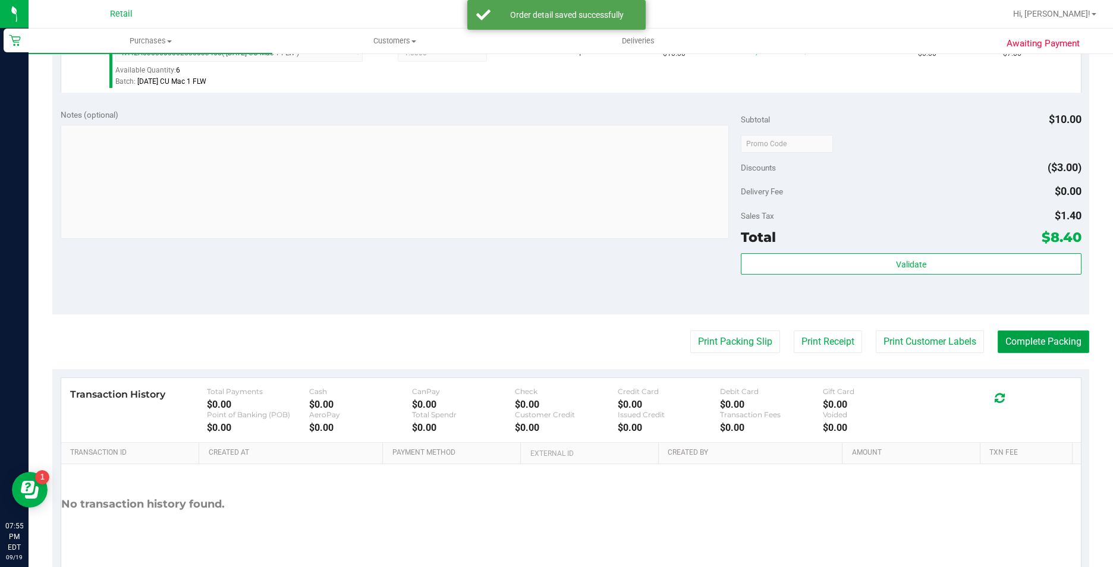
click at [1032, 345] on button "Complete Packing" at bounding box center [1044, 342] width 92 height 23
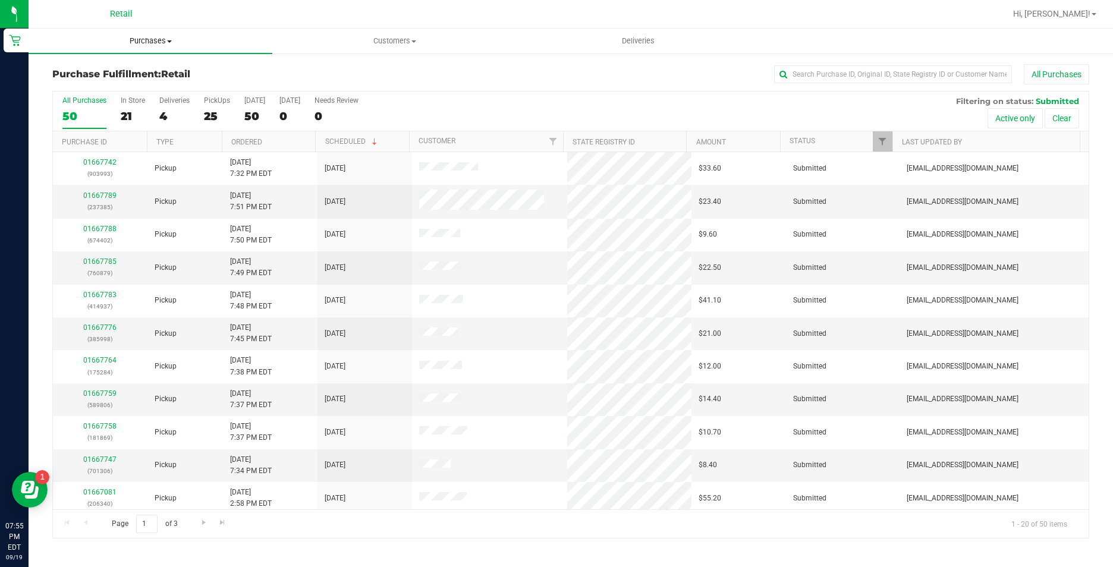
click at [149, 45] on span "Purchases" at bounding box center [151, 41] width 244 height 11
click at [146, 79] on li "Fulfillment" at bounding box center [151, 86] width 244 height 14
click at [149, 39] on span "Purchases" at bounding box center [151, 41] width 244 height 11
click at [149, 68] on li "Summary of purchases" at bounding box center [151, 72] width 244 height 14
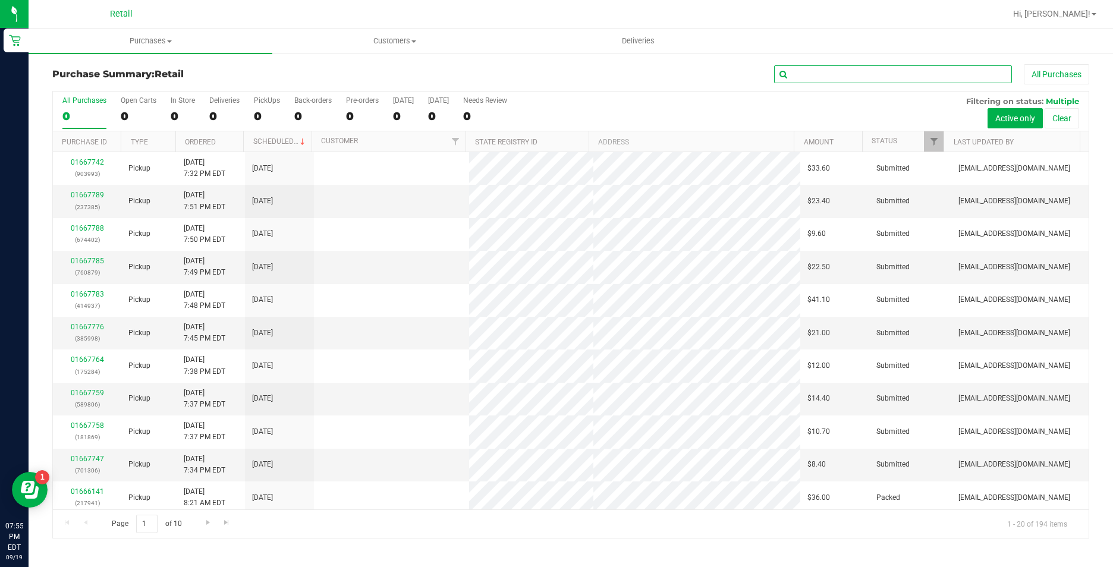
click at [854, 78] on input "text" at bounding box center [893, 74] width 238 height 18
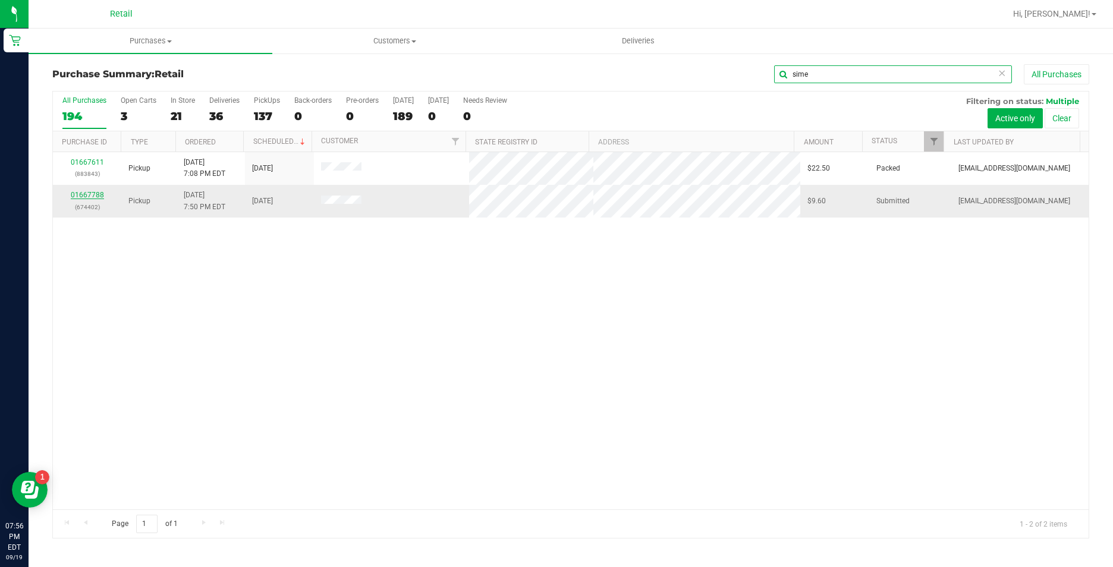
type input "sime"
click at [82, 191] on link "01667788" at bounding box center [87, 195] width 33 height 8
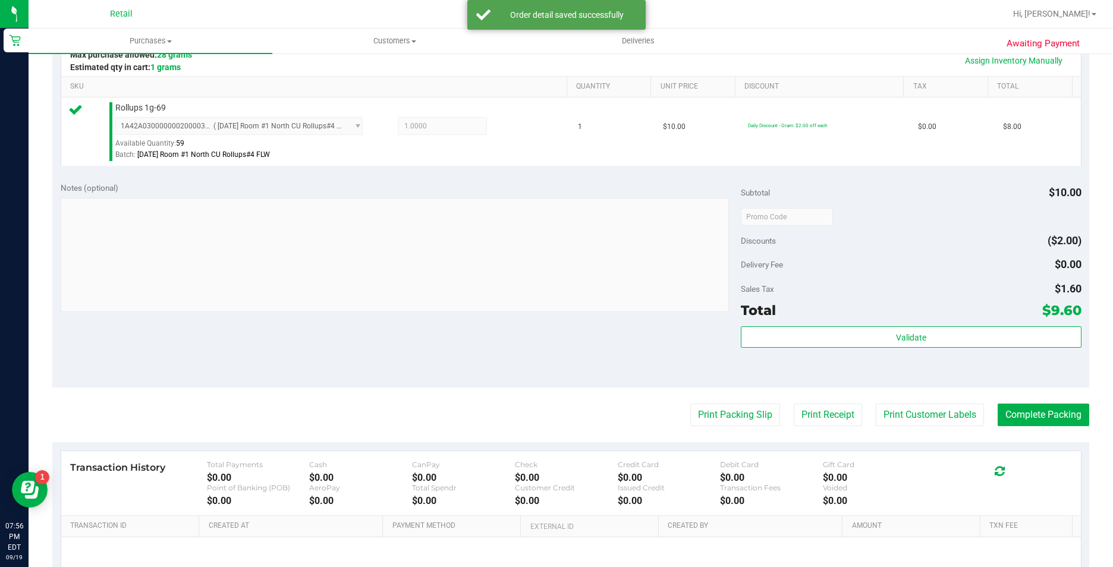
scroll to position [297, 0]
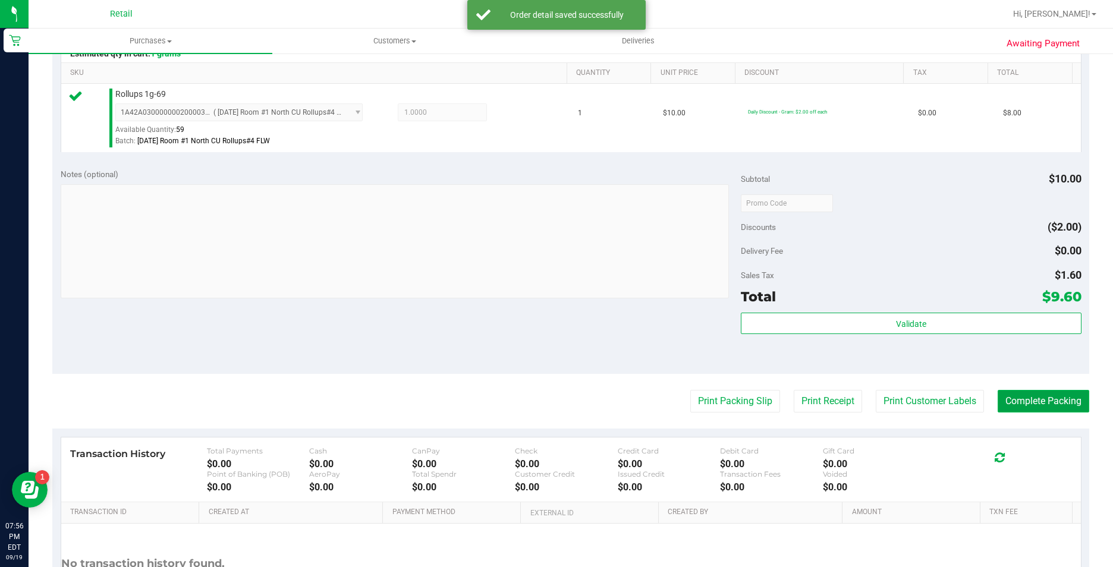
click at [1022, 395] on button "Complete Packing" at bounding box center [1044, 401] width 92 height 23
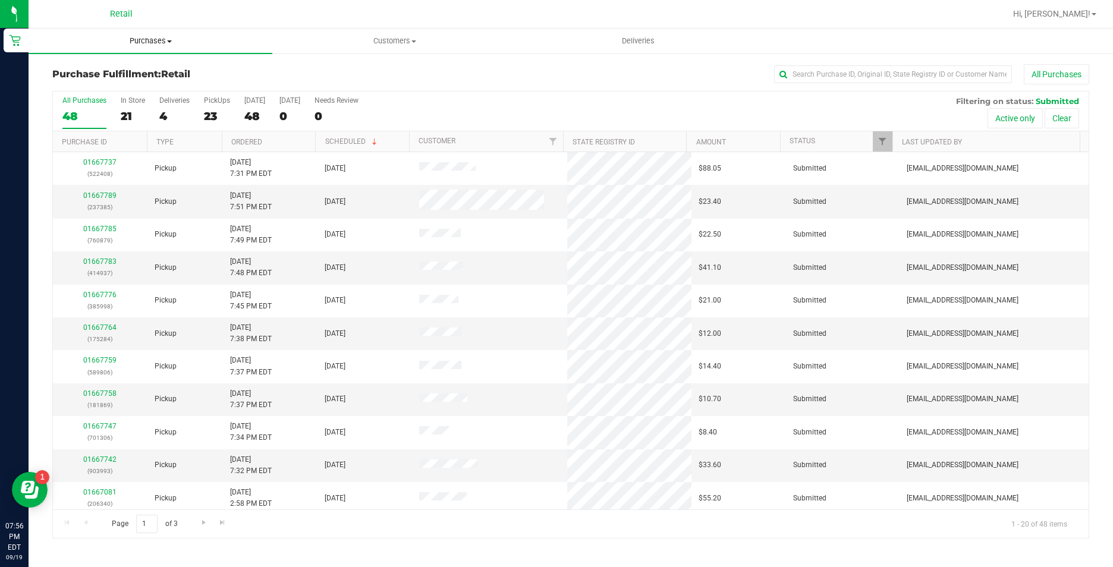
click at [152, 37] on span "Purchases" at bounding box center [151, 41] width 244 height 11
click at [153, 70] on li "Summary of purchases" at bounding box center [151, 72] width 244 height 14
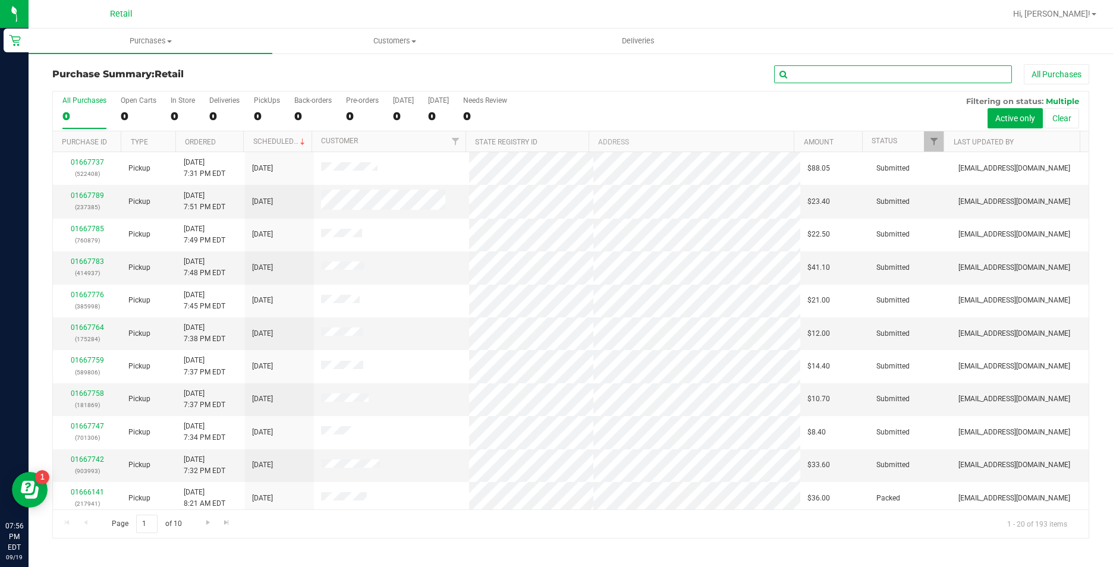
click at [952, 74] on input "text" at bounding box center [893, 74] width 238 height 18
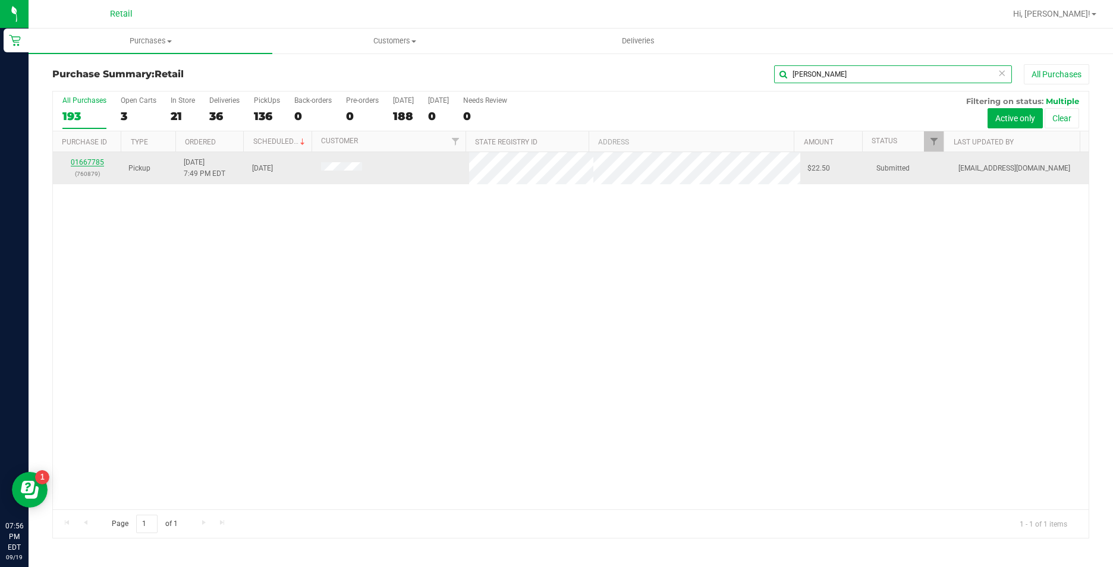
type input "[PERSON_NAME]"
click at [92, 159] on link "01667785" at bounding box center [87, 162] width 33 height 8
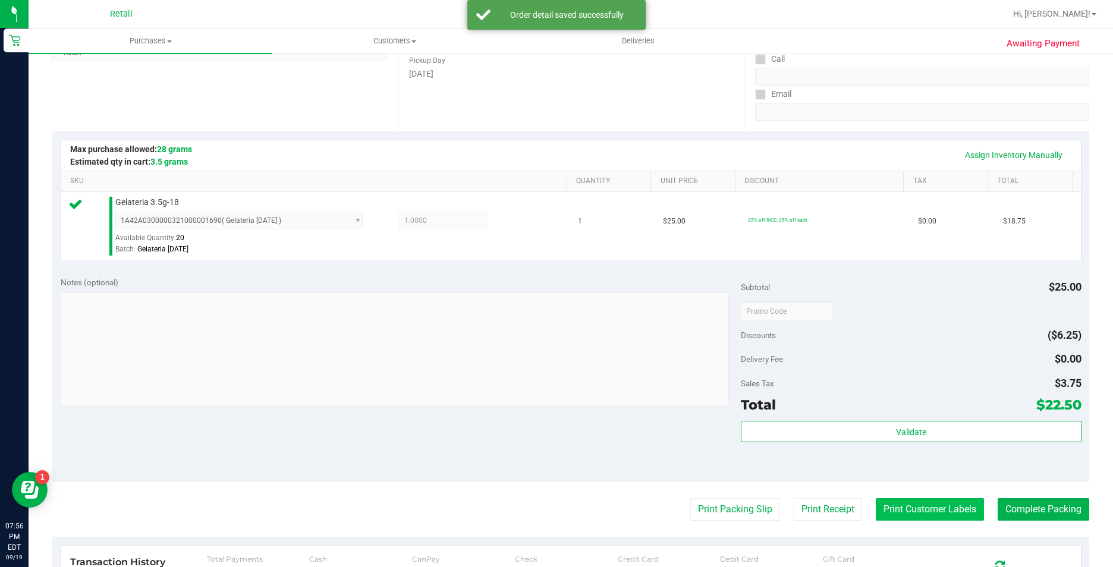
scroll to position [238, 0]
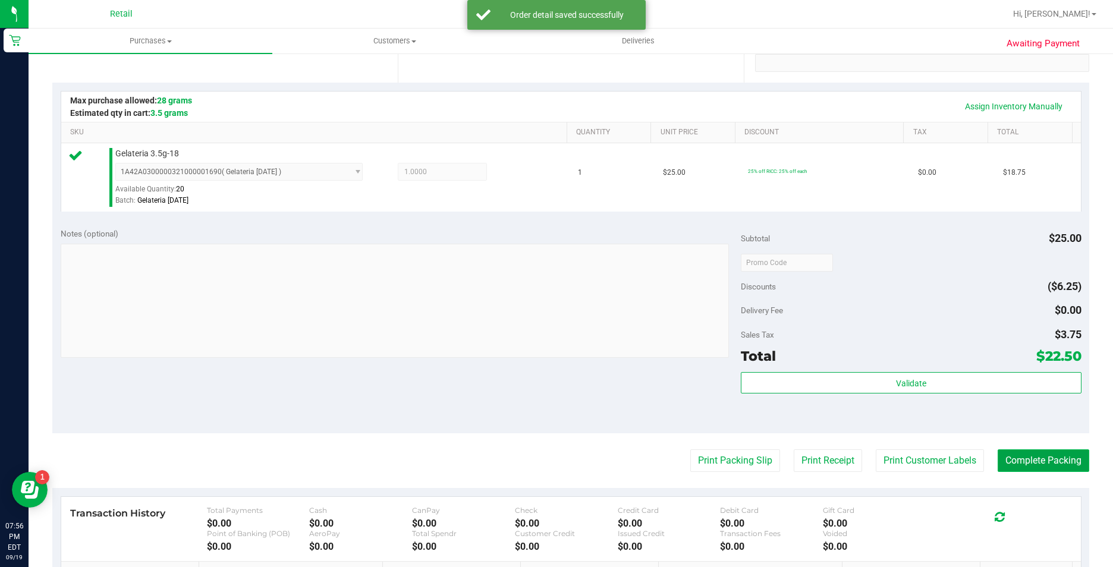
click at [1001, 462] on button "Complete Packing" at bounding box center [1044, 461] width 92 height 23
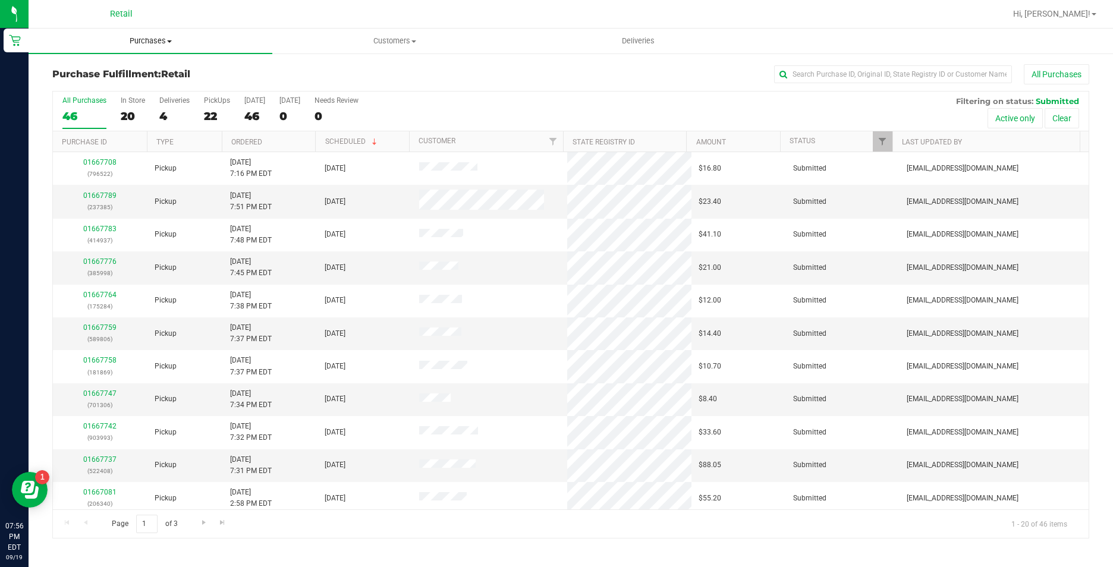
click at [138, 39] on span "Purchases" at bounding box center [151, 41] width 244 height 11
click at [145, 70] on span "Summary of purchases" at bounding box center [90, 72] width 122 height 10
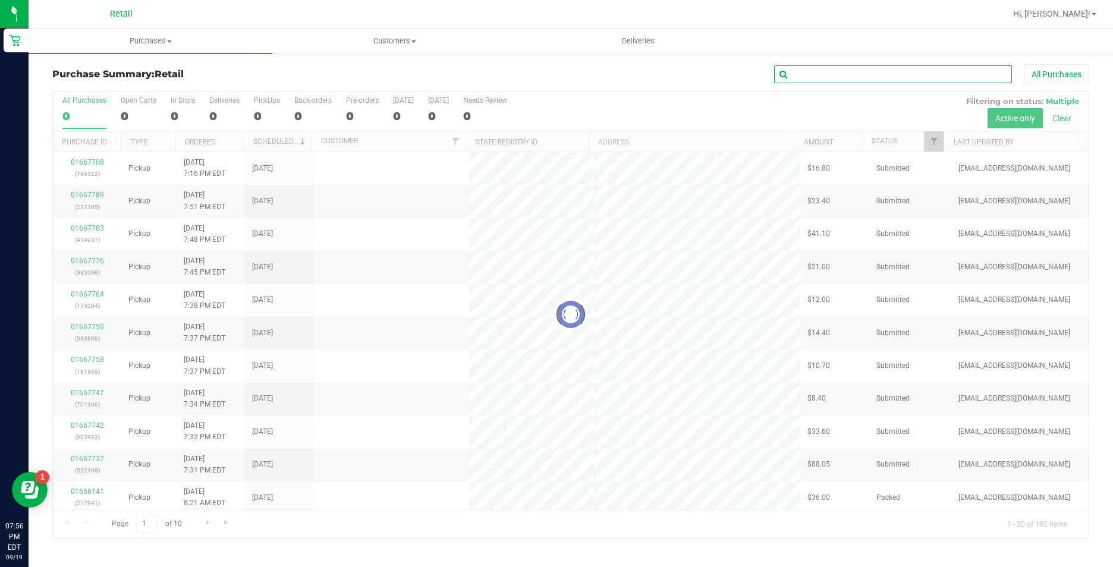
click at [856, 80] on input "text" at bounding box center [893, 74] width 238 height 18
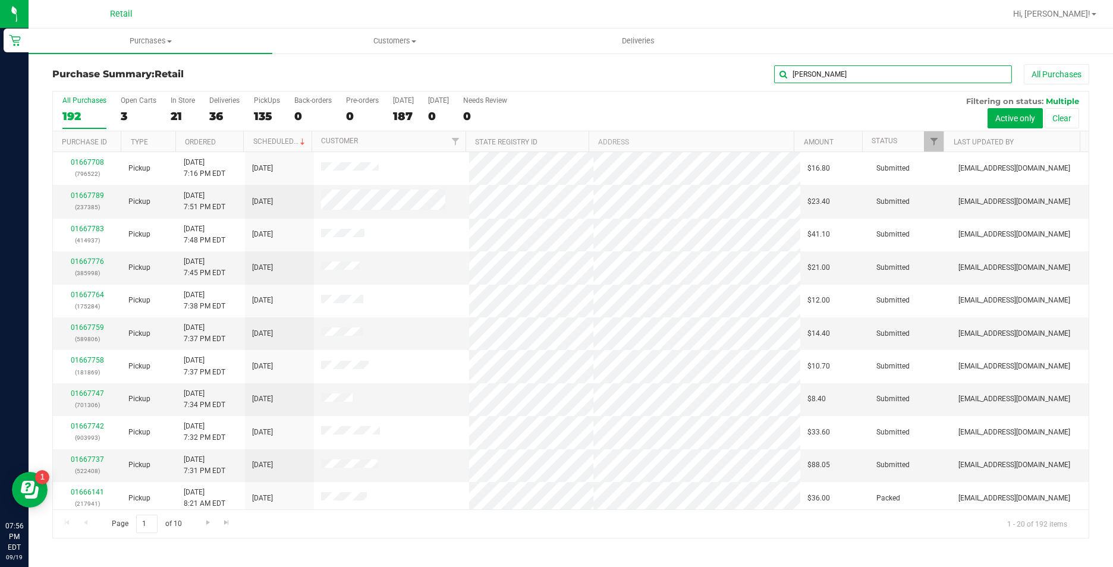
type input "[PERSON_NAME]"
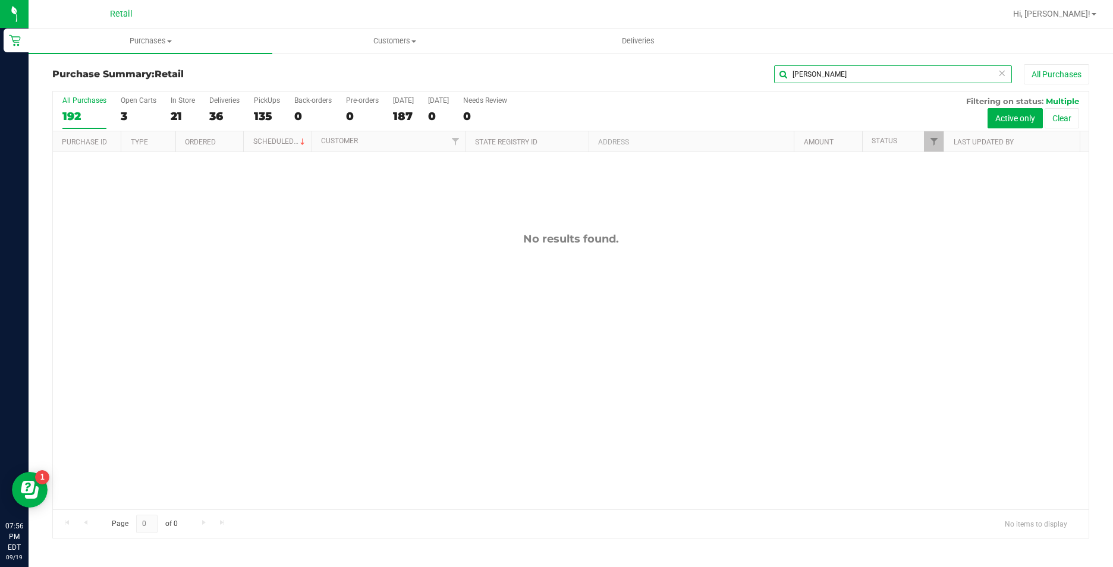
drag, startPoint x: 841, startPoint y: 70, endPoint x: 741, endPoint y: 70, distance: 99.9
click at [741, 70] on div "[PERSON_NAME] All Purchases" at bounding box center [744, 74] width 692 height 20
type input "[PERSON_NAME]"
click at [746, 77] on div "[PERSON_NAME] All Purchases" at bounding box center [744, 74] width 692 height 20
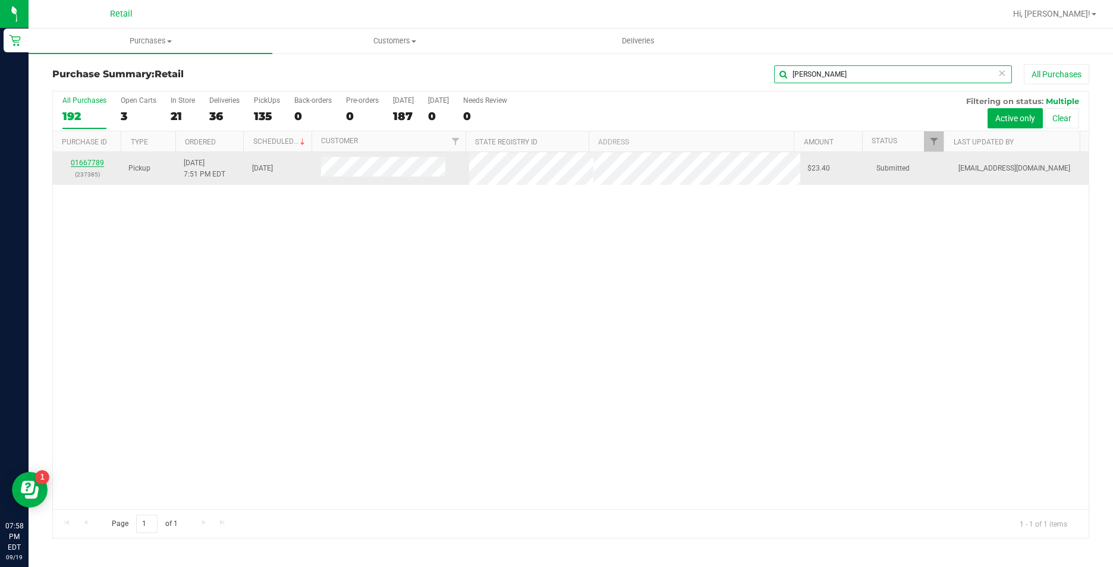
type input "[PERSON_NAME]"
click at [90, 164] on link "01667789" at bounding box center [87, 163] width 33 height 8
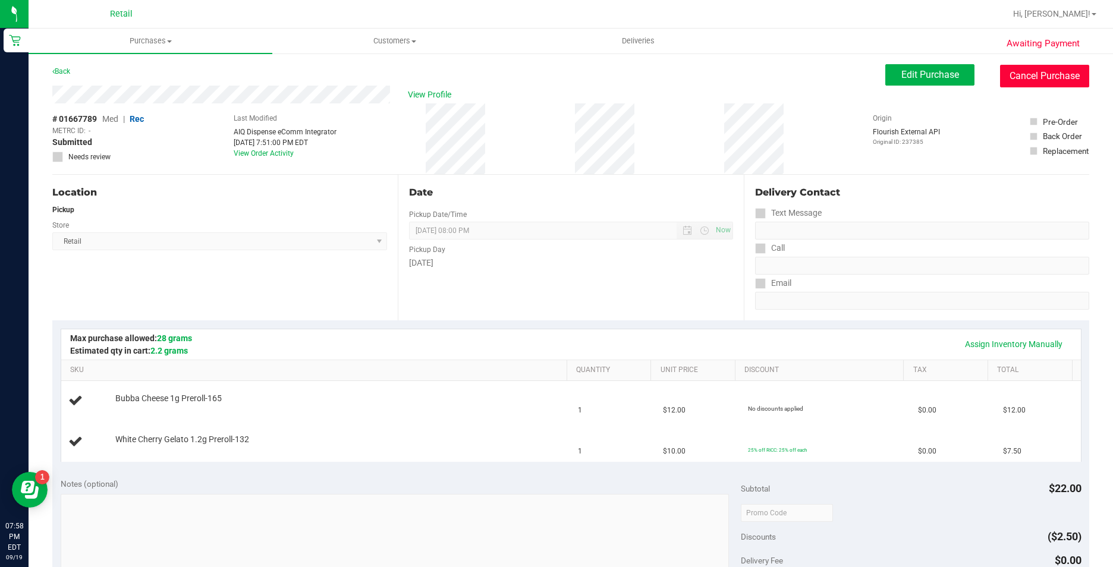
click at [1023, 80] on button "Cancel Purchase" at bounding box center [1044, 76] width 89 height 23
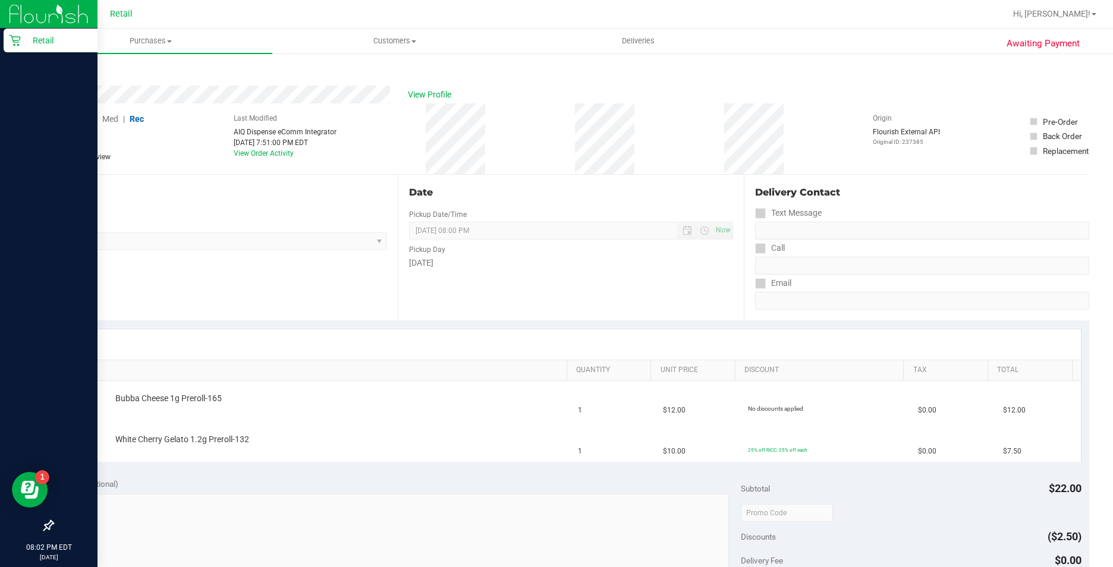
click at [39, 46] on p "Retail" at bounding box center [56, 40] width 71 height 14
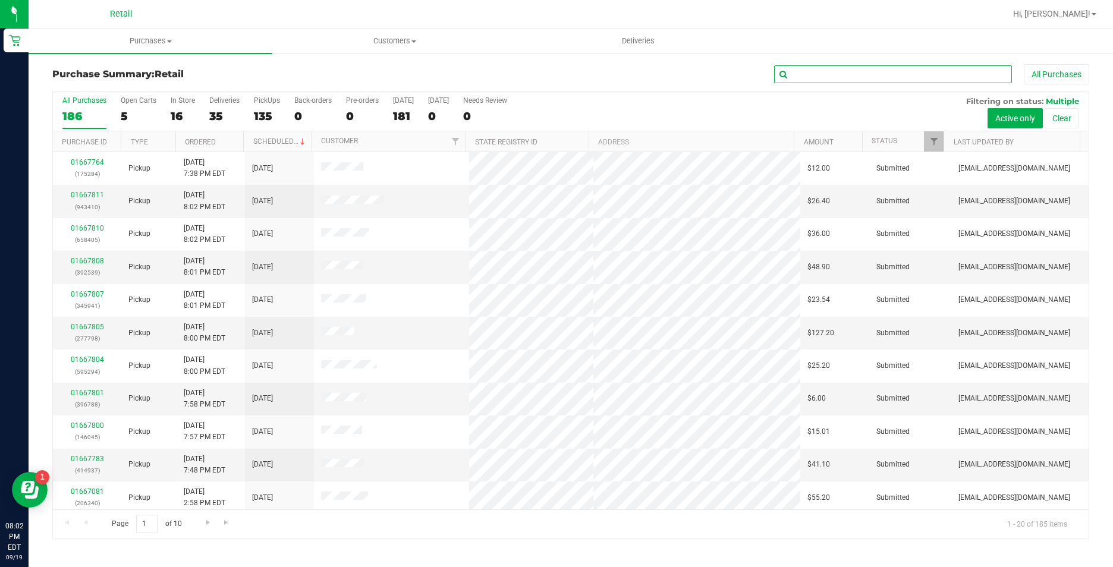
click at [905, 81] on input "text" at bounding box center [893, 74] width 238 height 18
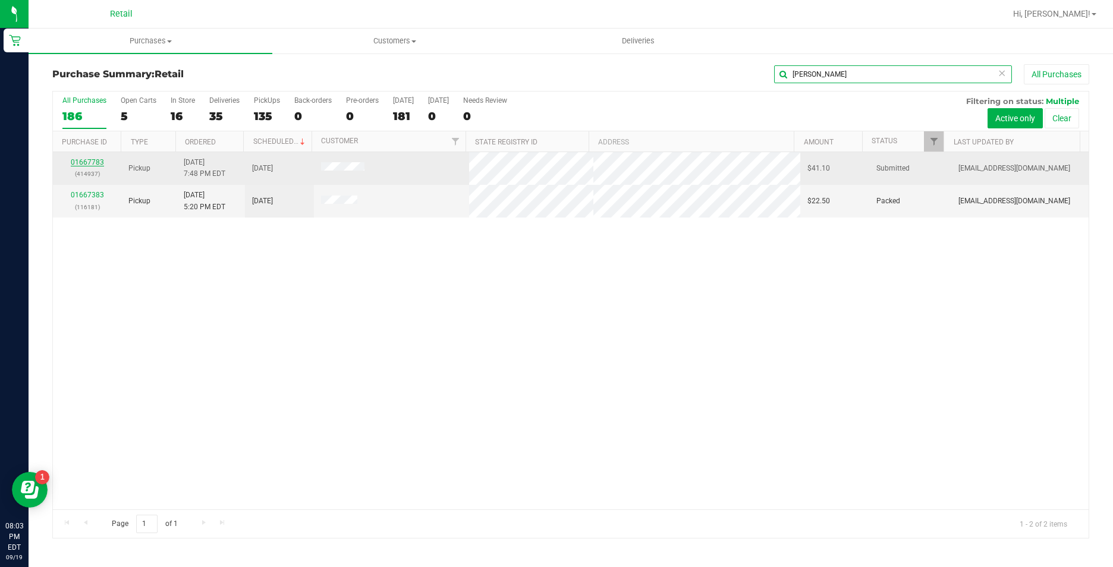
type input "[PERSON_NAME]"
click at [96, 160] on link "01667783" at bounding box center [87, 162] width 33 height 8
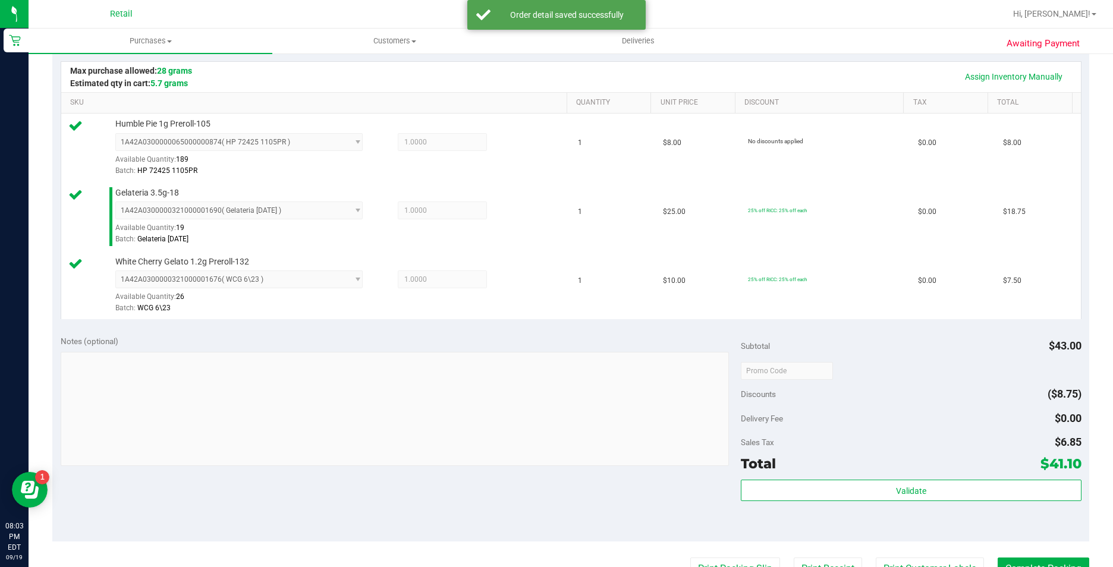
scroll to position [416, 0]
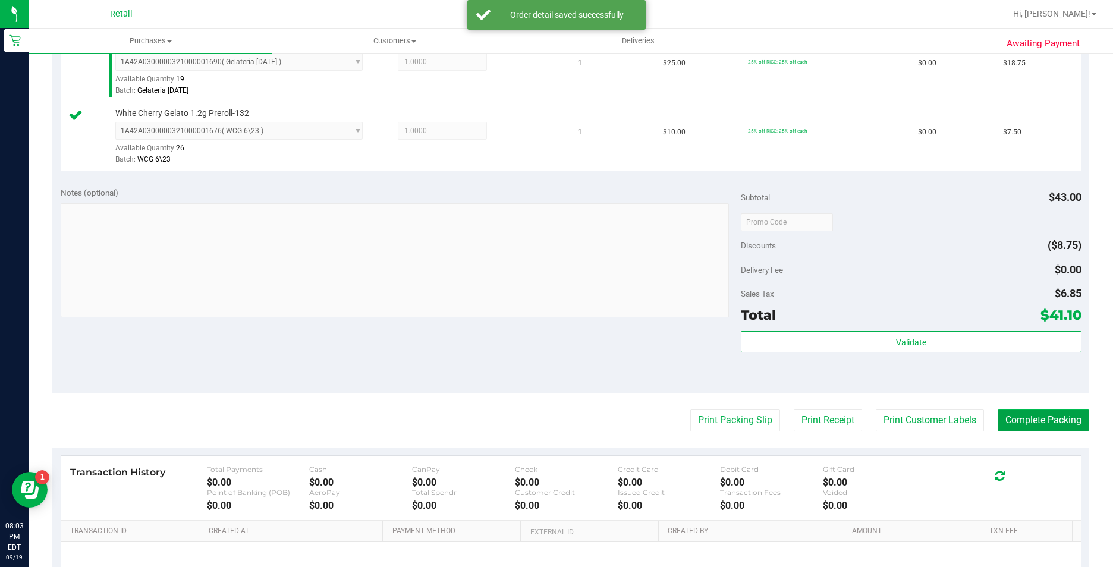
click at [1016, 424] on button "Complete Packing" at bounding box center [1044, 420] width 92 height 23
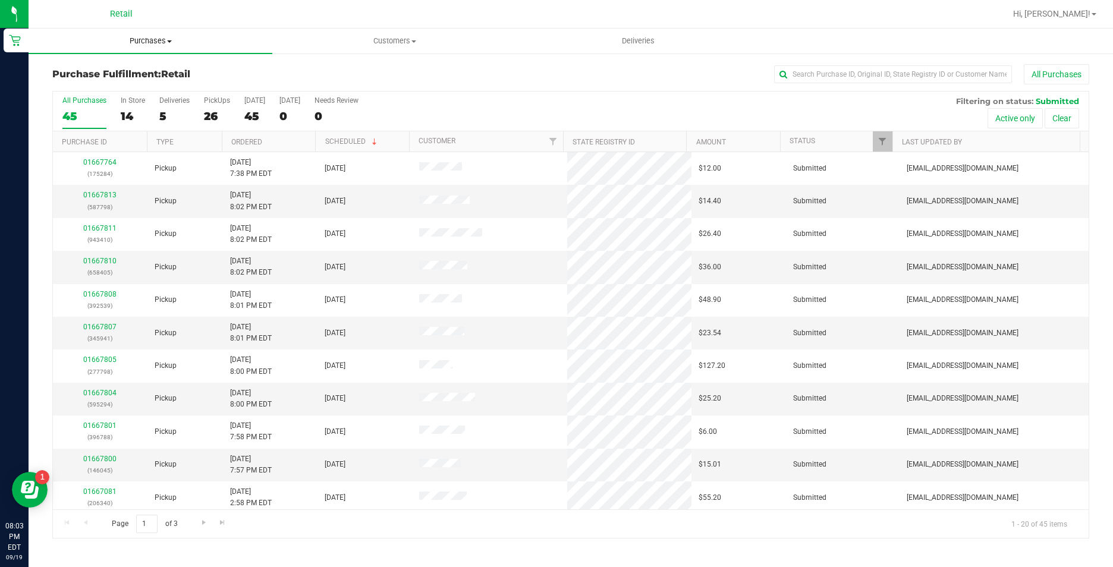
click at [147, 43] on span "Purchases" at bounding box center [151, 41] width 244 height 11
click at [151, 75] on li "Summary of purchases" at bounding box center [151, 72] width 244 height 14
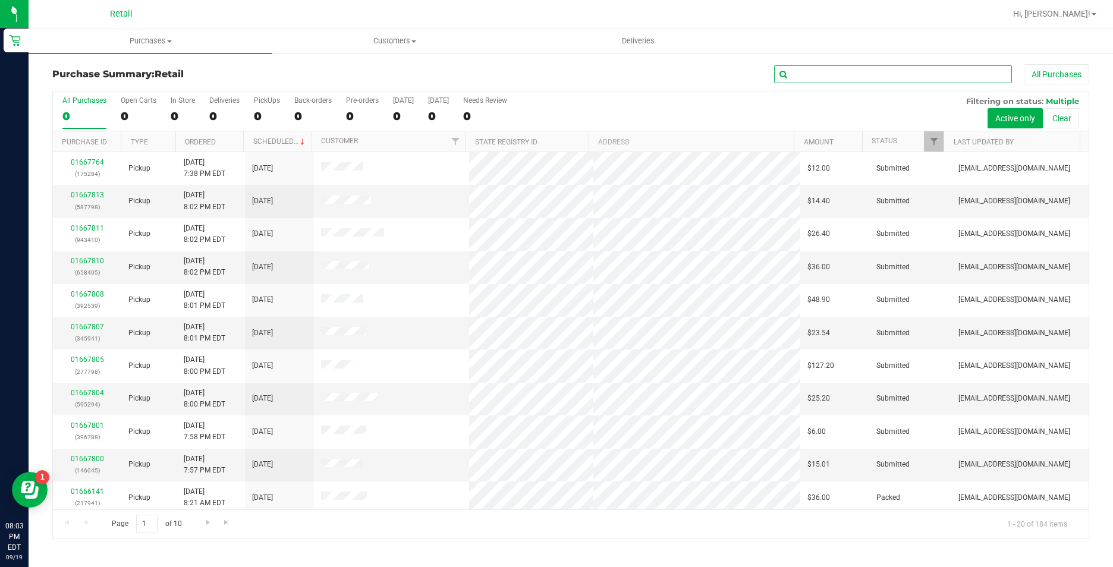
click at [825, 72] on input "text" at bounding box center [893, 74] width 238 height 18
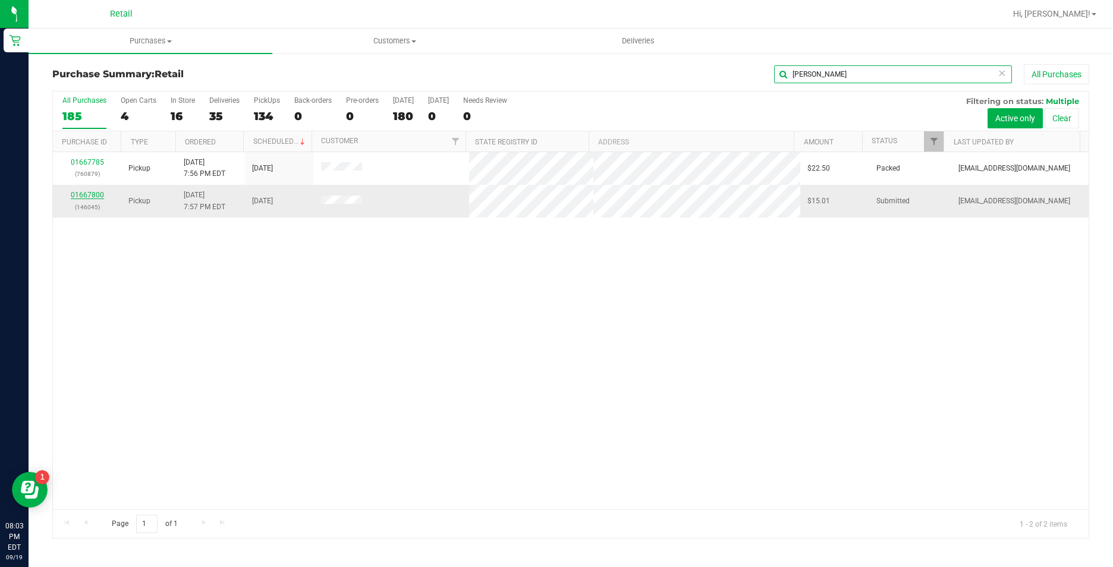
type input "[PERSON_NAME]"
click at [78, 195] on link "01667800" at bounding box center [87, 195] width 33 height 8
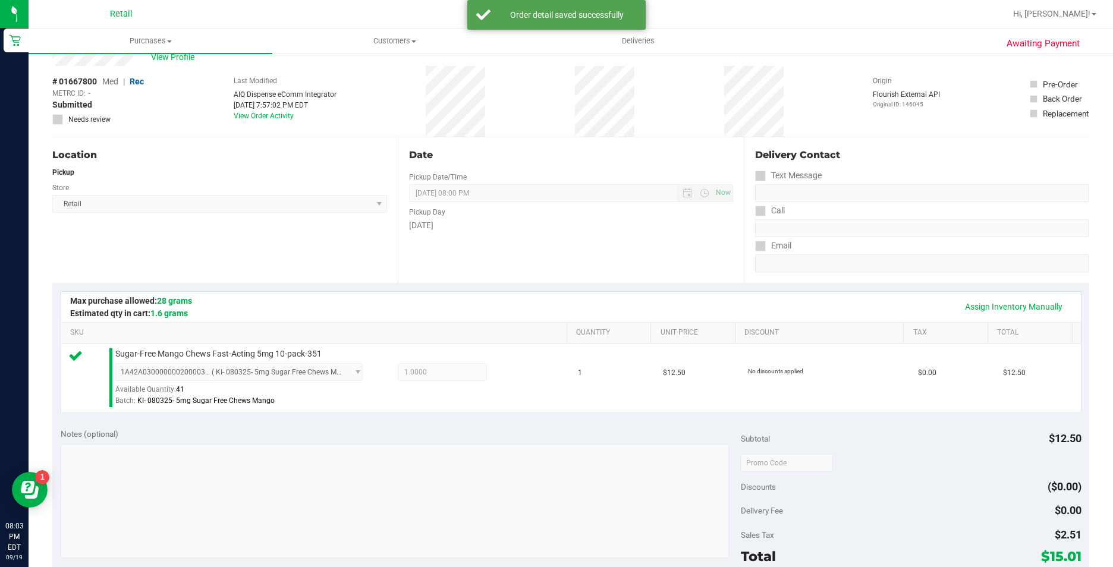
scroll to position [357, 0]
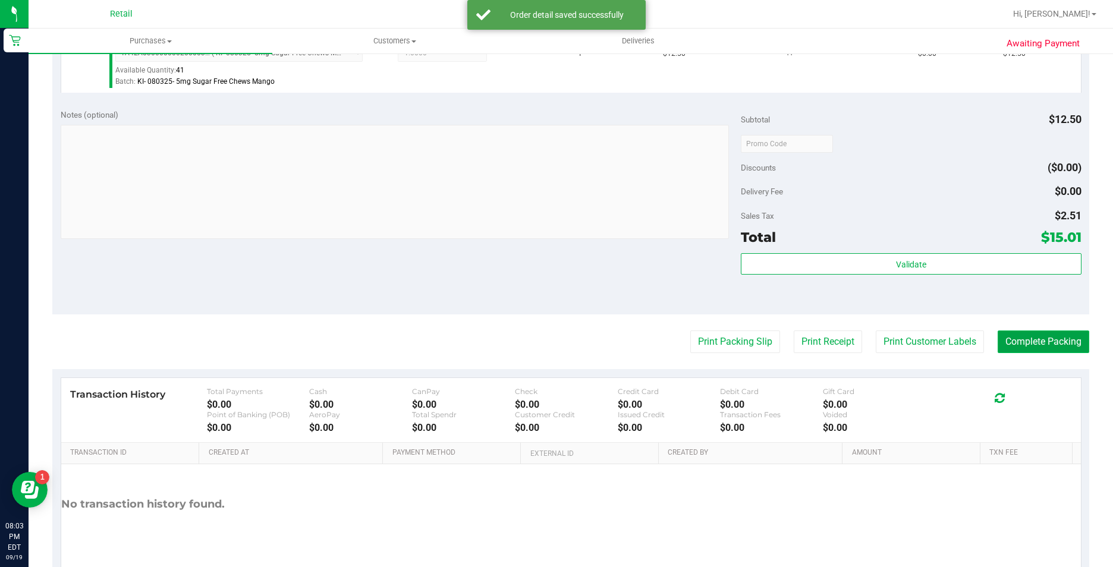
click at [1019, 353] on button "Complete Packing" at bounding box center [1044, 342] width 92 height 23
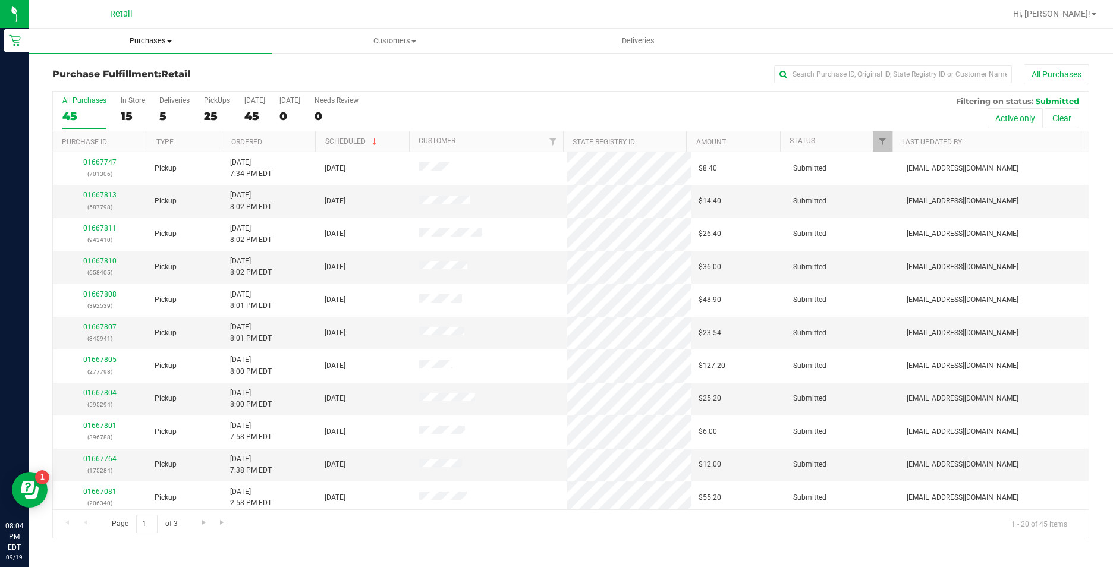
click at [150, 38] on span "Purchases" at bounding box center [151, 41] width 244 height 11
click at [145, 73] on span "Summary of purchases" at bounding box center [90, 72] width 122 height 10
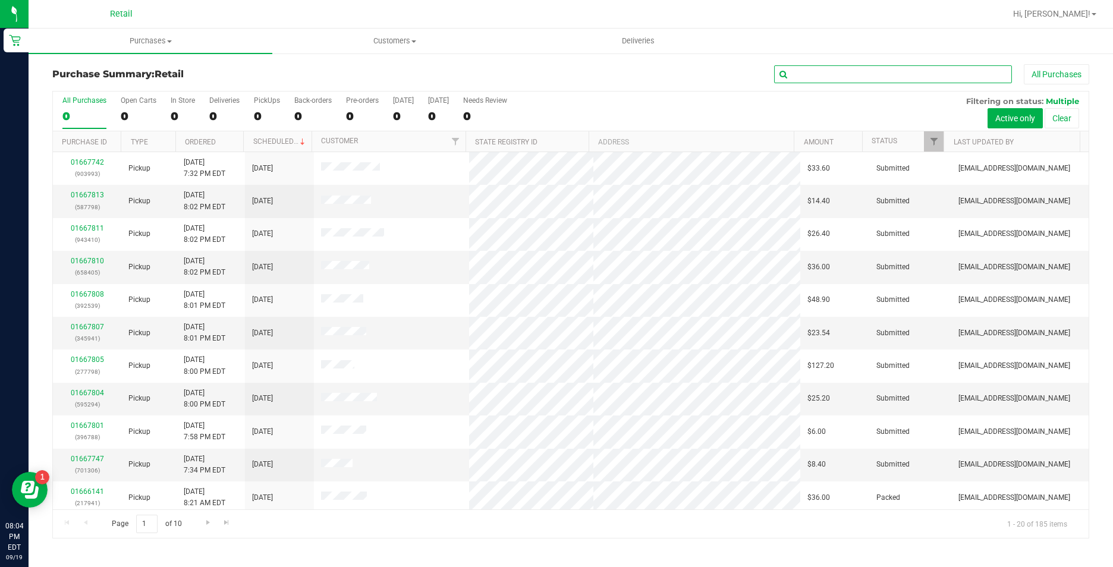
click at [829, 74] on input "text" at bounding box center [893, 74] width 238 height 18
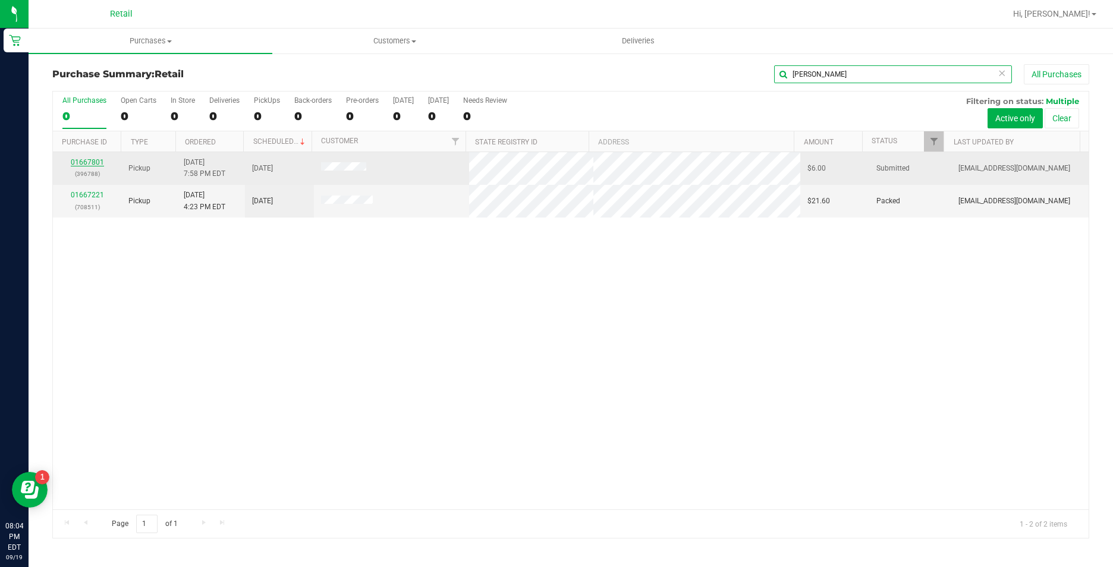
type input "[PERSON_NAME]"
click at [96, 162] on link "01667801" at bounding box center [87, 162] width 33 height 8
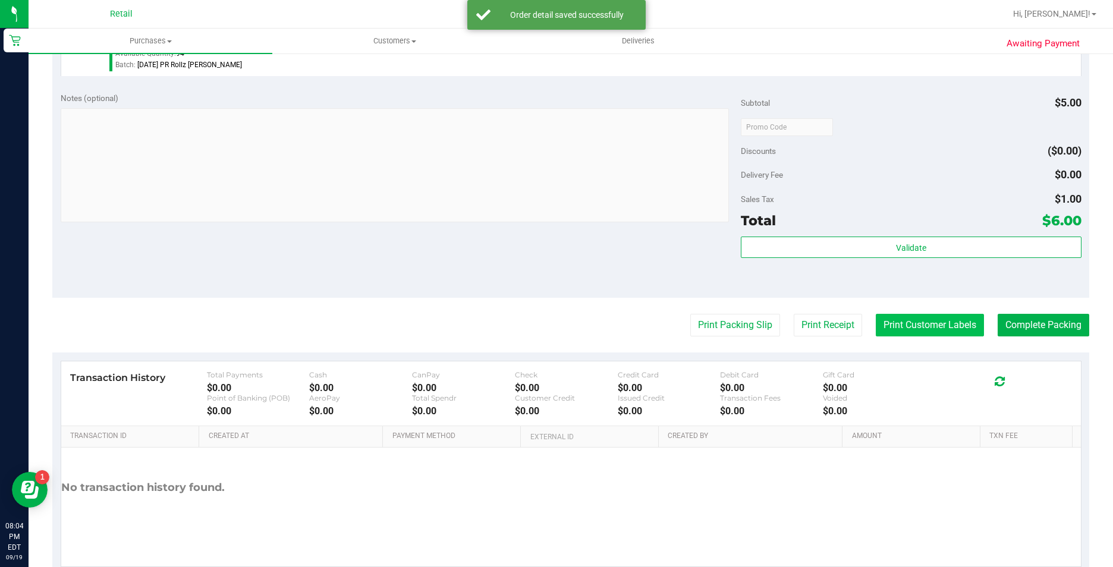
scroll to position [405, 0]
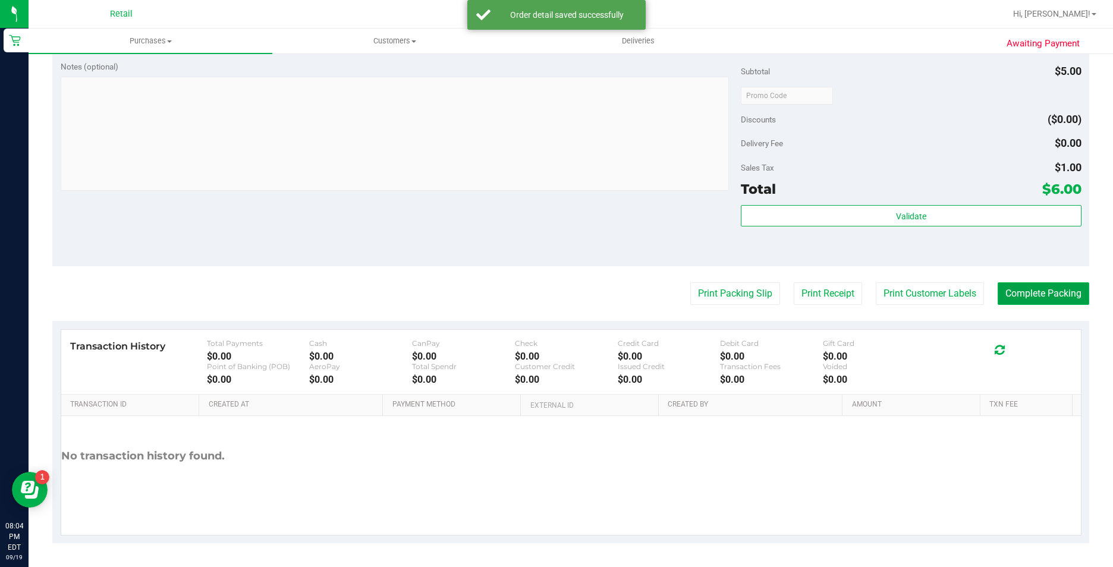
click at [1038, 299] on button "Complete Packing" at bounding box center [1044, 293] width 92 height 23
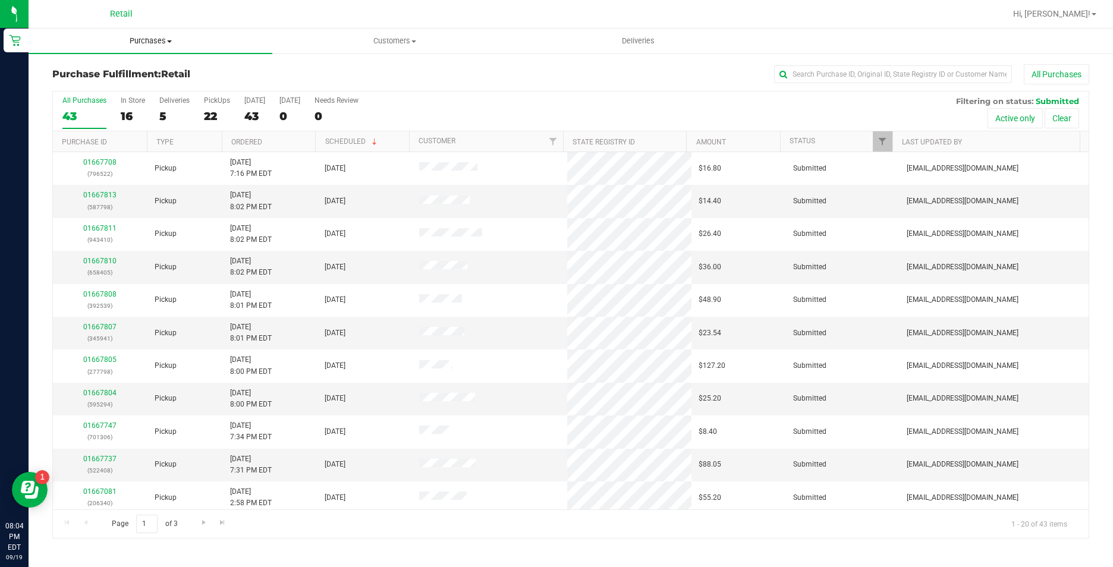
click at [150, 41] on span "Purchases" at bounding box center [151, 41] width 244 height 11
click at [147, 68] on span "Summary of purchases" at bounding box center [90, 72] width 122 height 10
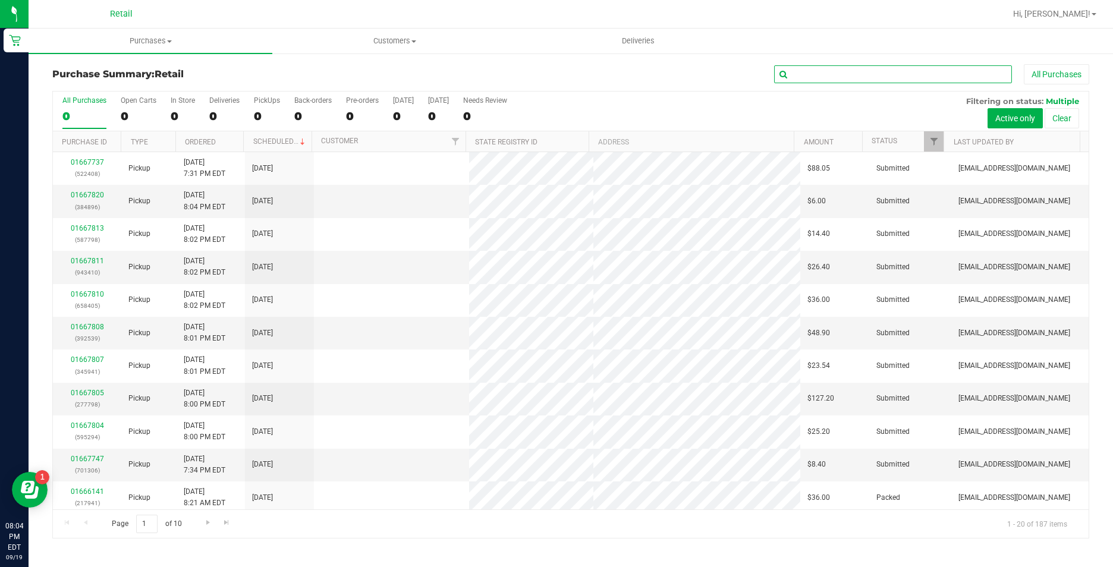
click at [871, 67] on input "text" at bounding box center [893, 74] width 238 height 18
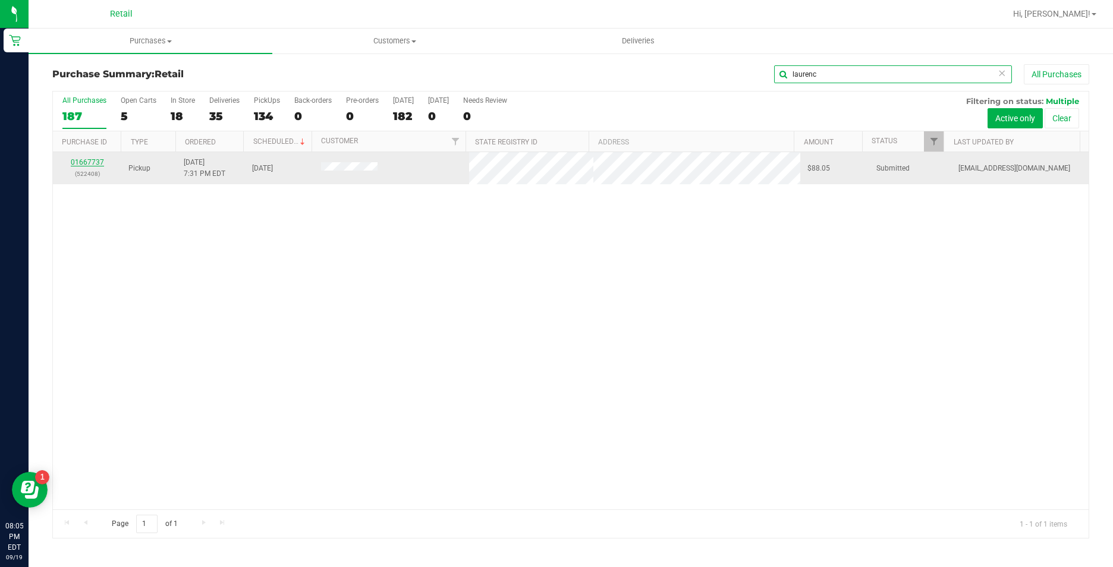
type input "laurenc"
click at [79, 165] on link "01667737" at bounding box center [87, 162] width 33 height 8
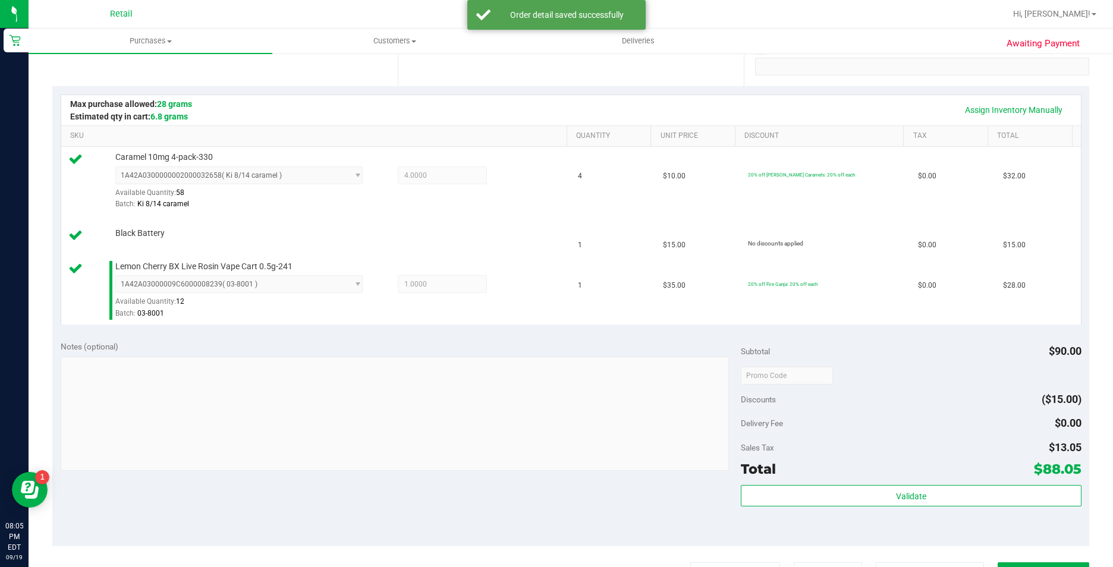
scroll to position [297, 0]
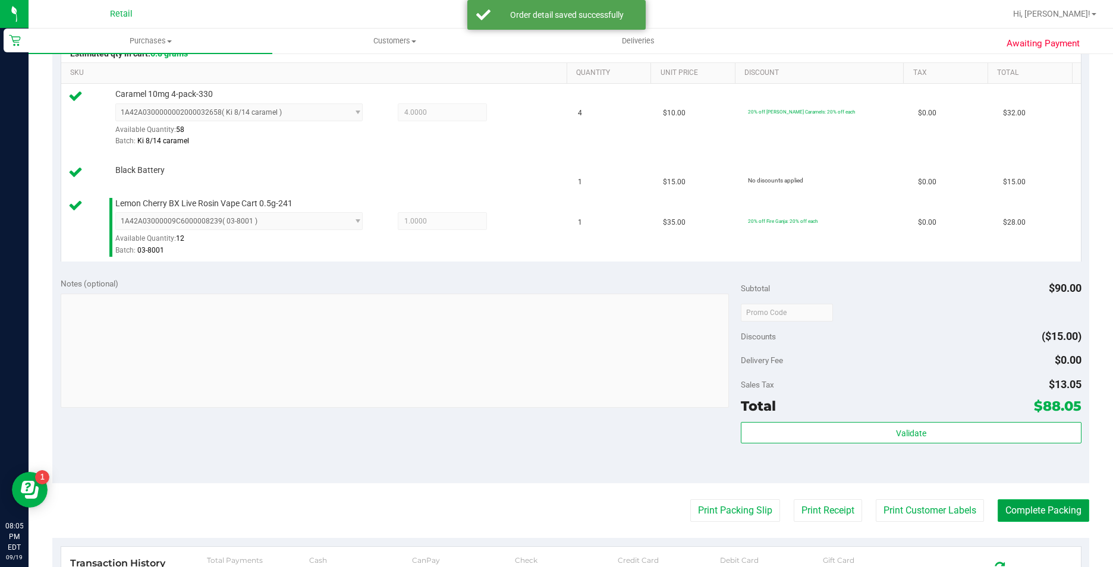
click at [1046, 514] on button "Complete Packing" at bounding box center [1044, 510] width 92 height 23
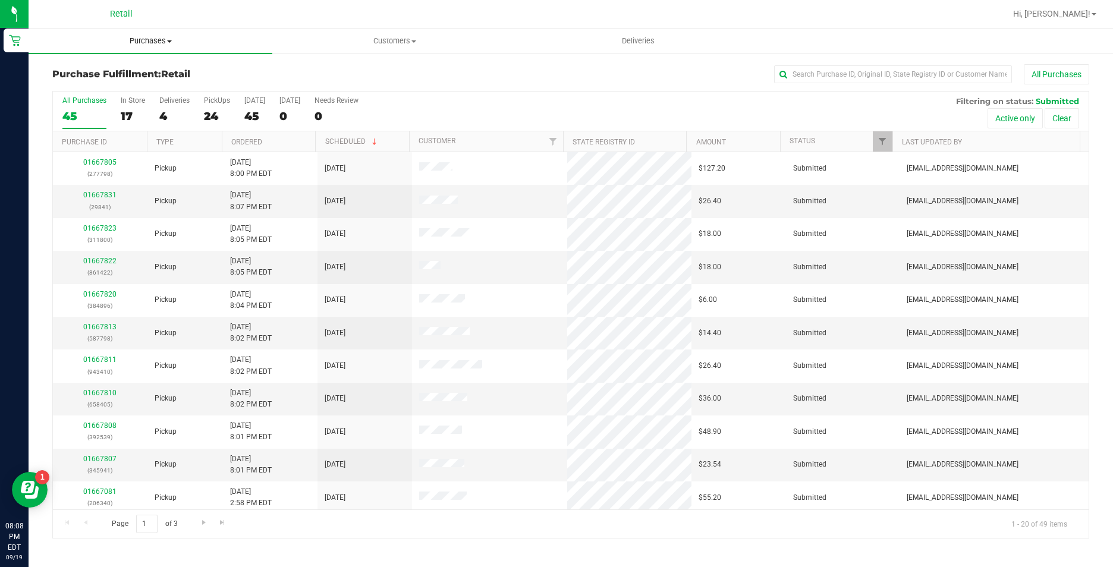
click at [155, 43] on span "Purchases" at bounding box center [151, 41] width 244 height 11
click at [144, 78] on li "Summary of purchases" at bounding box center [151, 72] width 244 height 14
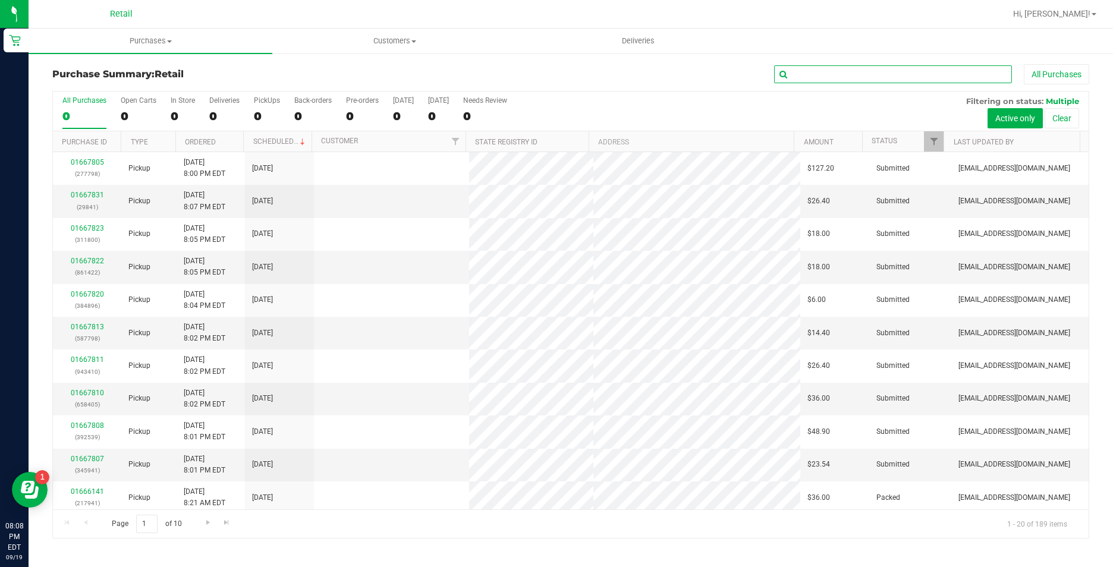
click at [809, 80] on input "text" at bounding box center [893, 74] width 238 height 18
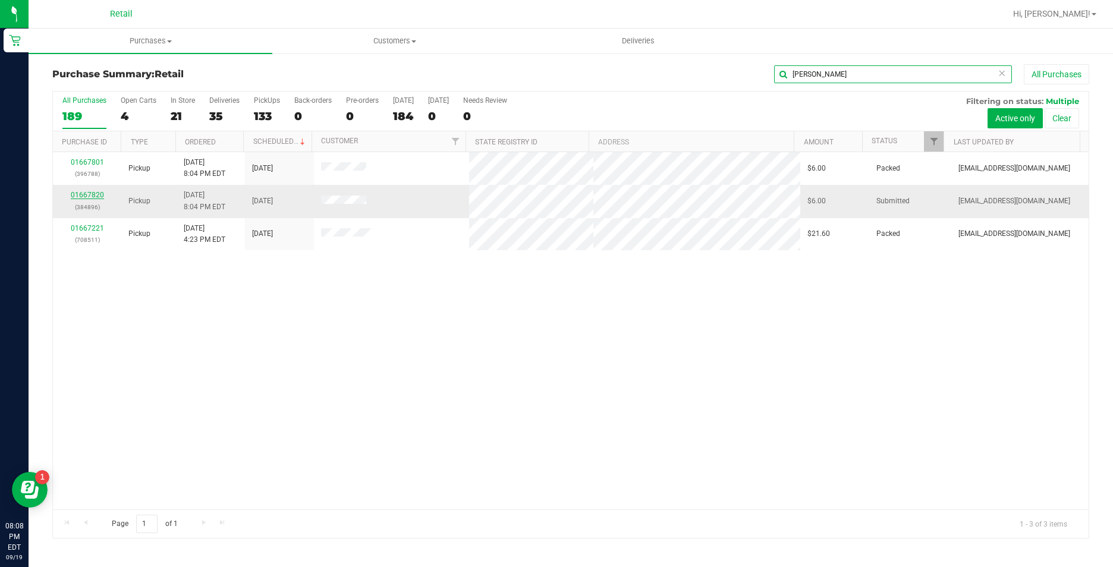
type input "[PERSON_NAME]"
click at [82, 196] on link "01667820" at bounding box center [87, 195] width 33 height 8
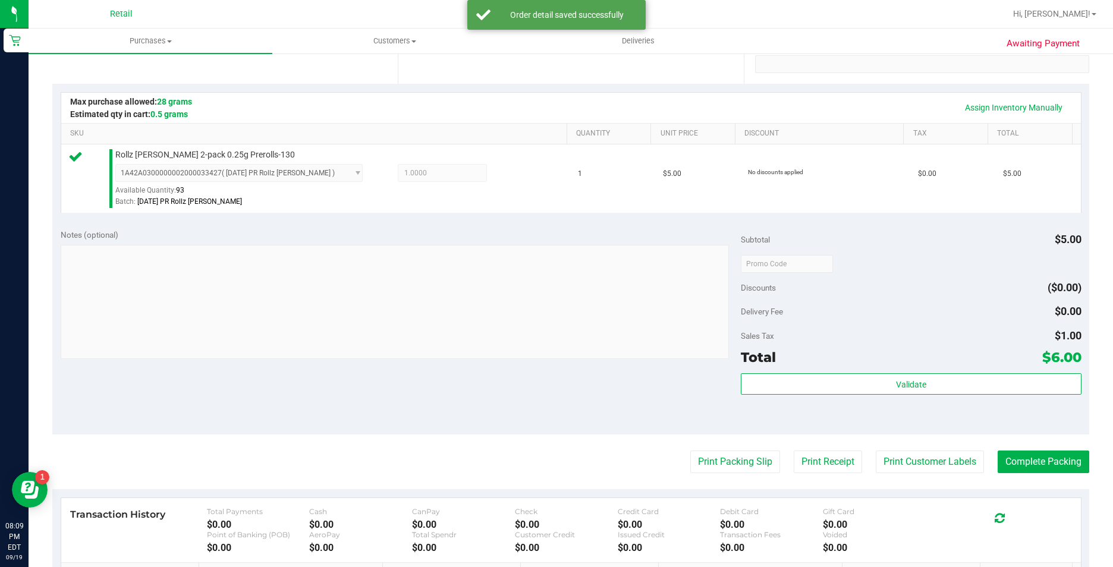
scroll to position [238, 0]
click at [1028, 457] on button "Complete Packing" at bounding box center [1044, 461] width 92 height 23
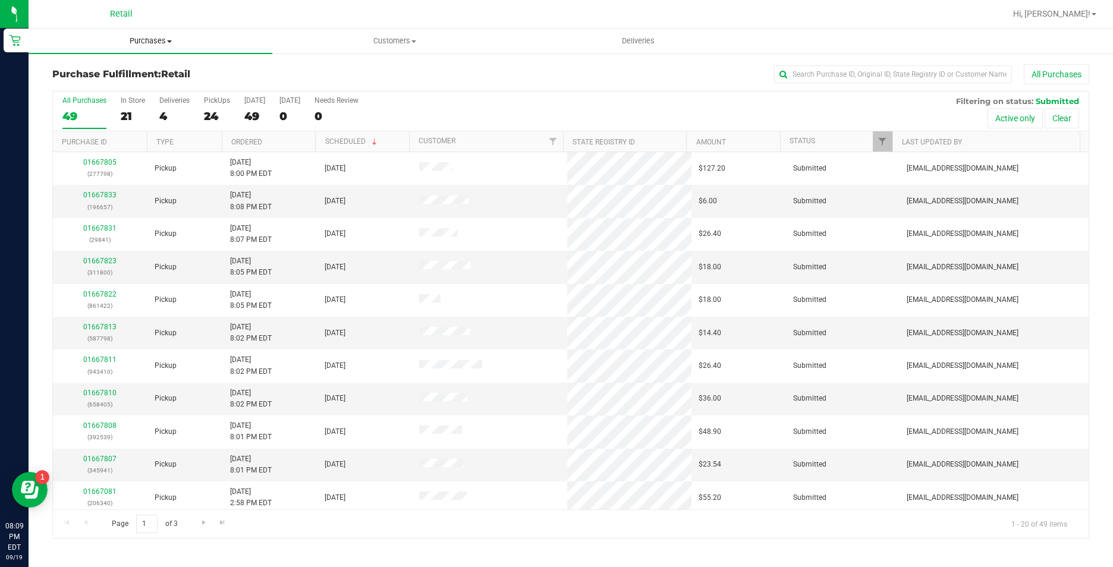
click at [130, 37] on span "Purchases" at bounding box center [151, 41] width 244 height 11
click at [134, 71] on span "Summary of purchases" at bounding box center [90, 72] width 122 height 10
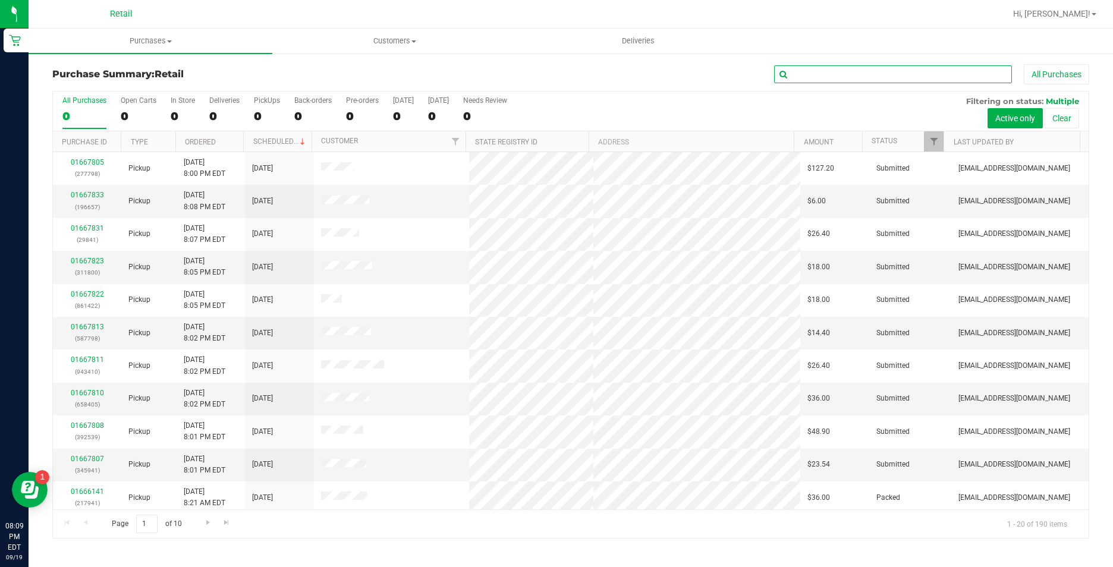
drag, startPoint x: 894, startPoint y: 68, endPoint x: 895, endPoint y: 76, distance: 7.8
click at [894, 68] on input "text" at bounding box center [893, 74] width 238 height 18
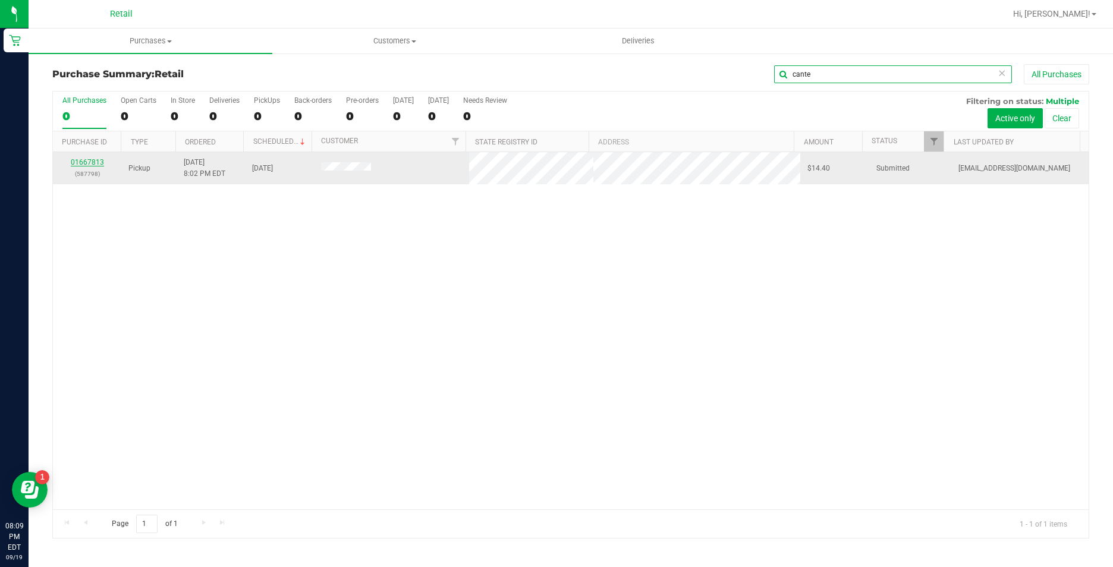
type input "cante"
click at [98, 164] on link "01667813" at bounding box center [87, 162] width 33 height 8
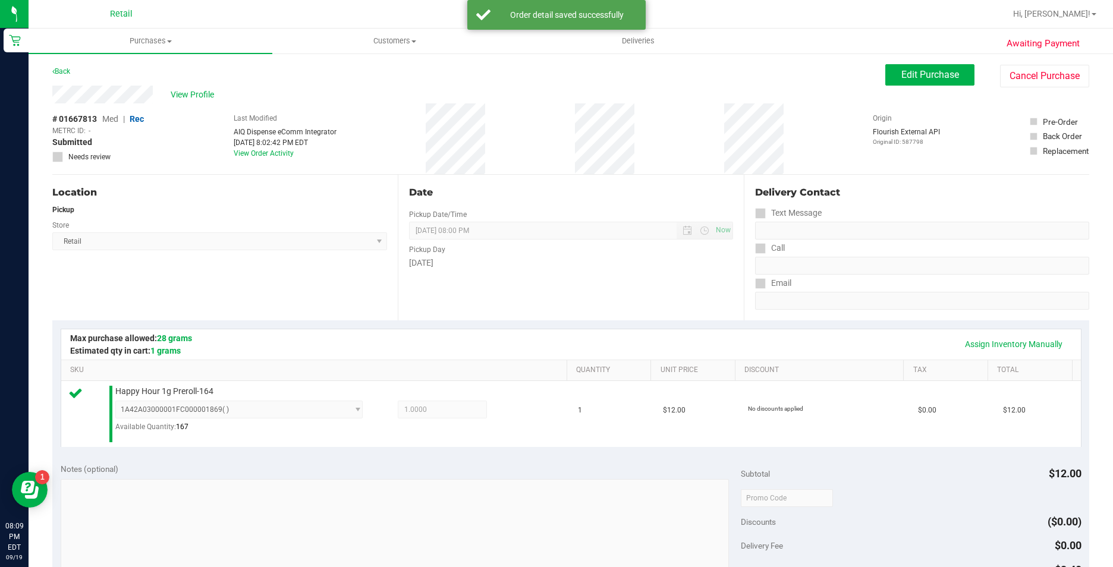
scroll to position [238, 0]
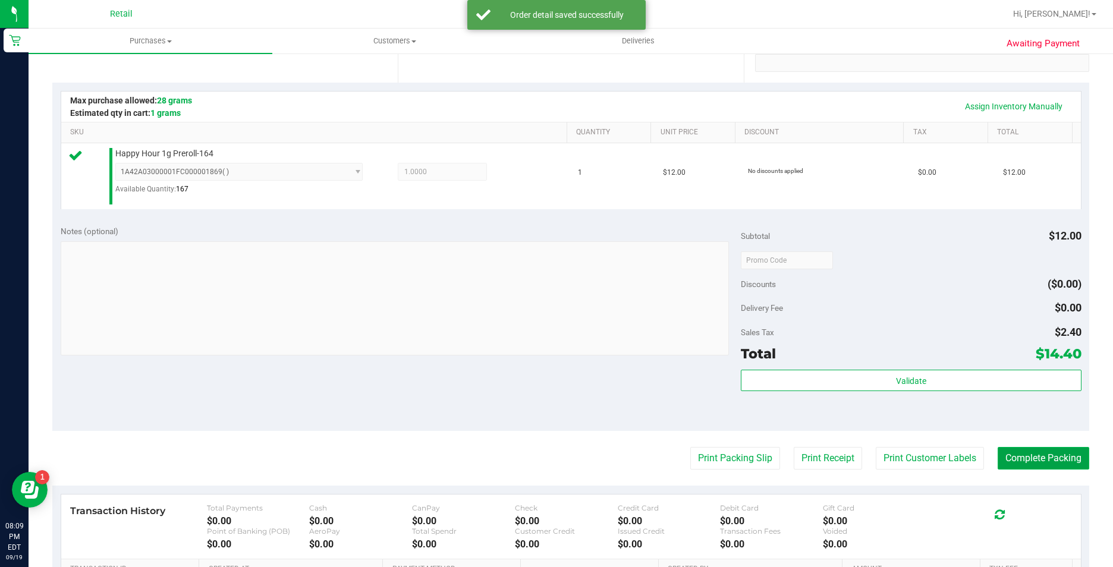
click at [1033, 454] on button "Complete Packing" at bounding box center [1044, 458] width 92 height 23
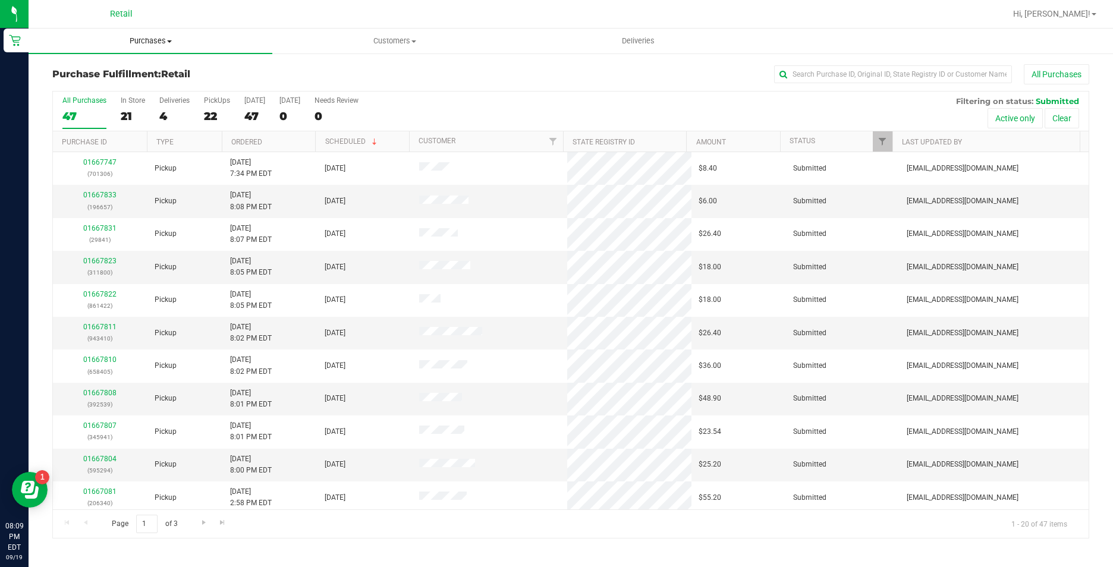
click at [131, 35] on uib-tab-heading "Purchases Summary of purchases Fulfillment All purchases" at bounding box center [151, 41] width 244 height 25
click at [145, 71] on span "Summary of purchases" at bounding box center [90, 72] width 122 height 10
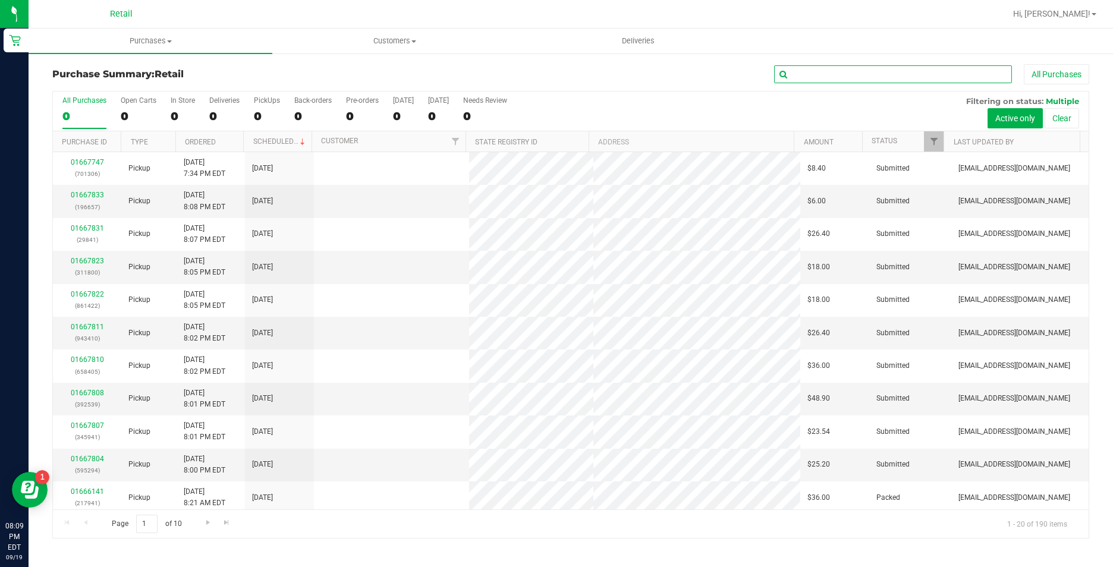
click at [836, 78] on input "text" at bounding box center [893, 74] width 238 height 18
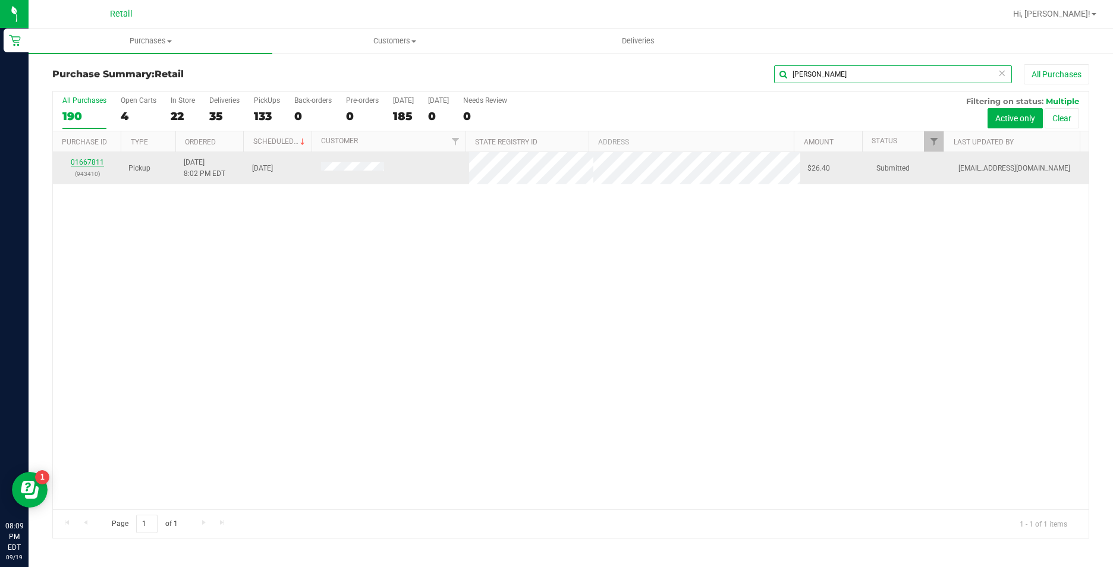
type input "[PERSON_NAME]"
click at [102, 164] on link "01667811" at bounding box center [87, 162] width 33 height 8
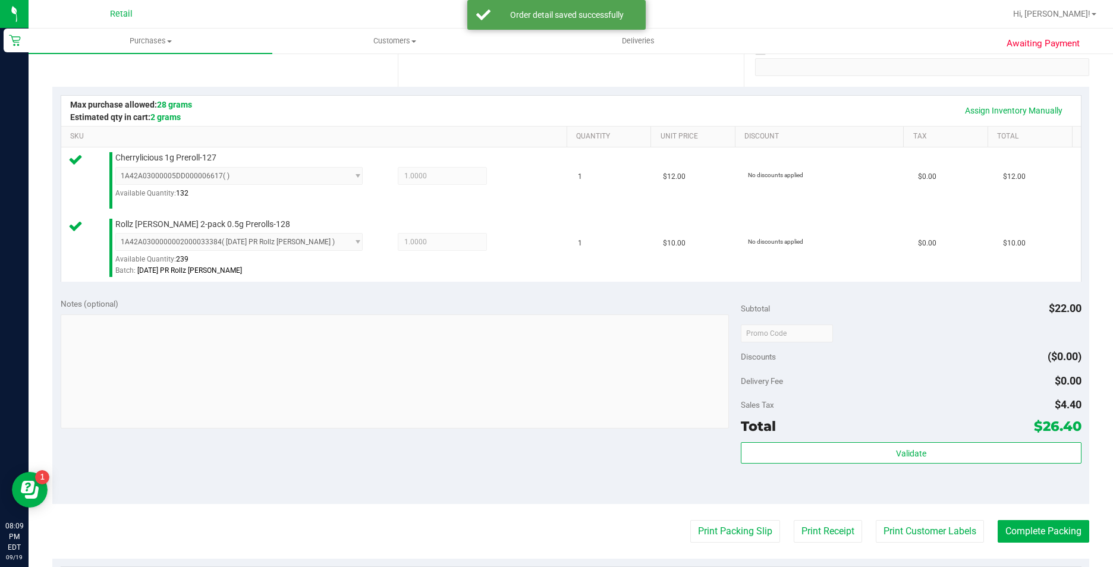
scroll to position [238, 0]
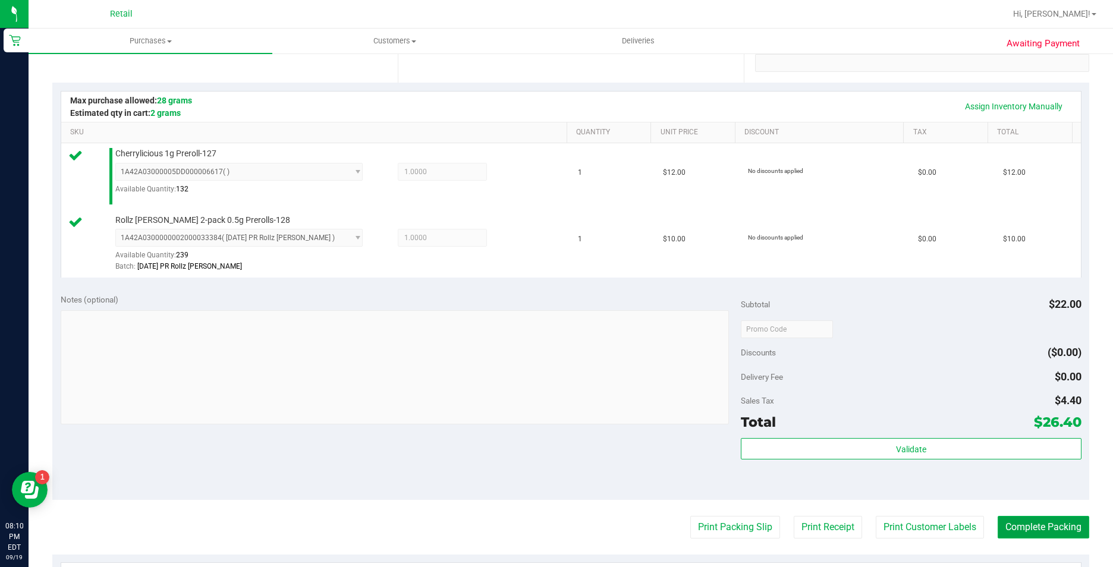
click at [1008, 520] on button "Complete Packing" at bounding box center [1044, 527] width 92 height 23
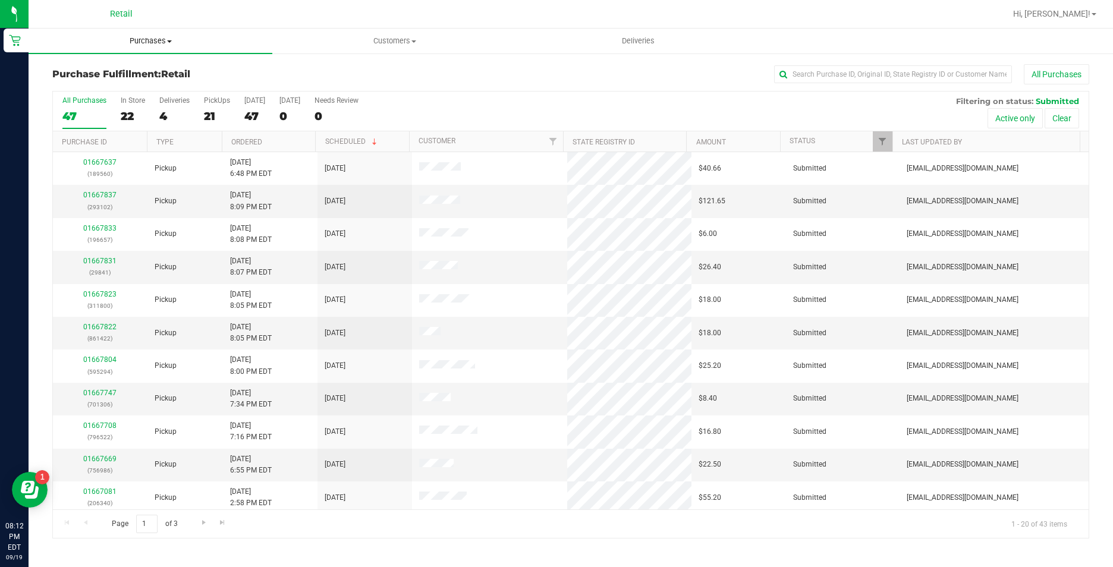
click at [152, 36] on span "Purchases" at bounding box center [151, 41] width 244 height 11
click at [152, 65] on li "Summary of purchases" at bounding box center [151, 72] width 244 height 14
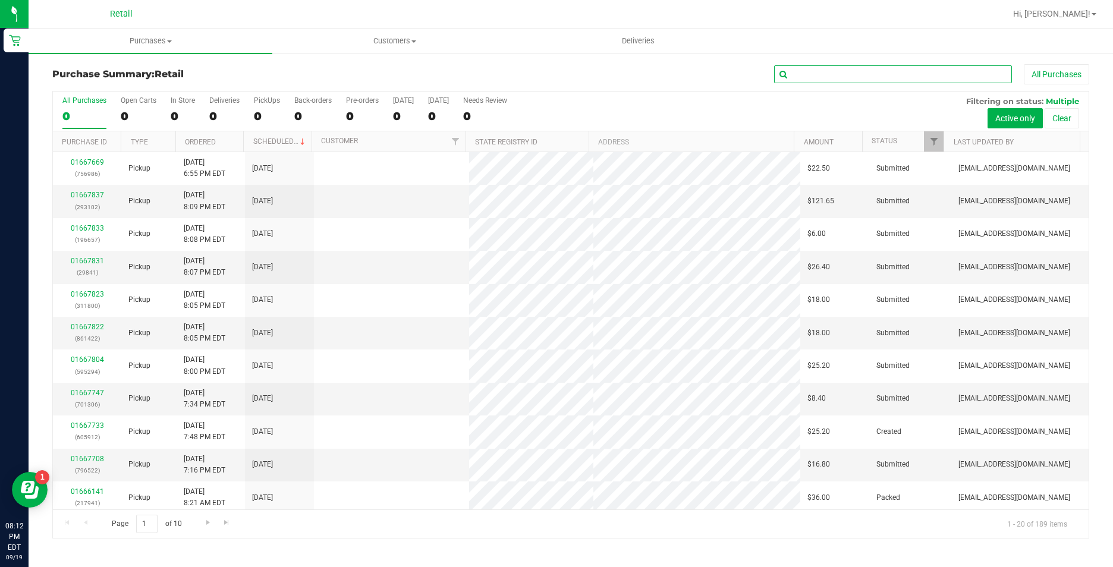
click at [833, 74] on input "text" at bounding box center [893, 74] width 238 height 18
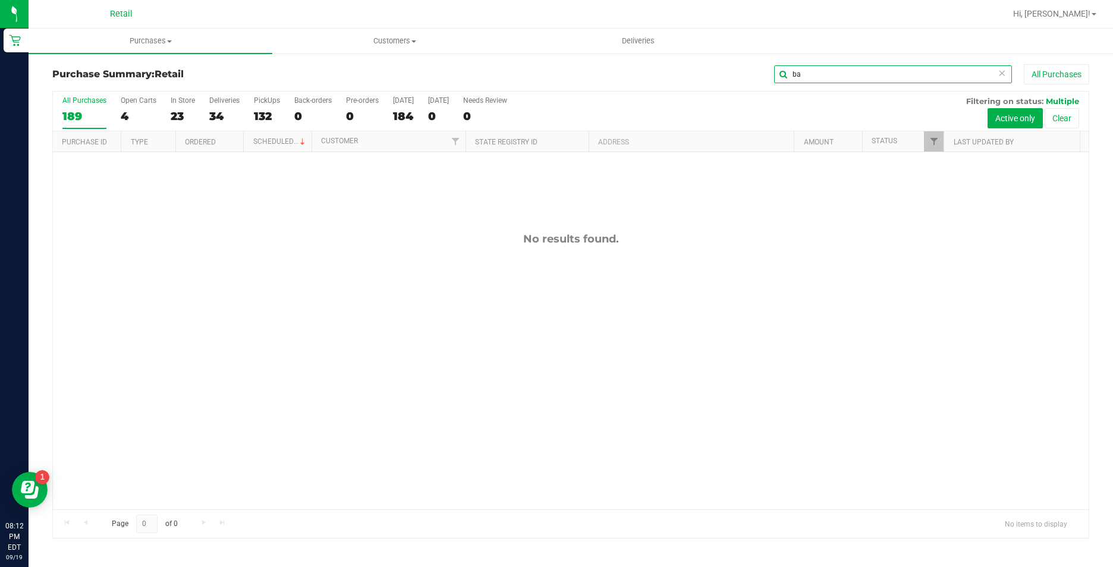
type input "b"
type input "[PERSON_NAME]"
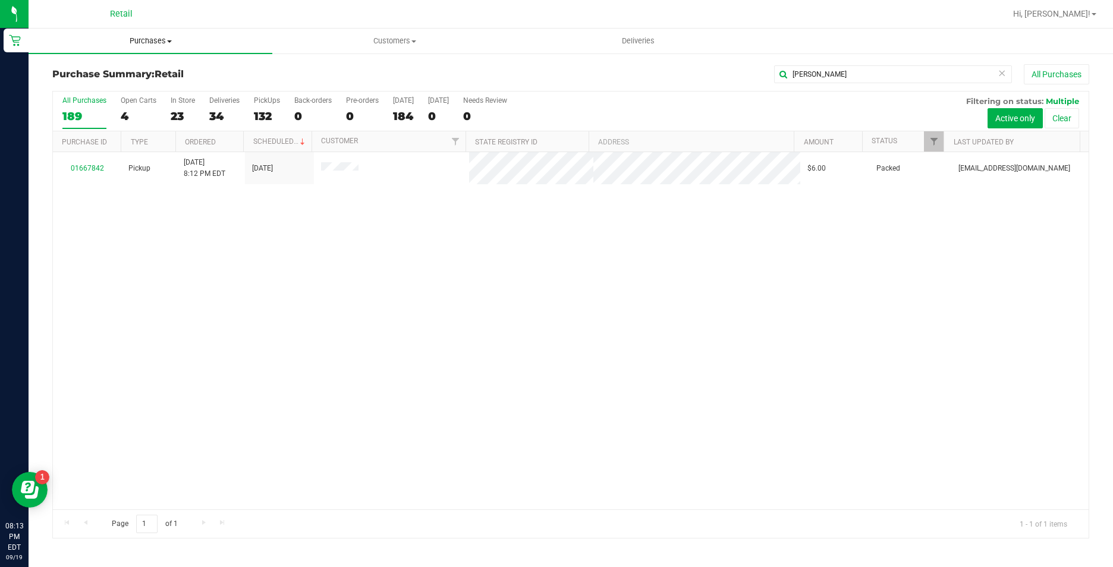
click at [152, 42] on span "Purchases" at bounding box center [151, 41] width 244 height 11
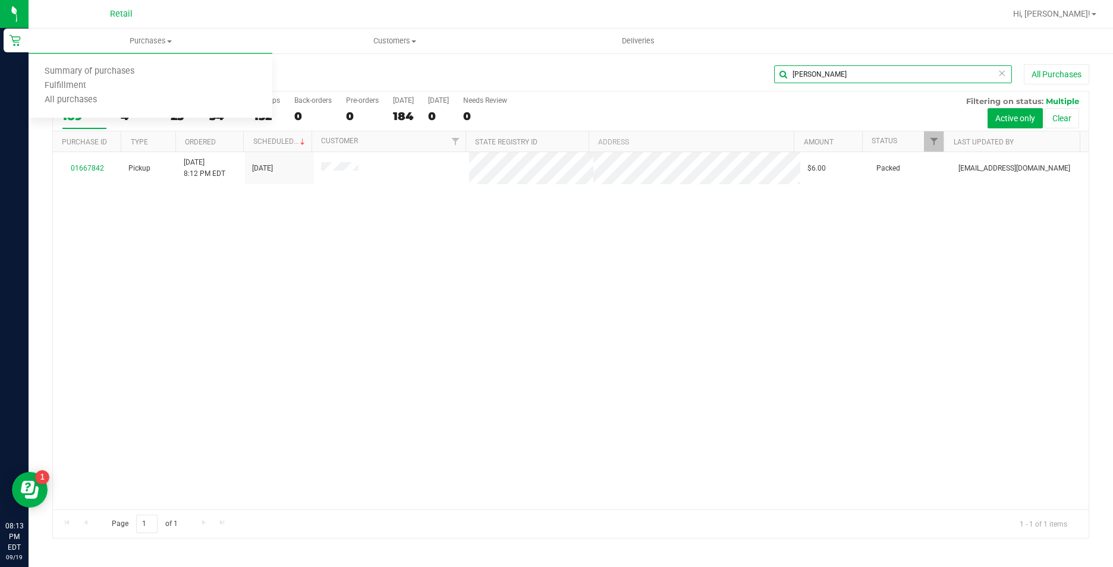
drag, startPoint x: 888, startPoint y: 73, endPoint x: 695, endPoint y: 73, distance: 193.2
click at [695, 73] on div "[PERSON_NAME] All Purchases" at bounding box center [744, 74] width 692 height 20
type input "m"
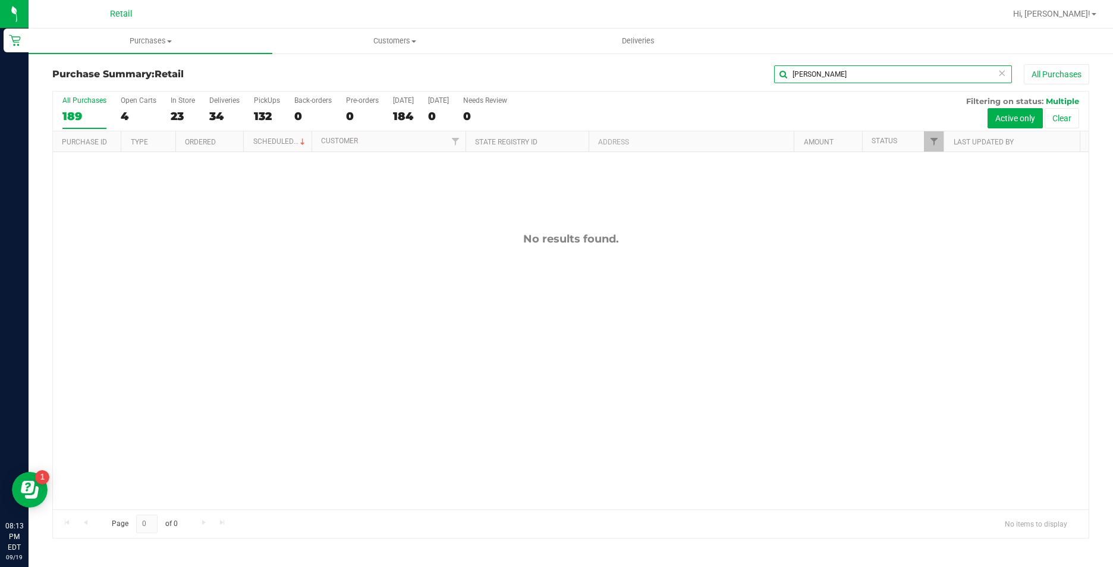
type input "[PERSON_NAME]"
drag, startPoint x: 818, startPoint y: 72, endPoint x: 740, endPoint y: 74, distance: 77.9
click at [740, 74] on div "[PERSON_NAME] All Purchases" at bounding box center [744, 74] width 692 height 20
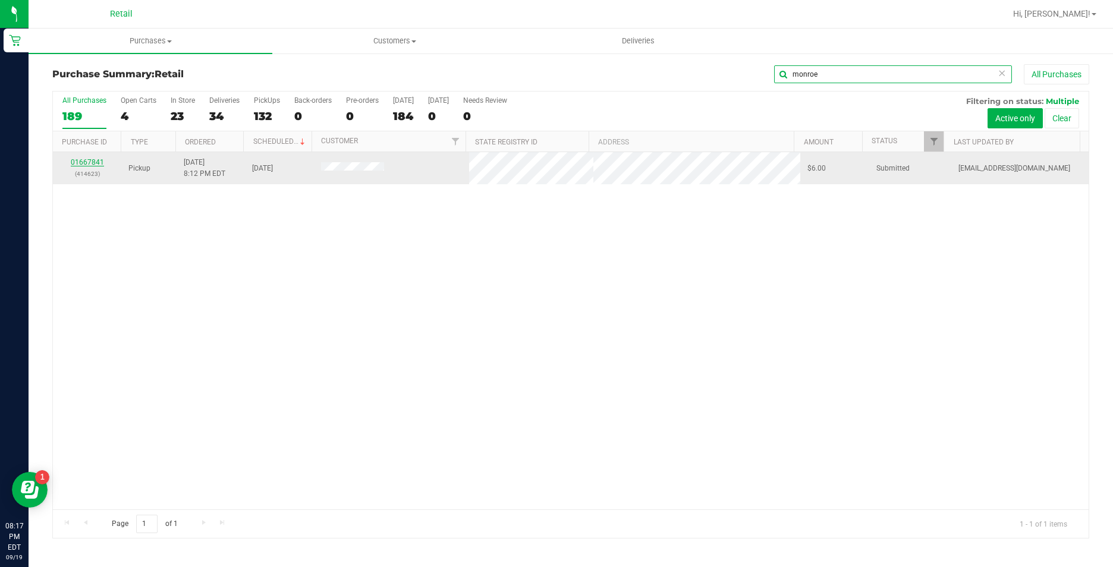
type input "monroe"
click at [96, 162] on link "01667841" at bounding box center [87, 162] width 33 height 8
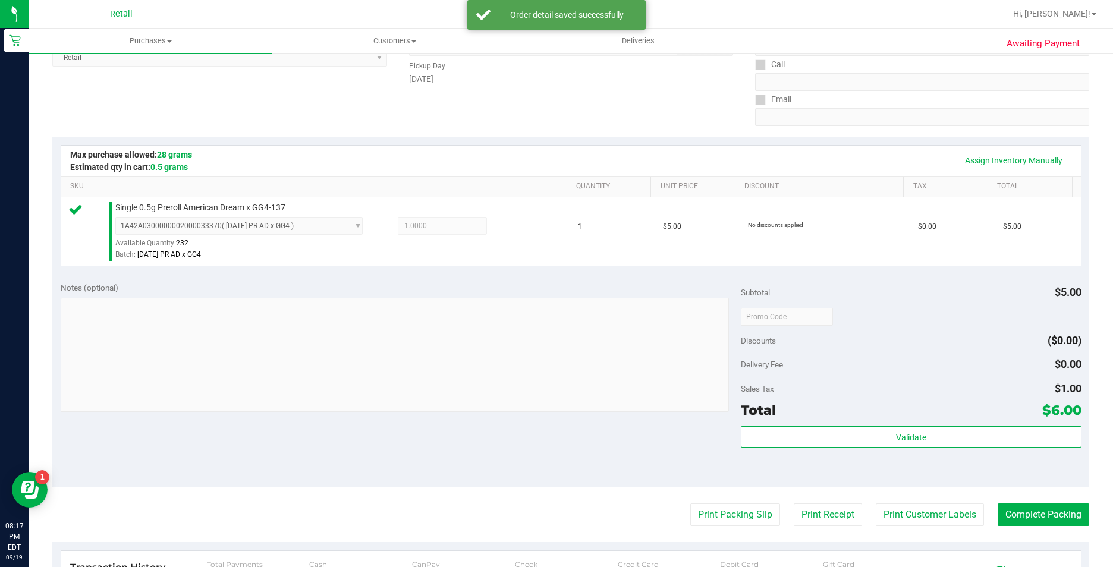
scroll to position [238, 0]
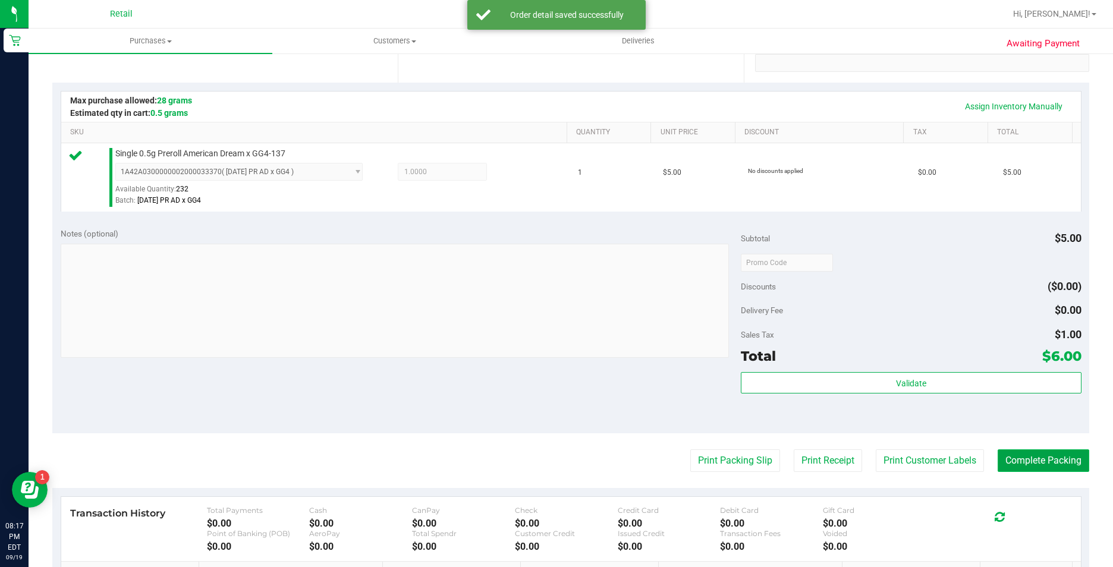
click at [1043, 458] on button "Complete Packing" at bounding box center [1044, 461] width 92 height 23
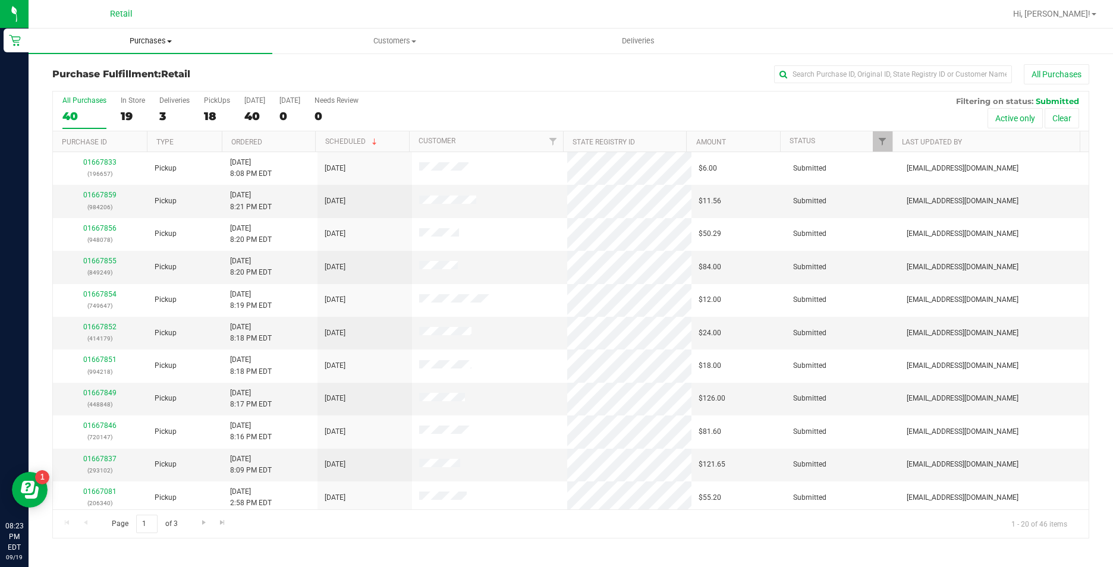
click at [152, 35] on uib-tab-heading "Purchases Summary of purchases Fulfillment All purchases" at bounding box center [151, 41] width 244 height 25
click at [169, 70] on li "Summary of purchases" at bounding box center [151, 72] width 244 height 14
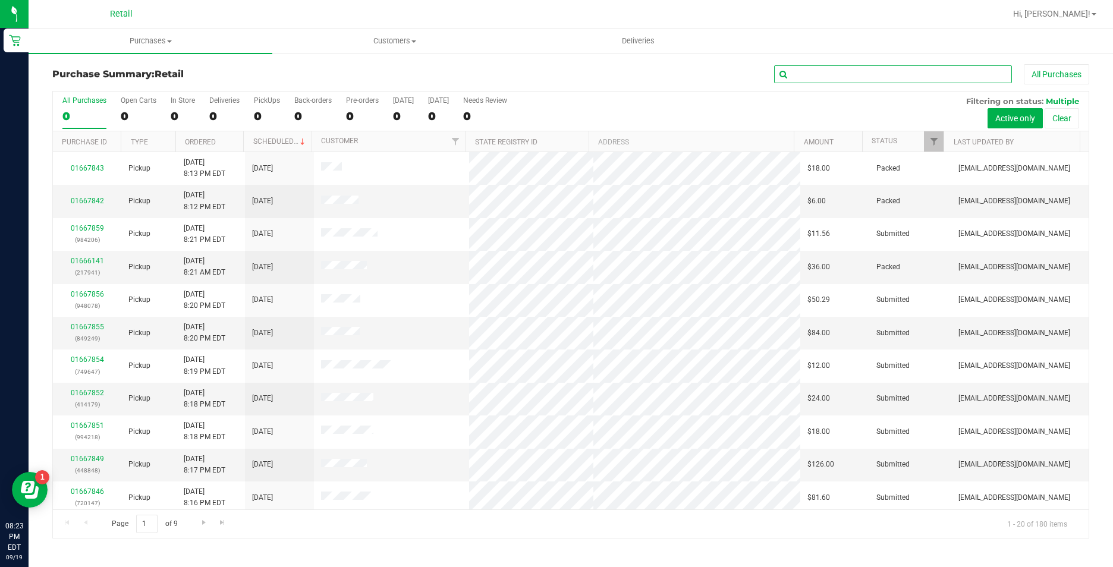
click at [834, 73] on input "text" at bounding box center [893, 74] width 238 height 18
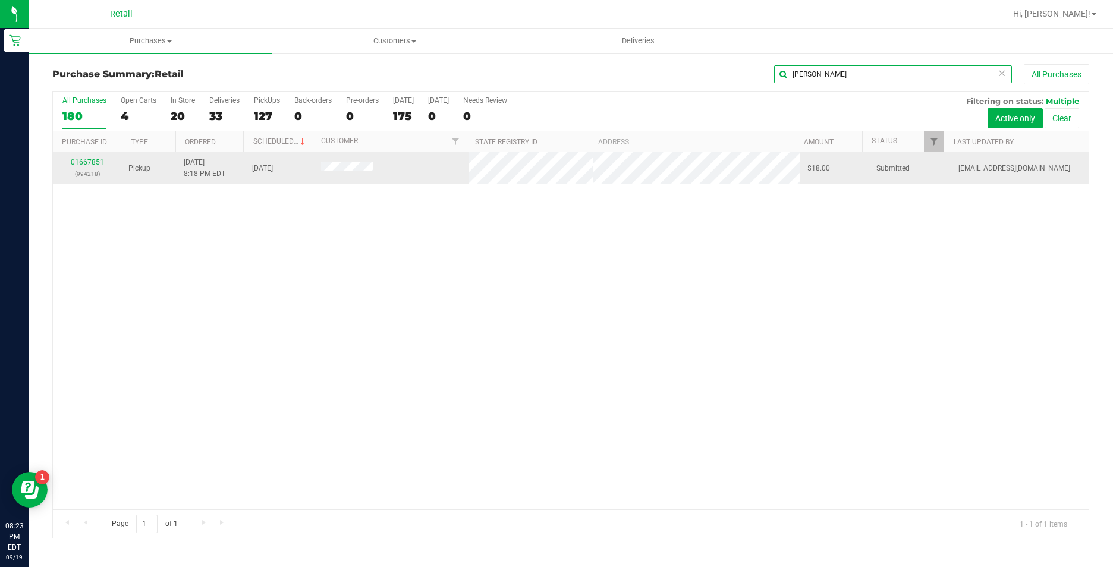
type input "[PERSON_NAME]"
click at [92, 159] on link "01667851" at bounding box center [87, 162] width 33 height 8
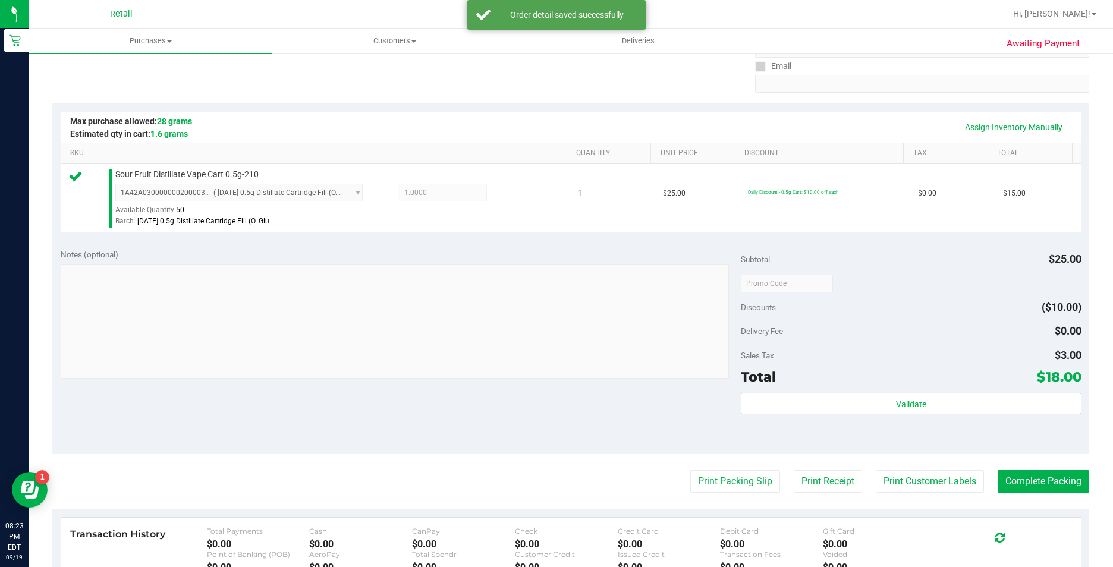
scroll to position [238, 0]
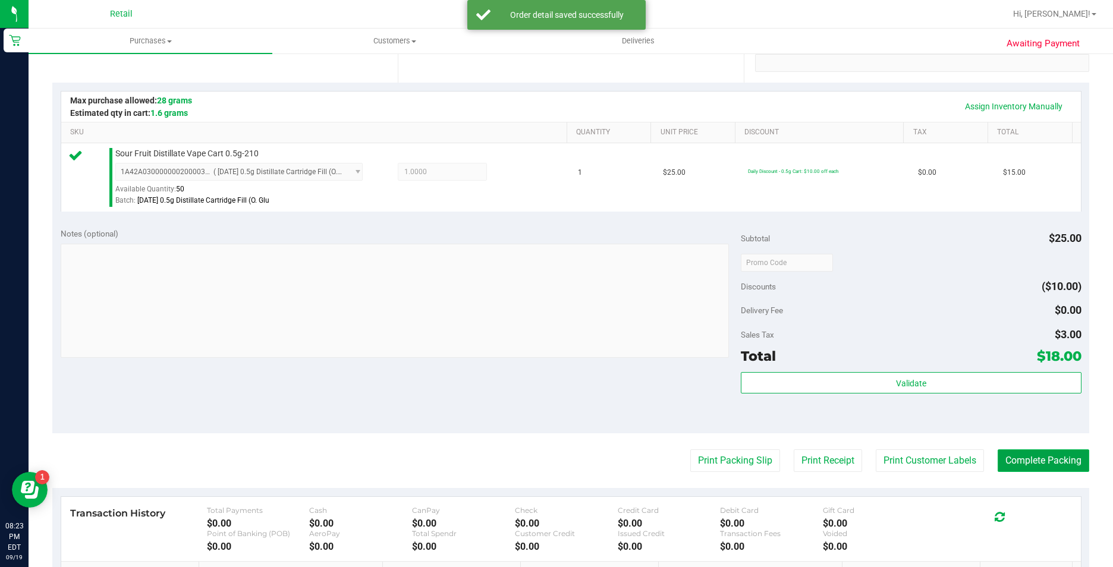
click at [1030, 467] on button "Complete Packing" at bounding box center [1044, 461] width 92 height 23
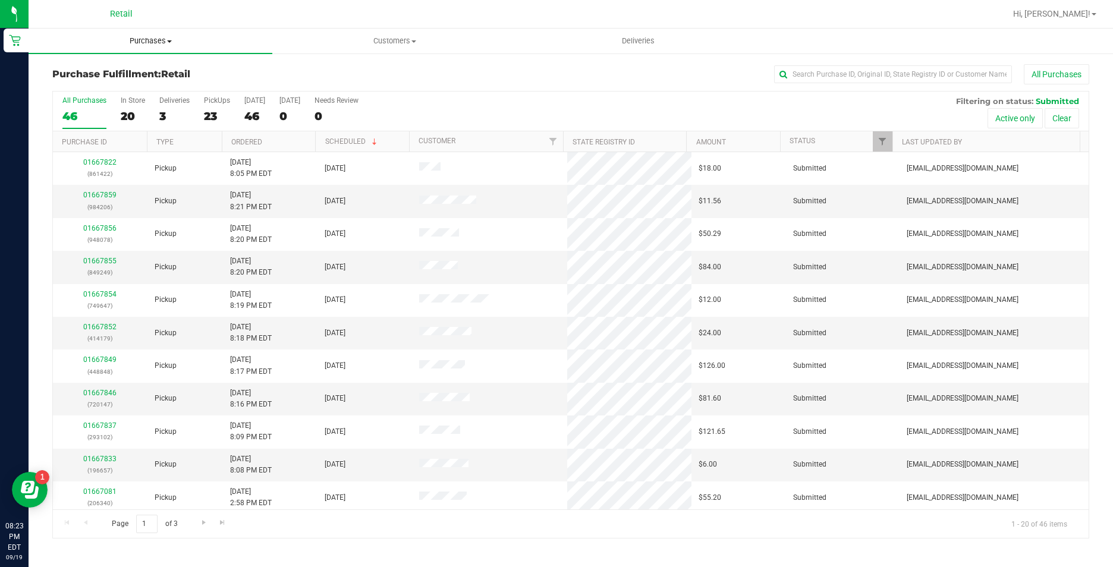
click at [175, 42] on span "Purchases" at bounding box center [151, 41] width 244 height 11
click at [162, 74] on li "Summary of purchases" at bounding box center [151, 72] width 244 height 14
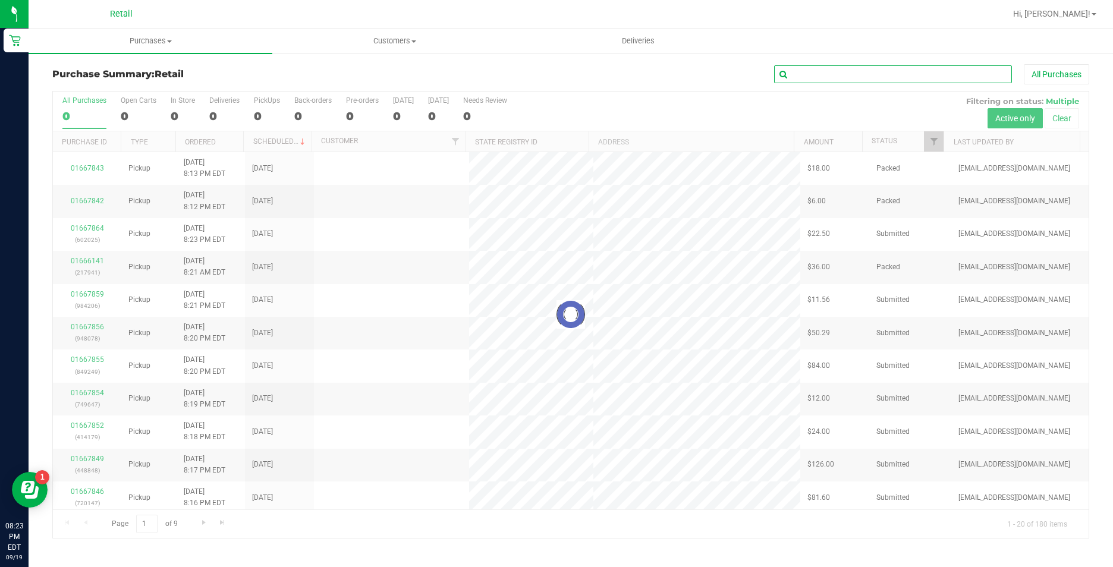
click at [822, 73] on input "text" at bounding box center [893, 74] width 238 height 18
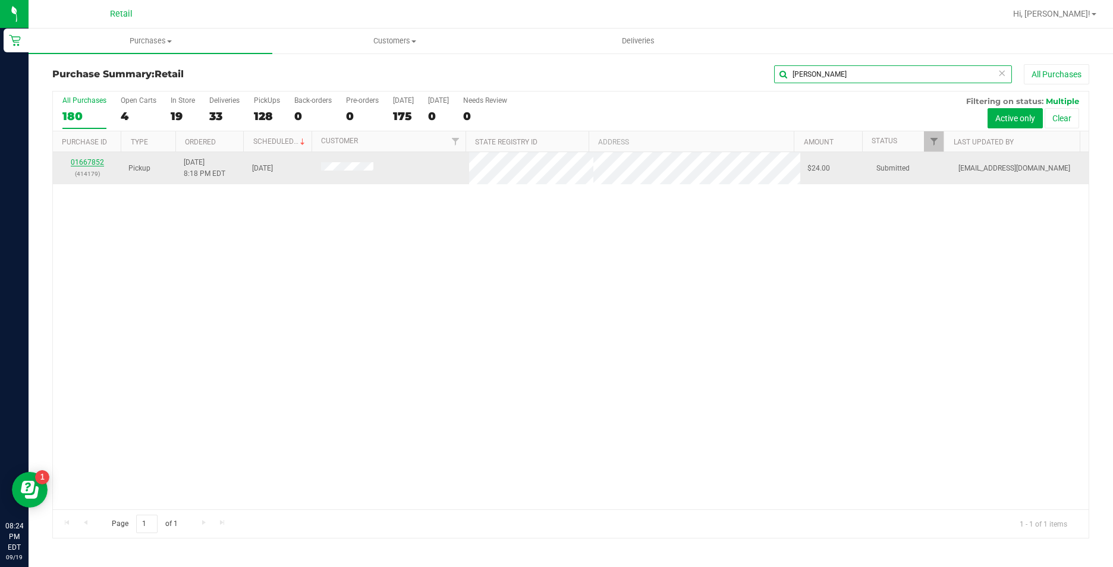
type input "[PERSON_NAME]"
click at [89, 162] on link "01667852" at bounding box center [87, 162] width 33 height 8
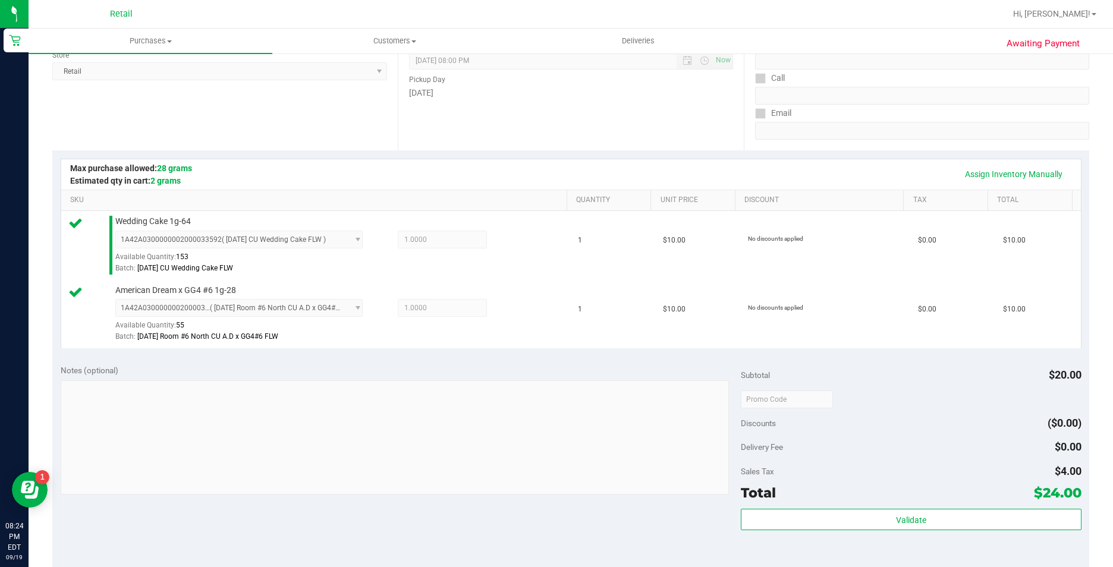
scroll to position [238, 0]
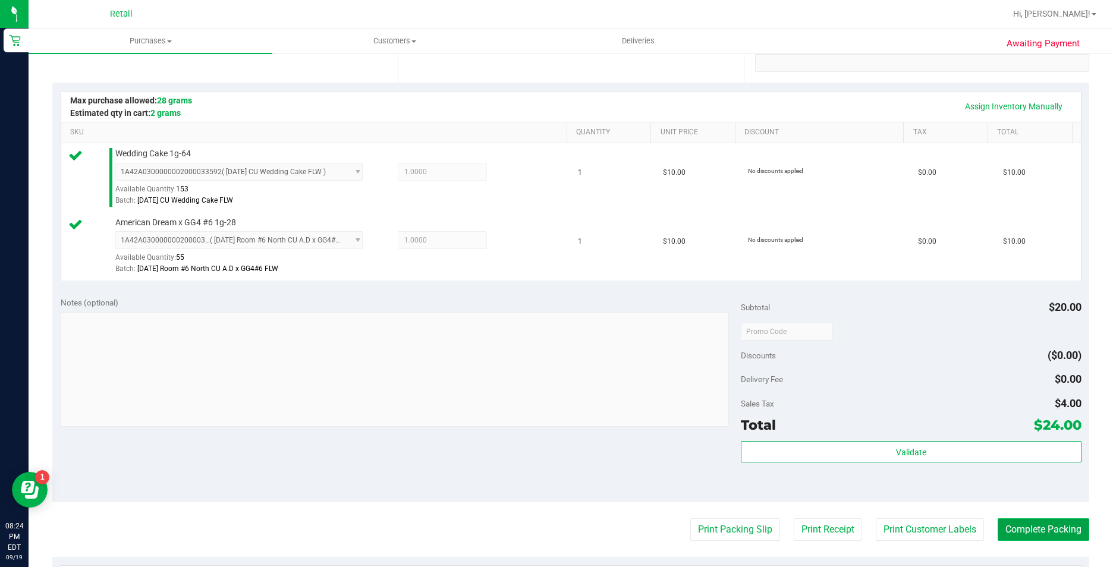
click at [1048, 533] on button "Complete Packing" at bounding box center [1044, 529] width 92 height 23
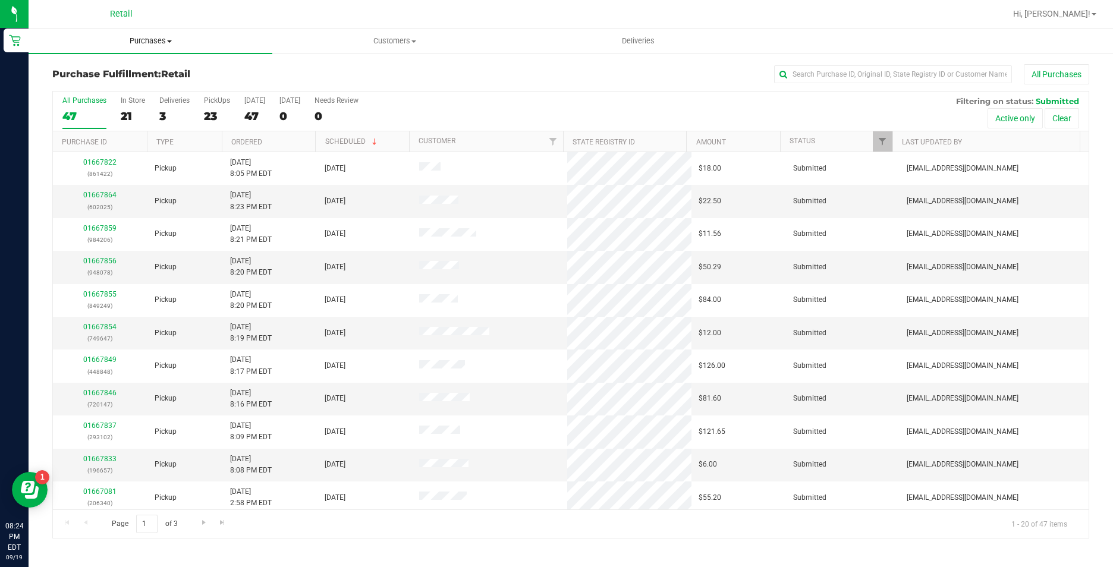
click at [156, 43] on span "Purchases" at bounding box center [151, 41] width 244 height 11
click at [150, 68] on li "Summary of purchases" at bounding box center [151, 72] width 244 height 14
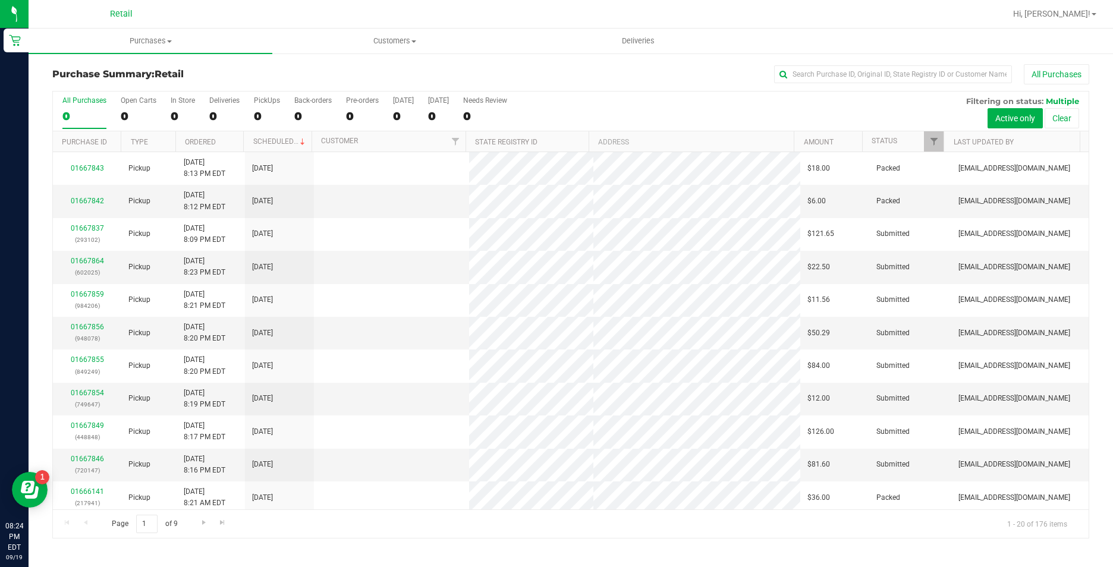
click at [866, 84] on div "Purchase Summary: Retail All Purchases" at bounding box center [570, 77] width 1037 height 26
click at [868, 83] on input "text" at bounding box center [893, 74] width 238 height 18
click at [868, 80] on input "text" at bounding box center [893, 74] width 238 height 18
click at [869, 77] on input "text" at bounding box center [893, 74] width 238 height 18
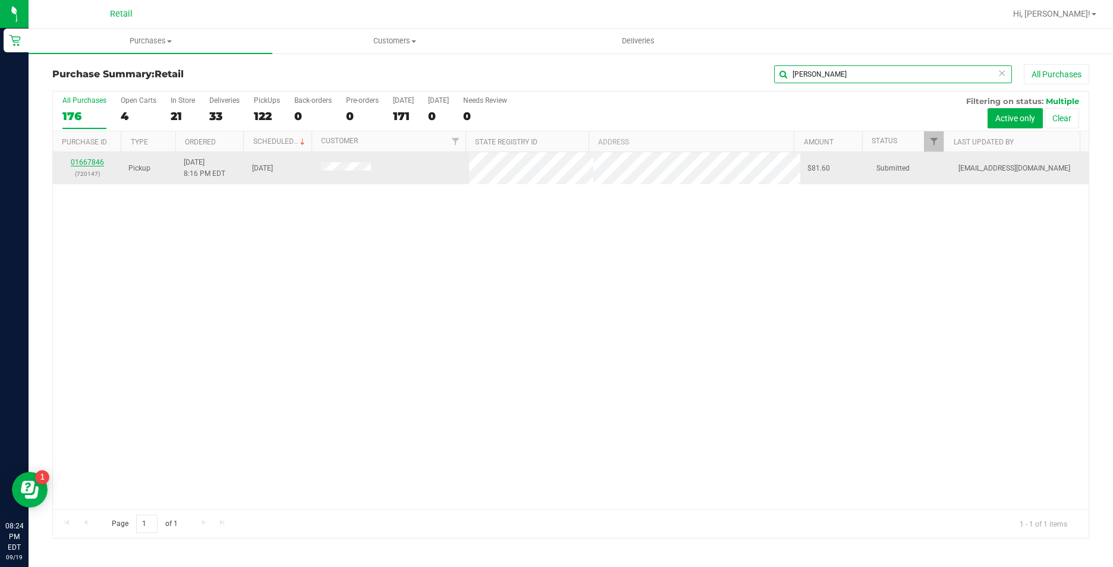
type input "[PERSON_NAME]"
click at [86, 165] on link "01667846" at bounding box center [87, 162] width 33 height 8
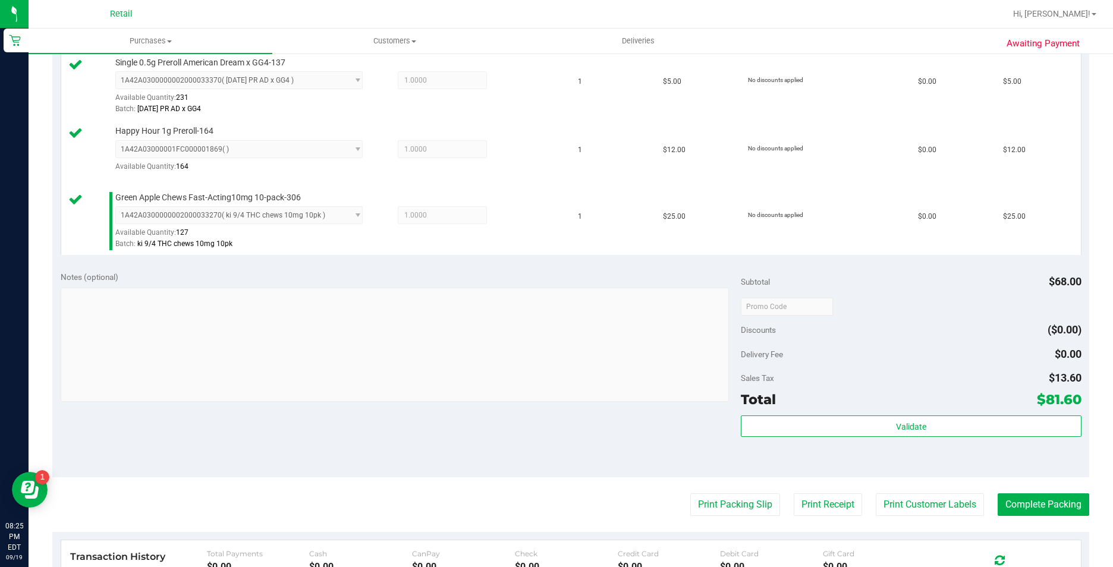
scroll to position [416, 0]
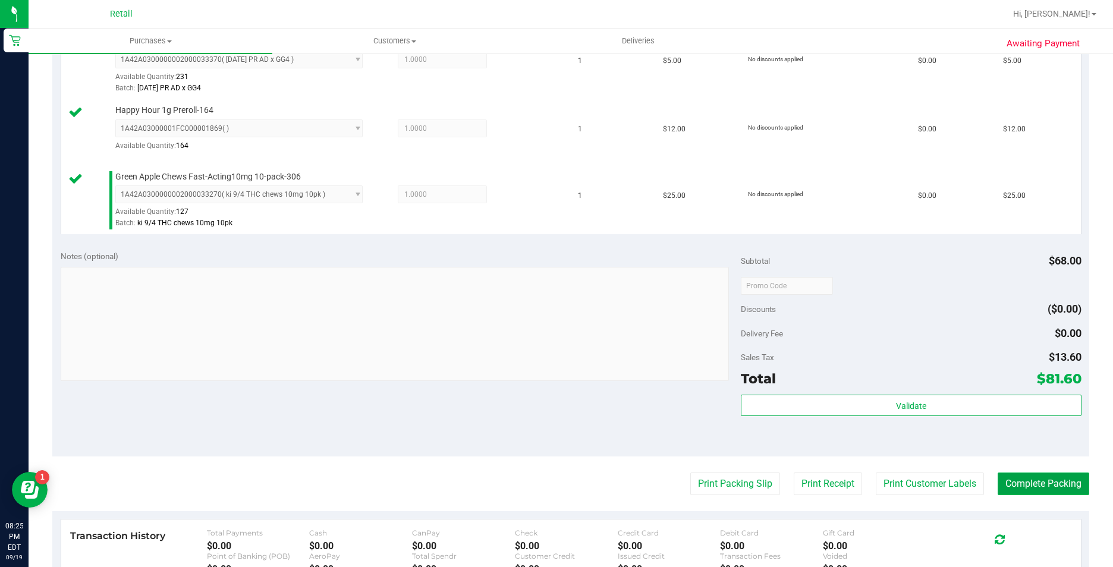
click at [1054, 481] on button "Complete Packing" at bounding box center [1044, 484] width 92 height 23
